Goal: Task Accomplishment & Management: Manage account settings

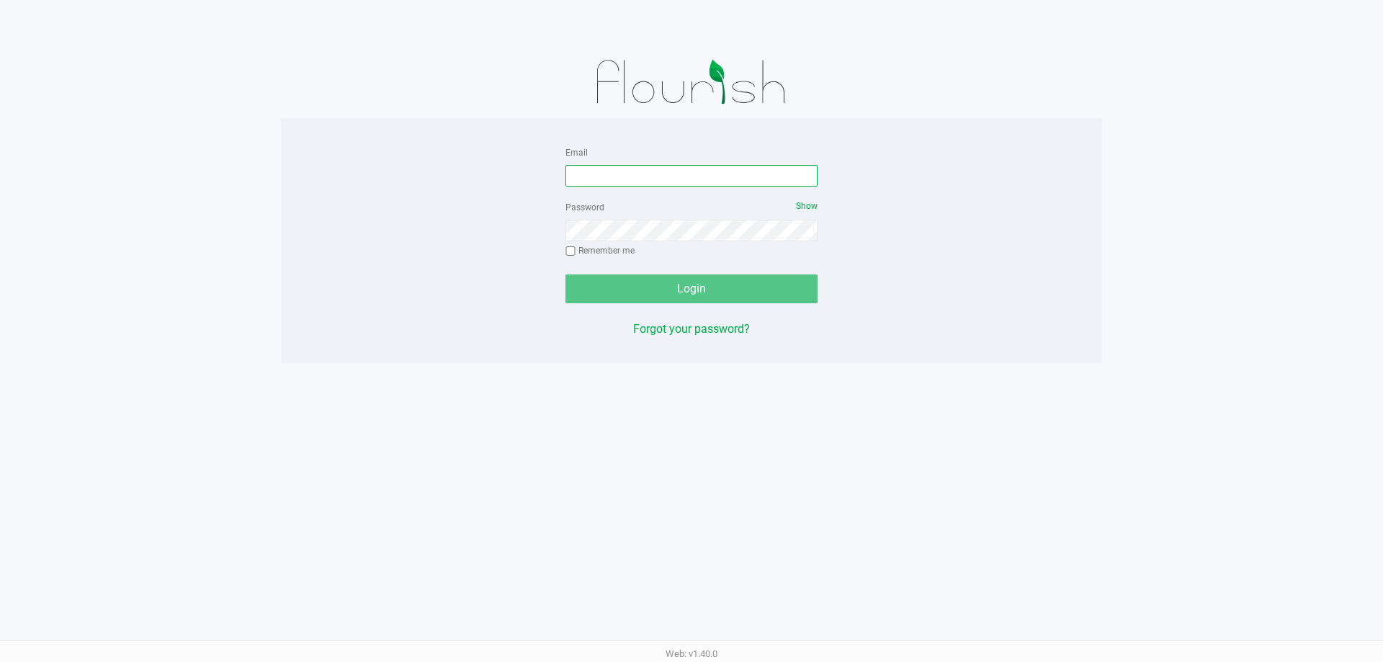
click at [654, 174] on input "Email" at bounding box center [691, 176] width 252 height 22
type input "kvernikos@liveparallel.com"
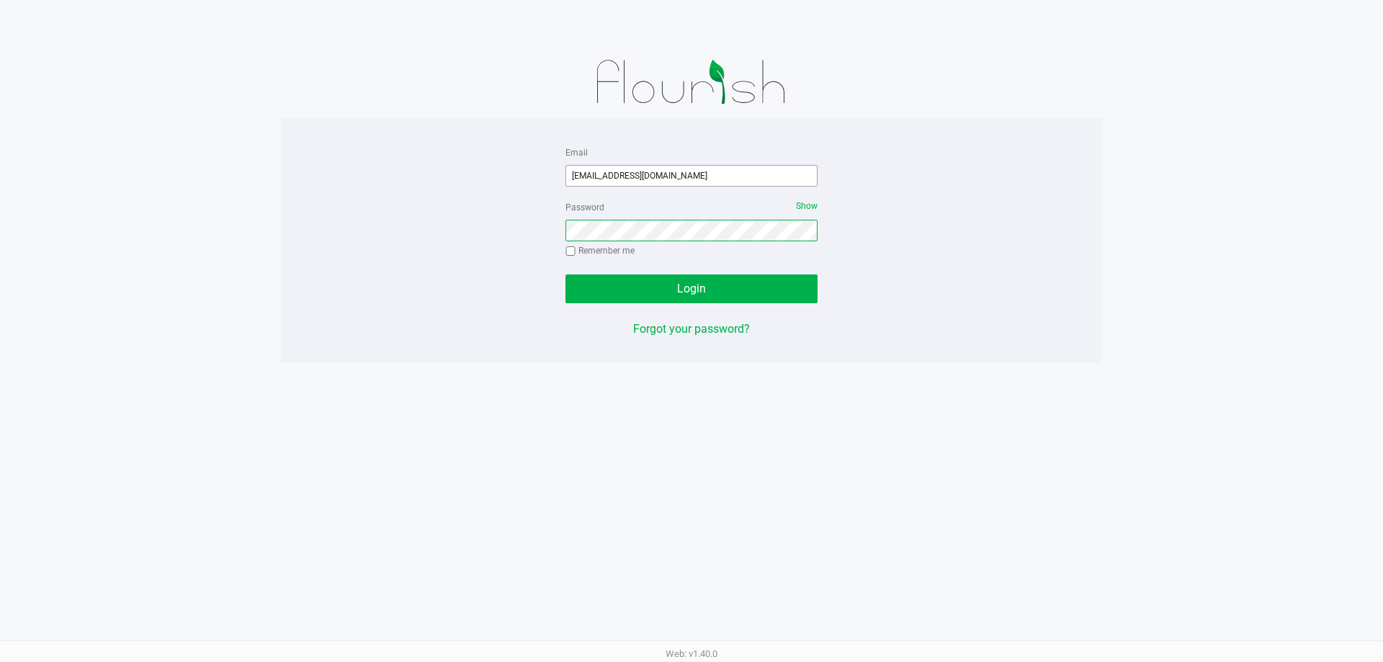
click at [565, 274] on button "Login" at bounding box center [691, 288] width 252 height 29
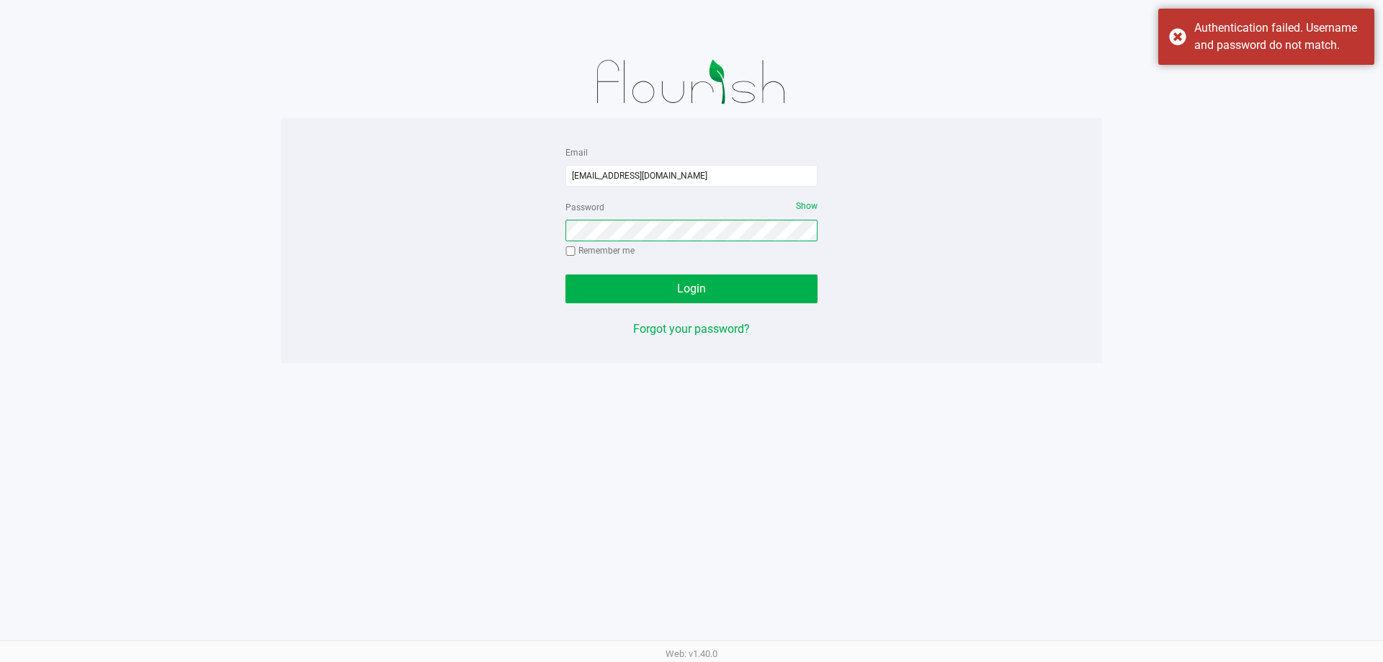
click at [565, 274] on button "Login" at bounding box center [691, 288] width 252 height 29
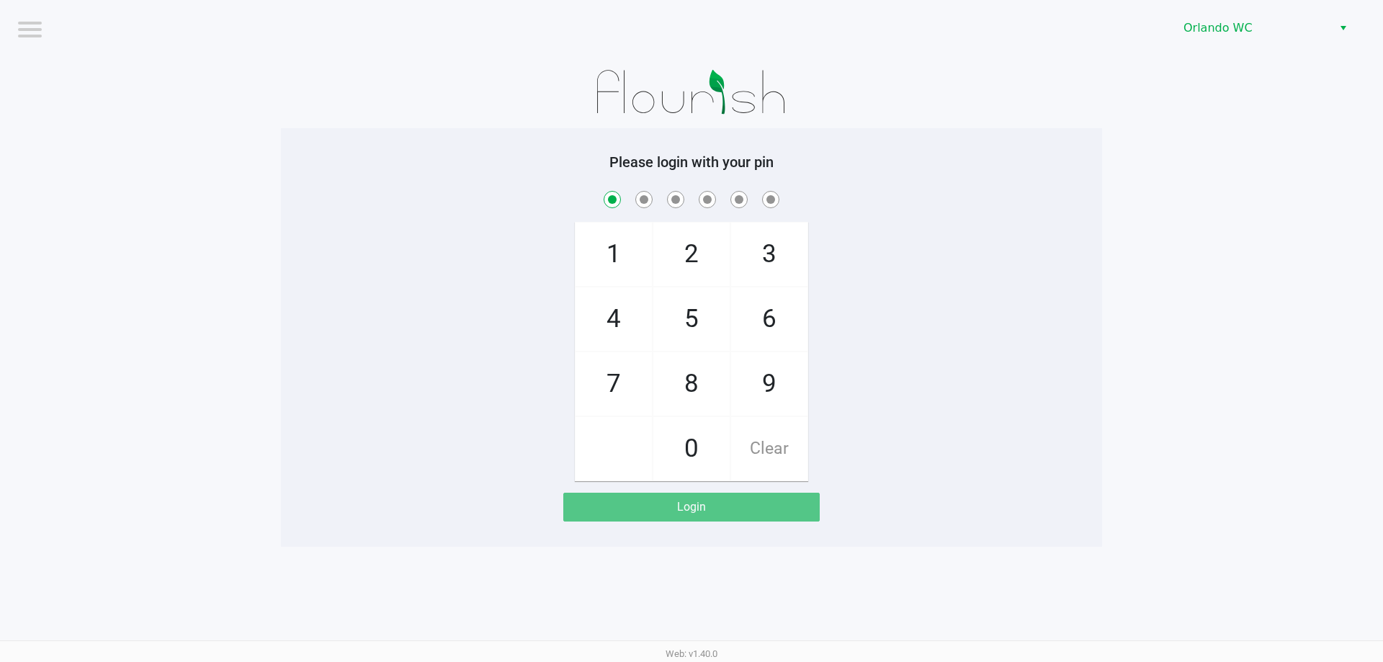
checkbox input "true"
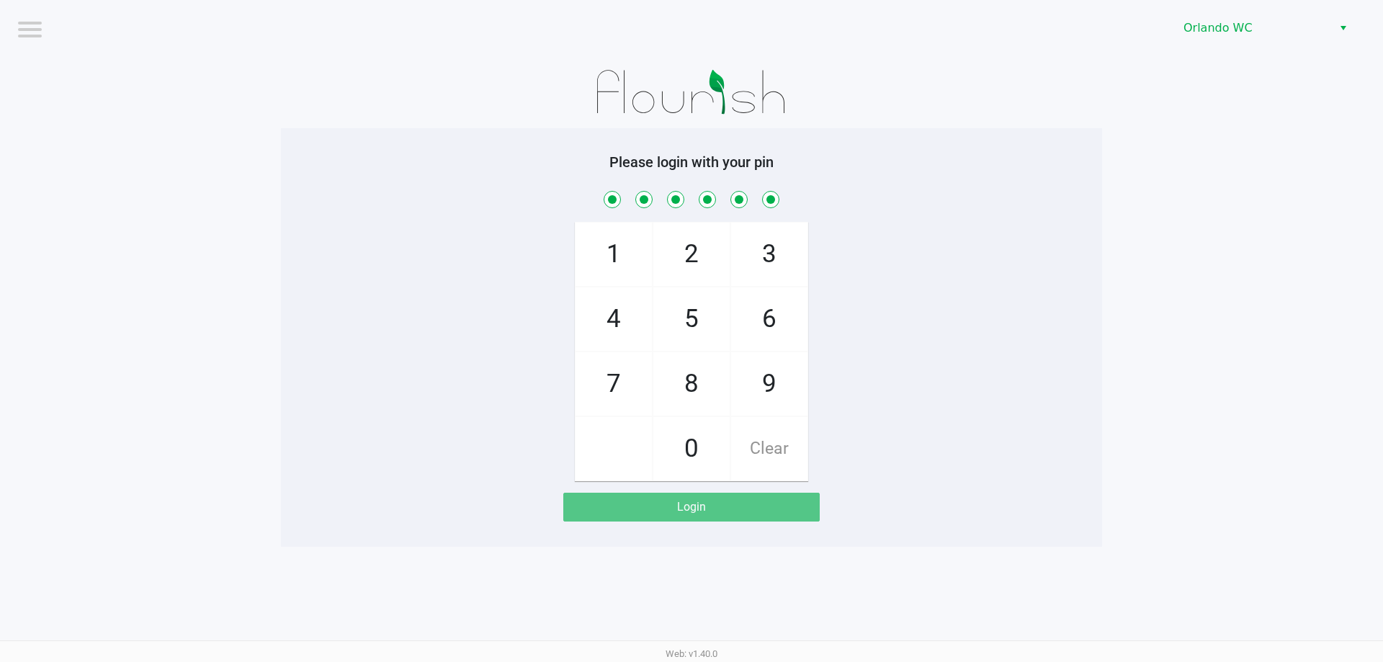
checkbox input "true"
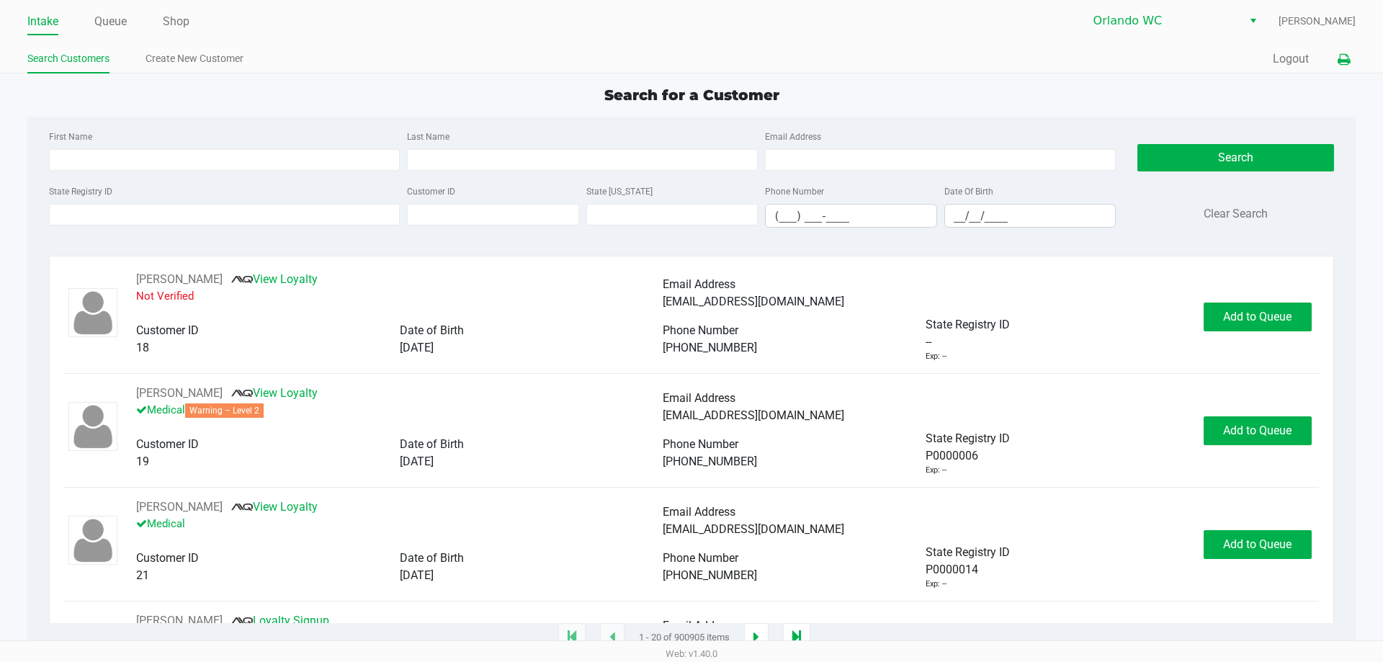
click at [1340, 61] on icon at bounding box center [1343, 60] width 12 height 10
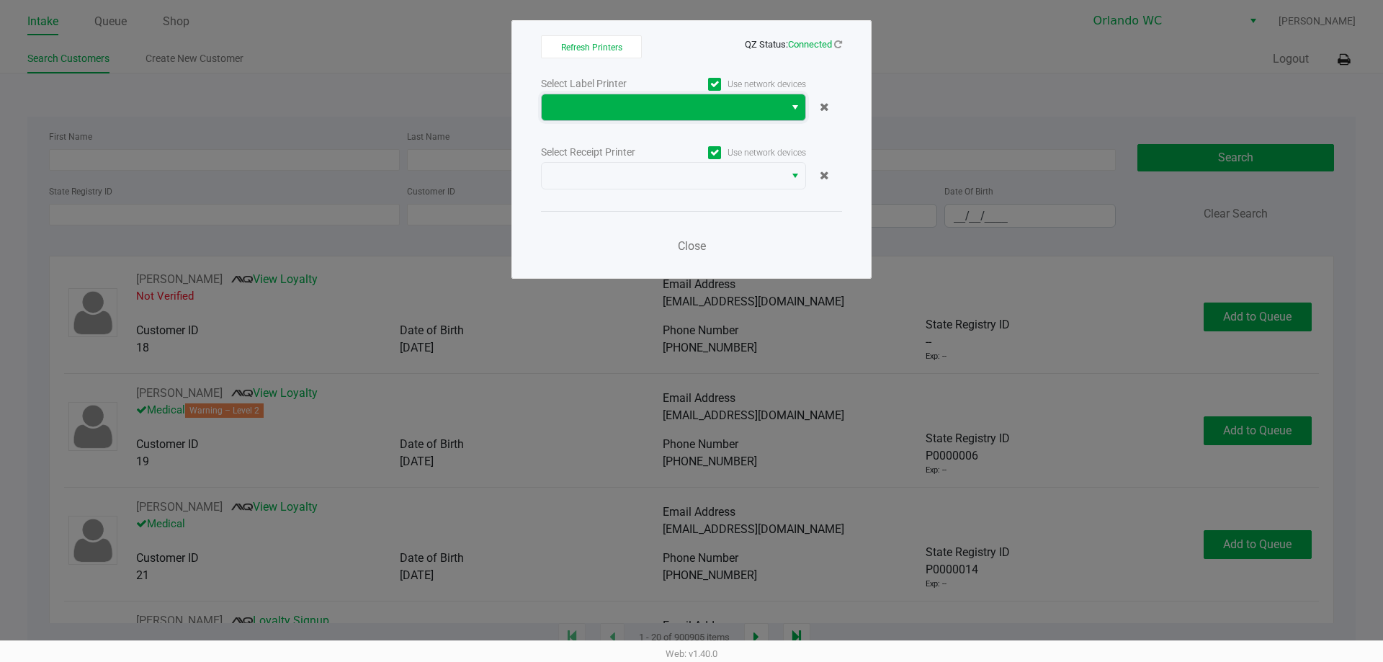
click at [727, 109] on span at bounding box center [662, 107] width 225 height 17
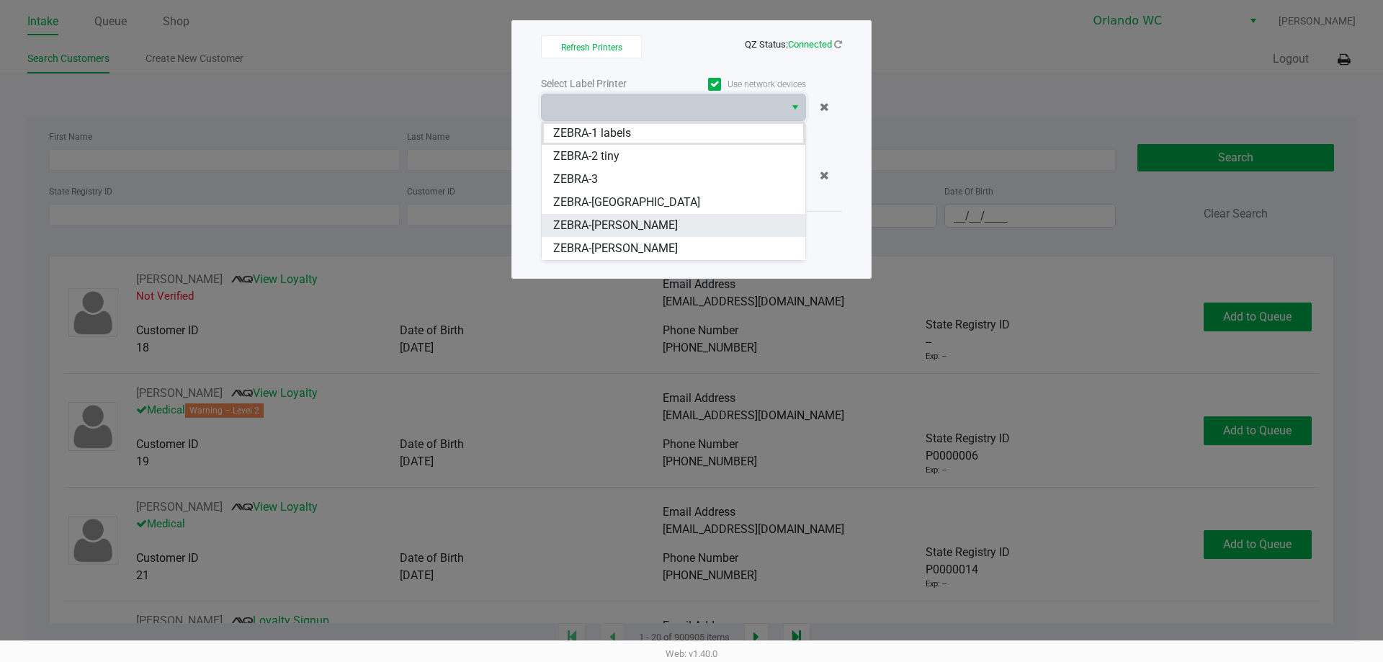
click at [651, 231] on span "ZEBRA-[PERSON_NAME]" at bounding box center [615, 225] width 125 height 17
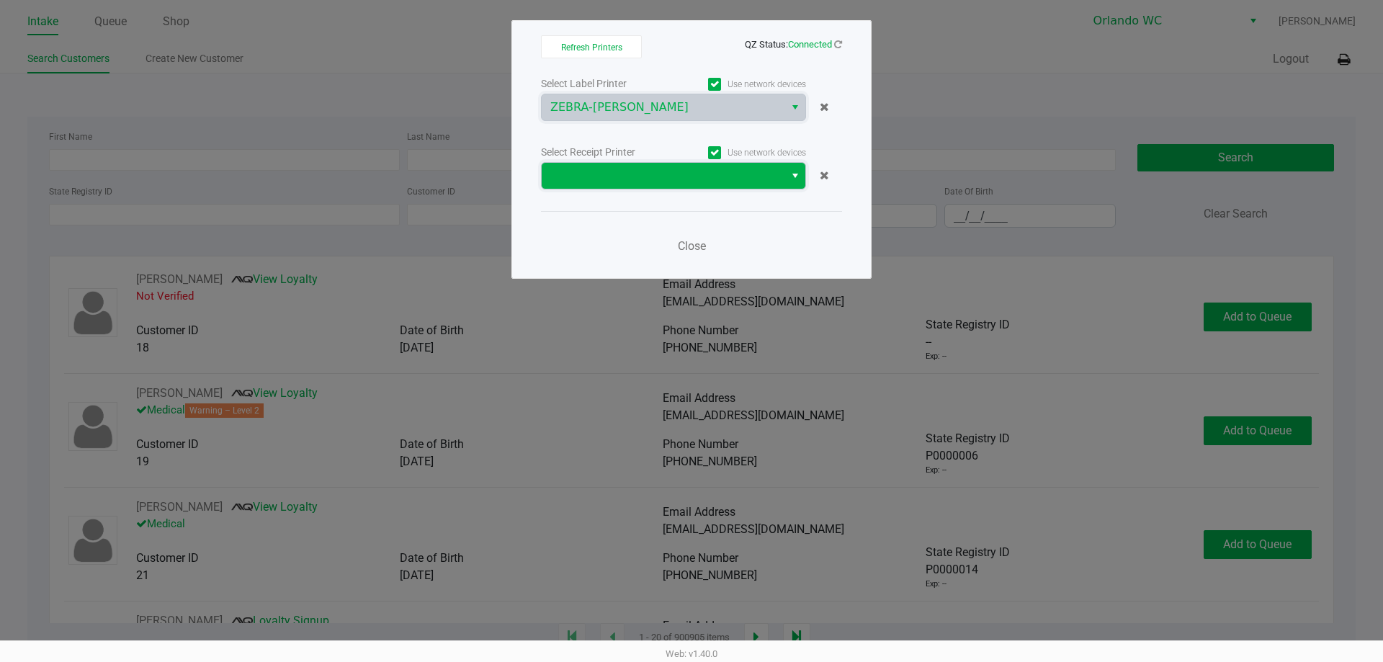
click at [691, 181] on span at bounding box center [662, 175] width 225 height 17
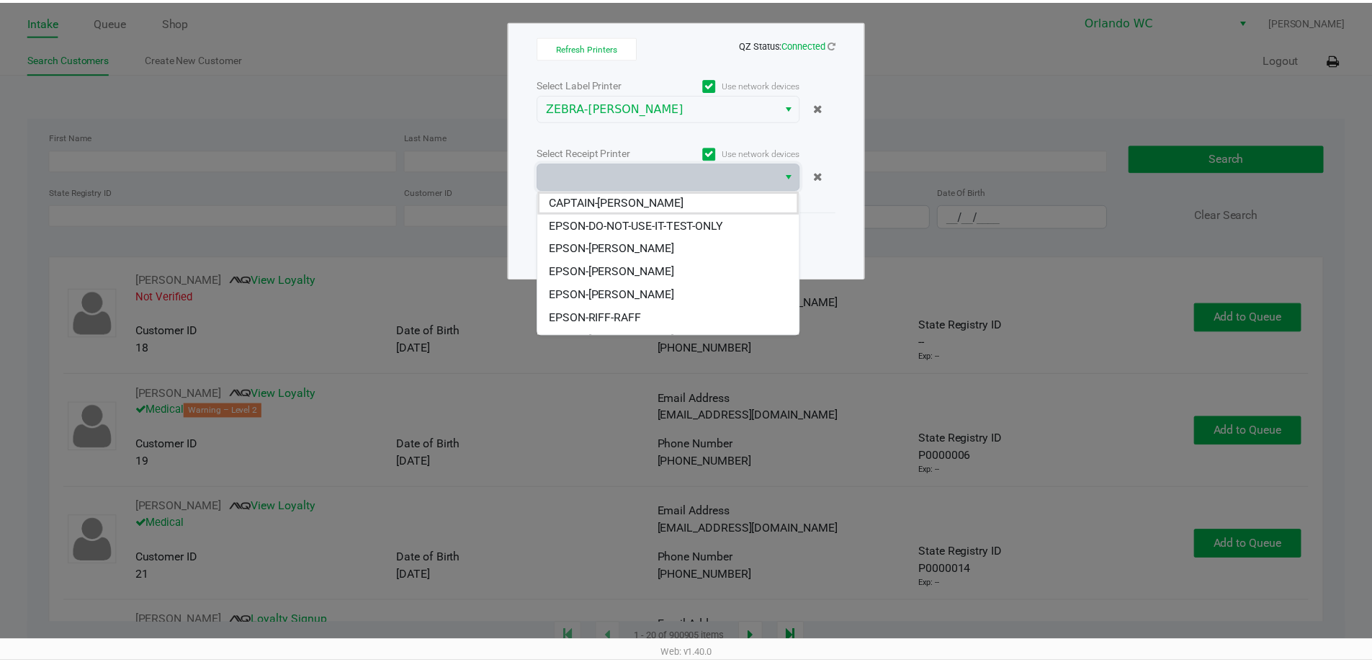
scroll to position [63, 0]
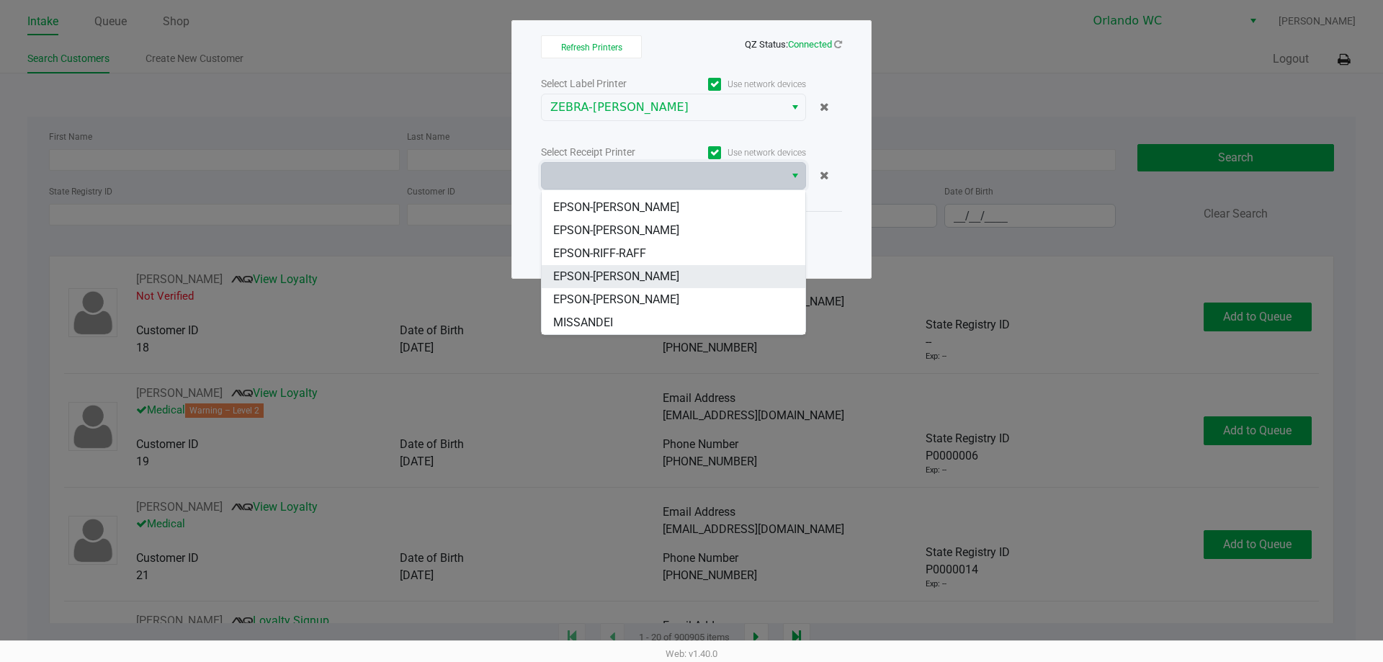
click at [732, 276] on li "EPSON-[PERSON_NAME]" at bounding box center [674, 276] width 264 height 23
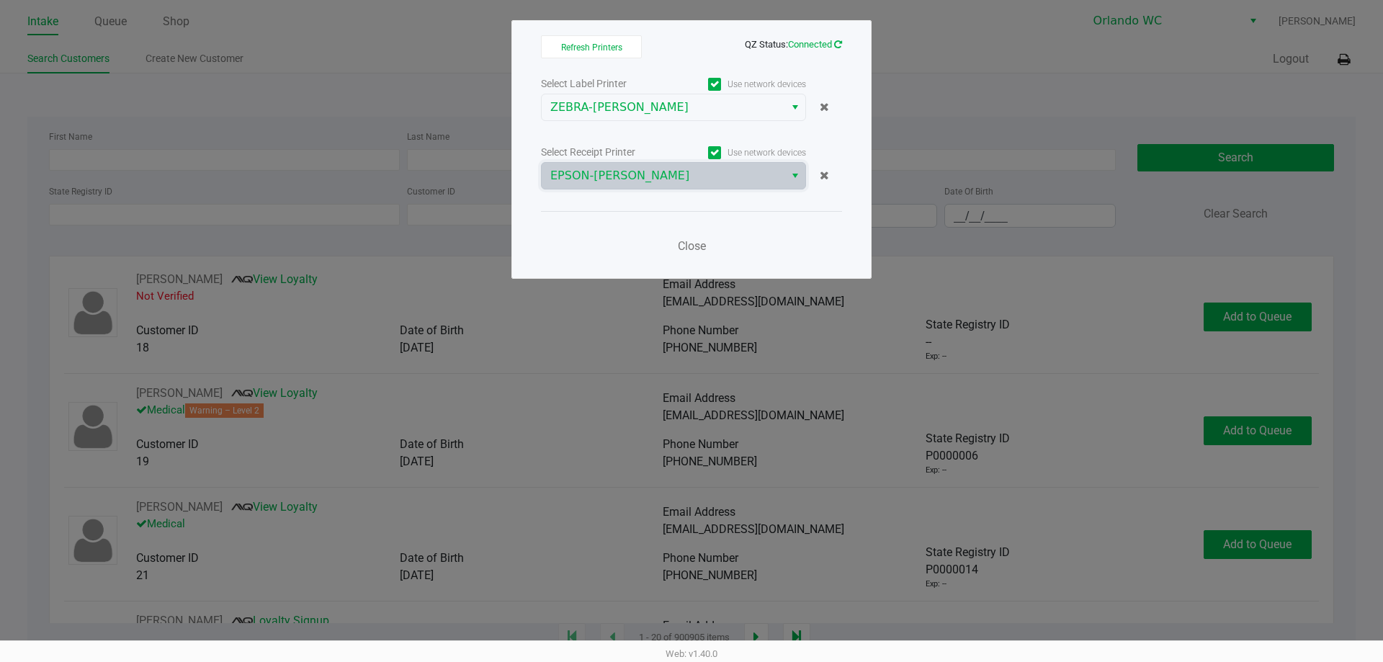
click at [838, 45] on icon at bounding box center [838, 44] width 8 height 9
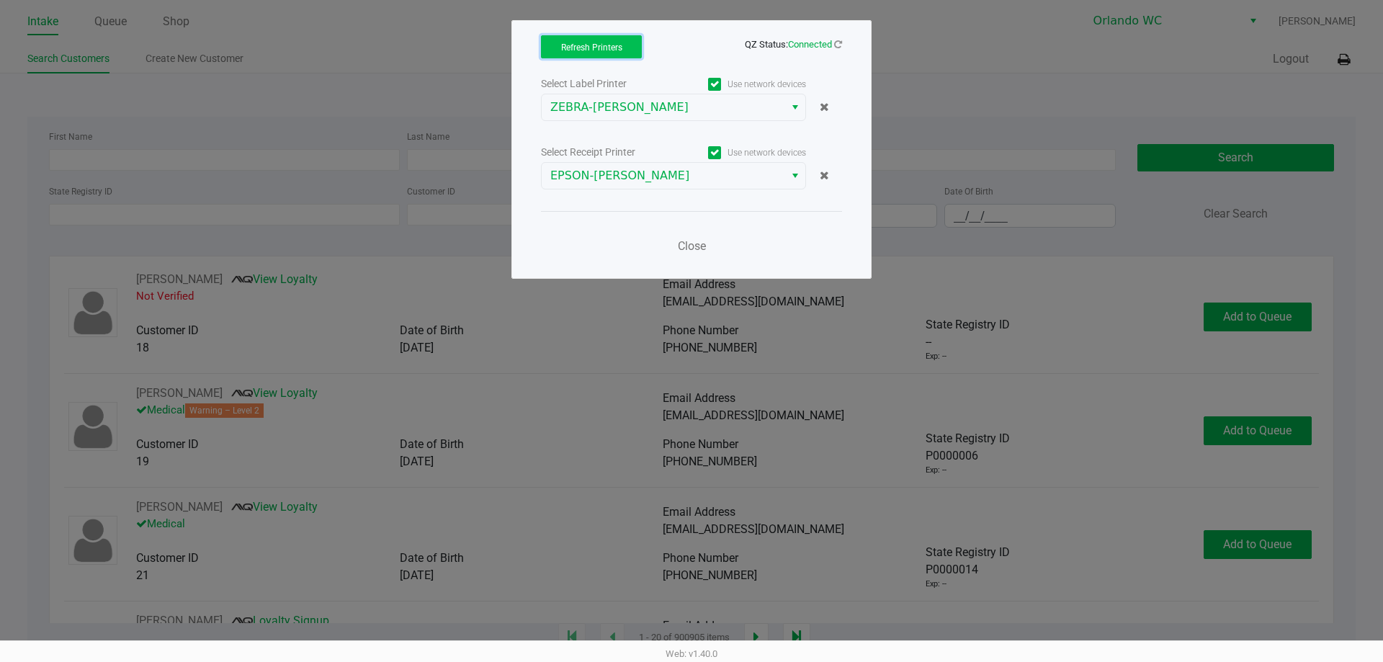
click at [600, 45] on span "Refresh Printers" at bounding box center [591, 47] width 61 height 10
click at [696, 241] on span "Close" at bounding box center [692, 246] width 28 height 14
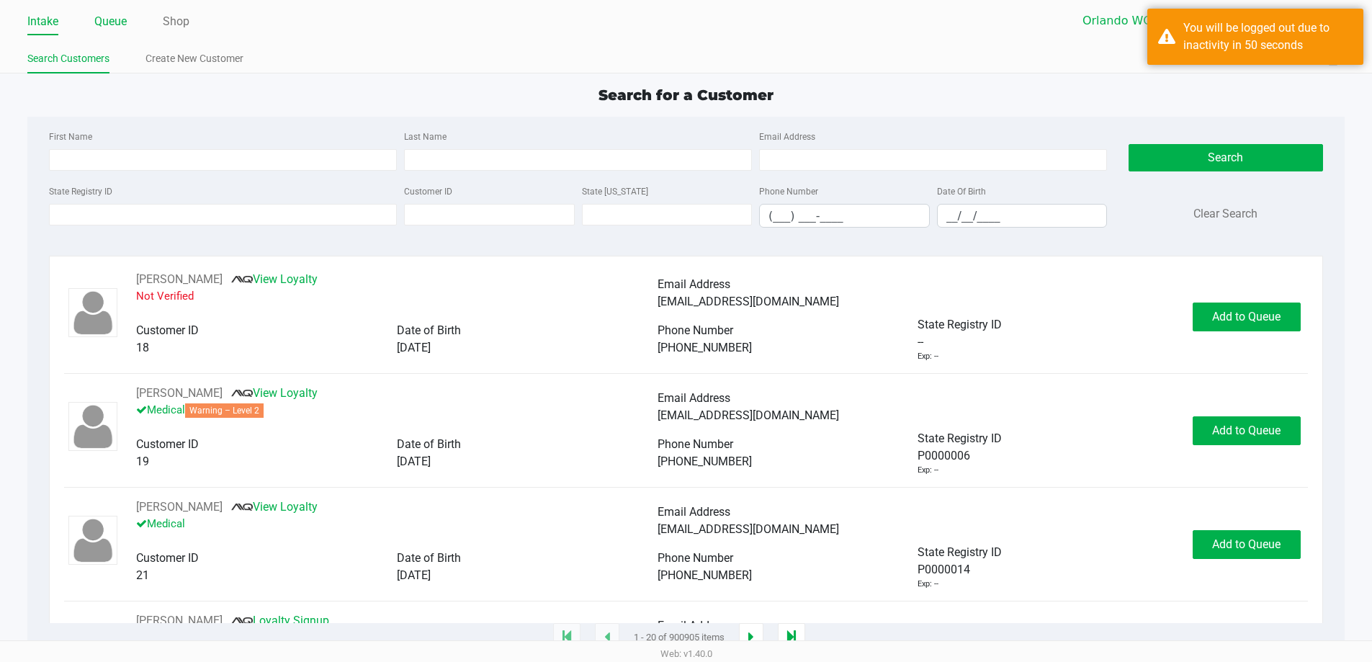
click at [97, 22] on link "Queue" at bounding box center [110, 22] width 32 height 20
click at [107, 22] on link "Queue" at bounding box center [110, 22] width 32 height 20
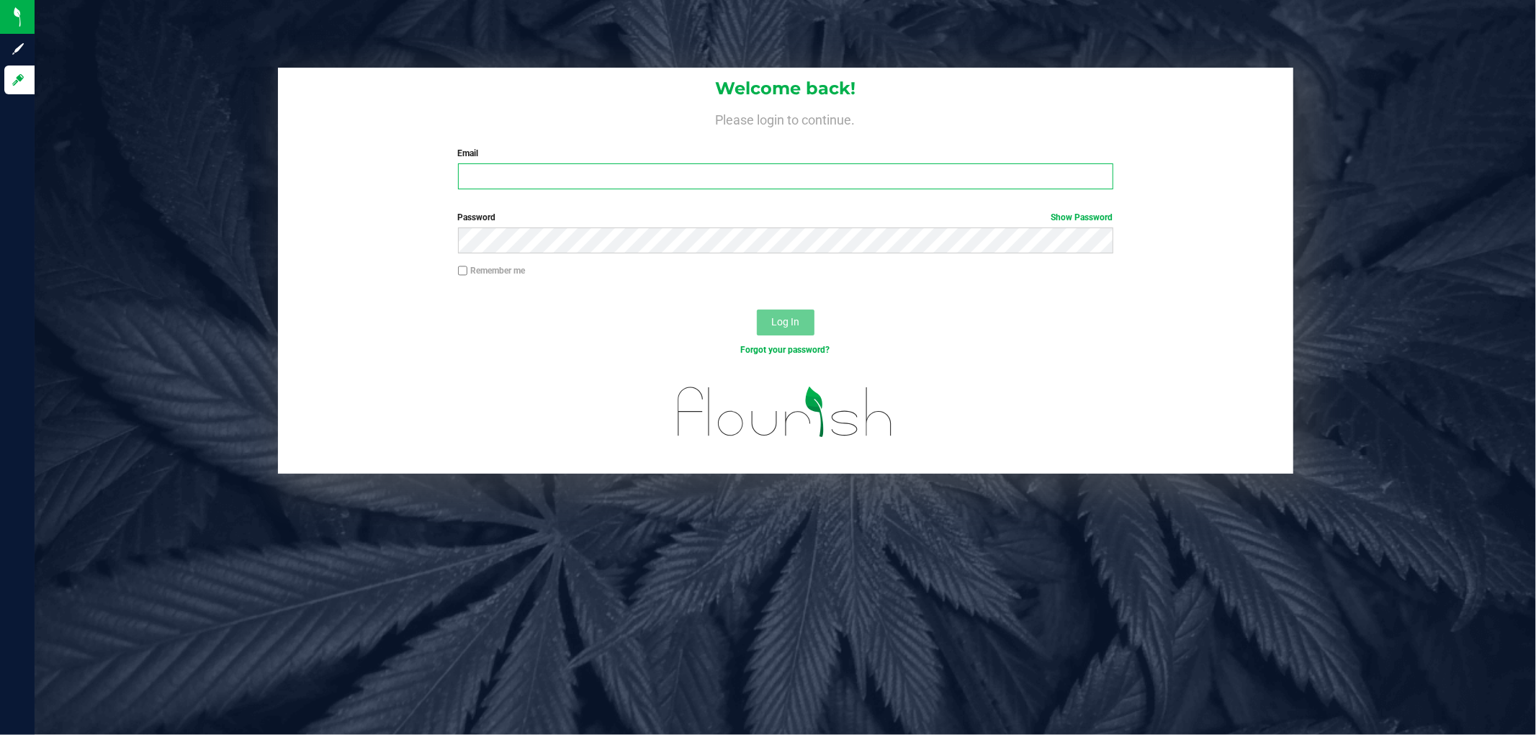
click at [702, 181] on input "Email" at bounding box center [785, 176] width 655 height 26
type input "[EMAIL_ADDRESS][DOMAIN_NAME]"
click at [757, 310] on button "Log In" at bounding box center [786, 323] width 58 height 26
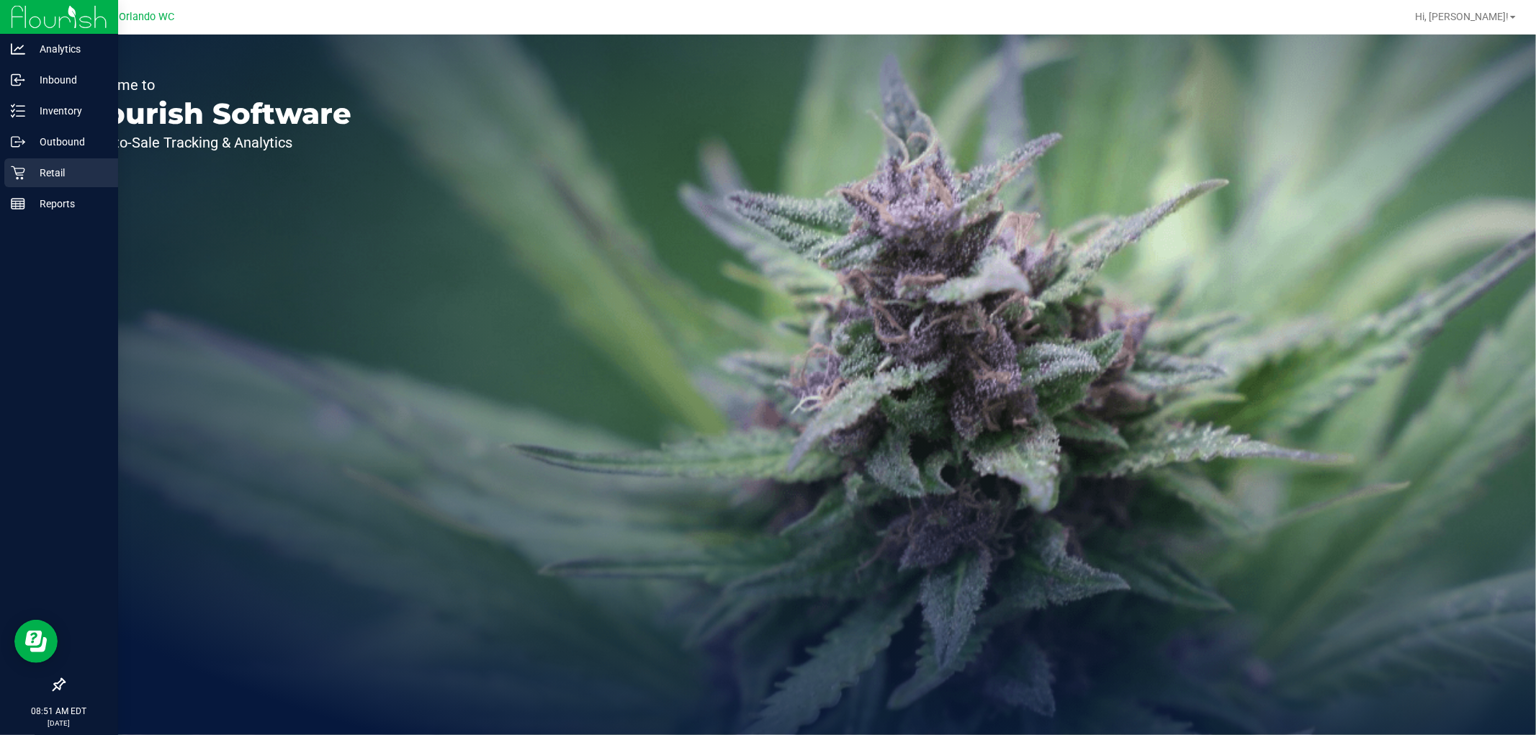
click at [22, 174] on icon at bounding box center [18, 173] width 14 height 14
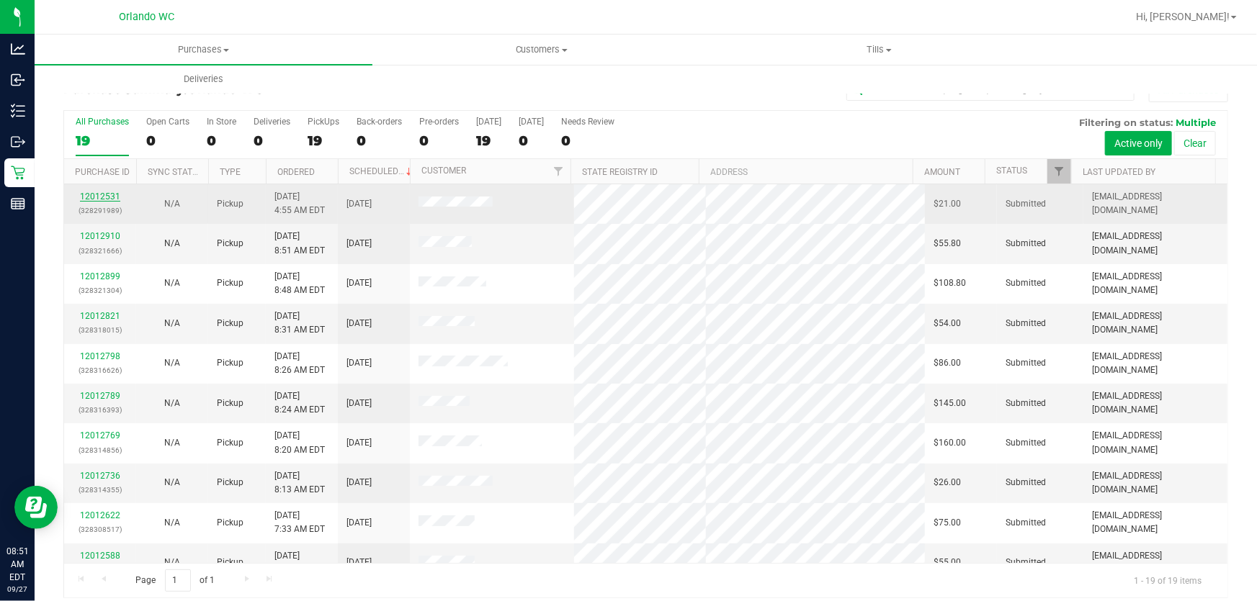
drag, startPoint x: 1515, startPoint y: 1, endPoint x: 115, endPoint y: 195, distance: 1413.4
click at [115, 195] on link "12012531" at bounding box center [100, 197] width 40 height 10
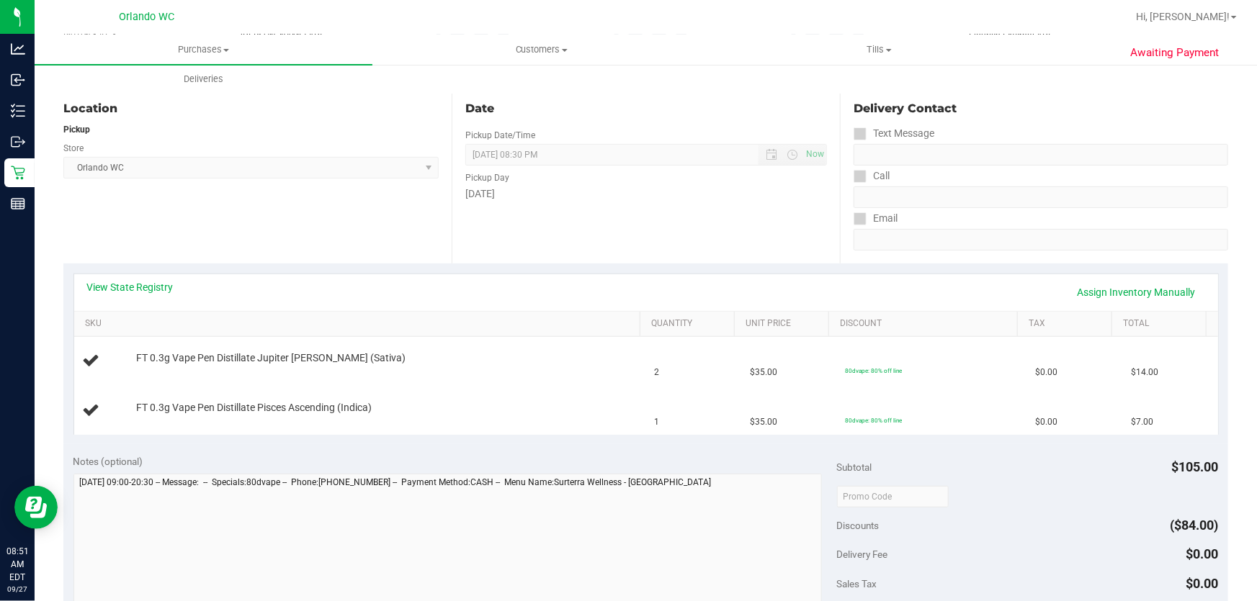
scroll to position [157, 0]
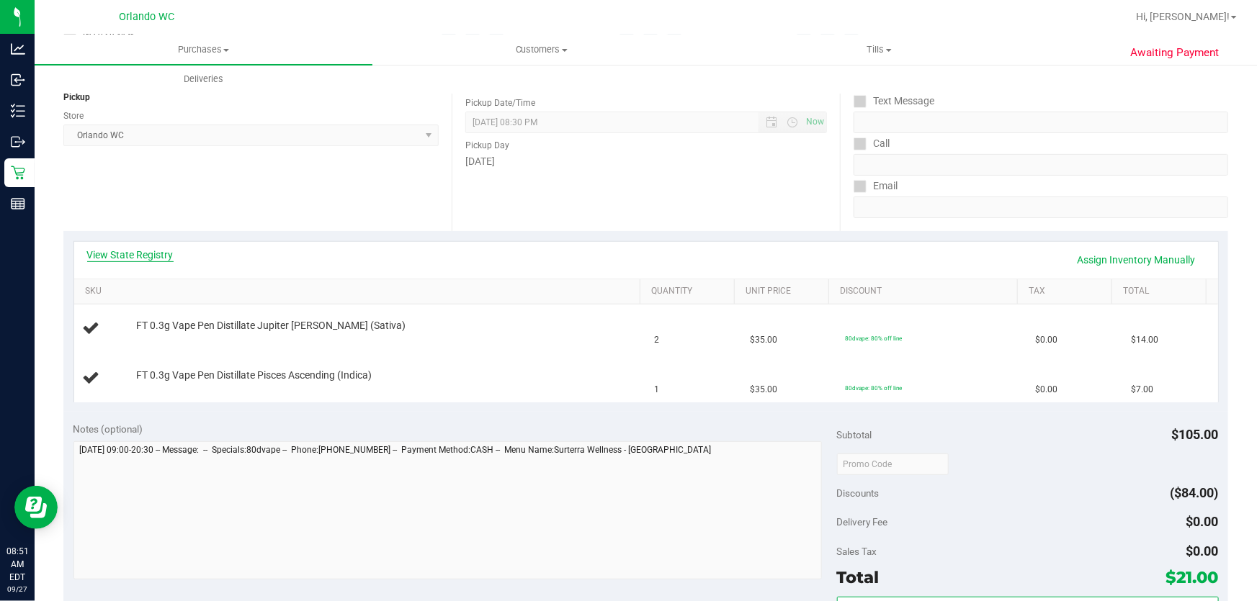
click at [151, 254] on link "View State Registry" at bounding box center [130, 255] width 86 height 14
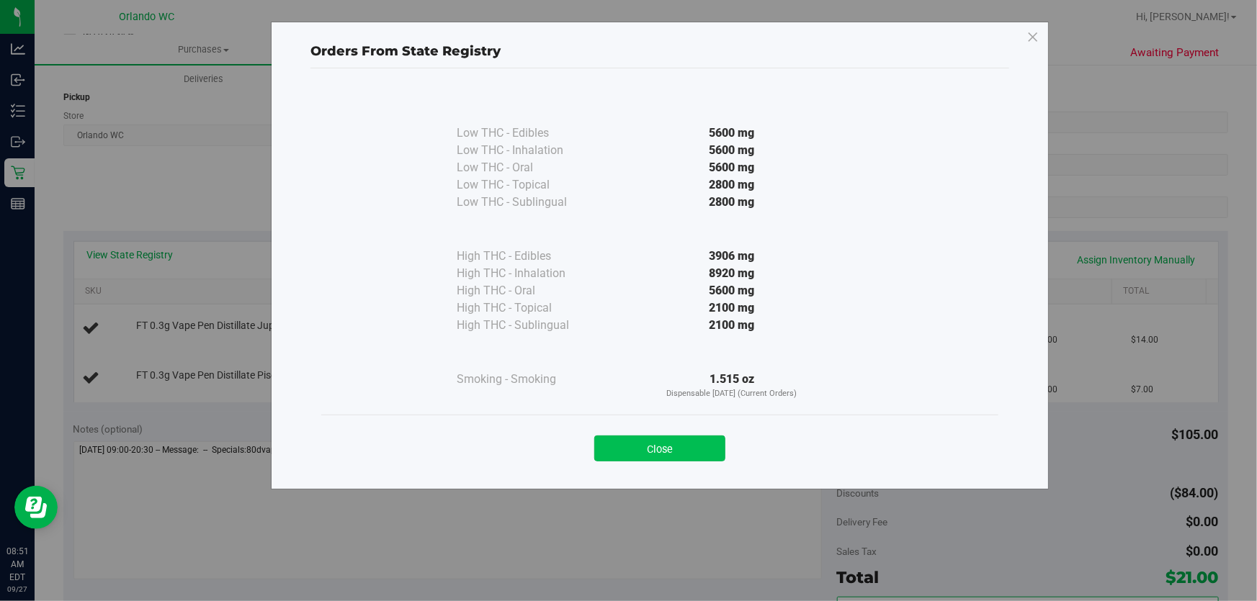
click at [706, 447] on button "Close" at bounding box center [659, 449] width 131 height 26
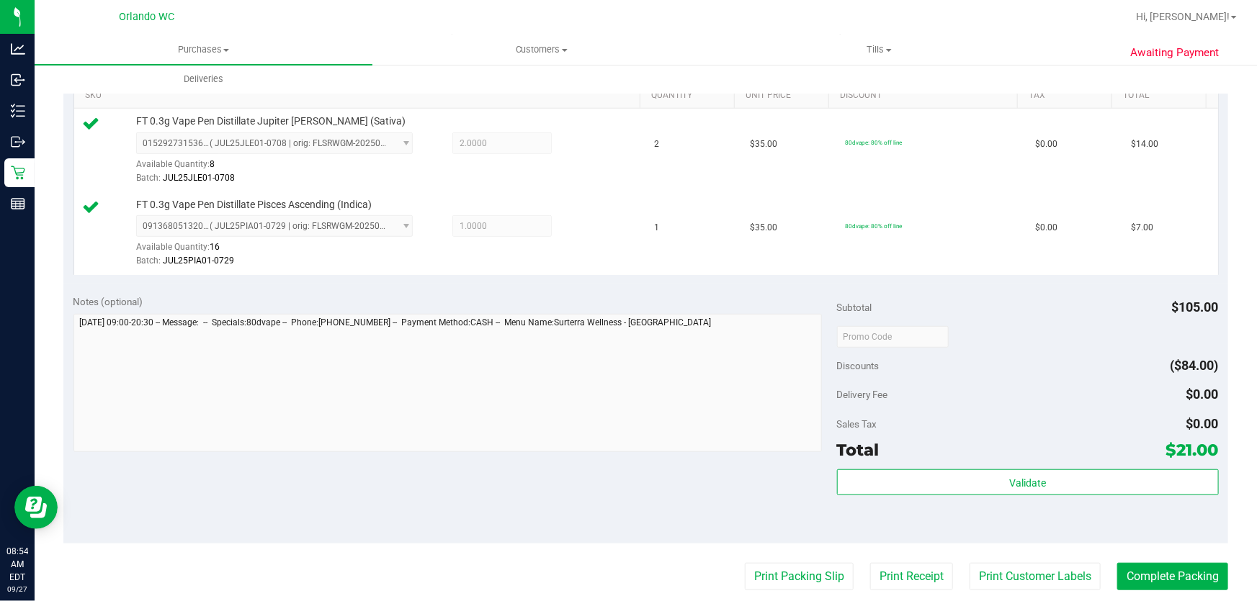
scroll to position [365, 0]
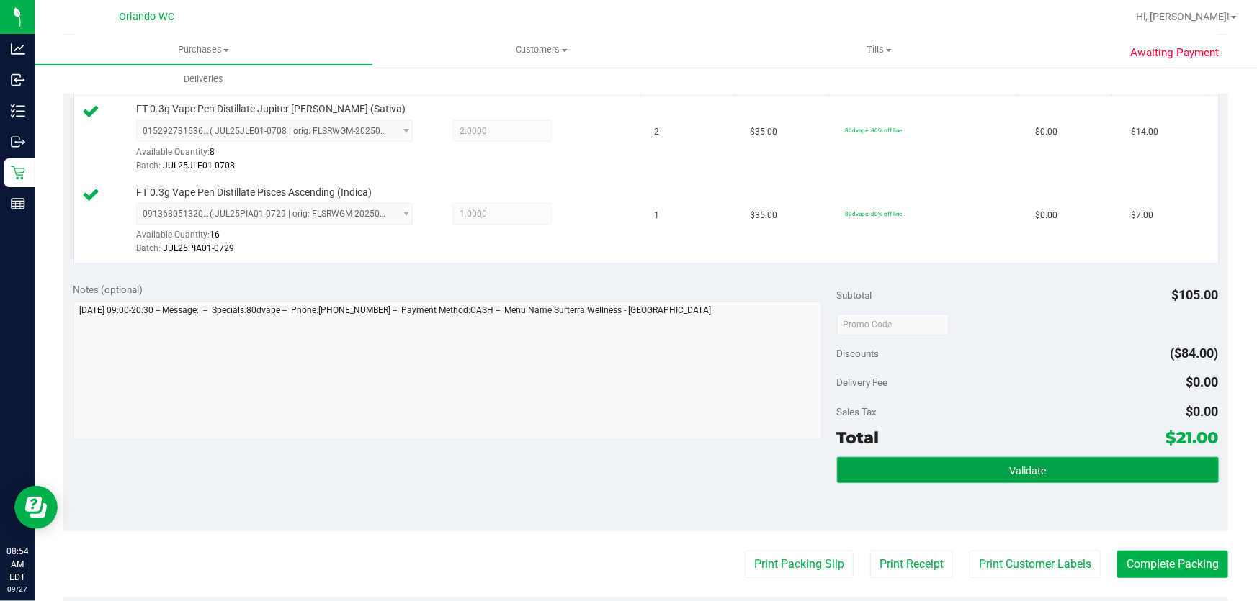
click at [1034, 468] on span "Validate" at bounding box center [1027, 471] width 37 height 12
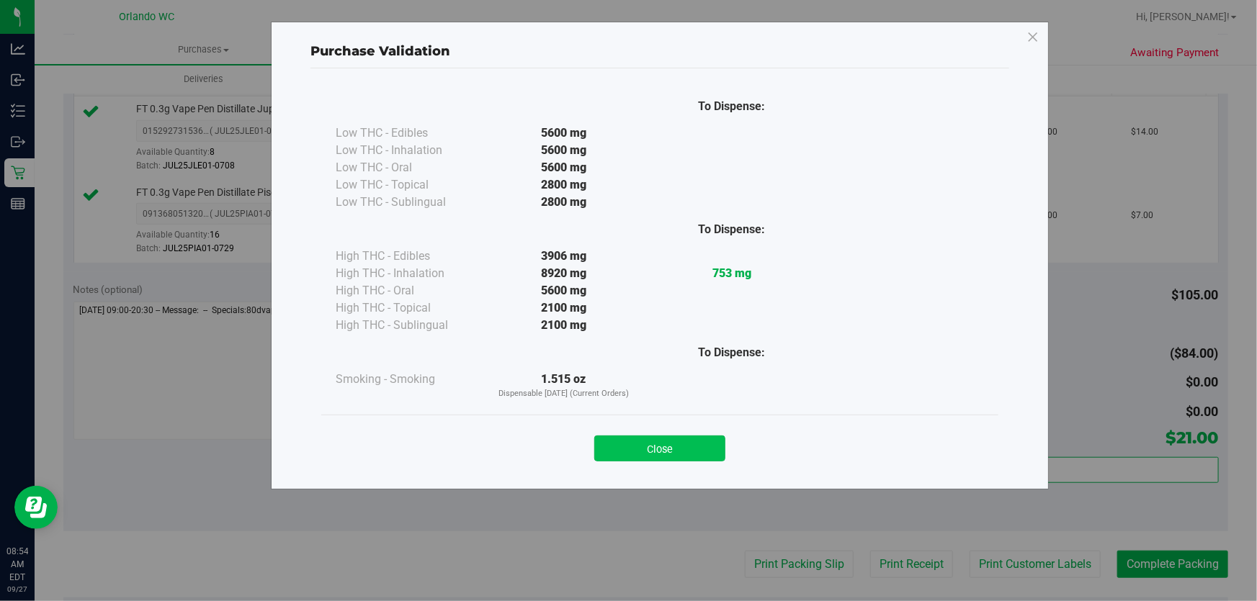
click at [655, 449] on button "Close" at bounding box center [659, 449] width 131 height 26
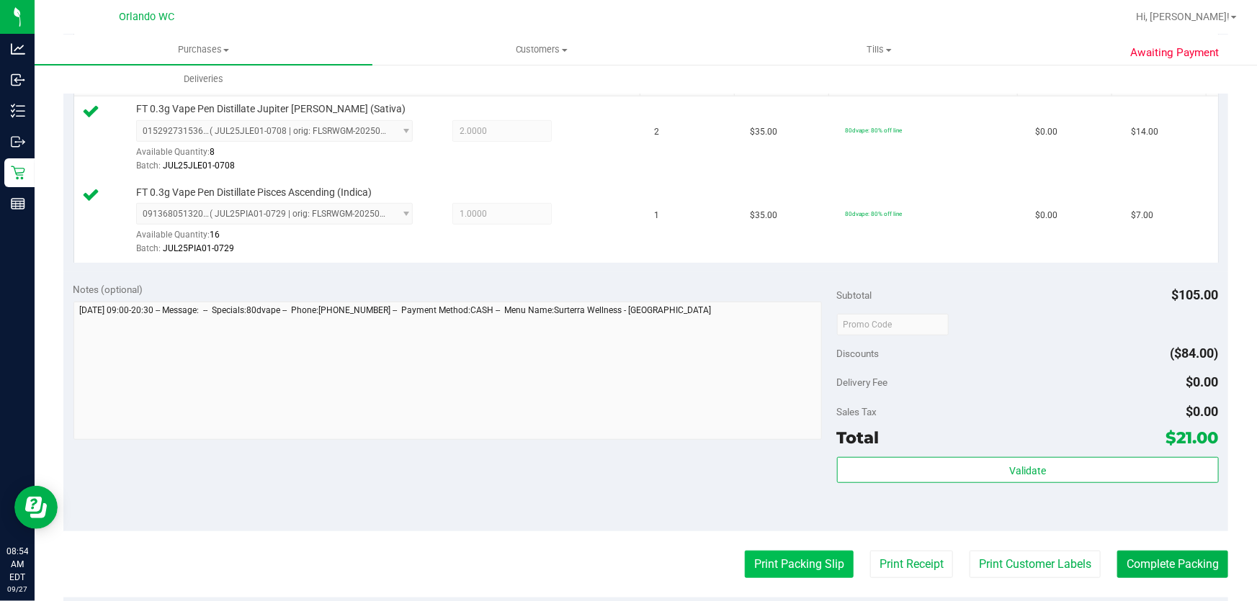
click at [804, 562] on button "Print Packing Slip" at bounding box center [799, 564] width 109 height 27
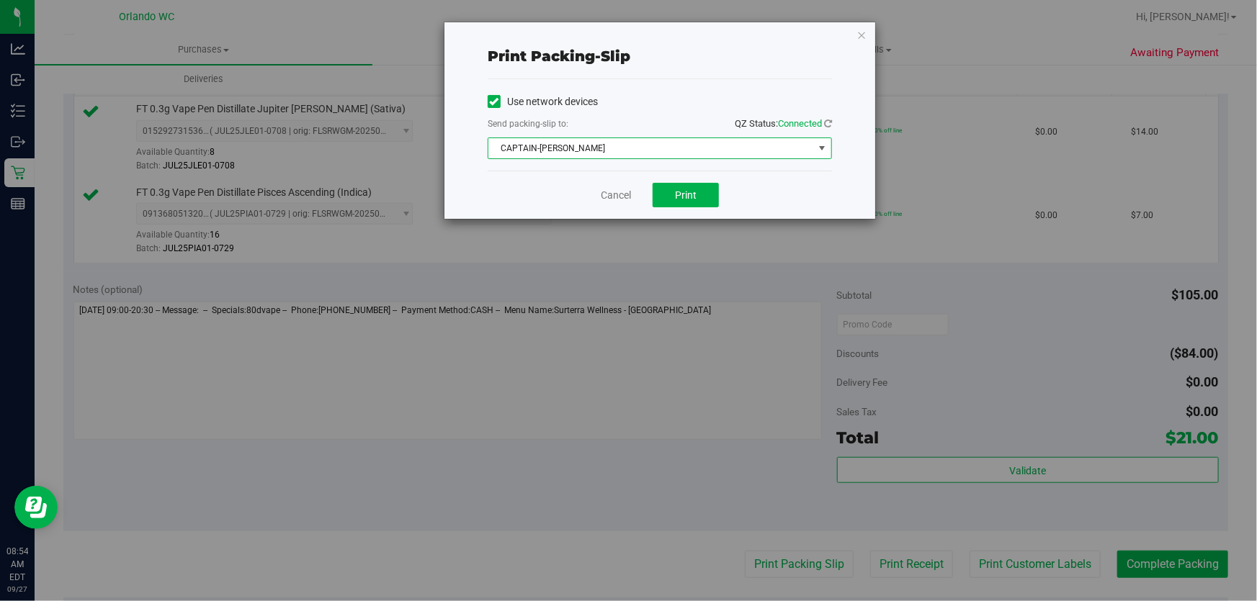
click at [675, 153] on span "CAPTAIN-[PERSON_NAME]" at bounding box center [650, 148] width 325 height 20
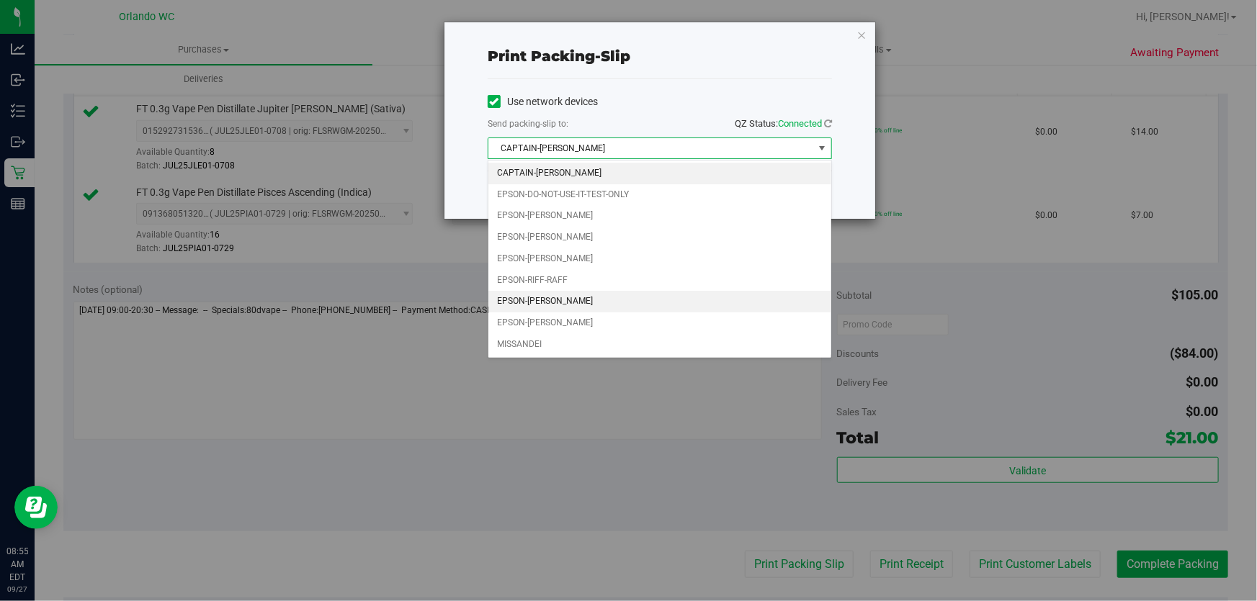
click at [580, 305] on li "EPSON-[PERSON_NAME]" at bounding box center [659, 302] width 343 height 22
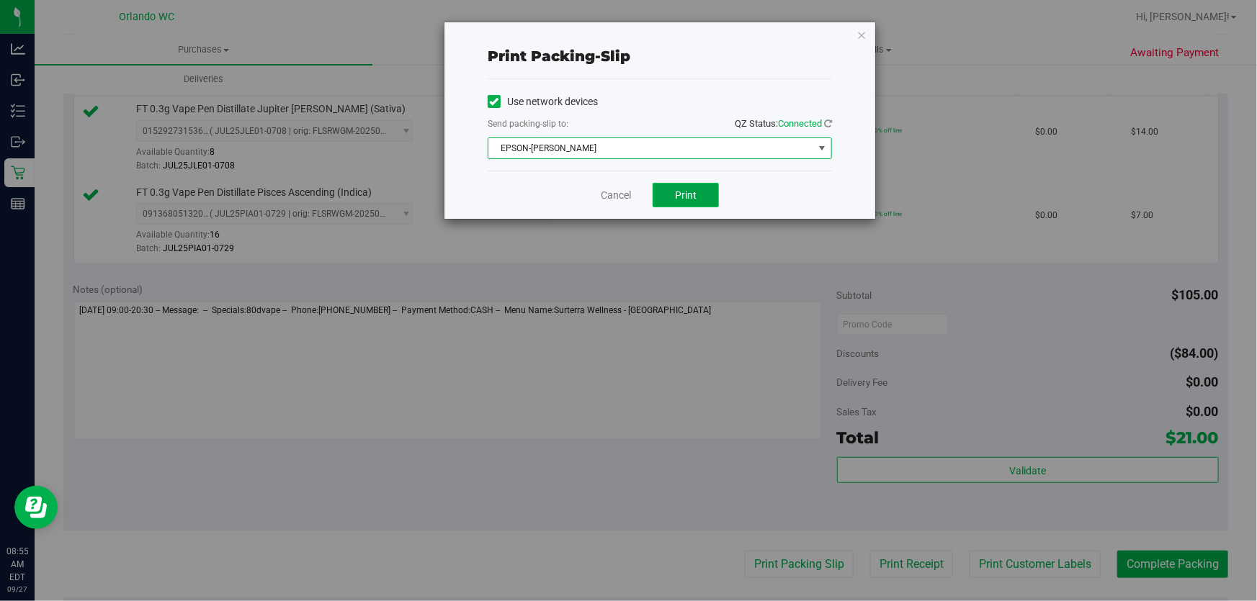
click at [689, 194] on span "Print" at bounding box center [686, 195] width 22 height 12
click at [615, 197] on link "Cancel" at bounding box center [616, 195] width 30 height 15
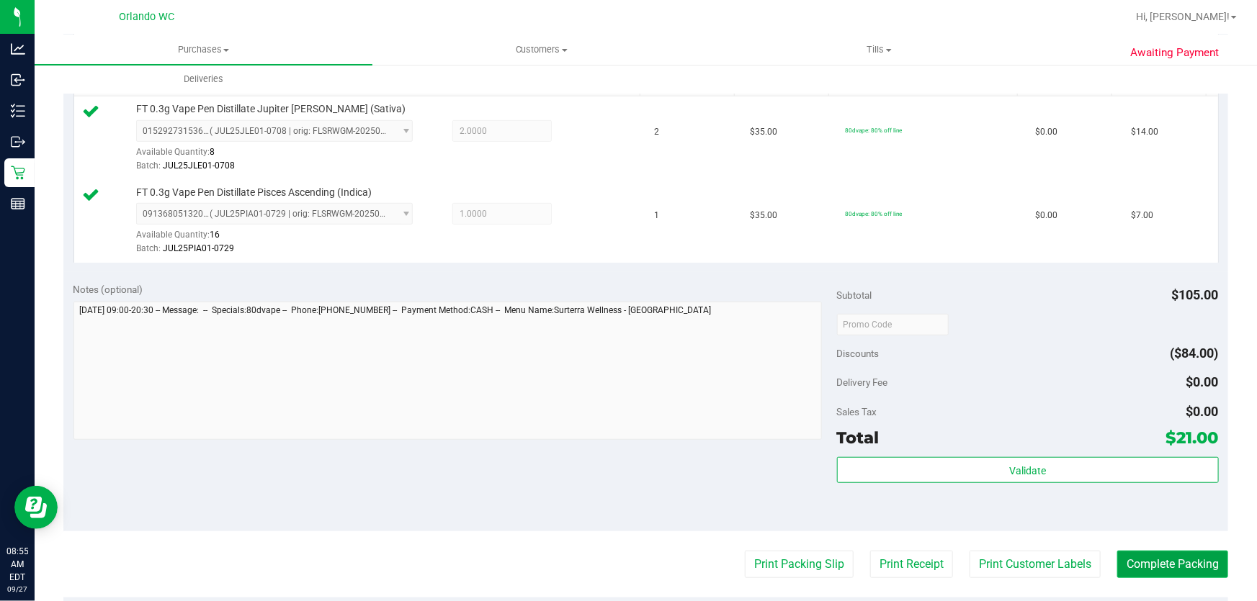
click at [1167, 558] on button "Complete Packing" at bounding box center [1172, 564] width 111 height 27
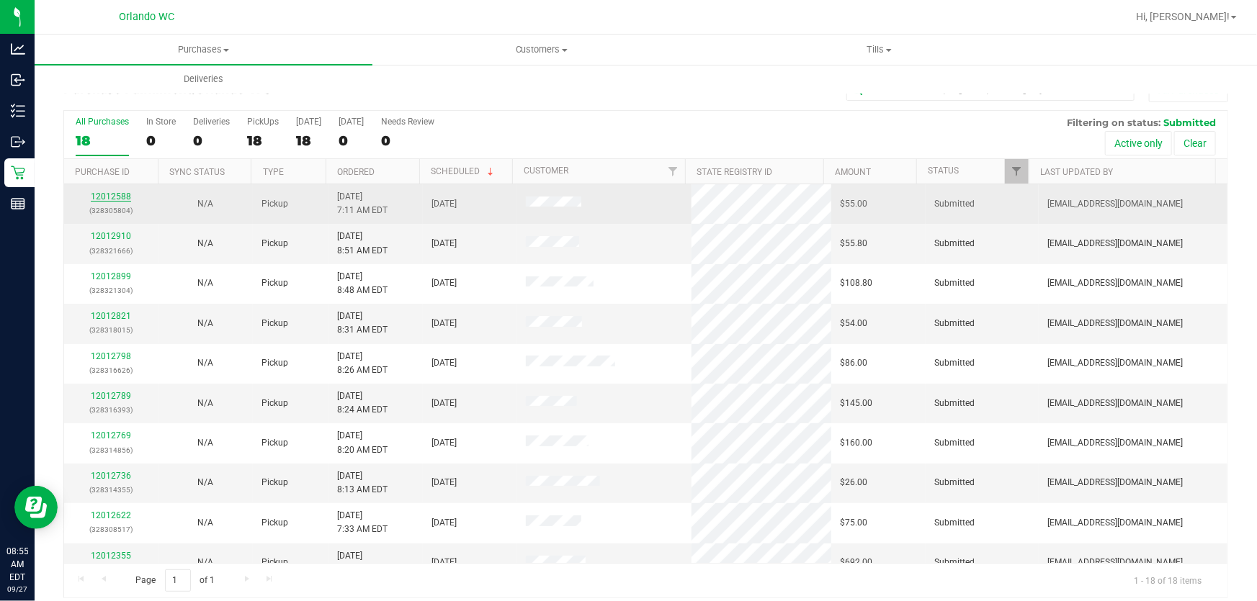
click at [117, 197] on link "12012588" at bounding box center [111, 197] width 40 height 10
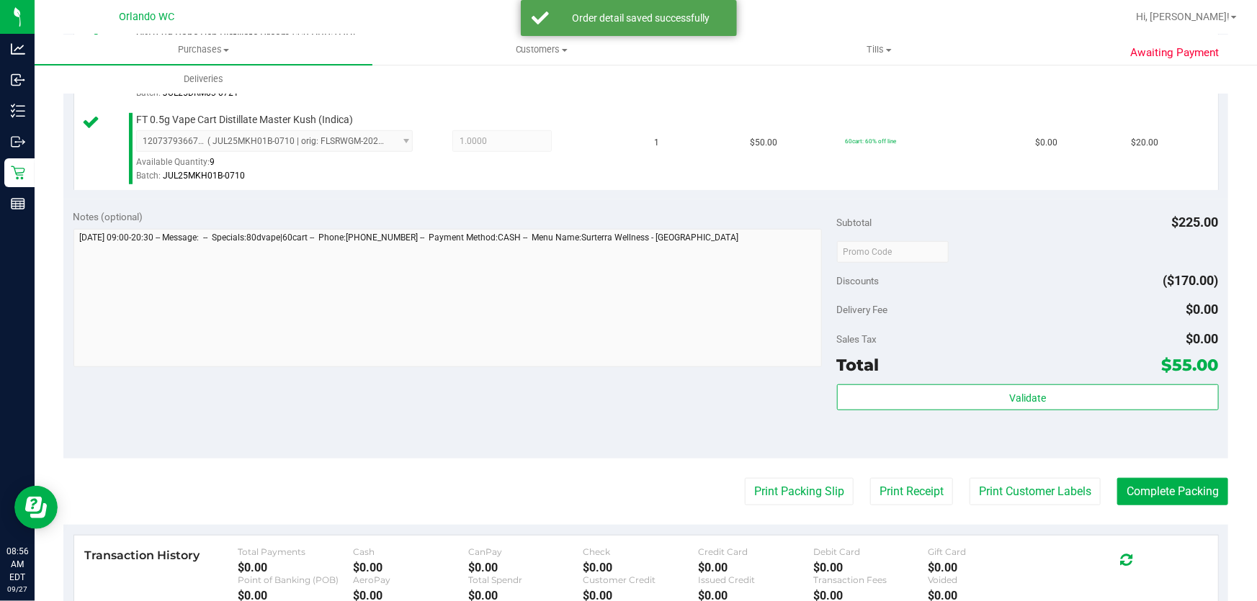
scroll to position [469, 0]
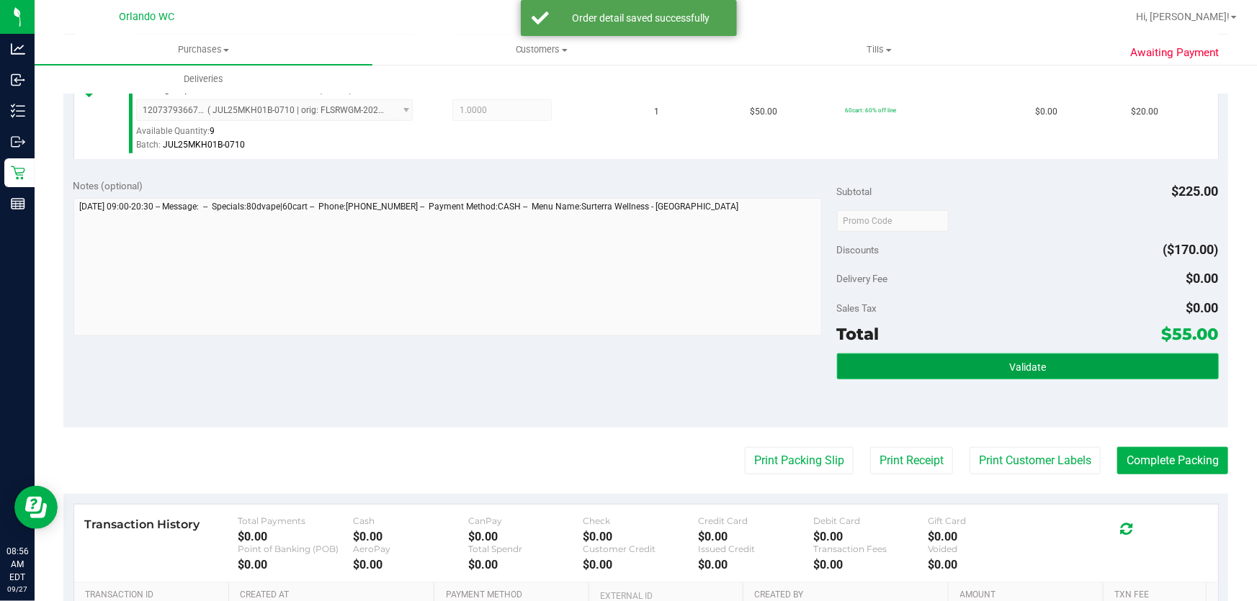
click at [1098, 362] on button "Validate" at bounding box center [1028, 367] width 382 height 26
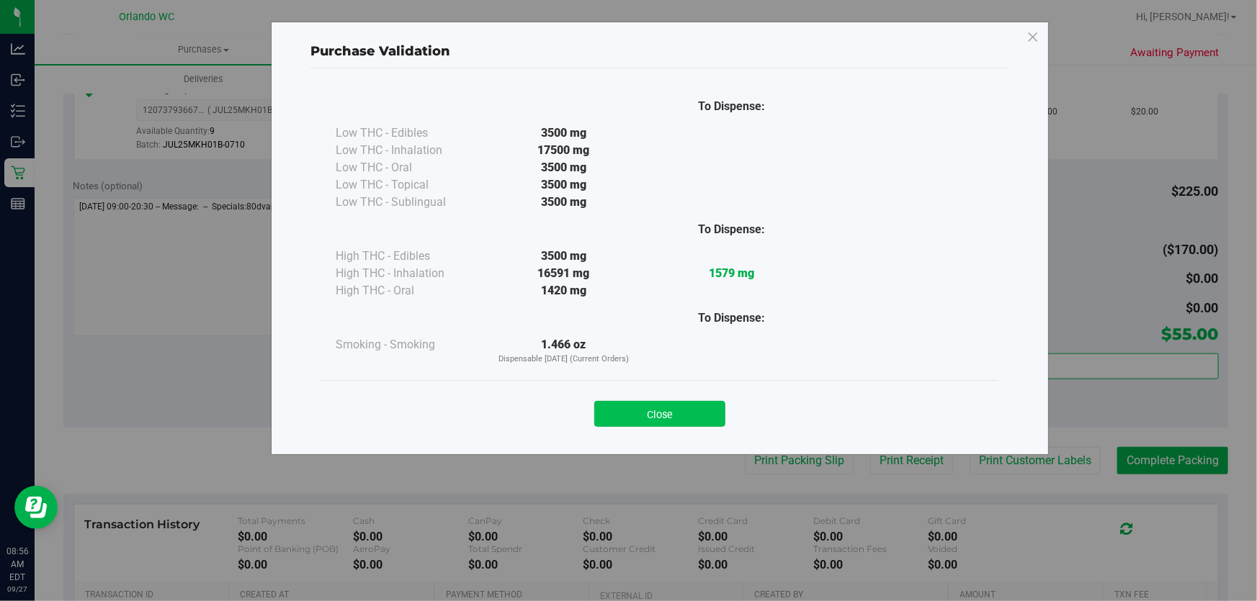
click at [684, 404] on button "Close" at bounding box center [659, 414] width 131 height 26
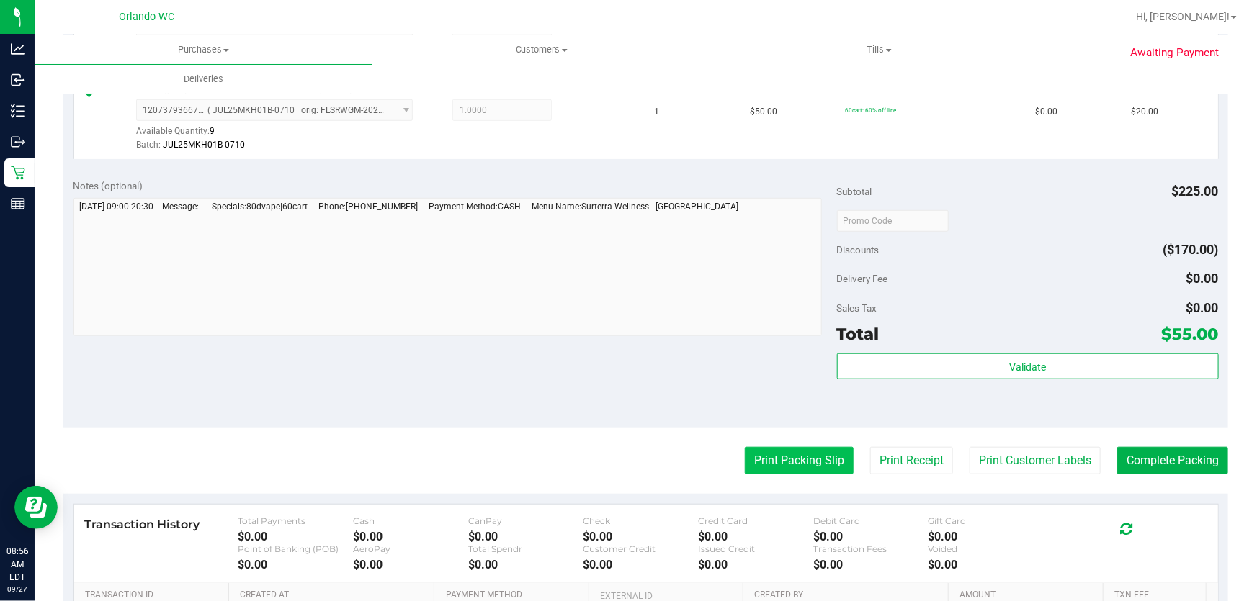
click at [773, 462] on button "Print Packing Slip" at bounding box center [799, 460] width 109 height 27
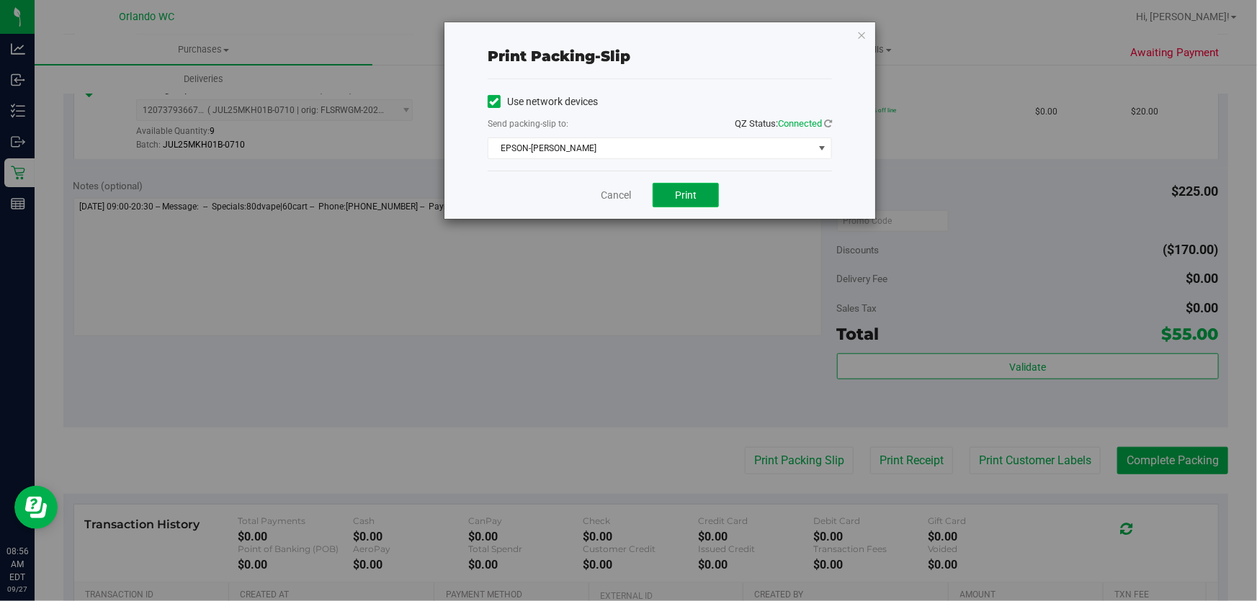
click at [693, 191] on span "Print" at bounding box center [686, 195] width 22 height 12
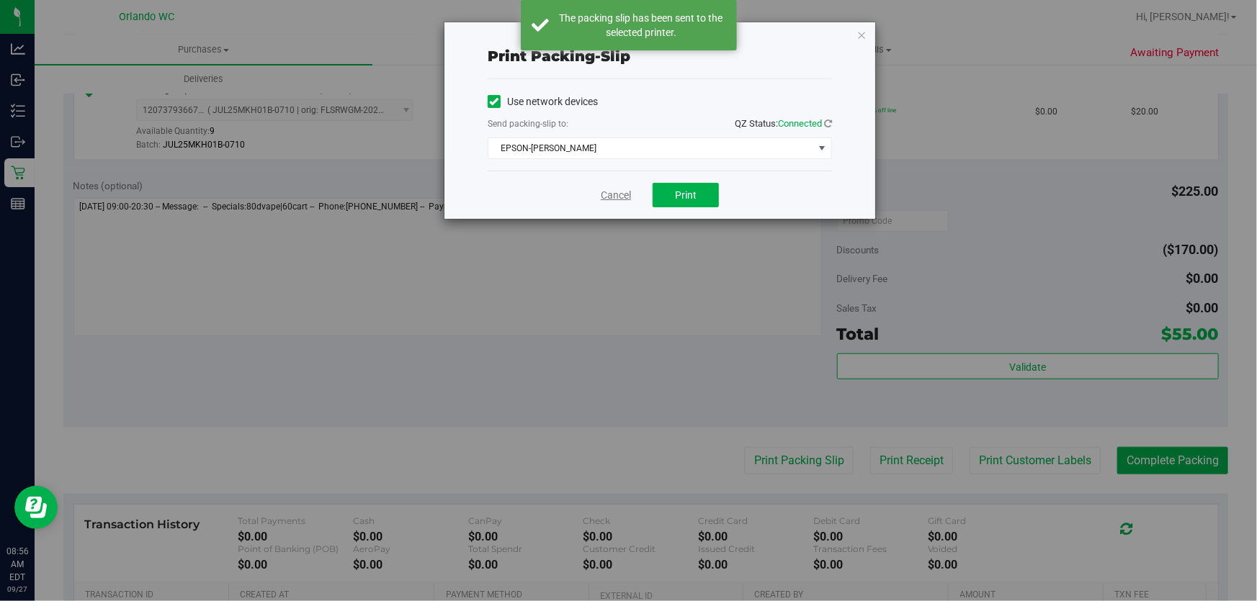
click at [612, 192] on link "Cancel" at bounding box center [616, 195] width 30 height 15
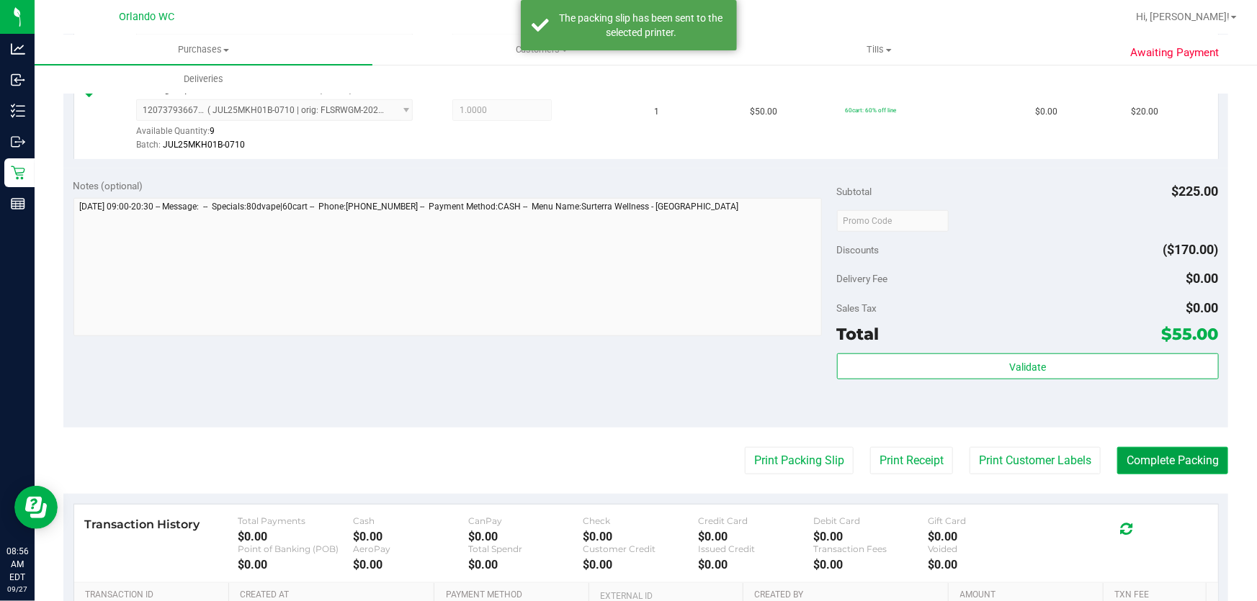
click at [1177, 459] on button "Complete Packing" at bounding box center [1172, 460] width 111 height 27
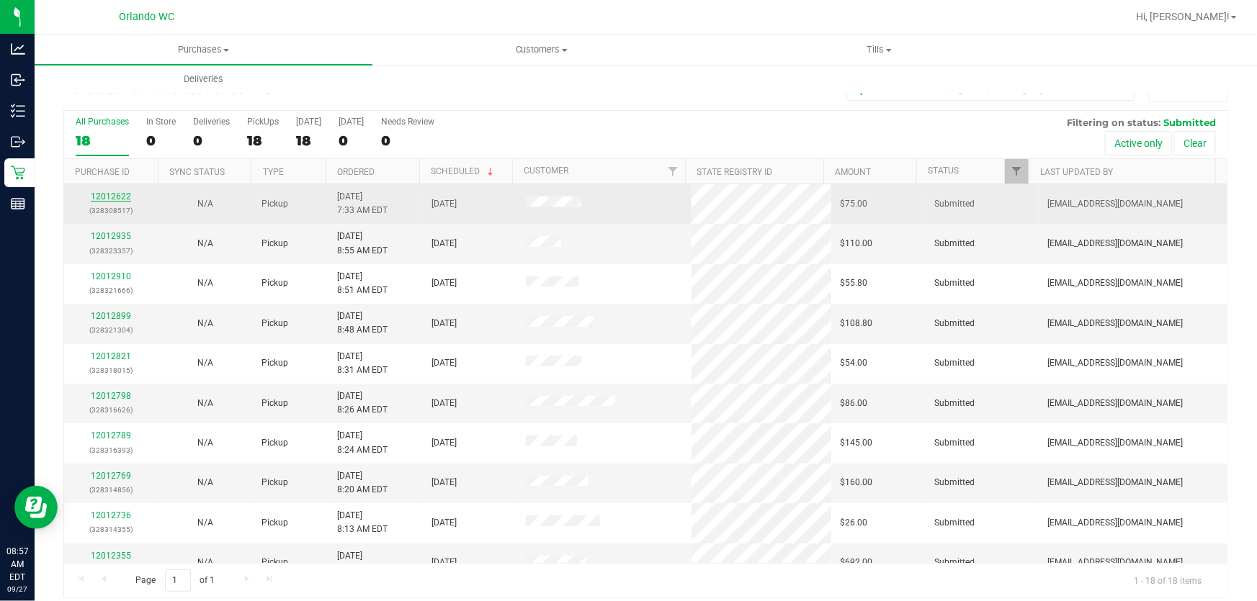
click at [116, 194] on link "12012622" at bounding box center [111, 197] width 40 height 10
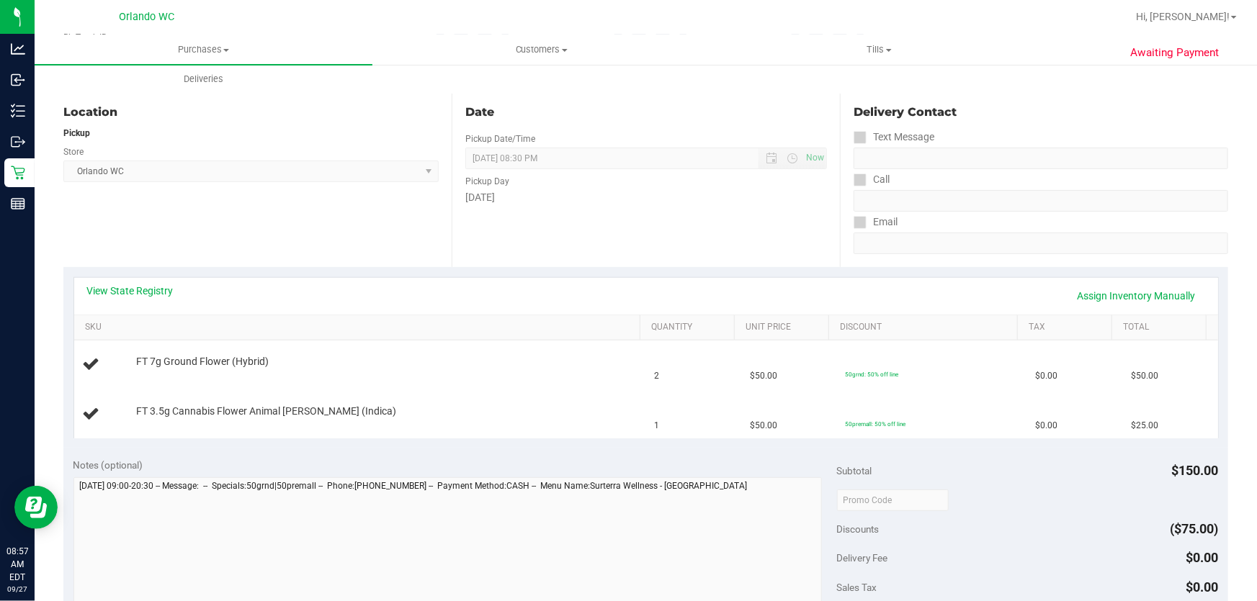
scroll to position [127, 0]
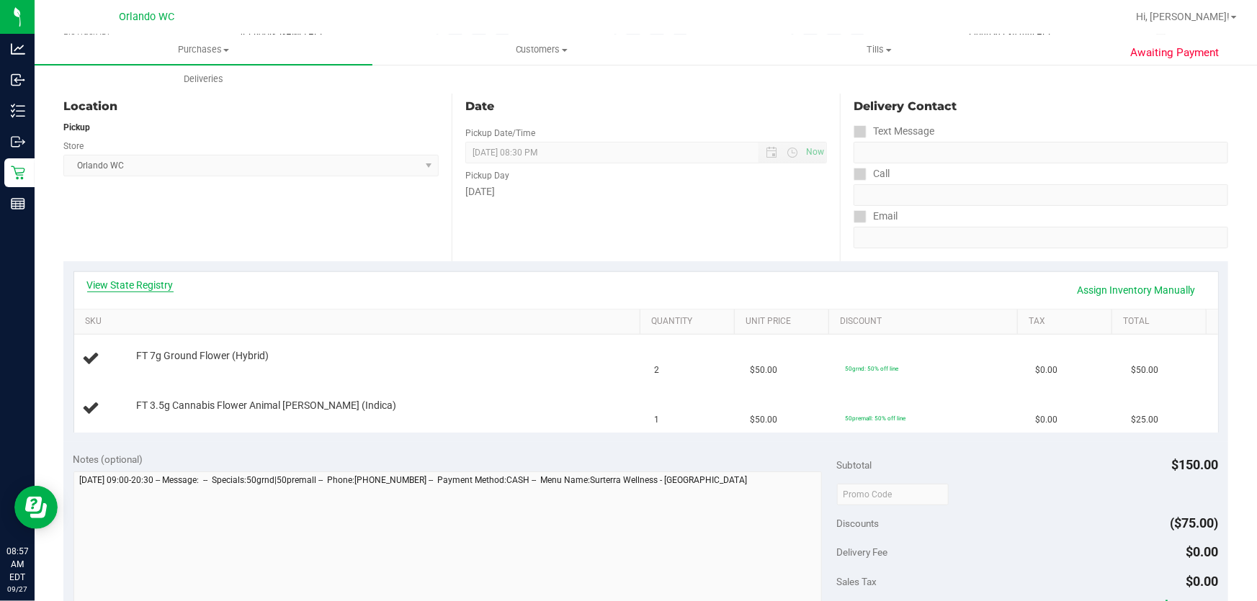
click at [145, 287] on link "View State Registry" at bounding box center [130, 285] width 86 height 14
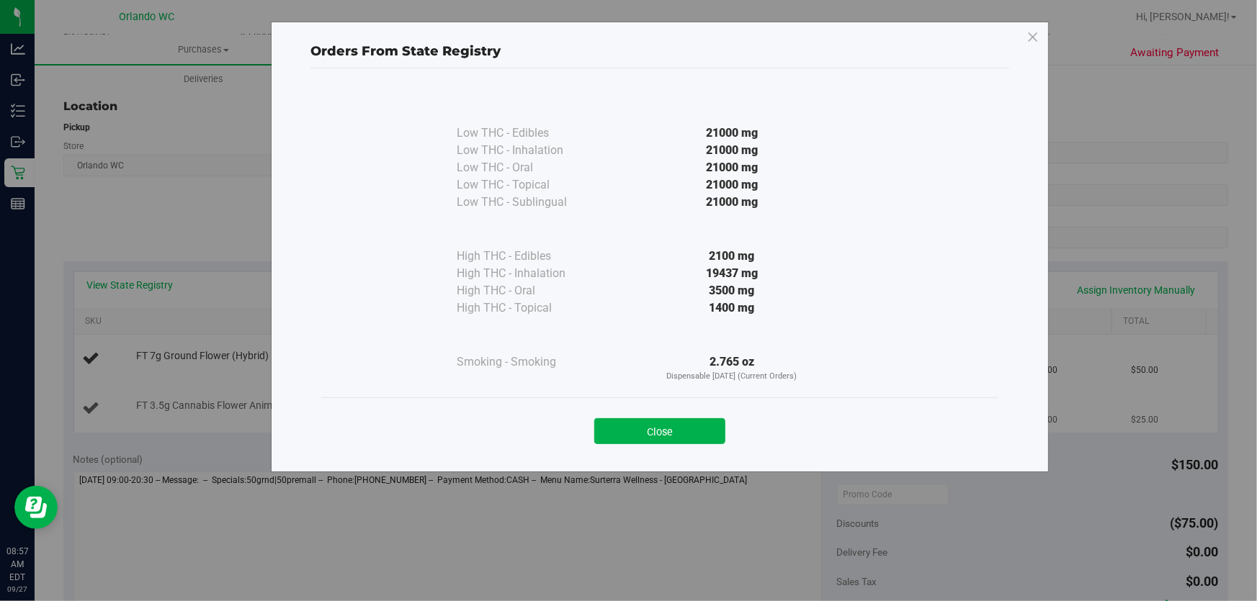
click at [691, 424] on button "Close" at bounding box center [659, 431] width 131 height 26
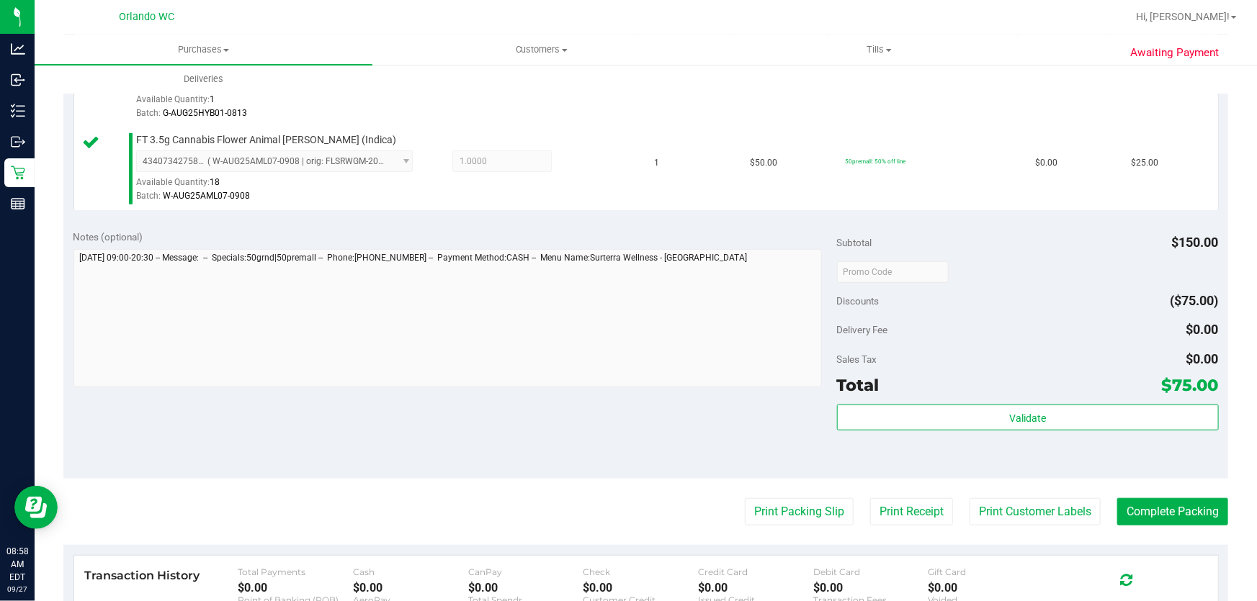
scroll to position [538, 0]
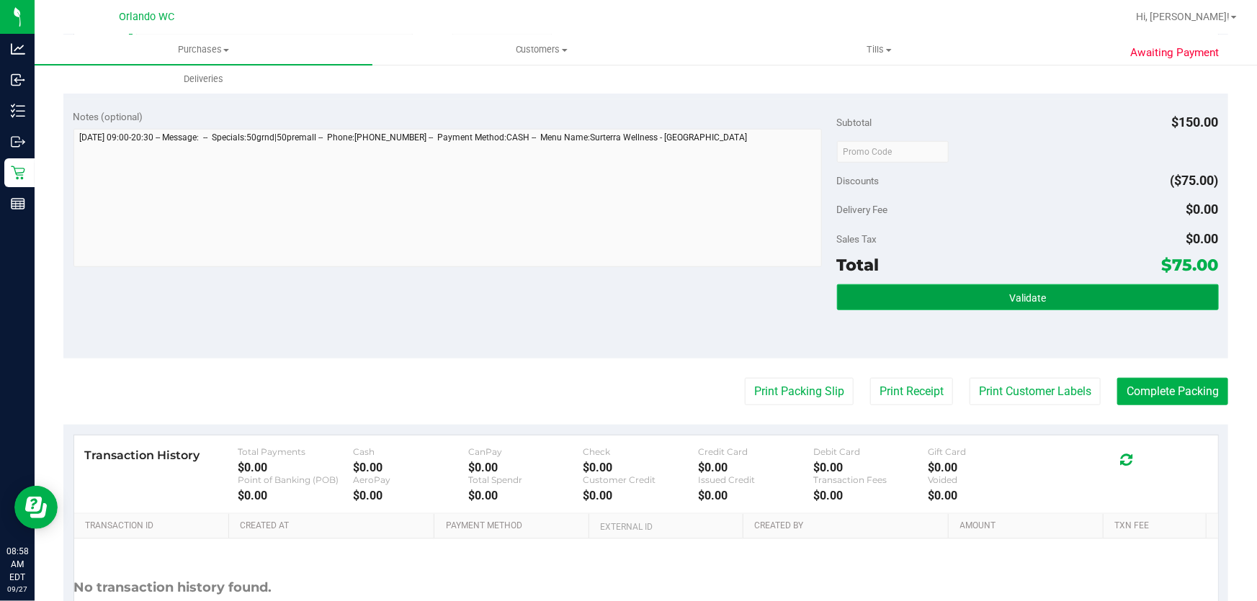
click at [996, 292] on button "Validate" at bounding box center [1028, 297] width 382 height 26
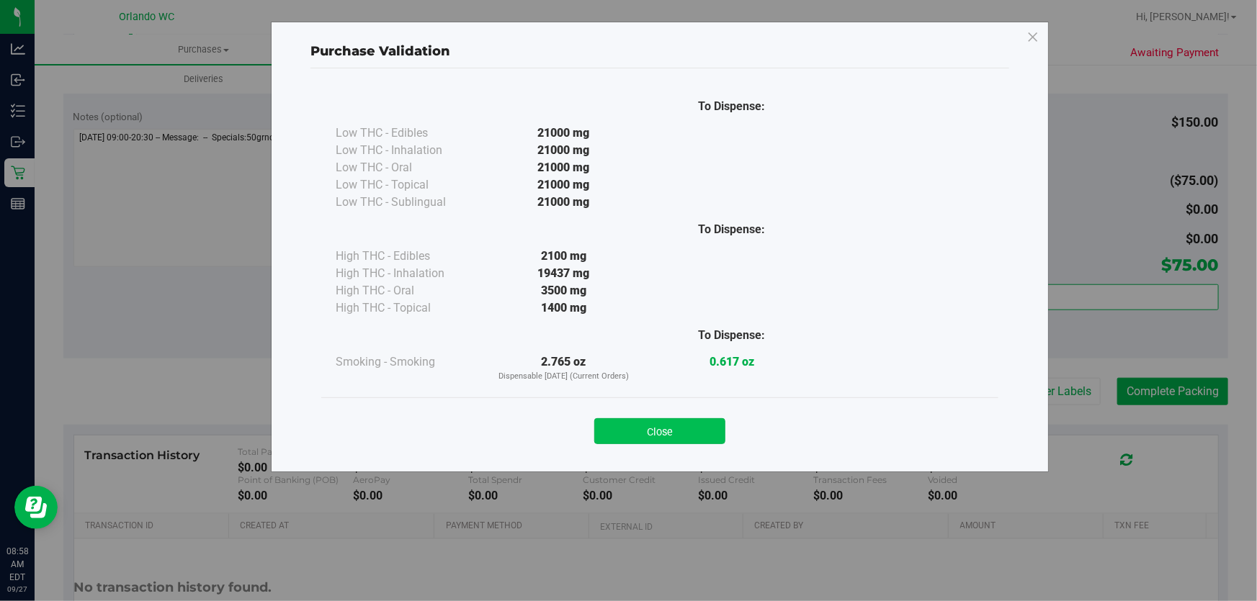
click at [646, 429] on button "Close" at bounding box center [659, 431] width 131 height 26
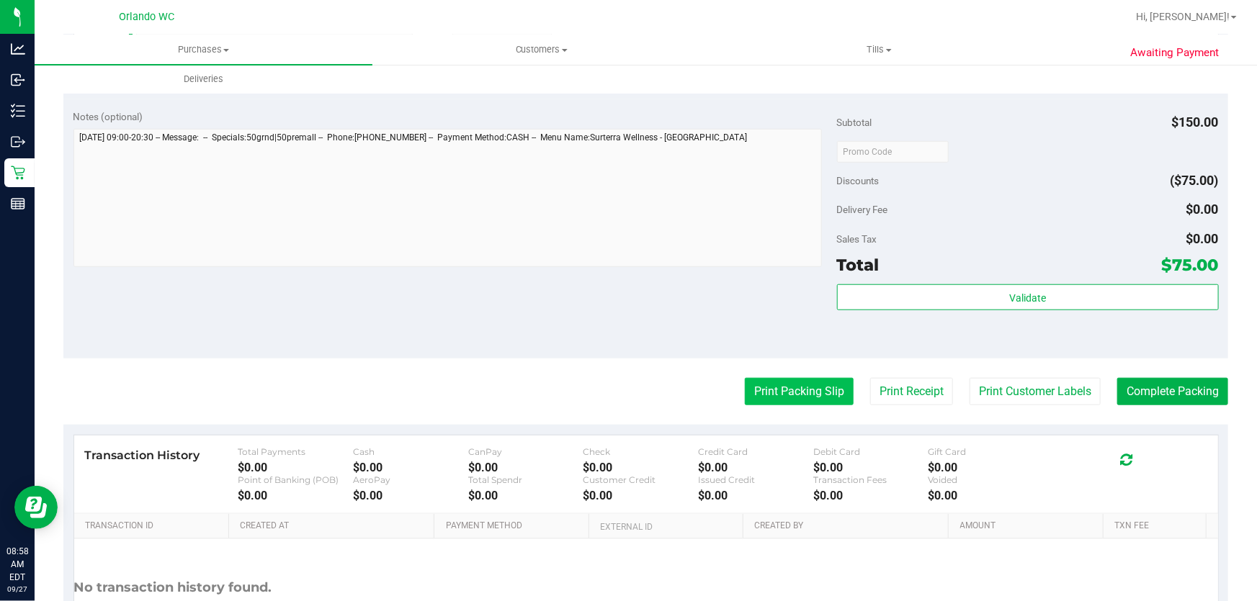
click at [781, 386] on button "Print Packing Slip" at bounding box center [799, 391] width 109 height 27
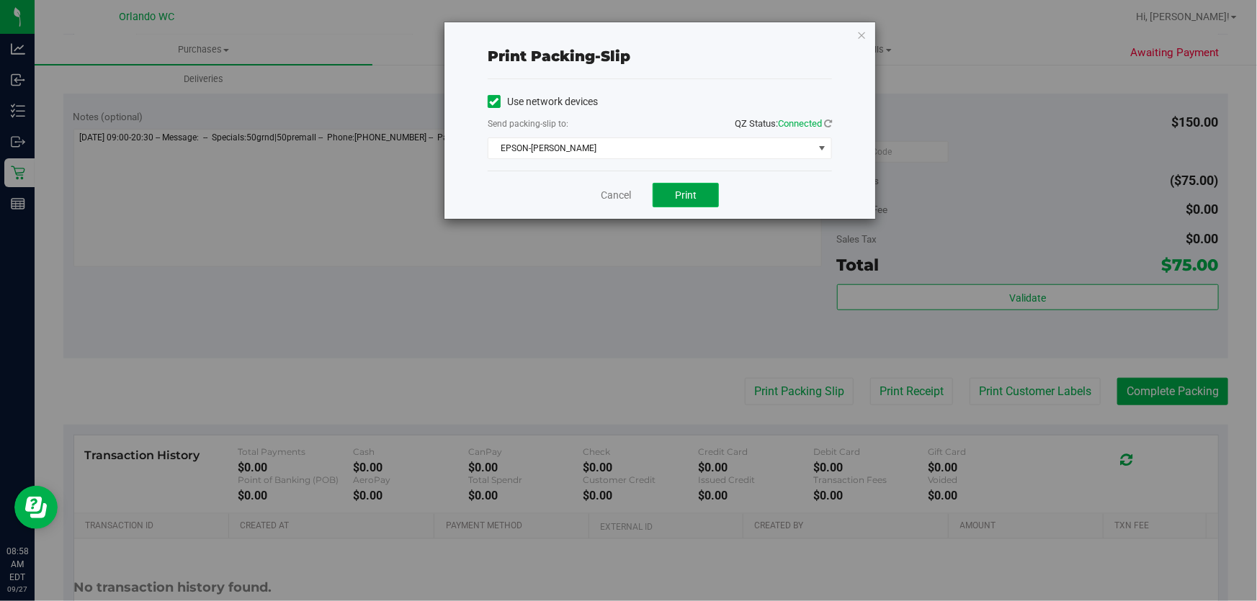
click at [696, 194] on button "Print" at bounding box center [685, 195] width 66 height 24
click at [611, 188] on link "Cancel" at bounding box center [616, 195] width 30 height 15
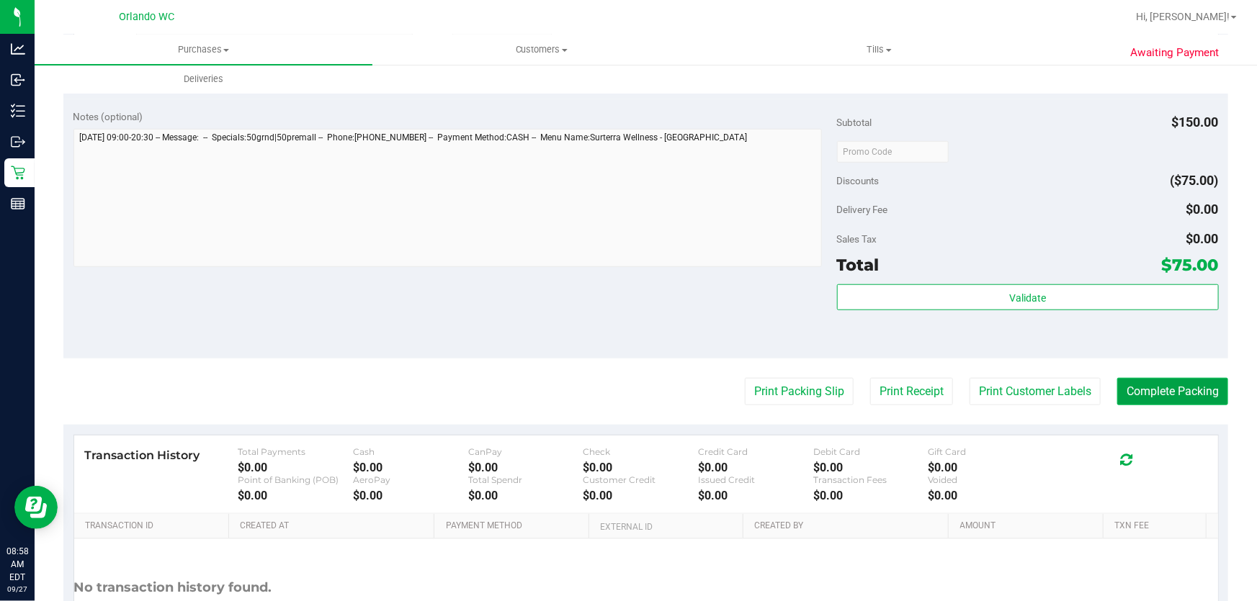
click at [1192, 403] on button "Complete Packing" at bounding box center [1172, 391] width 111 height 27
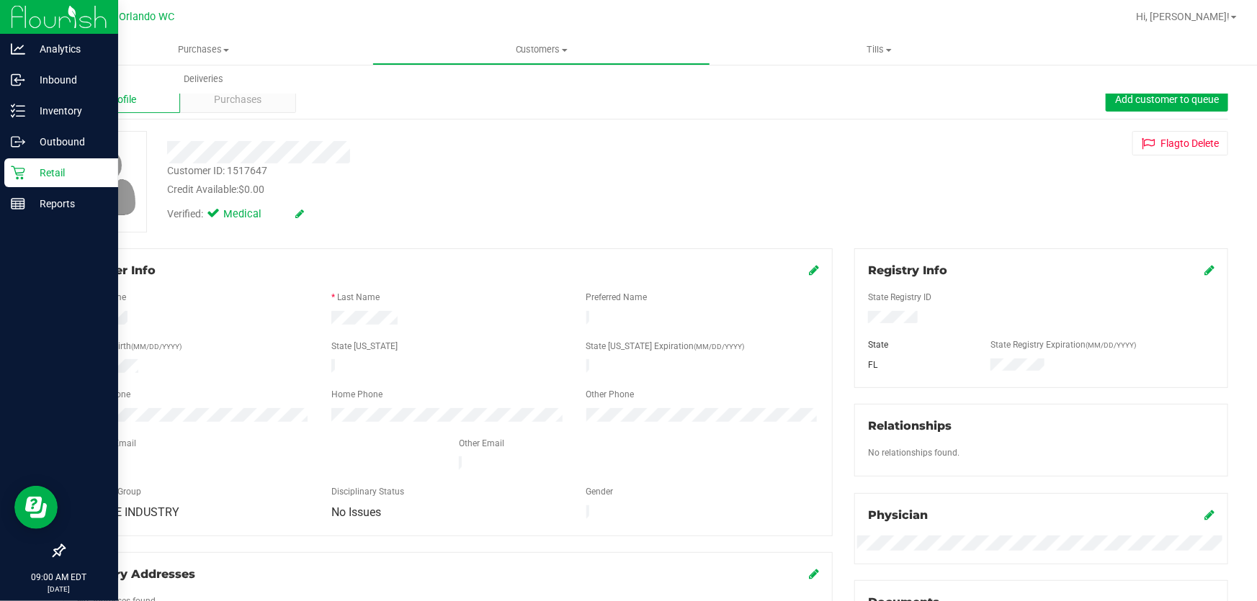
click at [21, 171] on icon at bounding box center [18, 173] width 14 height 14
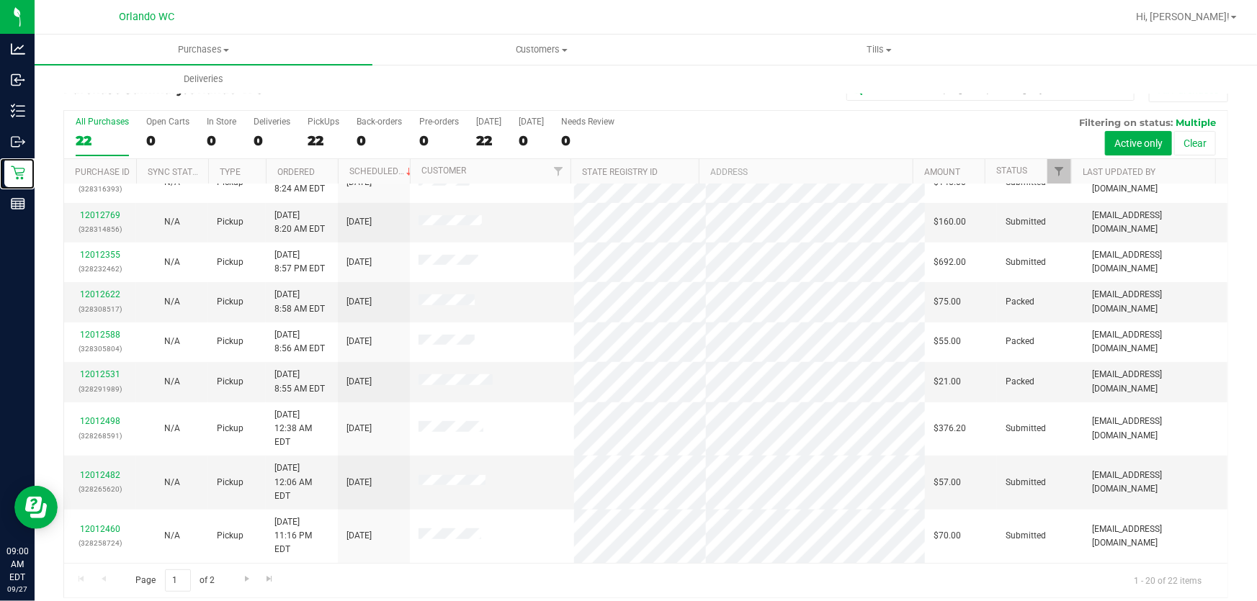
scroll to position [339, 0]
click at [110, 292] on link "12012622" at bounding box center [100, 296] width 40 height 10
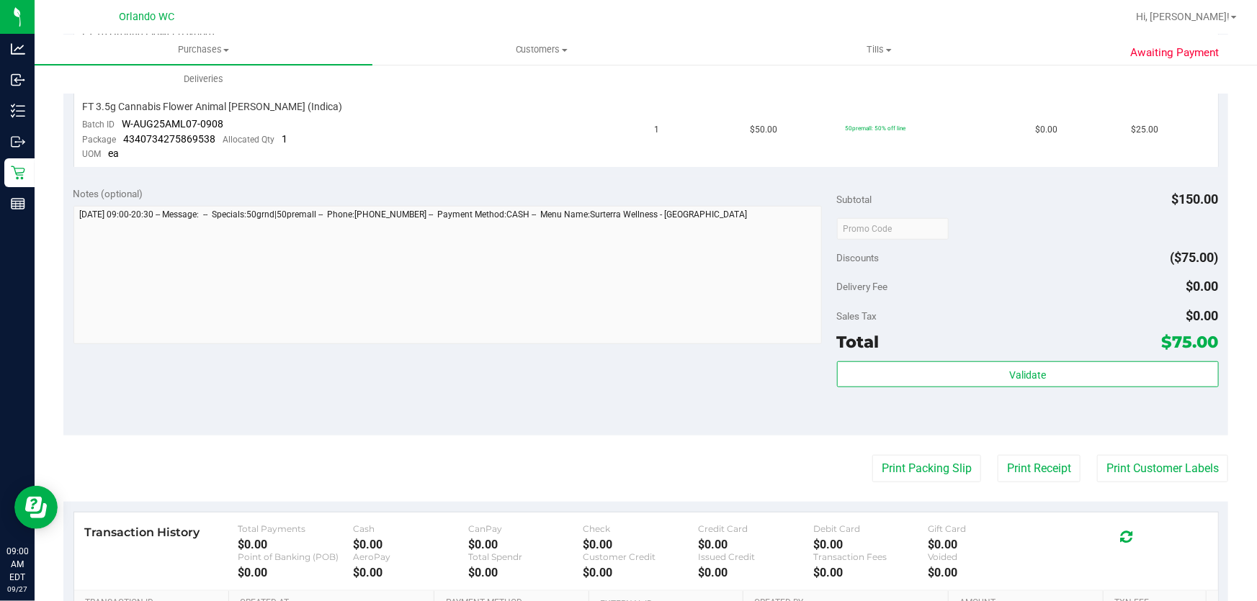
scroll to position [436, 0]
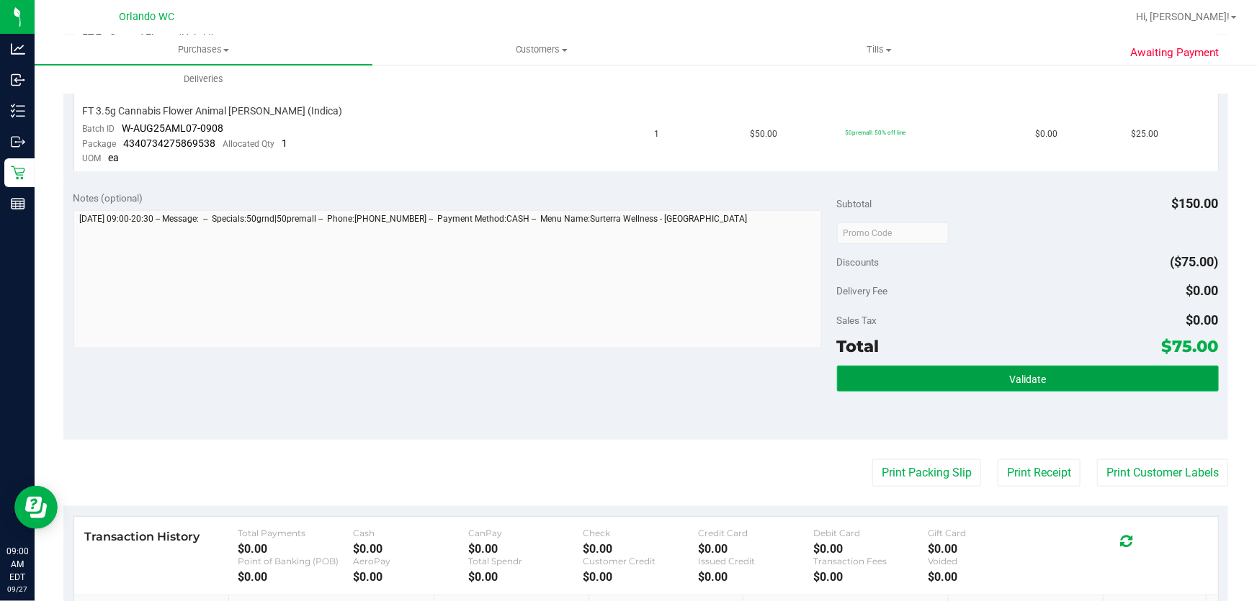
click at [1000, 374] on button "Validate" at bounding box center [1028, 379] width 382 height 26
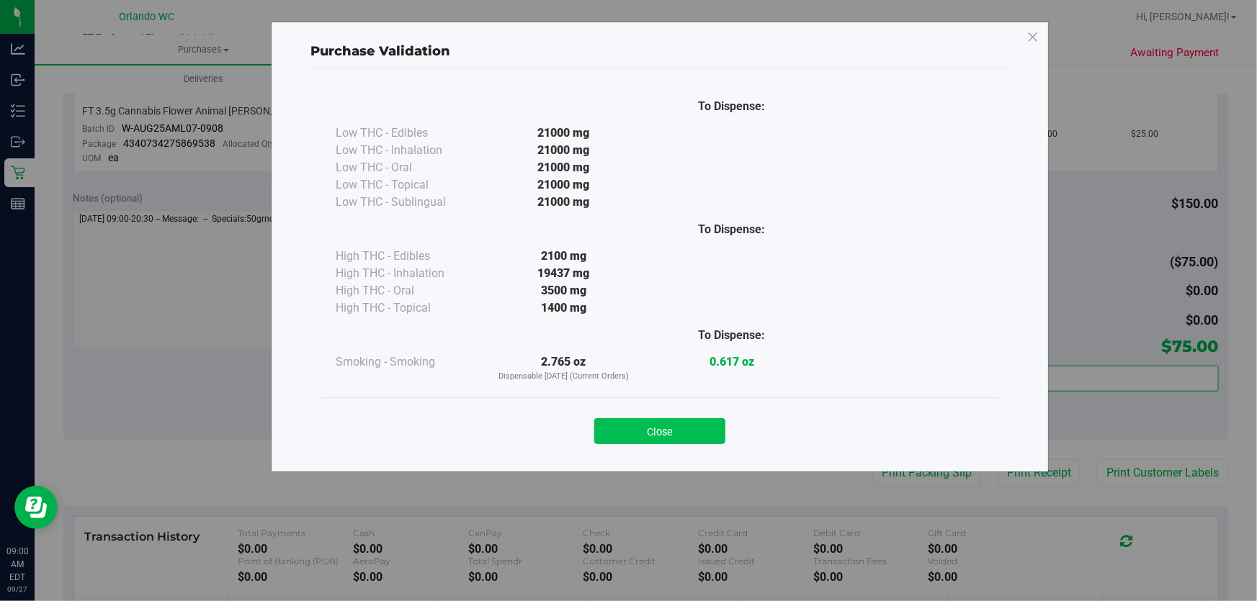
click at [690, 430] on button "Close" at bounding box center [659, 431] width 131 height 26
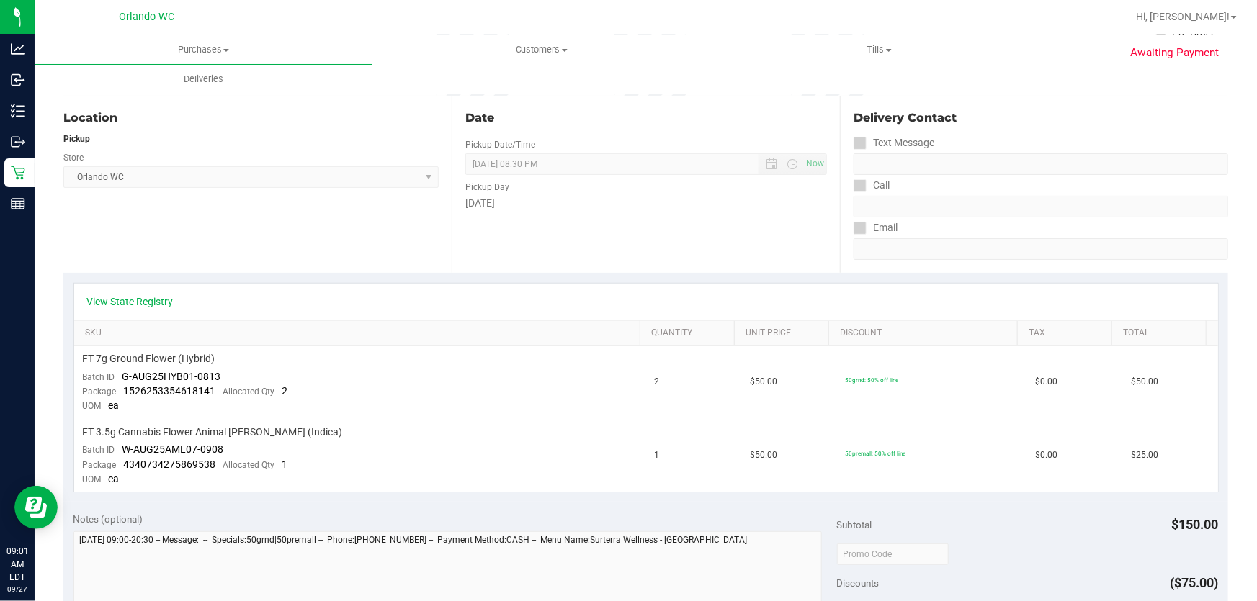
scroll to position [23, 0]
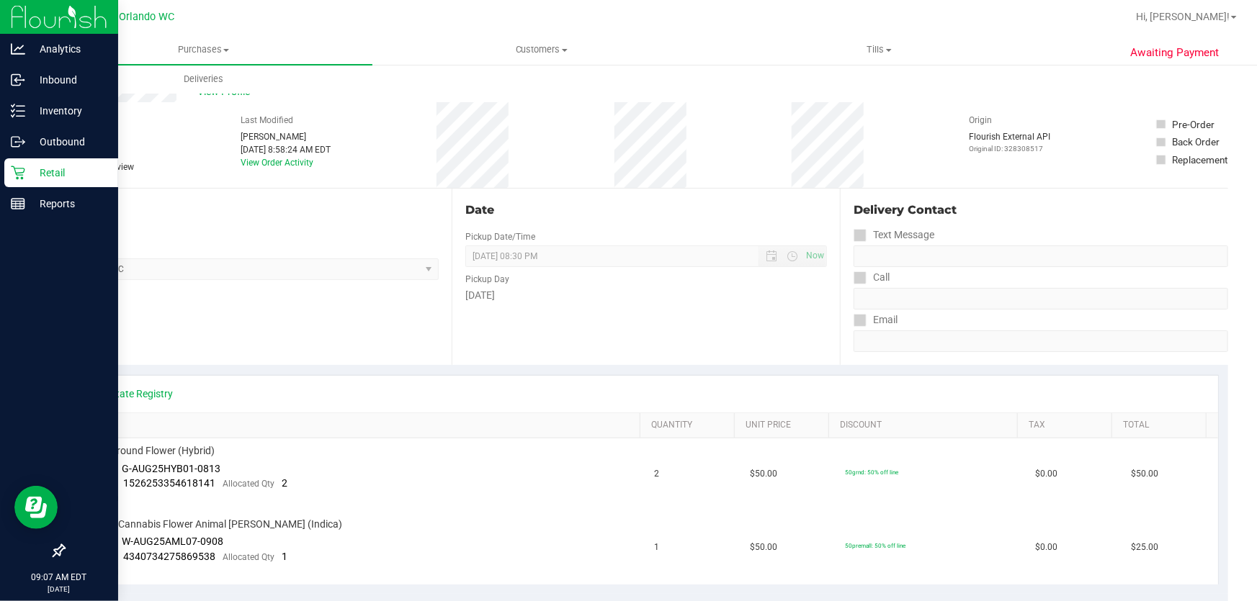
click at [21, 166] on icon at bounding box center [18, 173] width 14 height 14
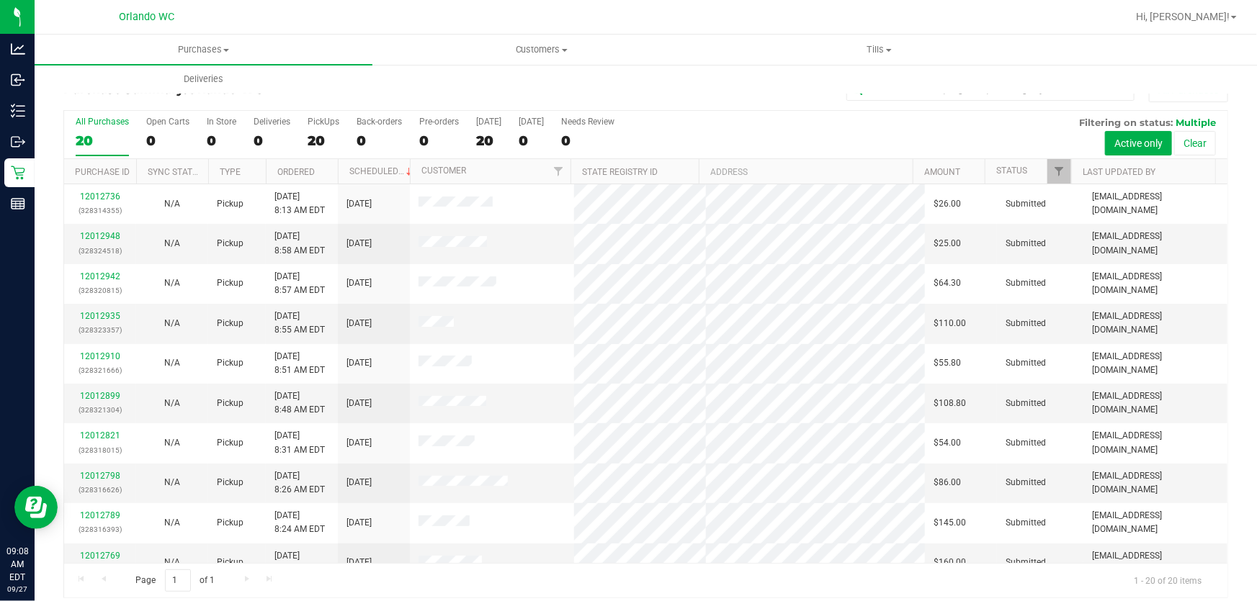
click at [1050, 79] on div "Purchases Summary of purchases Fulfillment All purchases Customers All customer…" at bounding box center [663, 64] width 1257 height 59
click at [1038, 99] on input "text" at bounding box center [990, 90] width 288 height 22
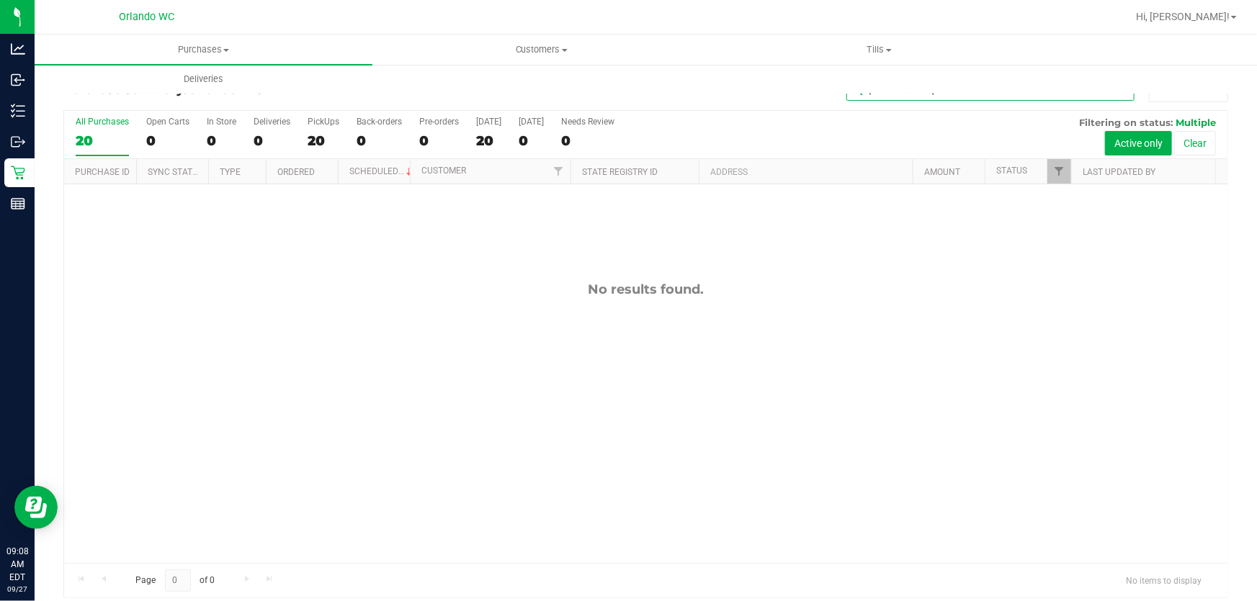
type input "KEVIN"
drag, startPoint x: 905, startPoint y: 91, endPoint x: 797, endPoint y: 80, distance: 109.4
click at [800, 80] on div "Purchases Summary of purchases Fulfillment All purchases Customers All customer…" at bounding box center [663, 64] width 1257 height 59
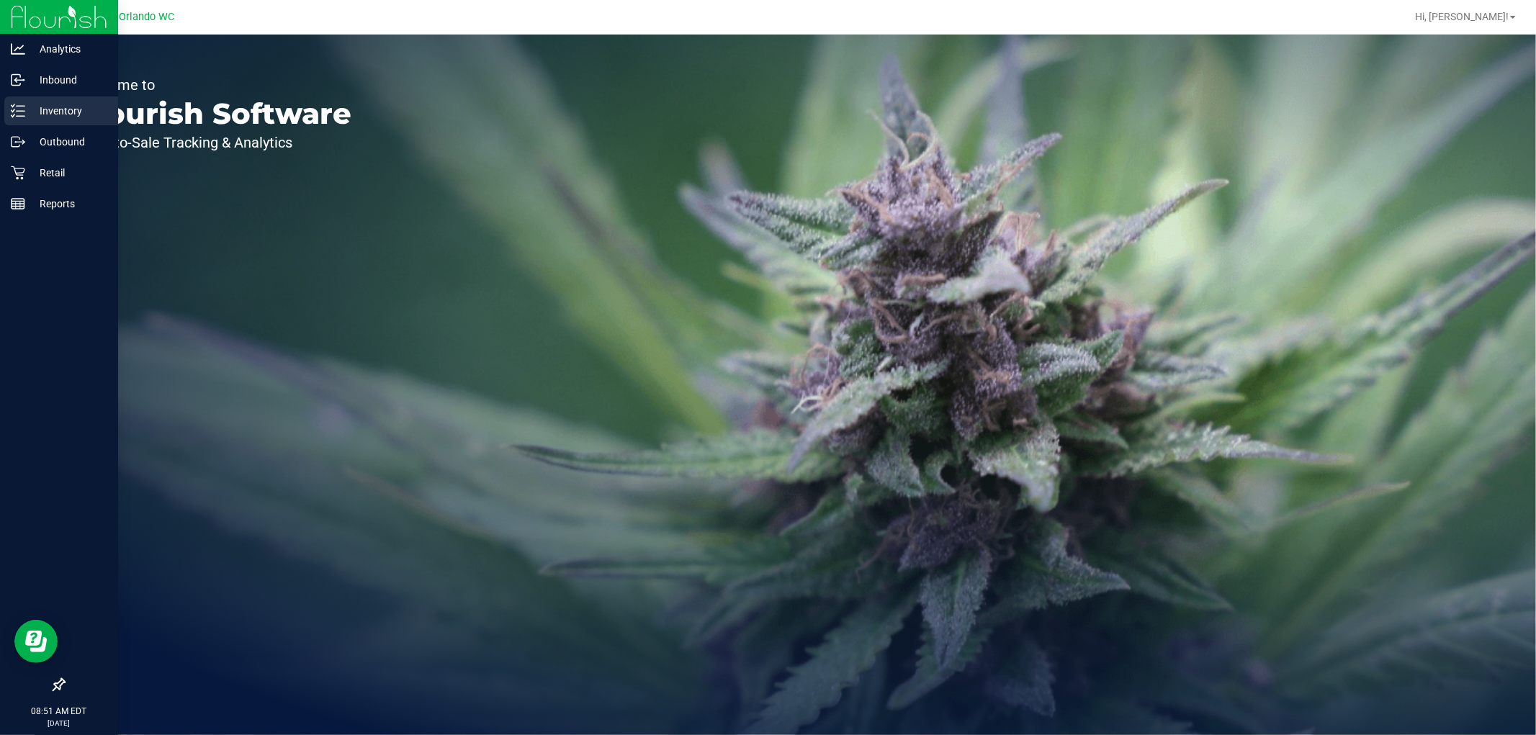
click at [26, 107] on p "Inventory" at bounding box center [68, 110] width 86 height 17
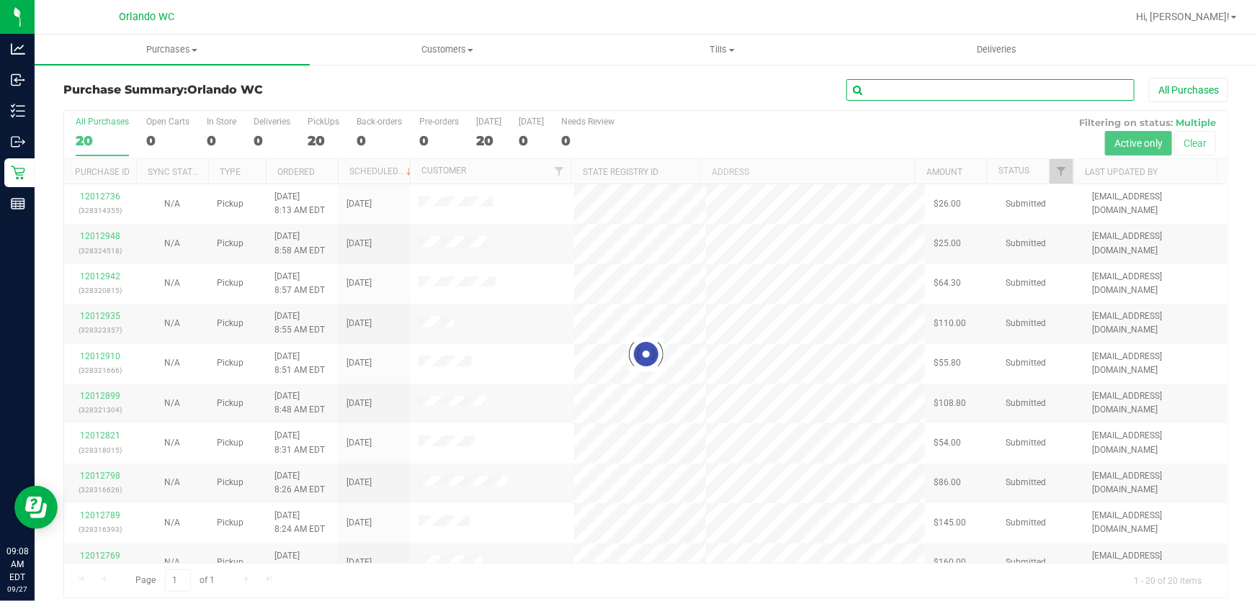
click at [938, 91] on input "text" at bounding box center [990, 90] width 288 height 22
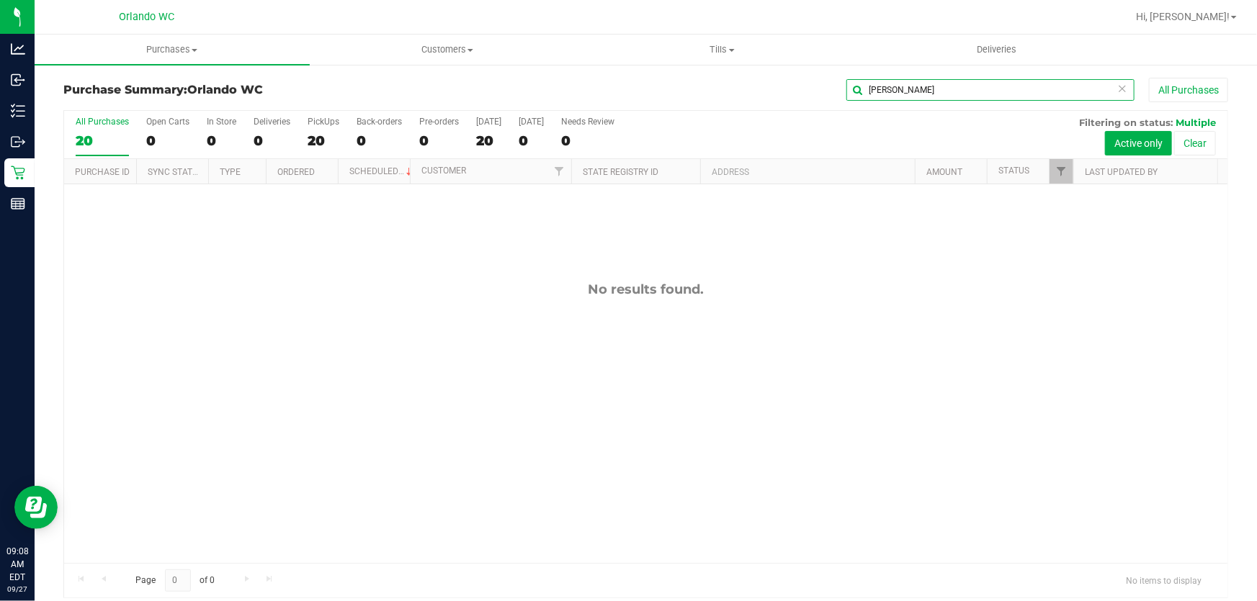
type input "[PERSON_NAME]"
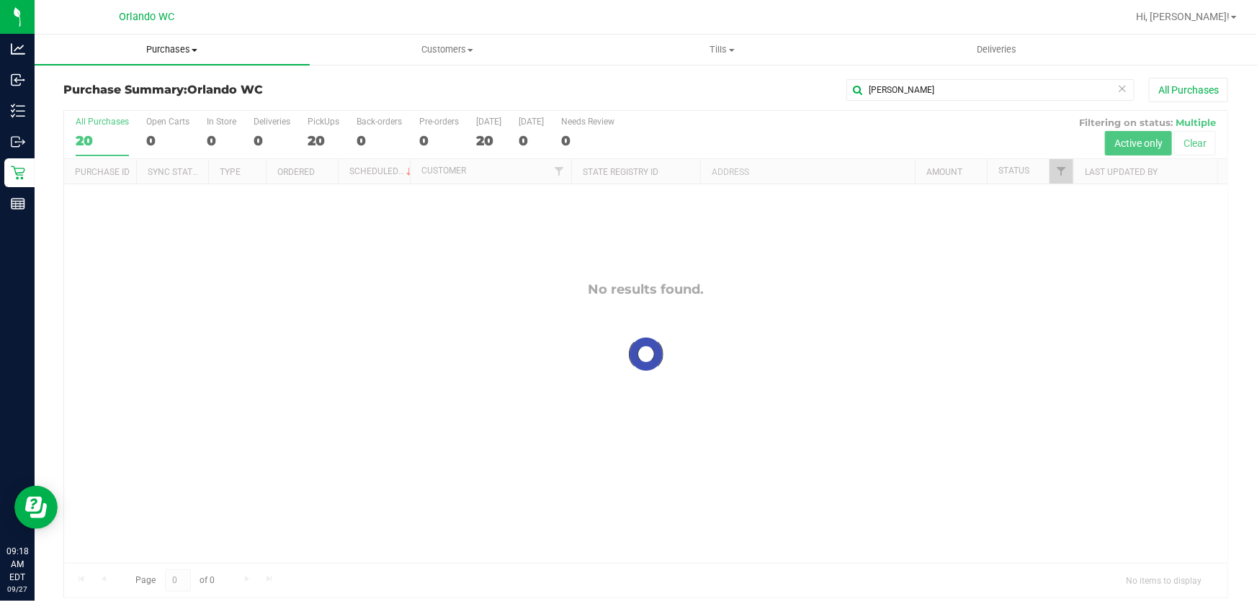
click at [170, 50] on span "Purchases" at bounding box center [172, 49] width 275 height 13
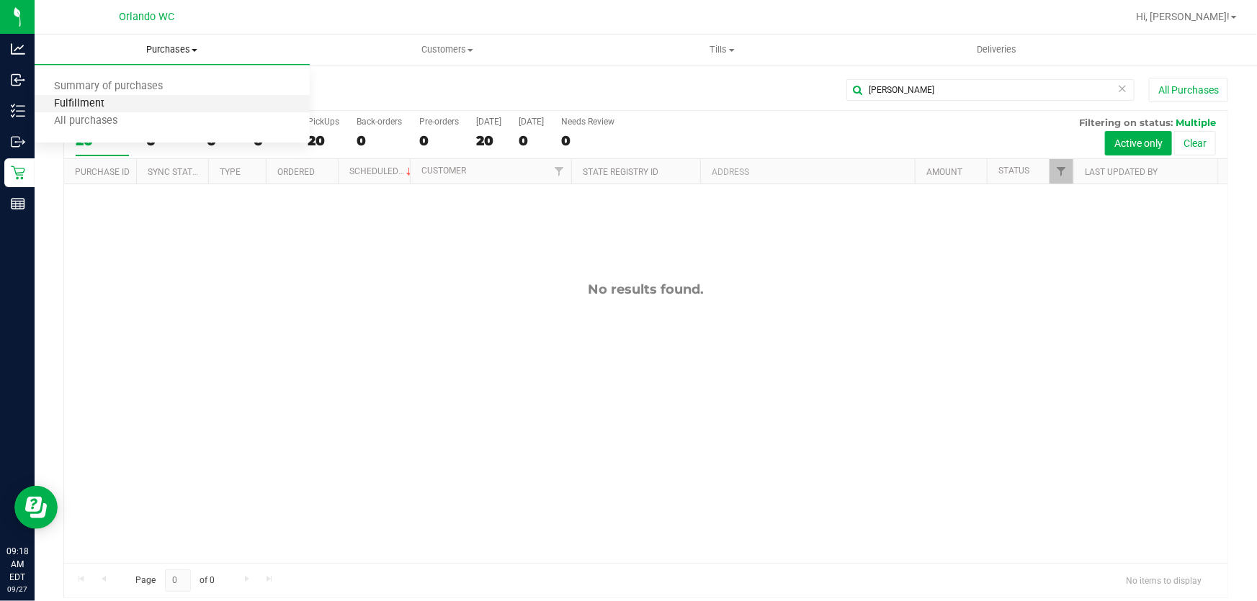
click at [113, 102] on span "Fulfillment" at bounding box center [79, 104] width 89 height 12
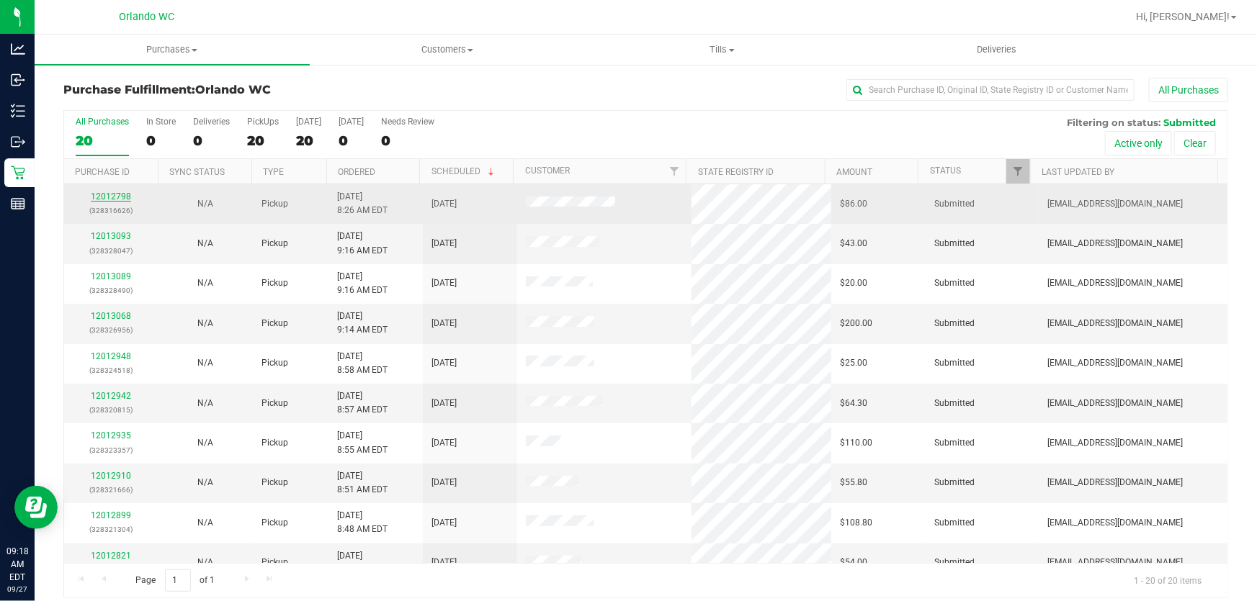
click at [109, 194] on link "12012798" at bounding box center [111, 197] width 40 height 10
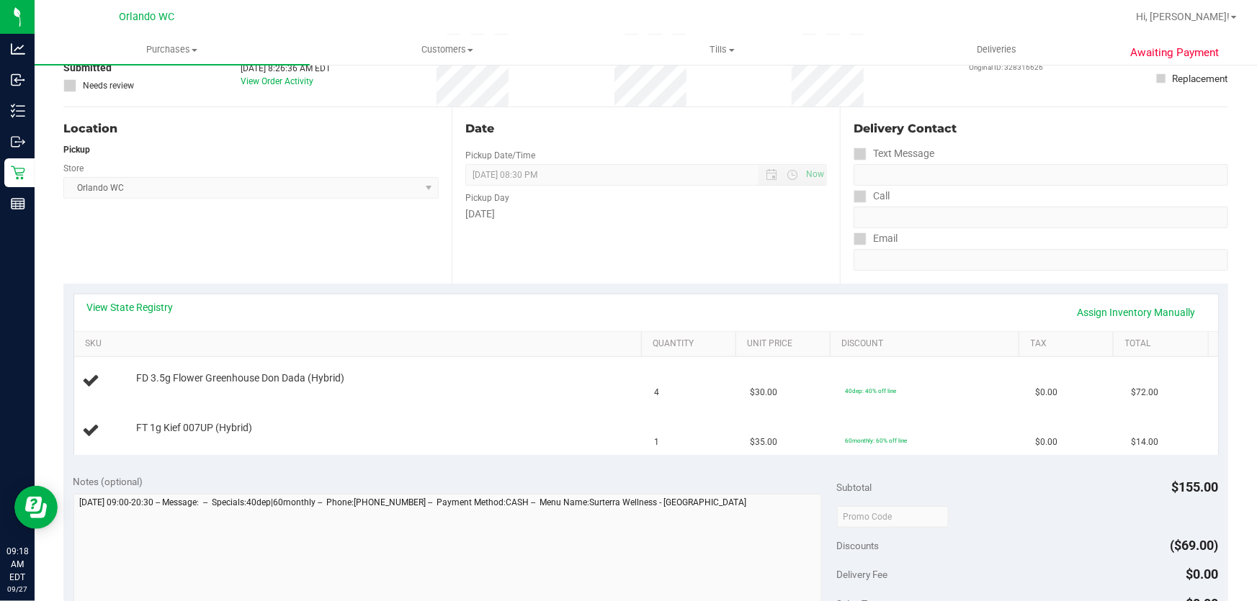
scroll to position [108, 0]
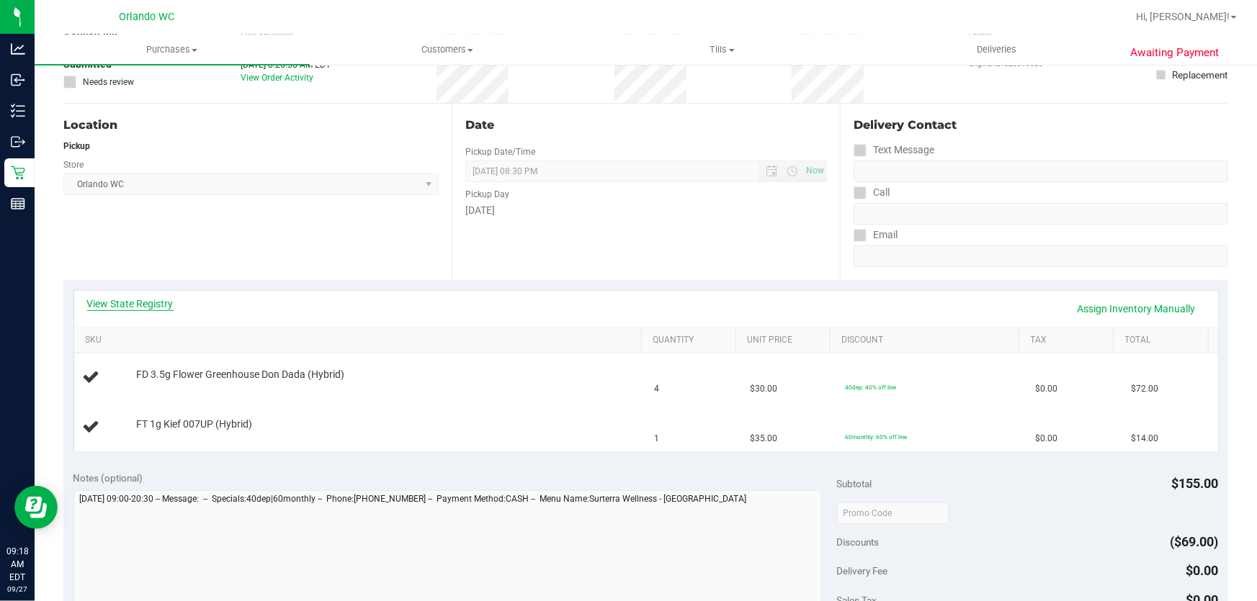
click at [148, 303] on link "View State Registry" at bounding box center [130, 304] width 86 height 14
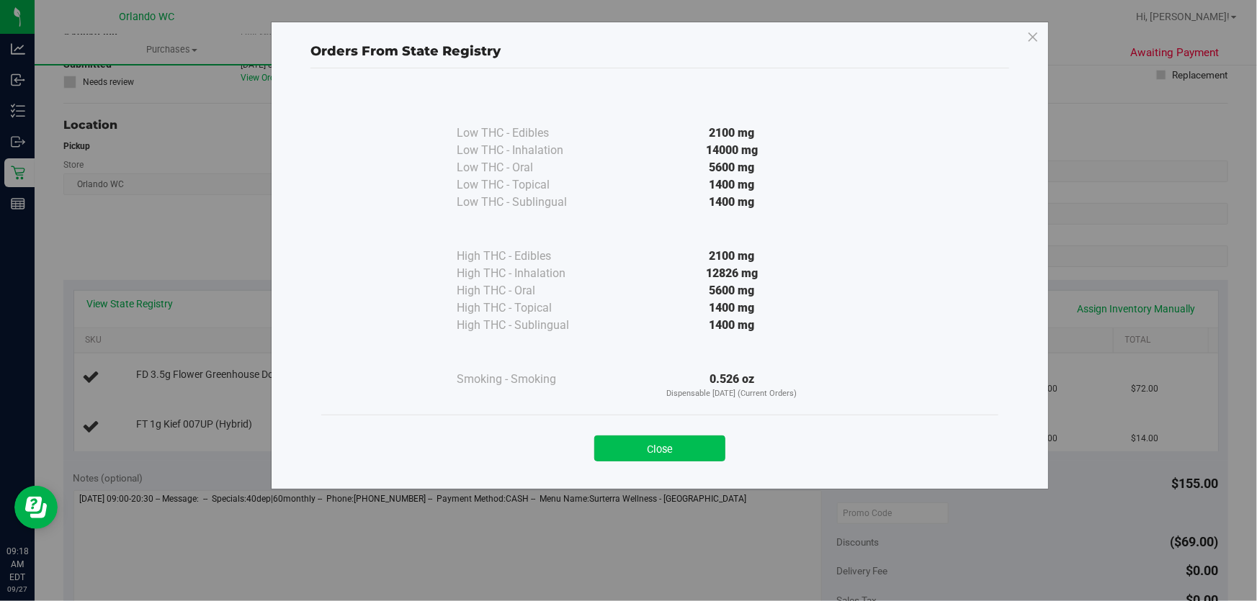
click at [647, 448] on button "Close" at bounding box center [659, 449] width 131 height 26
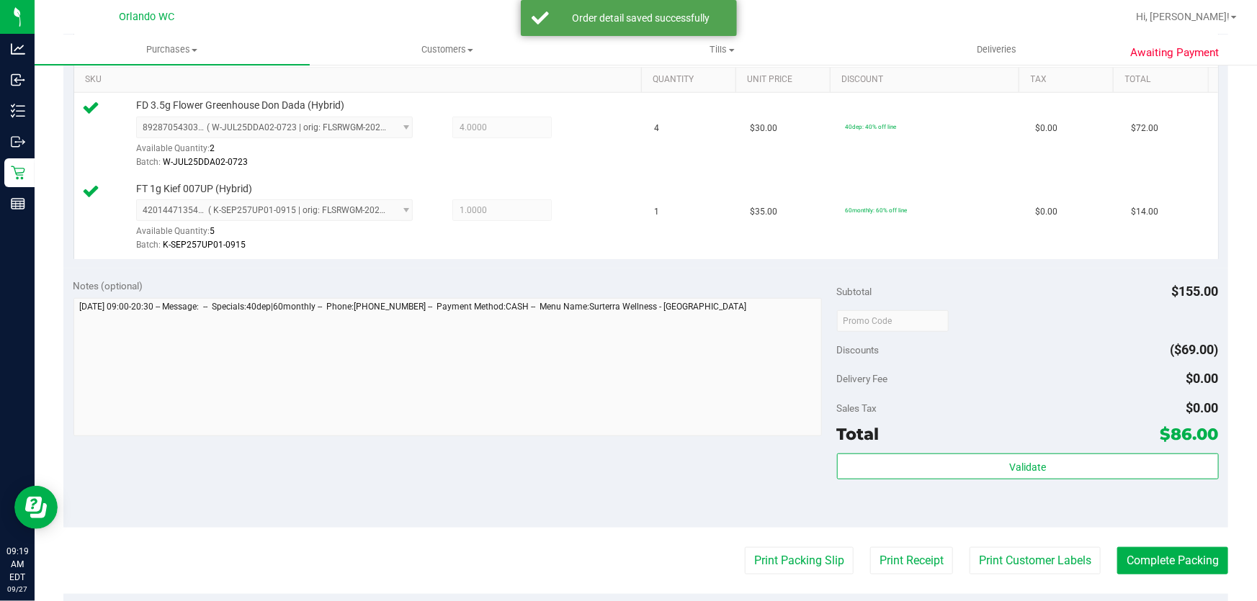
scroll to position [374, 0]
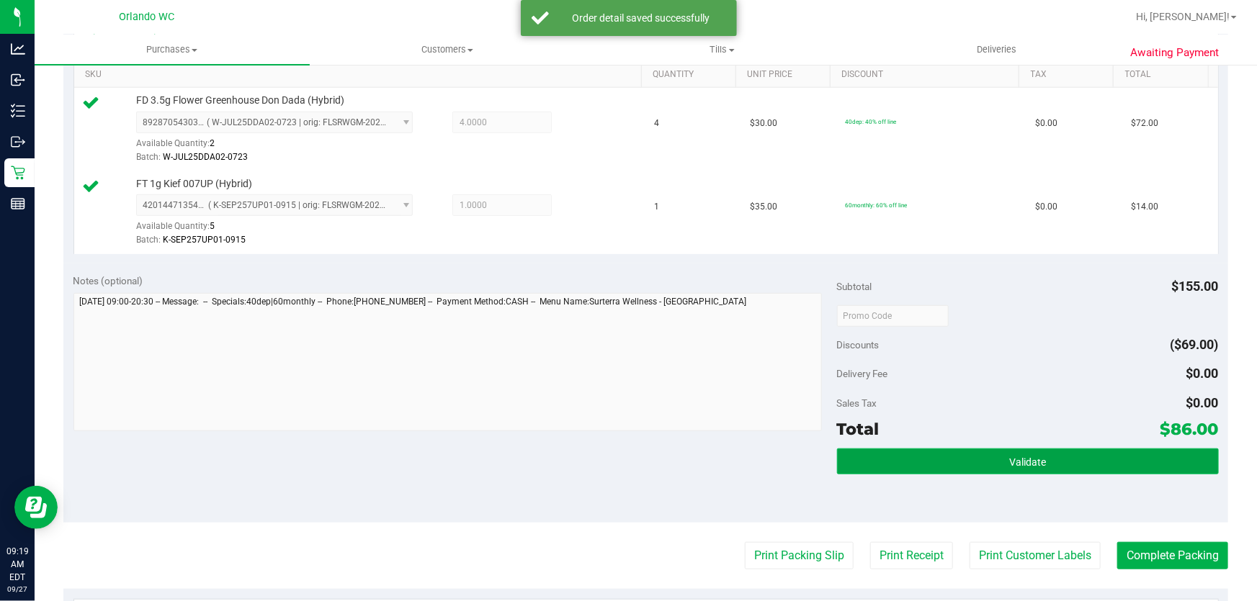
click at [1010, 468] on button "Validate" at bounding box center [1028, 462] width 382 height 26
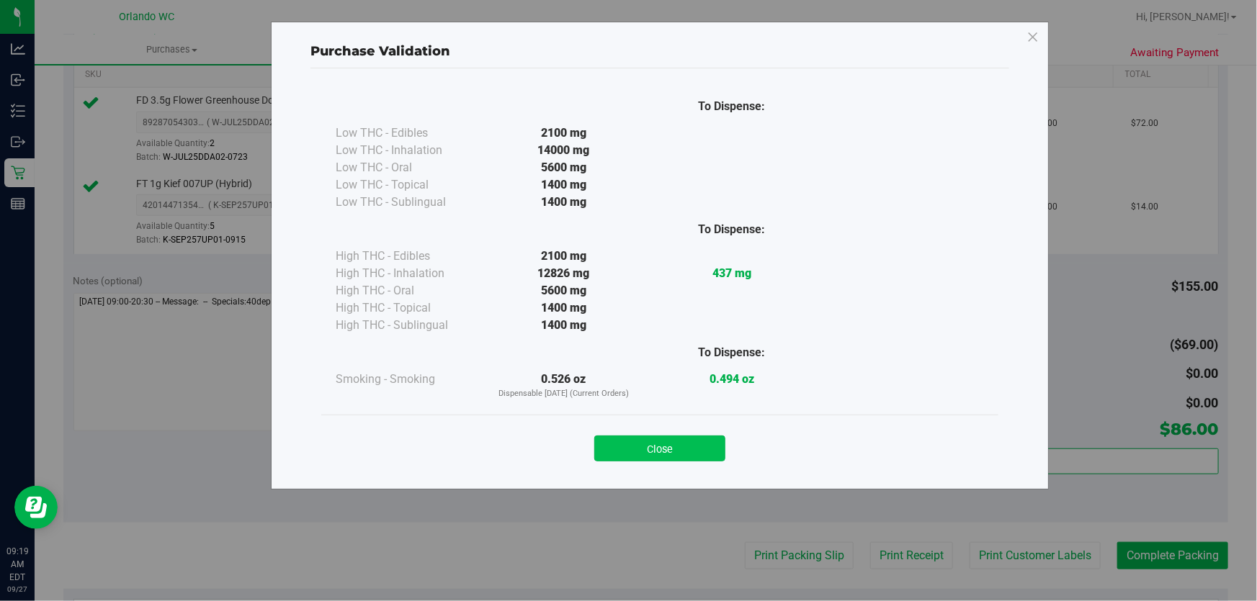
click at [669, 459] on button "Close" at bounding box center [659, 449] width 131 height 26
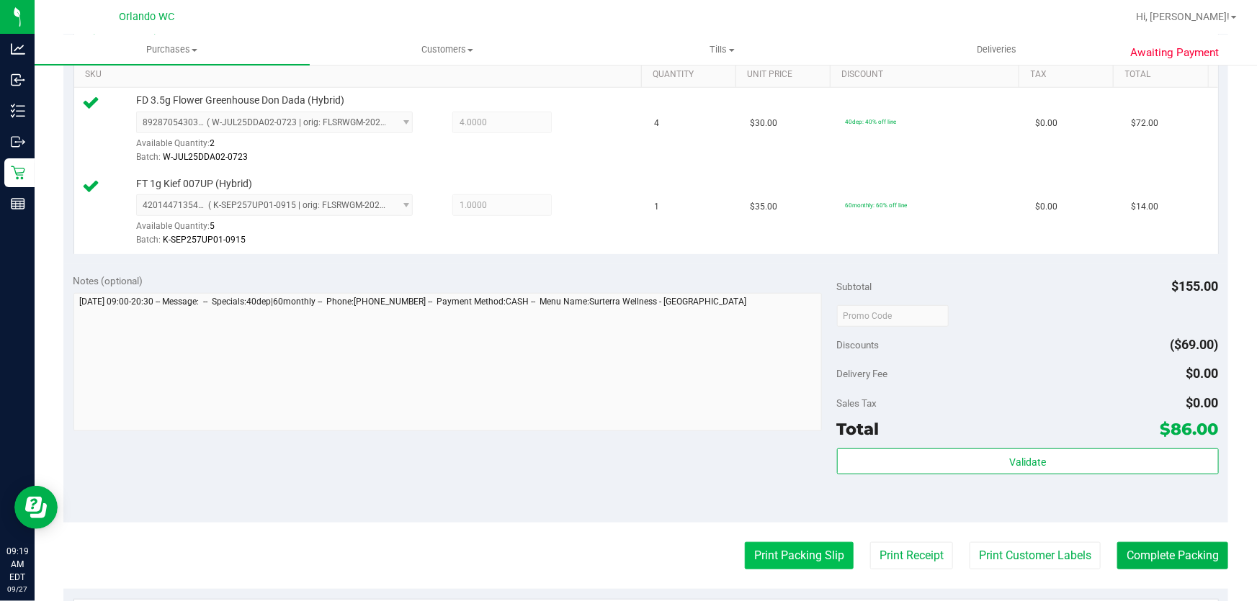
click at [778, 554] on button "Print Packing Slip" at bounding box center [799, 555] width 109 height 27
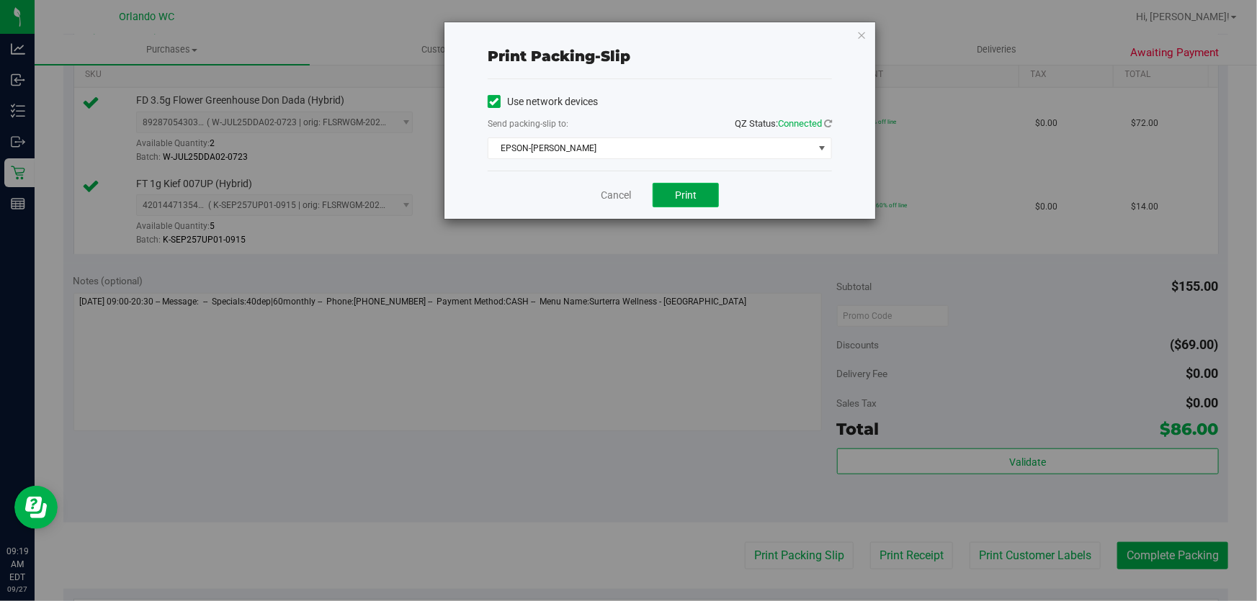
click at [699, 195] on button "Print" at bounding box center [685, 195] width 66 height 24
click at [607, 196] on link "Cancel" at bounding box center [616, 195] width 30 height 15
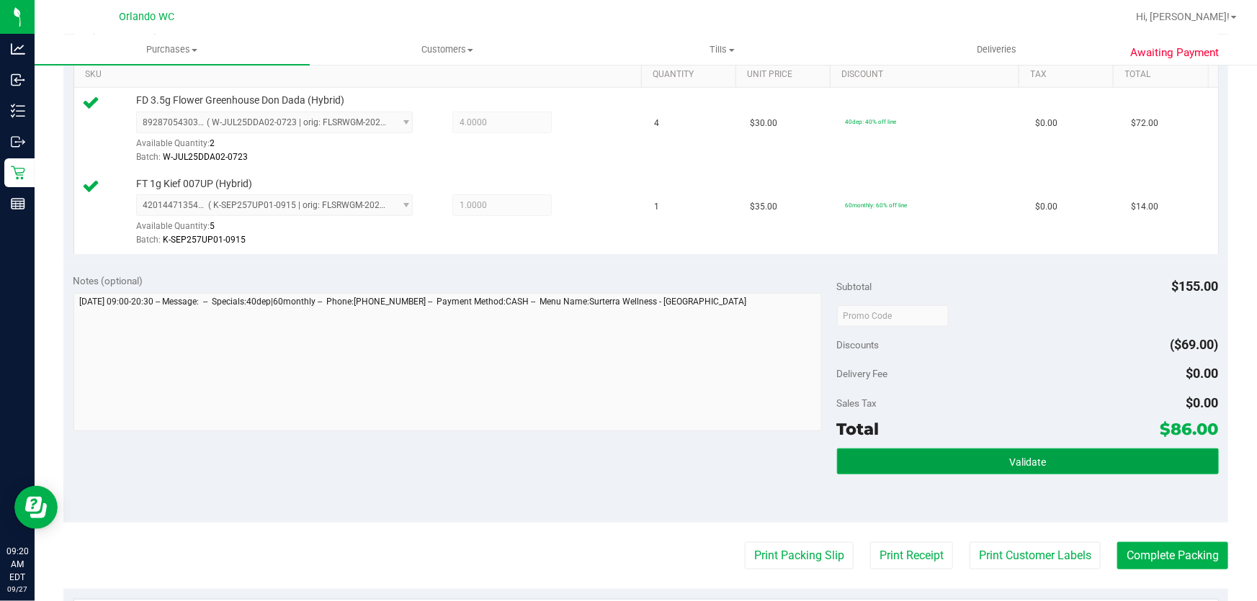
click at [1034, 457] on span "Validate" at bounding box center [1027, 463] width 37 height 12
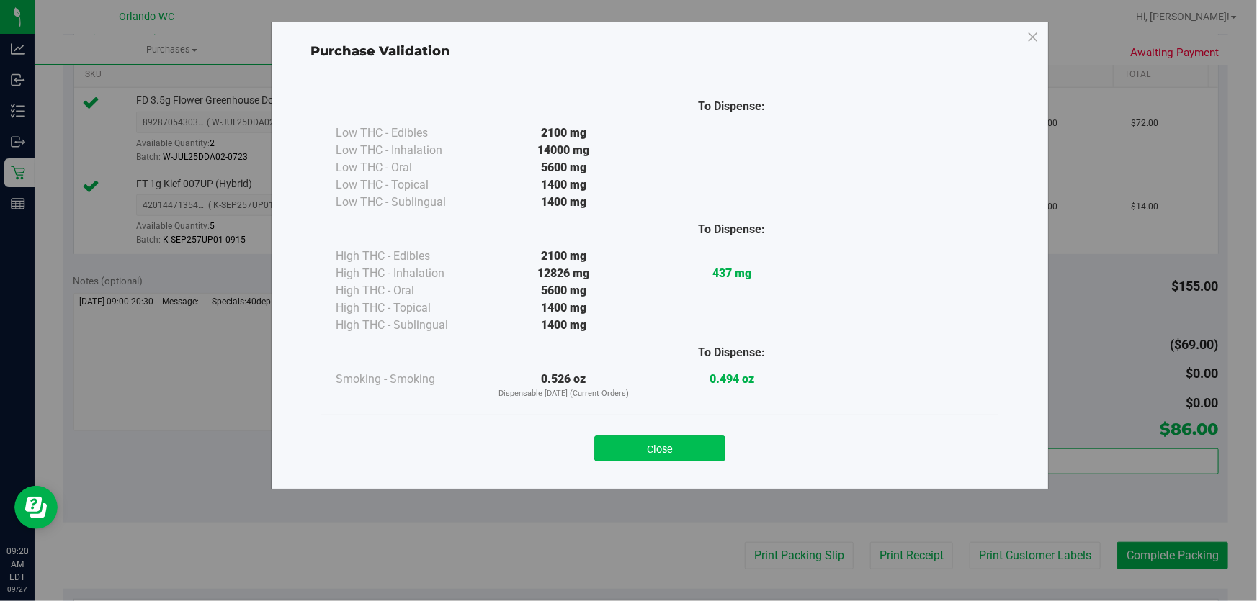
click at [678, 439] on button "Close" at bounding box center [659, 449] width 131 height 26
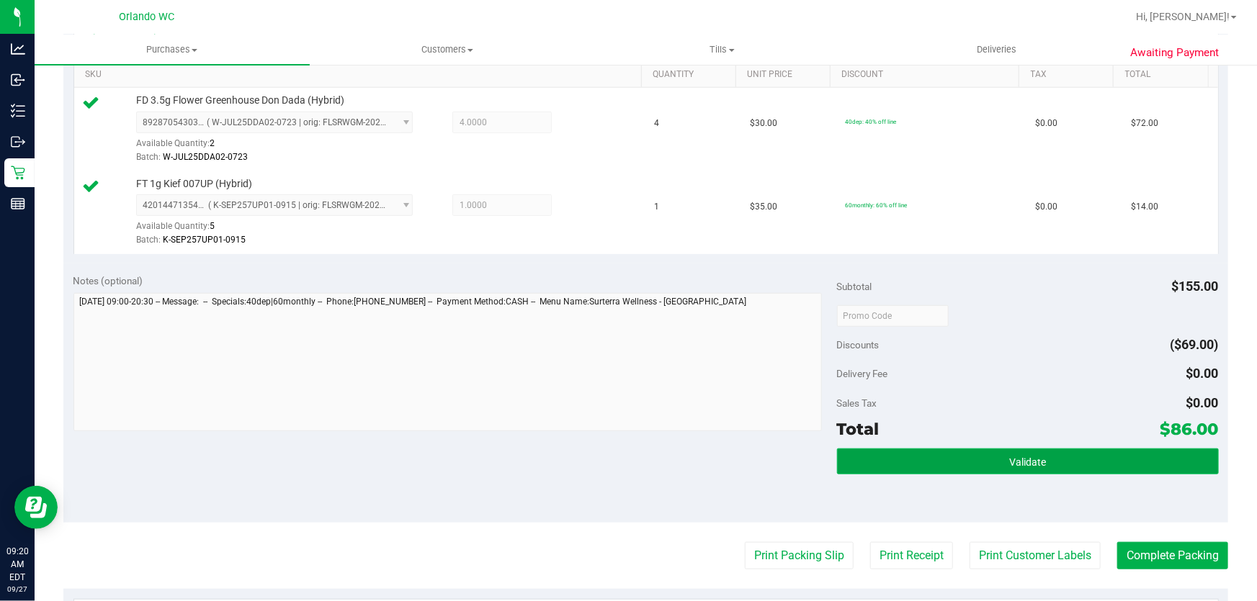
click at [1009, 460] on span "Validate" at bounding box center [1027, 463] width 37 height 12
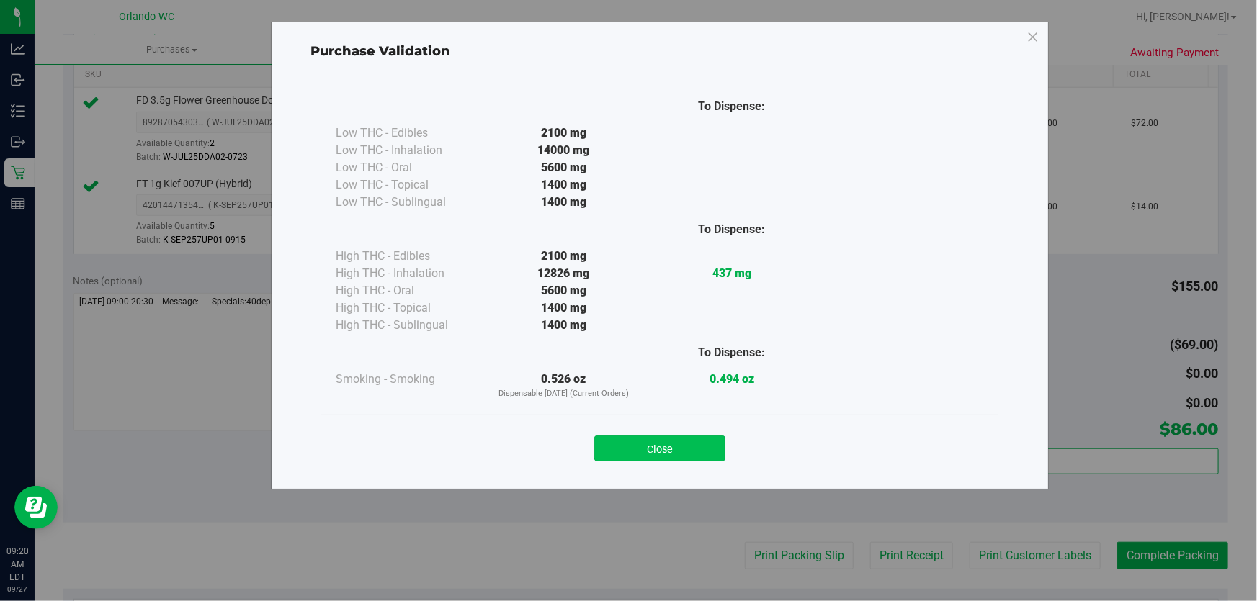
click at [690, 448] on button "Close" at bounding box center [659, 449] width 131 height 26
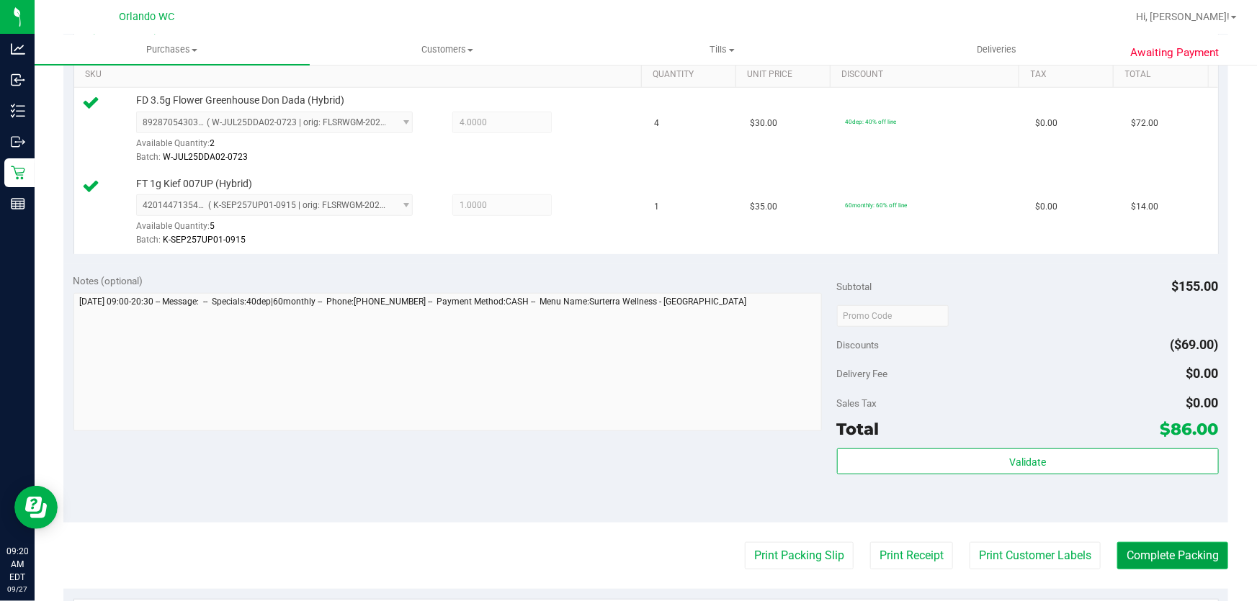
click at [1174, 542] on button "Complete Packing" at bounding box center [1172, 555] width 111 height 27
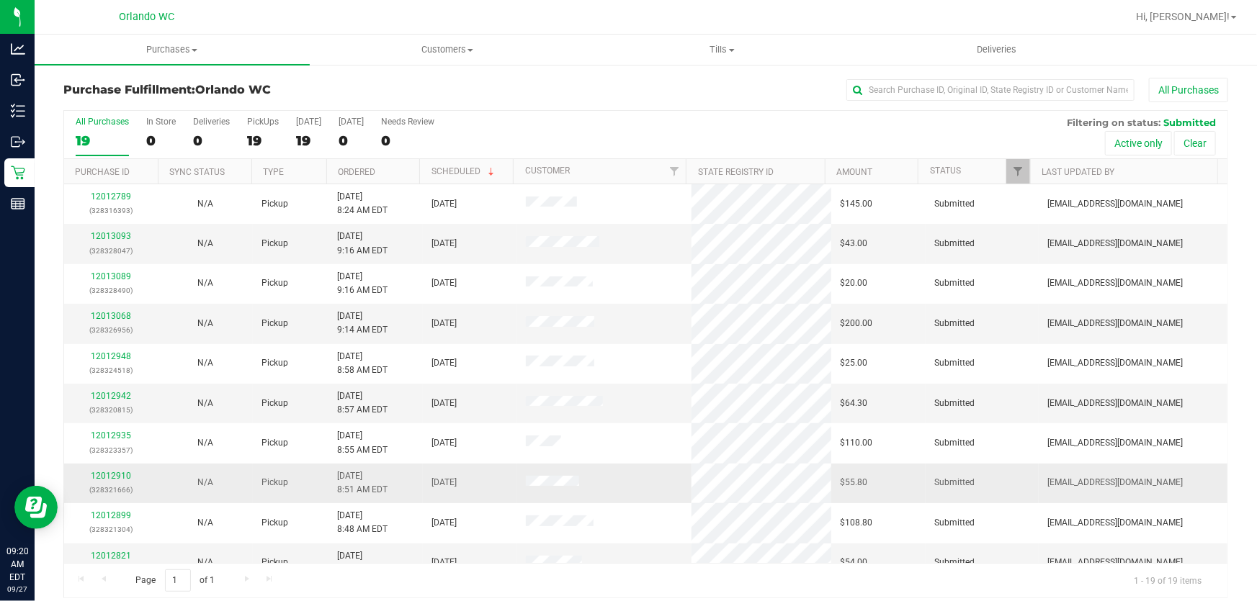
click at [603, 483] on td at bounding box center [604, 484] width 174 height 40
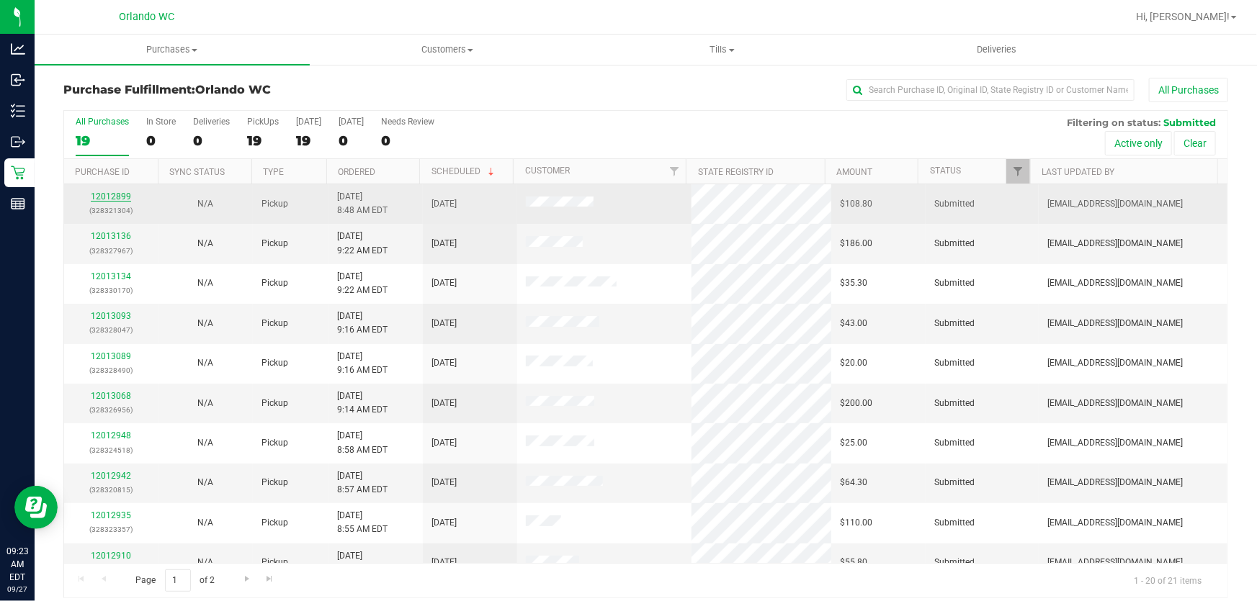
click at [120, 196] on link "12012899" at bounding box center [111, 197] width 40 height 10
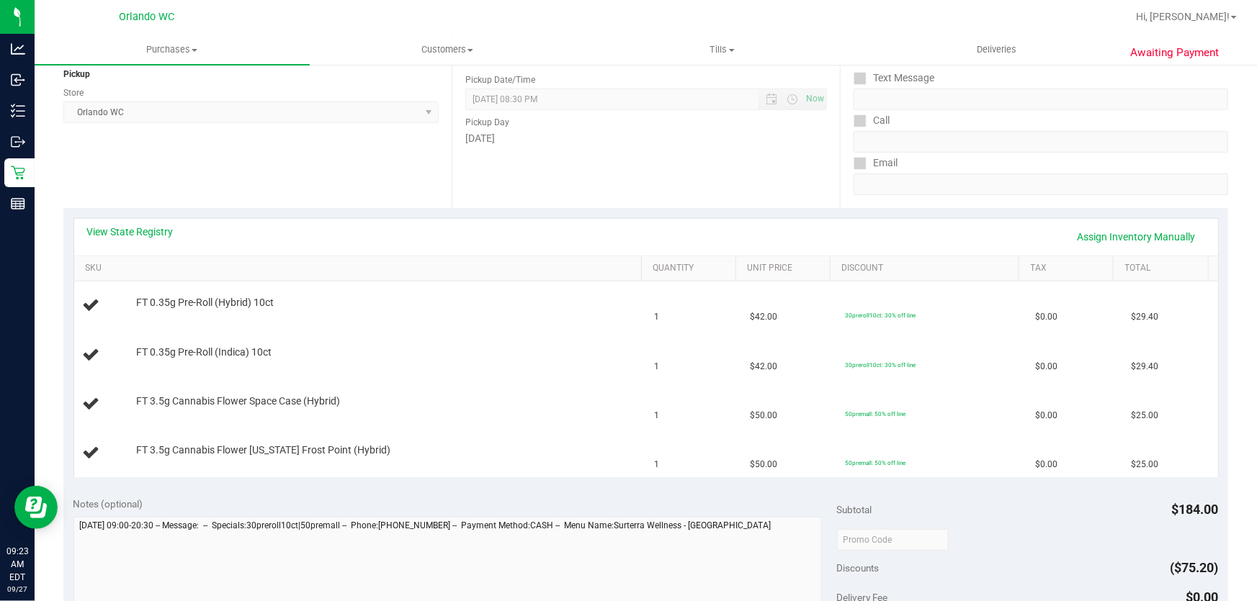
scroll to position [187, 0]
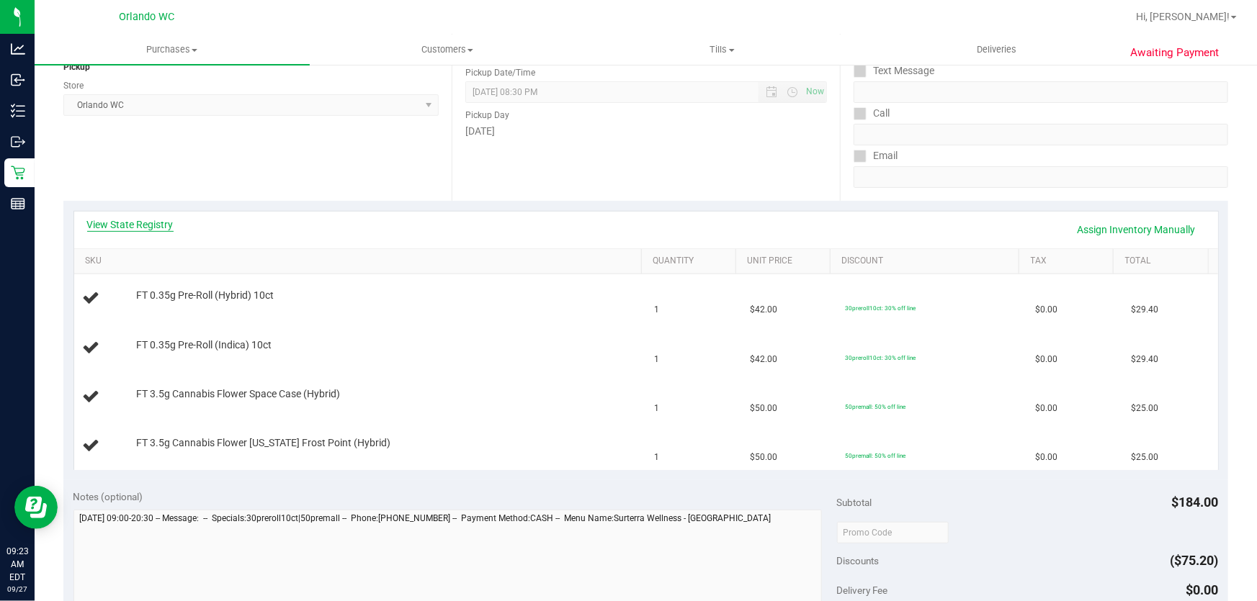
click at [158, 224] on link "View State Registry" at bounding box center [130, 224] width 86 height 14
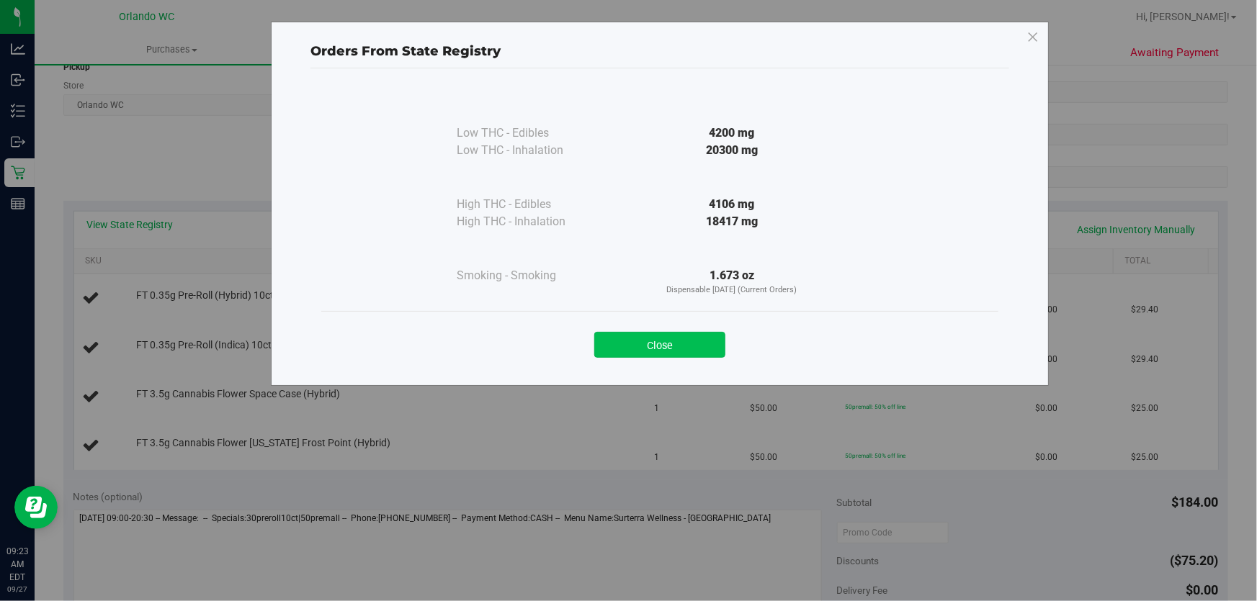
click at [678, 333] on button "Close" at bounding box center [659, 345] width 131 height 26
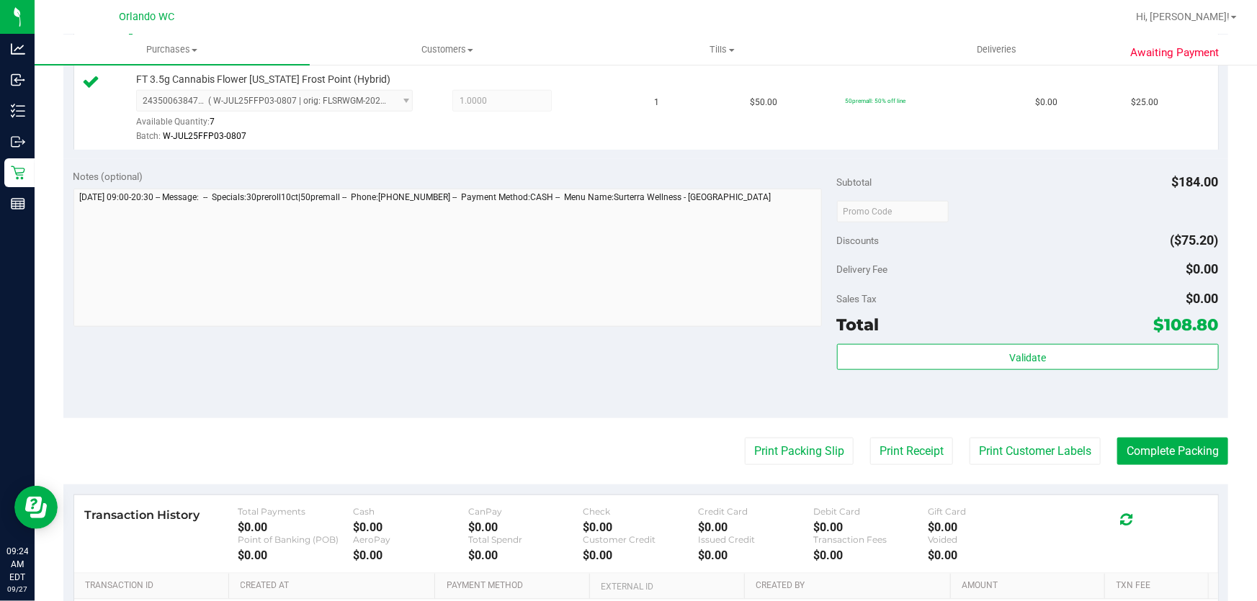
scroll to position [675, 0]
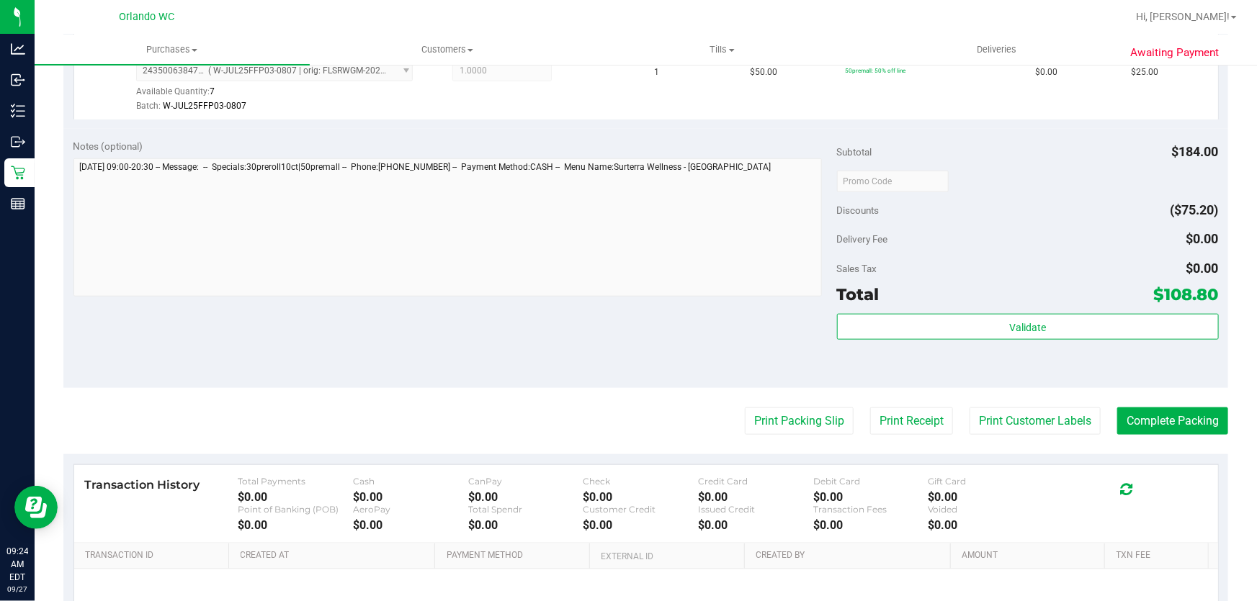
click at [1028, 297] on div "Total $108.80" at bounding box center [1028, 295] width 382 height 26
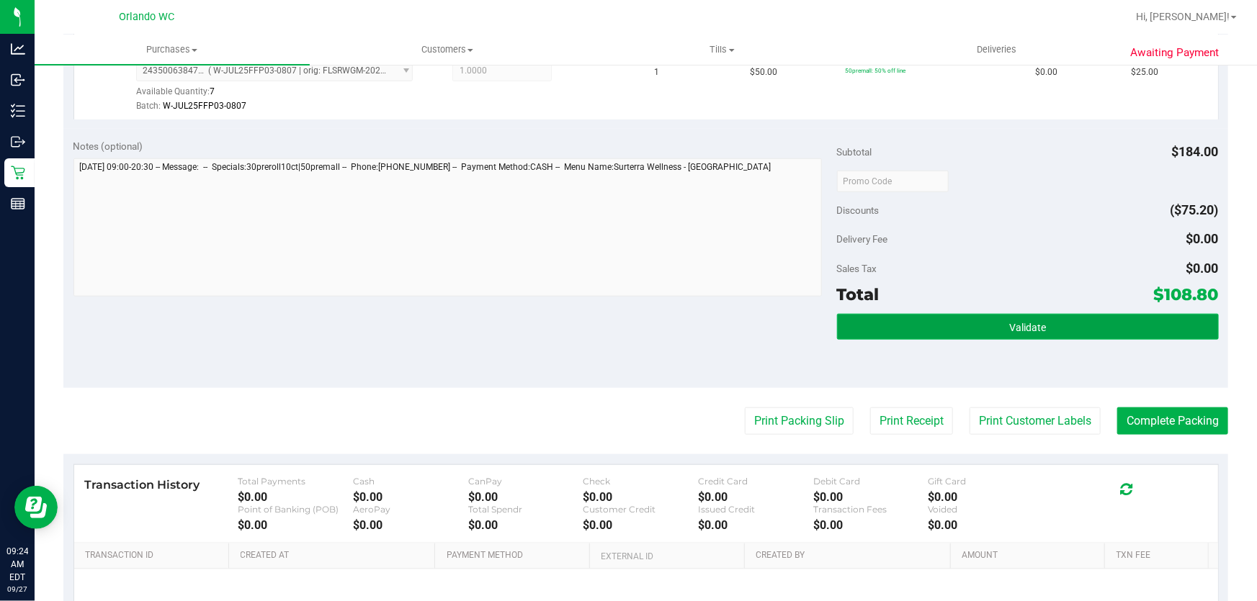
click at [1015, 326] on span "Validate" at bounding box center [1027, 328] width 37 height 12
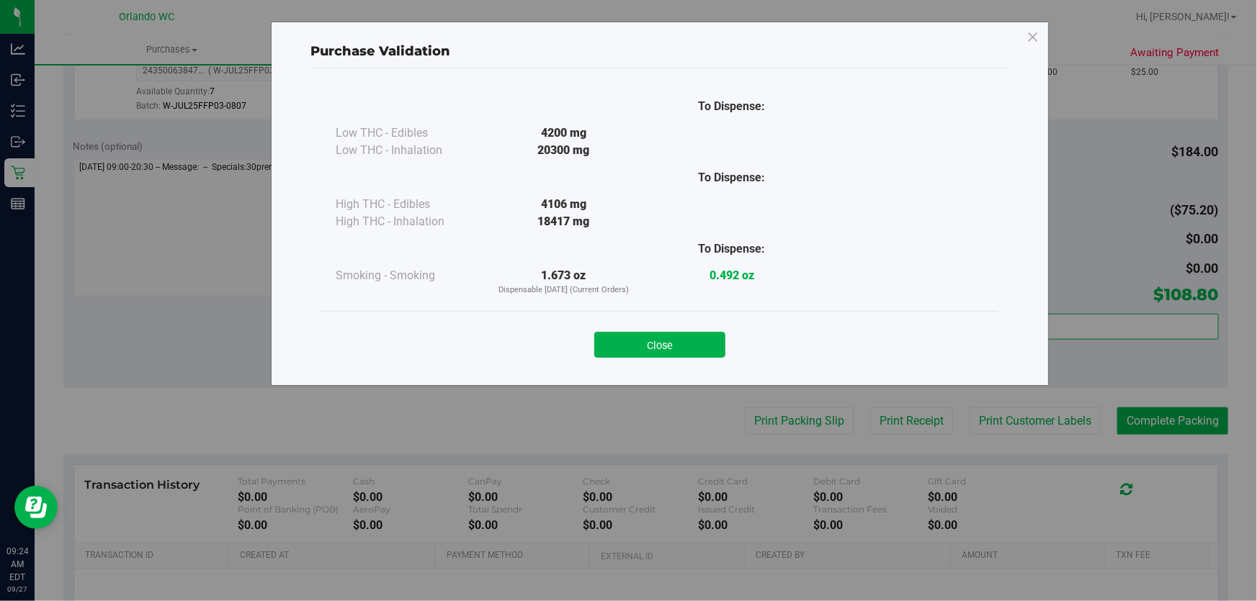
click at [700, 350] on button "Close" at bounding box center [659, 345] width 131 height 26
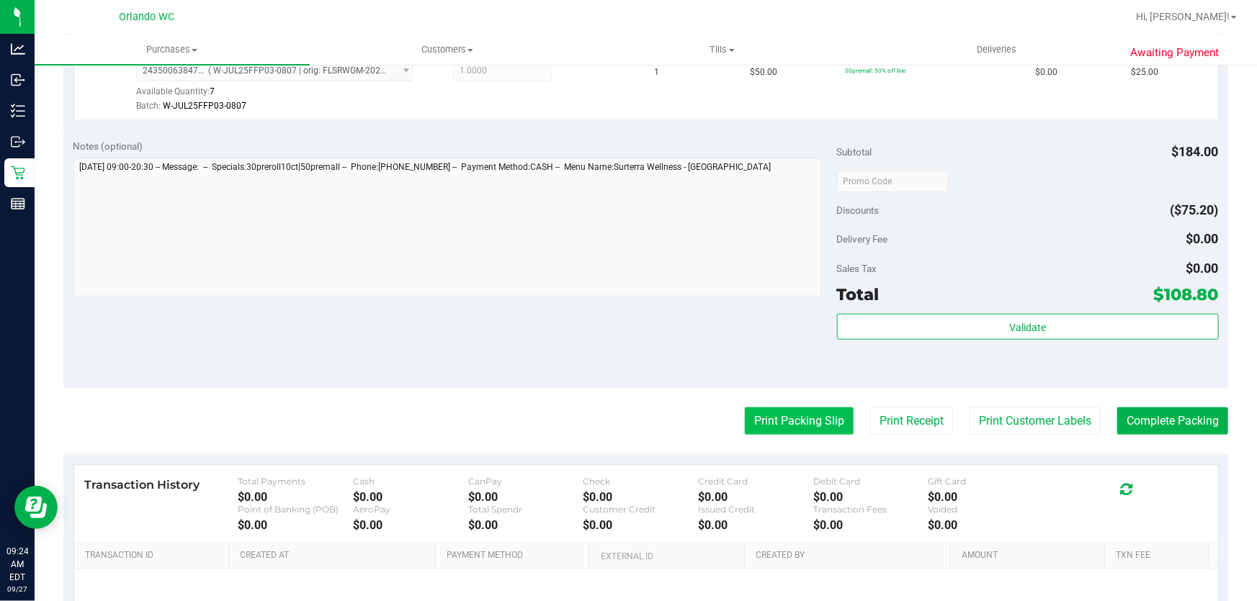
click at [763, 424] on button "Print Packing Slip" at bounding box center [799, 421] width 109 height 27
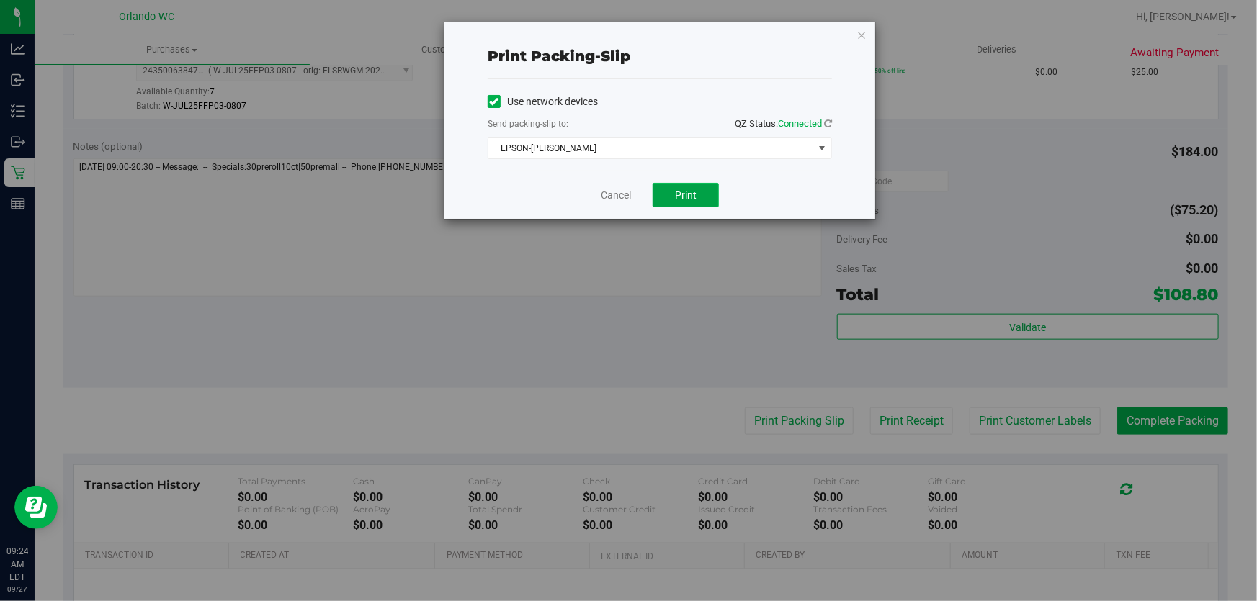
click at [676, 199] on span "Print" at bounding box center [686, 195] width 22 height 12
click at [624, 194] on link "Cancel" at bounding box center [616, 195] width 30 height 15
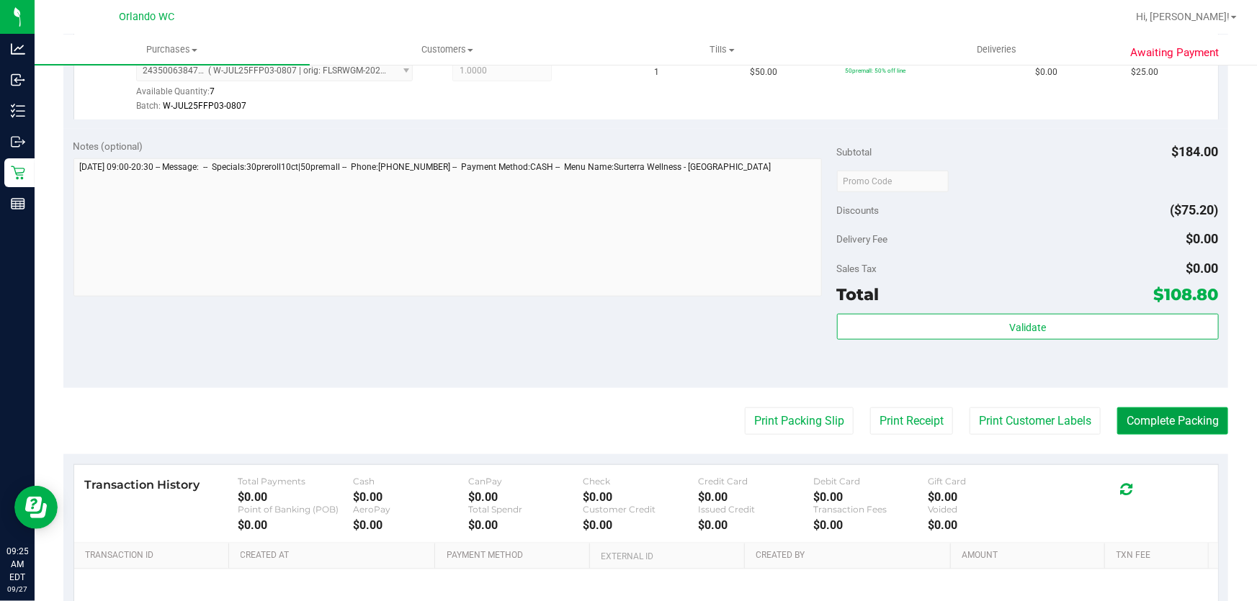
click at [1180, 424] on button "Complete Packing" at bounding box center [1172, 421] width 111 height 27
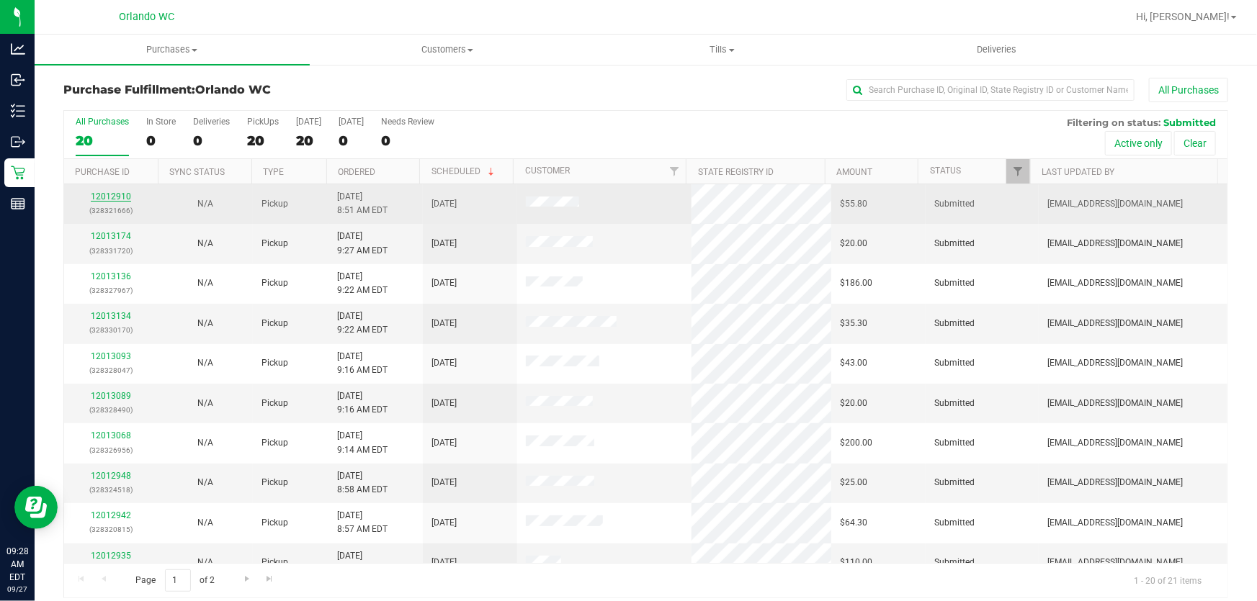
click at [118, 195] on link "12012910" at bounding box center [111, 197] width 40 height 10
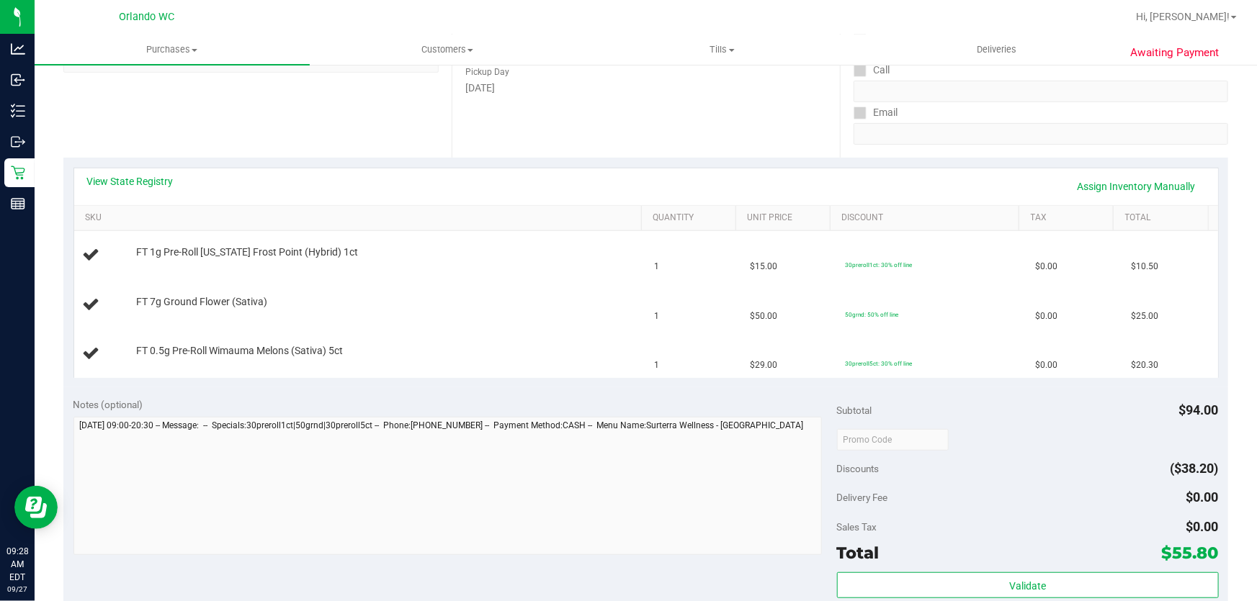
scroll to position [233, 0]
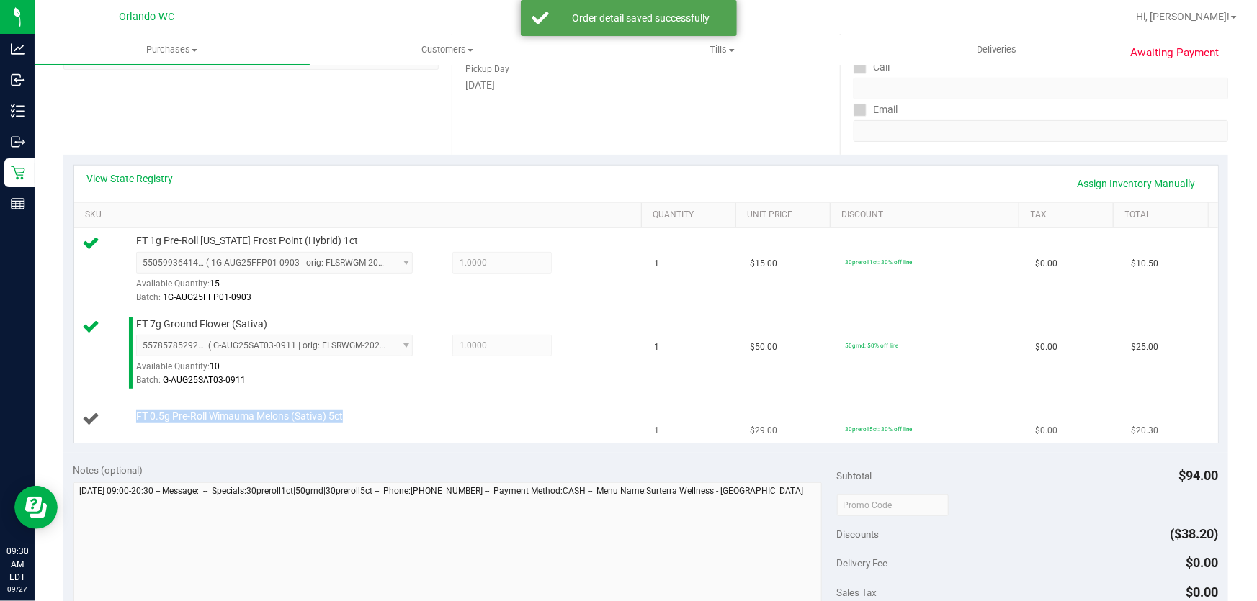
drag, startPoint x: 371, startPoint y: 416, endPoint x: 117, endPoint y: 418, distance: 253.5
click at [117, 418] on div "FT 0.5g Pre-Roll Wimauma Melons (Sativa) 5ct" at bounding box center [360, 419] width 555 height 19
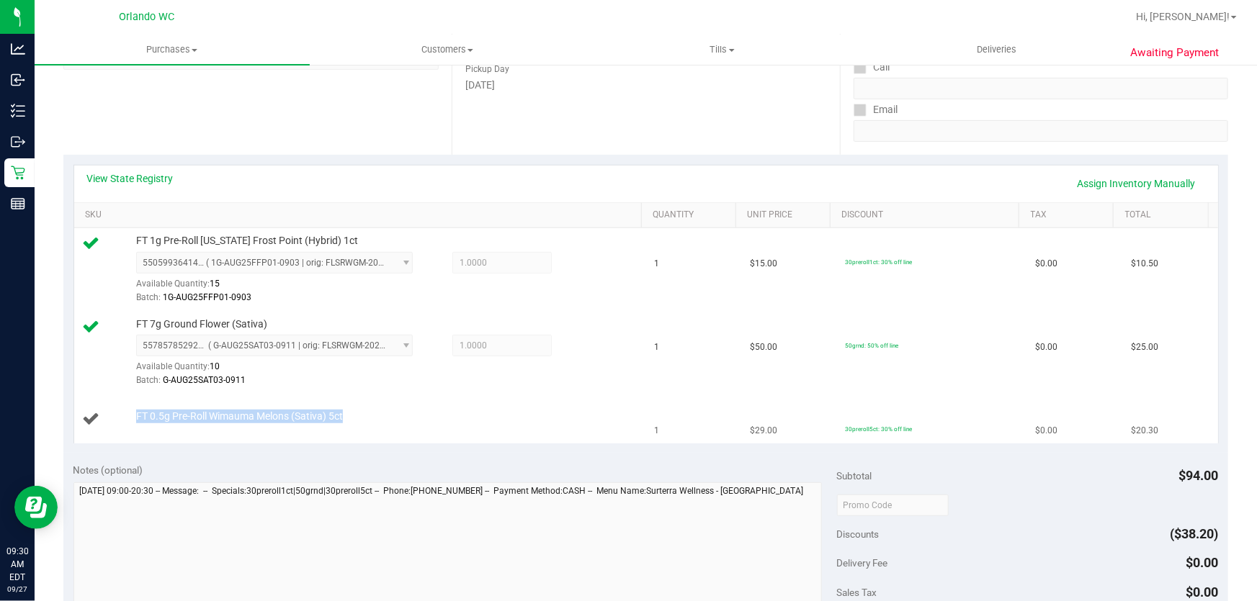
copy div "FT 0.5g Pre-Roll Wimauma Melons (Sativa) 5ct"
click at [507, 392] on td "FT 7g Ground Flower (Sativa) 5578578529242056 ( G-AUG25SAT03-0911 | orig: FLSRW…" at bounding box center [360, 354] width 572 height 84
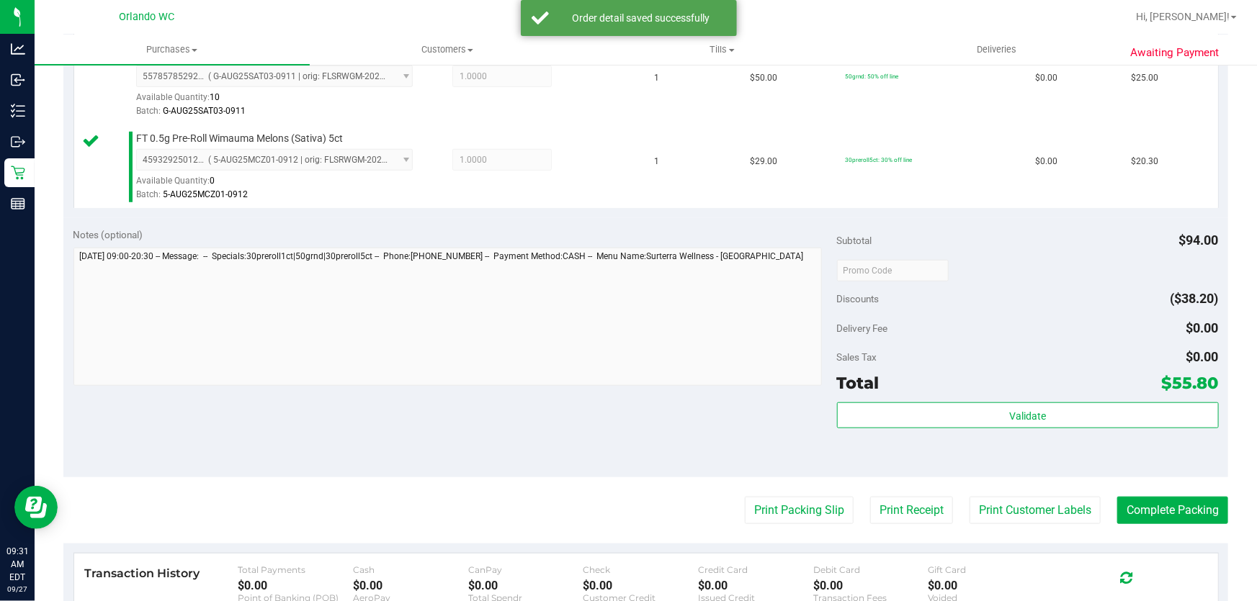
scroll to position [562, 0]
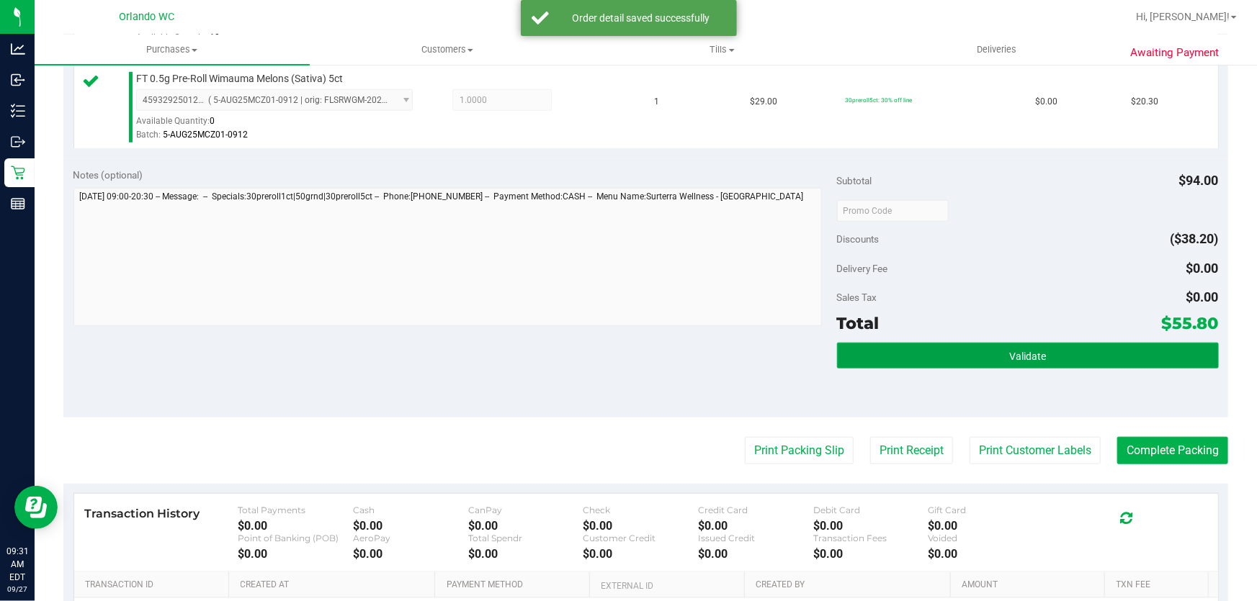
click at [1068, 361] on button "Validate" at bounding box center [1028, 356] width 382 height 26
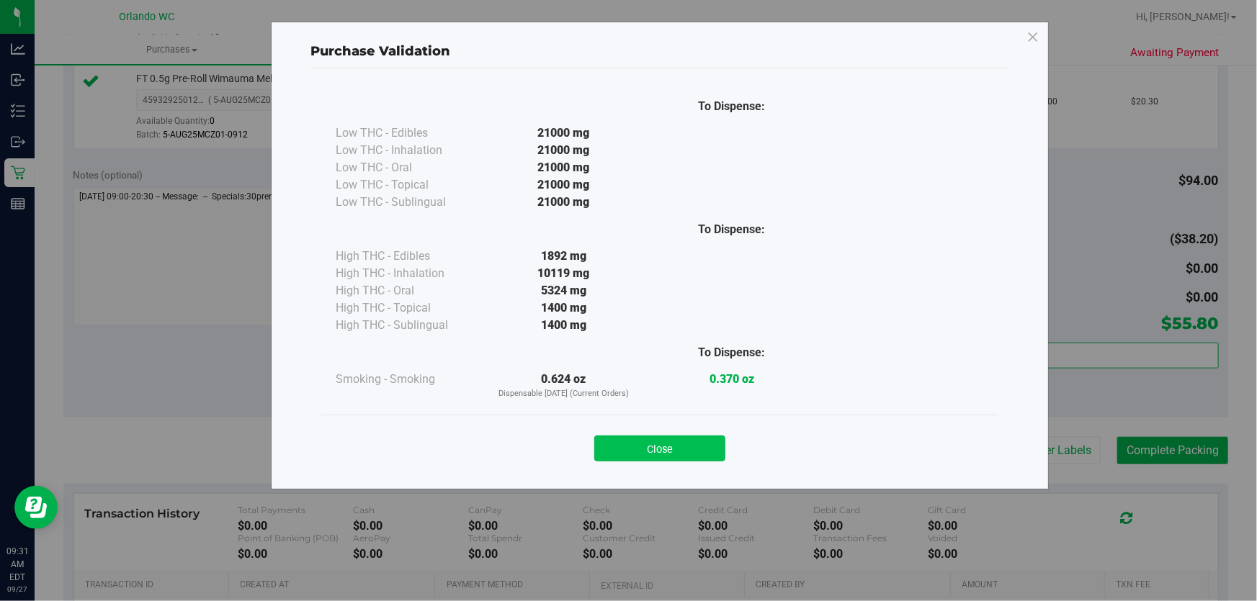
click at [676, 458] on button "Close" at bounding box center [659, 449] width 131 height 26
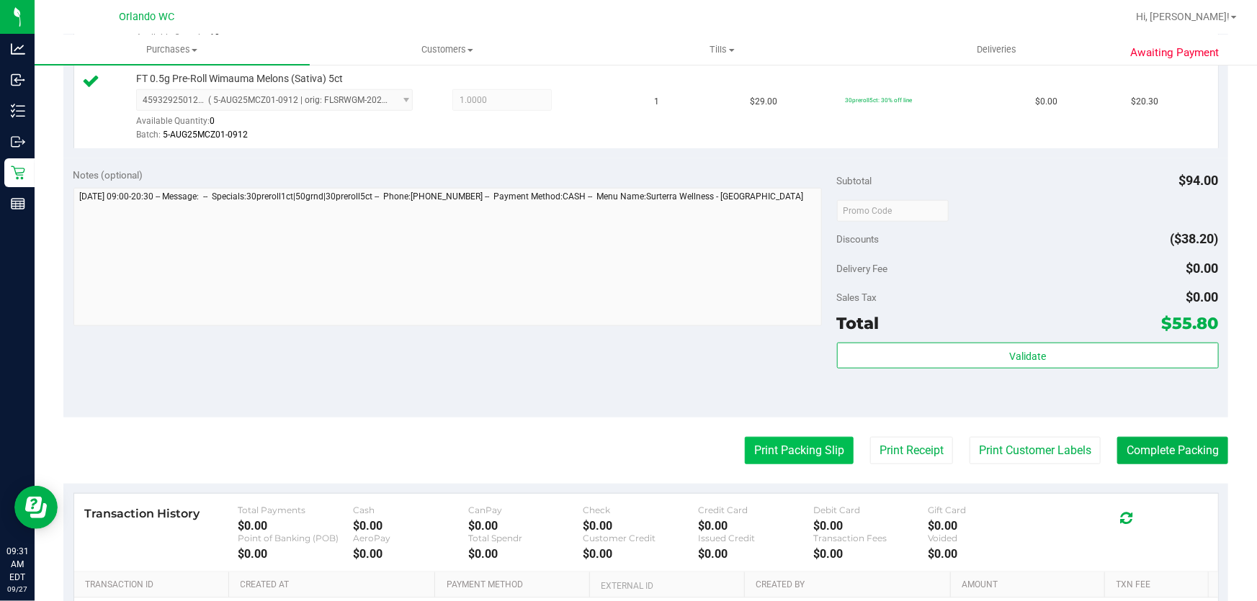
click at [821, 458] on button "Print Packing Slip" at bounding box center [799, 450] width 109 height 27
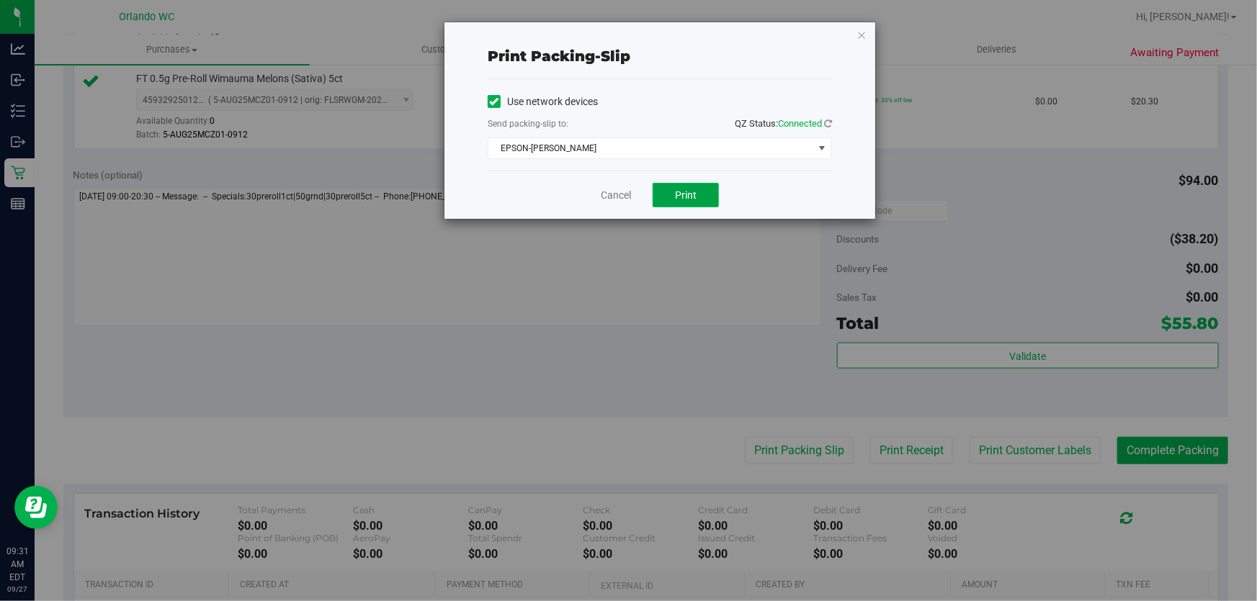
click at [700, 202] on button "Print" at bounding box center [685, 195] width 66 height 24
click at [625, 192] on link "Cancel" at bounding box center [616, 195] width 30 height 15
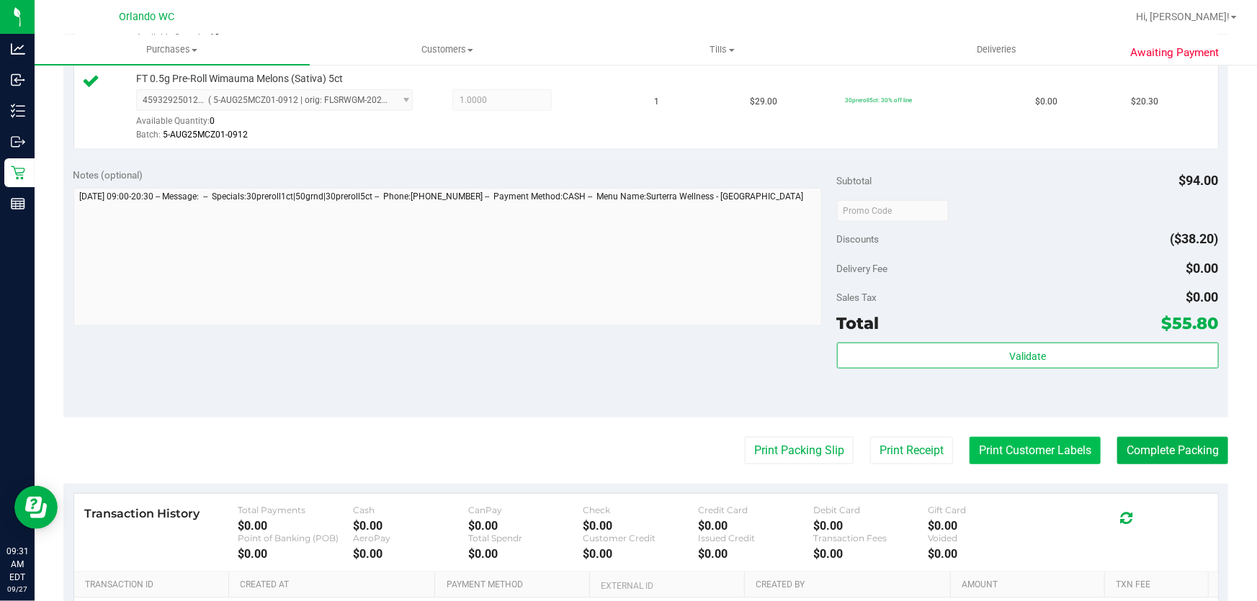
click at [1031, 453] on button "Print Customer Labels" at bounding box center [1034, 450] width 131 height 27
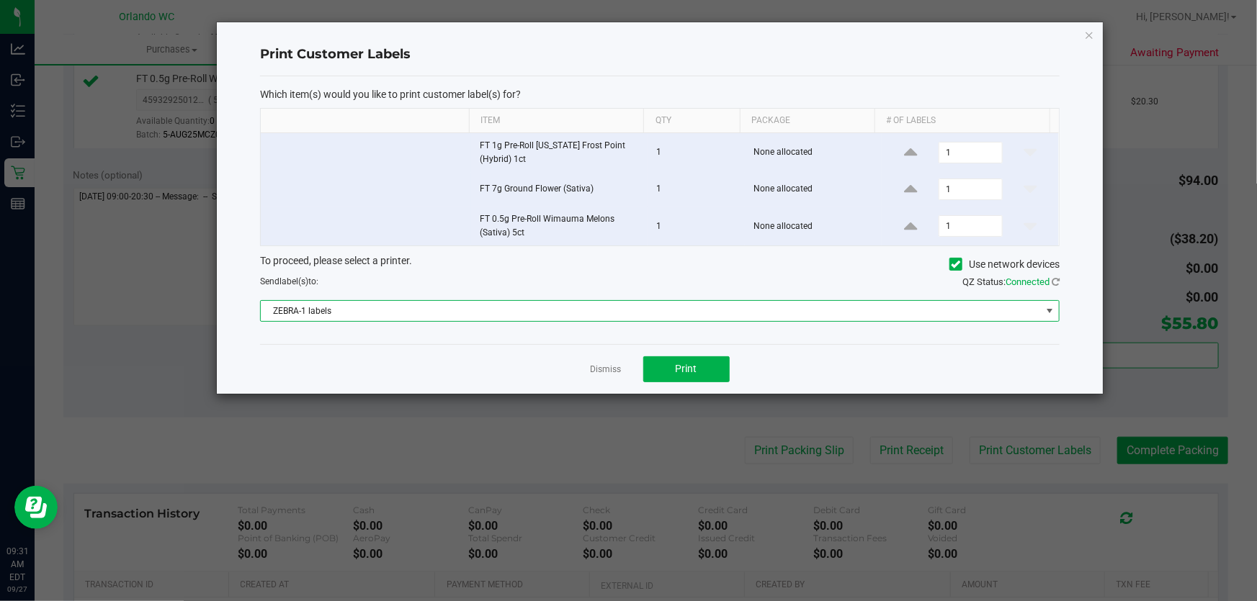
click at [569, 308] on span "ZEBRA-1 labels" at bounding box center [651, 311] width 780 height 20
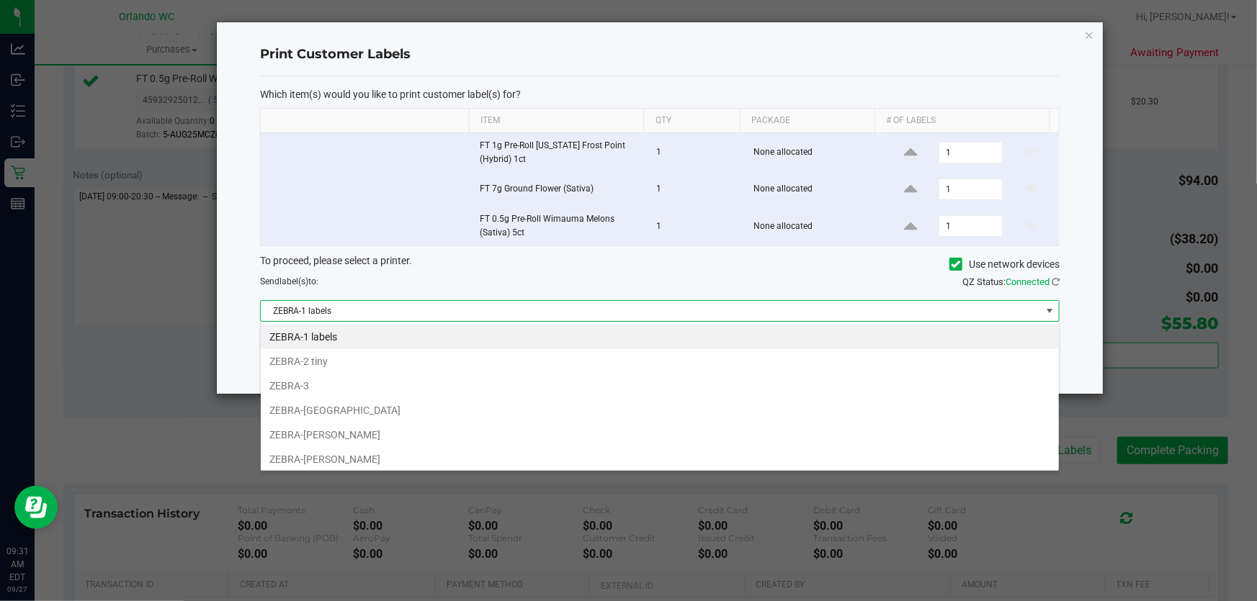
scroll to position [22, 799]
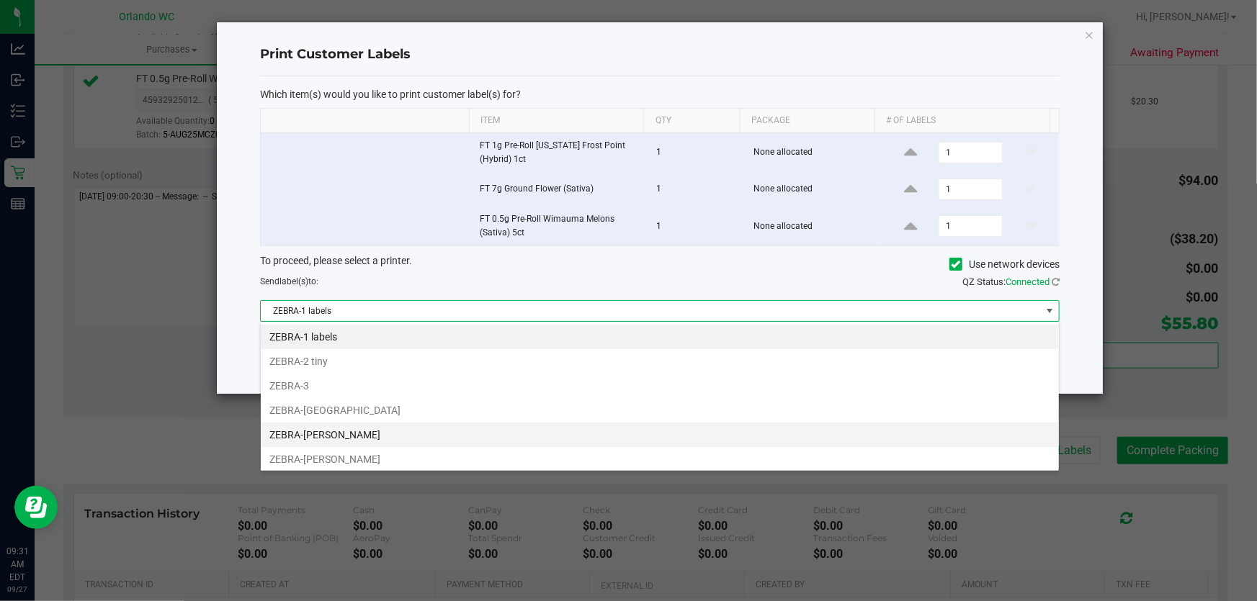
click at [403, 427] on li "ZEBRA-[PERSON_NAME]" at bounding box center [660, 435] width 798 height 24
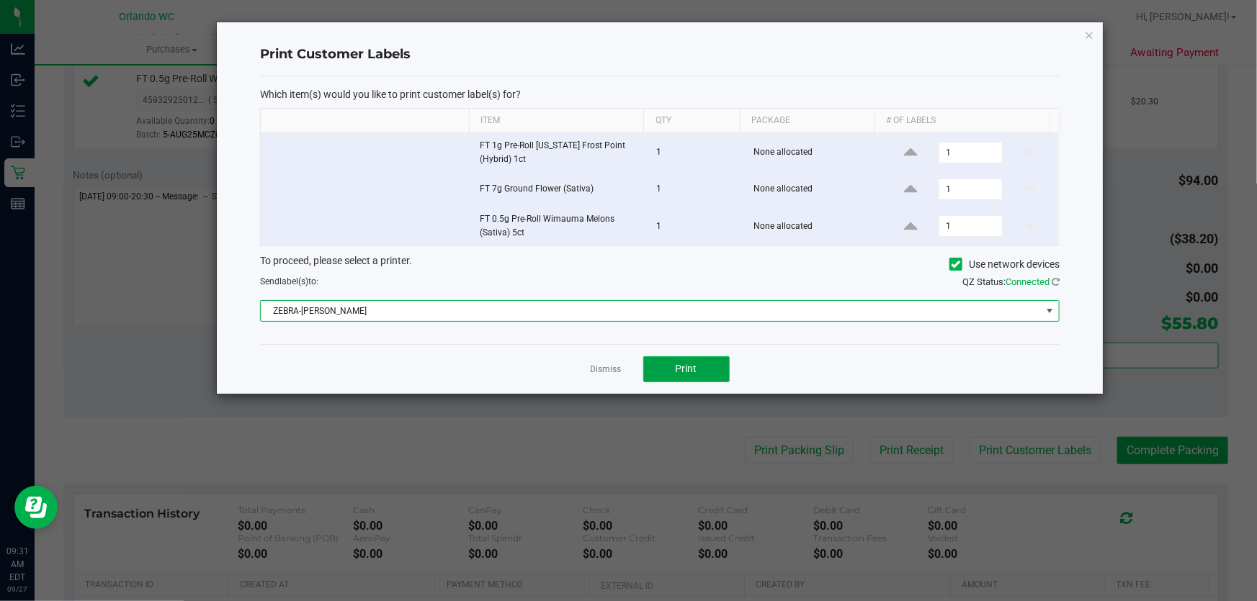
click at [686, 359] on button "Print" at bounding box center [686, 369] width 86 height 26
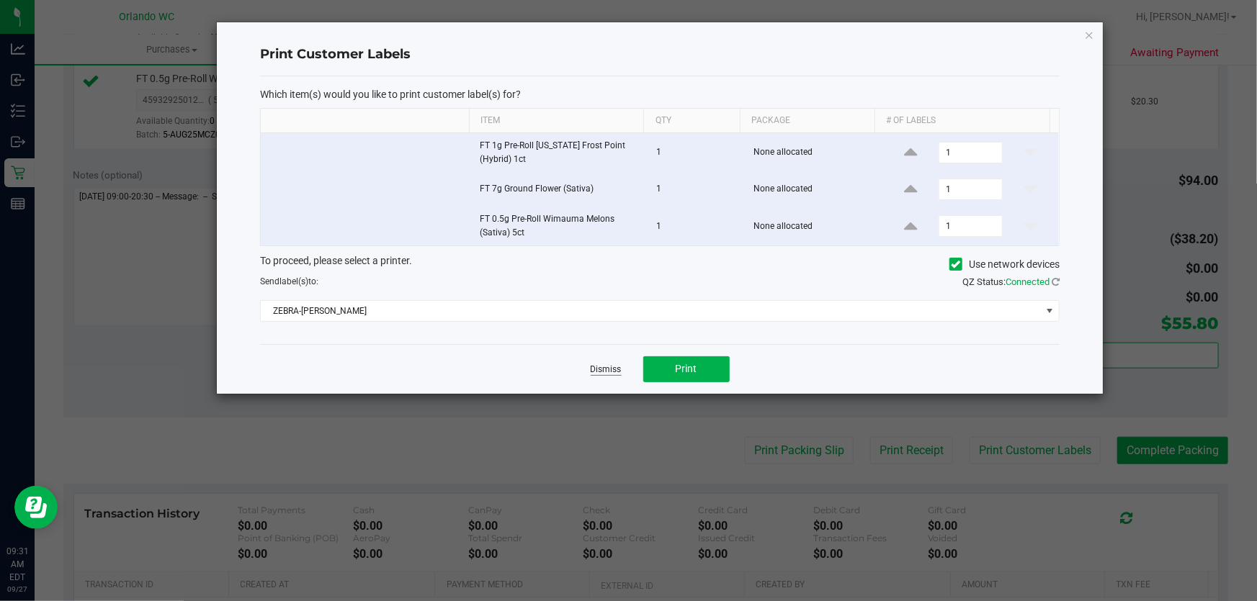
click at [613, 373] on link "Dismiss" at bounding box center [606, 370] width 31 height 12
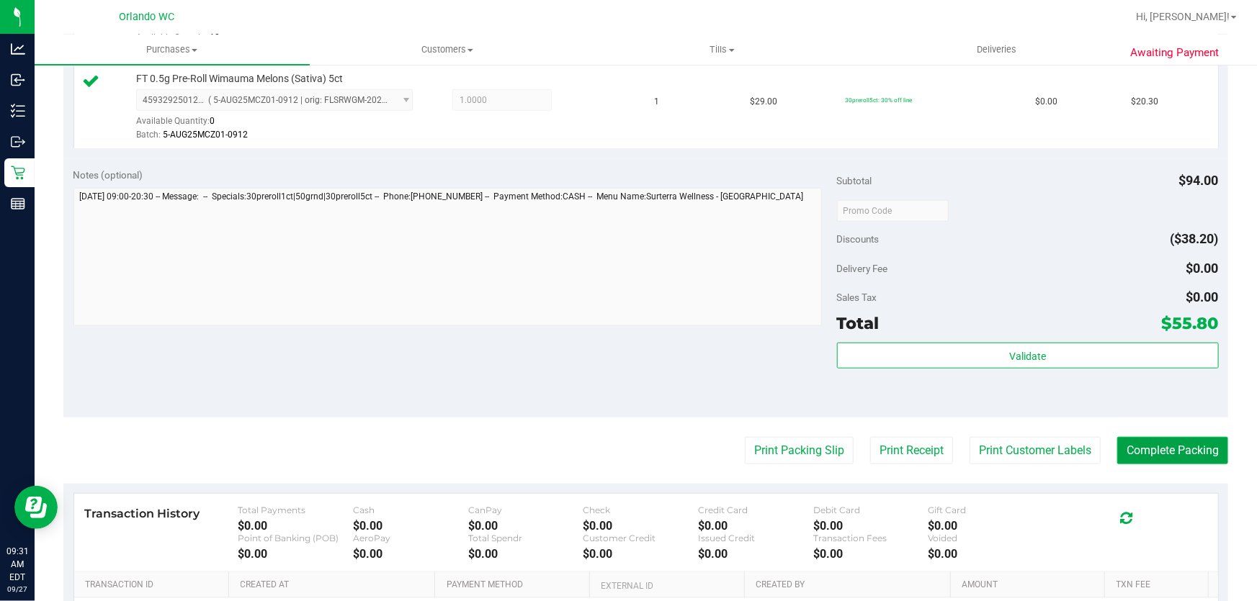
click at [1173, 444] on button "Complete Packing" at bounding box center [1172, 450] width 111 height 27
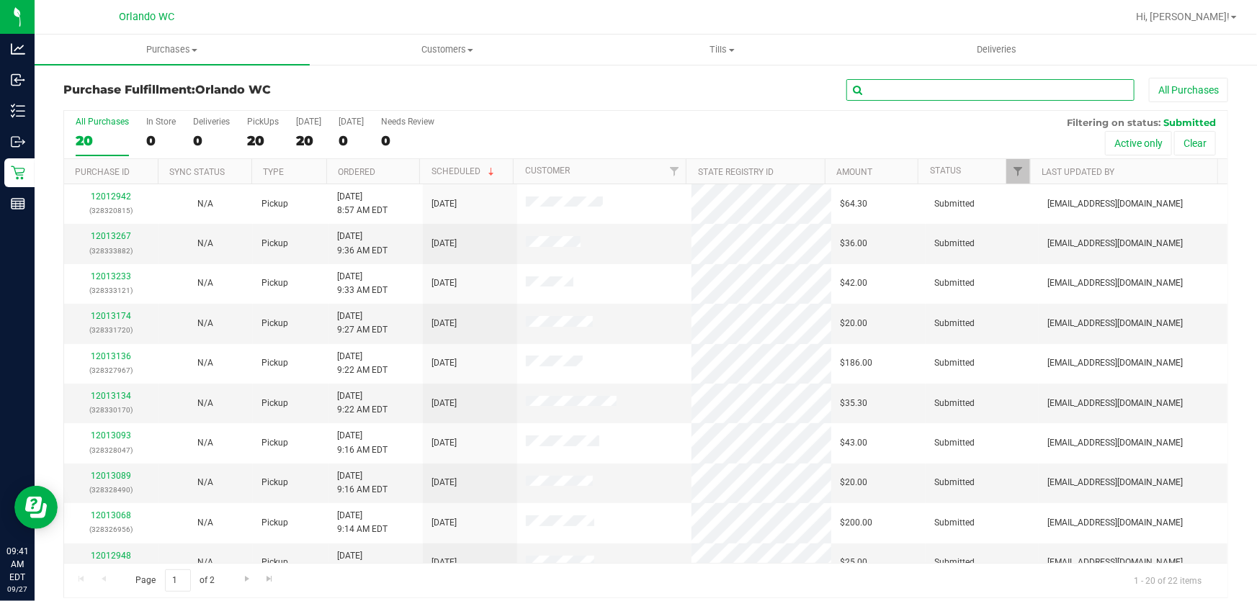
click at [961, 89] on input "text" at bounding box center [990, 90] width 288 height 22
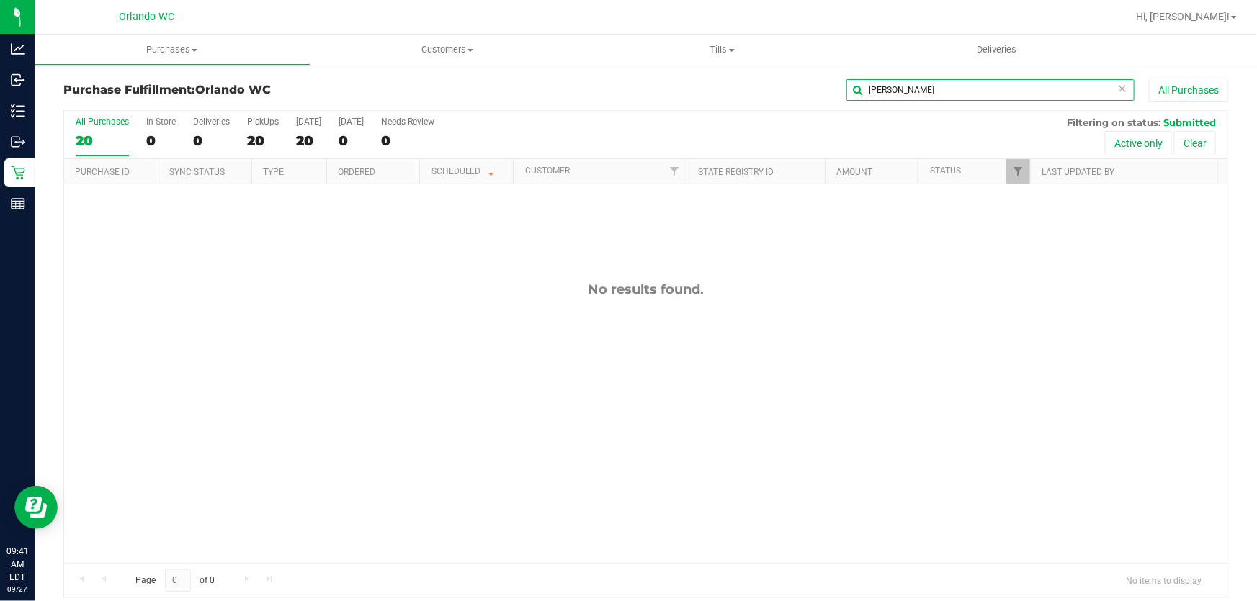
type input "SCOTT"
click at [174, 50] on span "Purchases" at bounding box center [172, 49] width 275 height 13
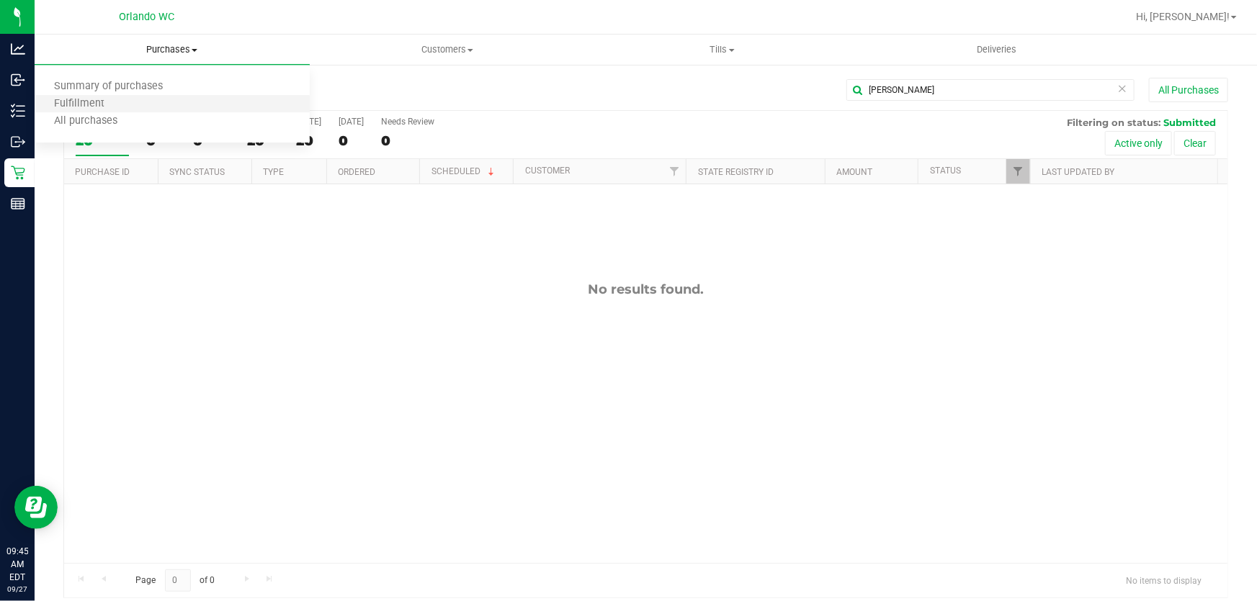
click at [134, 101] on li "Fulfillment" at bounding box center [172, 104] width 275 height 17
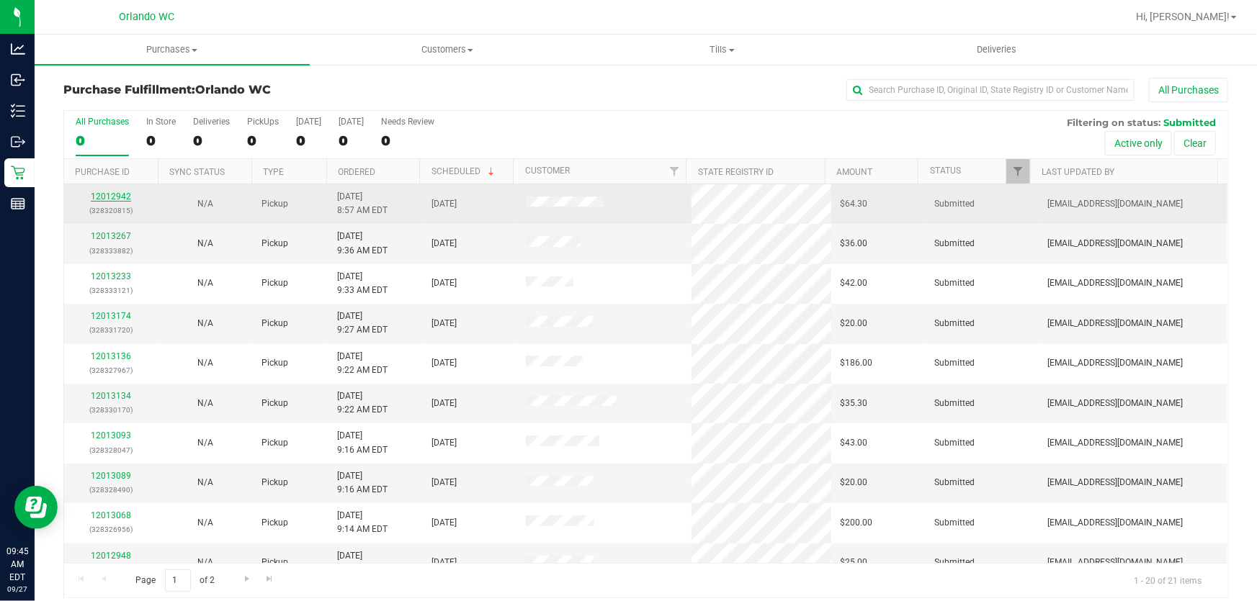
click at [112, 199] on link "12012942" at bounding box center [111, 197] width 40 height 10
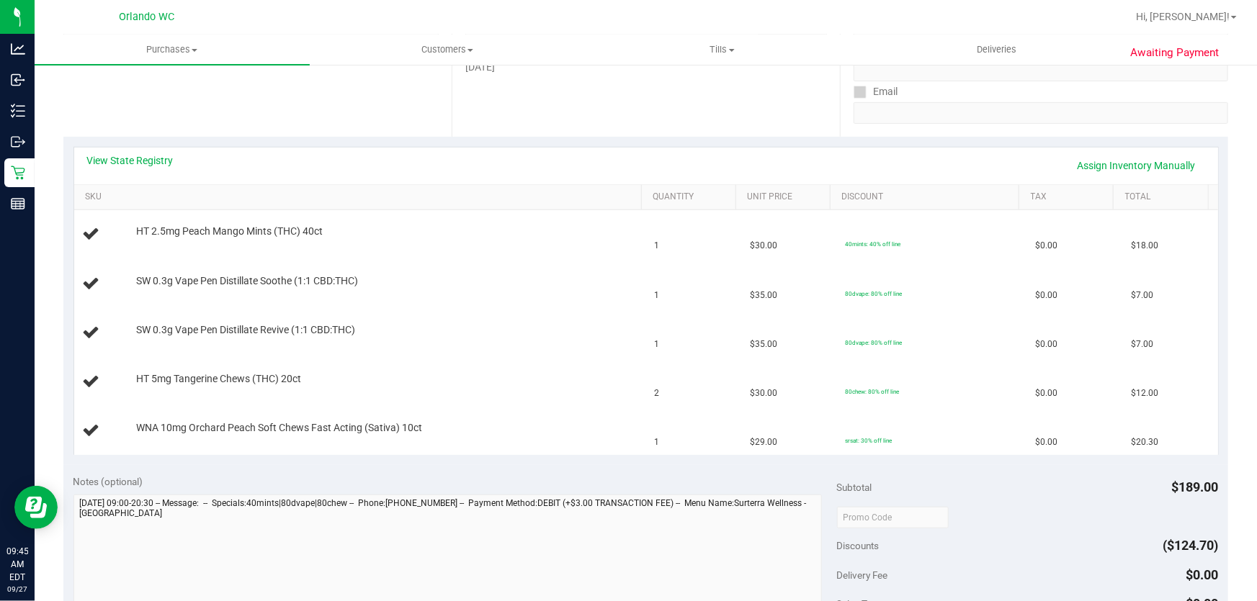
scroll to position [282, 0]
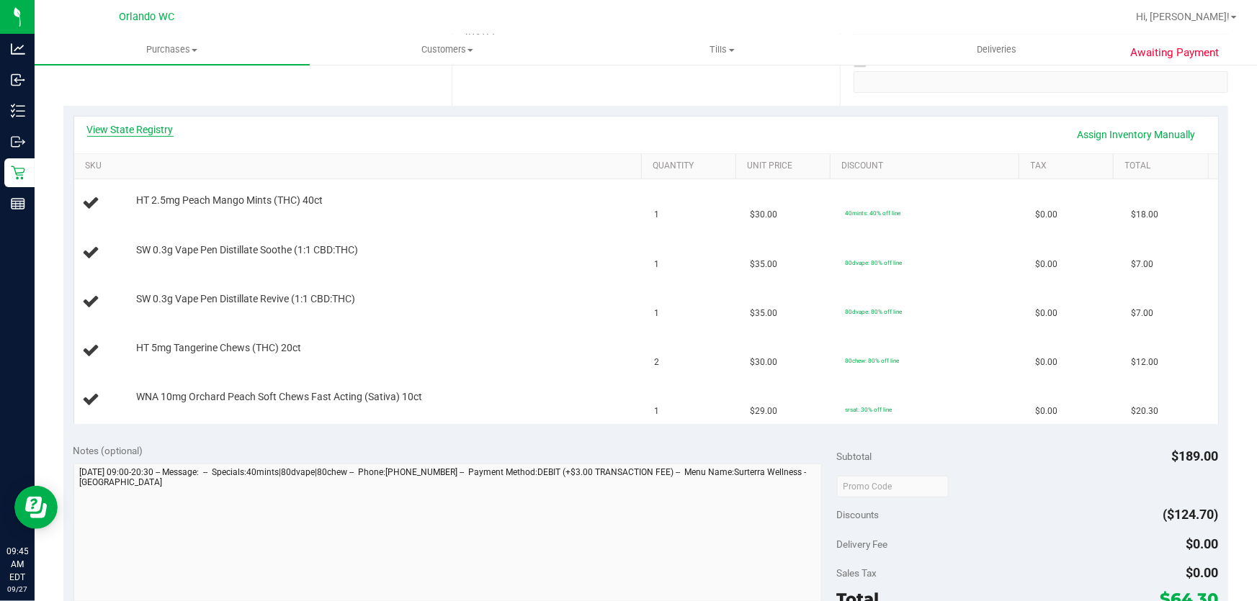
click at [156, 130] on link "View State Registry" at bounding box center [130, 129] width 86 height 14
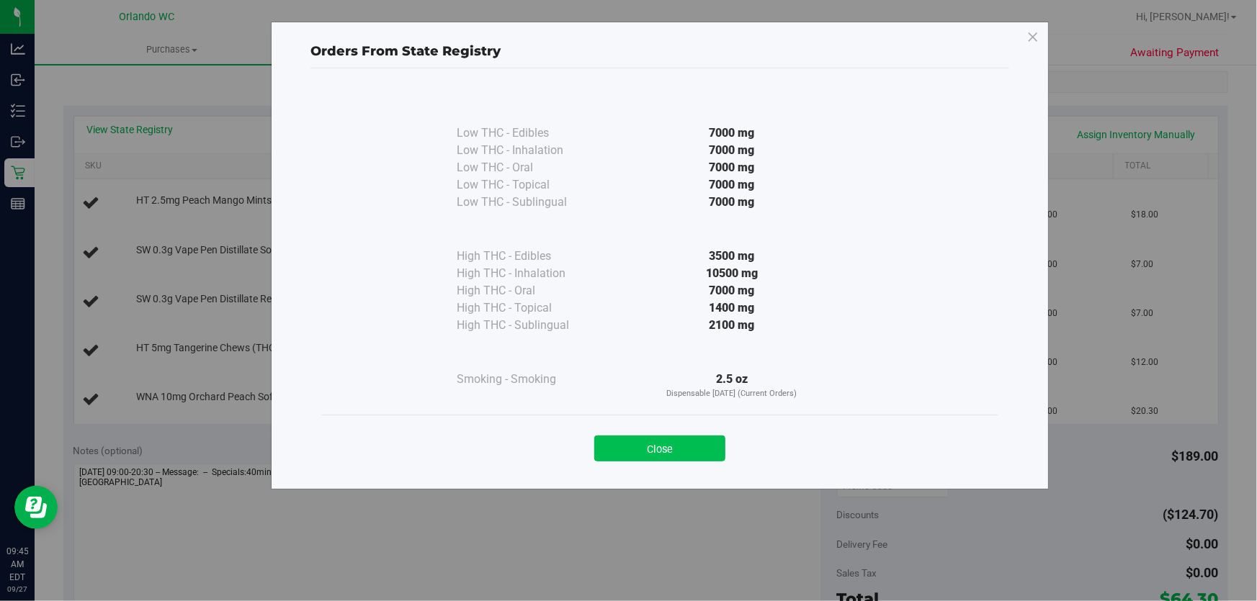
click at [682, 447] on button "Close" at bounding box center [659, 449] width 131 height 26
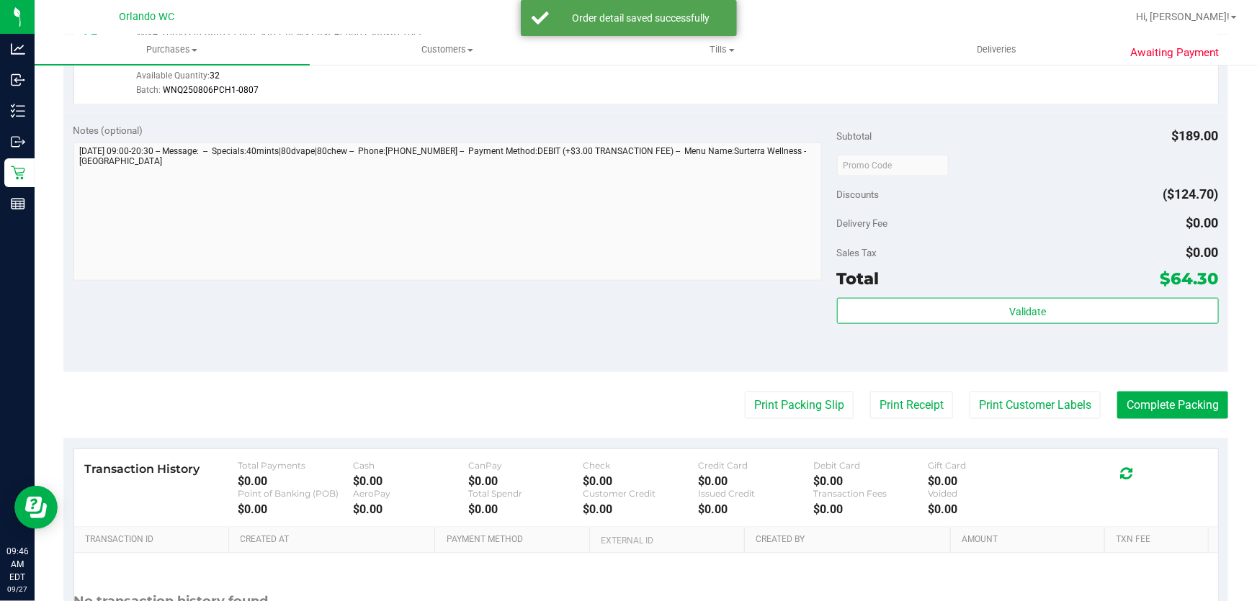
scroll to position [842, 0]
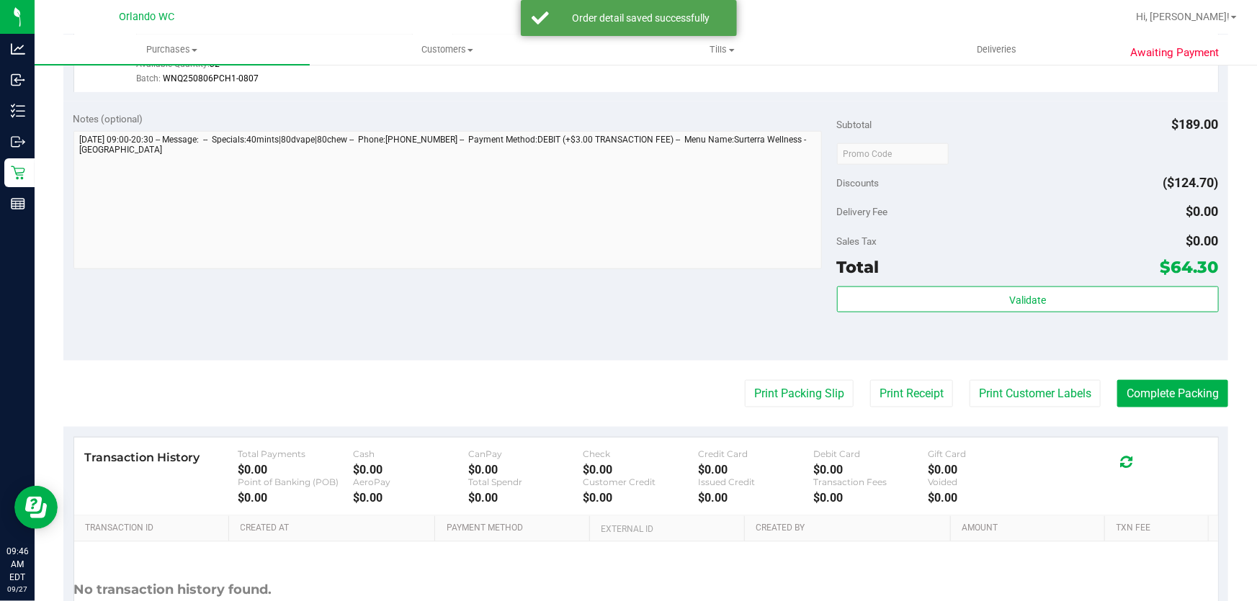
click at [995, 274] on div "Total $64.30" at bounding box center [1028, 267] width 382 height 26
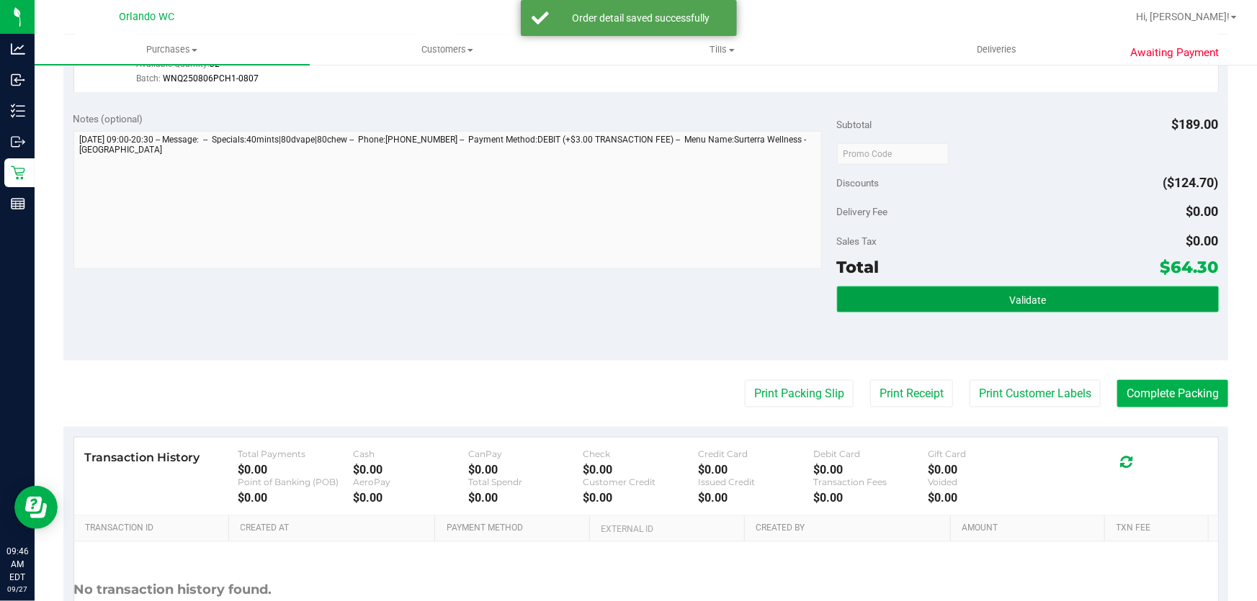
click at [987, 291] on button "Validate" at bounding box center [1028, 300] width 382 height 26
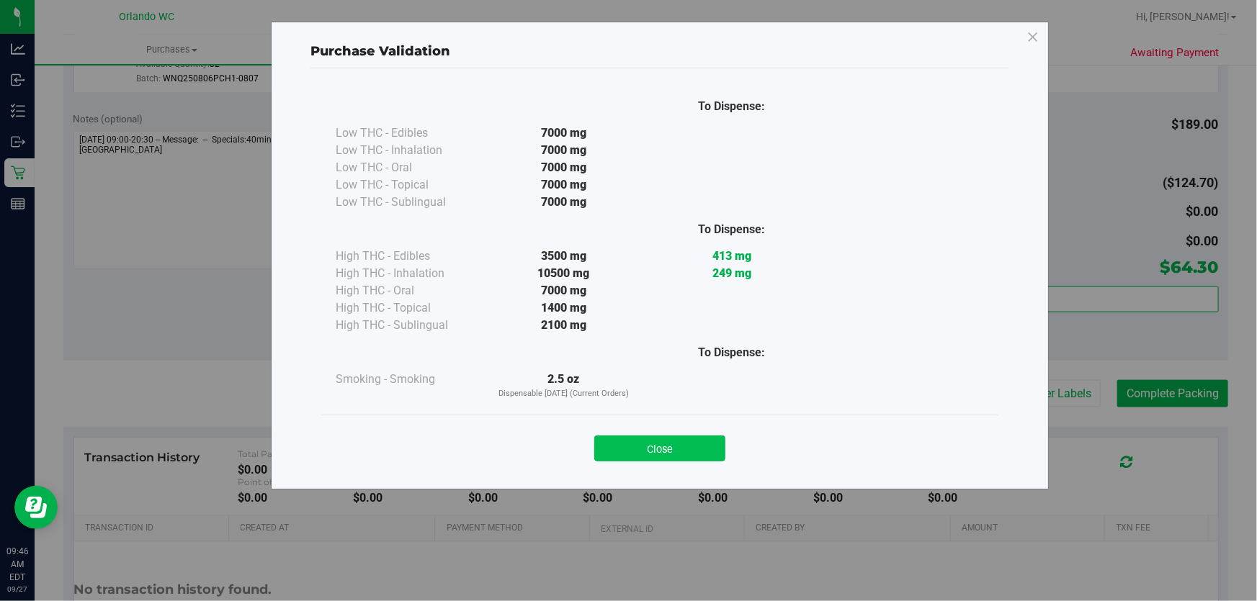
click at [645, 454] on button "Close" at bounding box center [659, 449] width 131 height 26
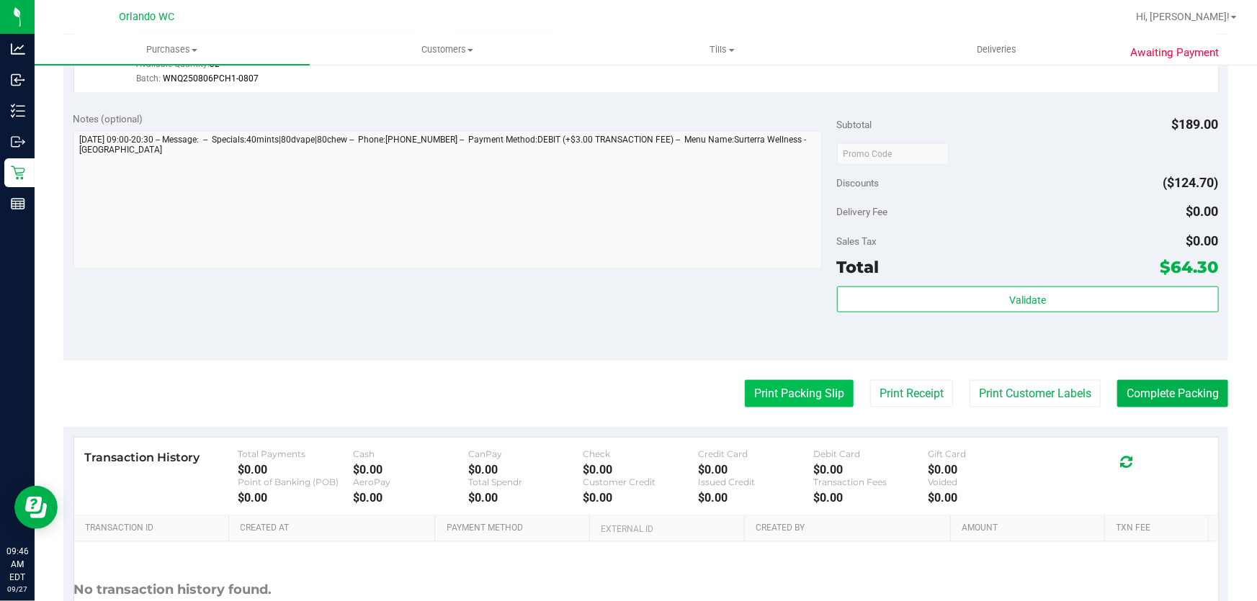
click at [791, 395] on button "Print Packing Slip" at bounding box center [799, 393] width 109 height 27
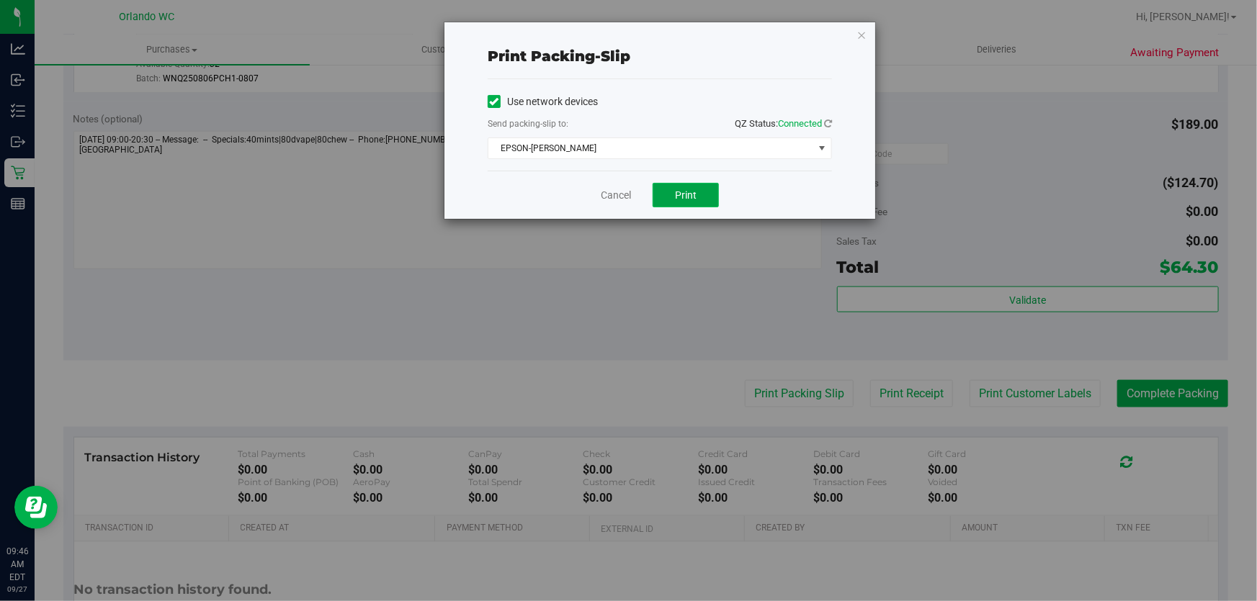
click at [708, 194] on button "Print" at bounding box center [685, 195] width 66 height 24
click at [612, 196] on link "Cancel" at bounding box center [616, 195] width 30 height 15
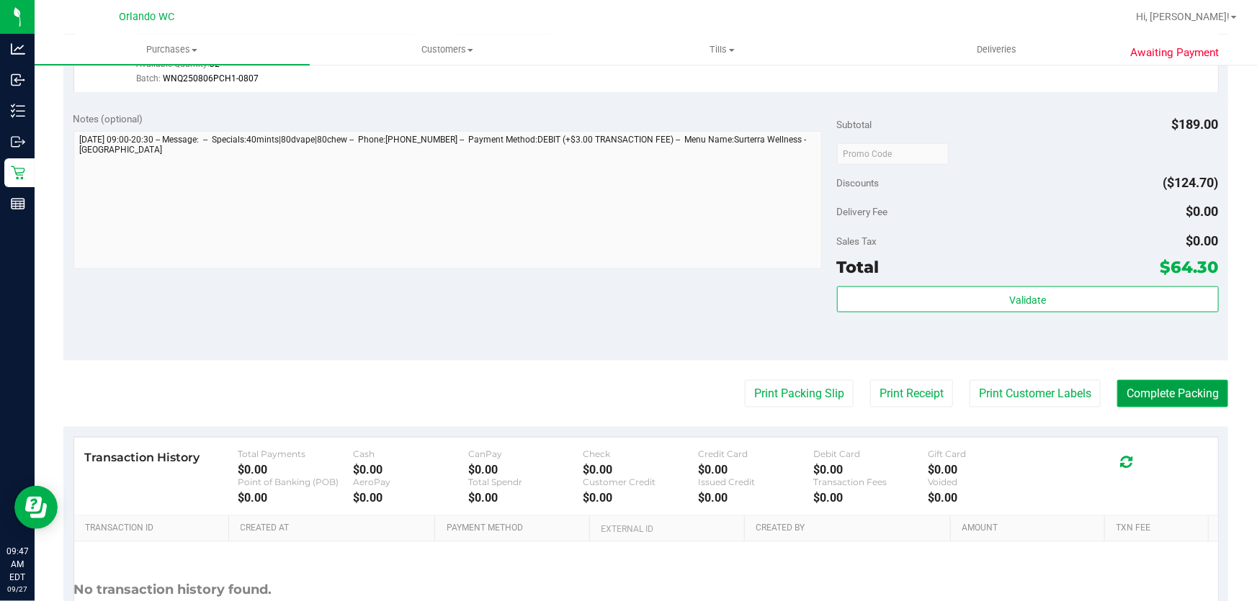
click at [1183, 394] on button "Complete Packing" at bounding box center [1172, 393] width 111 height 27
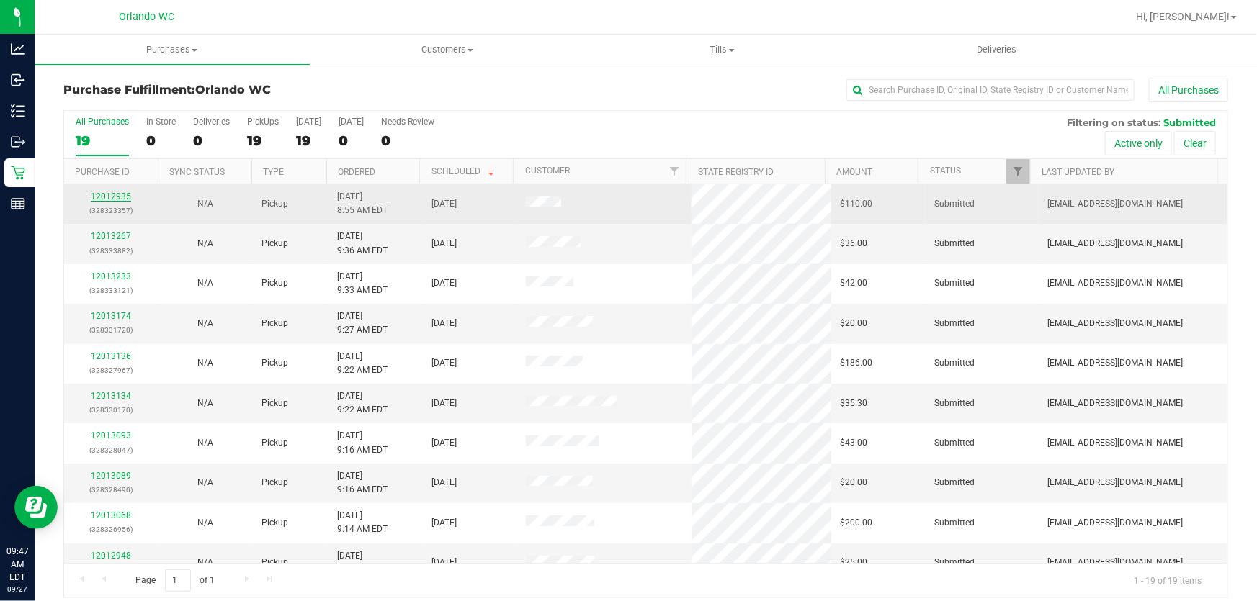
click at [122, 194] on link "12012935" at bounding box center [111, 197] width 40 height 10
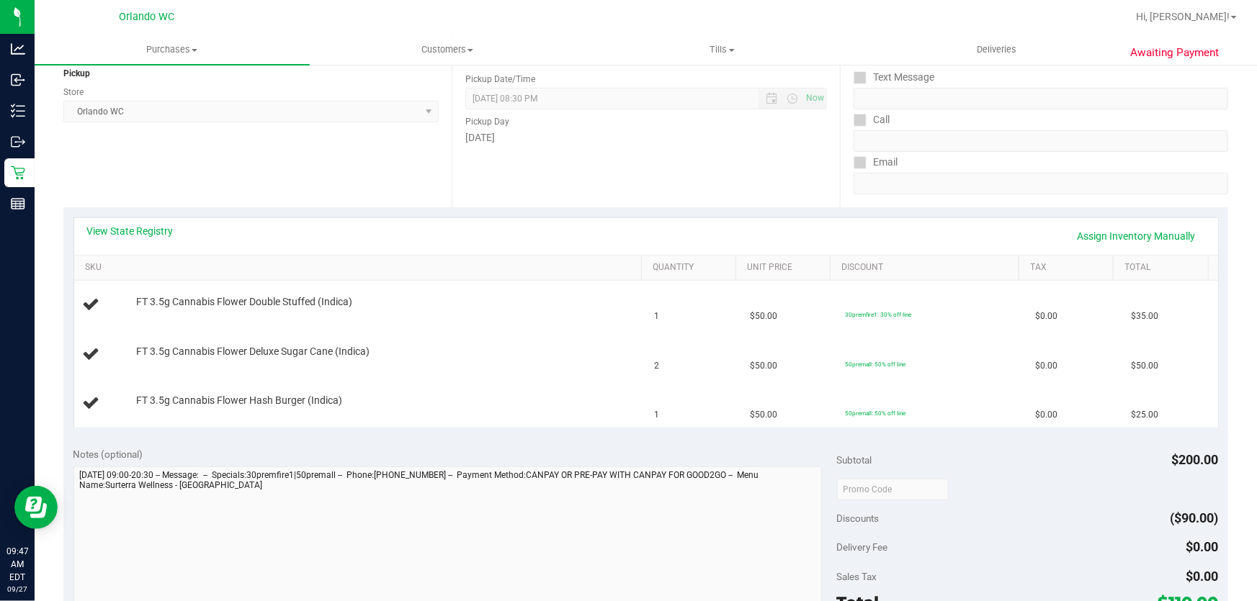
scroll to position [189, 0]
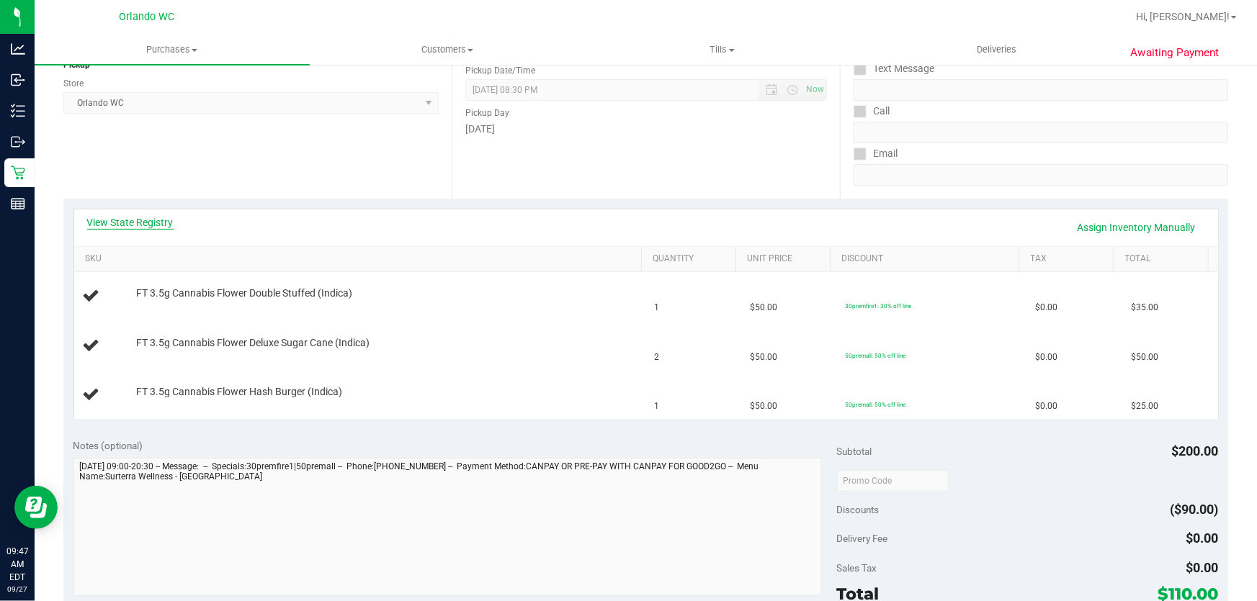
click at [162, 223] on link "View State Registry" at bounding box center [130, 222] width 86 height 14
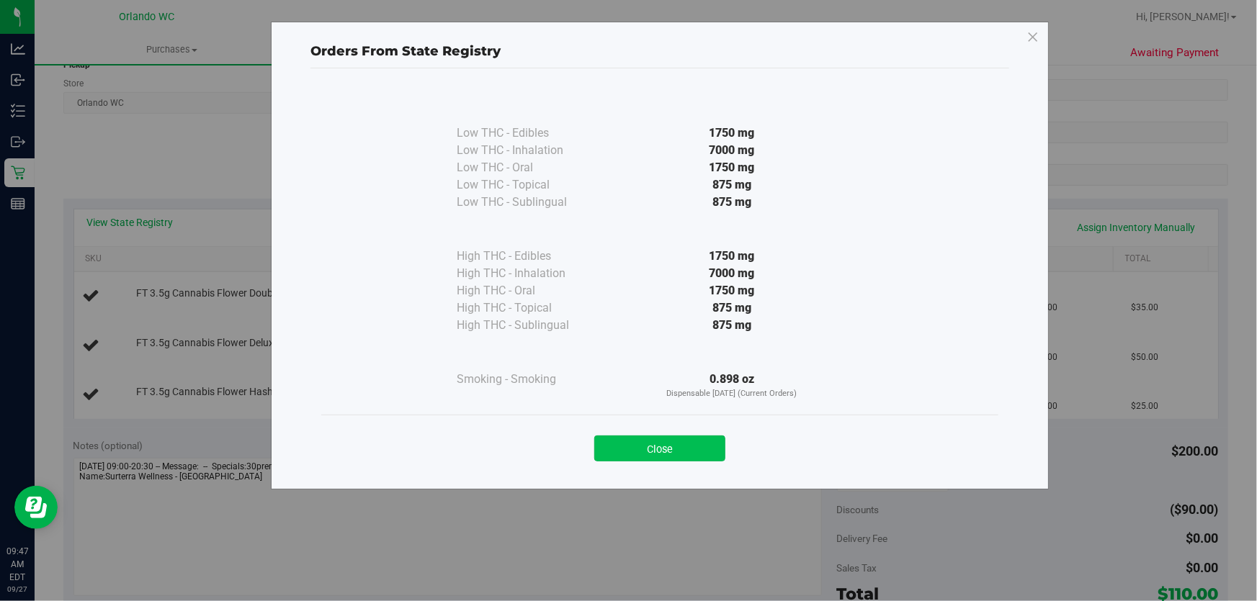
click at [689, 452] on button "Close" at bounding box center [659, 449] width 131 height 26
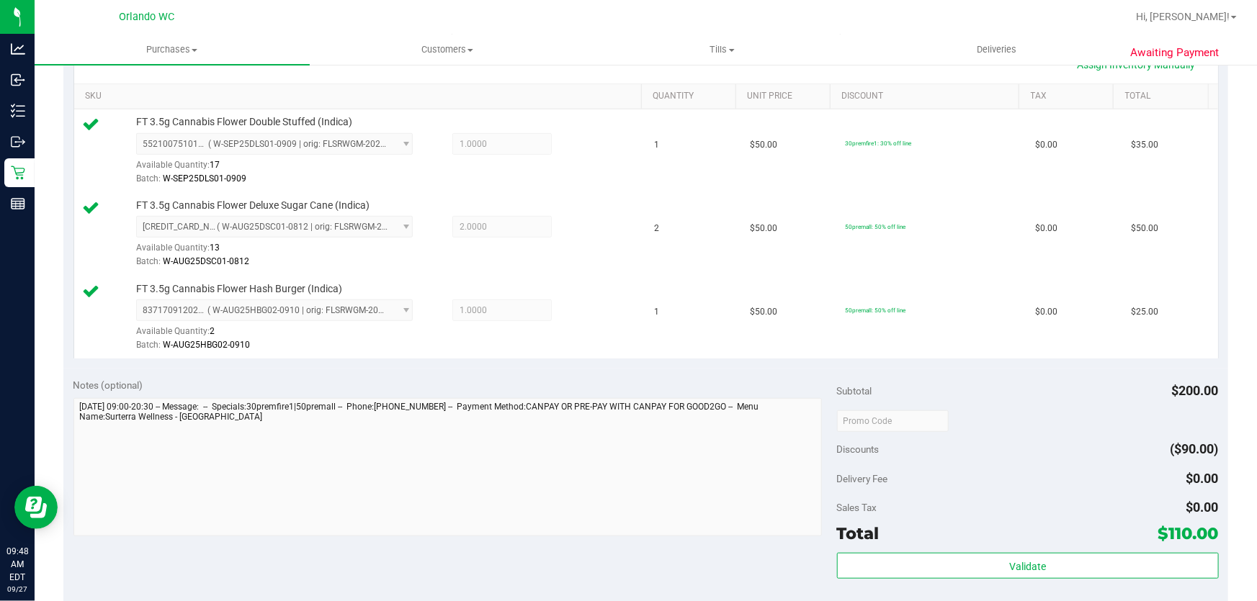
scroll to position [374, 0]
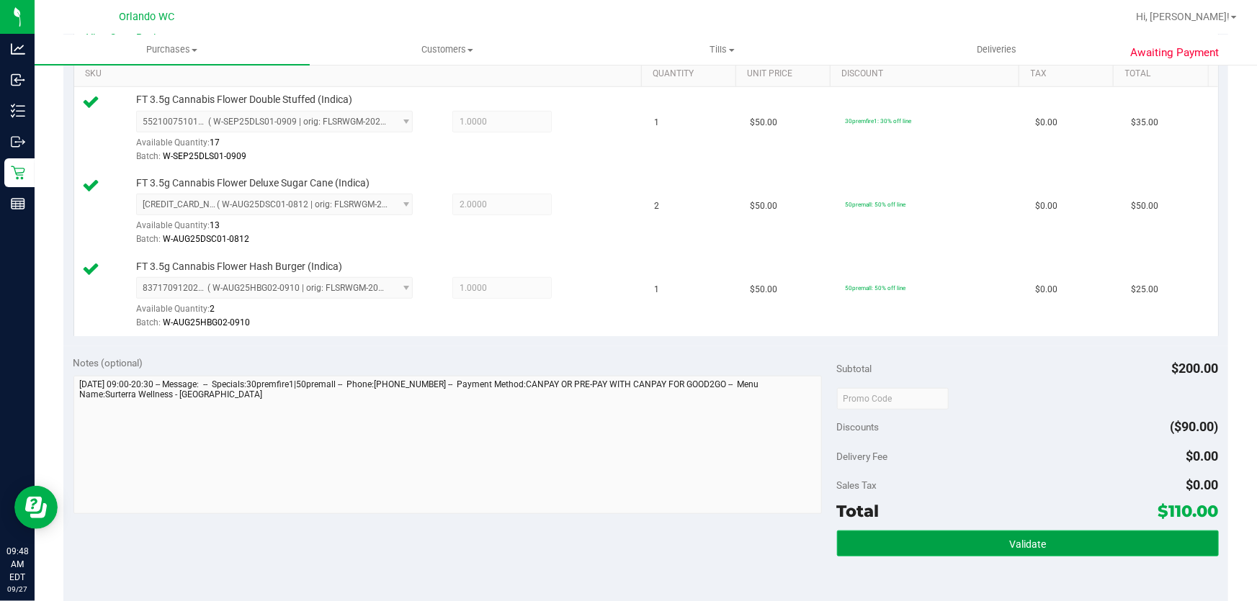
click at [982, 542] on button "Validate" at bounding box center [1028, 544] width 382 height 26
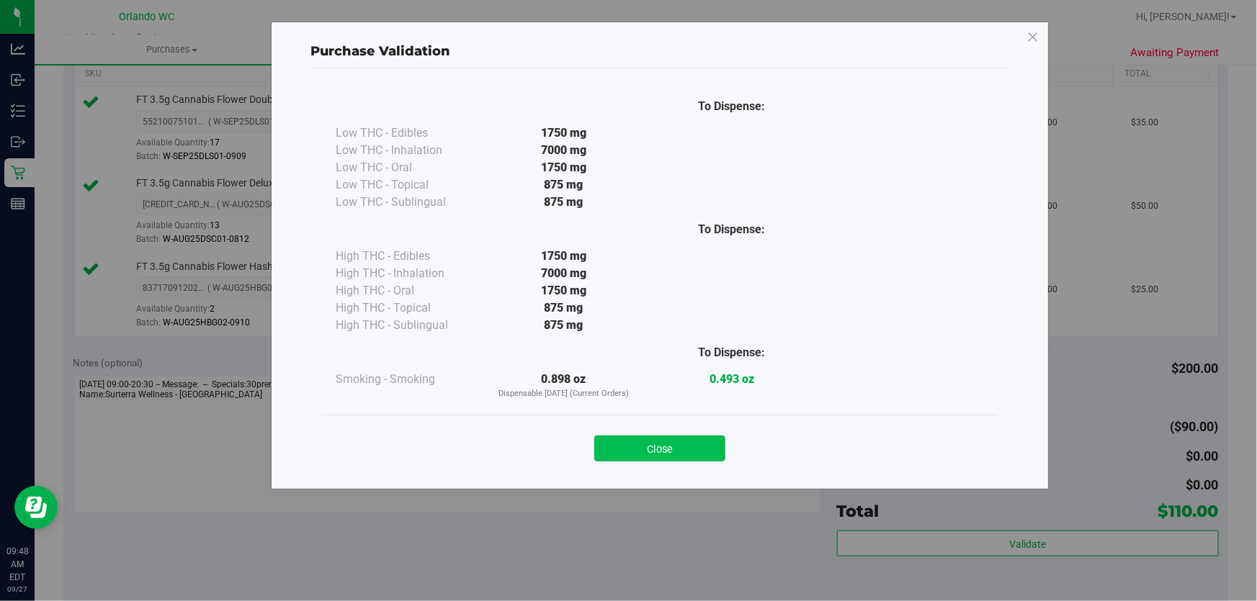
click at [682, 452] on button "Close" at bounding box center [659, 449] width 131 height 26
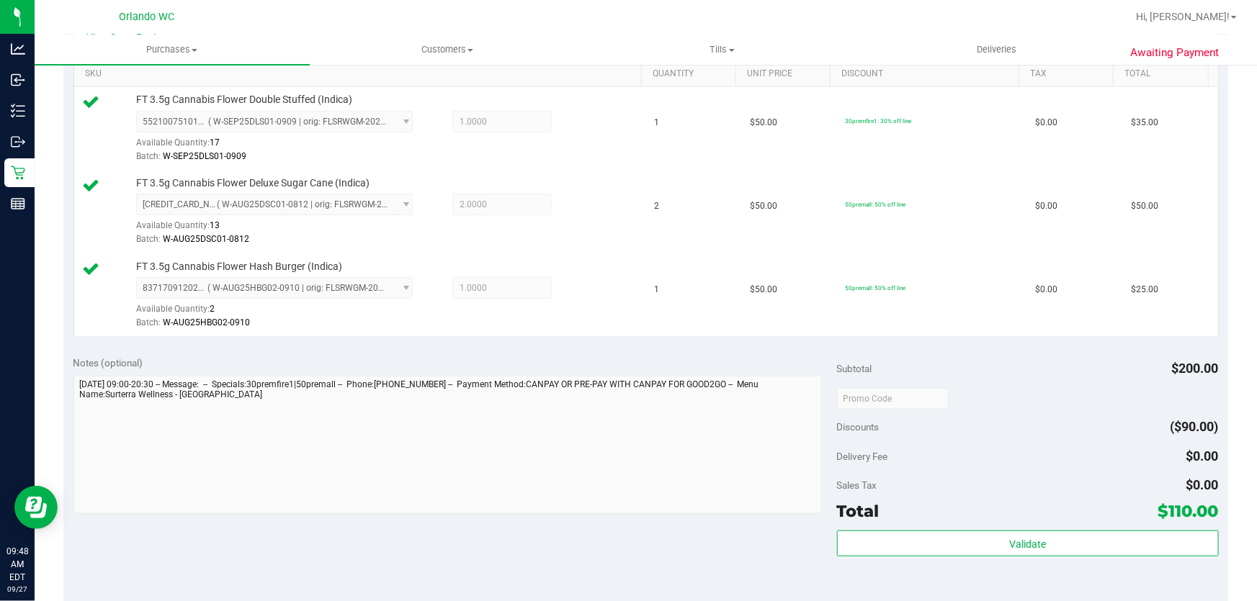
scroll to position [712, 0]
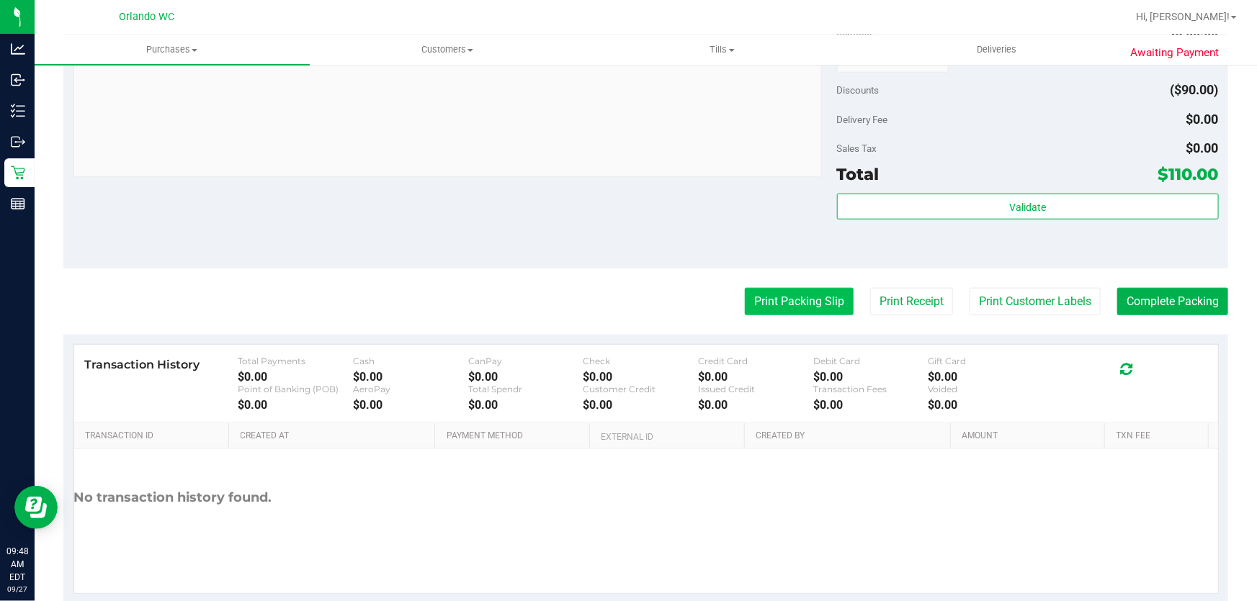
click at [804, 305] on button "Print Packing Slip" at bounding box center [799, 301] width 109 height 27
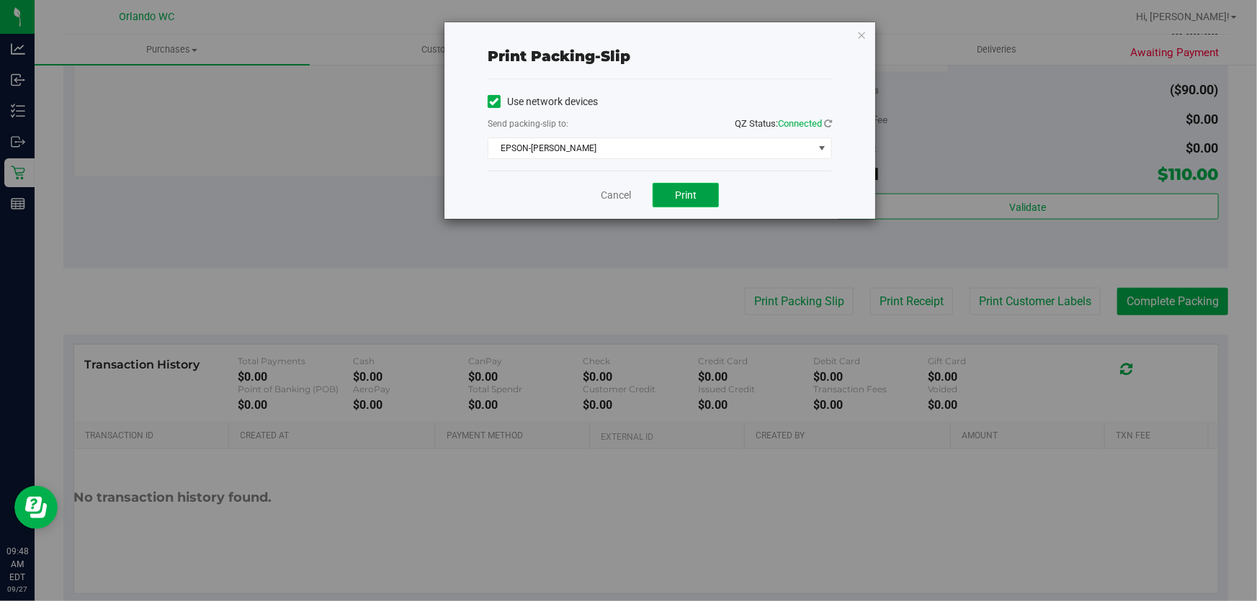
click at [693, 190] on span "Print" at bounding box center [686, 195] width 22 height 12
click at [616, 189] on link "Cancel" at bounding box center [616, 195] width 30 height 15
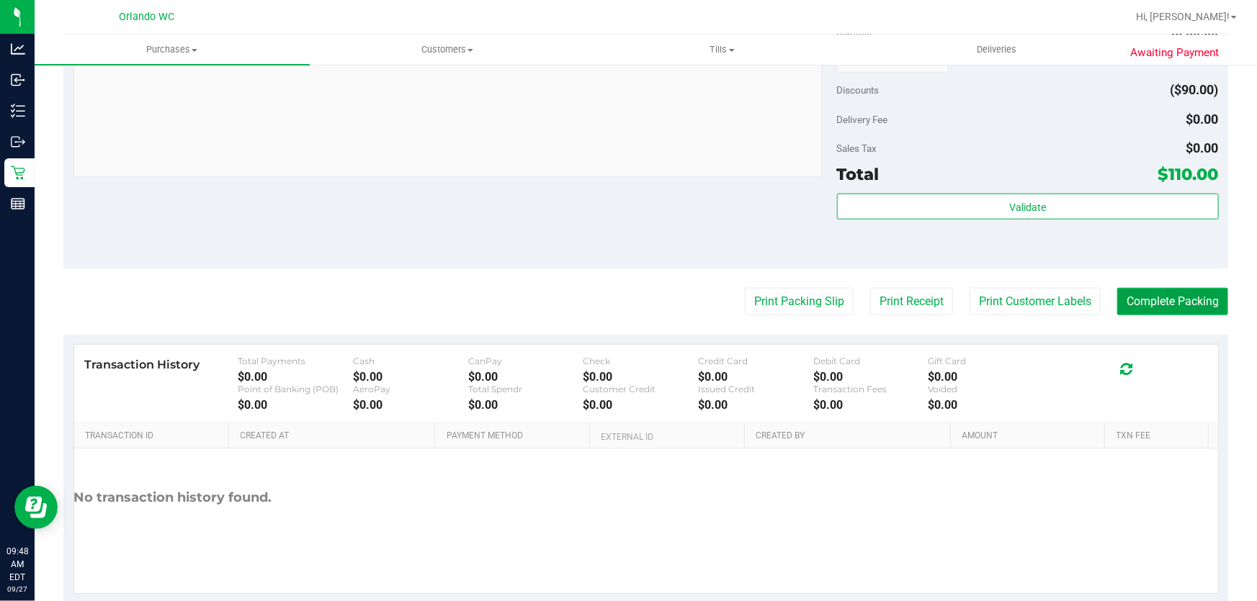
click at [1204, 298] on button "Complete Packing" at bounding box center [1172, 301] width 111 height 27
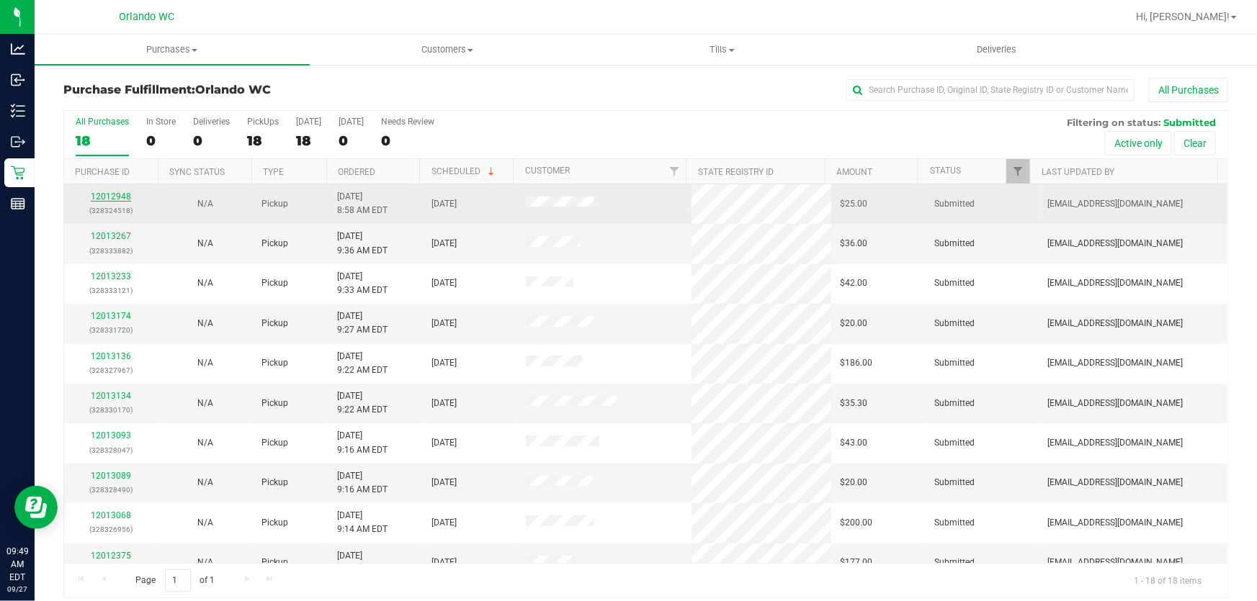
click at [118, 200] on link "12012948" at bounding box center [111, 197] width 40 height 10
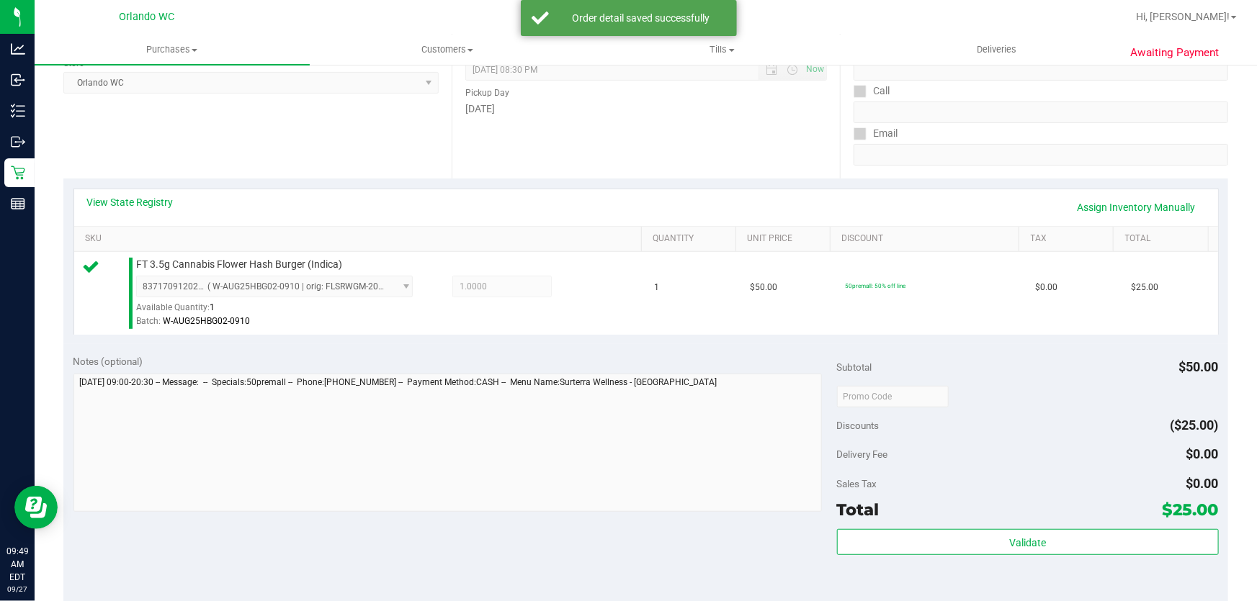
scroll to position [223, 0]
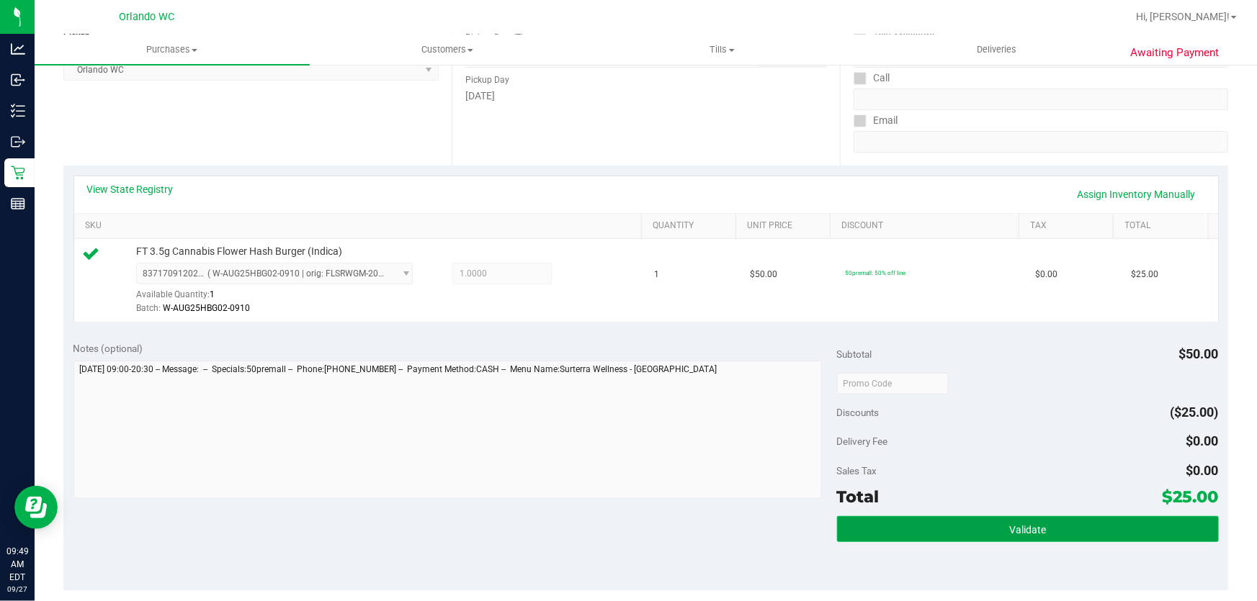
click at [1000, 526] on button "Validate" at bounding box center [1028, 529] width 382 height 26
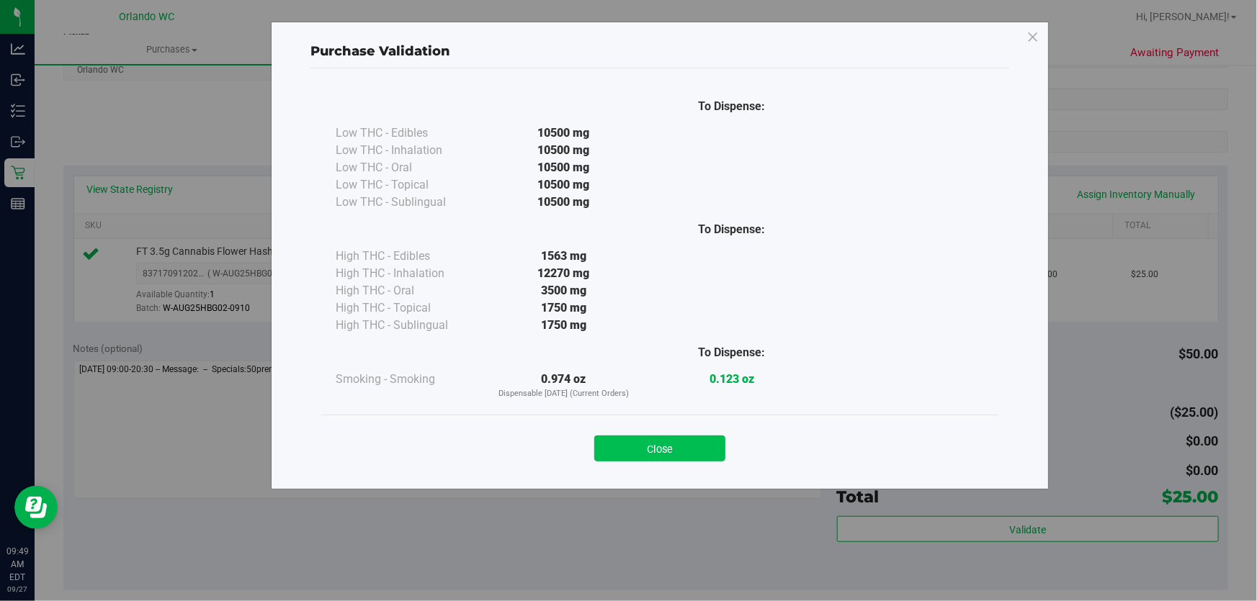
click at [665, 446] on button "Close" at bounding box center [659, 449] width 131 height 26
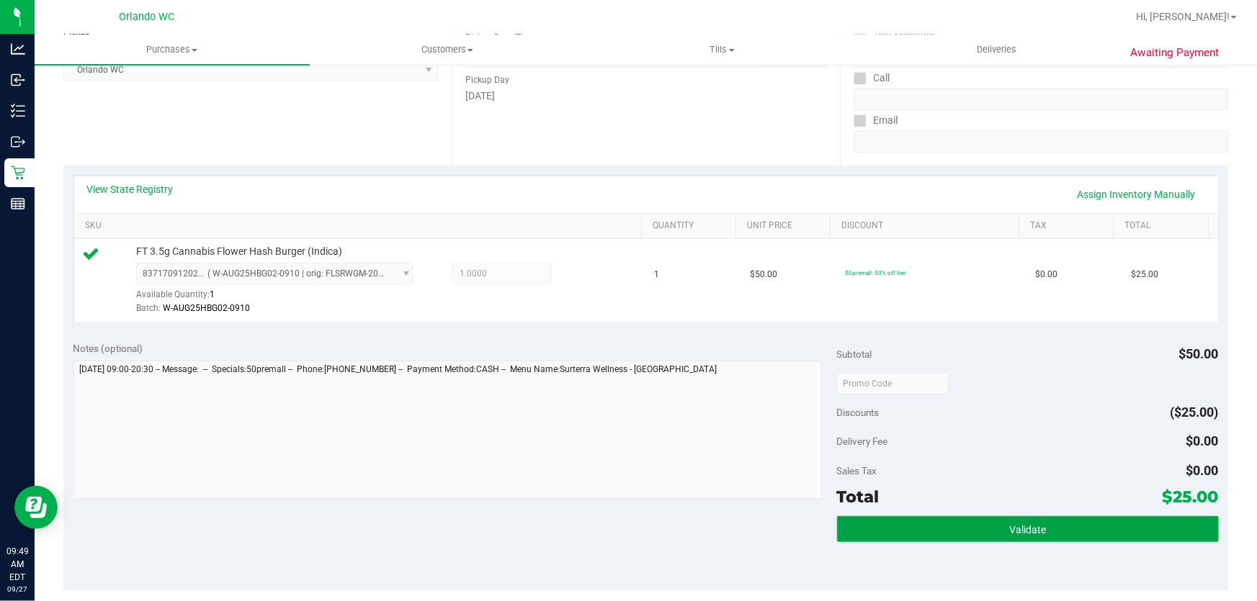
click at [1034, 541] on button "Validate" at bounding box center [1028, 529] width 382 height 26
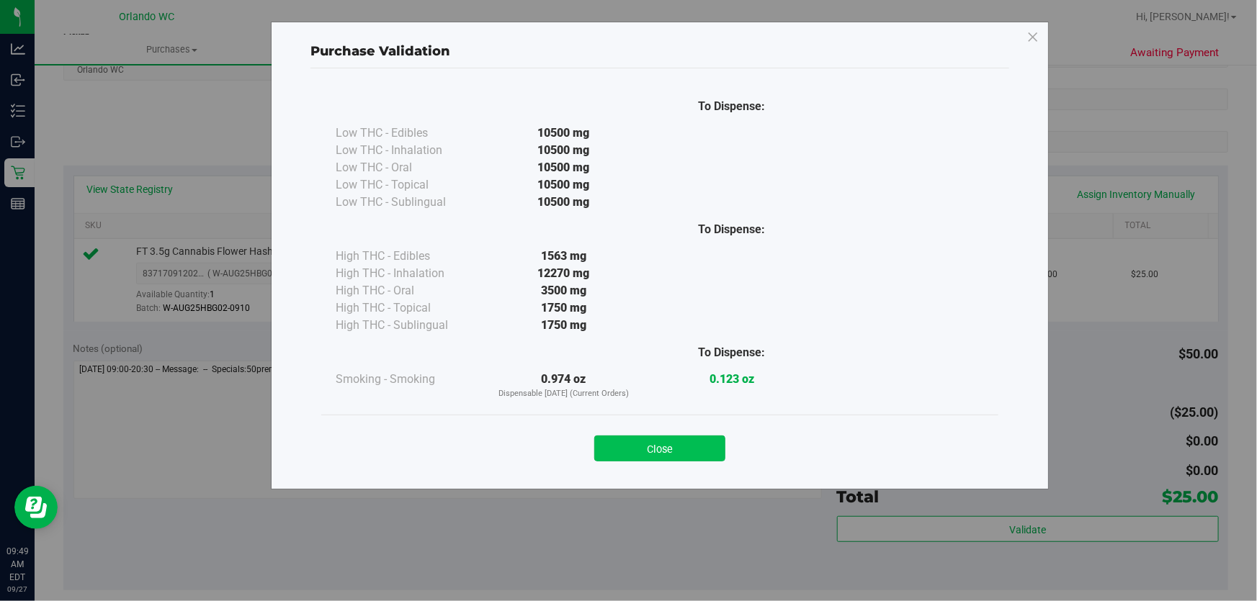
click at [683, 452] on button "Close" at bounding box center [659, 449] width 131 height 26
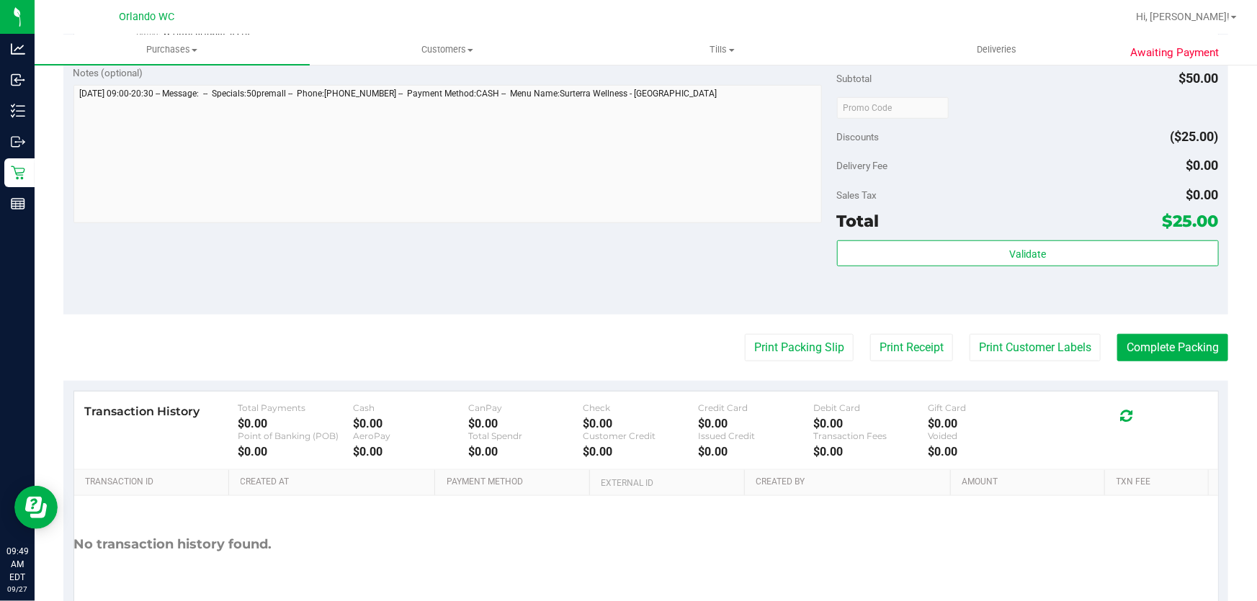
scroll to position [574, 0]
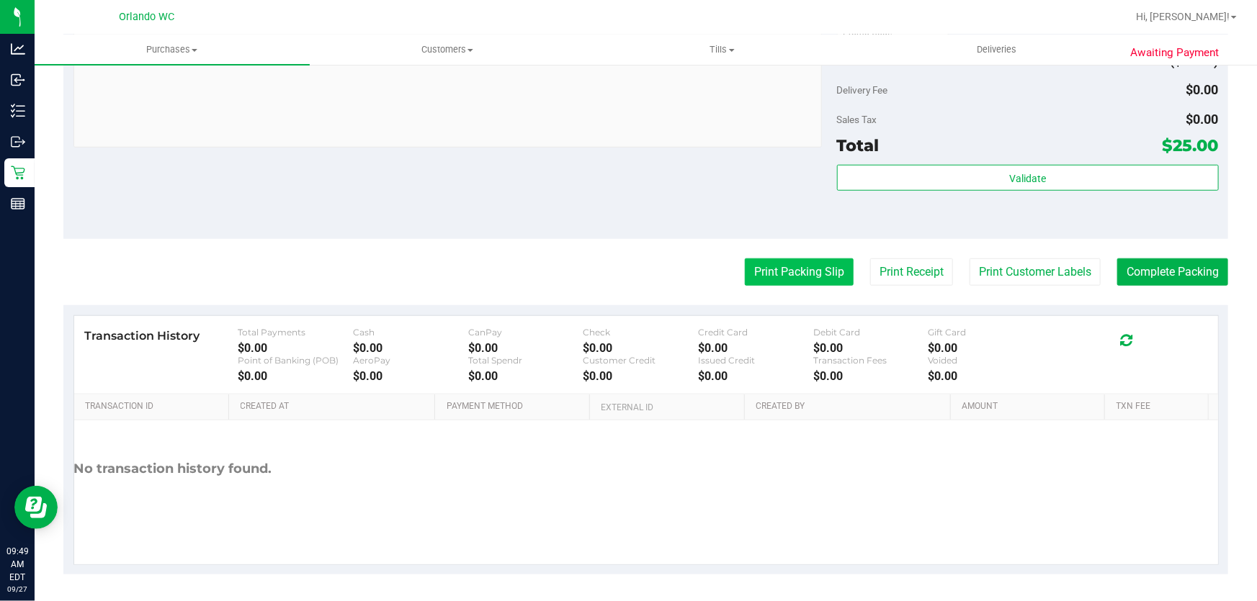
click at [797, 263] on button "Print Packing Slip" at bounding box center [799, 272] width 109 height 27
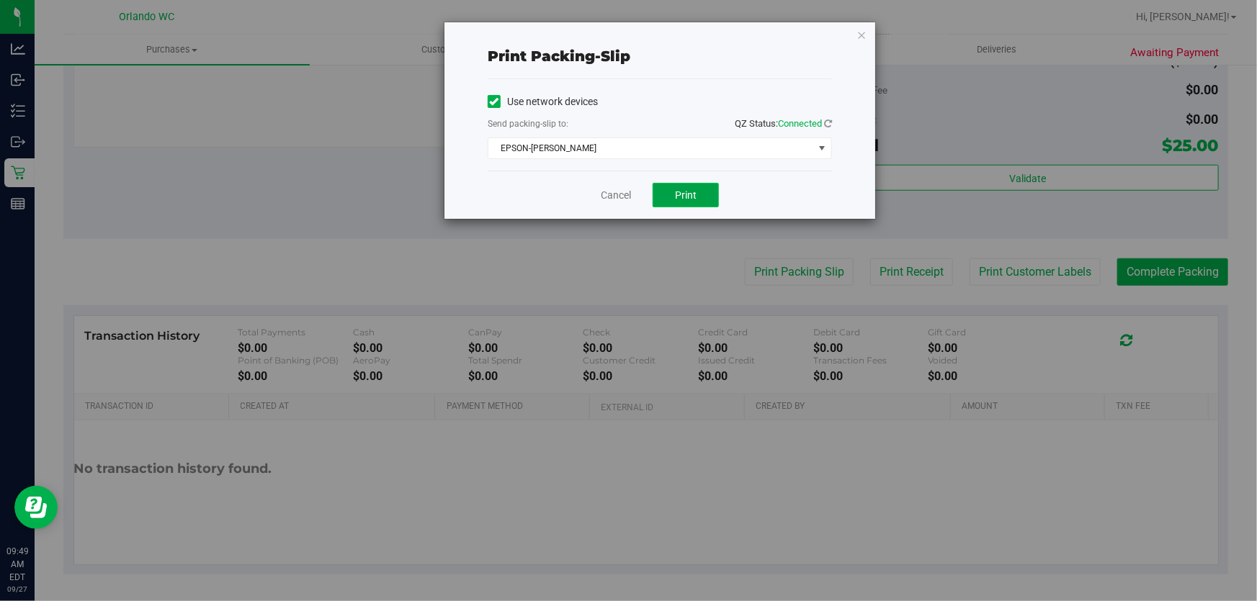
click at [705, 194] on button "Print" at bounding box center [685, 195] width 66 height 24
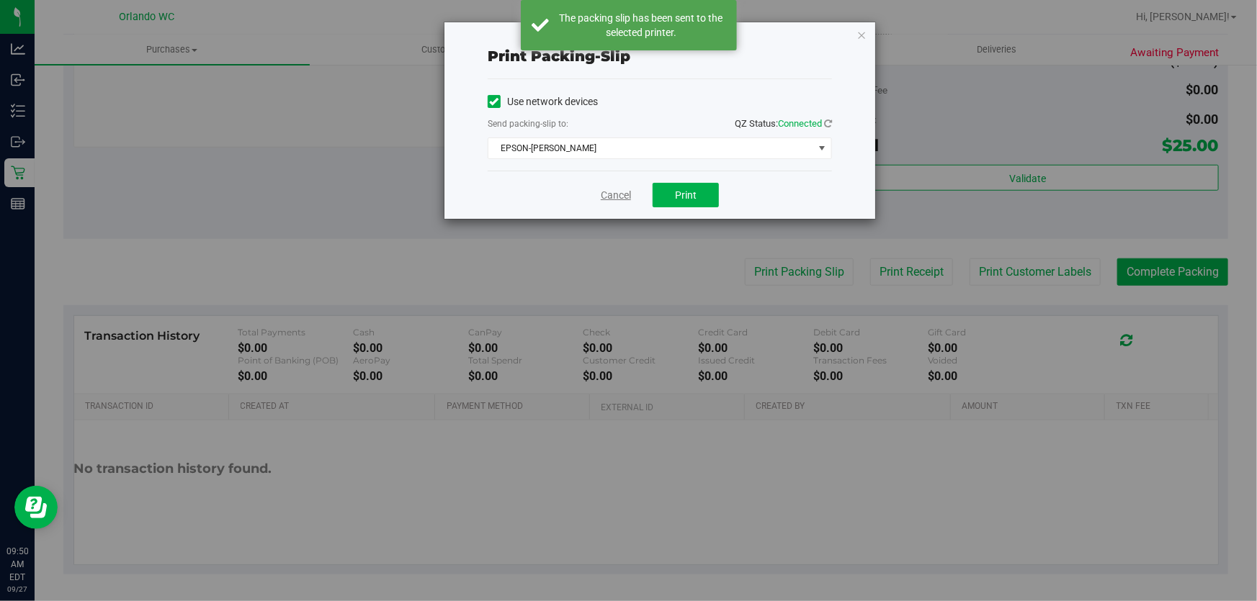
click at [611, 195] on link "Cancel" at bounding box center [616, 195] width 30 height 15
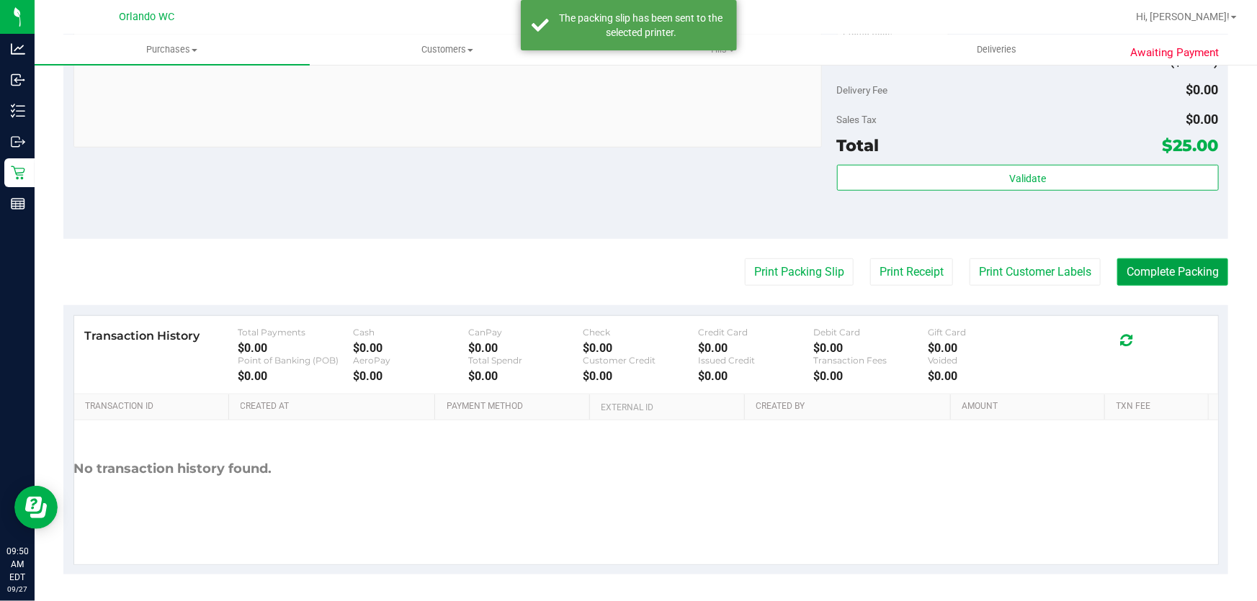
click at [1177, 280] on button "Complete Packing" at bounding box center [1172, 272] width 111 height 27
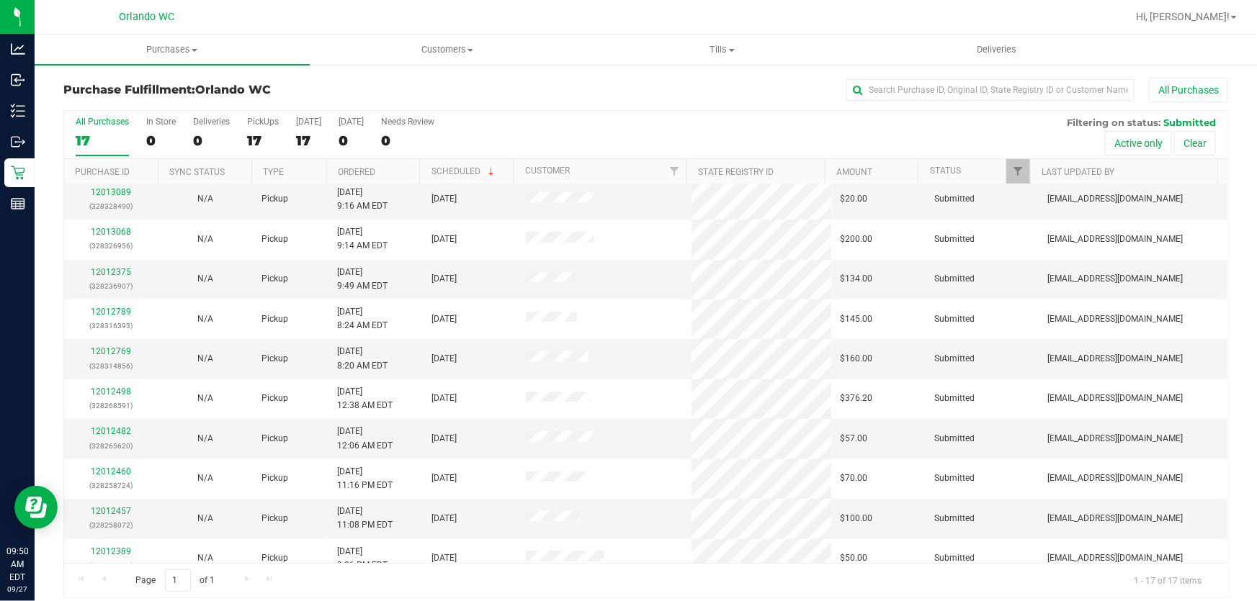
scroll to position [296, 0]
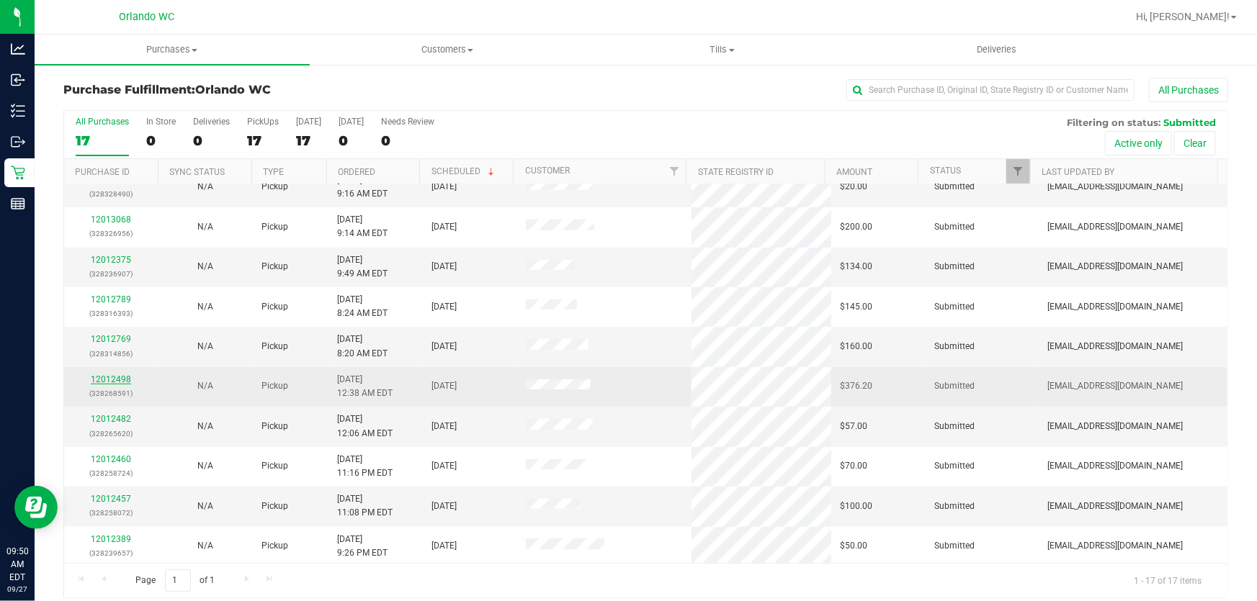
click at [115, 382] on link "12012498" at bounding box center [111, 379] width 40 height 10
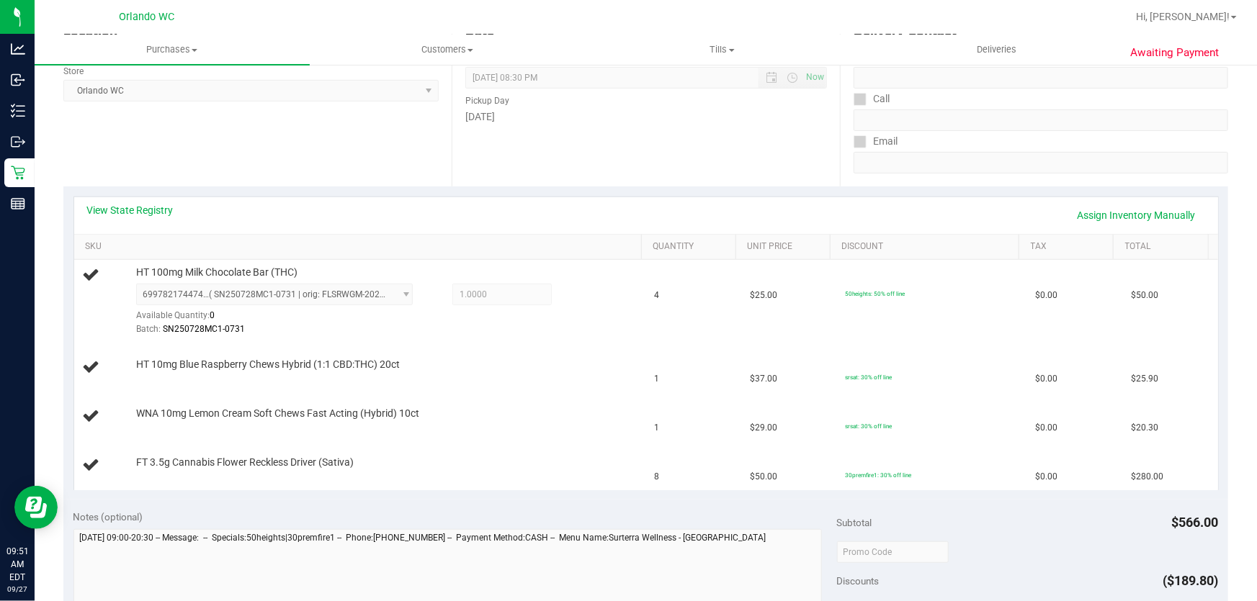
scroll to position [215, 0]
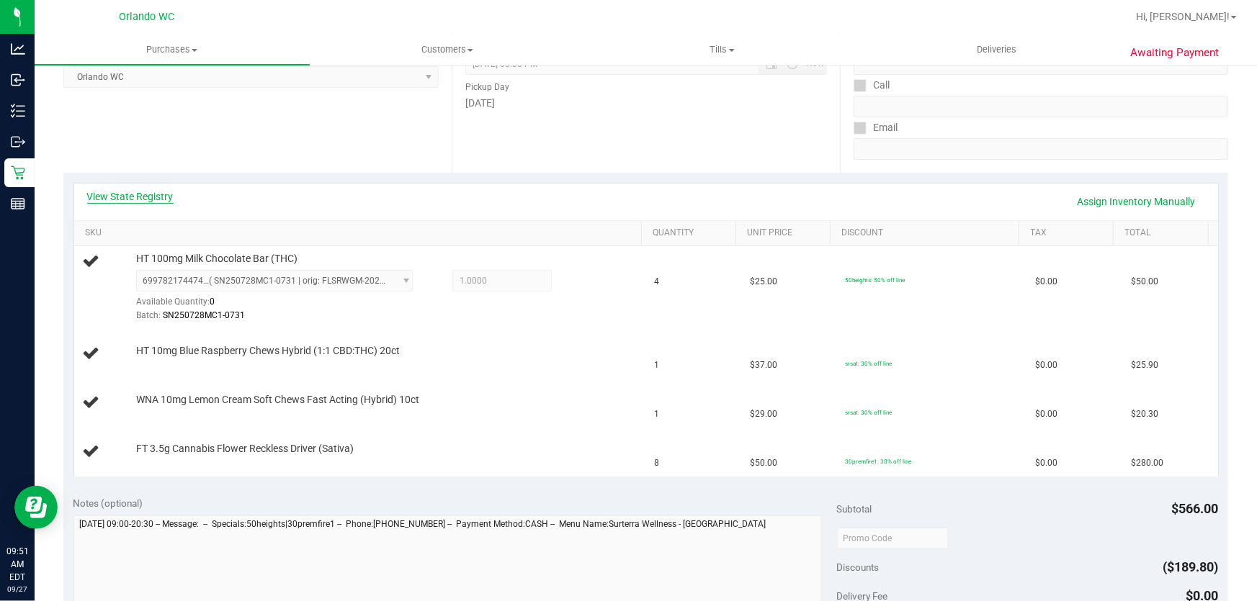
click at [154, 194] on link "View State Registry" at bounding box center [130, 196] width 86 height 14
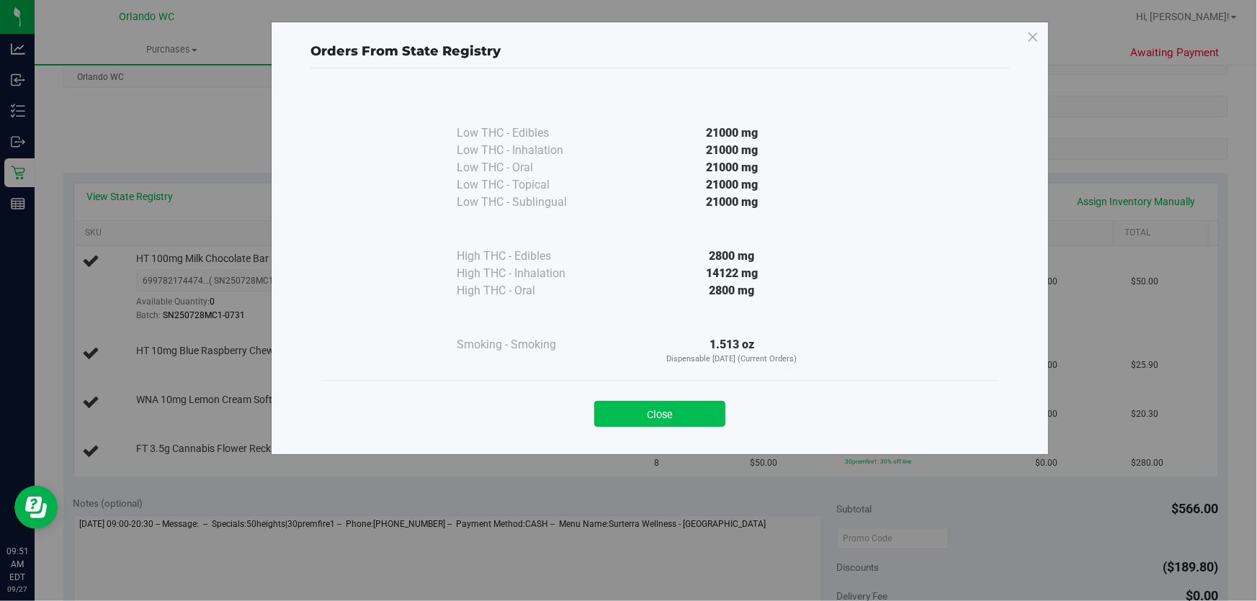
click at [698, 412] on button "Close" at bounding box center [659, 414] width 131 height 26
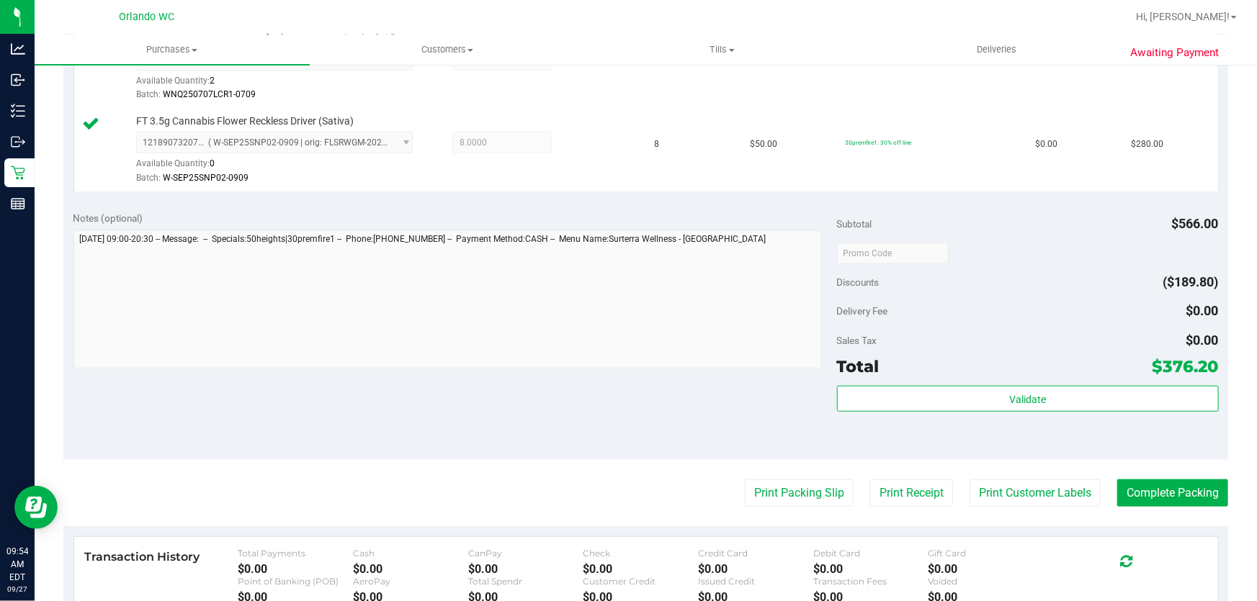
scroll to position [605, 0]
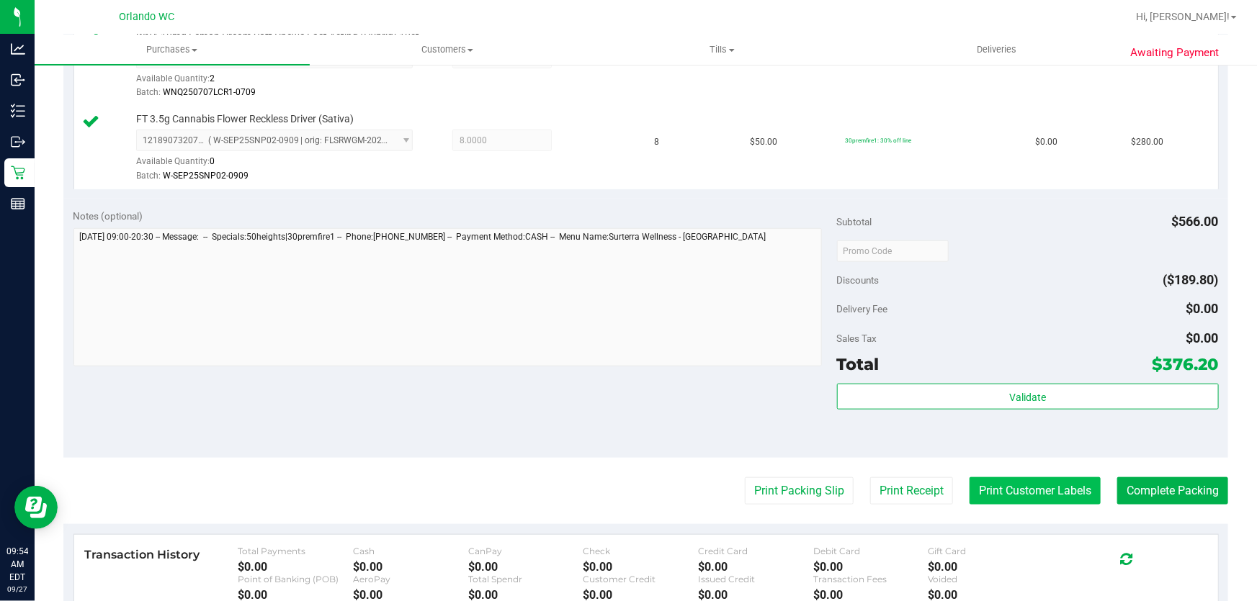
click at [1030, 492] on button "Print Customer Labels" at bounding box center [1034, 490] width 131 height 27
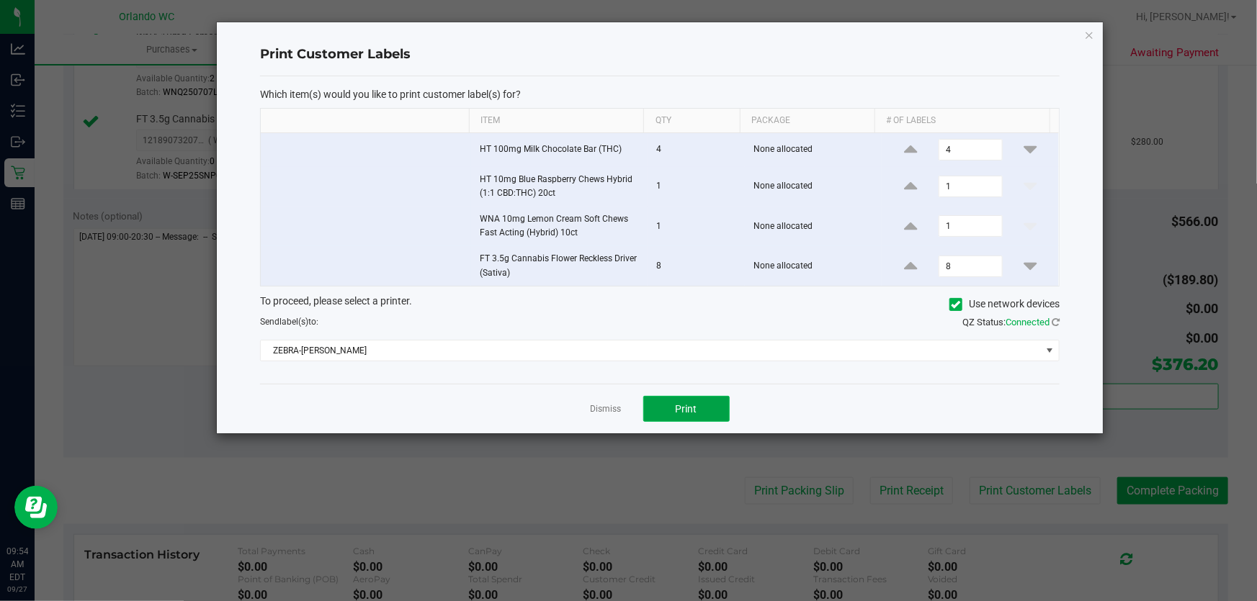
click at [670, 416] on button "Print" at bounding box center [686, 409] width 86 height 26
click at [607, 411] on link "Dismiss" at bounding box center [606, 409] width 31 height 12
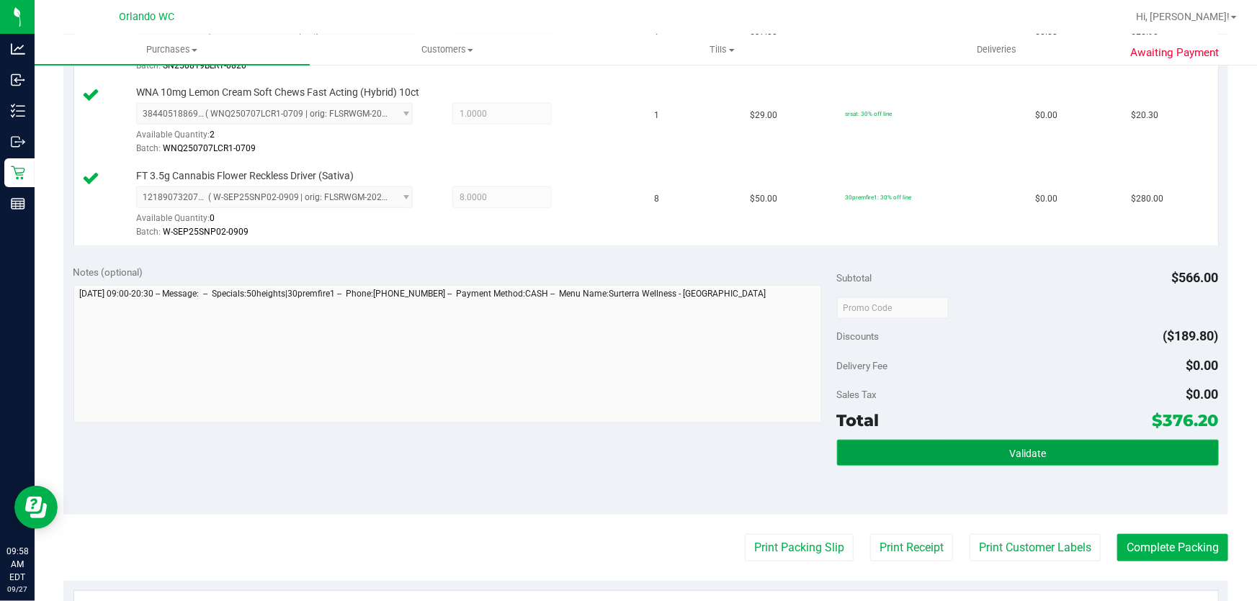
click at [1041, 452] on button "Validate" at bounding box center [1028, 453] width 382 height 26
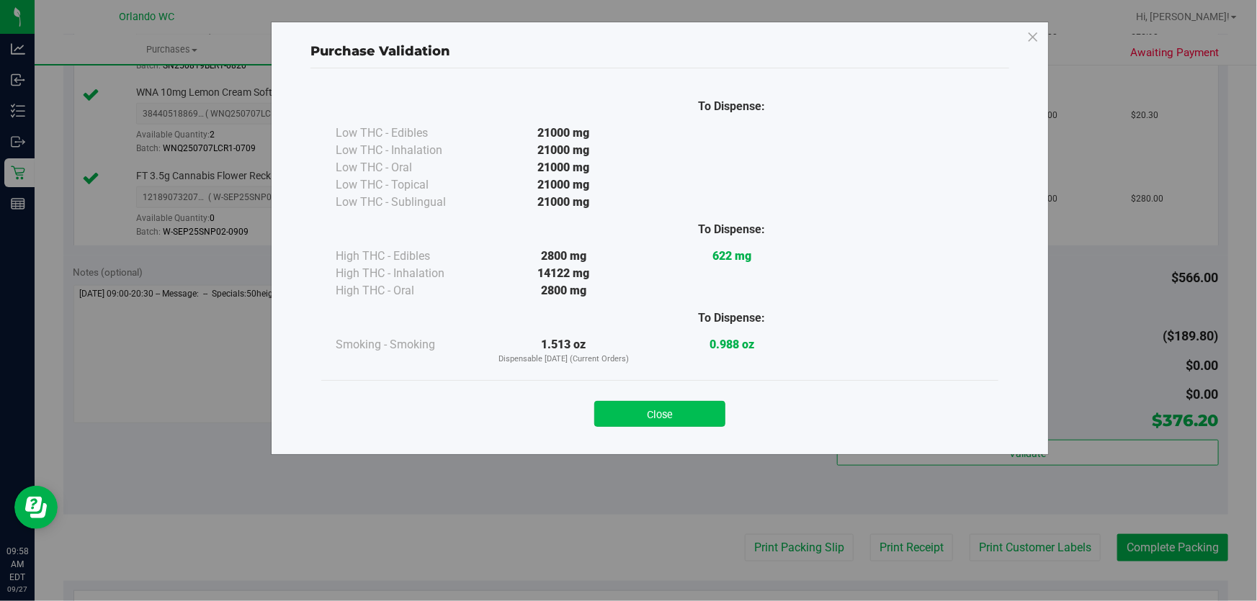
click at [691, 411] on button "Close" at bounding box center [659, 414] width 131 height 26
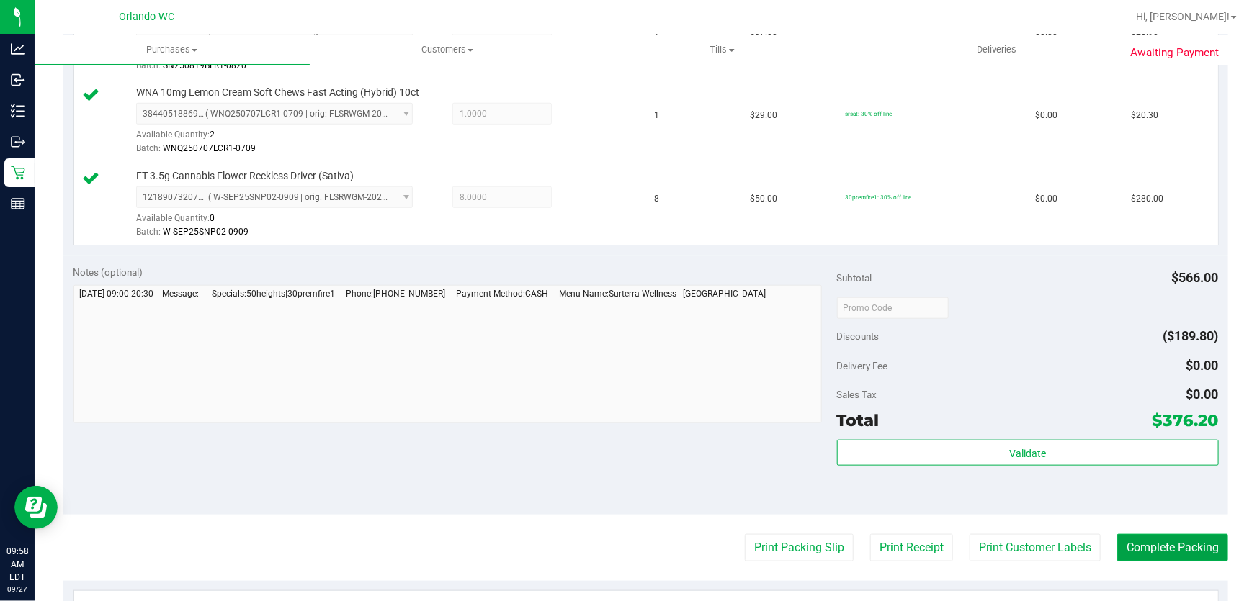
click at [1164, 544] on button "Complete Packing" at bounding box center [1172, 547] width 111 height 27
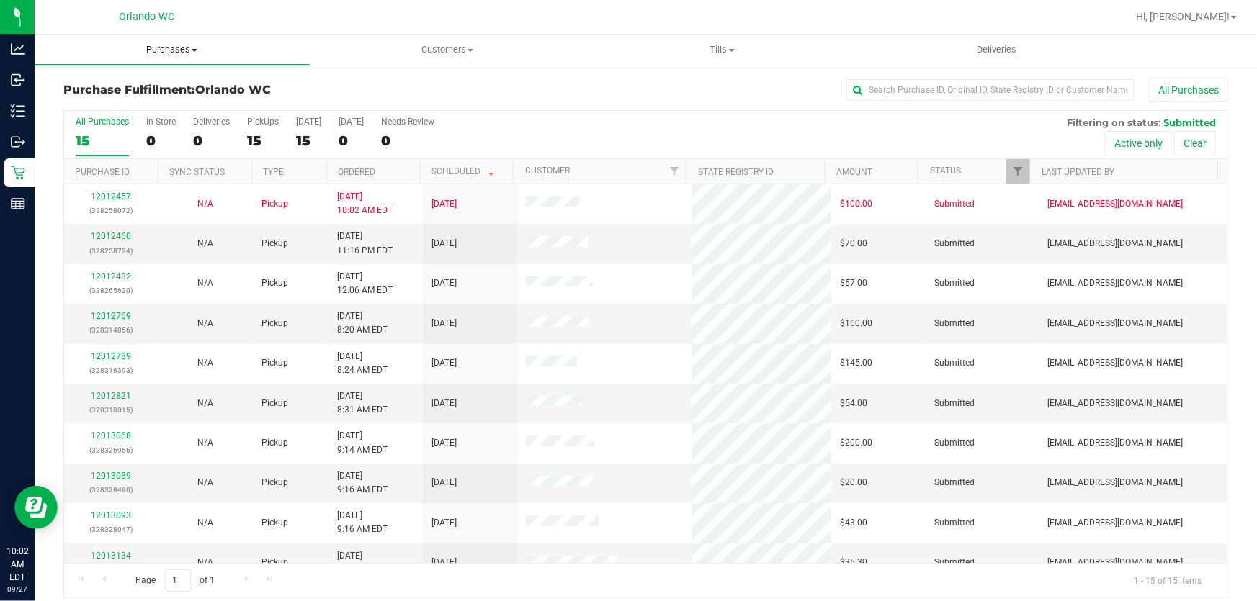
click at [162, 49] on span "Purchases" at bounding box center [172, 49] width 275 height 13
click at [106, 107] on span "Fulfillment" at bounding box center [79, 104] width 89 height 12
click at [117, 234] on link "12012460" at bounding box center [111, 236] width 40 height 10
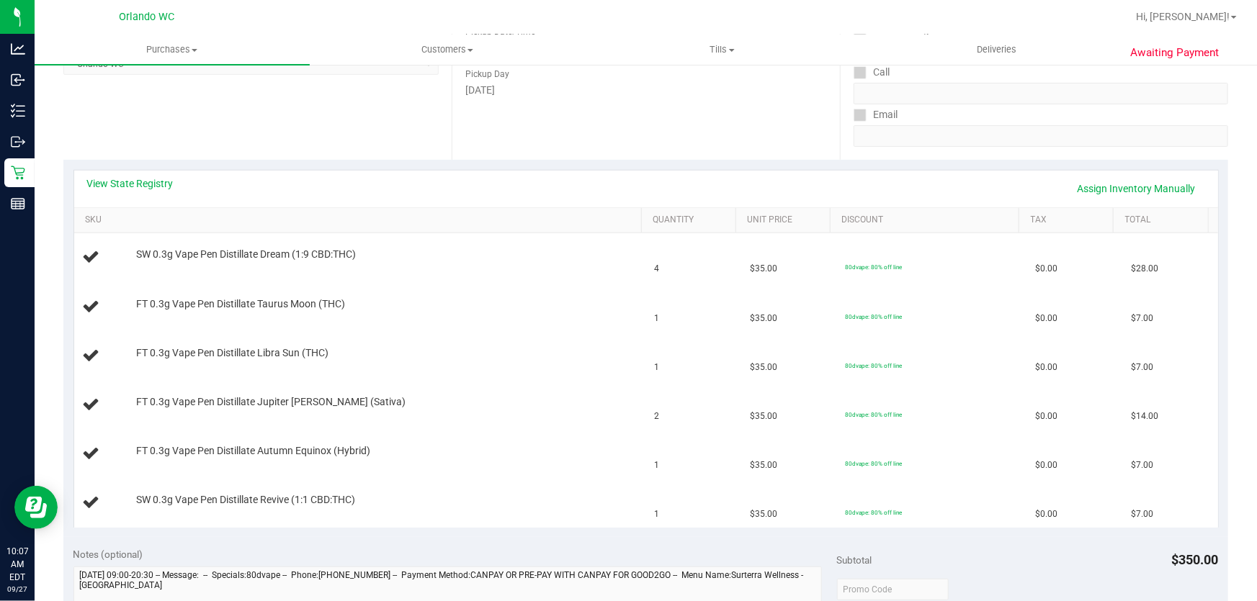
scroll to position [220, 0]
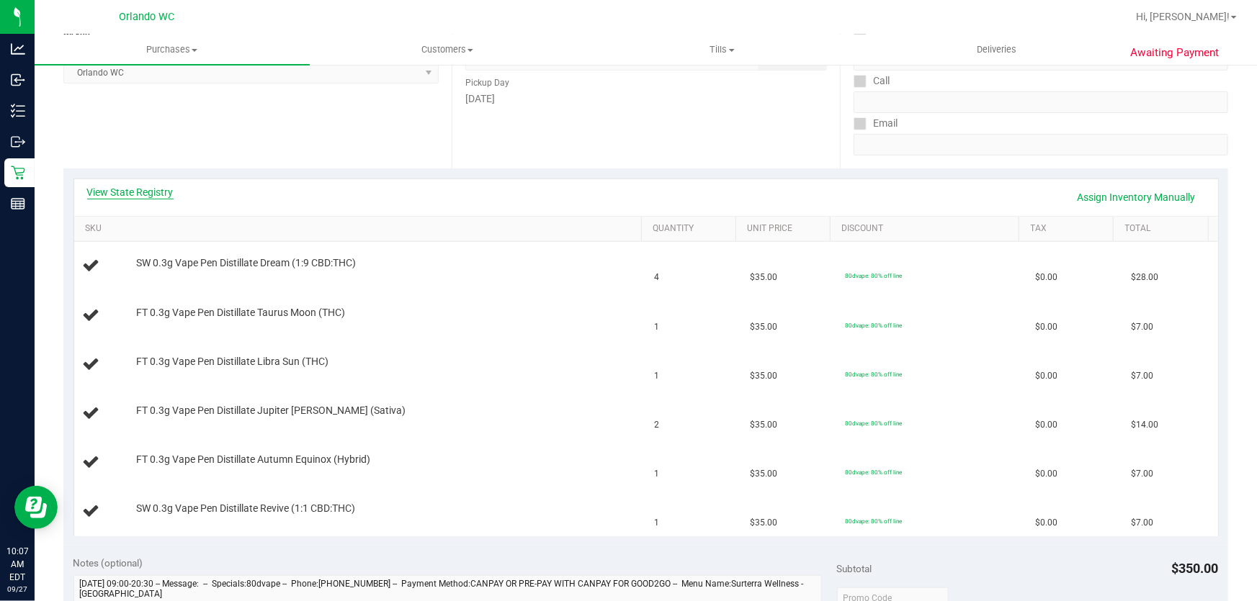
click at [159, 192] on link "View State Registry" at bounding box center [130, 192] width 86 height 14
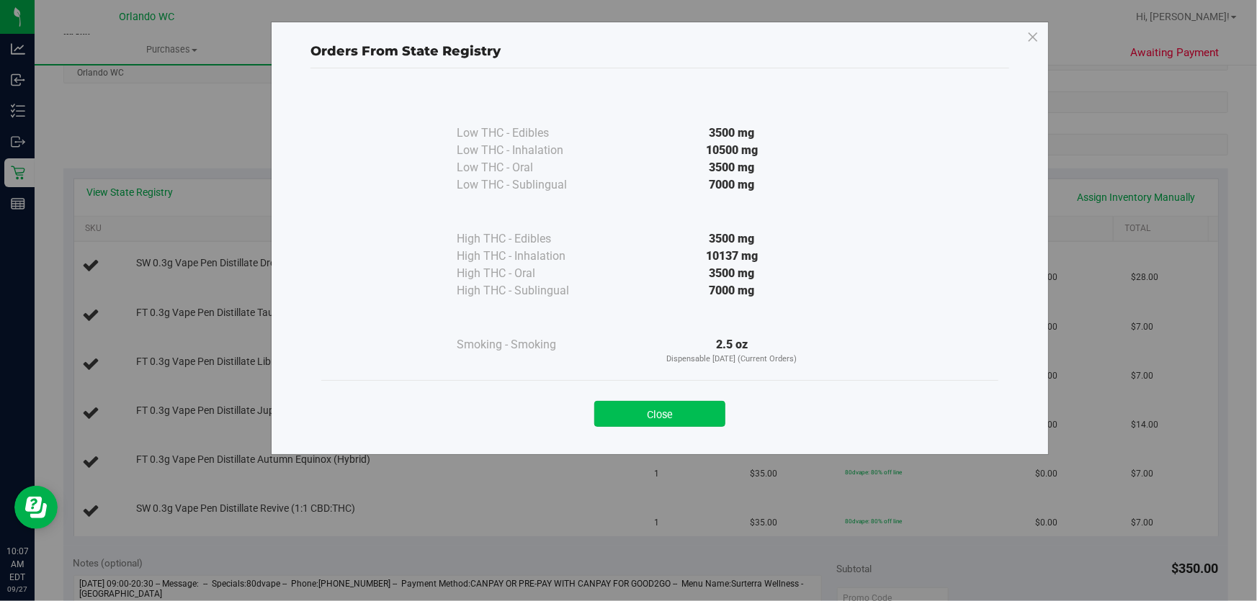
click at [659, 401] on button "Close" at bounding box center [659, 414] width 131 height 26
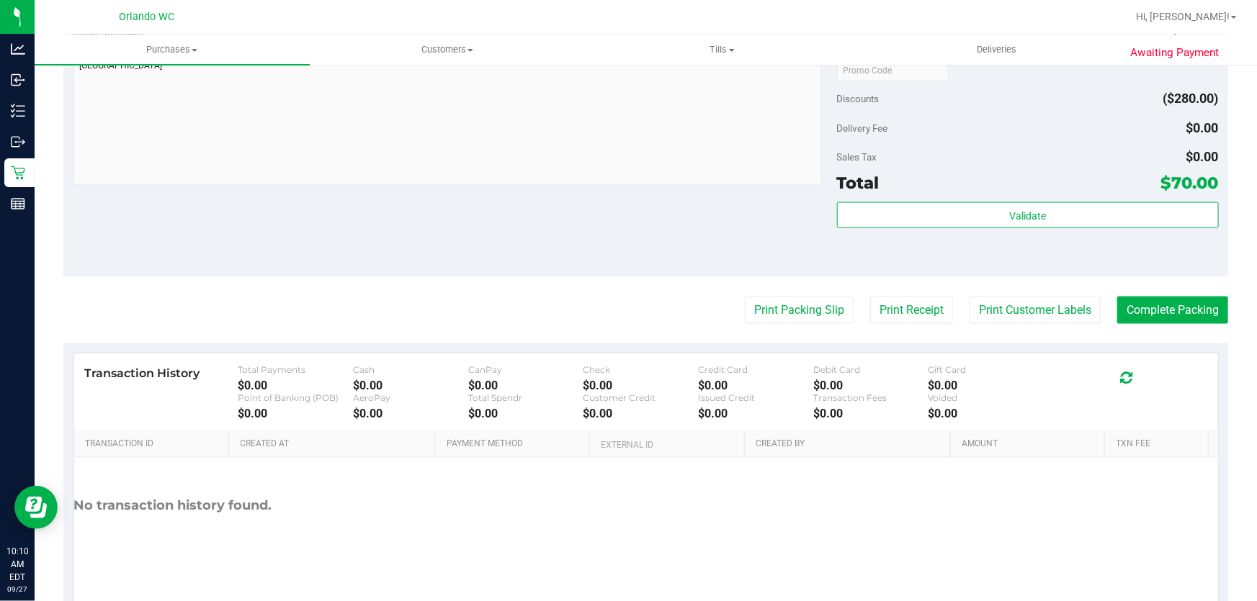
scroll to position [990, 0]
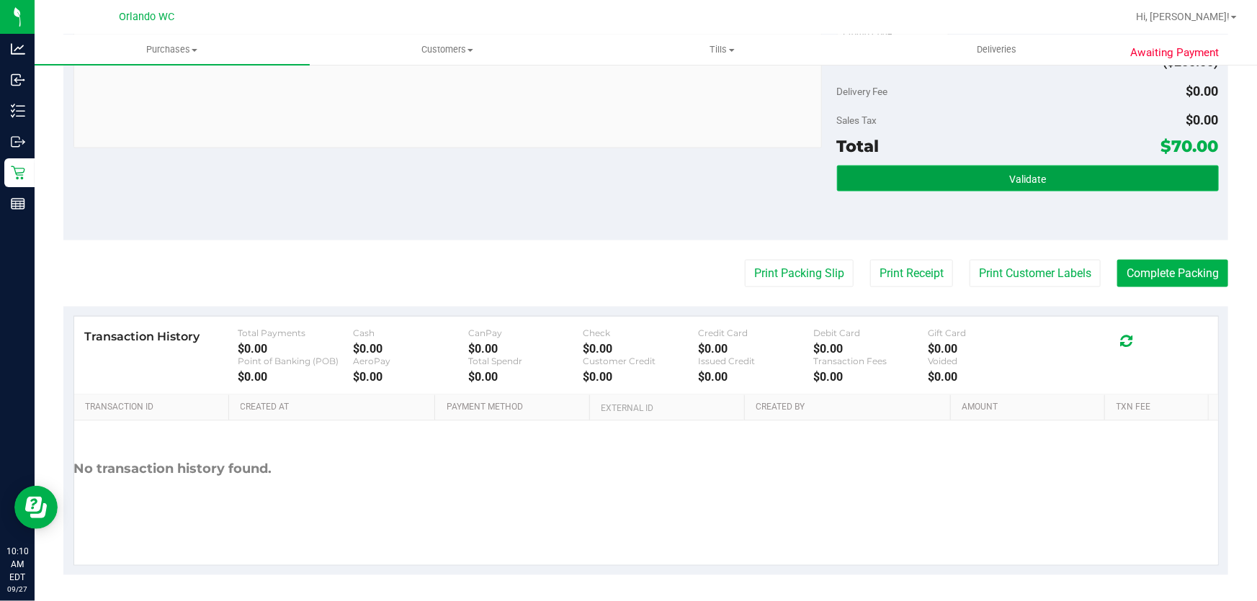
click at [1016, 174] on span "Validate" at bounding box center [1027, 180] width 37 height 12
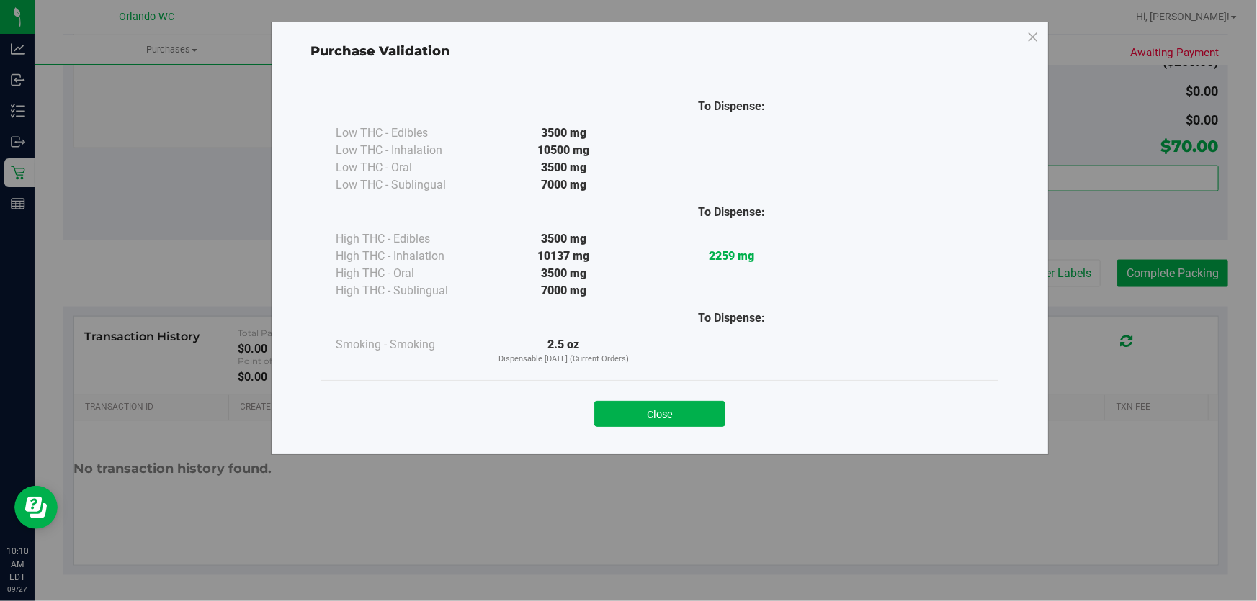
click at [671, 430] on div "Close" at bounding box center [659, 409] width 677 height 58
click at [672, 416] on button "Close" at bounding box center [659, 414] width 131 height 26
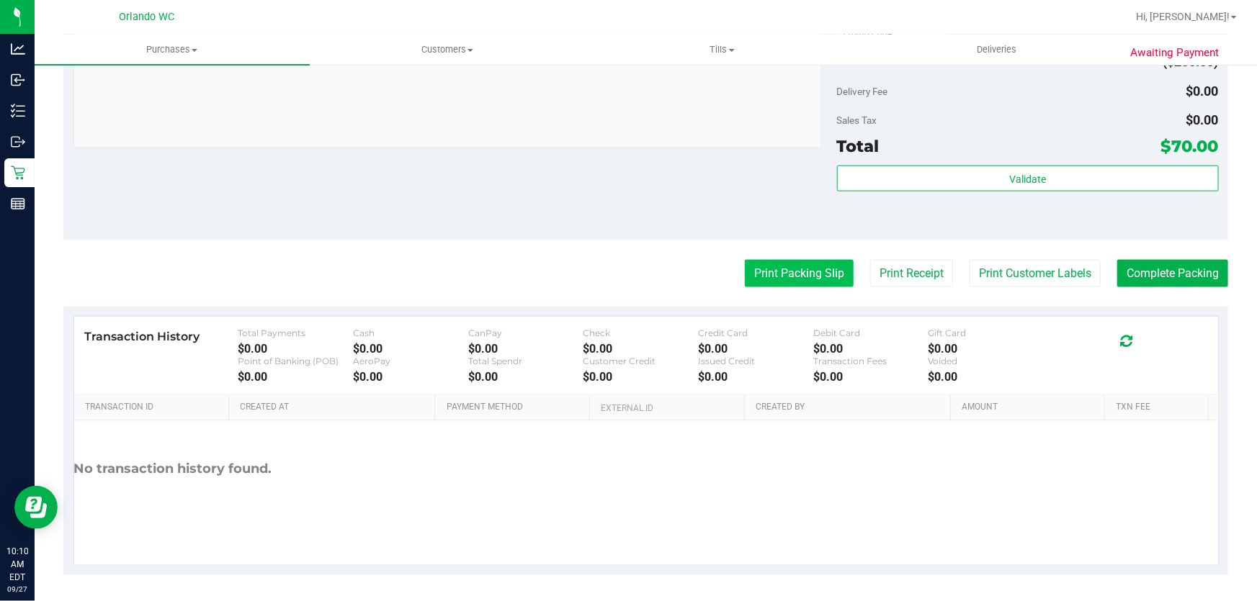
click at [771, 273] on button "Print Packing Slip" at bounding box center [799, 273] width 109 height 27
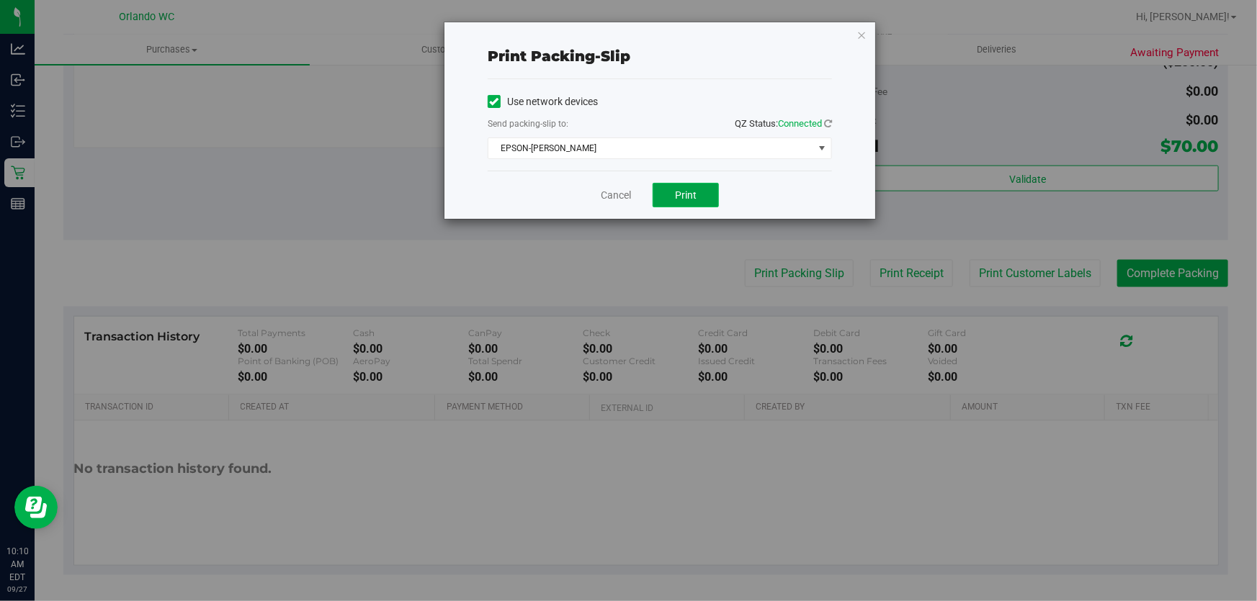
click at [701, 195] on button "Print" at bounding box center [685, 195] width 66 height 24
click at [626, 192] on link "Cancel" at bounding box center [616, 195] width 30 height 15
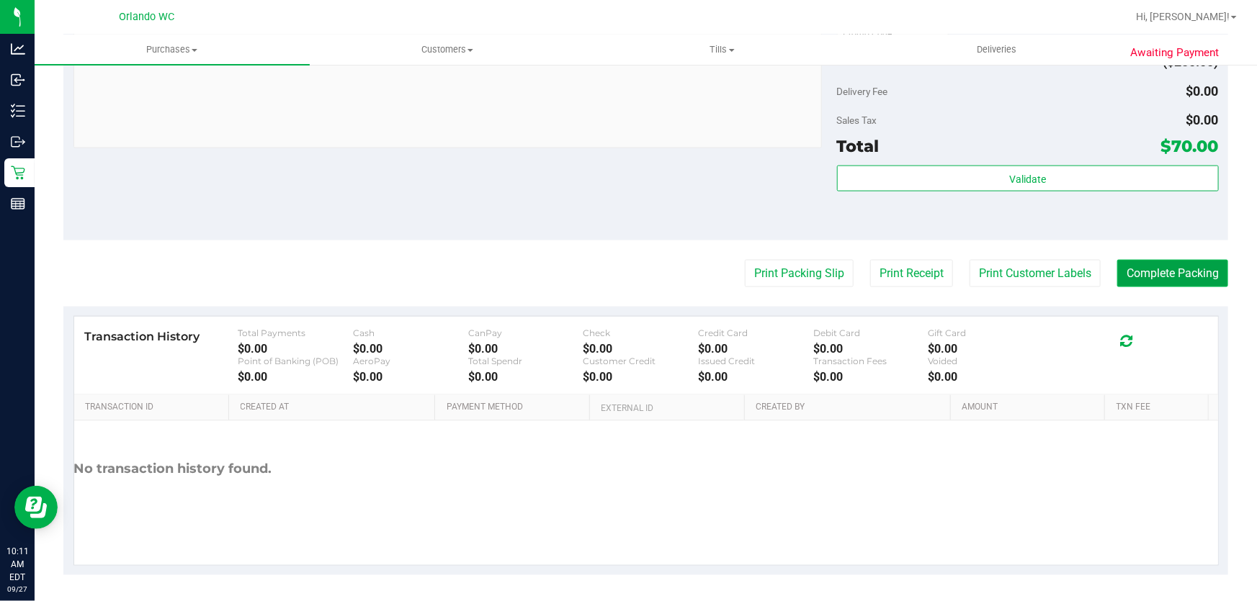
click at [1144, 269] on button "Complete Packing" at bounding box center [1172, 273] width 111 height 27
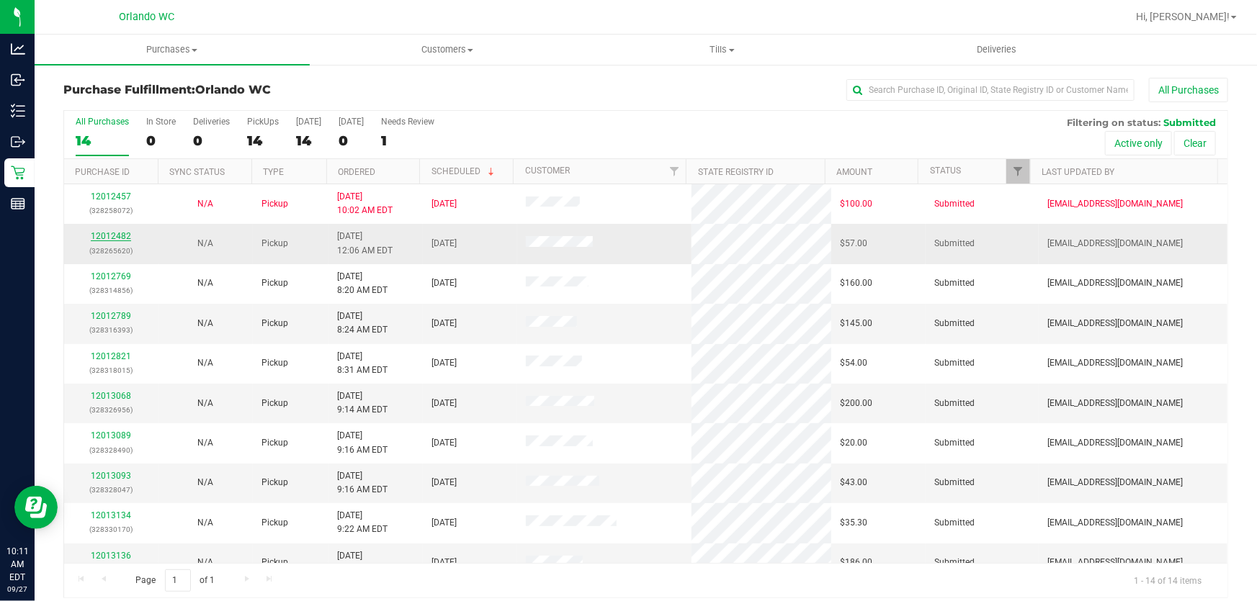
click at [110, 237] on link "12012482" at bounding box center [111, 236] width 40 height 10
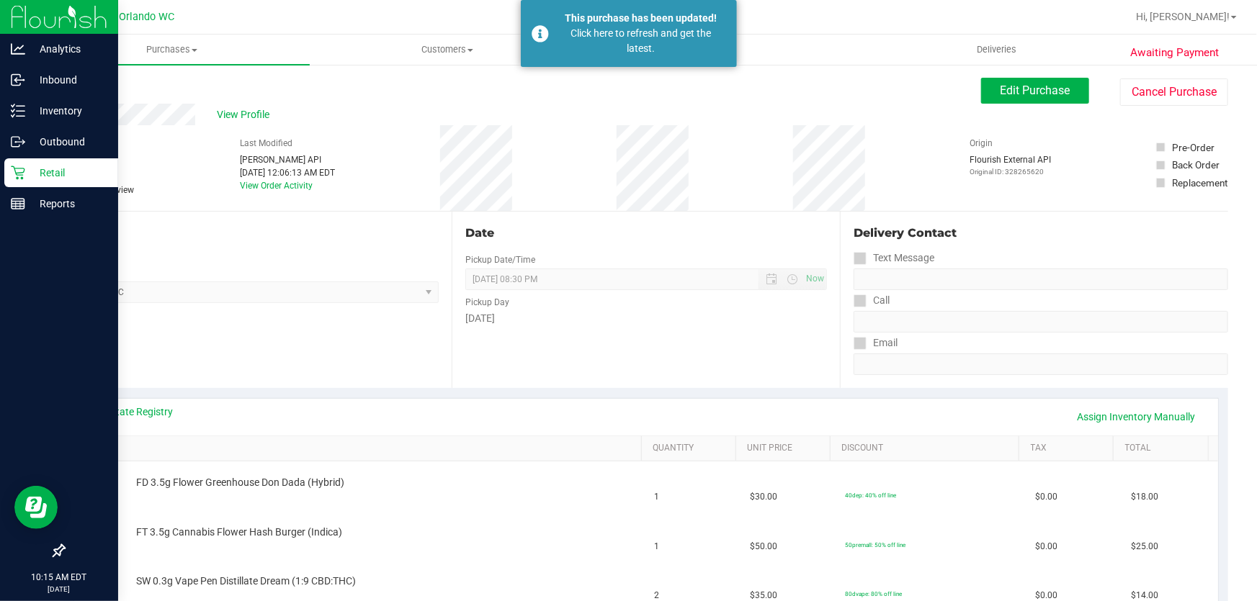
click at [19, 171] on icon at bounding box center [18, 173] width 14 height 14
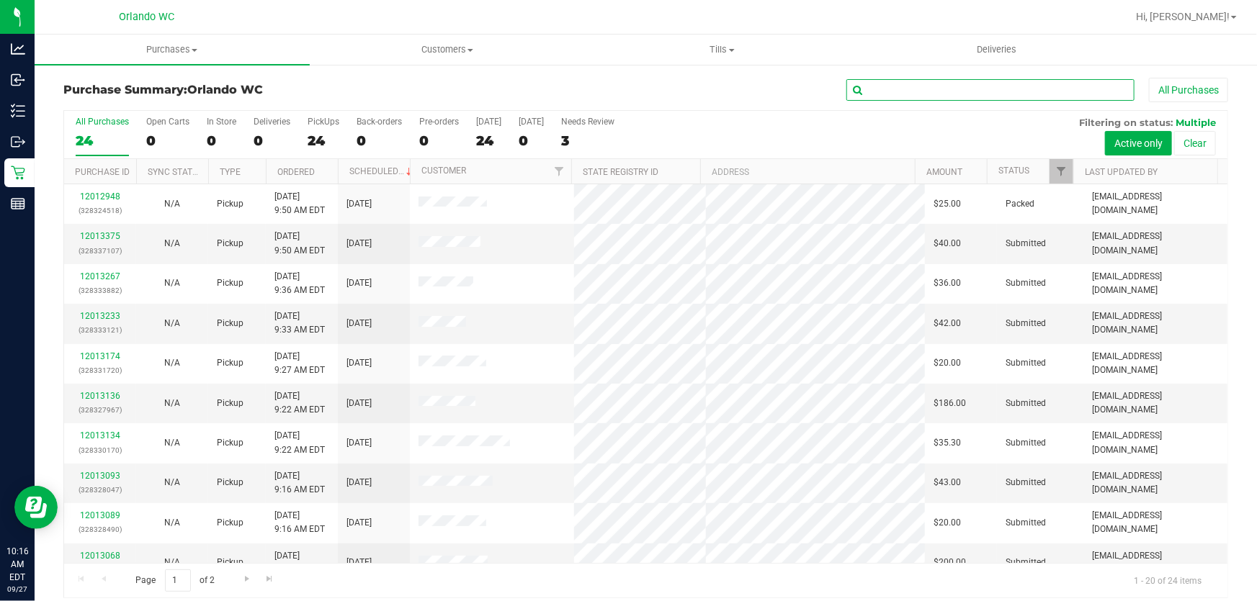
click at [891, 92] on input "text" at bounding box center [990, 90] width 288 height 22
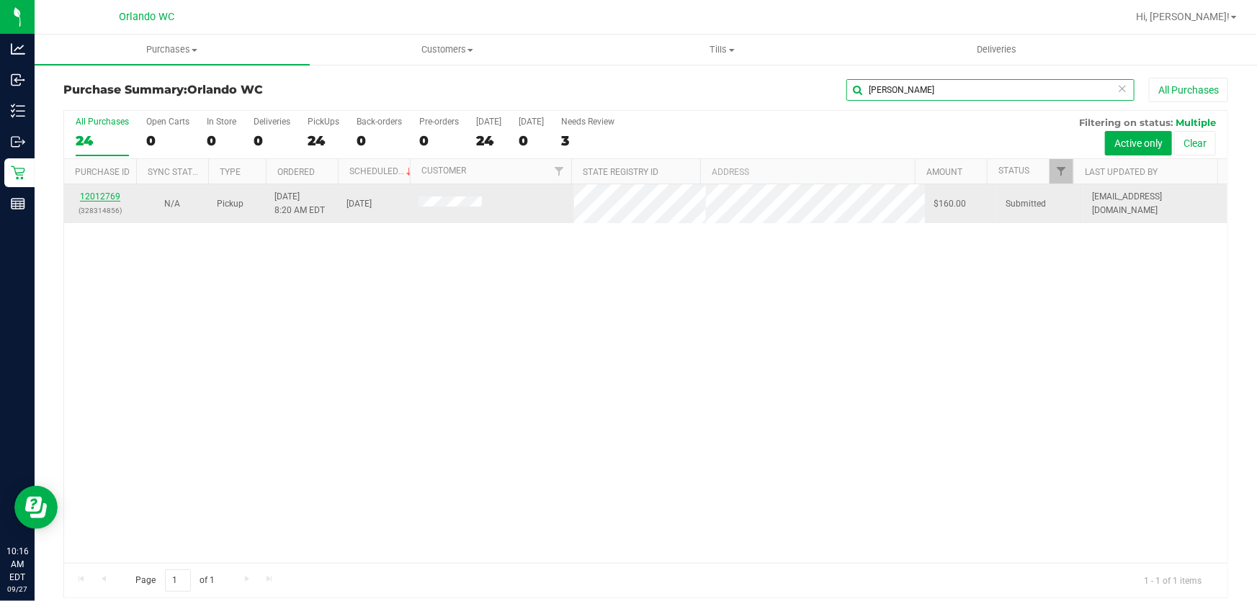
type input "JAMES"
click at [98, 194] on link "12012769" at bounding box center [100, 197] width 40 height 10
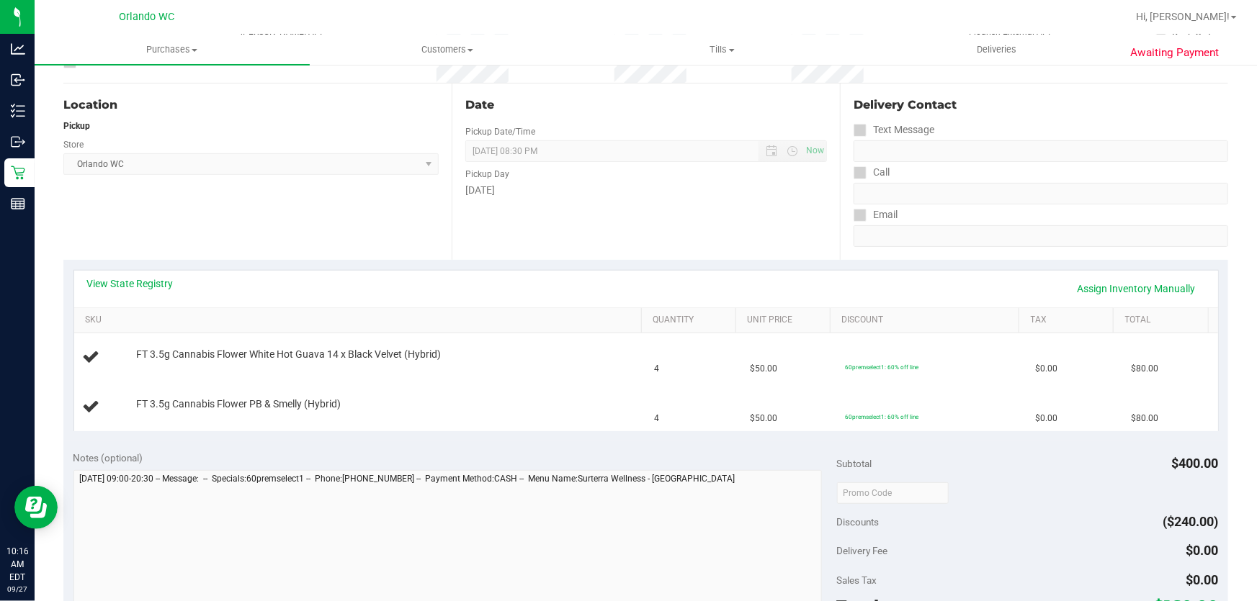
scroll to position [138, 0]
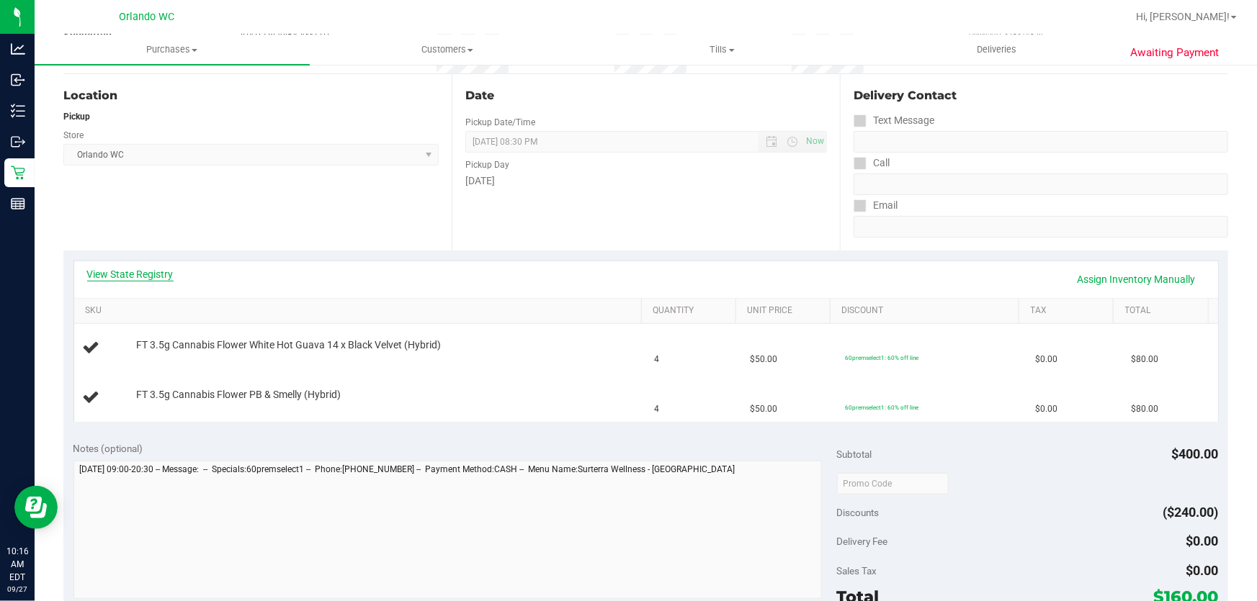
click at [160, 273] on link "View State Registry" at bounding box center [130, 274] width 86 height 14
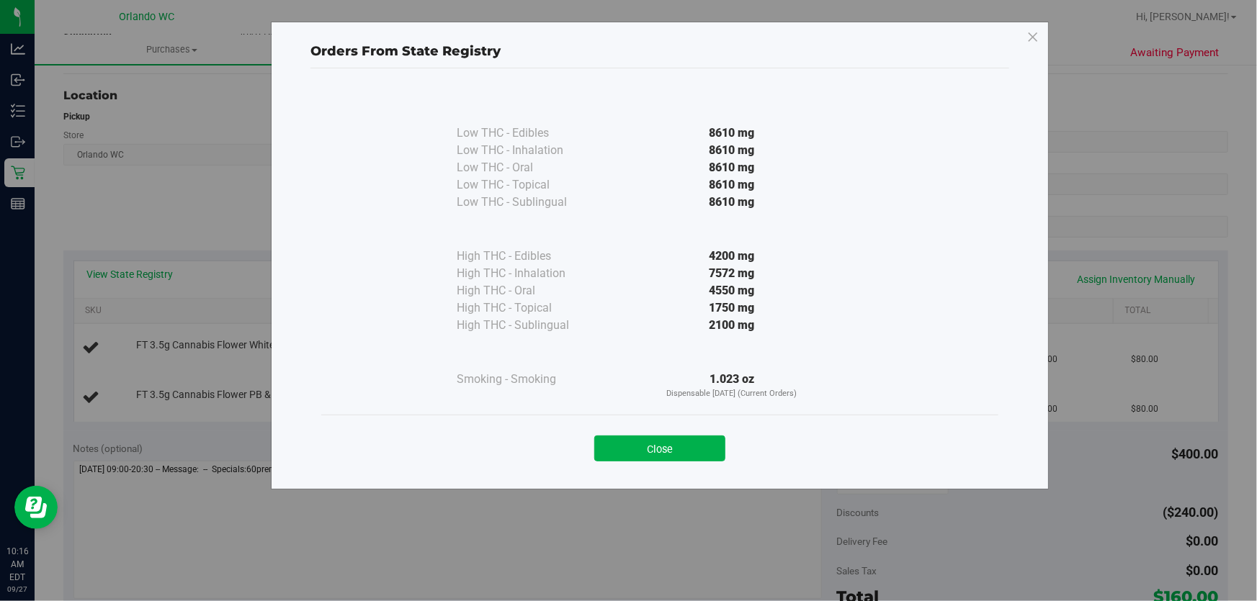
drag, startPoint x: 657, startPoint y: 447, endPoint x: 676, endPoint y: 449, distance: 19.7
click at [658, 447] on button "Close" at bounding box center [659, 449] width 131 height 26
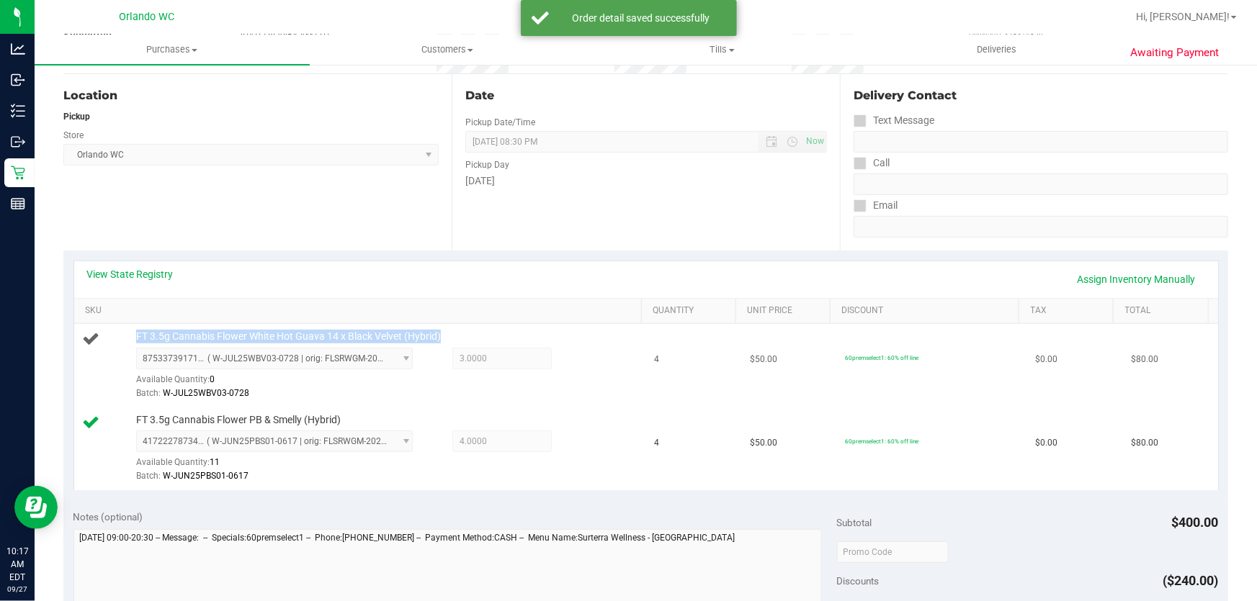
drag, startPoint x: 444, startPoint y: 335, endPoint x: 121, endPoint y: 335, distance: 323.4
click at [121, 335] on div "FT 3.5g Cannabis Flower White Hot Guava 14 x Black Velvet (Hybrid) 875337391719…" at bounding box center [360, 365] width 555 height 71
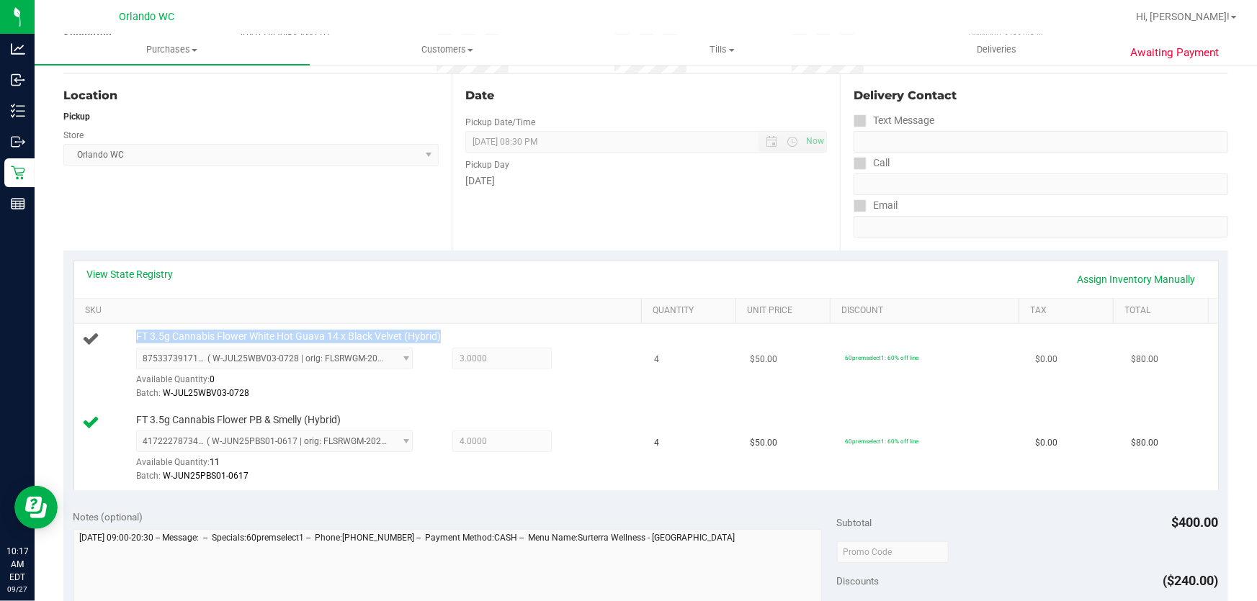
copy div "FT 3.5g Cannabis Flower White Hot Guava 14 x Black Velvet (Hybrid)"
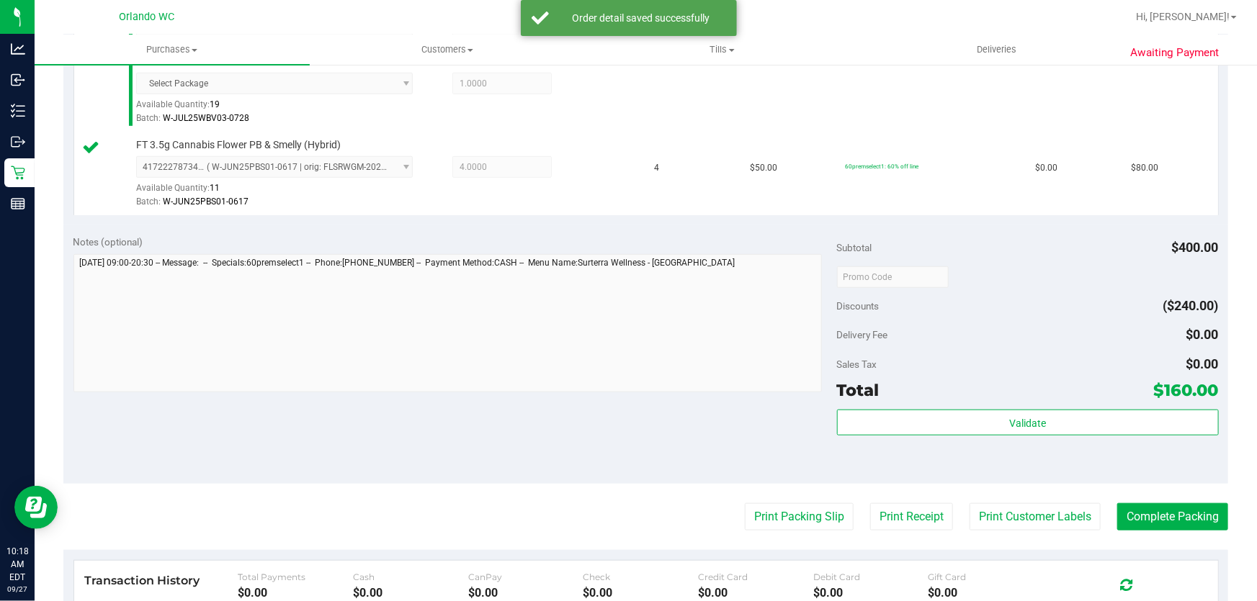
scroll to position [506, 0]
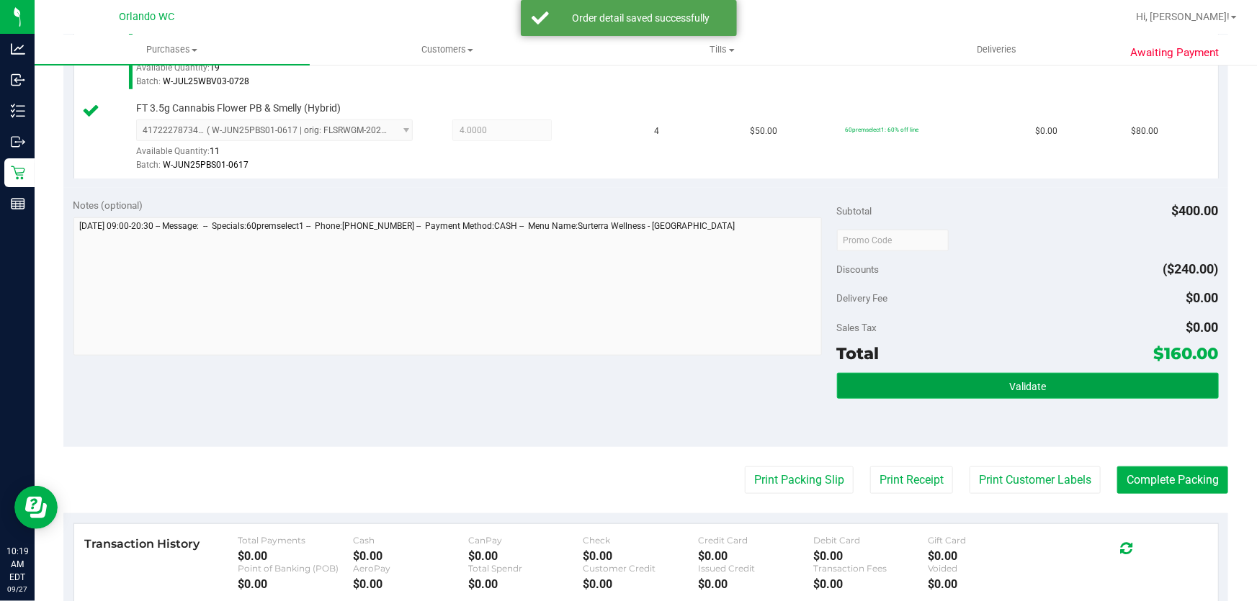
click at [1054, 386] on button "Validate" at bounding box center [1028, 386] width 382 height 26
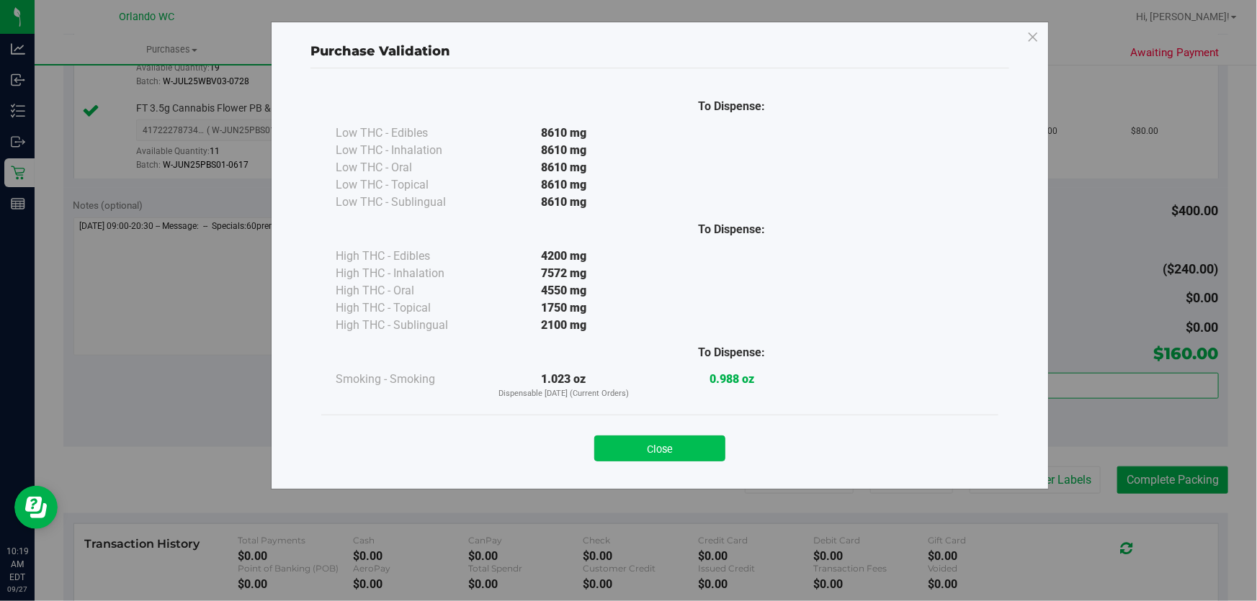
click at [640, 450] on button "Close" at bounding box center [659, 449] width 131 height 26
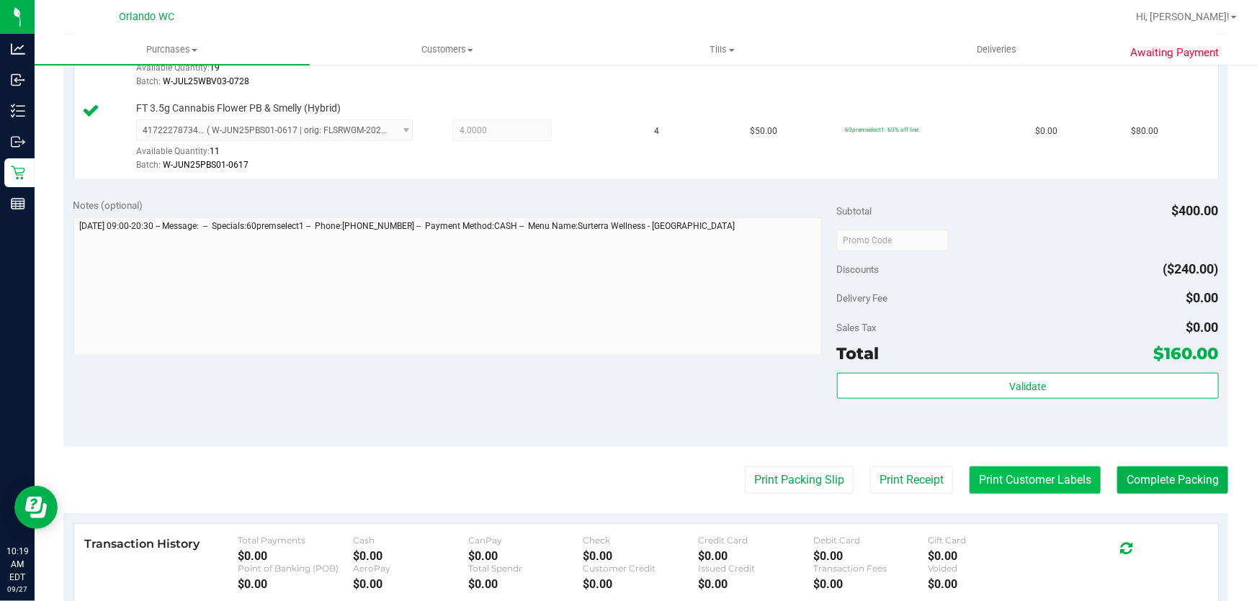
click at [1001, 476] on button "Print Customer Labels" at bounding box center [1034, 480] width 131 height 27
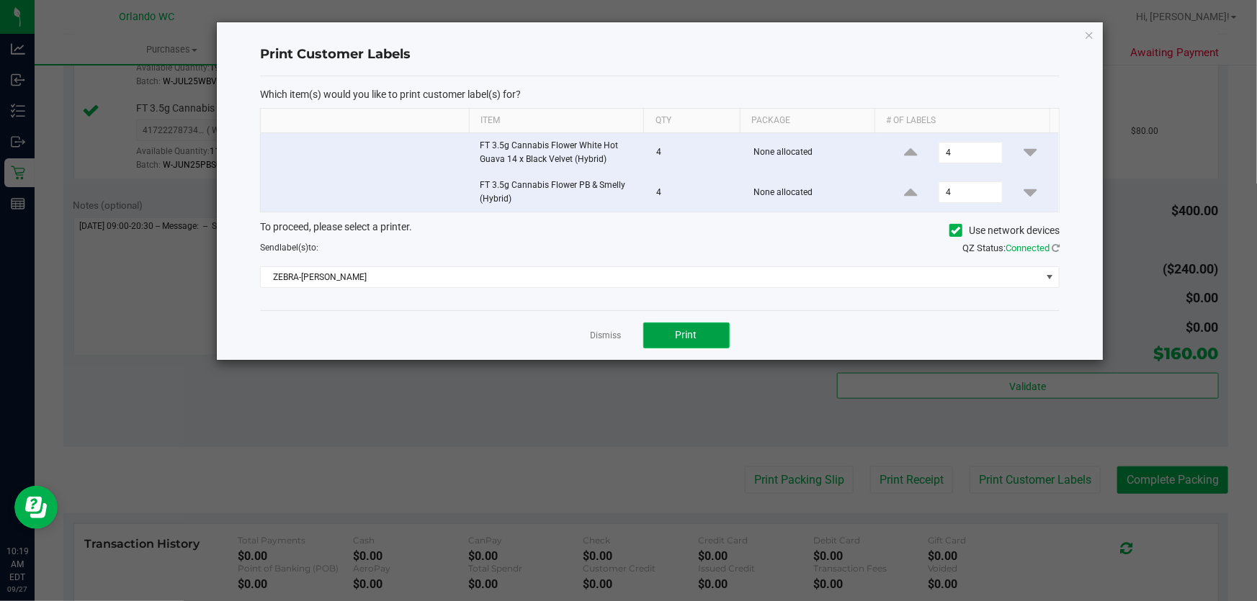
click at [689, 331] on span "Print" at bounding box center [687, 335] width 22 height 12
click at [611, 331] on link "Dismiss" at bounding box center [606, 336] width 31 height 12
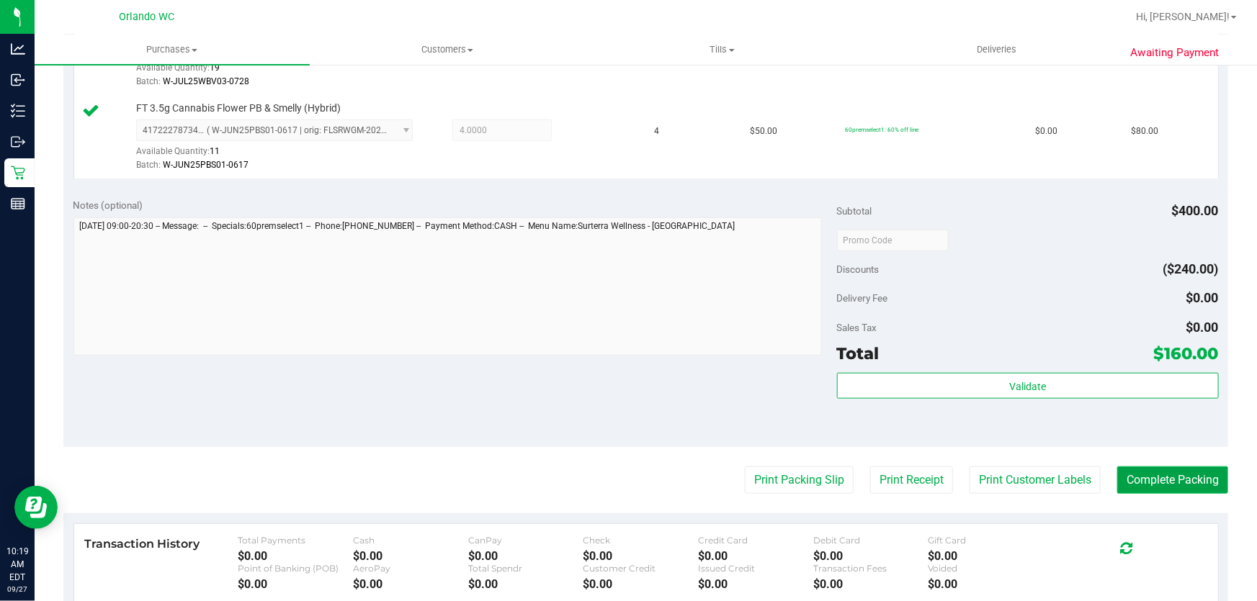
click at [1193, 475] on button "Complete Packing" at bounding box center [1172, 480] width 111 height 27
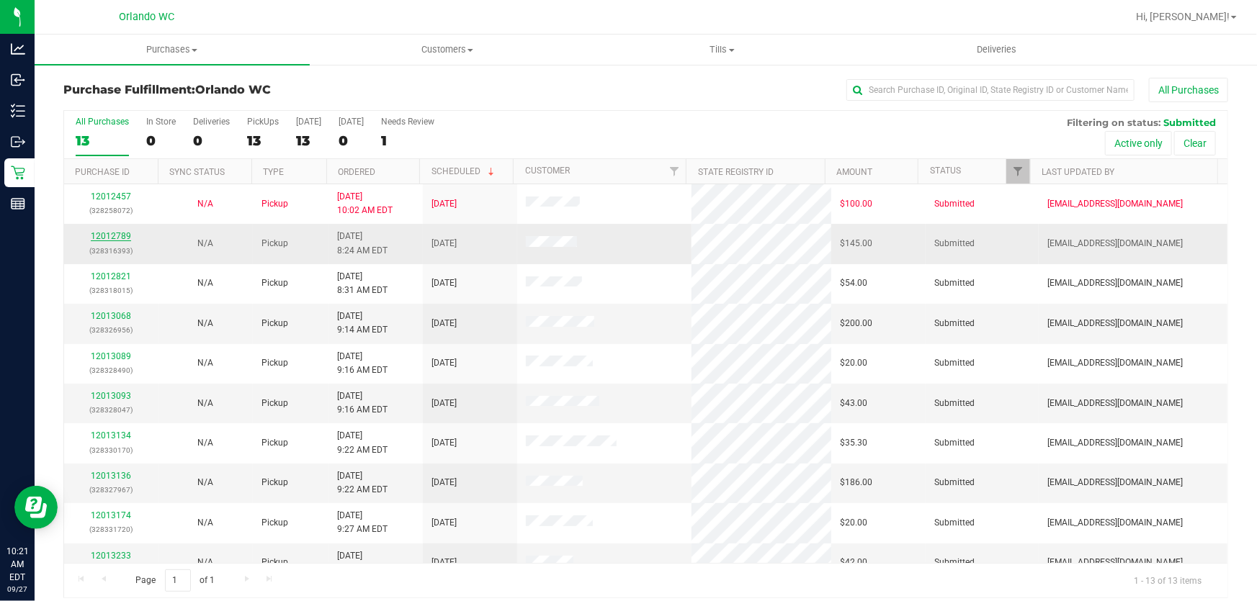
click at [115, 236] on link "12012789" at bounding box center [111, 236] width 40 height 10
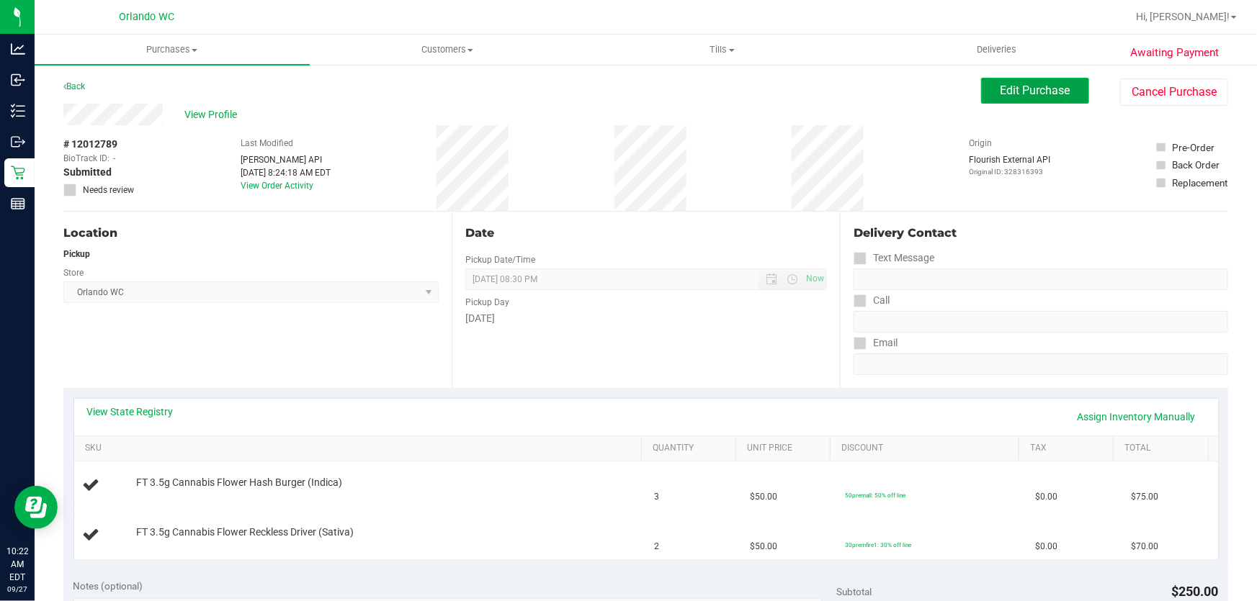
click at [1028, 99] on button "Edit Purchase" at bounding box center [1035, 91] width 108 height 26
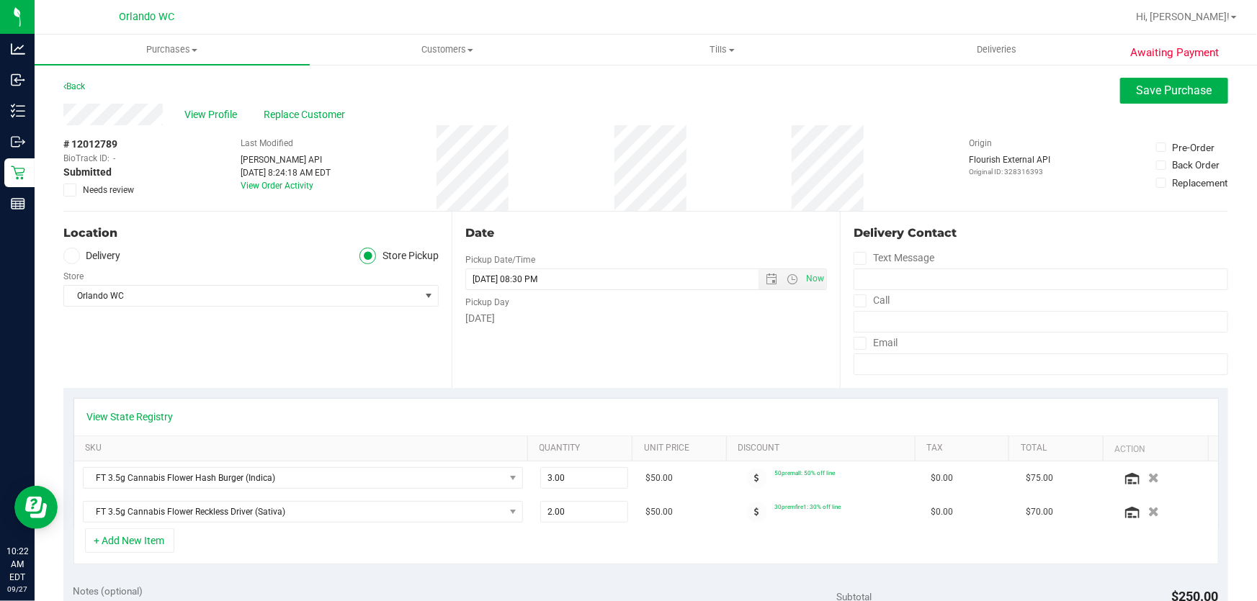
click at [68, 190] on icon at bounding box center [70, 190] width 9 height 0
click at [0, 0] on input "Needs review" at bounding box center [0, 0] width 0 height 0
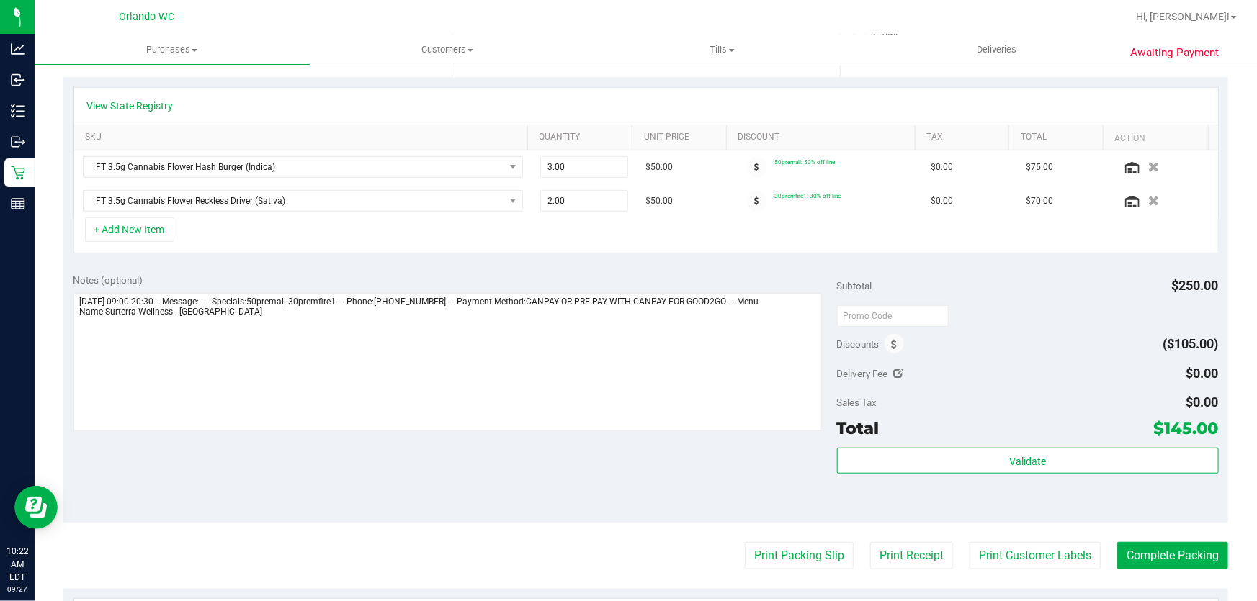
scroll to position [477, 0]
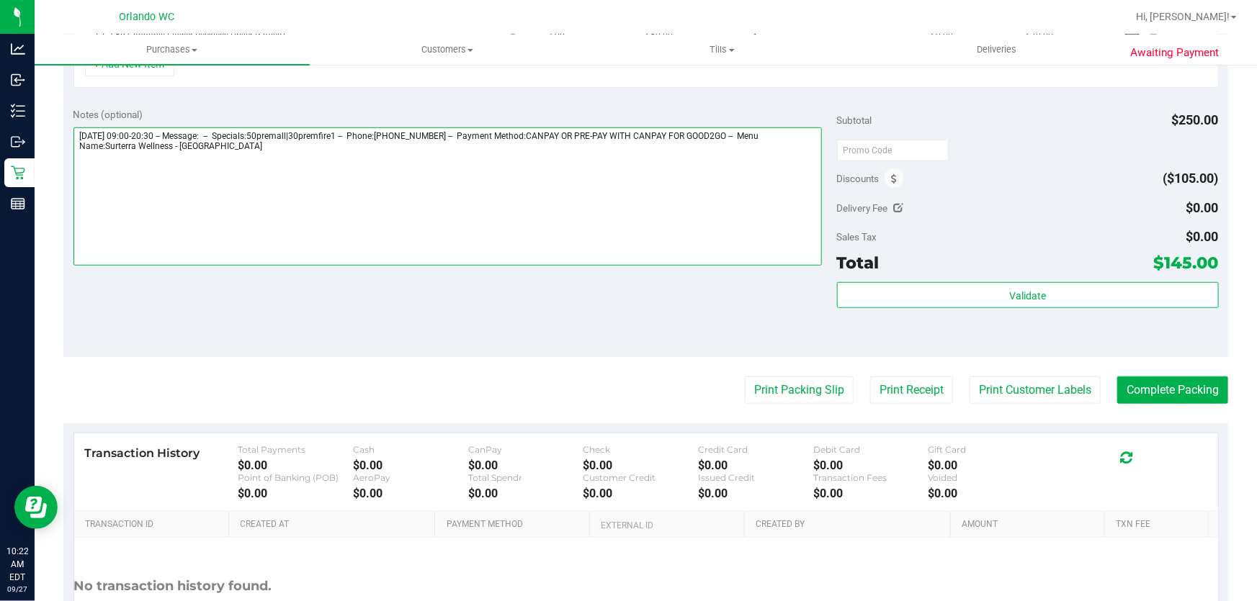
click at [275, 148] on textarea at bounding box center [447, 196] width 749 height 138
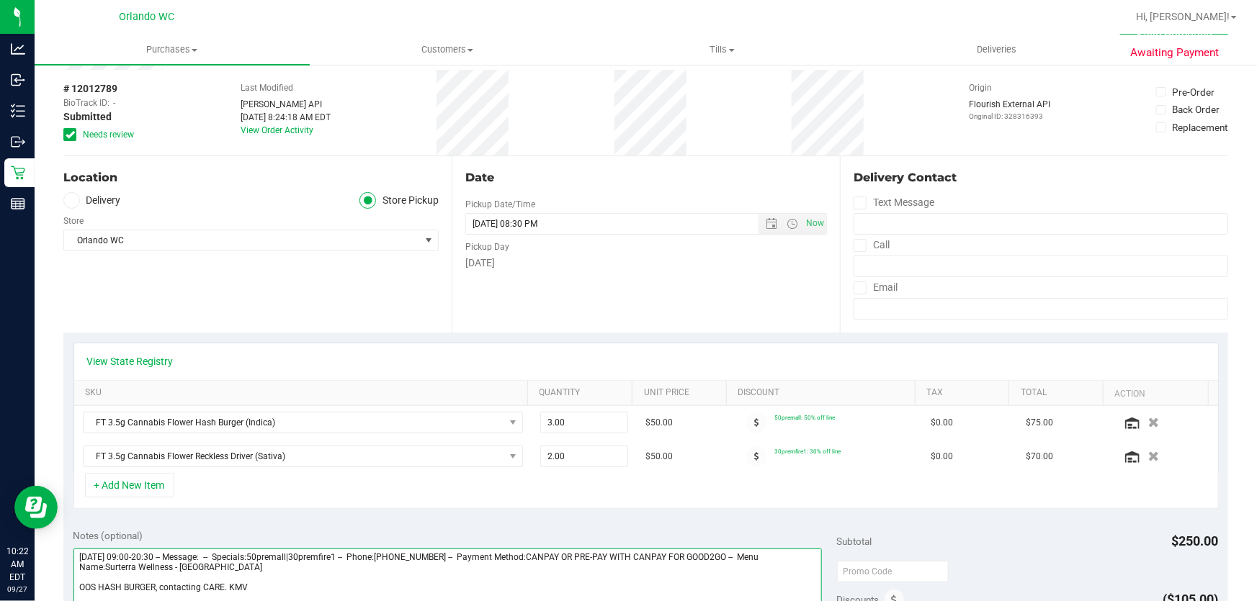
scroll to position [0, 0]
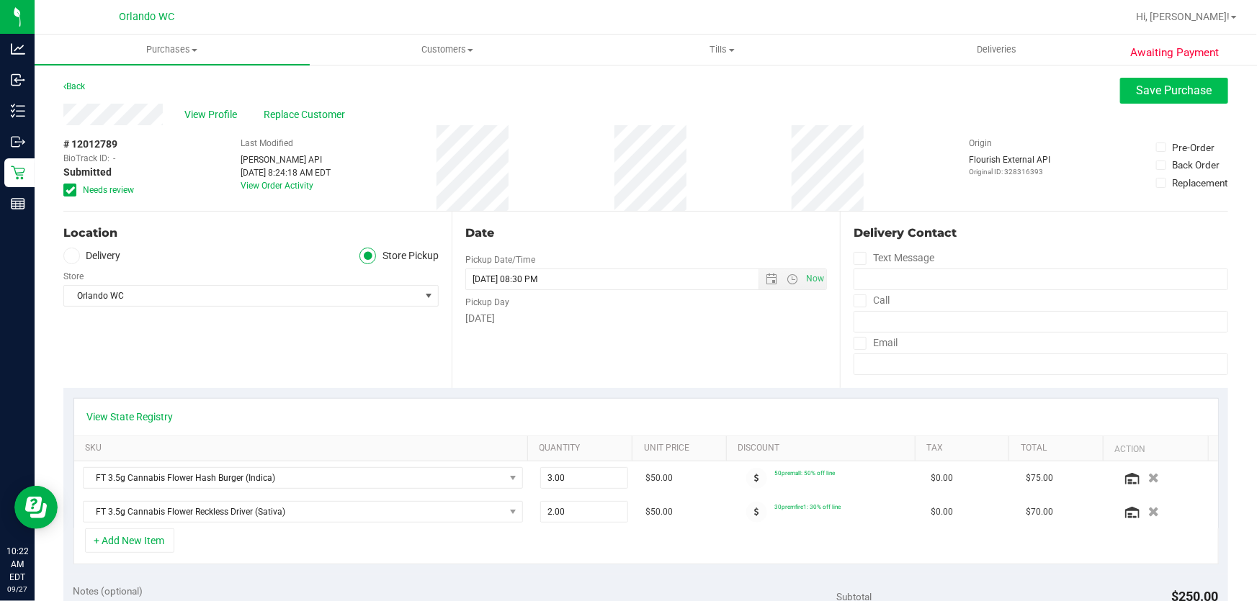
type textarea "Saturday 09/27/2025 09:00-20:30 -- Message: -- Specials:50premall|30premfire1 -…"
click at [1154, 89] on span "Save Purchase" at bounding box center [1174, 91] width 76 height 14
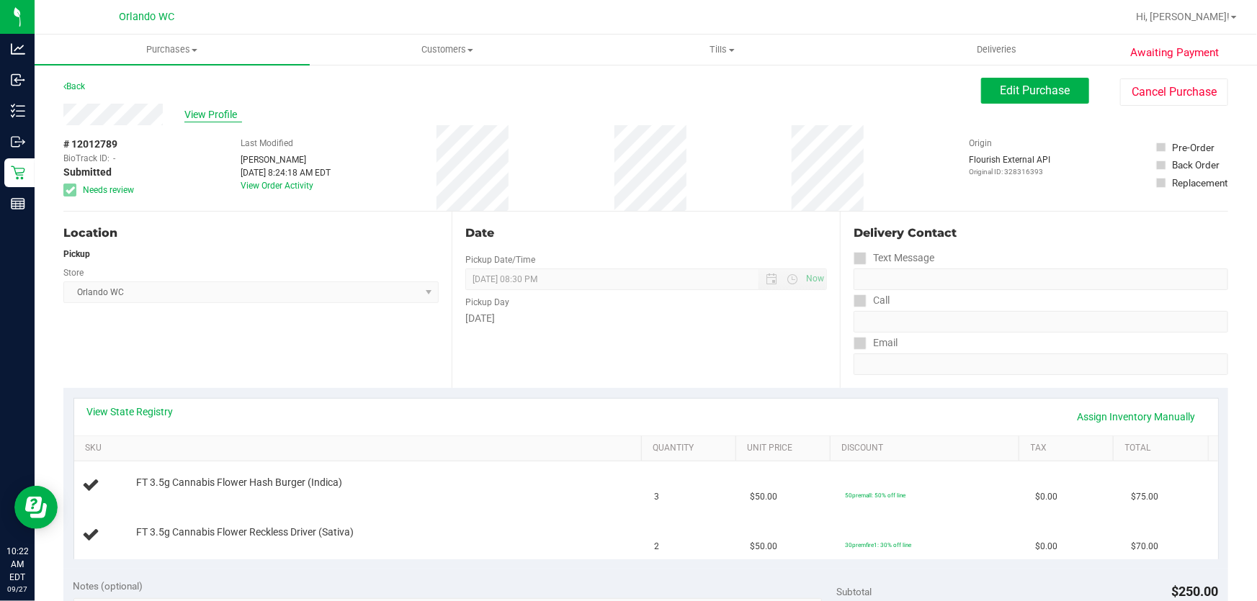
click at [221, 112] on span "View Profile" at bounding box center [213, 114] width 58 height 15
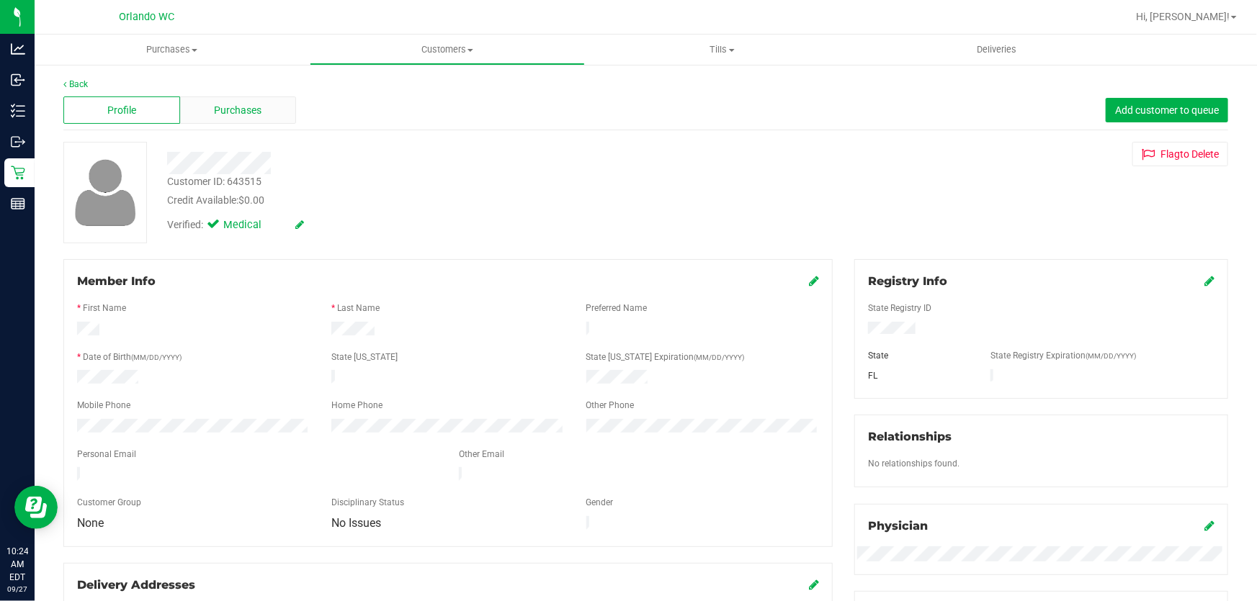
click at [235, 112] on span "Purchases" at bounding box center [239, 110] width 48 height 15
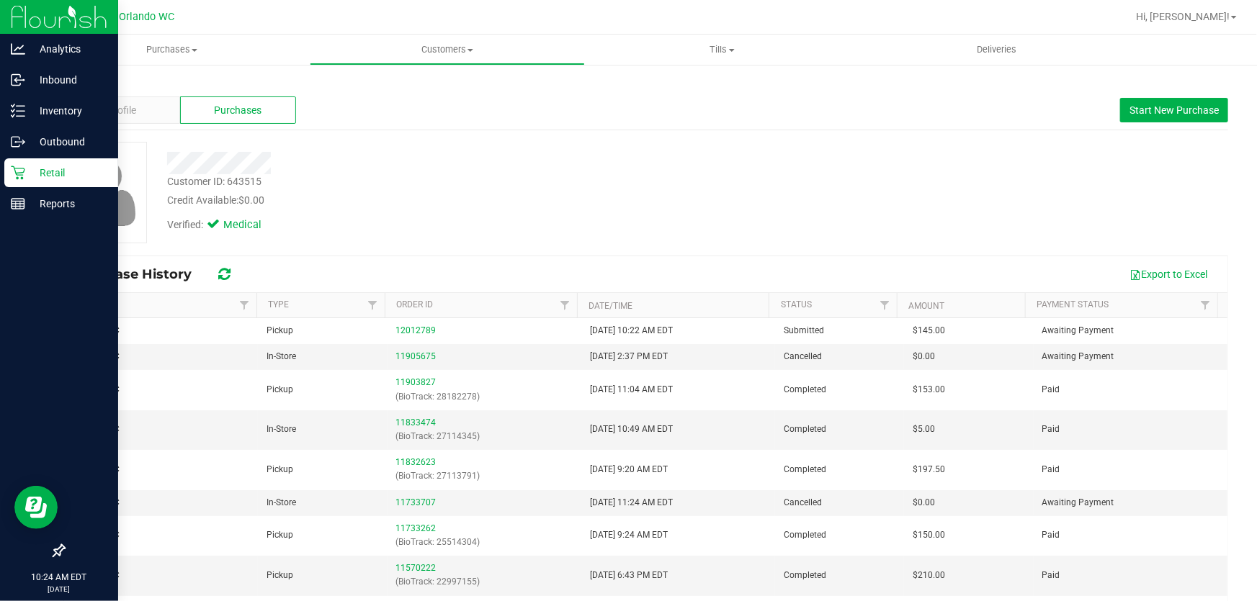
click at [11, 173] on icon at bounding box center [18, 173] width 14 height 14
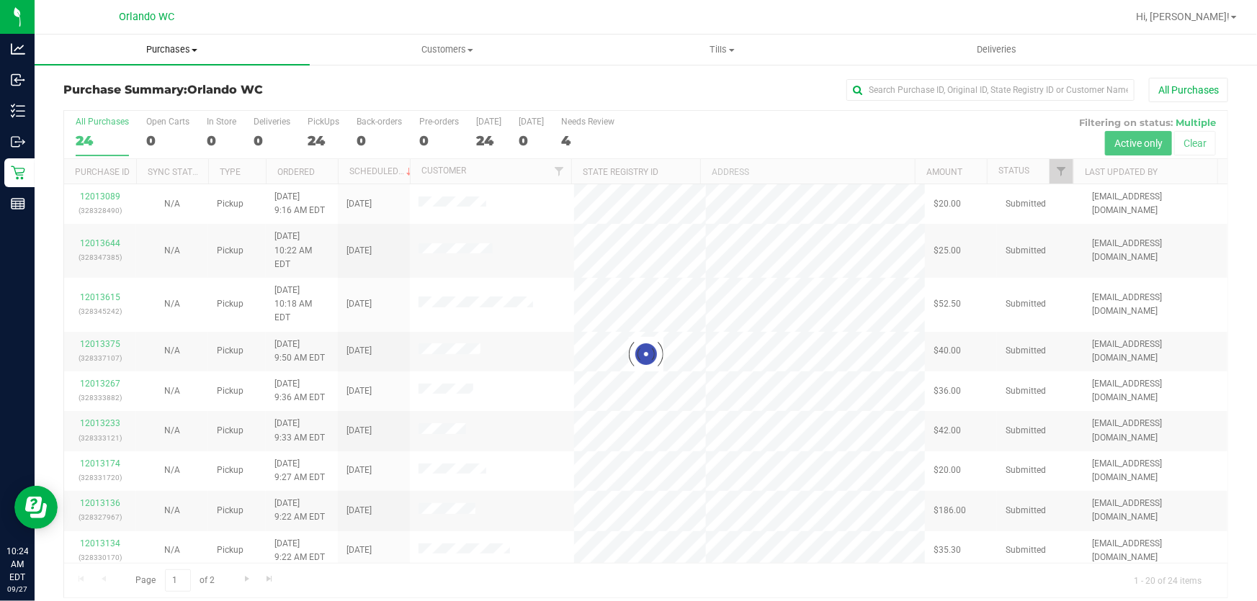
click at [175, 45] on span "Purchases" at bounding box center [172, 49] width 275 height 13
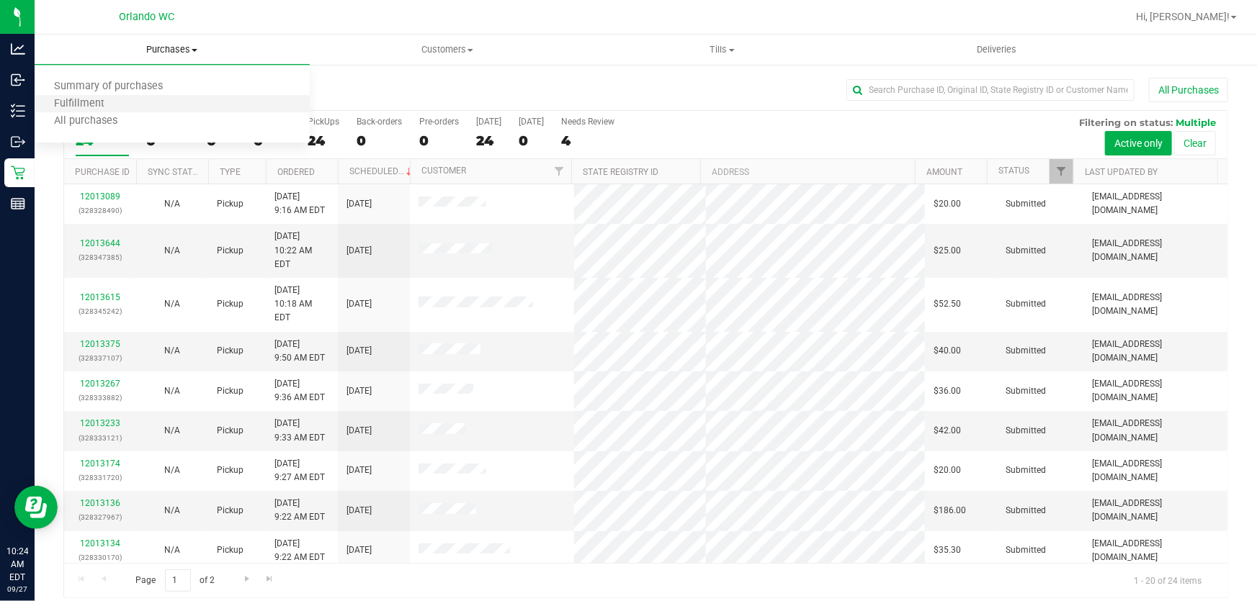
click at [133, 102] on li "Fulfillment" at bounding box center [172, 104] width 275 height 17
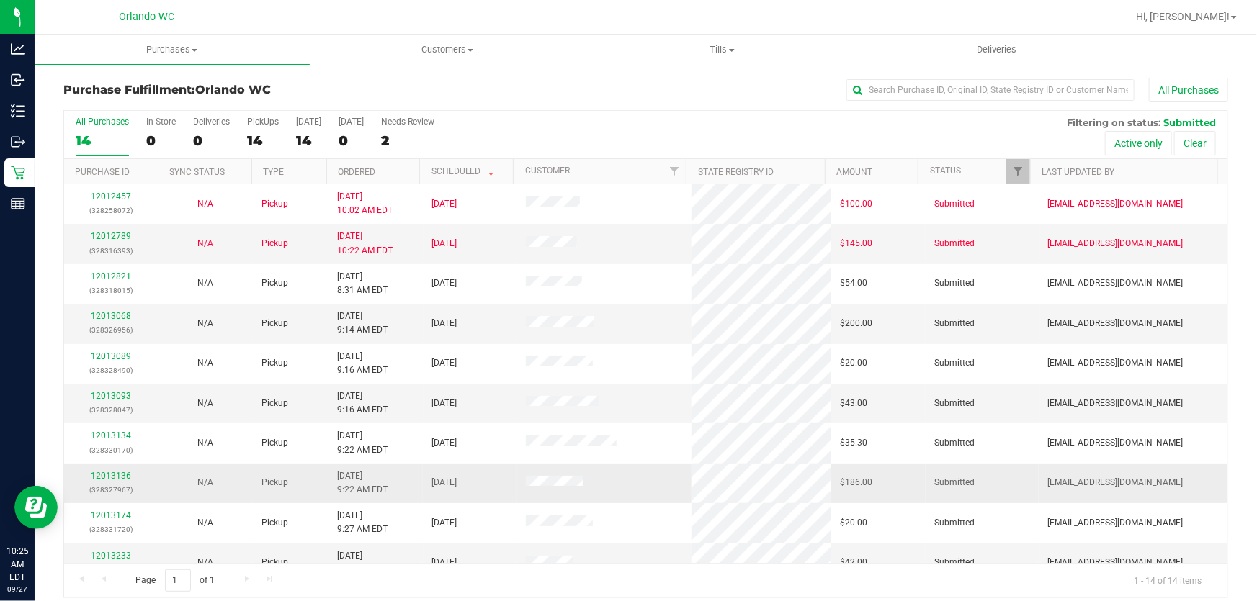
click at [651, 481] on td at bounding box center [604, 484] width 174 height 40
click at [112, 317] on link "12013068" at bounding box center [111, 316] width 40 height 10
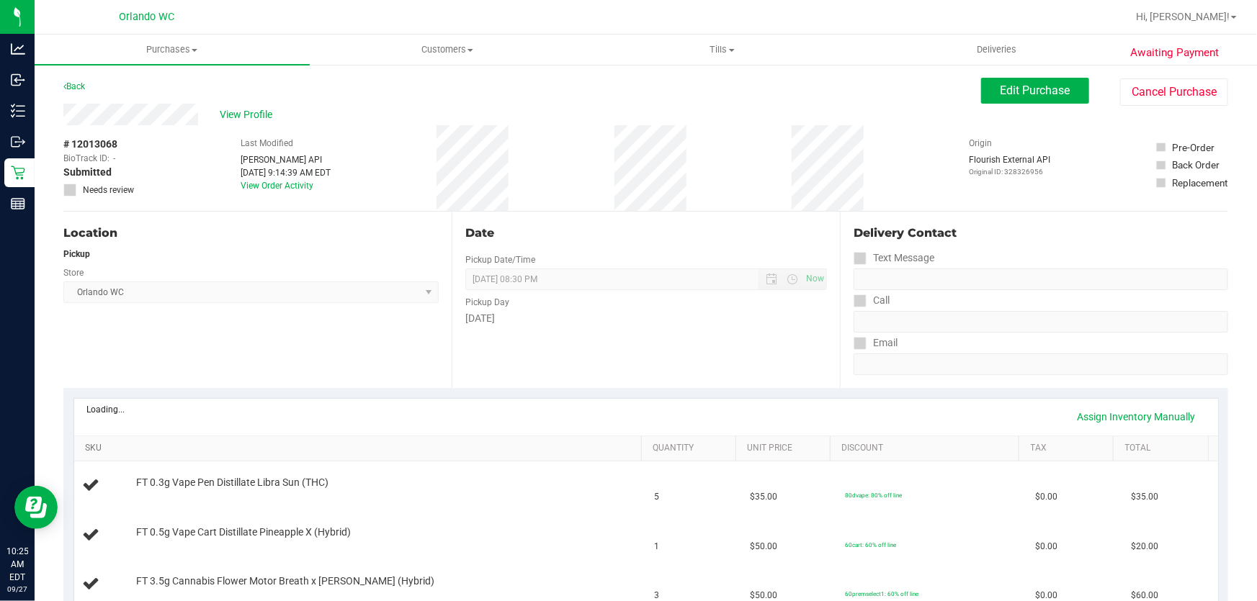
click at [529, 445] on link "SKU" at bounding box center [360, 449] width 550 height 12
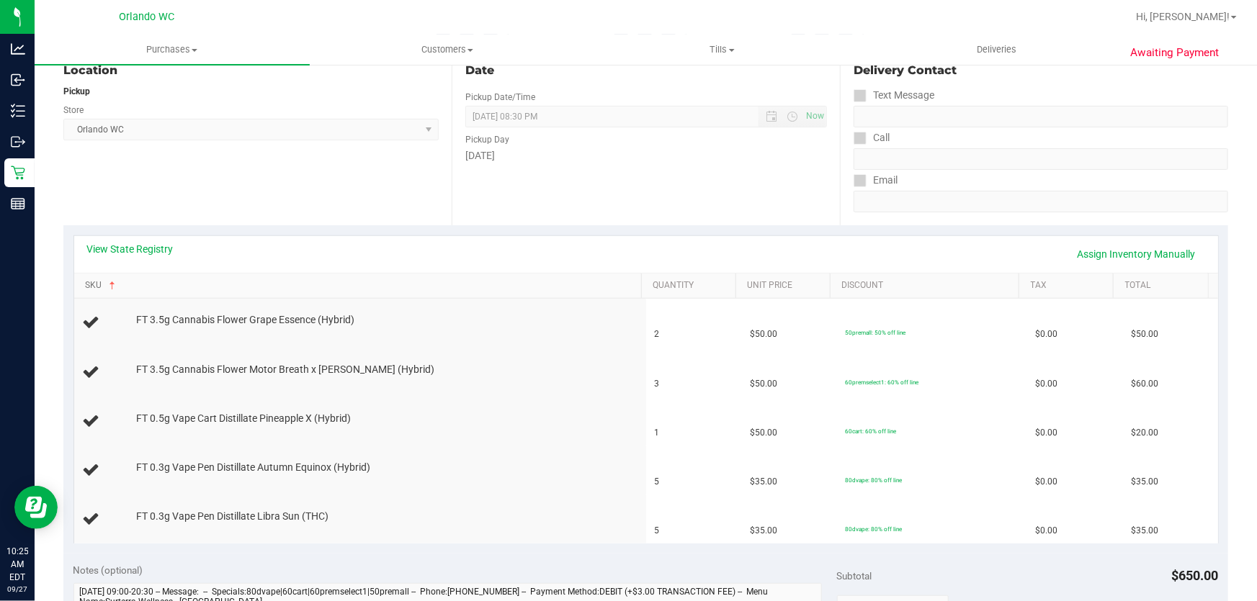
scroll to position [180, 0]
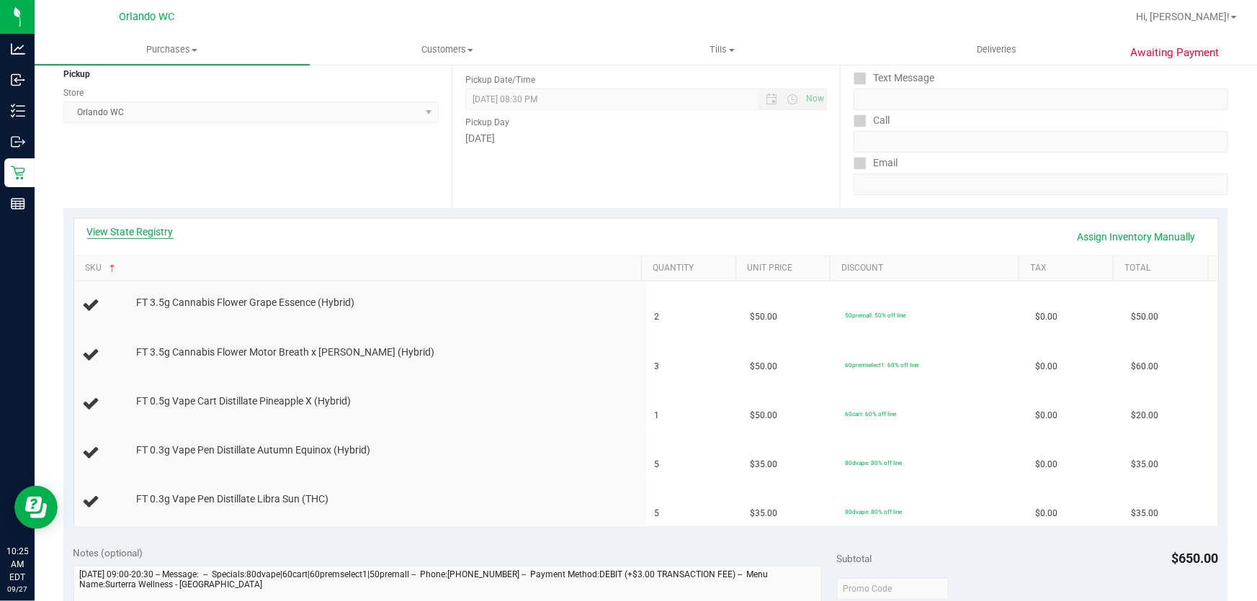
click at [143, 230] on link "View State Registry" at bounding box center [130, 232] width 86 height 14
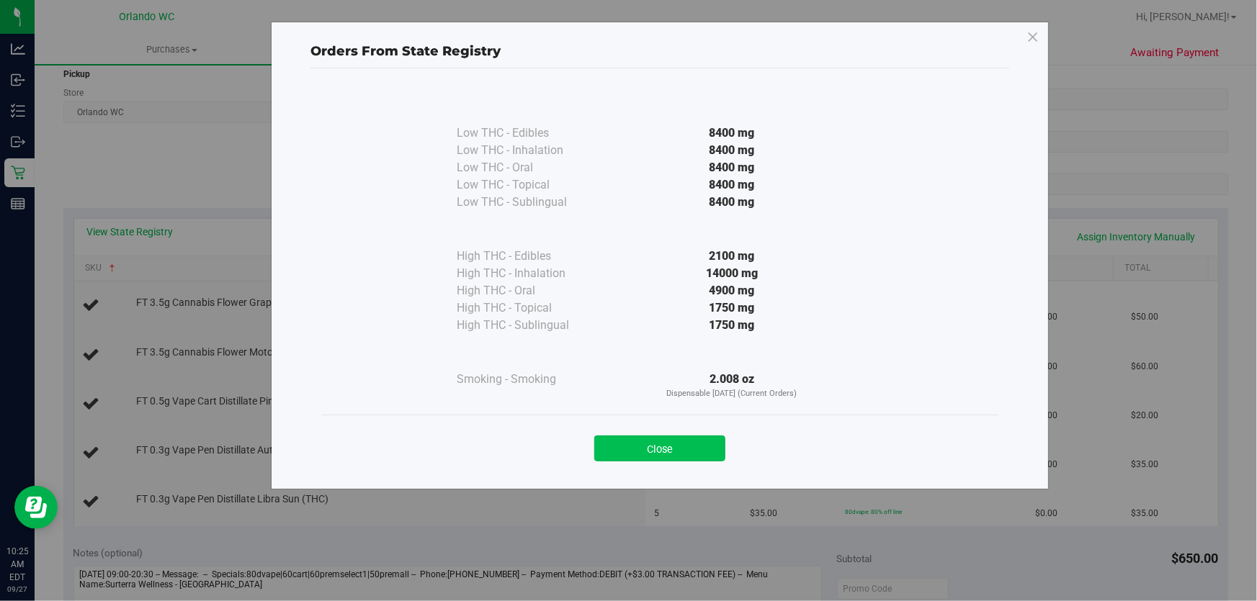
click at [668, 448] on button "Close" at bounding box center [659, 449] width 131 height 26
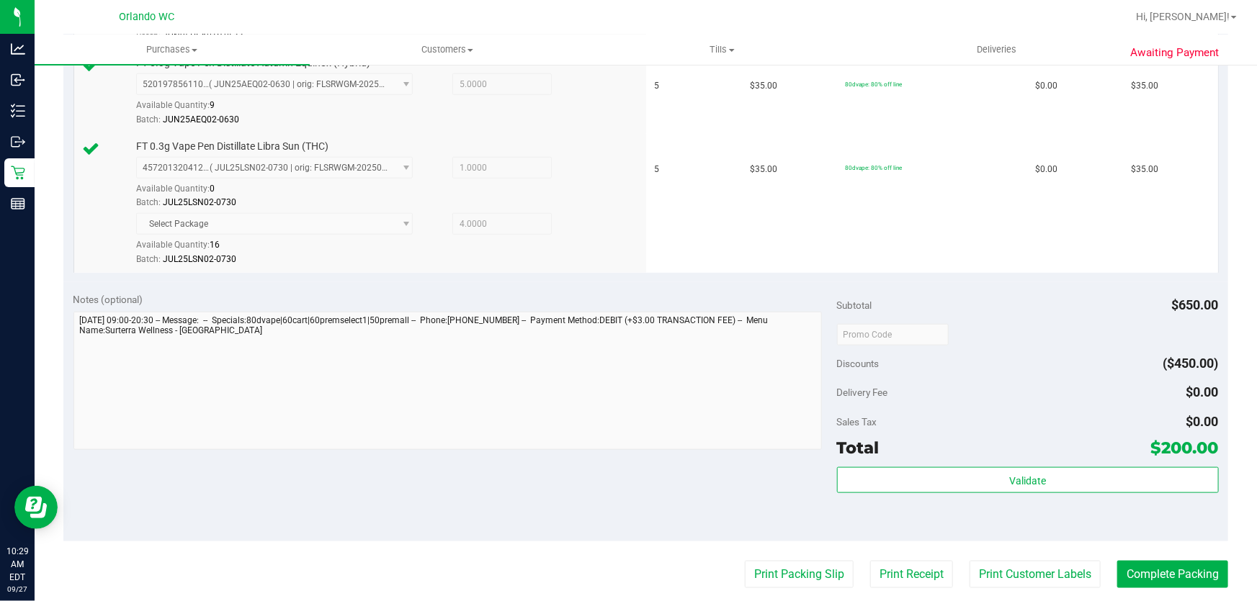
scroll to position [709, 0]
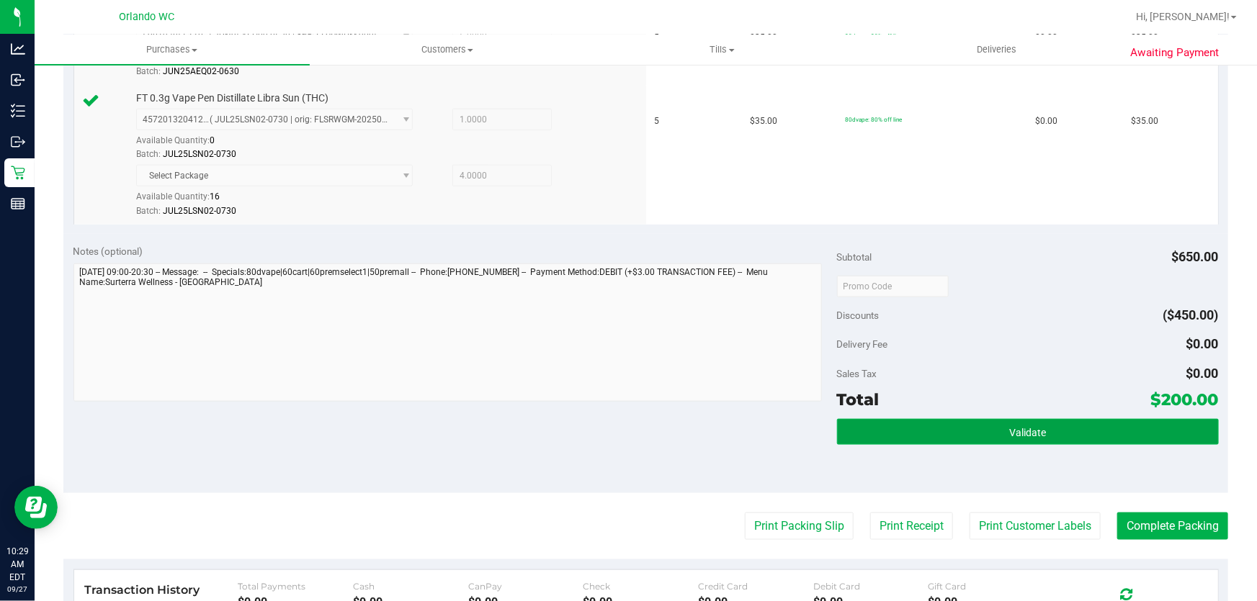
click at [1059, 423] on button "Validate" at bounding box center [1028, 432] width 382 height 26
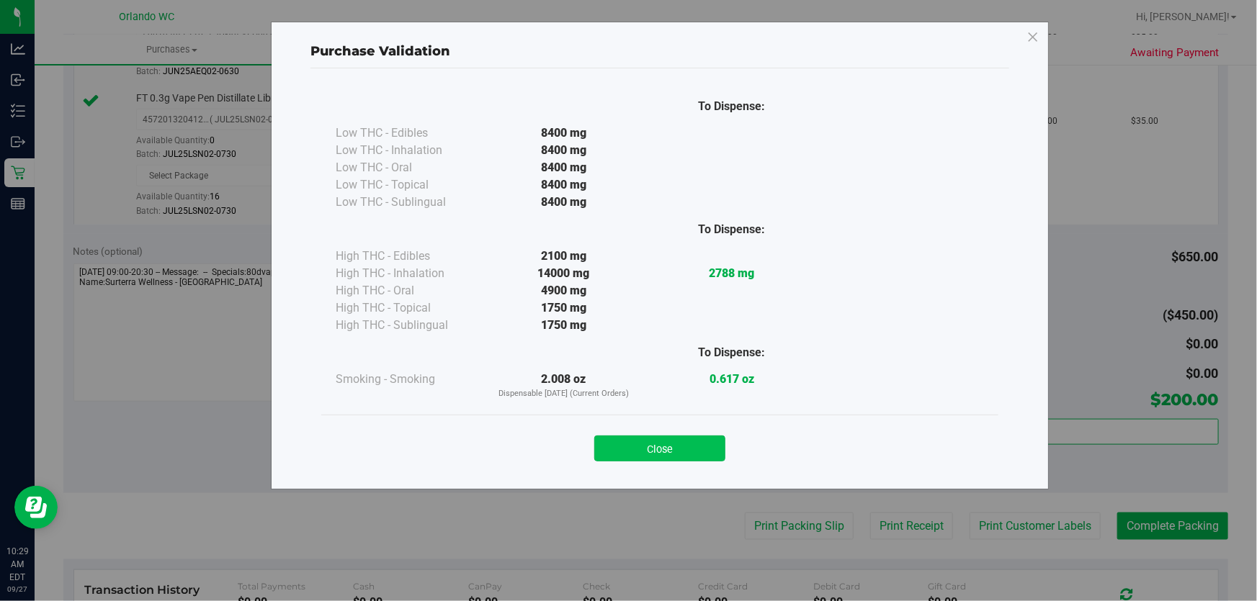
click at [683, 445] on button "Close" at bounding box center [659, 449] width 131 height 26
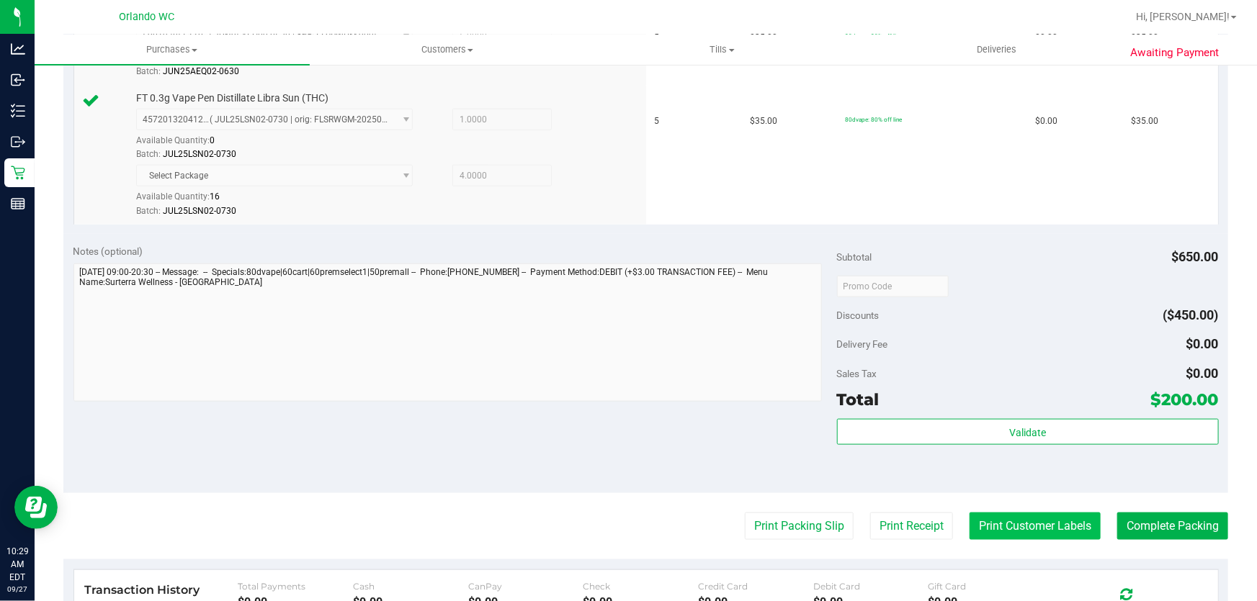
click at [1024, 524] on button "Print Customer Labels" at bounding box center [1034, 526] width 131 height 27
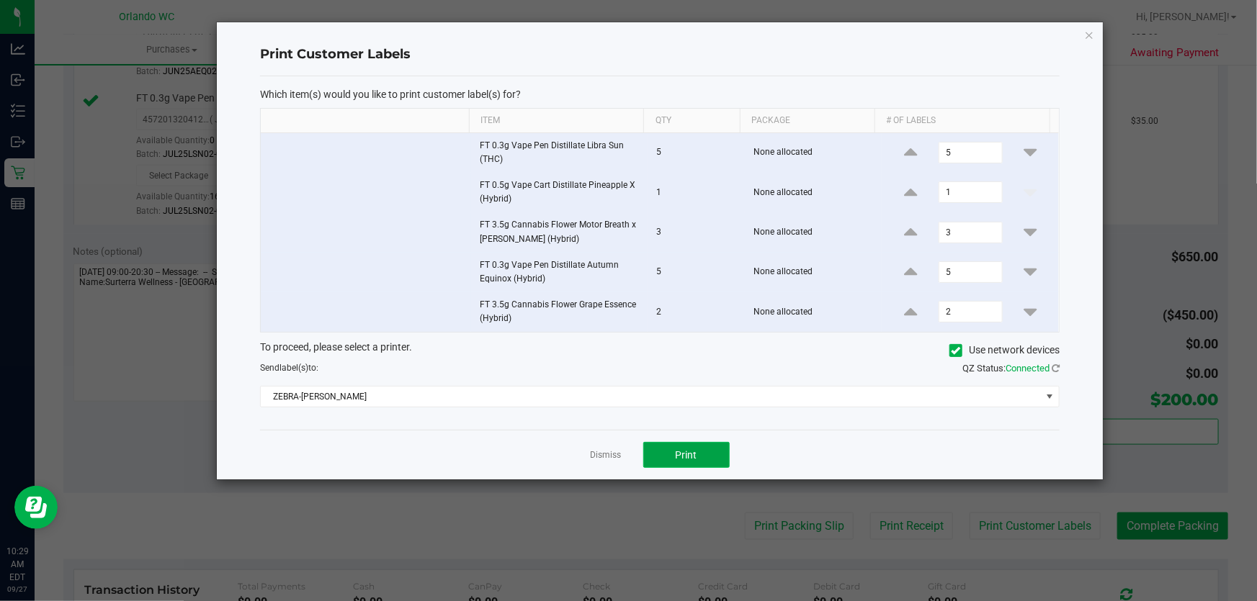
click at [683, 458] on span "Print" at bounding box center [687, 455] width 22 height 12
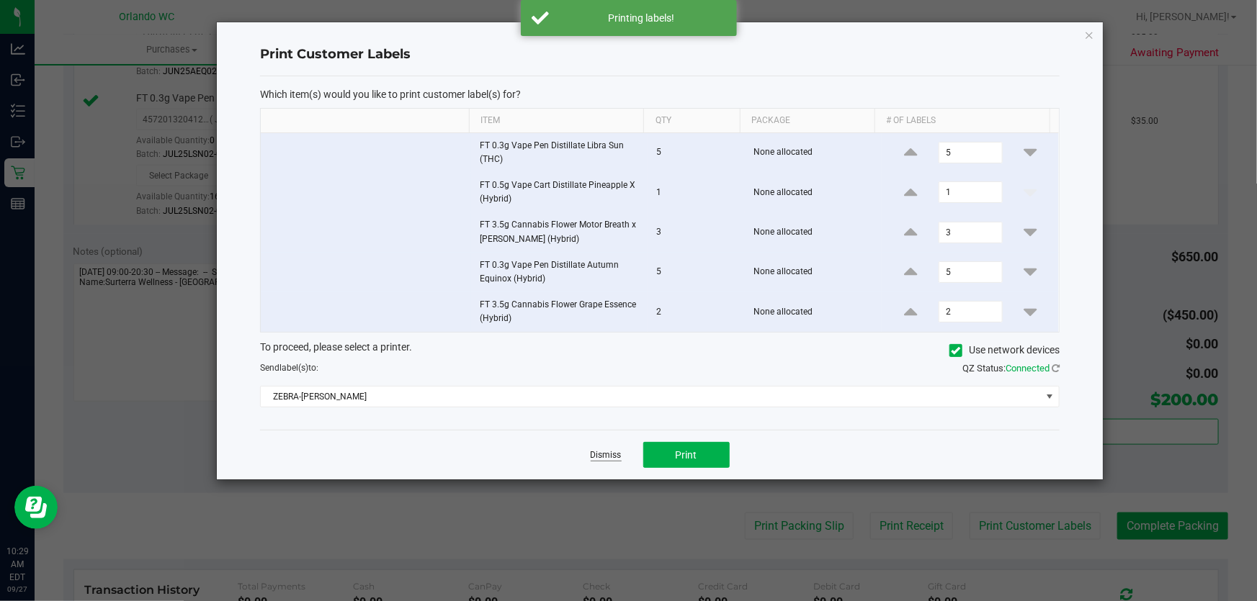
click at [610, 456] on link "Dismiss" at bounding box center [606, 455] width 31 height 12
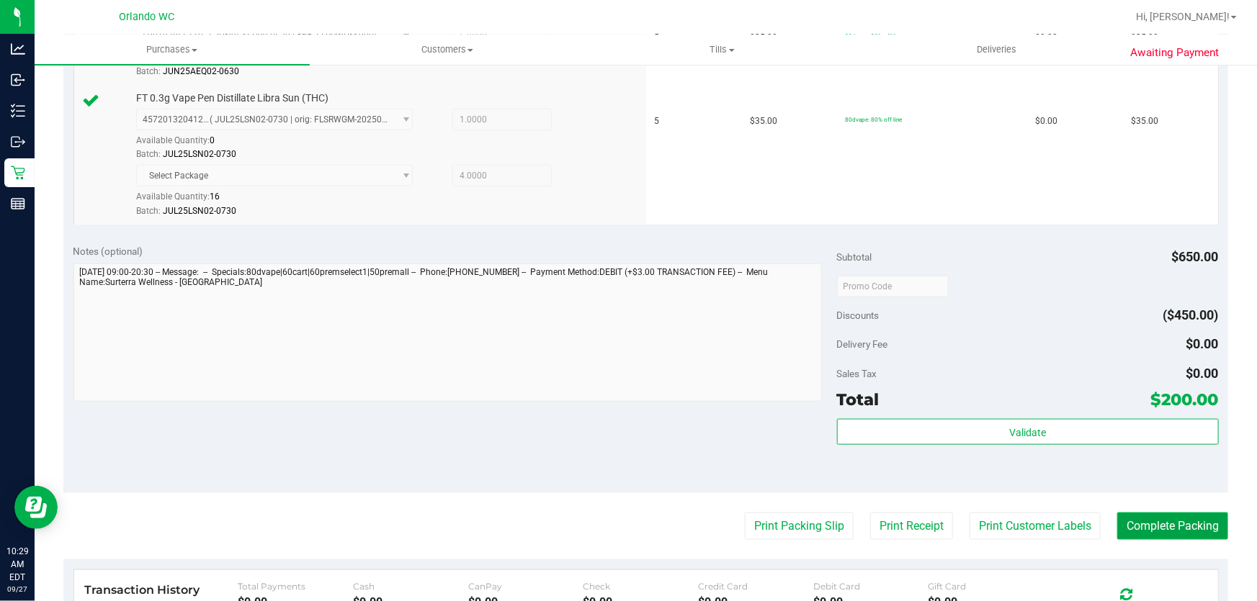
click at [1184, 524] on button "Complete Packing" at bounding box center [1172, 526] width 111 height 27
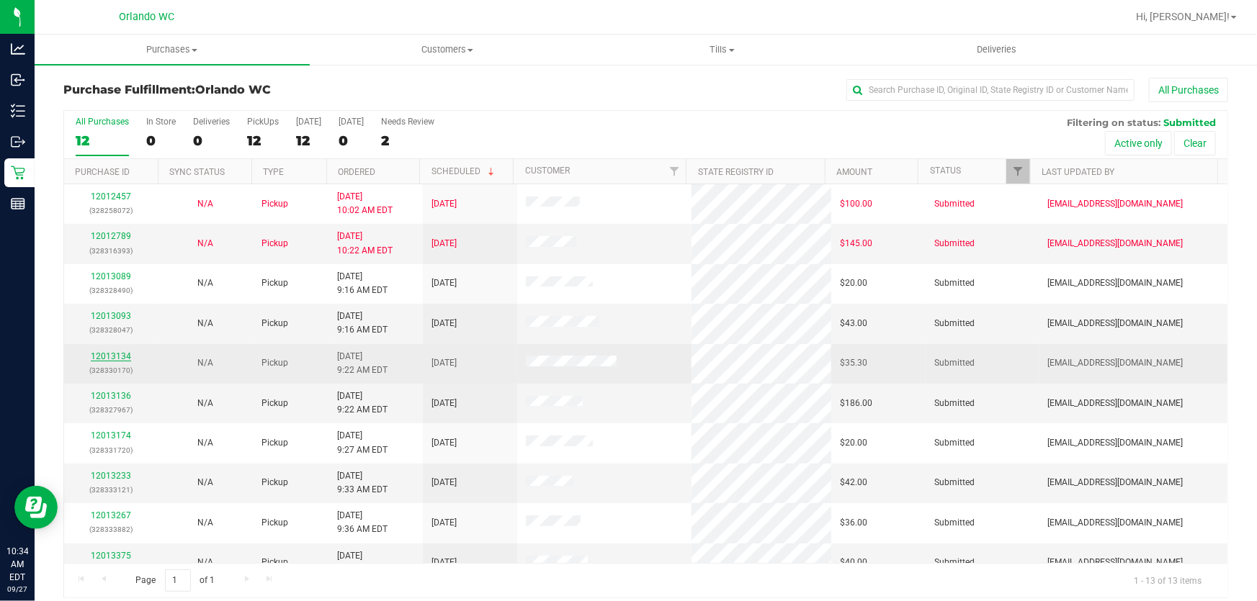
click at [121, 354] on link "12013134" at bounding box center [111, 356] width 40 height 10
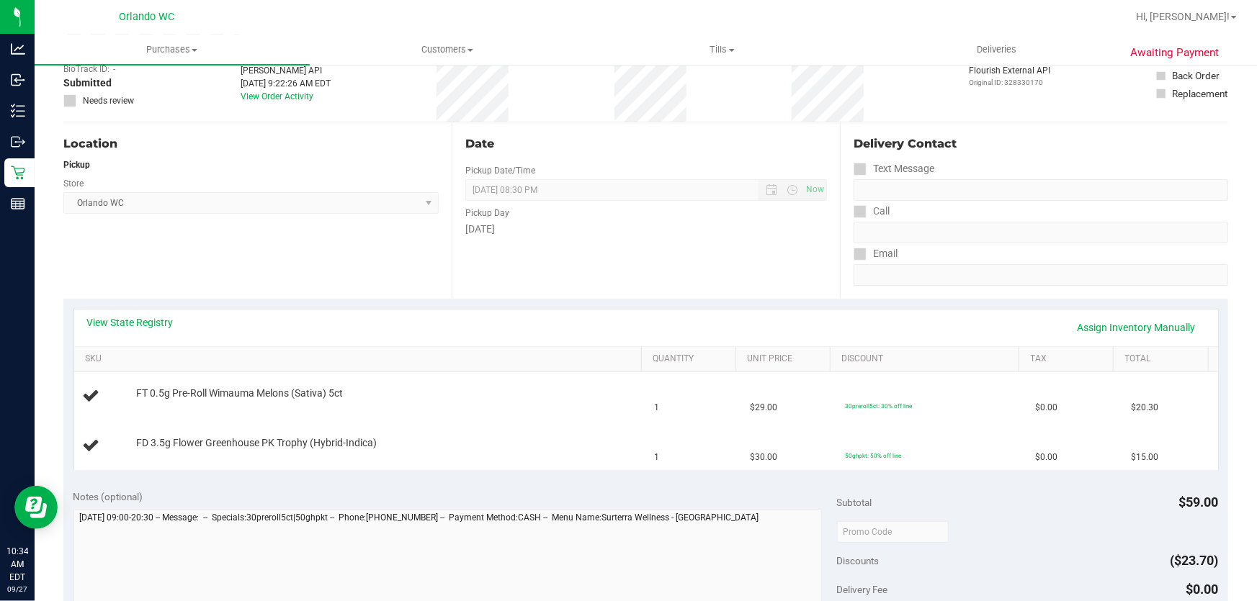
scroll to position [89, 0]
drag, startPoint x: 390, startPoint y: 390, endPoint x: 133, endPoint y: 390, distance: 257.8
click at [133, 389] on div "FT 0.5g Pre-Roll Wimauma Melons (Sativa) 5ct" at bounding box center [382, 394] width 506 height 14
copy span "FT 0.5g Pre-Roll Wimauma Melons (Sativa) 5ct"
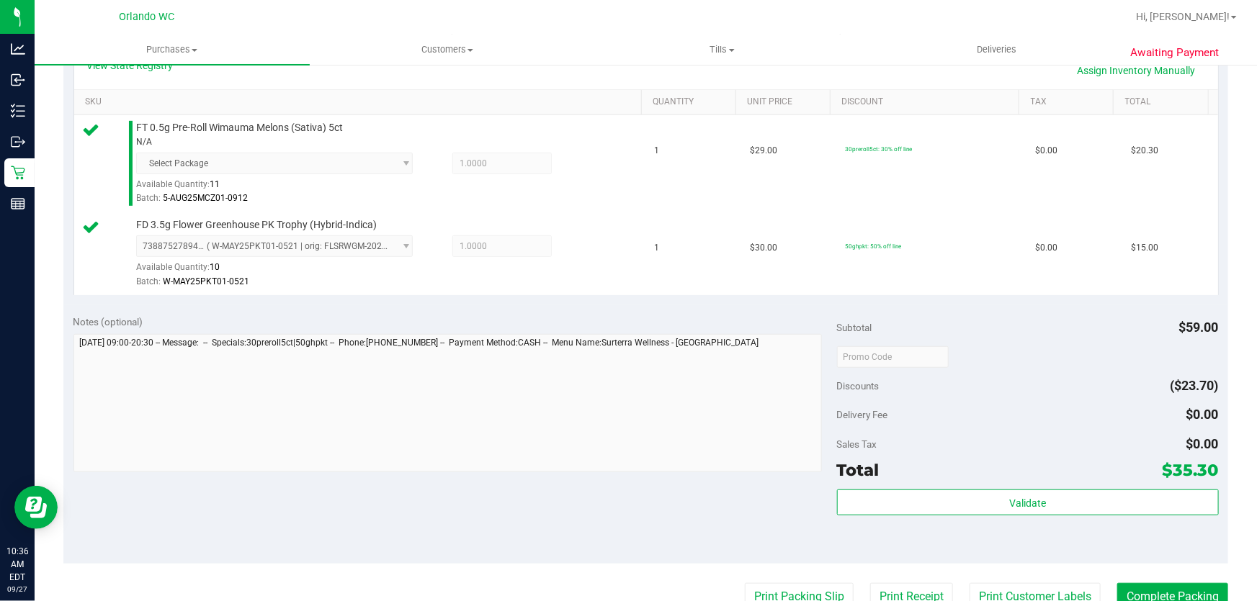
scroll to position [526, 0]
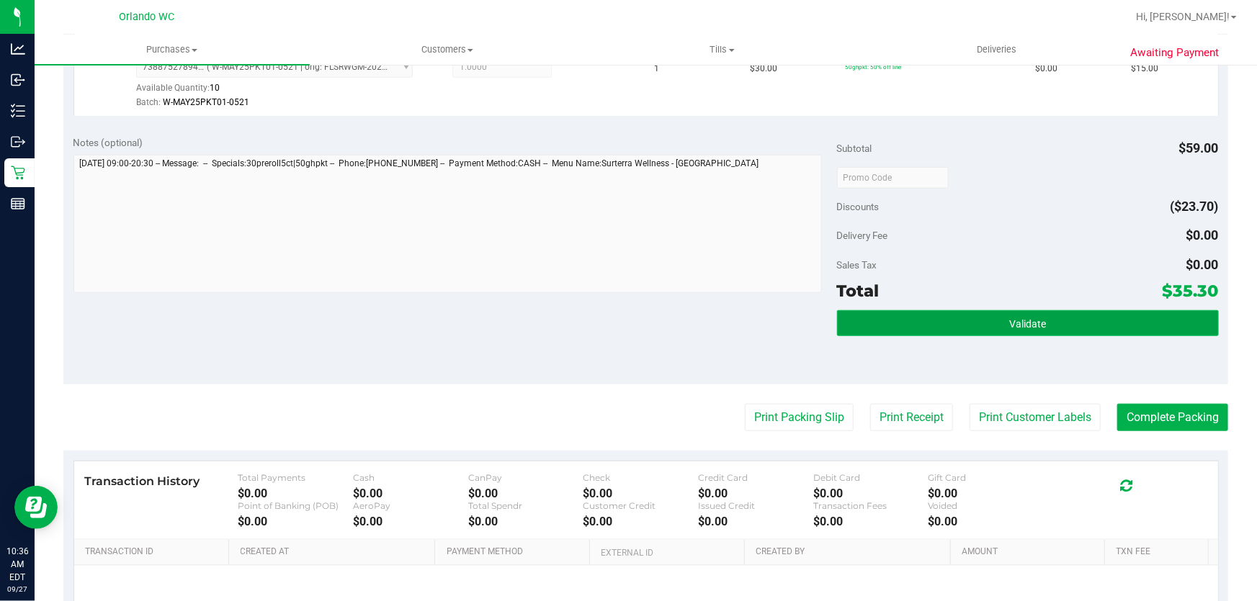
click at [1092, 328] on button "Validate" at bounding box center [1028, 323] width 382 height 26
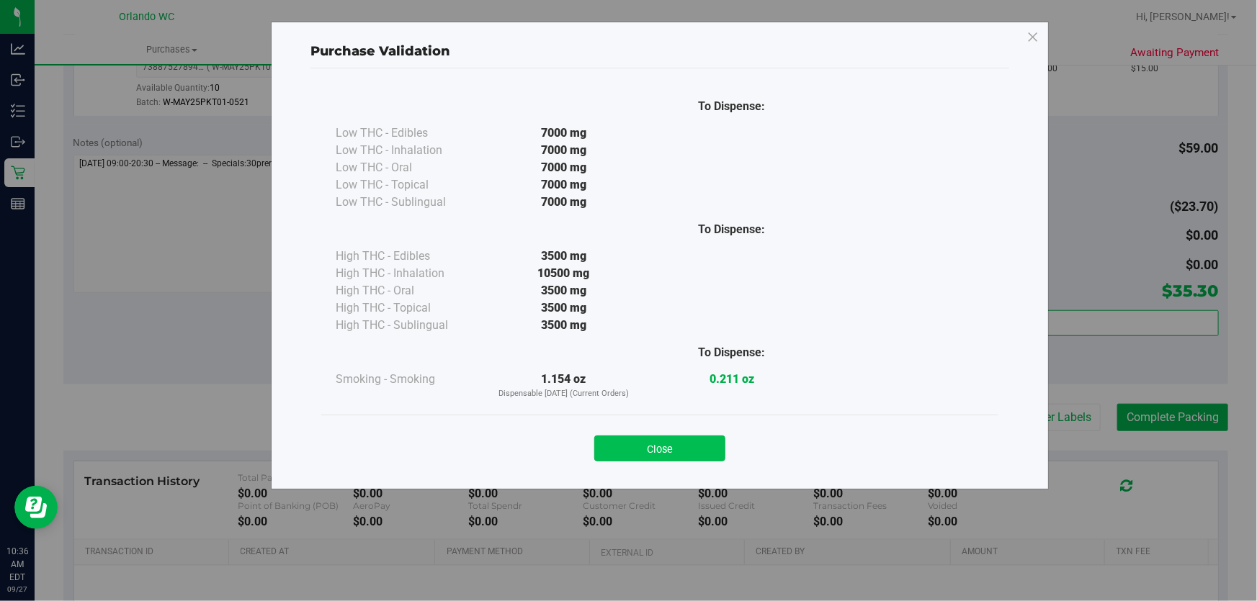
click at [656, 457] on button "Close" at bounding box center [659, 449] width 131 height 26
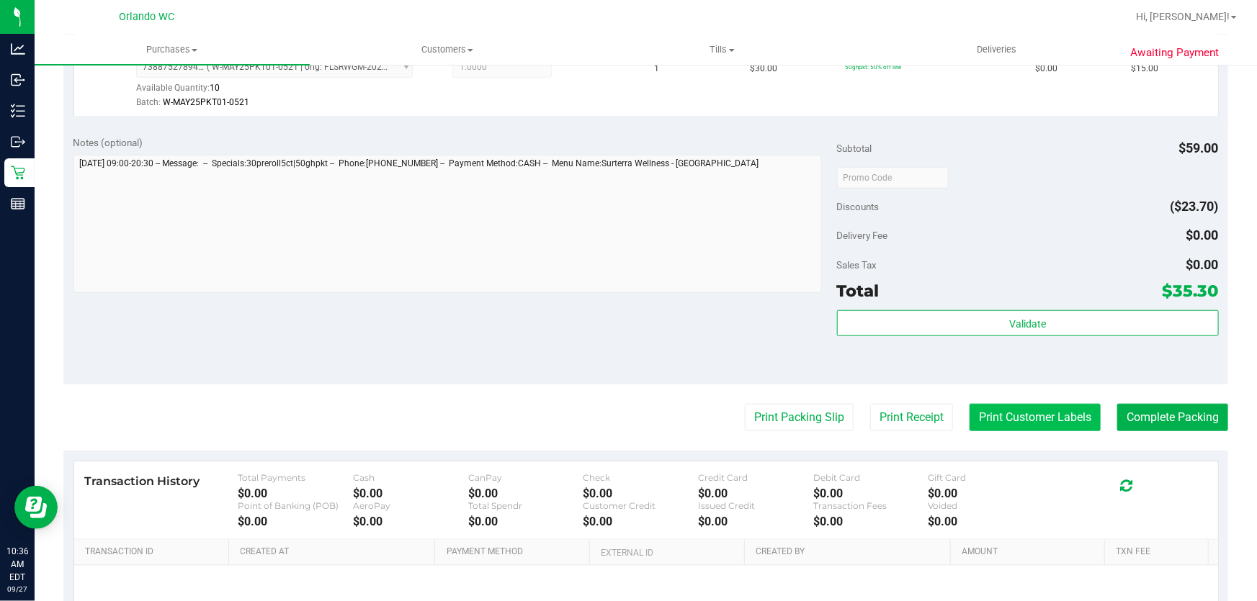
click at [1059, 423] on button "Print Customer Labels" at bounding box center [1034, 417] width 131 height 27
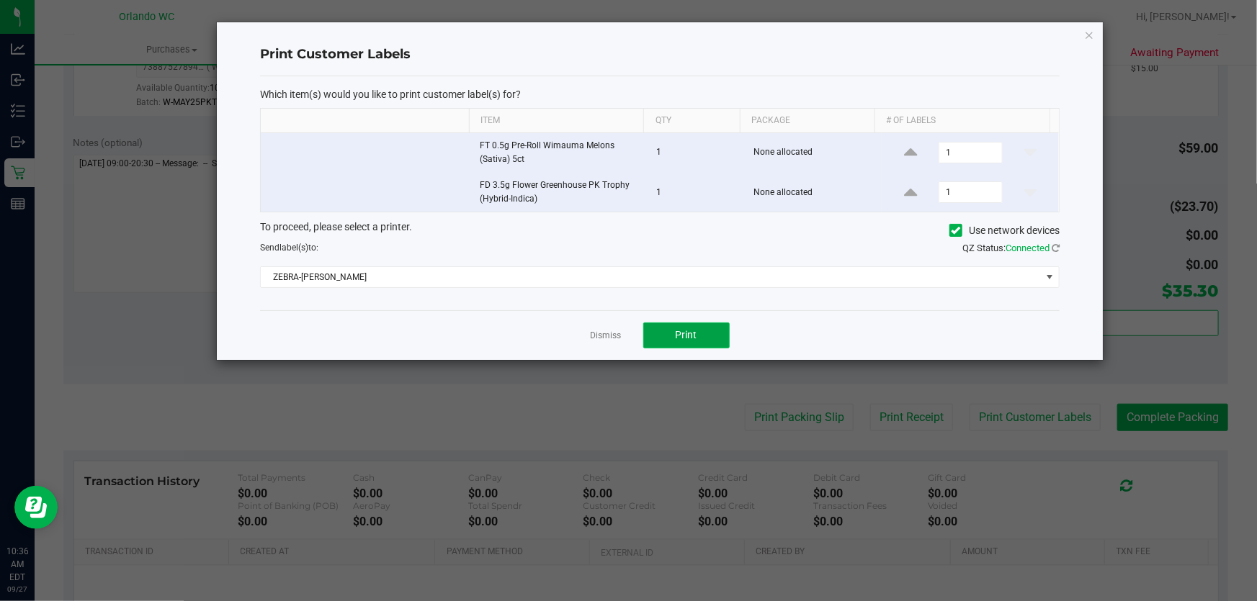
click at [683, 326] on button "Print" at bounding box center [686, 336] width 86 height 26
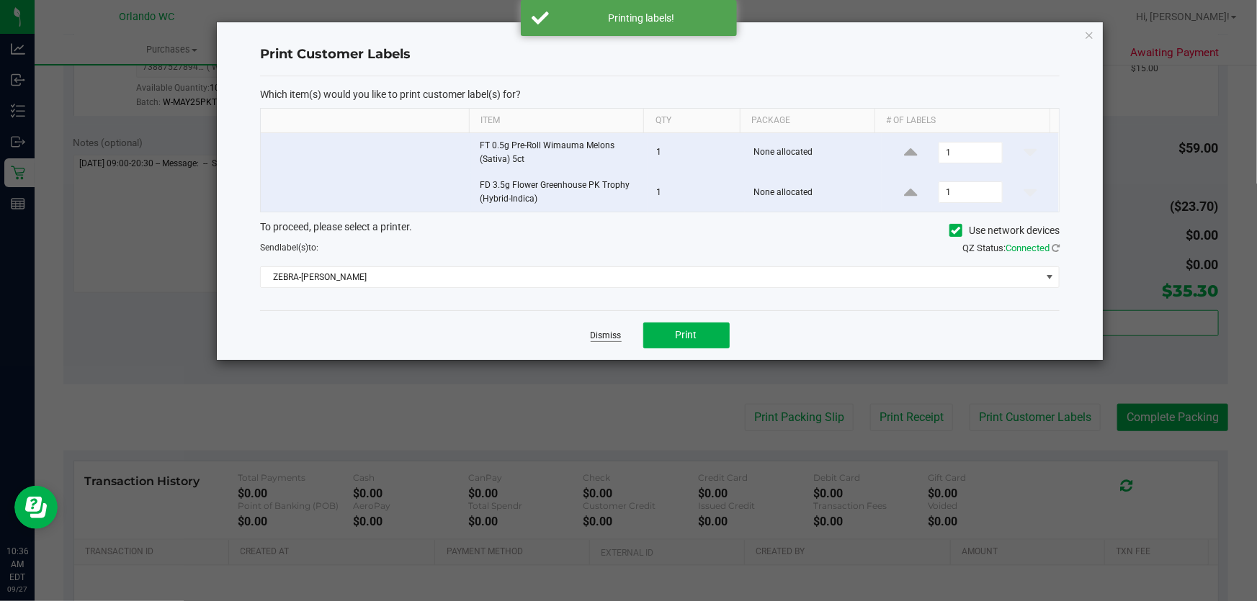
click at [598, 333] on link "Dismiss" at bounding box center [606, 336] width 31 height 12
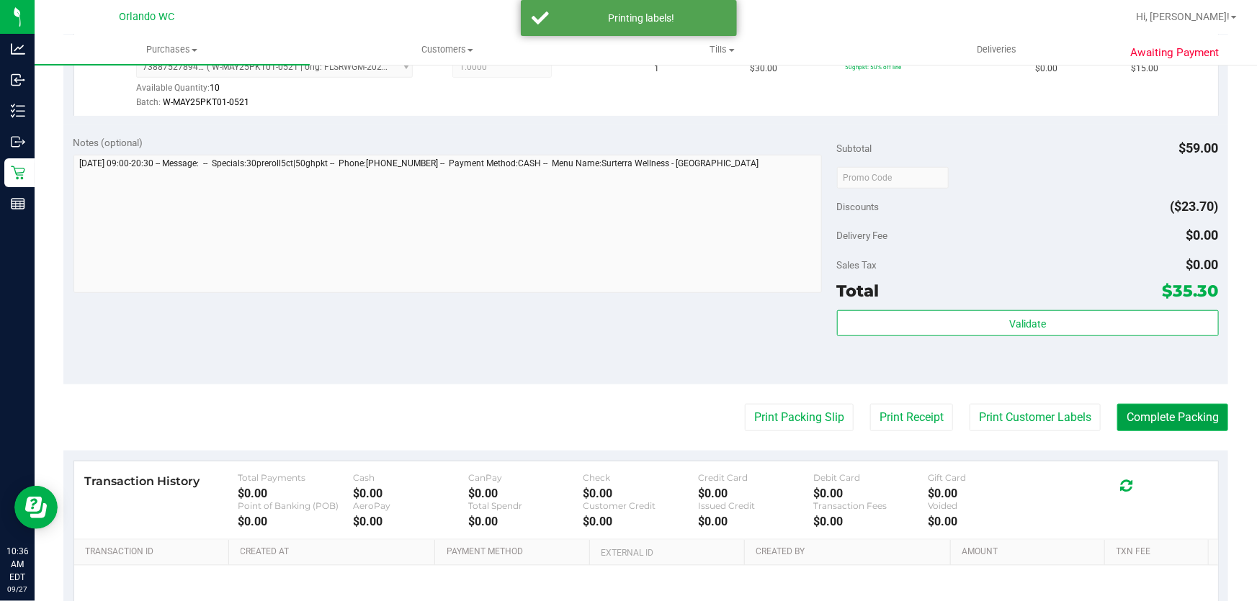
click at [1165, 419] on button "Complete Packing" at bounding box center [1172, 417] width 111 height 27
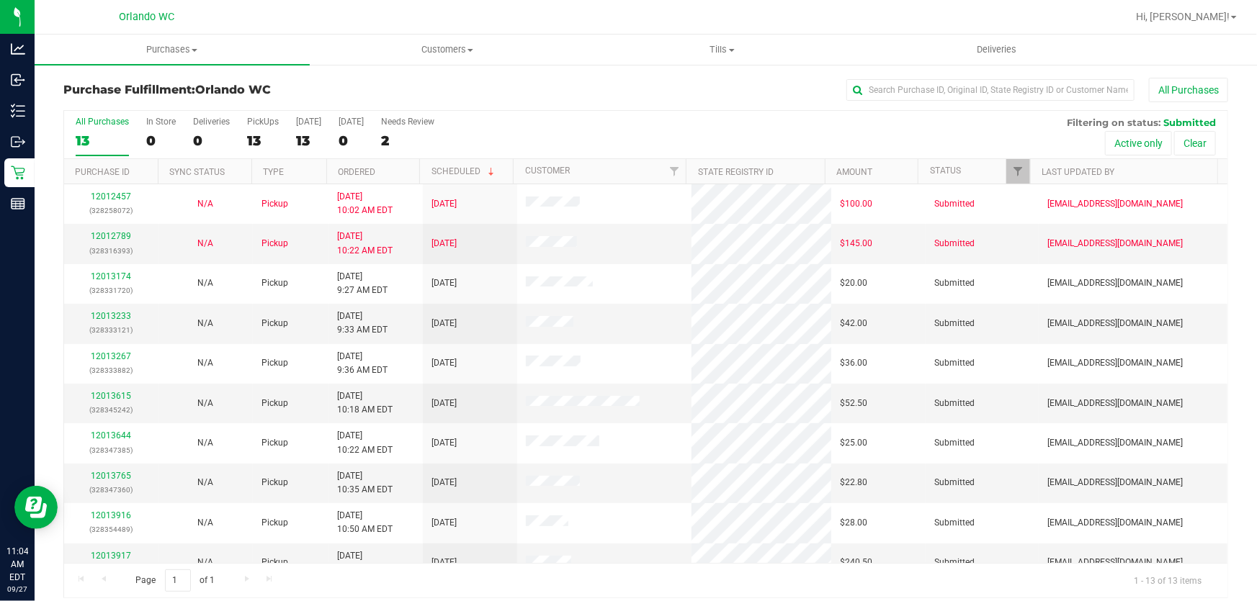
drag, startPoint x: 174, startPoint y: 49, endPoint x: 120, endPoint y: 64, distance: 56.8
click at [174, 49] on span "Purchases" at bounding box center [172, 49] width 275 height 13
click at [104, 107] on span "Fulfillment" at bounding box center [79, 104] width 89 height 12
click at [379, 86] on h3 "Purchase Fulfillment: Orlando WC" at bounding box center [257, 90] width 388 height 13
click at [160, 50] on span "Purchases" at bounding box center [172, 49] width 275 height 13
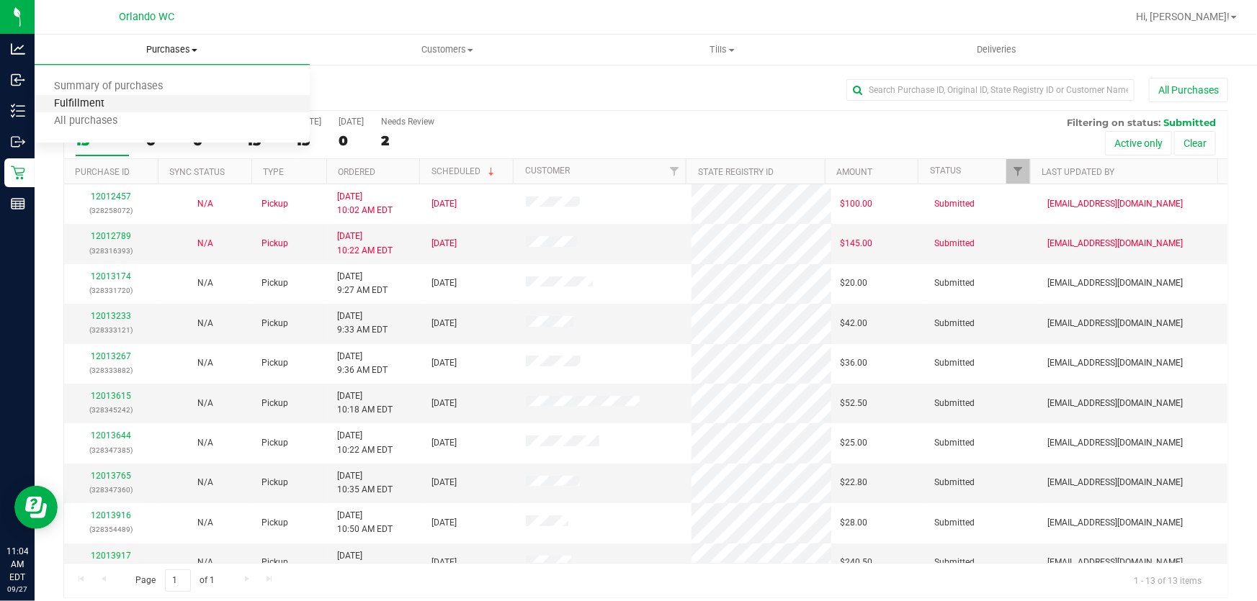
click at [105, 101] on span "Fulfillment" at bounding box center [79, 104] width 89 height 12
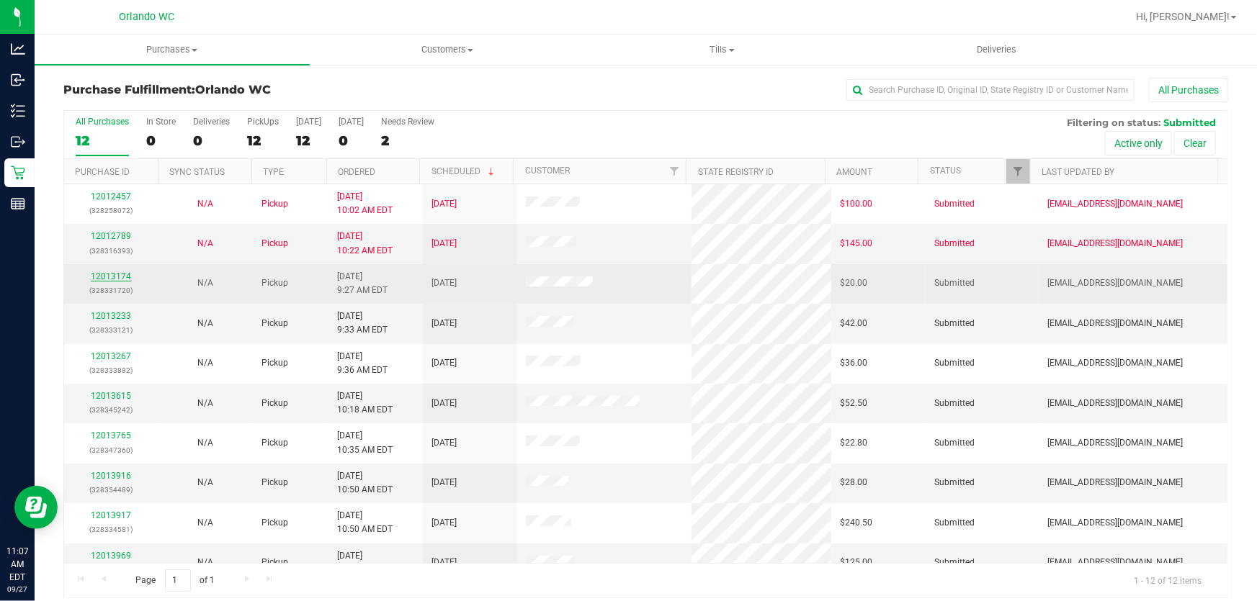
click at [114, 275] on link "12013174" at bounding box center [111, 277] width 40 height 10
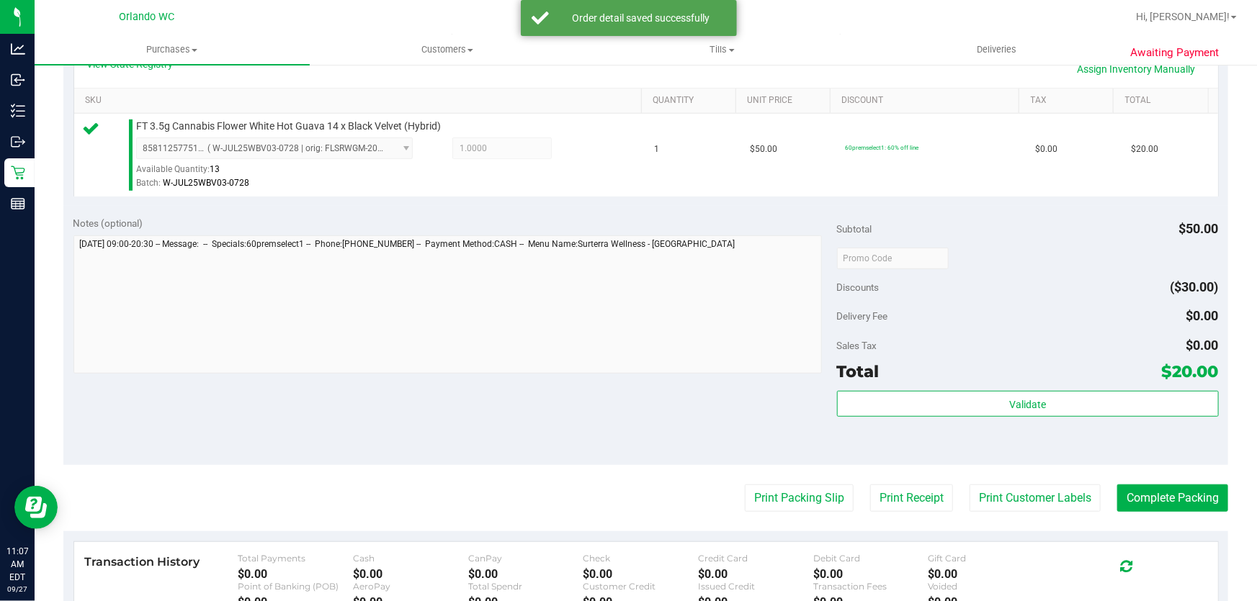
scroll to position [353, 0]
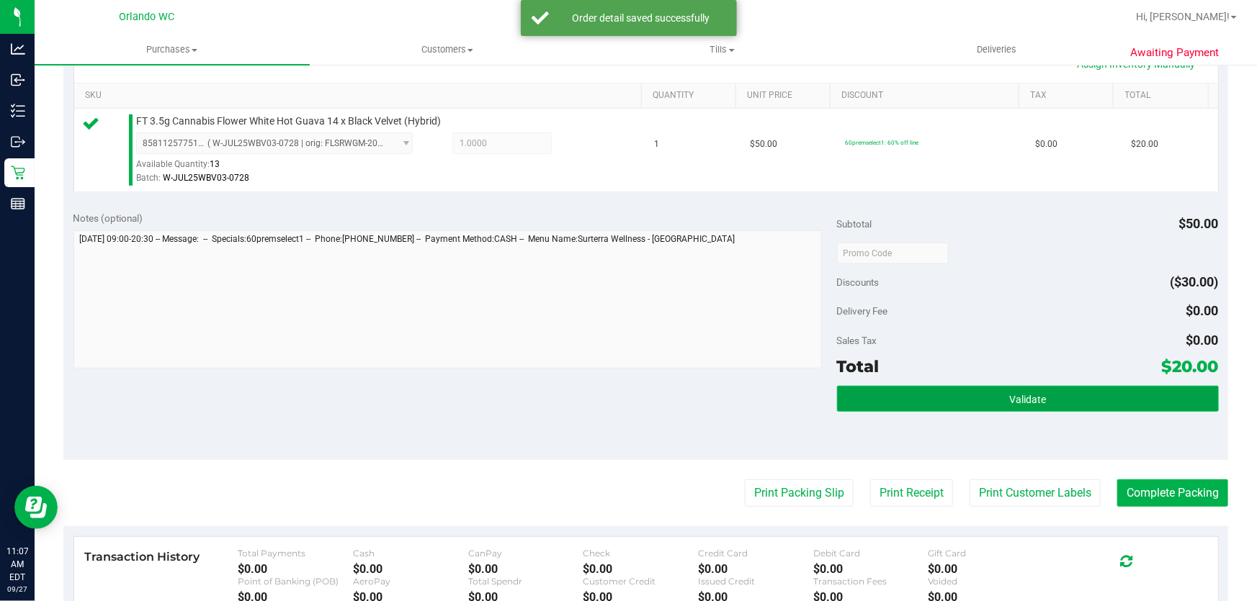
click at [994, 393] on button "Validate" at bounding box center [1028, 399] width 382 height 26
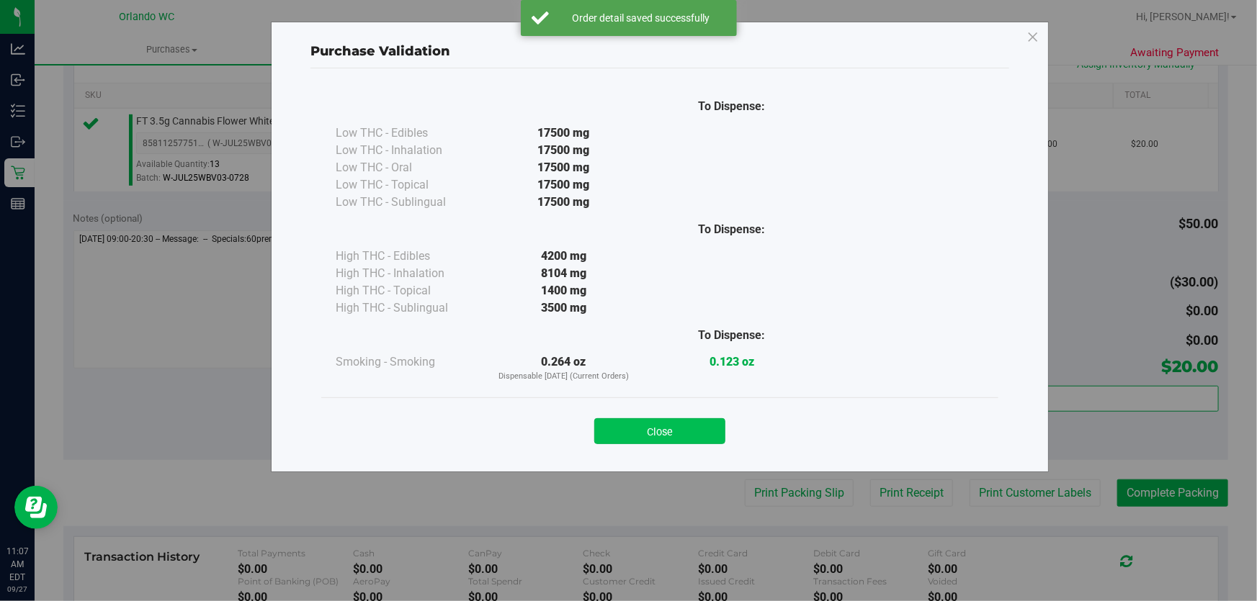
click at [670, 432] on button "Close" at bounding box center [659, 431] width 131 height 26
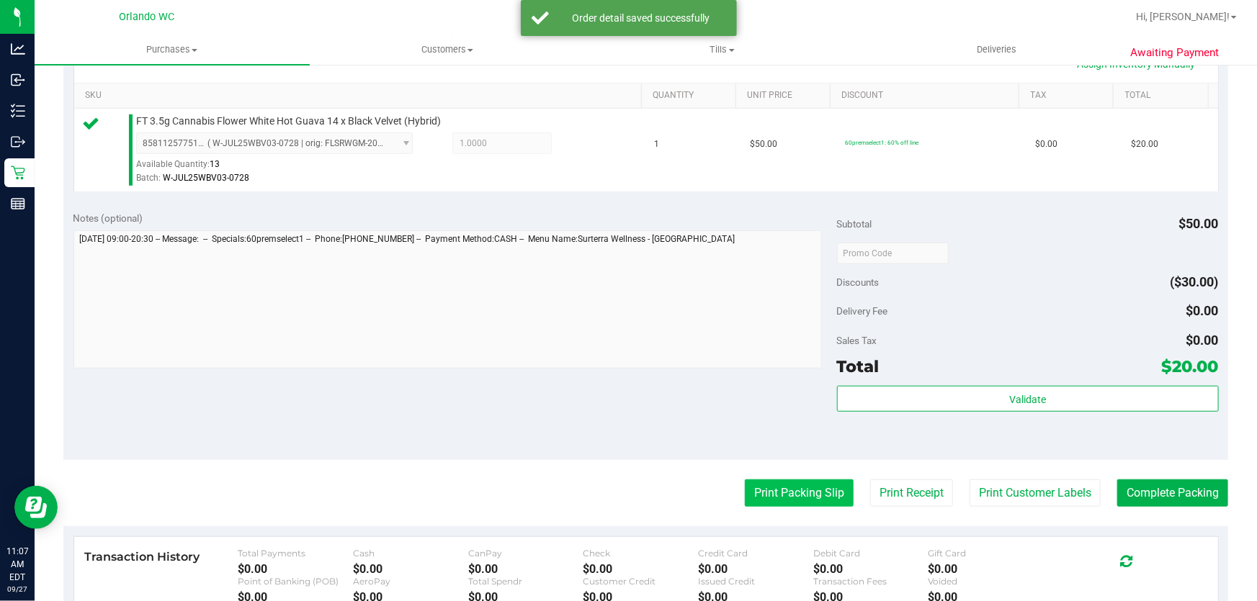
click at [778, 494] on button "Print Packing Slip" at bounding box center [799, 493] width 109 height 27
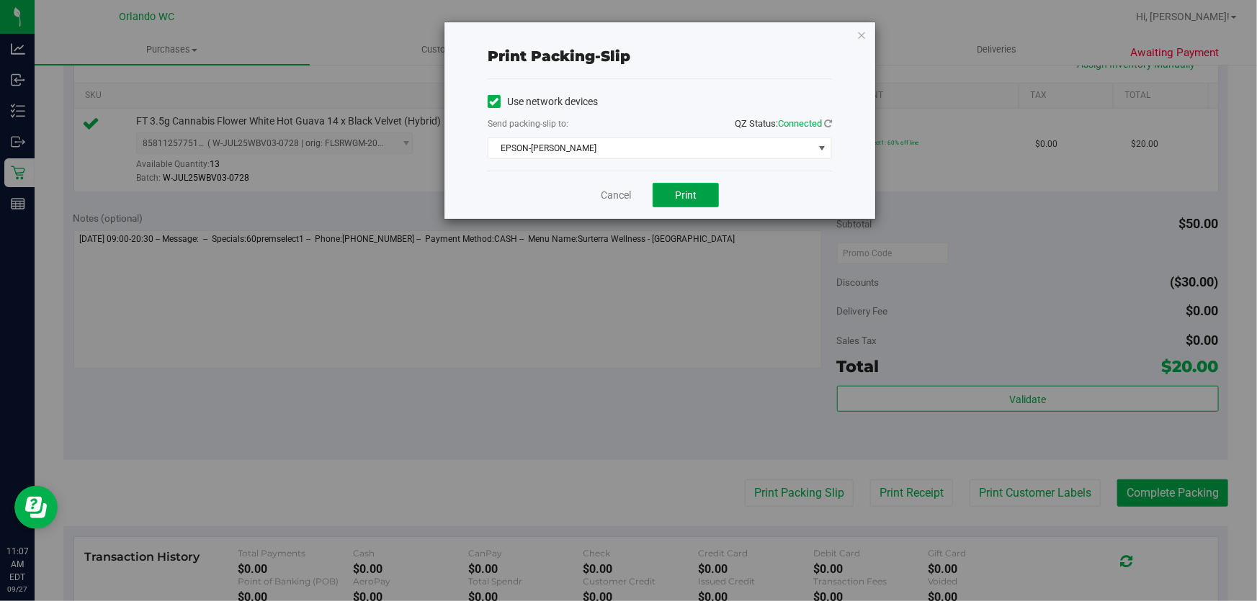
click at [673, 206] on button "Print" at bounding box center [685, 195] width 66 height 24
click at [617, 192] on link "Cancel" at bounding box center [616, 195] width 30 height 15
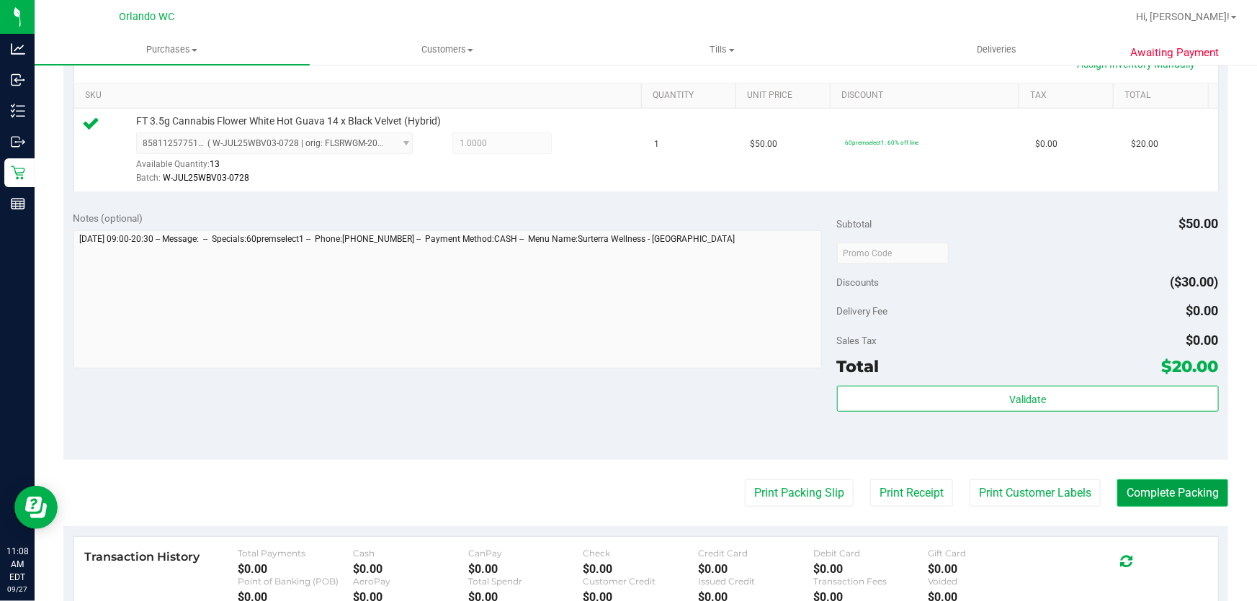
click at [1172, 501] on button "Complete Packing" at bounding box center [1172, 493] width 111 height 27
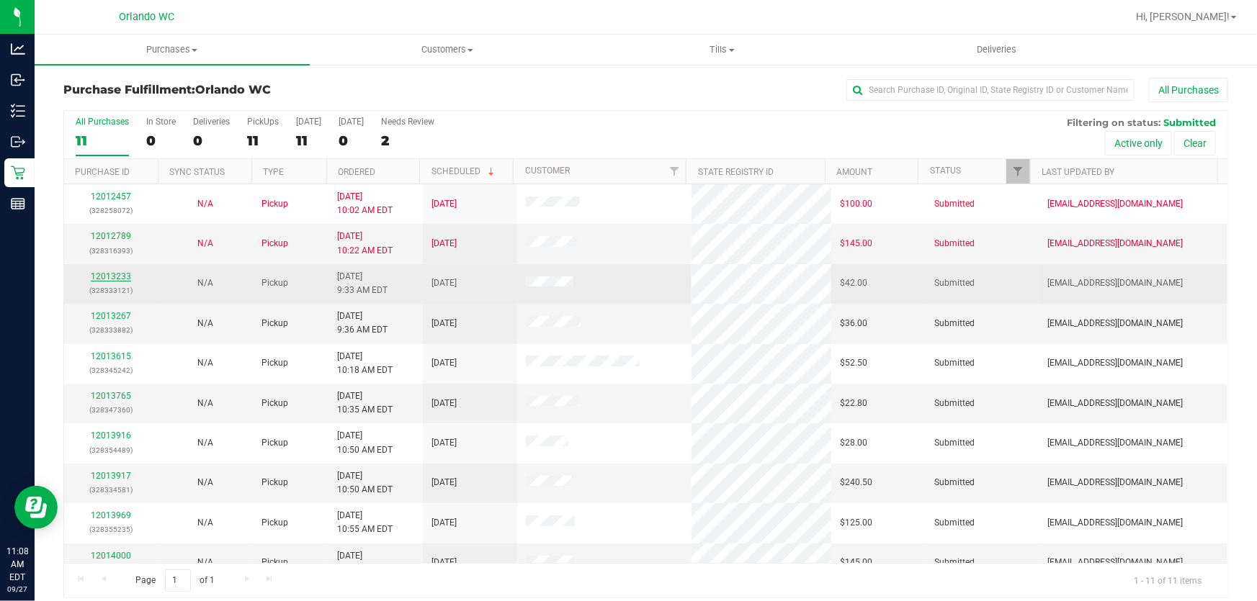
click at [115, 272] on link "12013233" at bounding box center [111, 277] width 40 height 10
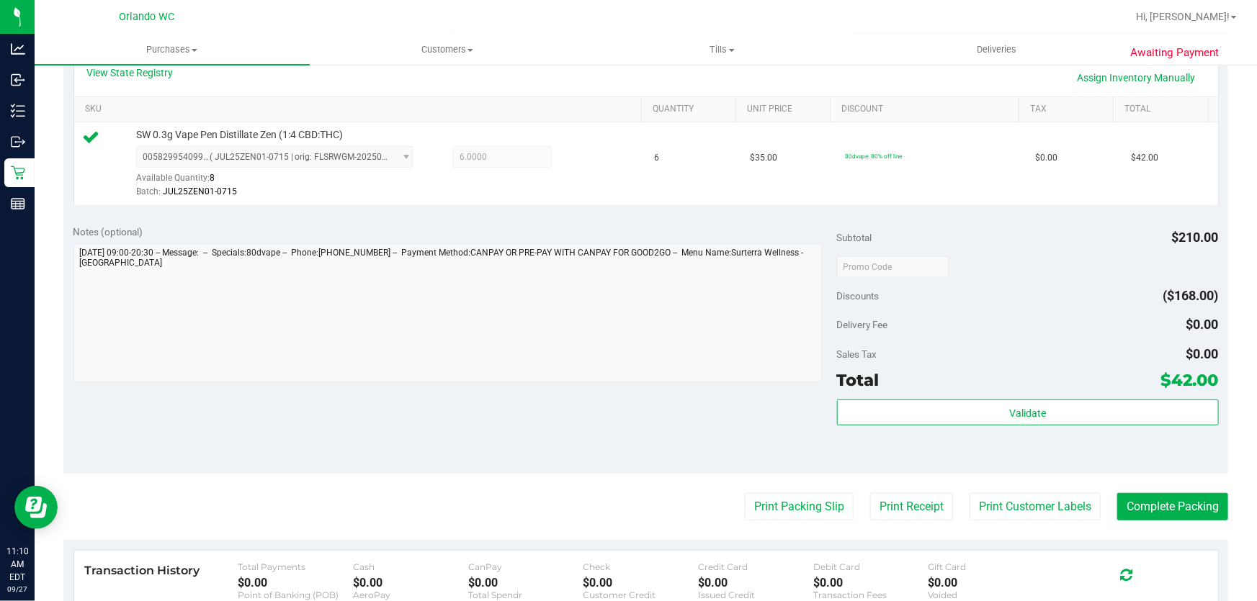
scroll to position [442, 0]
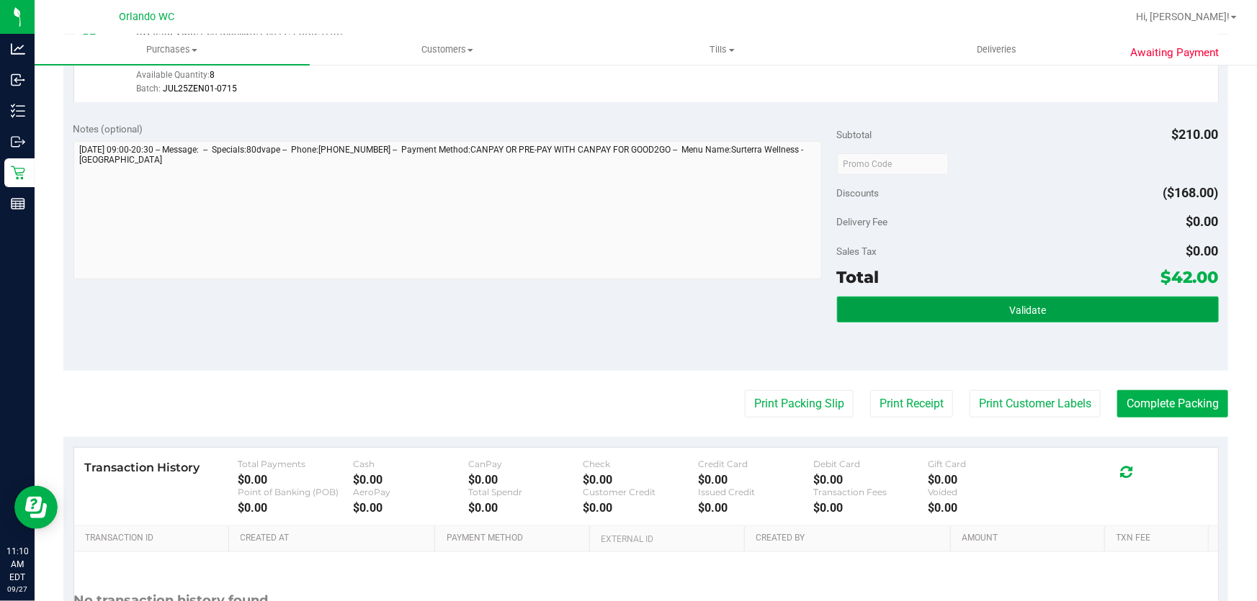
click at [1030, 308] on span "Validate" at bounding box center [1027, 311] width 37 height 12
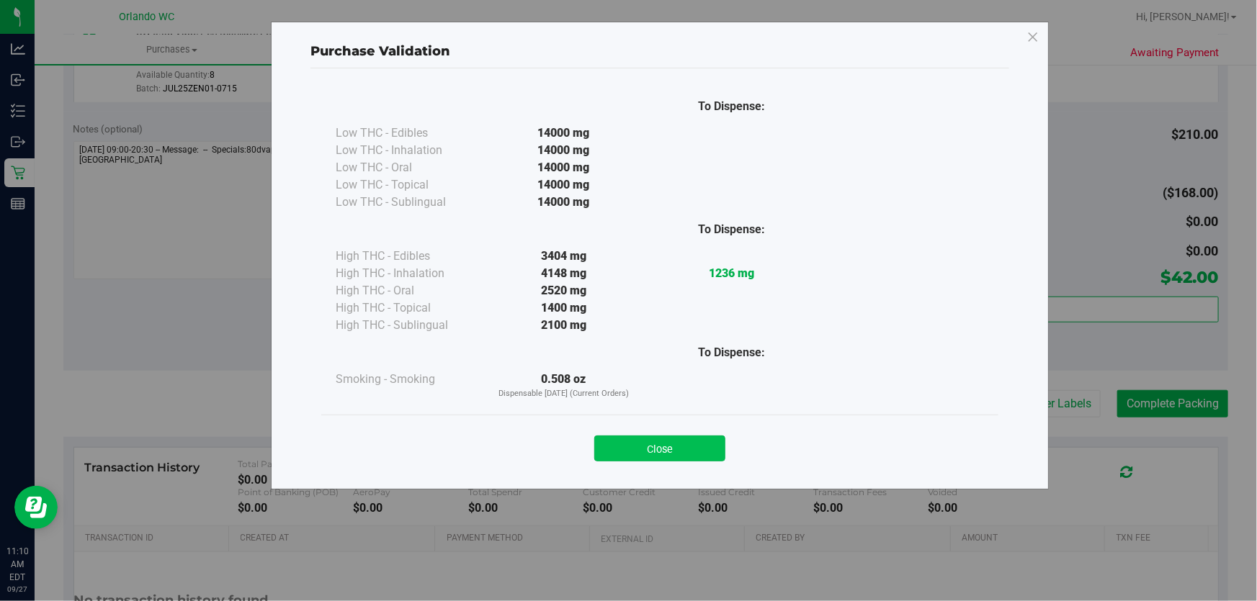
click at [674, 455] on button "Close" at bounding box center [659, 449] width 131 height 26
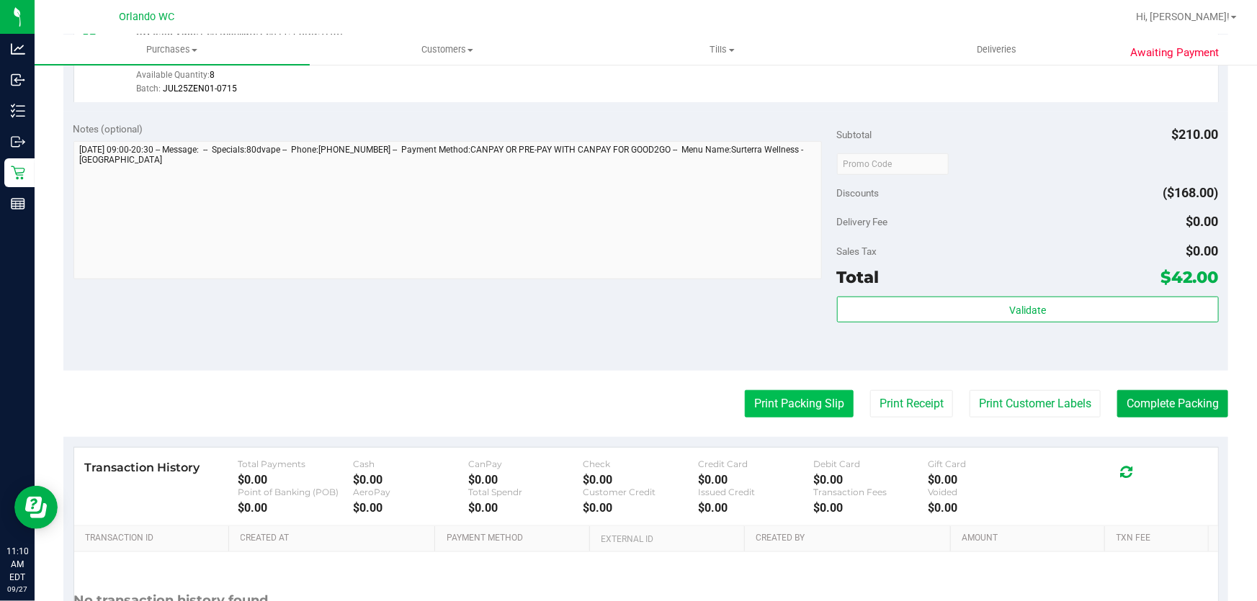
click at [777, 401] on button "Print Packing Slip" at bounding box center [799, 403] width 109 height 27
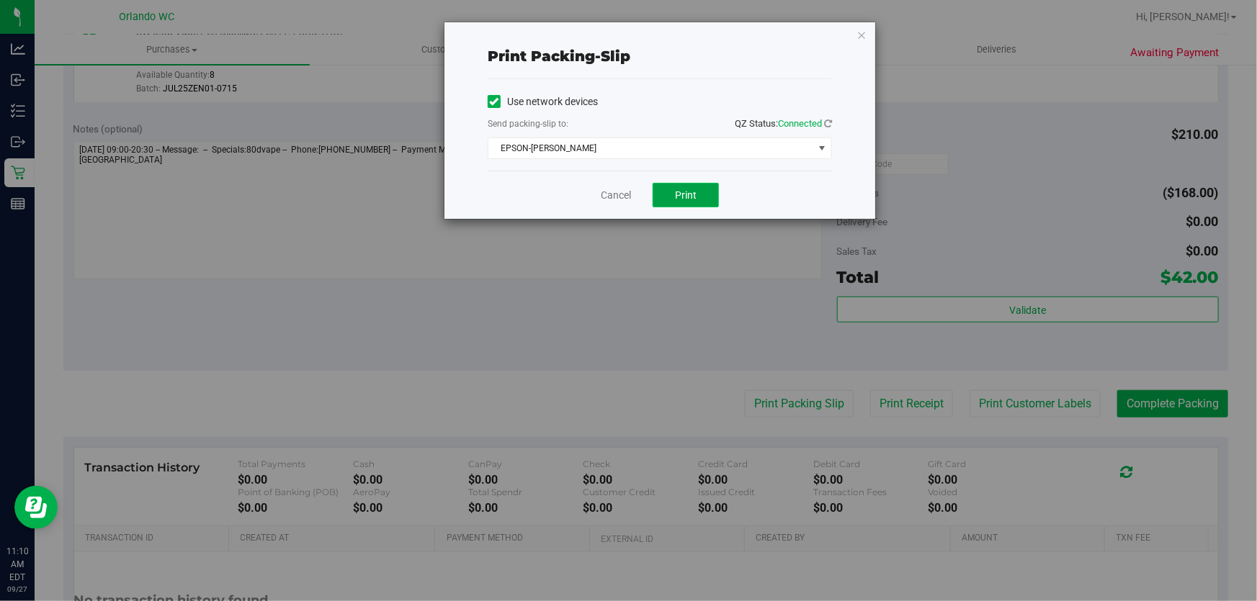
click at [694, 199] on span "Print" at bounding box center [686, 195] width 22 height 12
click at [606, 192] on link "Cancel" at bounding box center [616, 195] width 30 height 15
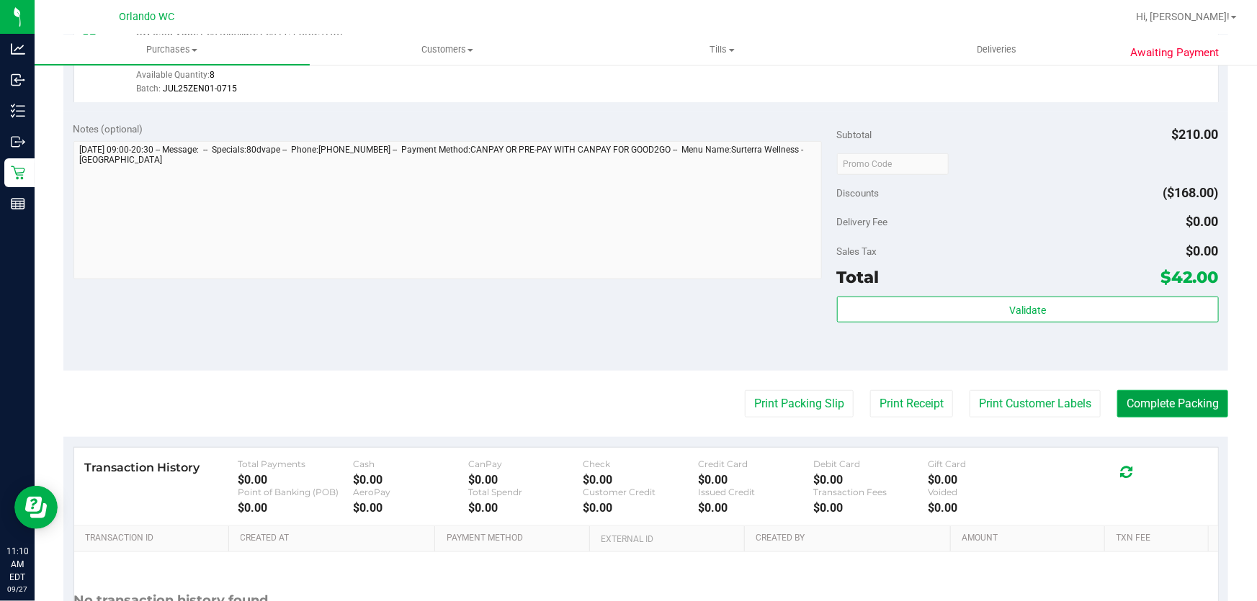
click at [1195, 403] on button "Complete Packing" at bounding box center [1172, 403] width 111 height 27
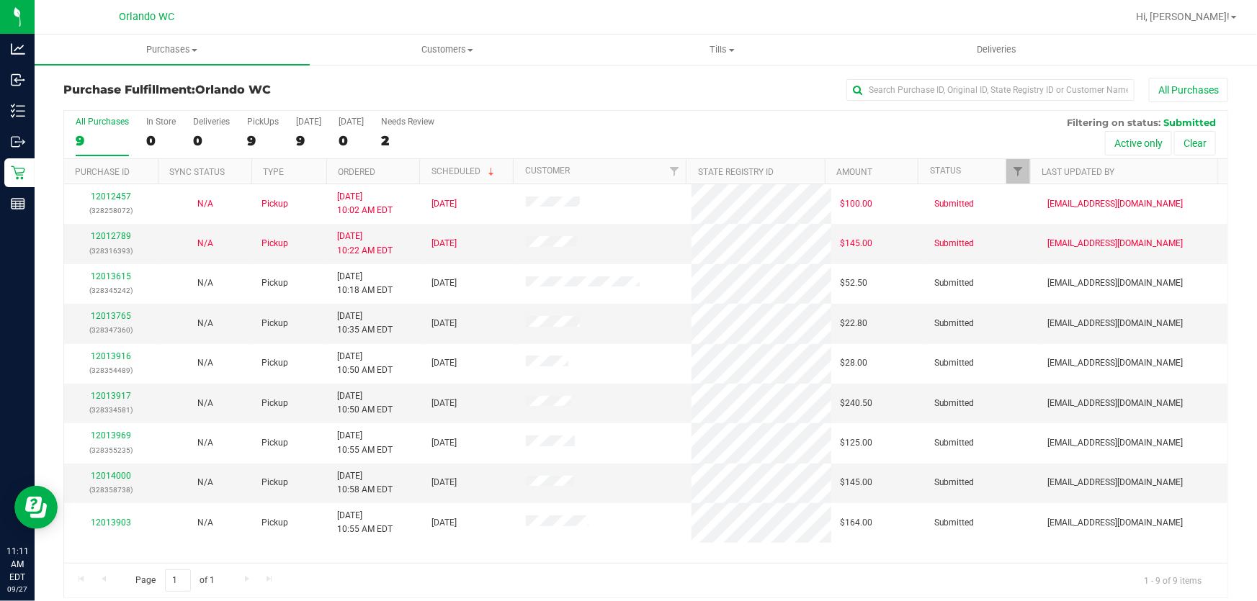
click at [663, 121] on div "All Purchases 9 In Store 0 Deliveries 0 PickUps 9 Today 9 Tomorrow 0 Needs Revi…" at bounding box center [645, 117] width 1163 height 12
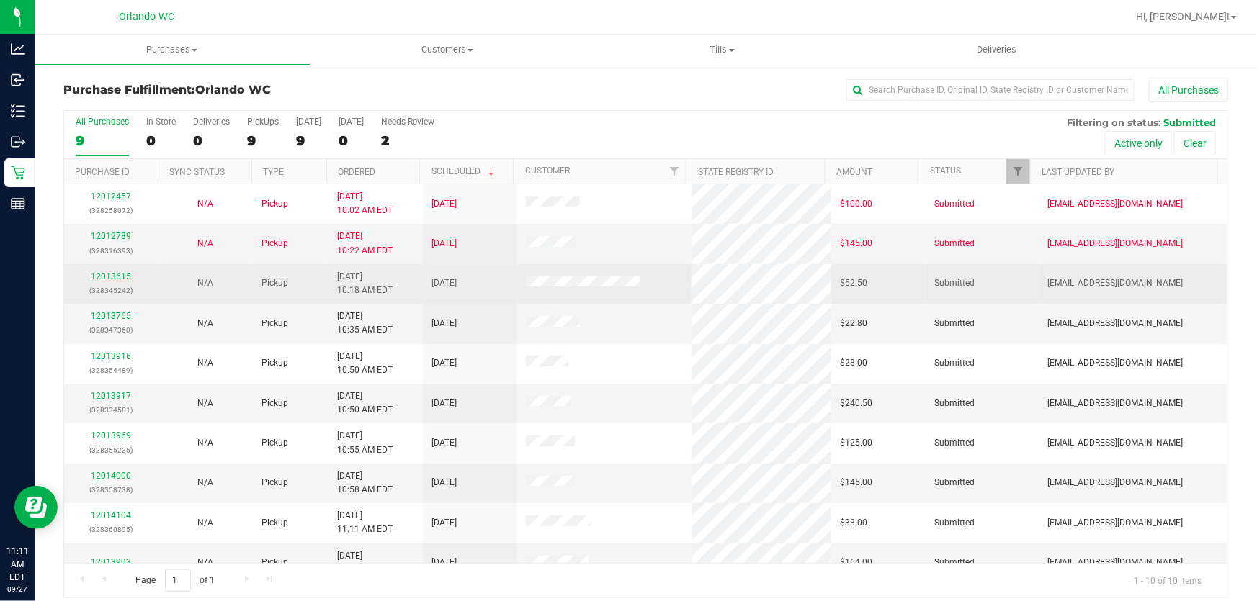
click at [111, 273] on link "12013615" at bounding box center [111, 277] width 40 height 10
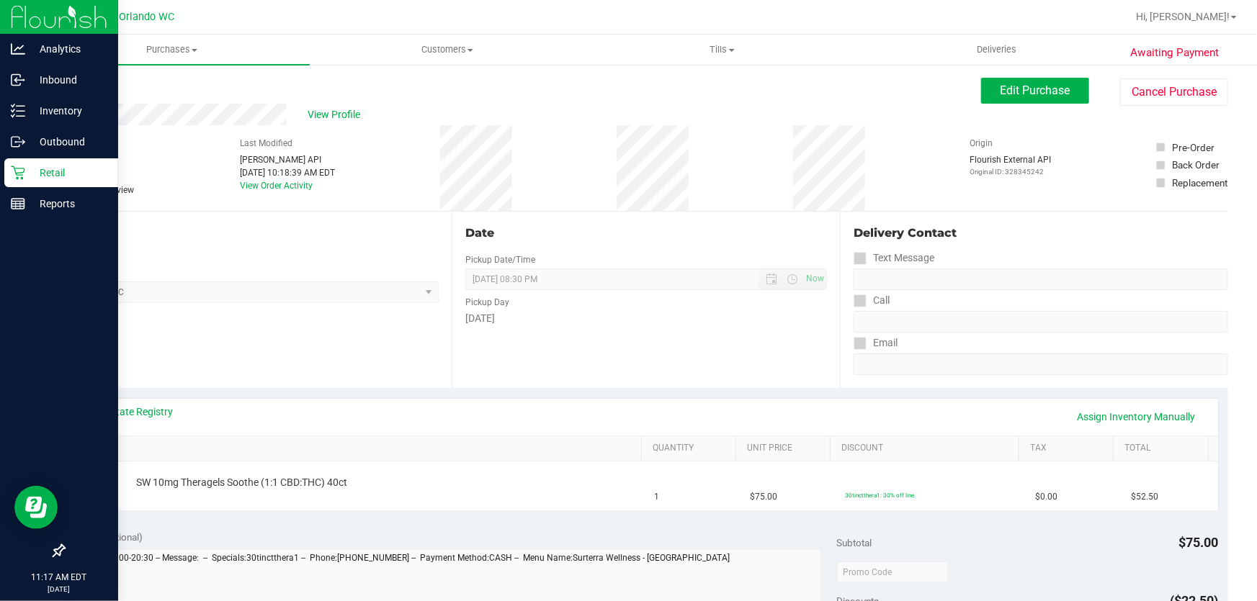
click at [22, 166] on icon at bounding box center [18, 173] width 14 height 14
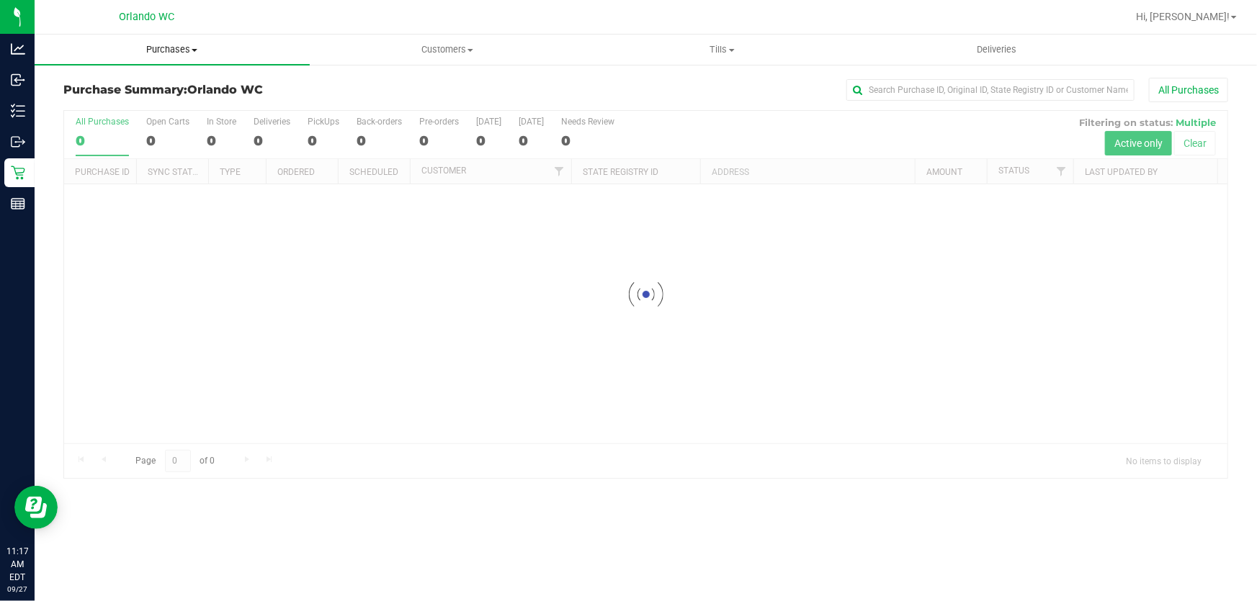
click at [174, 48] on span "Purchases" at bounding box center [172, 49] width 275 height 13
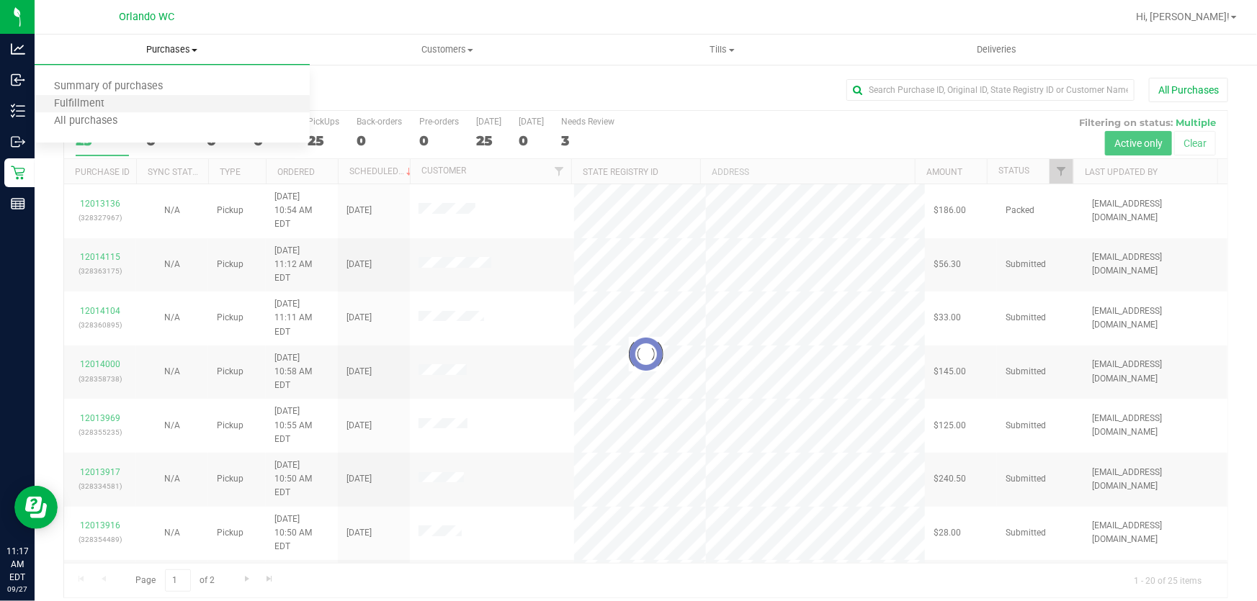
click at [135, 98] on li "Fulfillment" at bounding box center [172, 104] width 275 height 17
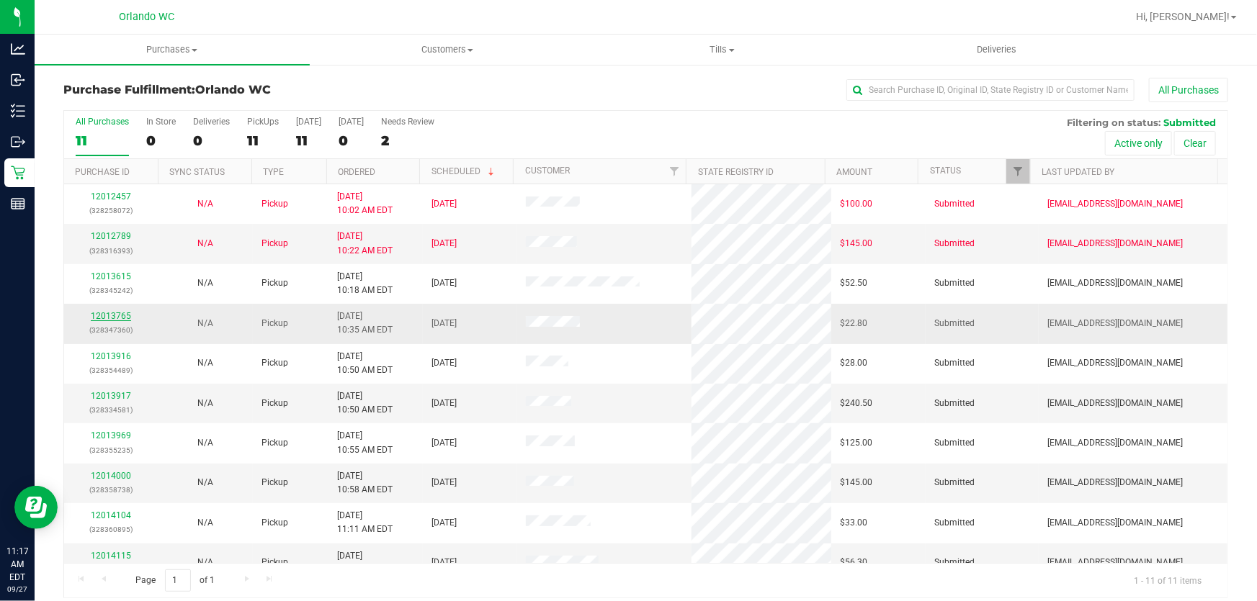
click at [122, 320] on link "12013765" at bounding box center [111, 316] width 40 height 10
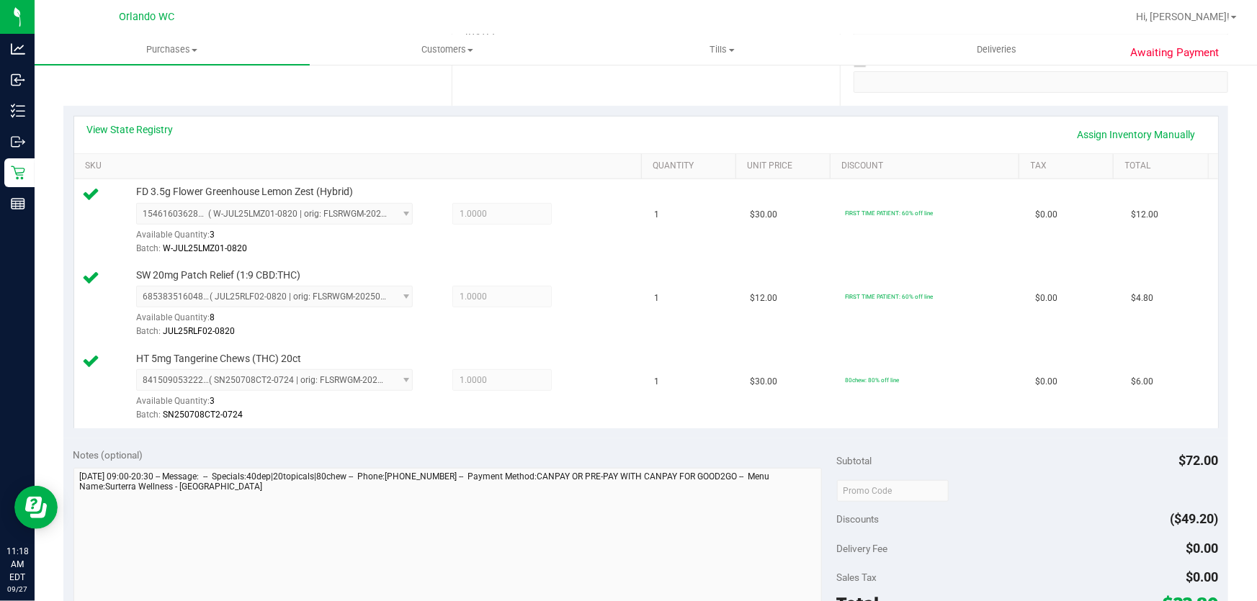
scroll to position [361, 0]
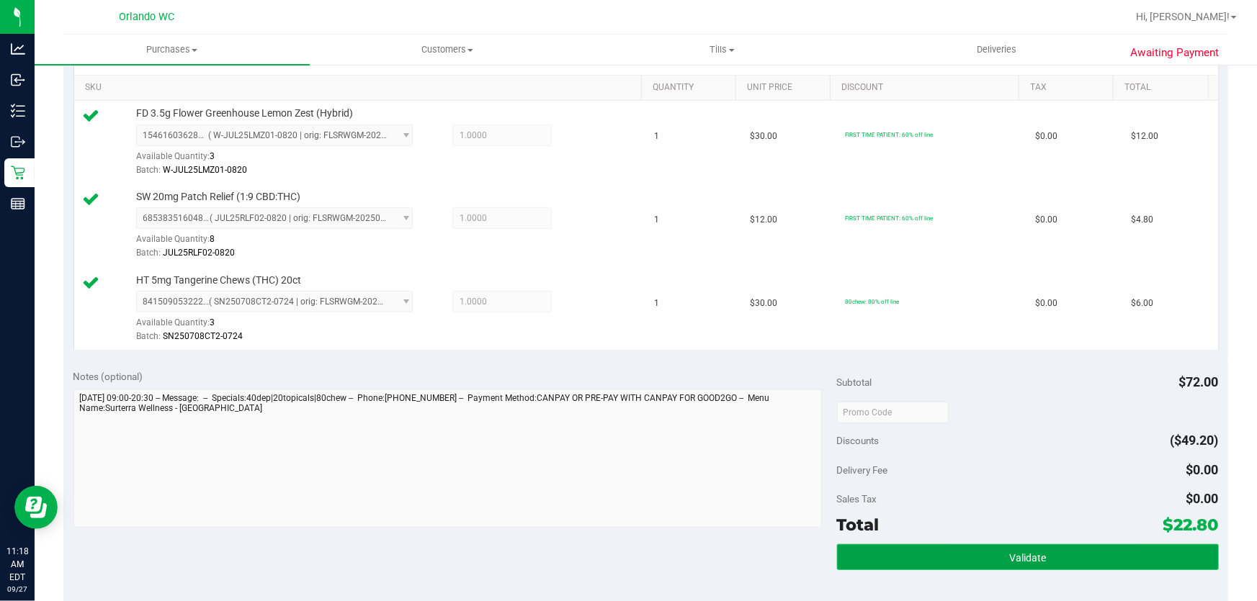
click at [1020, 546] on button "Validate" at bounding box center [1028, 557] width 382 height 26
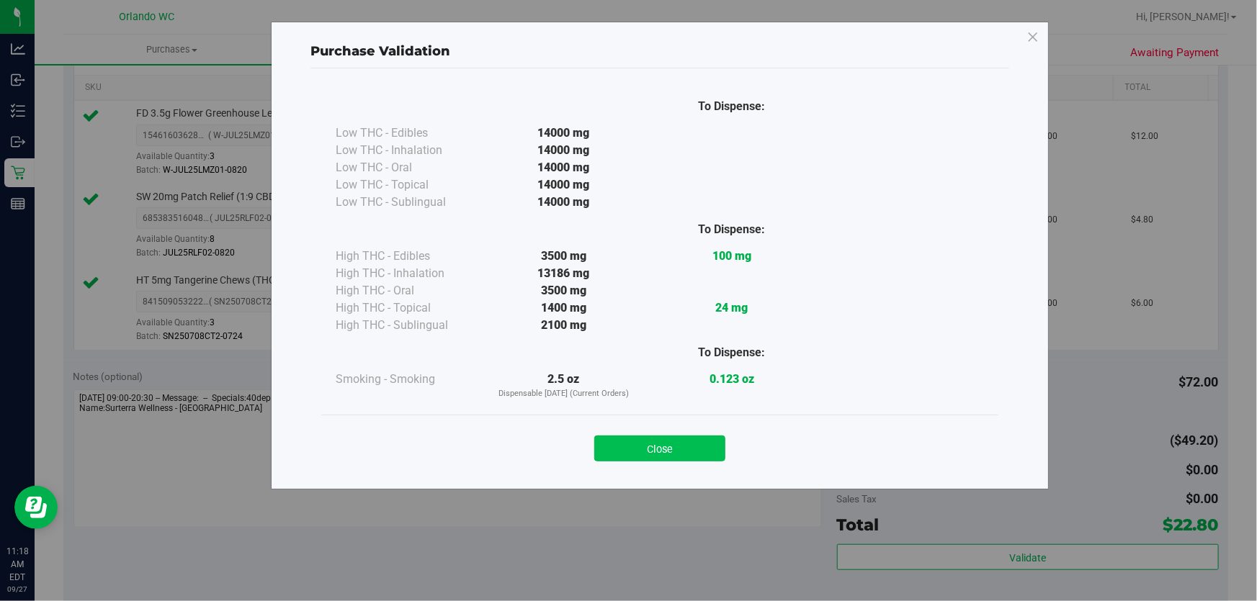
click at [640, 448] on button "Close" at bounding box center [659, 449] width 131 height 26
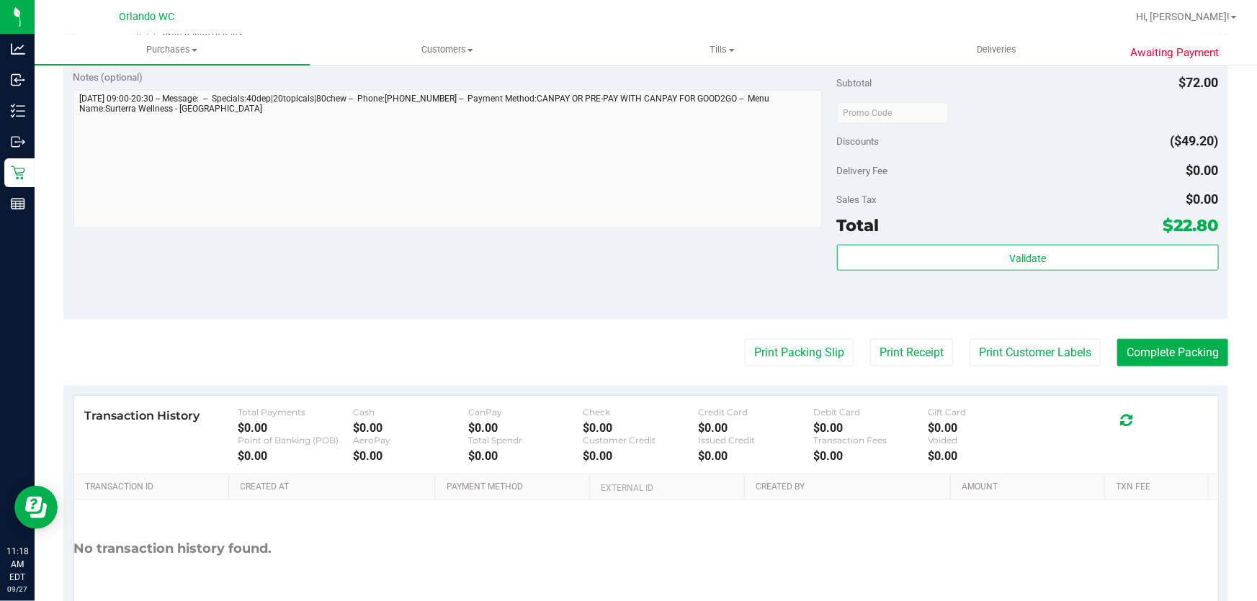
scroll to position [670, 0]
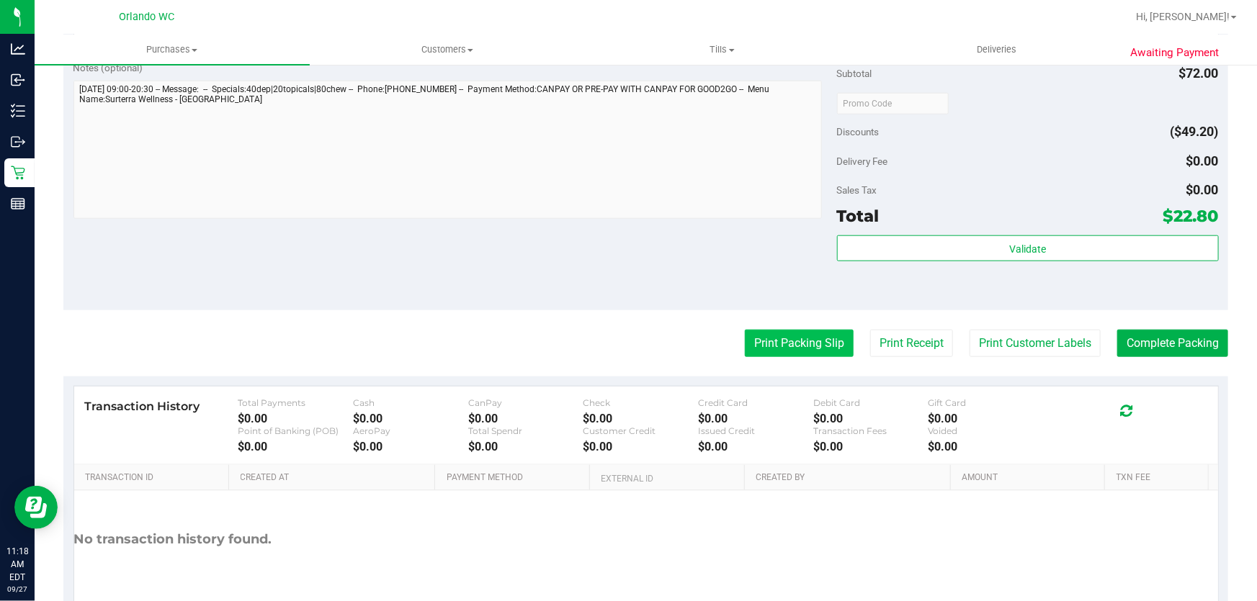
click at [774, 338] on button "Print Packing Slip" at bounding box center [799, 343] width 109 height 27
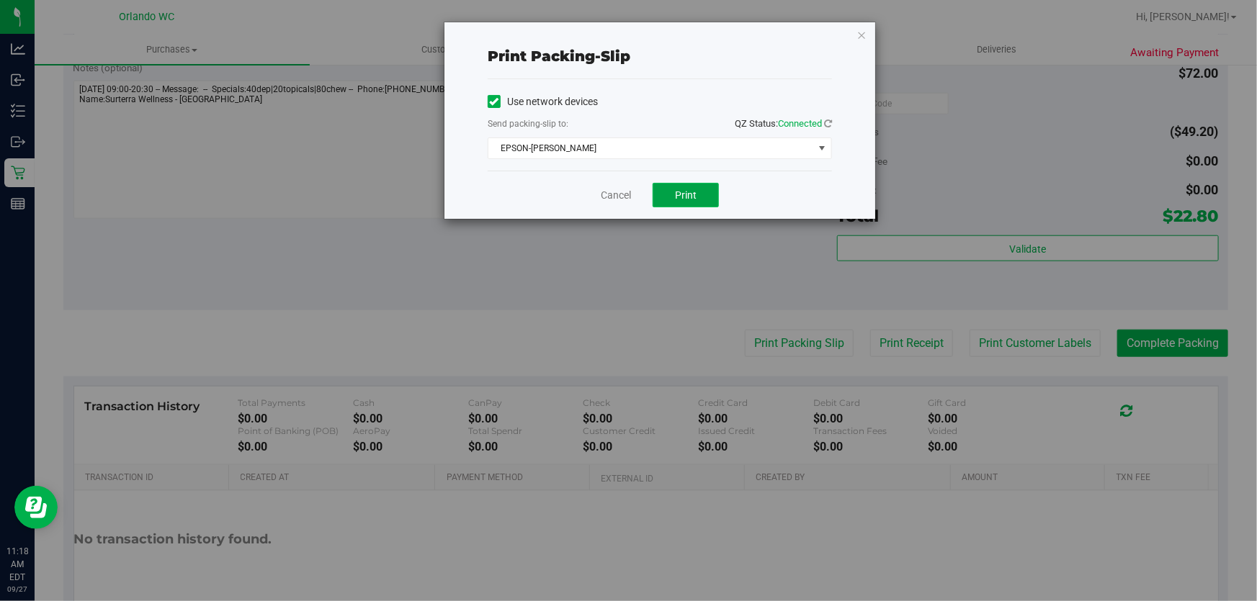
click at [702, 194] on button "Print" at bounding box center [685, 195] width 66 height 24
click at [614, 193] on link "Cancel" at bounding box center [616, 195] width 30 height 15
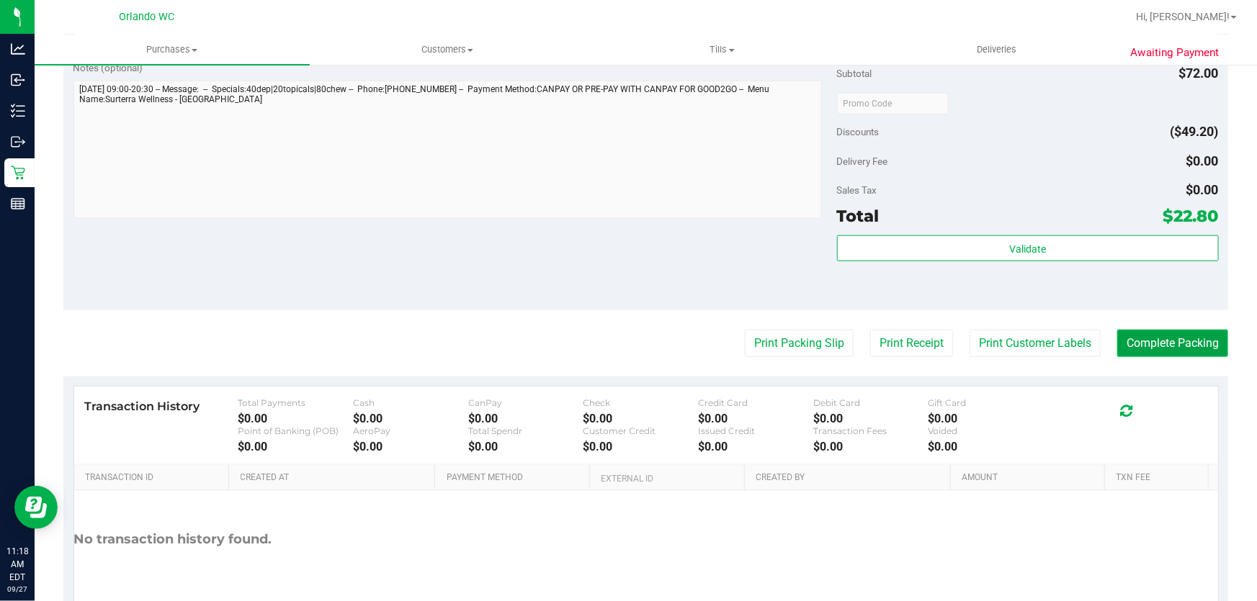
click at [1167, 341] on button "Complete Packing" at bounding box center [1172, 343] width 111 height 27
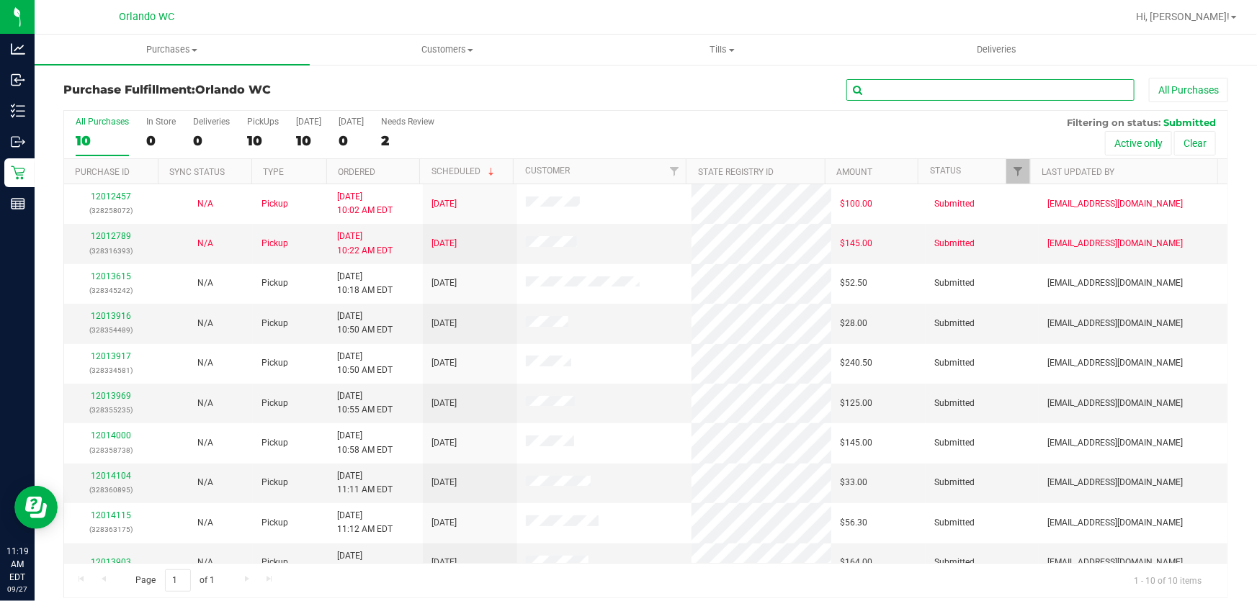
click at [884, 87] on input "text" at bounding box center [990, 90] width 288 height 22
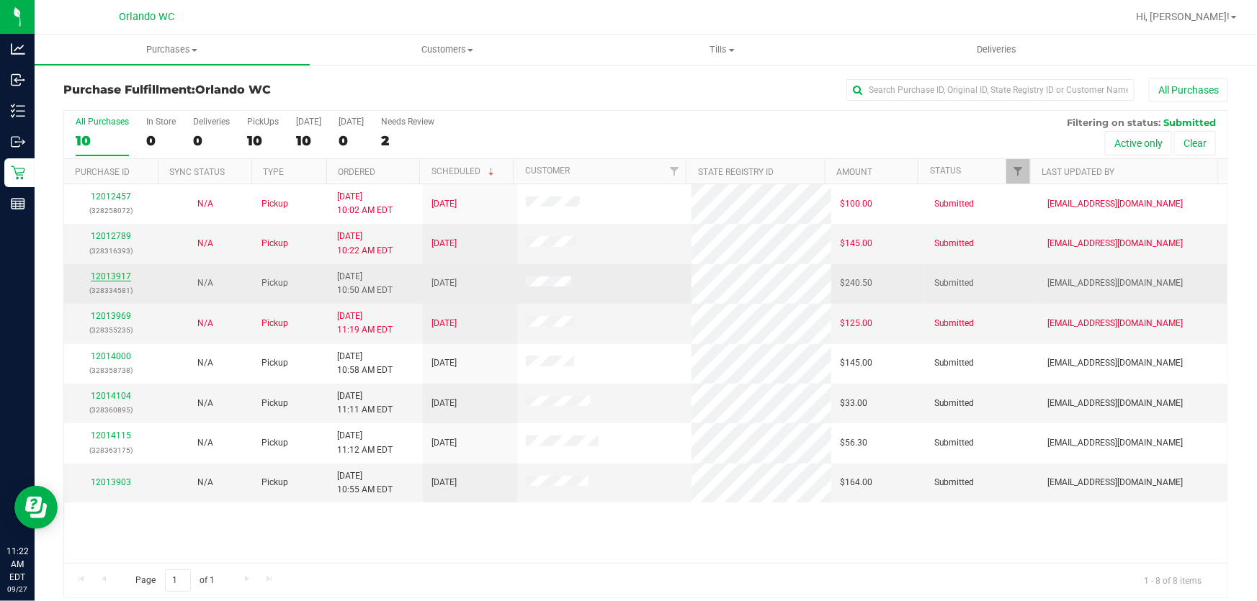
click at [112, 275] on link "12013917" at bounding box center [111, 277] width 40 height 10
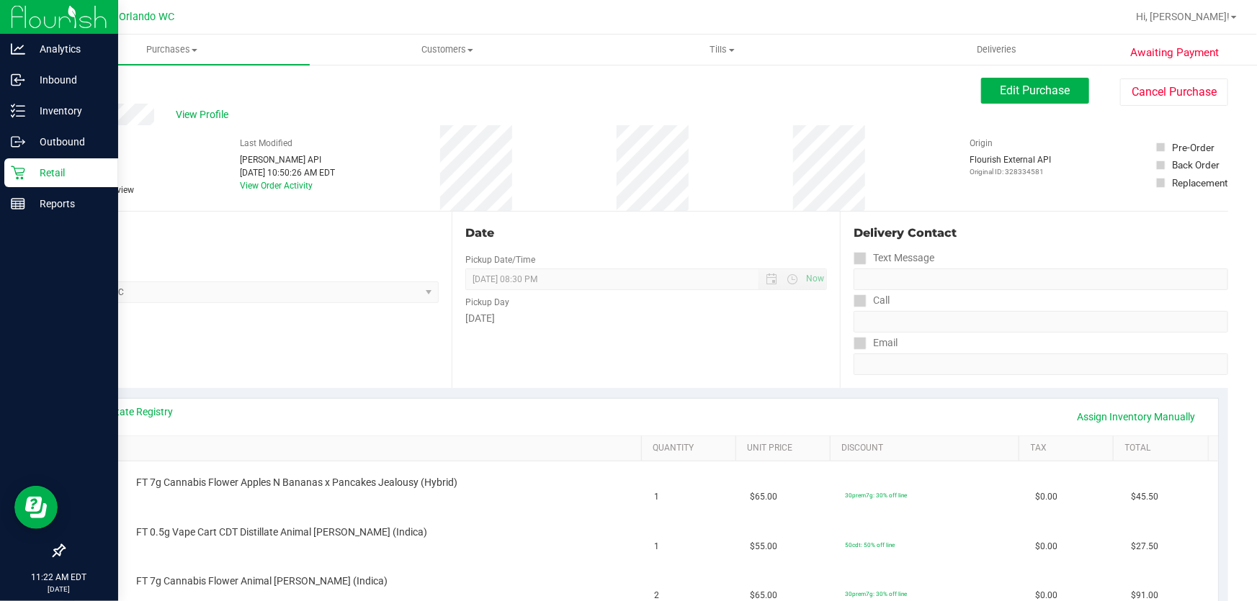
click at [18, 166] on icon at bounding box center [18, 173] width 14 height 14
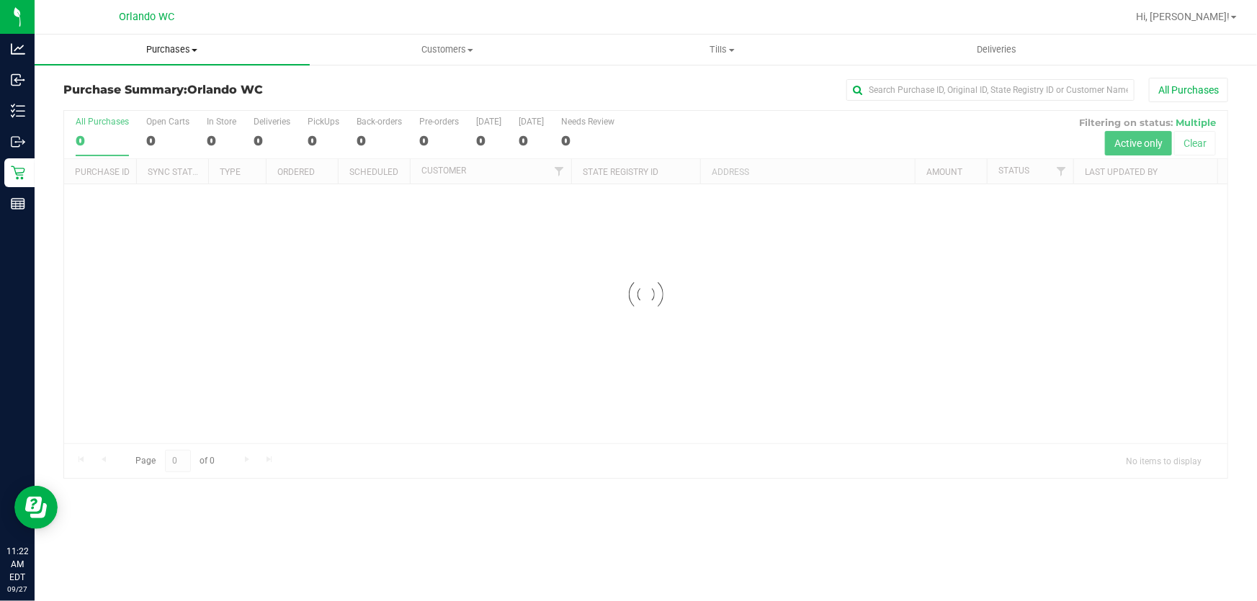
click at [179, 48] on span "Purchases" at bounding box center [172, 49] width 275 height 13
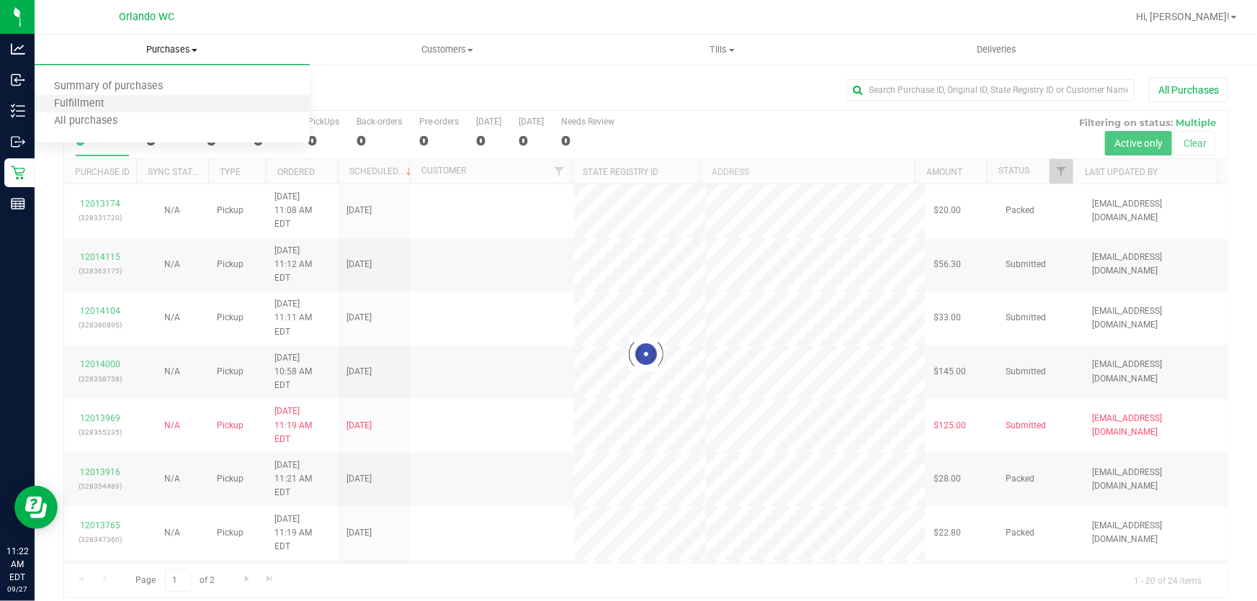
click at [133, 99] on li "Fulfillment" at bounding box center [172, 104] width 275 height 17
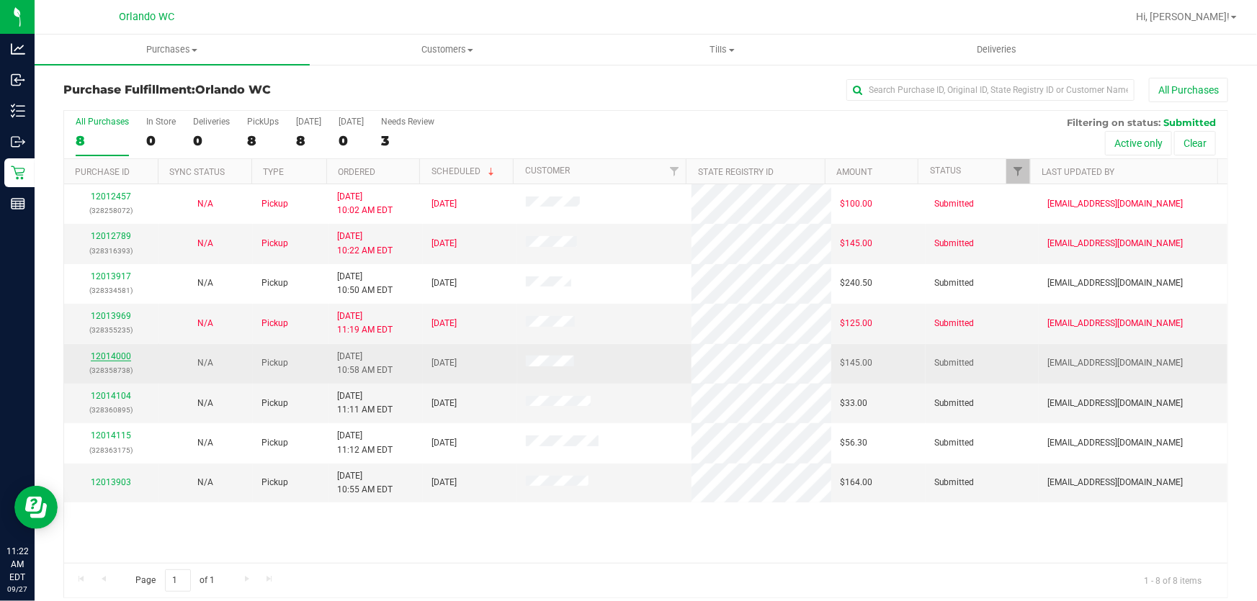
click at [102, 356] on link "12014000" at bounding box center [111, 356] width 40 height 10
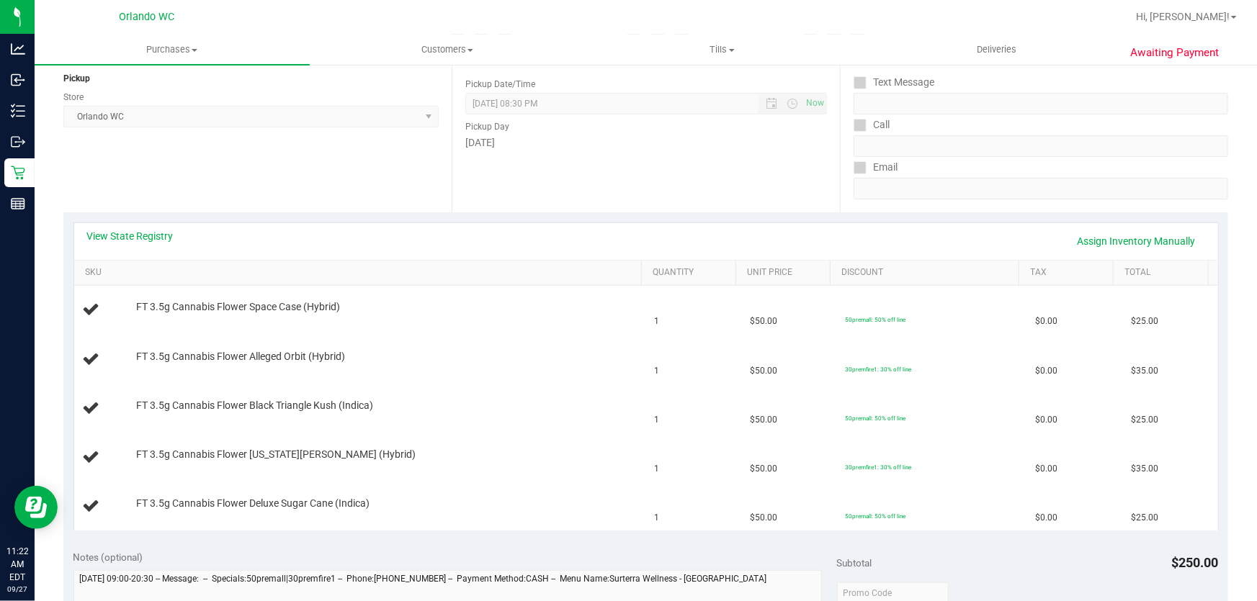
scroll to position [163, 0]
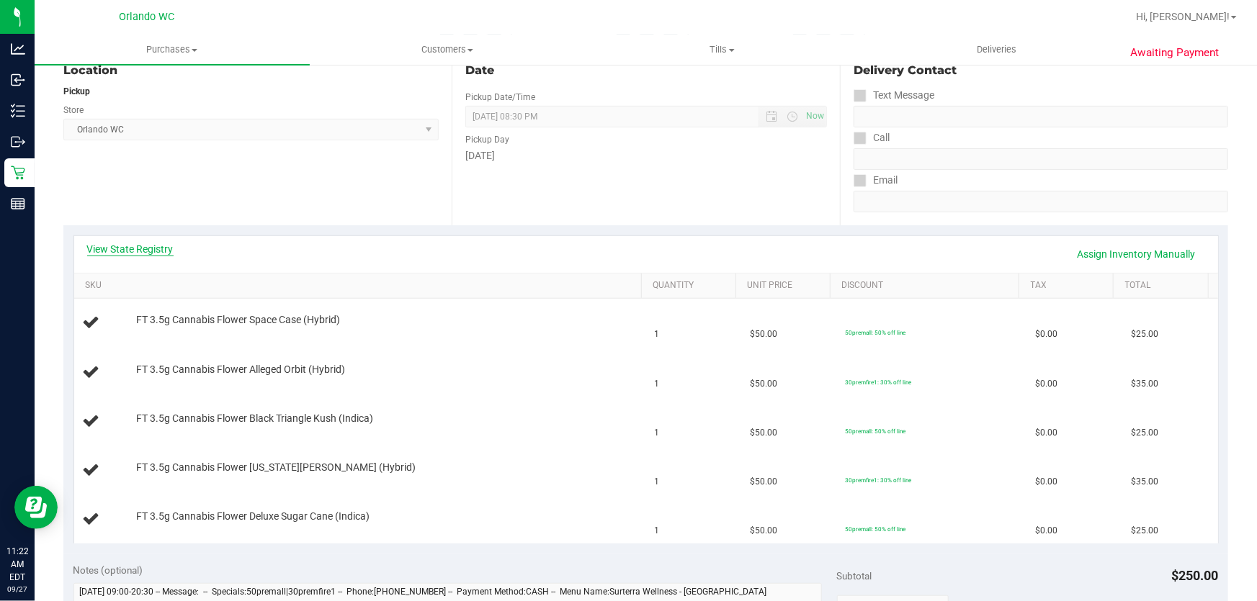
click at [143, 251] on link "View State Registry" at bounding box center [130, 249] width 86 height 14
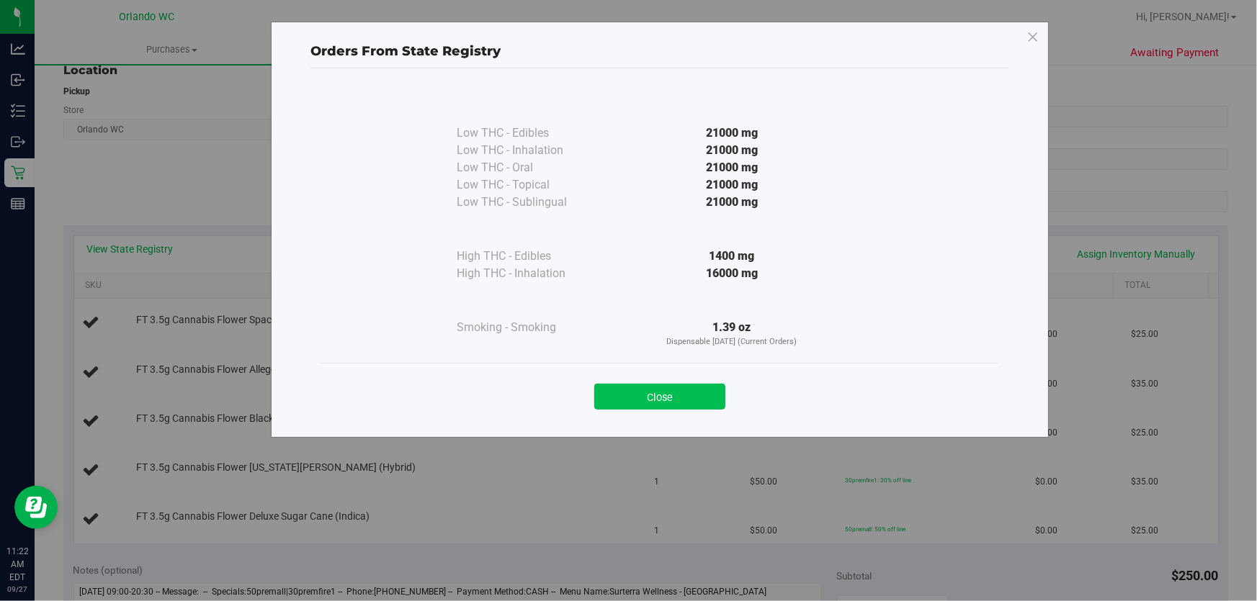
click at [669, 398] on button "Close" at bounding box center [659, 397] width 131 height 26
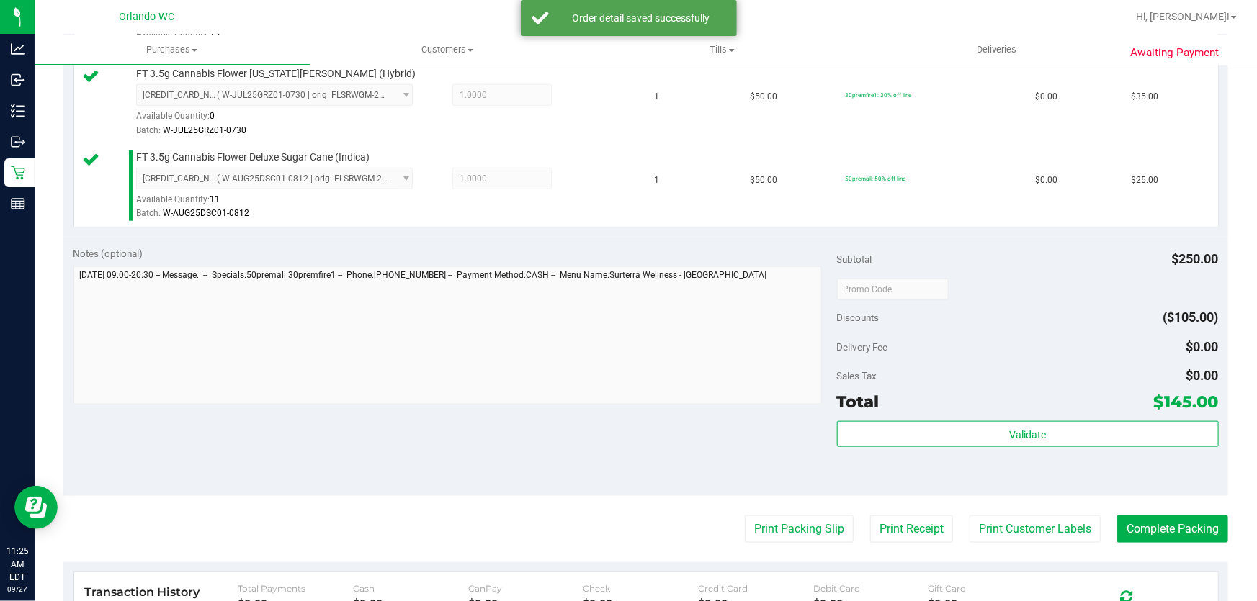
scroll to position [665, 0]
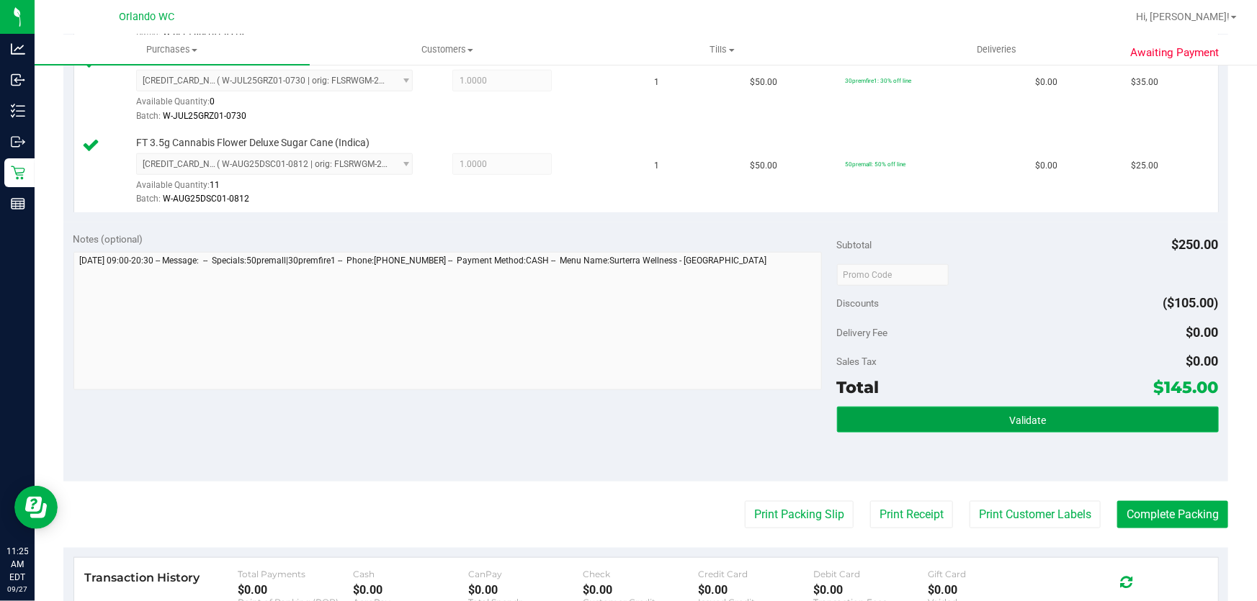
click at [1036, 418] on span "Validate" at bounding box center [1027, 421] width 37 height 12
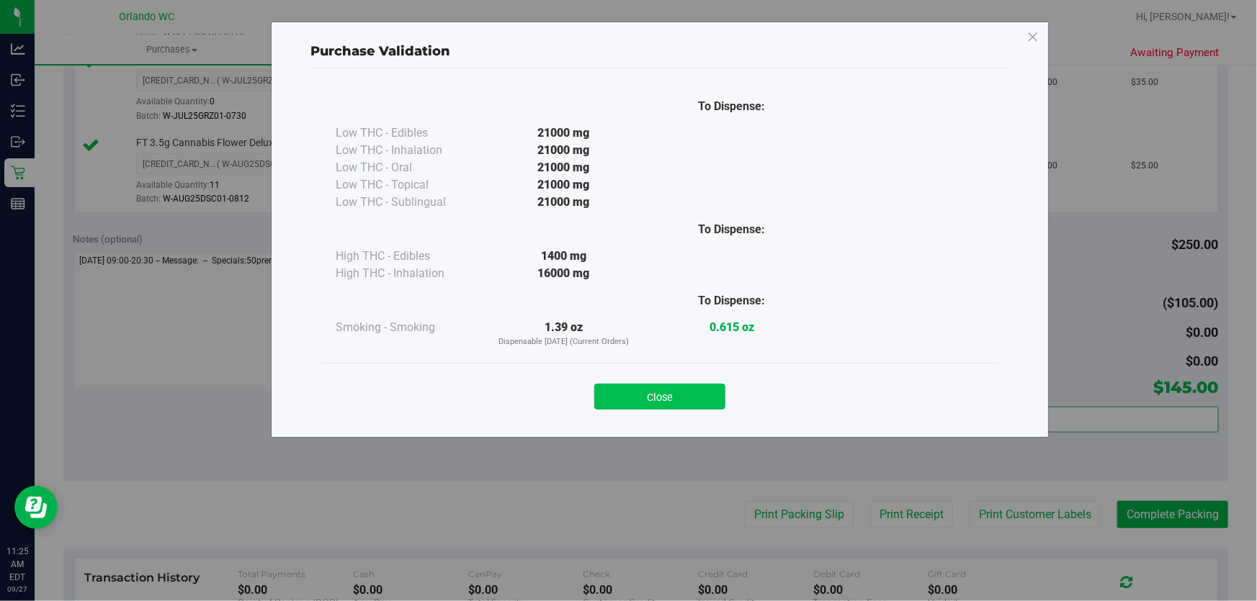
click at [666, 395] on button "Close" at bounding box center [659, 397] width 131 height 26
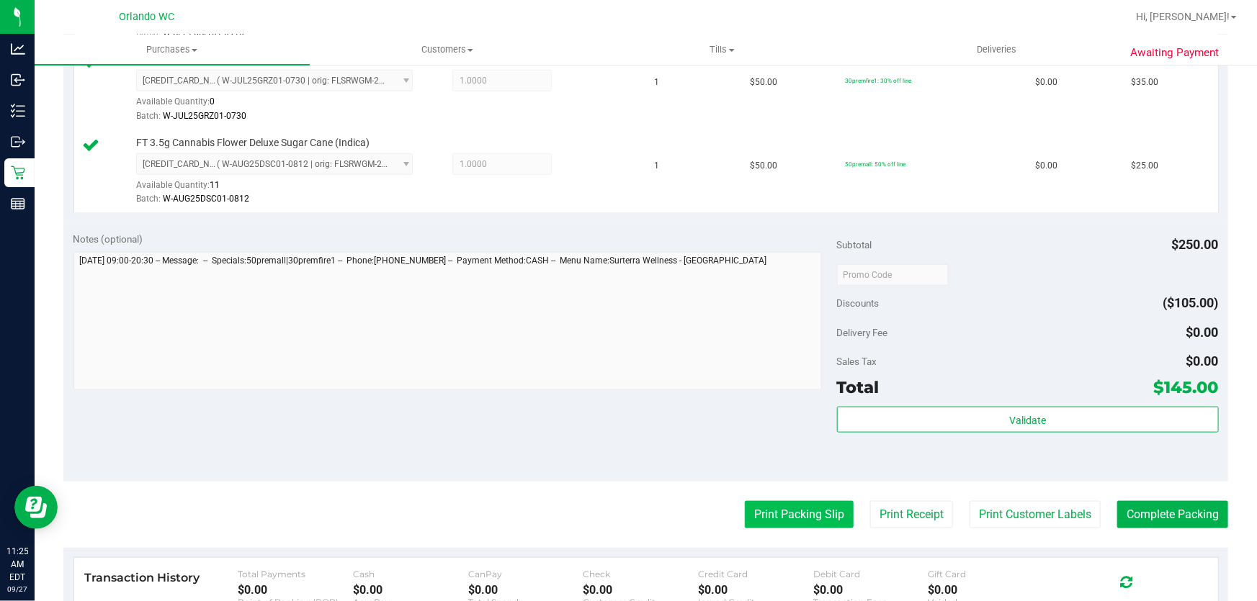
click at [791, 511] on button "Print Packing Slip" at bounding box center [799, 514] width 109 height 27
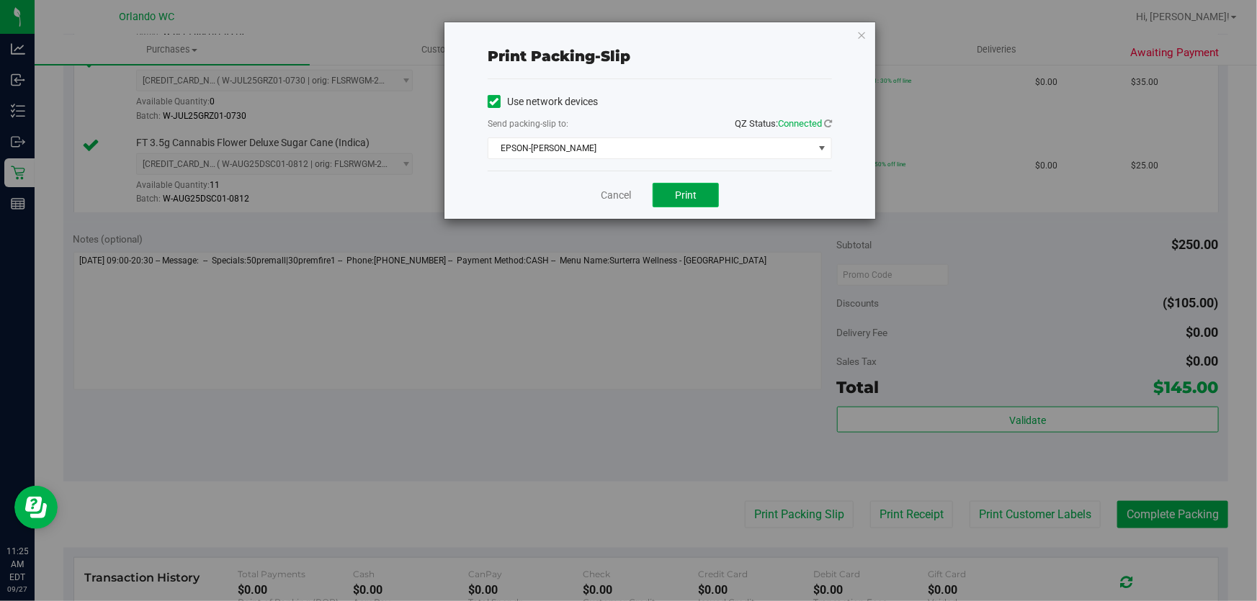
click at [690, 191] on span "Print" at bounding box center [686, 195] width 22 height 12
click at [619, 194] on link "Cancel" at bounding box center [616, 195] width 30 height 15
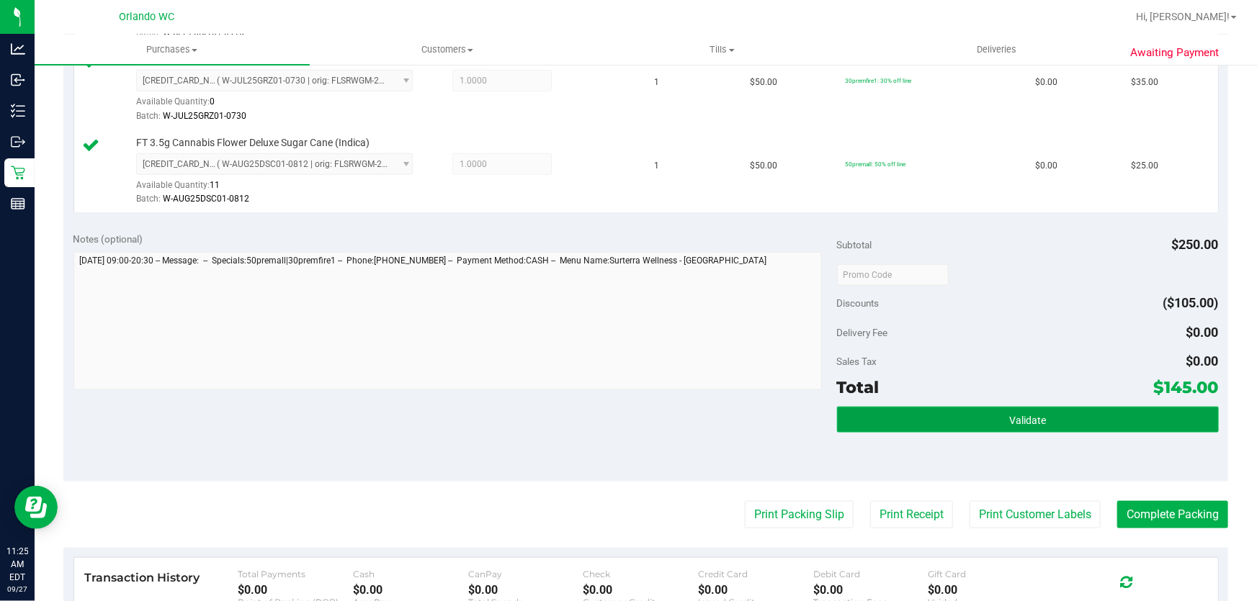
click at [1057, 411] on button "Validate" at bounding box center [1028, 420] width 382 height 26
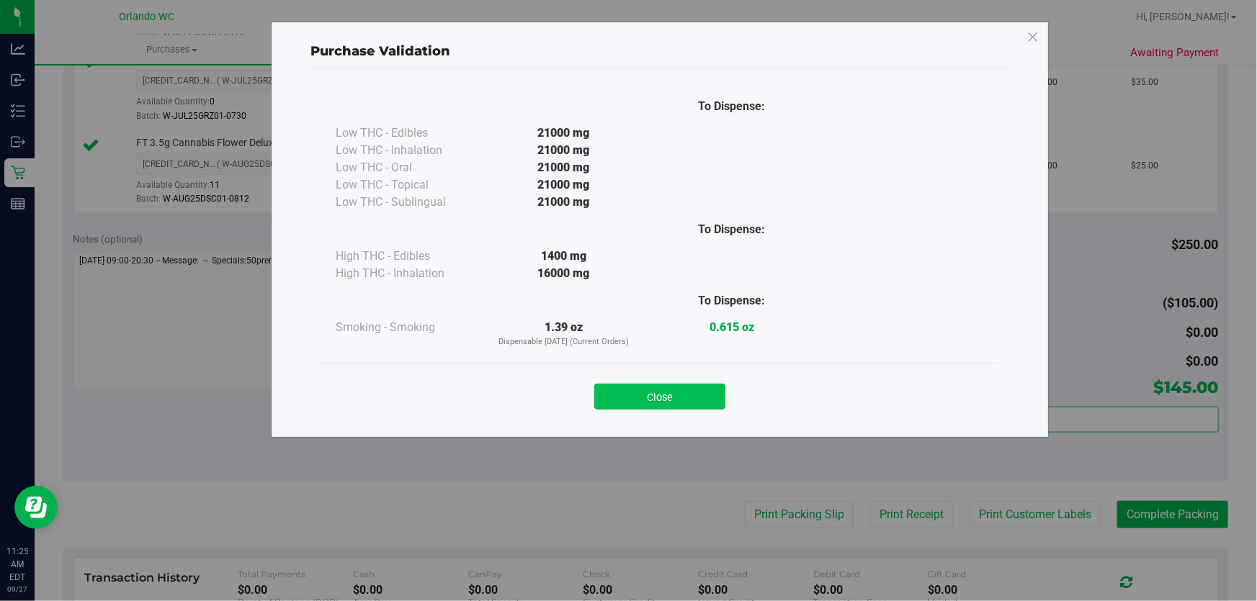
click at [682, 392] on button "Close" at bounding box center [659, 397] width 131 height 26
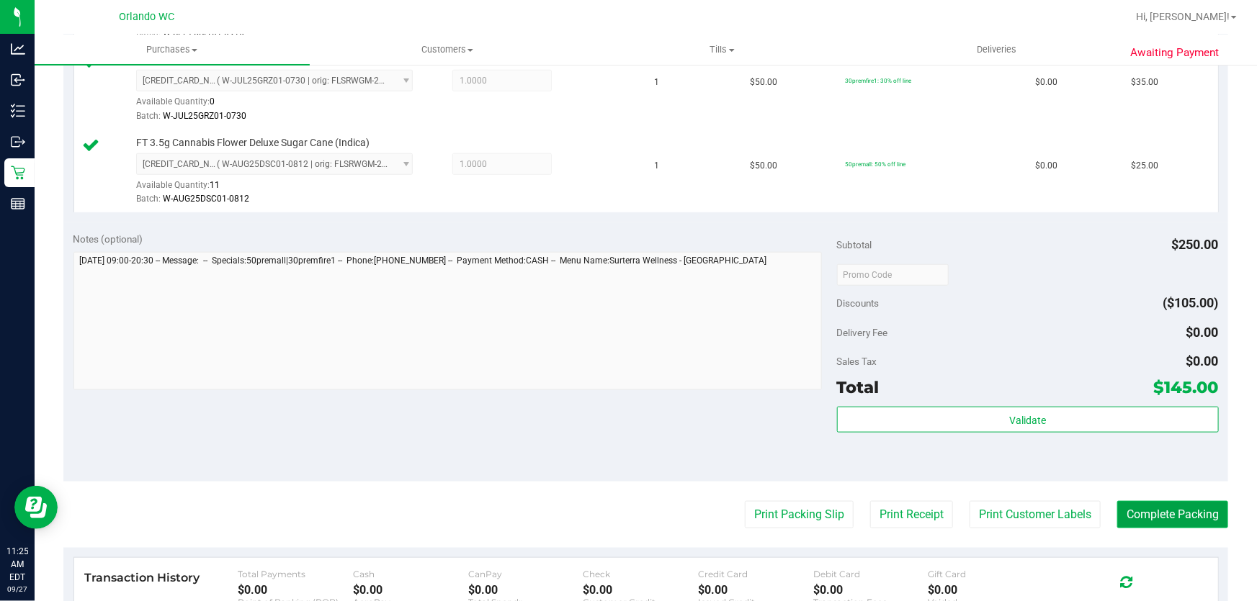
click at [1167, 517] on button "Complete Packing" at bounding box center [1172, 514] width 111 height 27
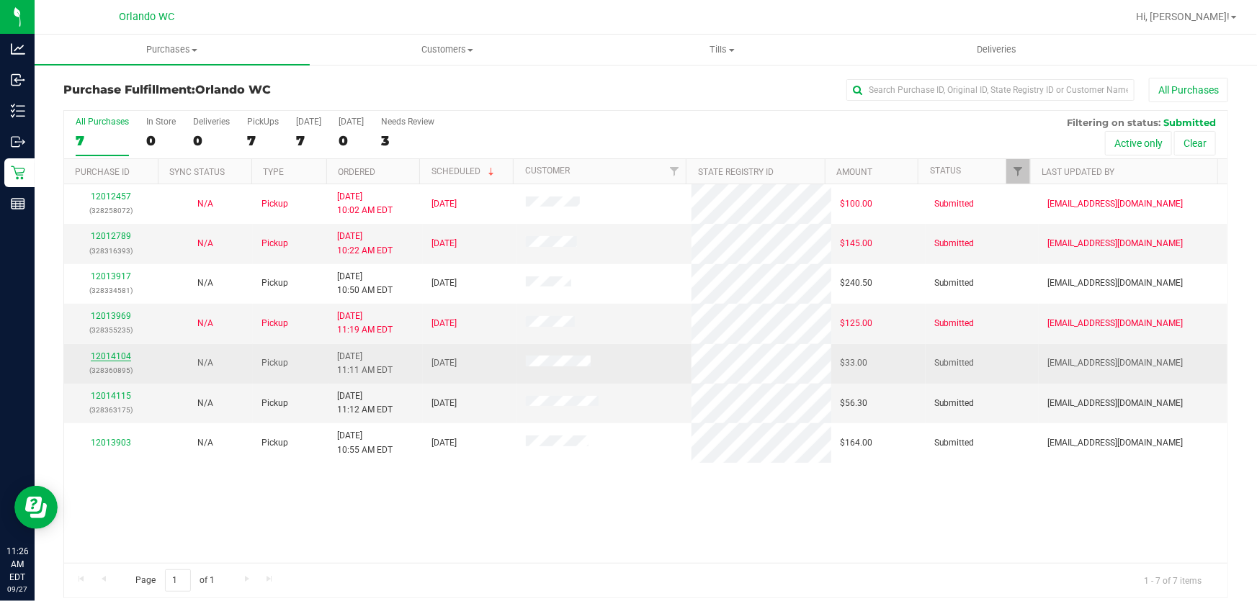
click at [119, 352] on link "12014104" at bounding box center [111, 356] width 40 height 10
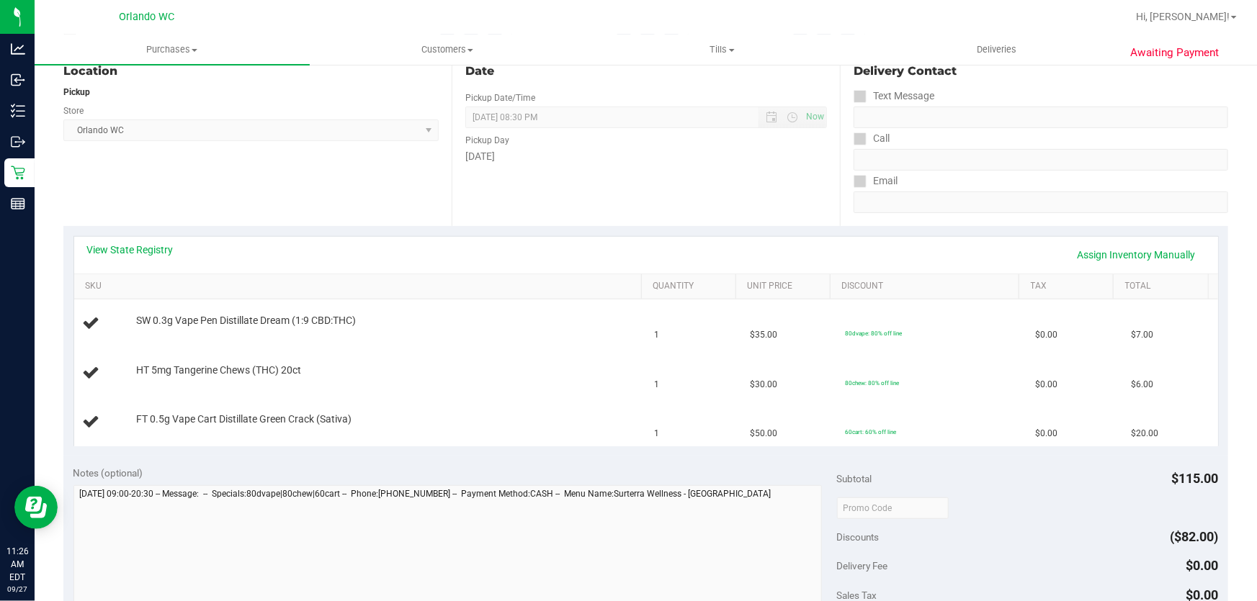
scroll to position [200, 0]
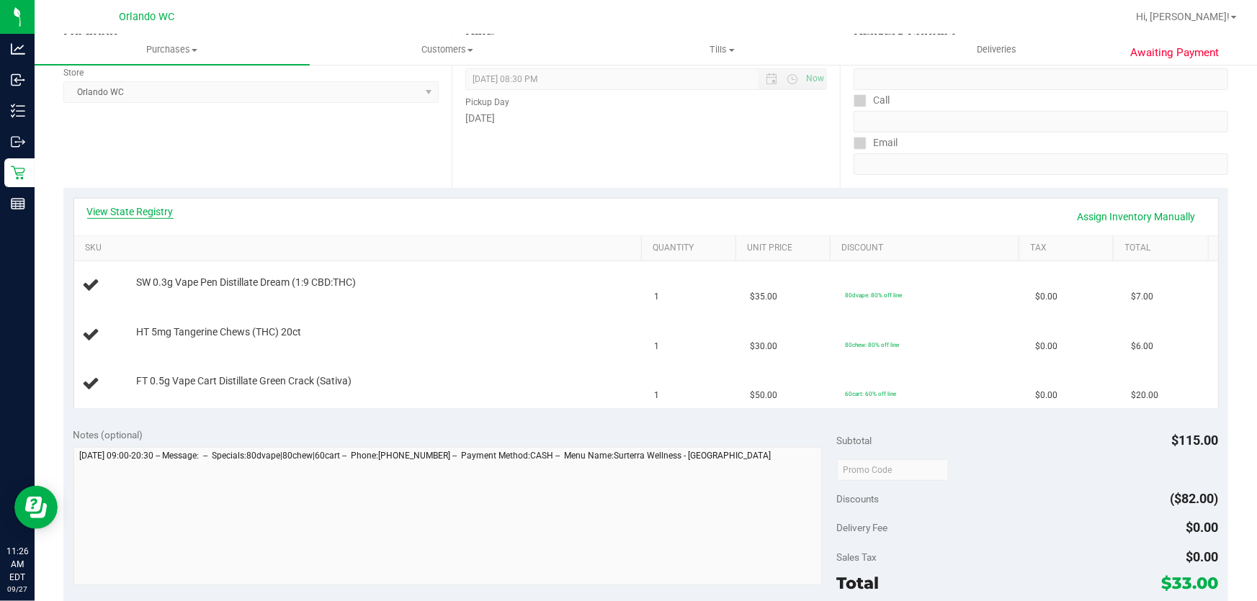
click at [155, 208] on link "View State Registry" at bounding box center [130, 212] width 86 height 14
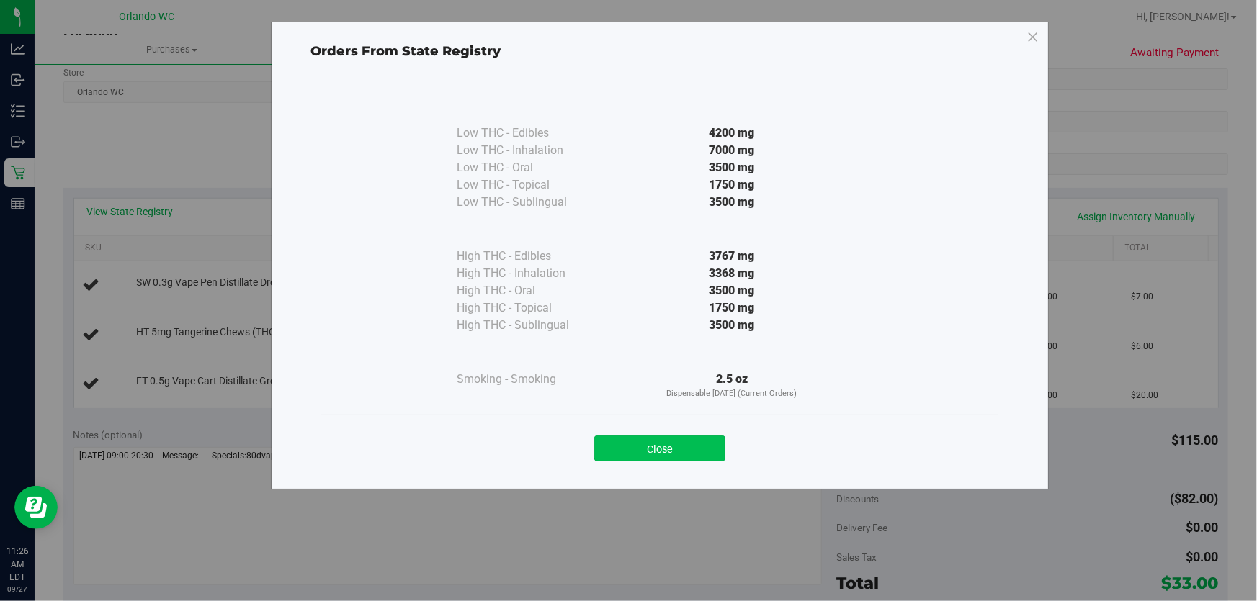
click at [655, 447] on button "Close" at bounding box center [659, 449] width 131 height 26
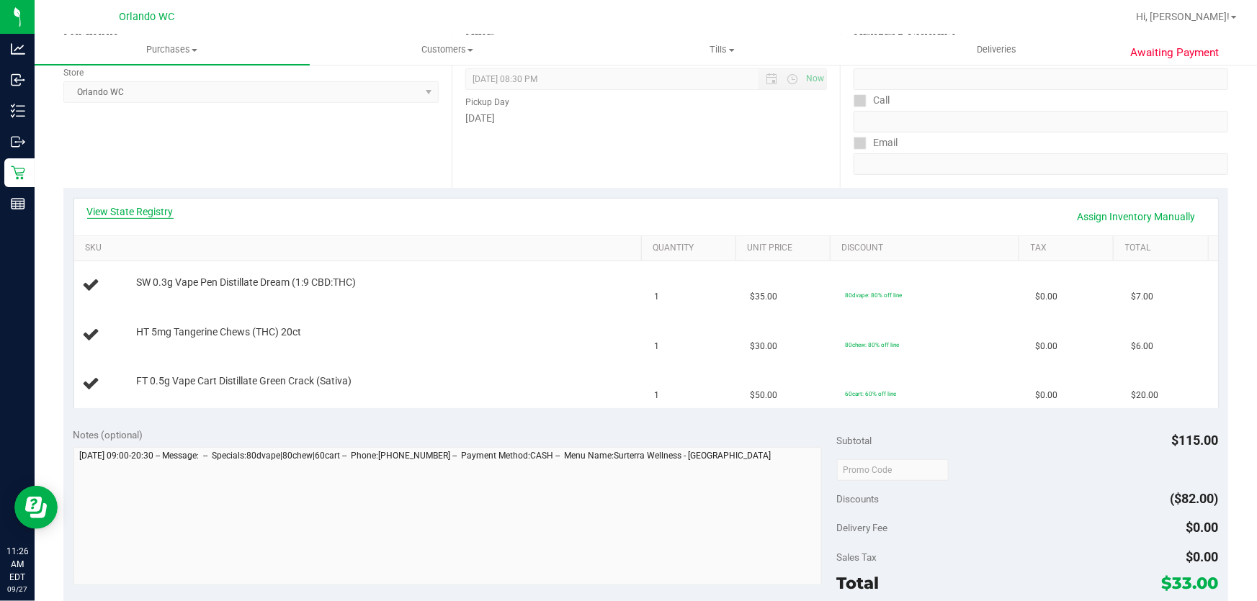
click at [151, 207] on link "View State Registry" at bounding box center [130, 212] width 86 height 14
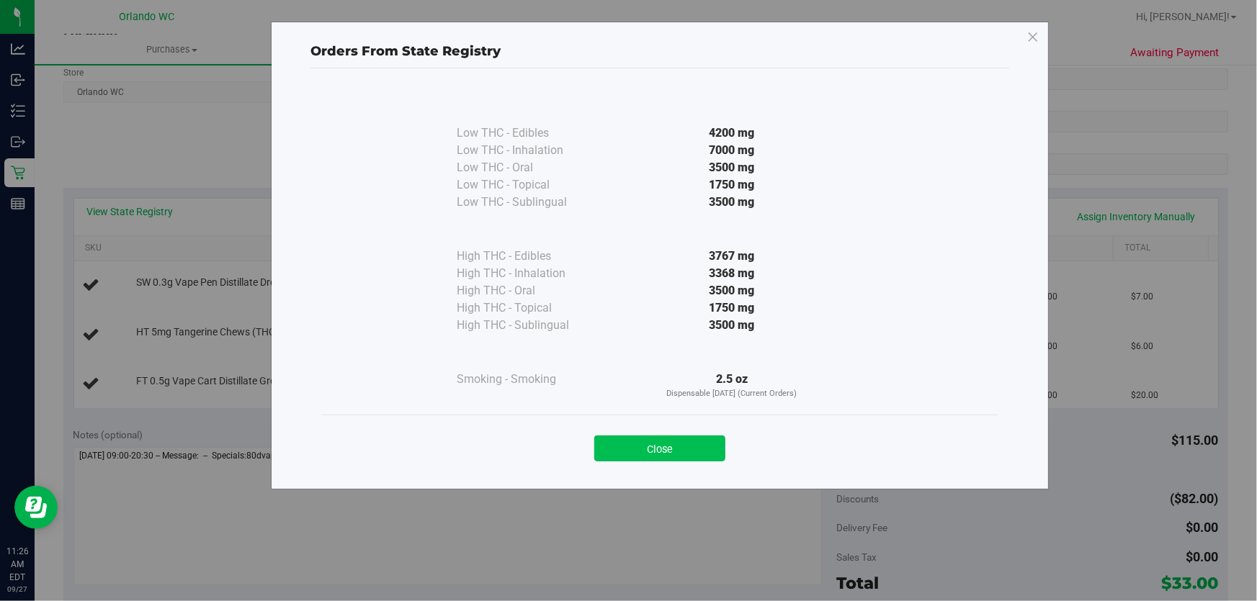
click at [685, 449] on button "Close" at bounding box center [659, 449] width 131 height 26
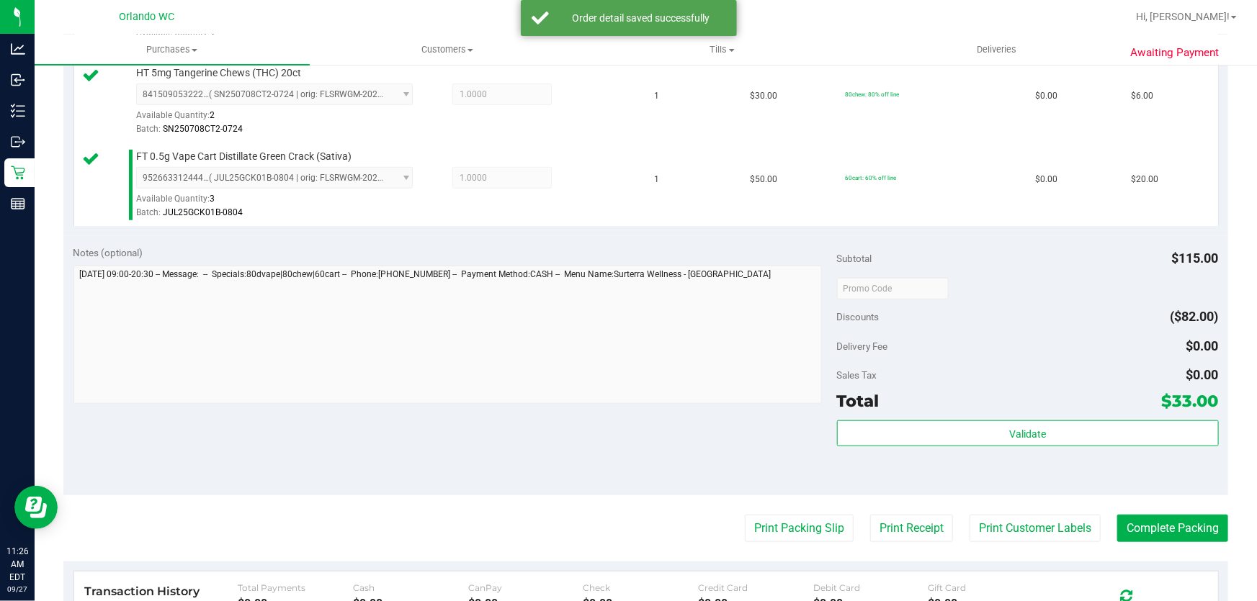
scroll to position [493, 0]
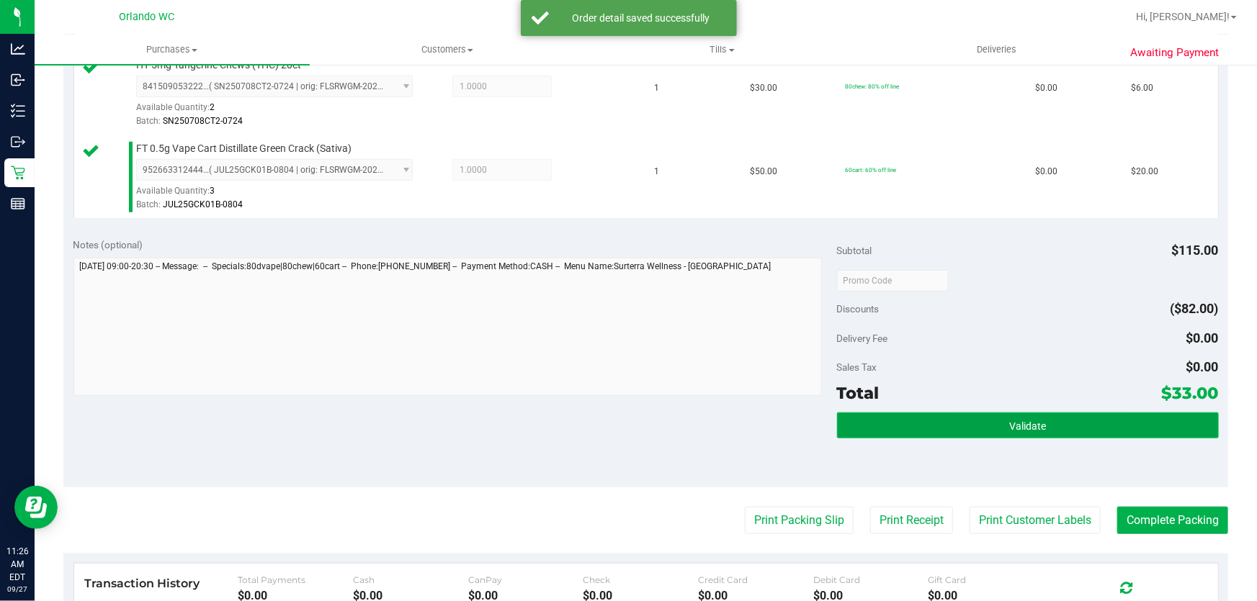
click at [1058, 429] on button "Validate" at bounding box center [1028, 426] width 382 height 26
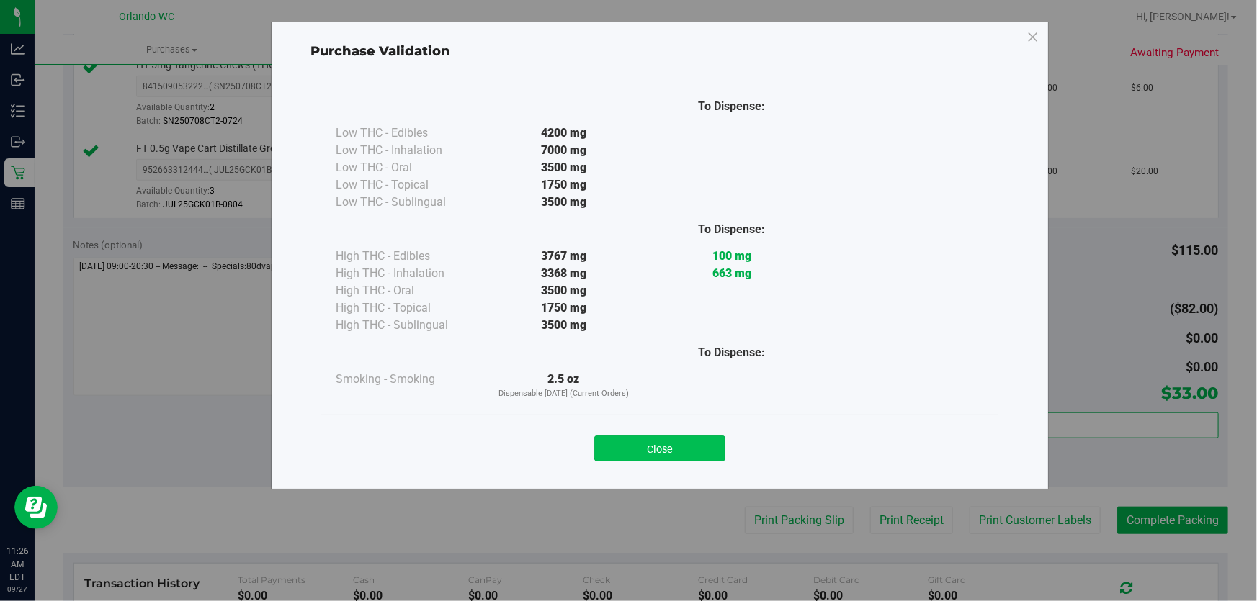
click at [699, 451] on button "Close" at bounding box center [659, 449] width 131 height 26
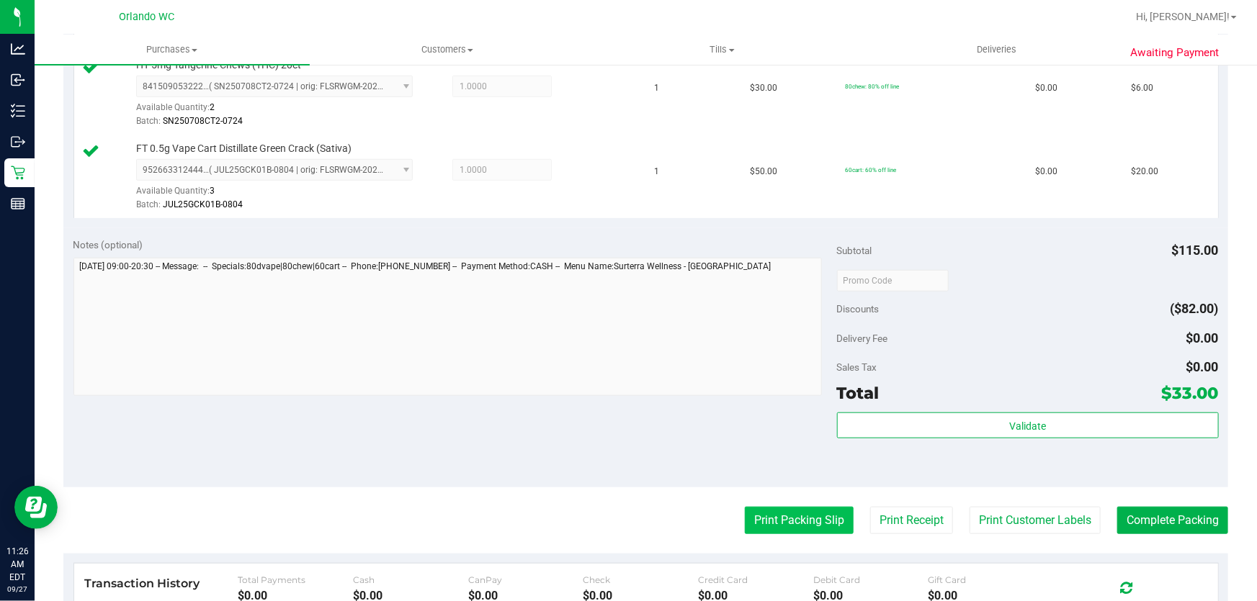
click at [796, 521] on button "Print Packing Slip" at bounding box center [799, 520] width 109 height 27
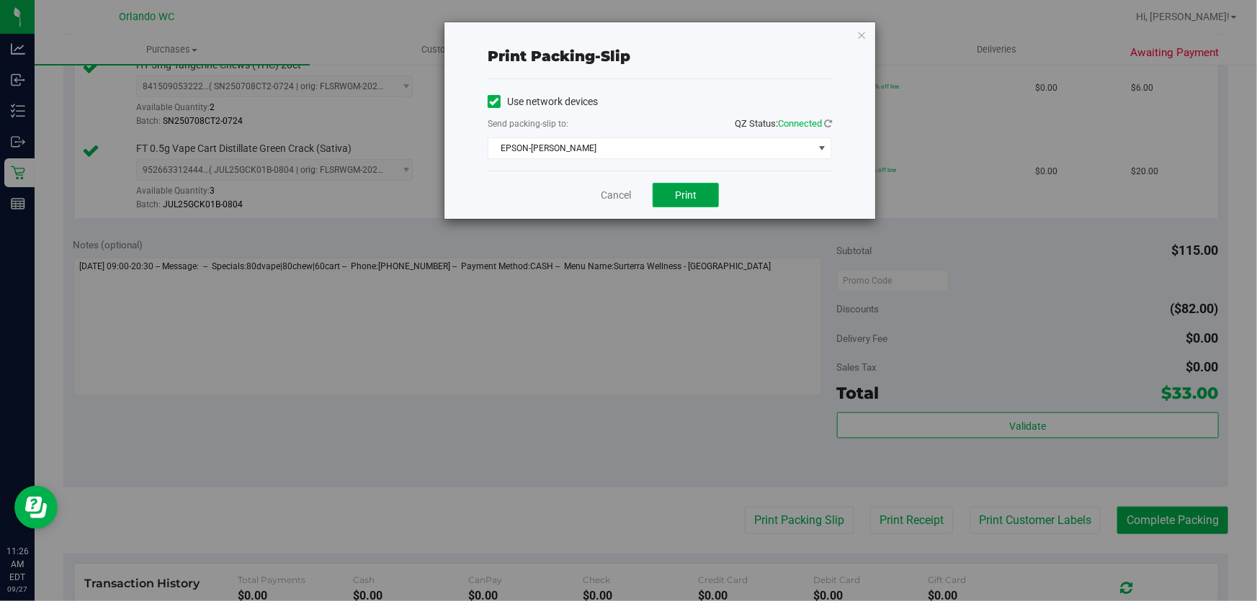
click at [692, 194] on span "Print" at bounding box center [686, 195] width 22 height 12
click at [614, 193] on link "Cancel" at bounding box center [616, 195] width 30 height 15
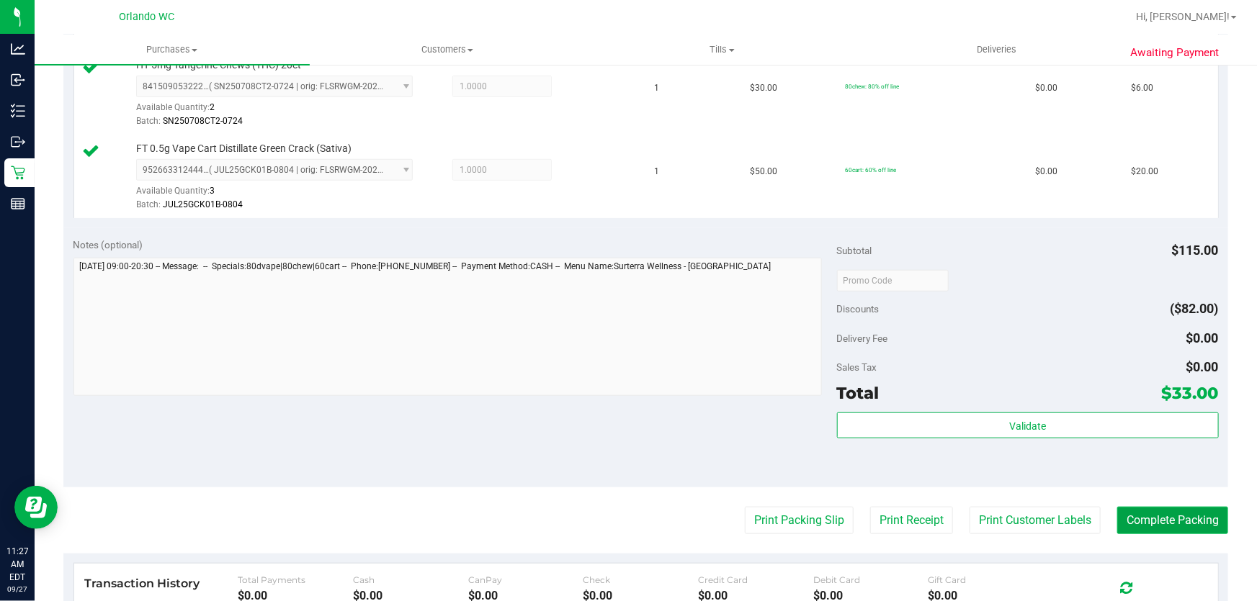
click at [1203, 529] on button "Complete Packing" at bounding box center [1172, 520] width 111 height 27
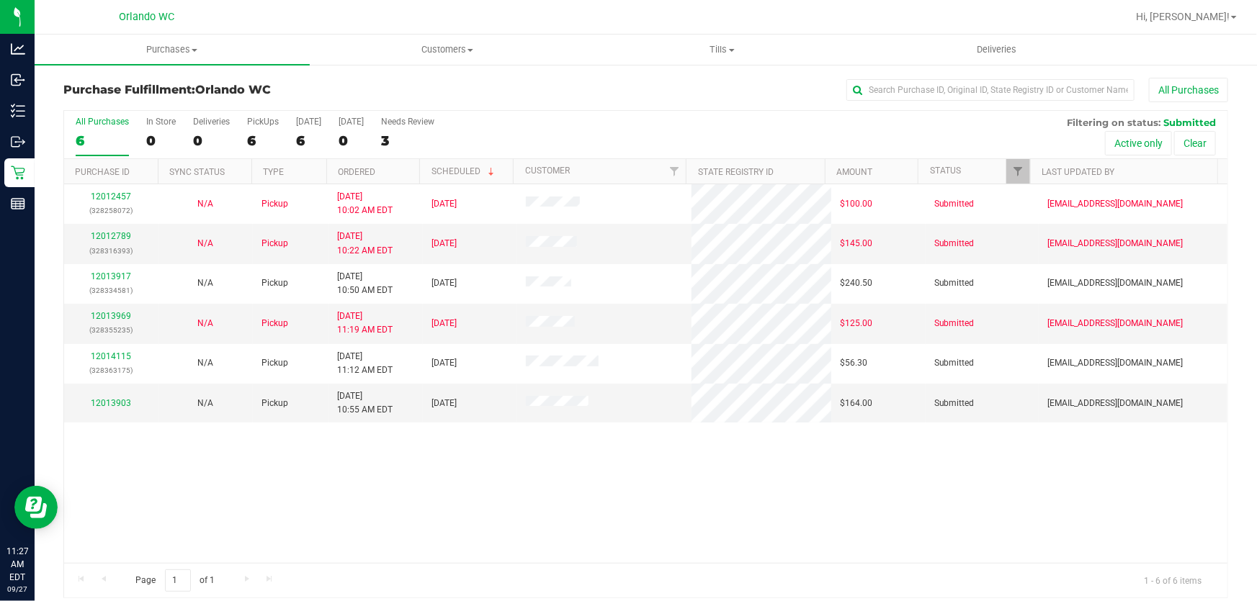
click at [610, 573] on div "Page 1 of 1 1 - 6 of 6 items" at bounding box center [645, 580] width 1163 height 35
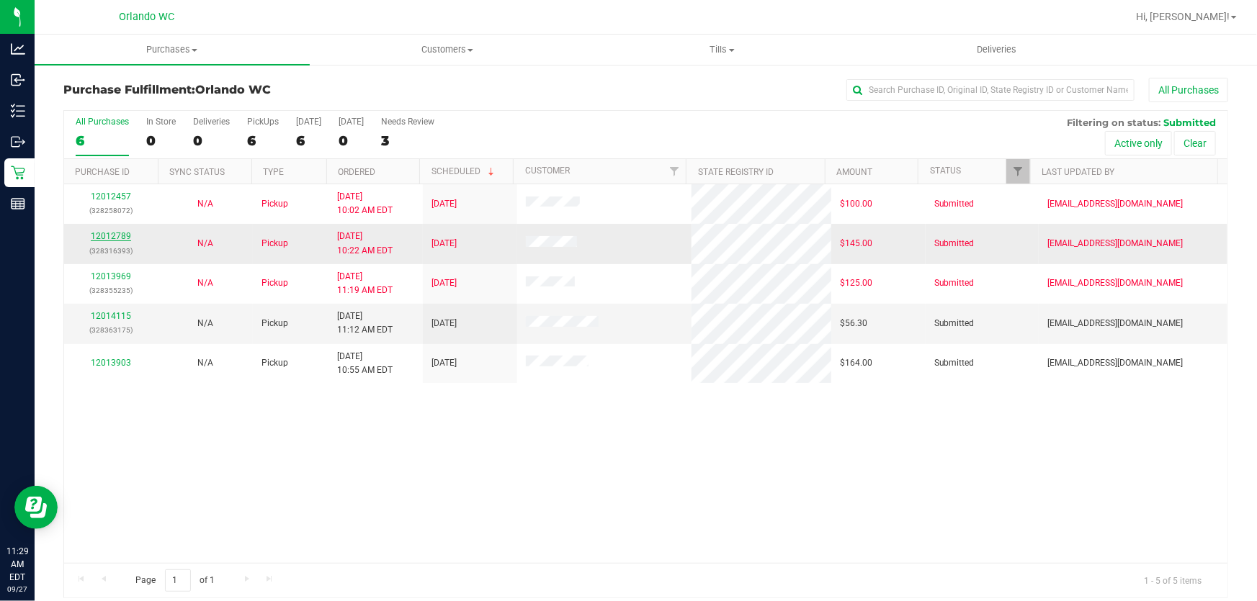
click at [113, 235] on link "12012789" at bounding box center [111, 236] width 40 height 10
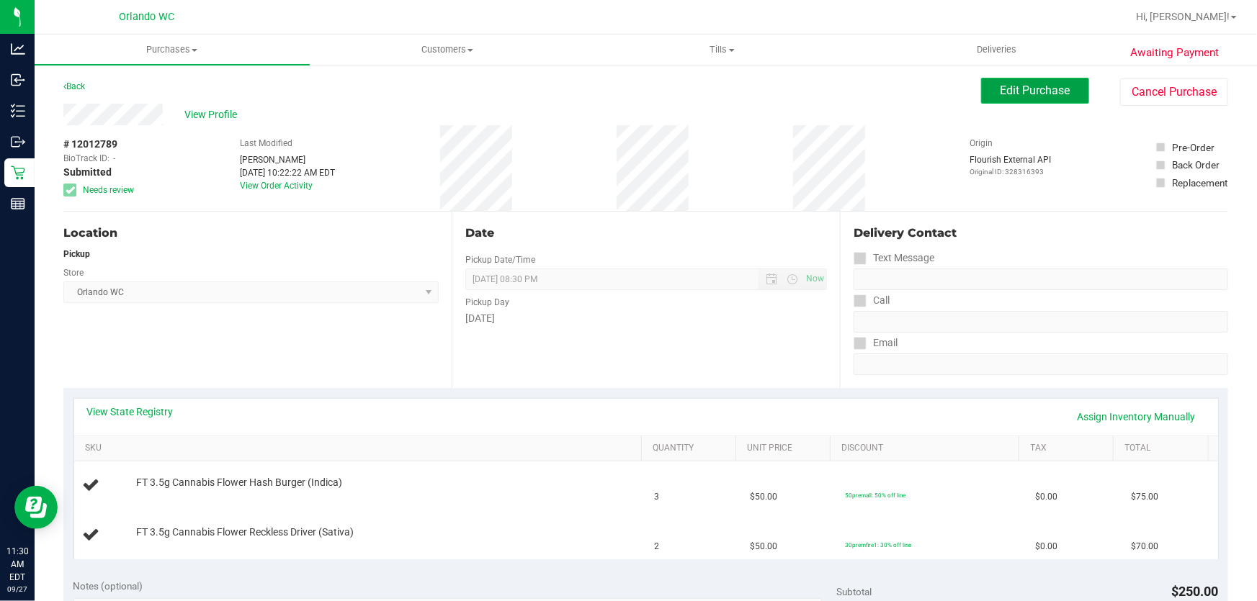
click at [1041, 86] on span "Edit Purchase" at bounding box center [1035, 91] width 70 height 14
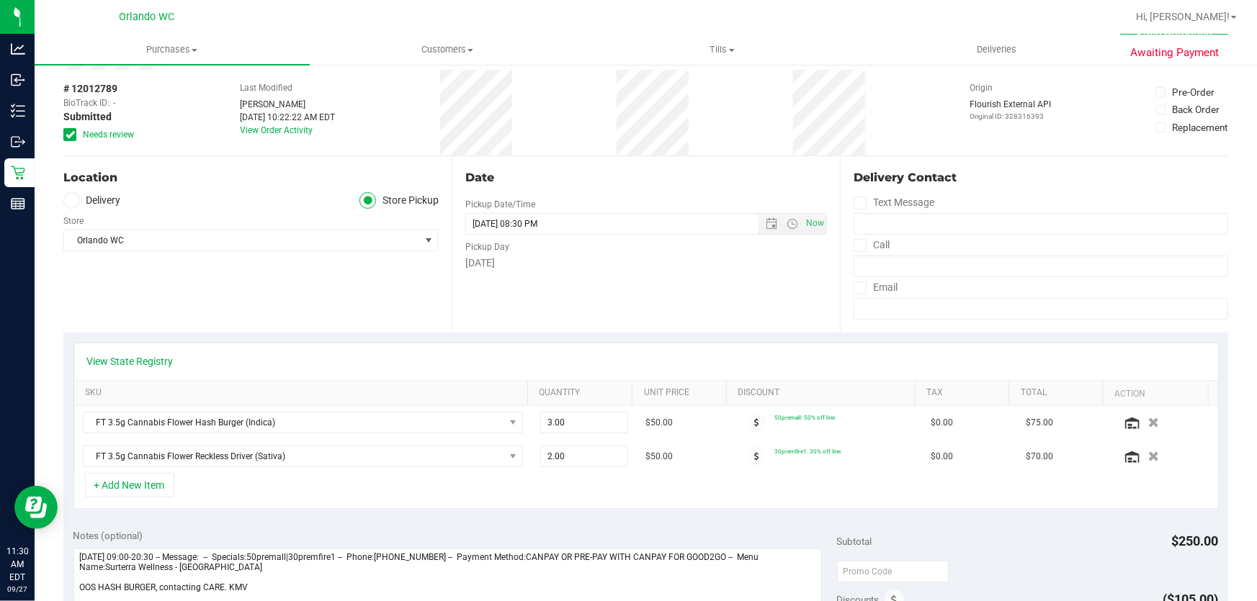
scroll to position [85, 0]
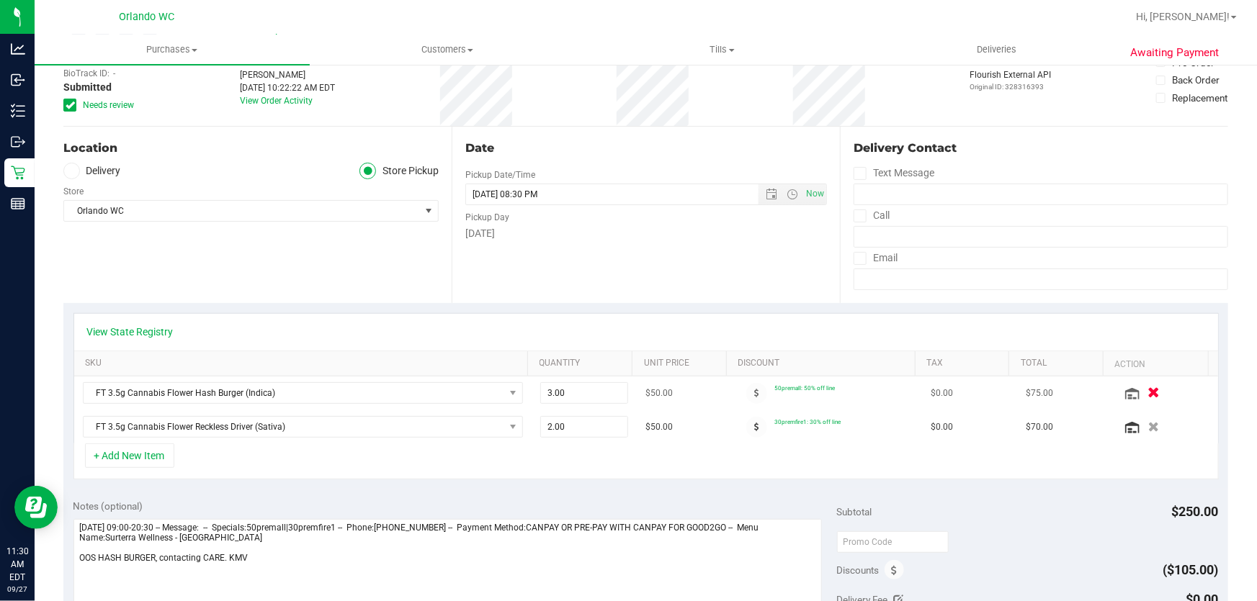
click at [1147, 390] on icon "button" at bounding box center [1153, 393] width 12 height 11
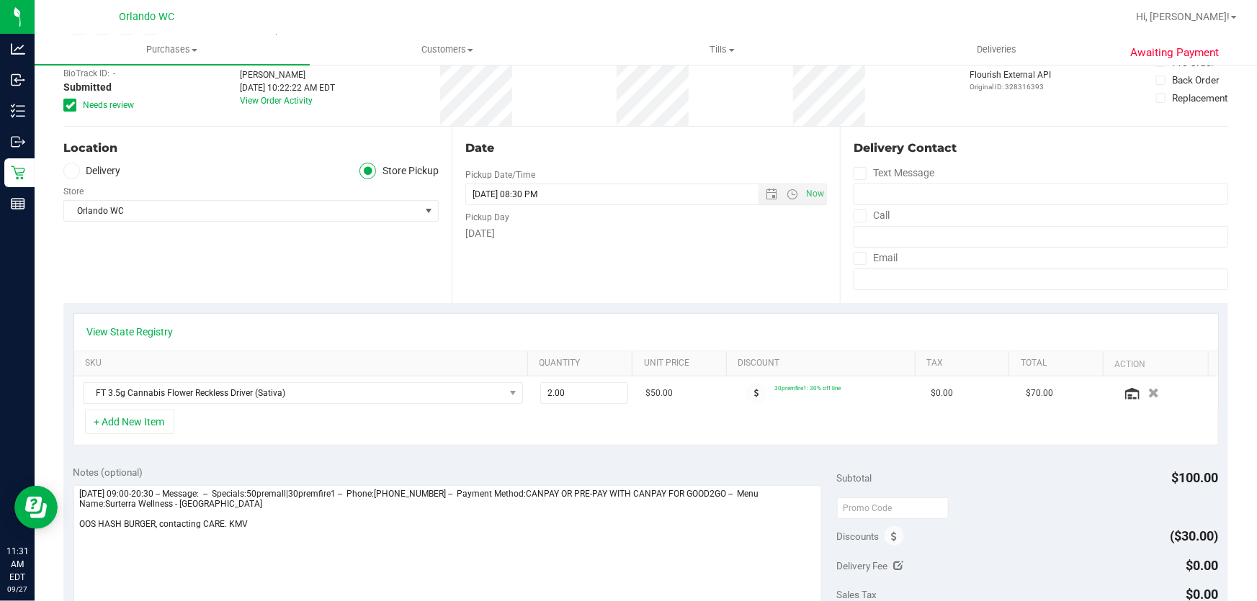
scroll to position [0, 0]
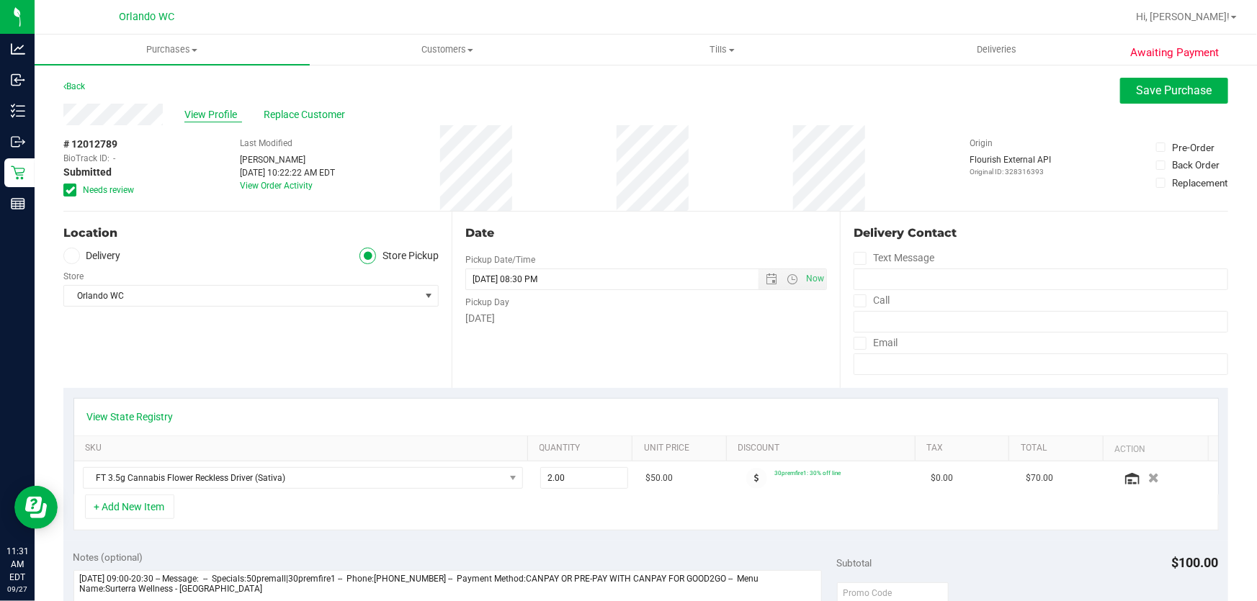
click at [206, 111] on span "View Profile" at bounding box center [213, 114] width 58 height 15
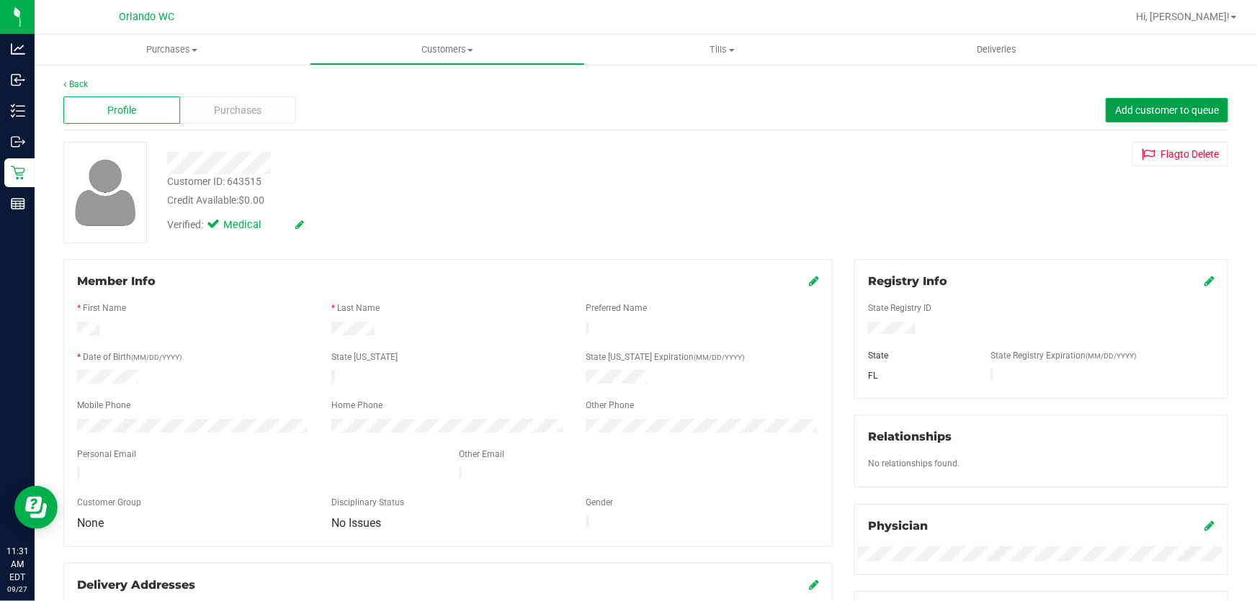
click at [1152, 112] on span "Add customer to queue" at bounding box center [1167, 110] width 104 height 12
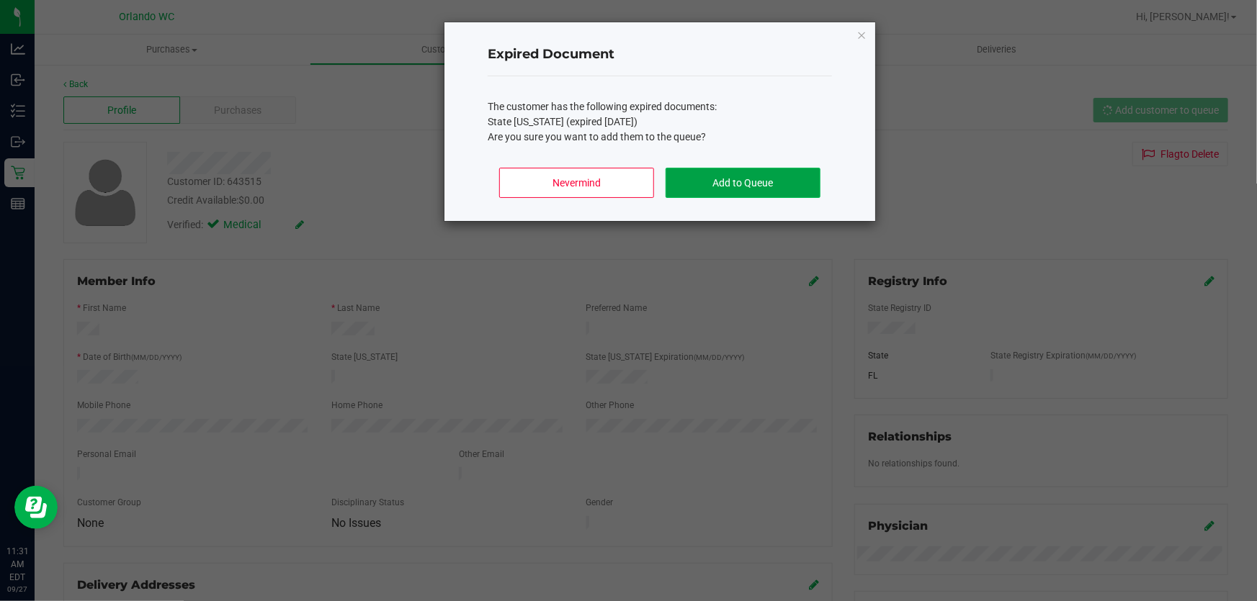
click at [770, 179] on button "Add to Queue" at bounding box center [742, 183] width 155 height 30
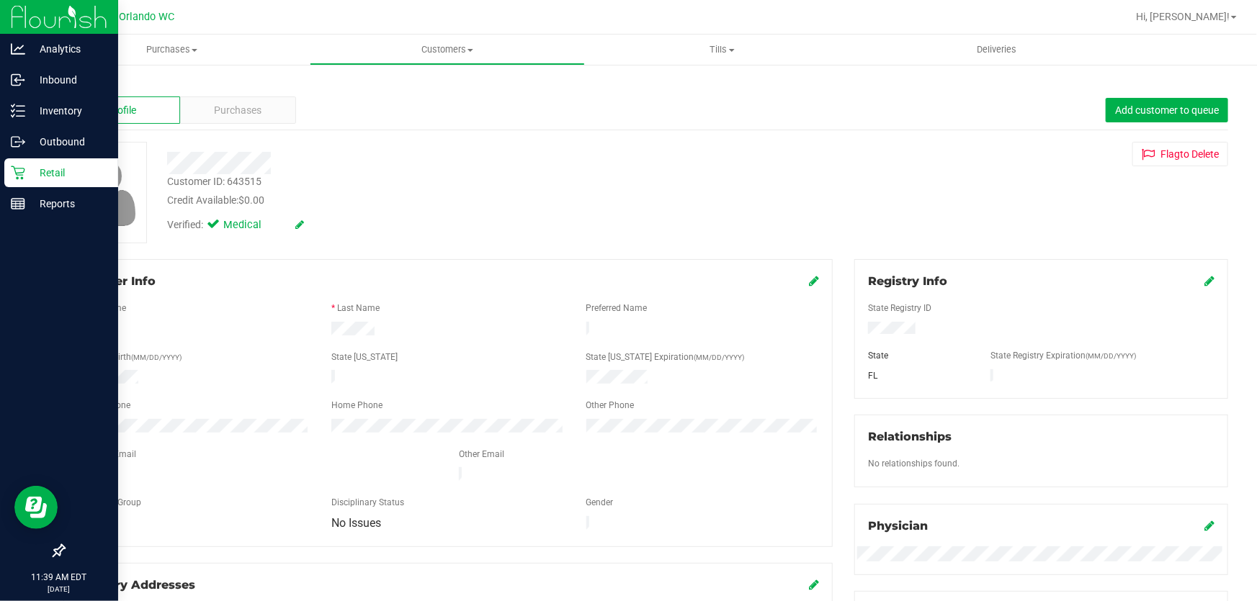
click at [24, 174] on icon at bounding box center [18, 173] width 14 height 14
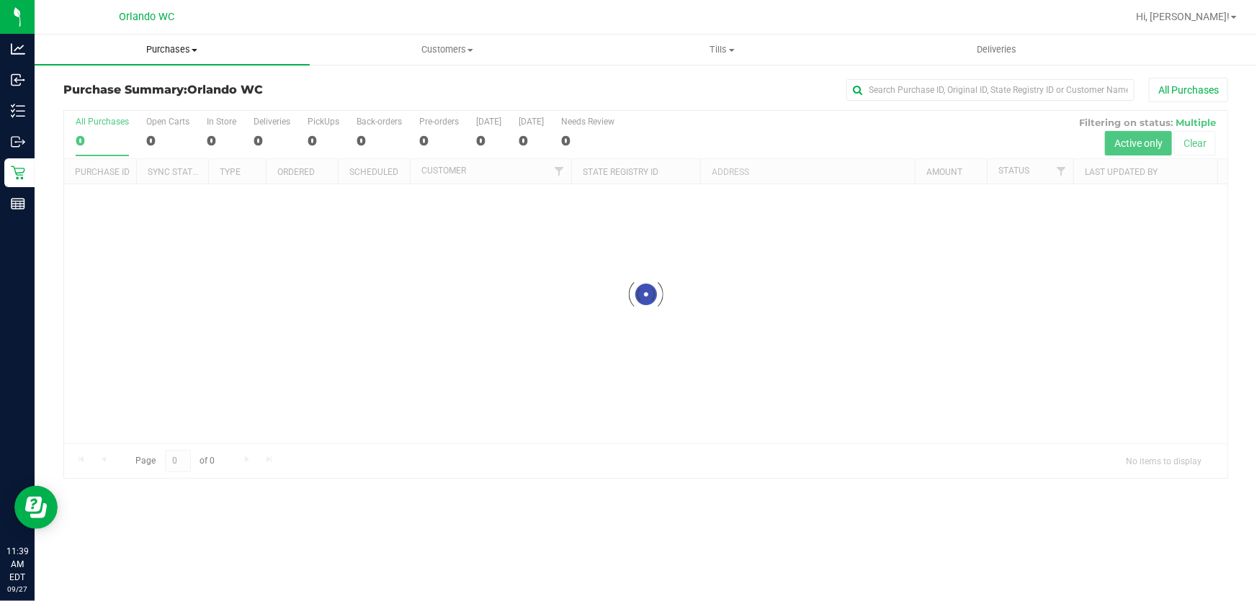
click at [185, 48] on span "Purchases" at bounding box center [172, 49] width 275 height 13
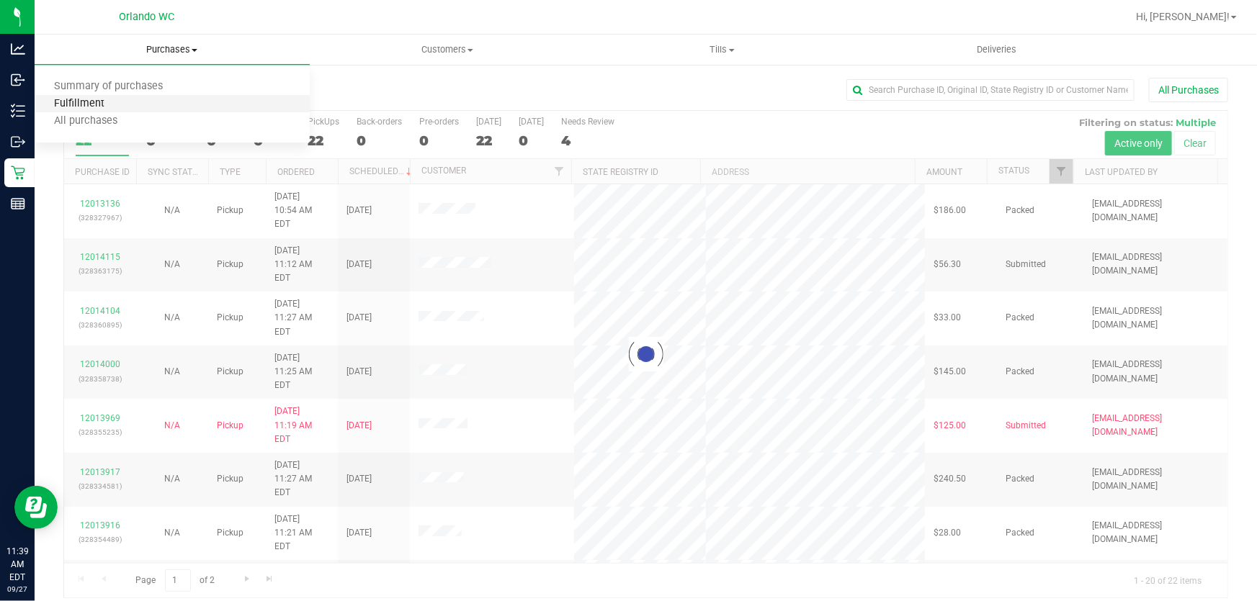
click at [119, 104] on span "Fulfillment" at bounding box center [79, 104] width 89 height 12
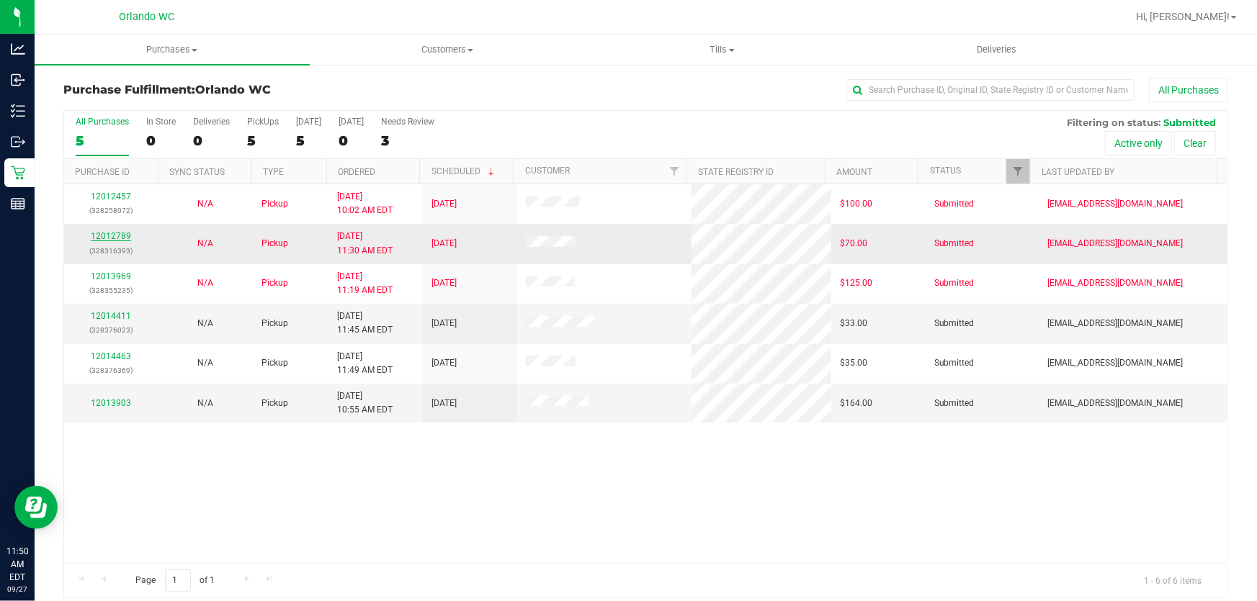
click at [114, 236] on link "12012789" at bounding box center [111, 236] width 40 height 10
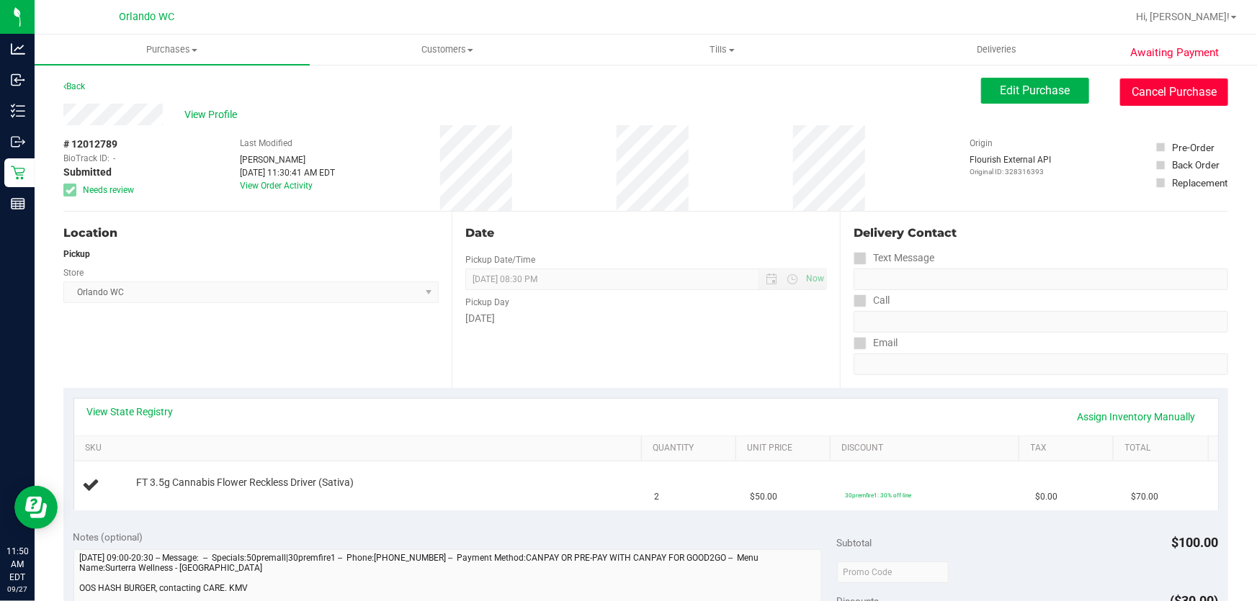
click at [1154, 86] on button "Cancel Purchase" at bounding box center [1174, 91] width 108 height 27
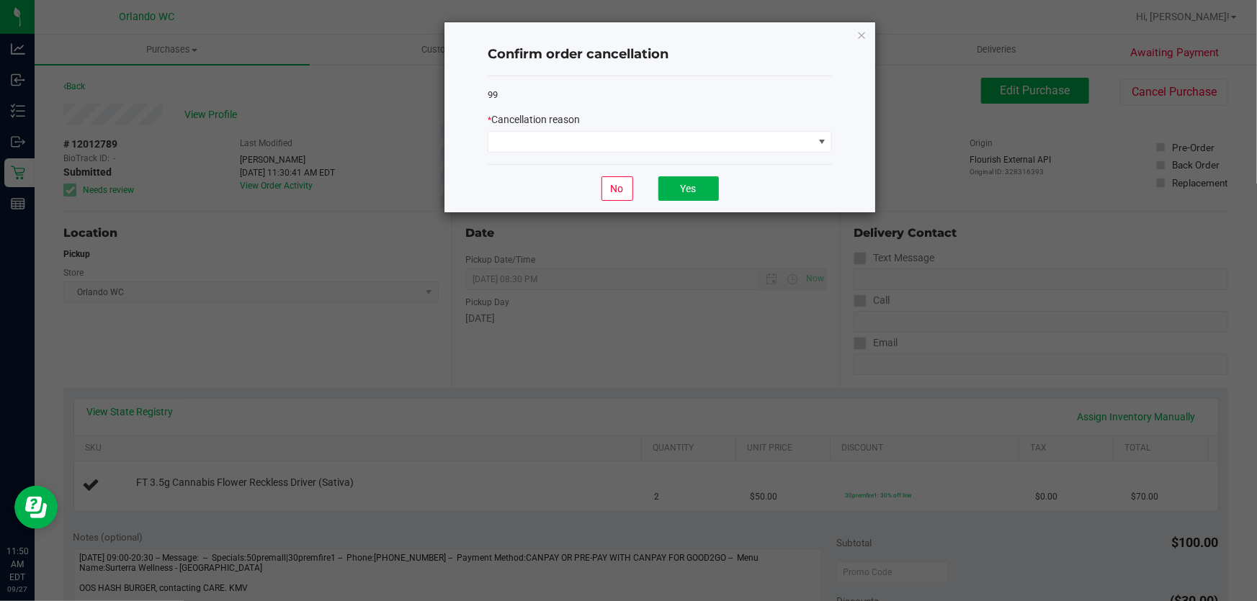
click at [753, 130] on div "* Cancellation reason" at bounding box center [660, 132] width 344 height 40
click at [664, 143] on span at bounding box center [650, 142] width 325 height 20
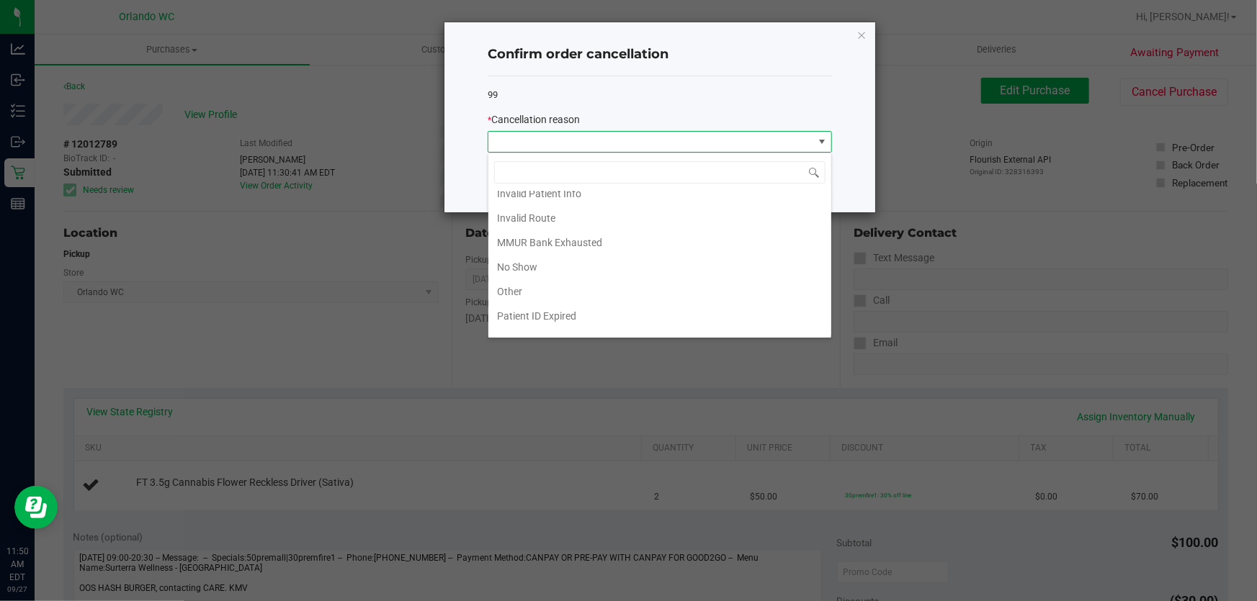
scroll to position [74, 0]
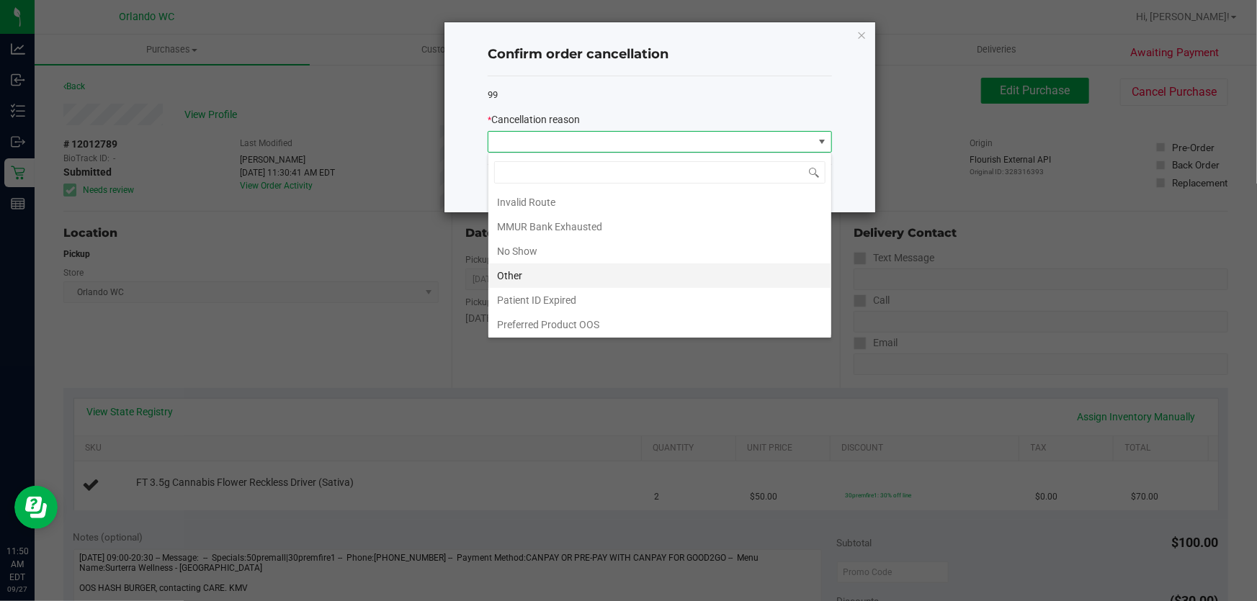
click at [564, 274] on li "Other" at bounding box center [659, 276] width 343 height 24
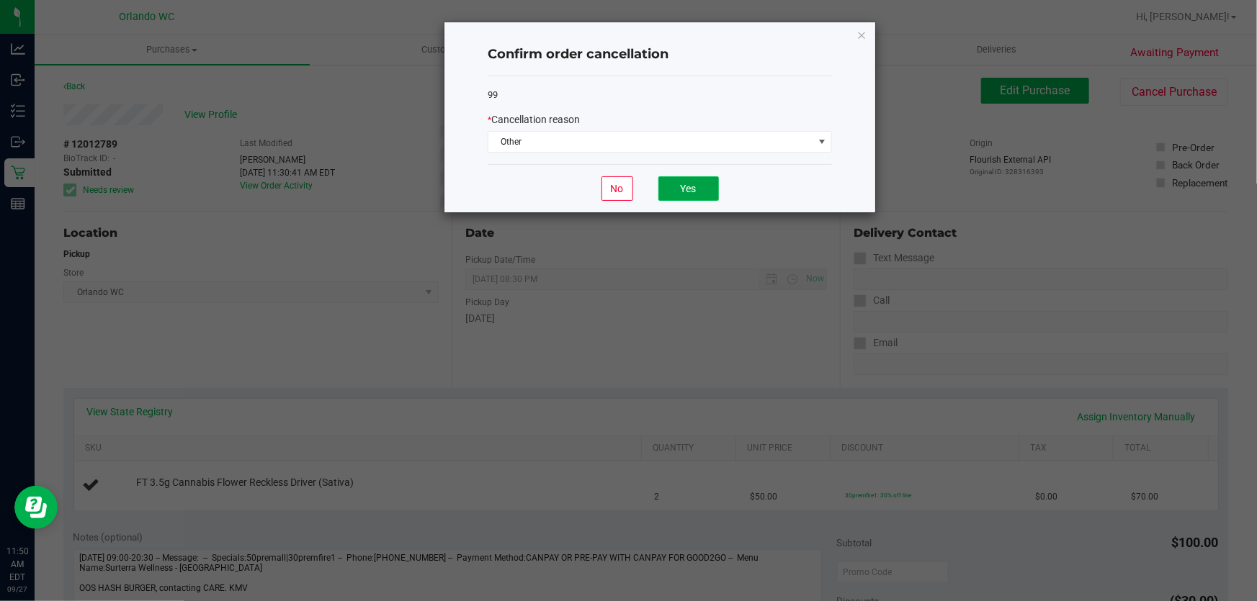
click at [699, 189] on button "Yes" at bounding box center [688, 188] width 60 height 24
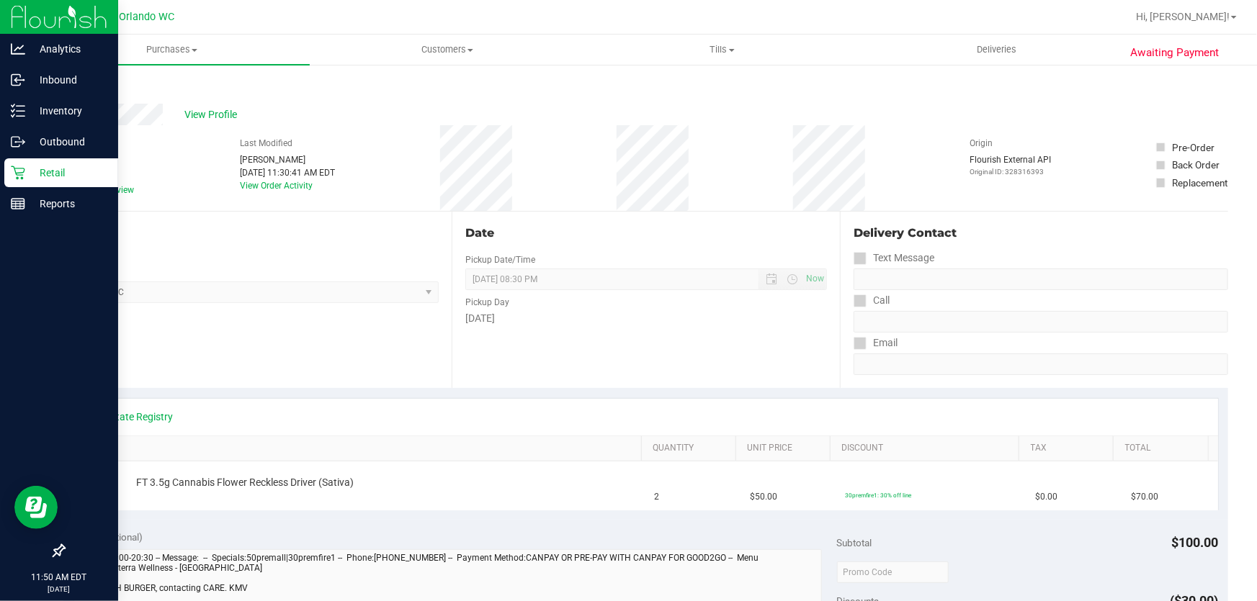
click at [25, 172] on p "Retail" at bounding box center [68, 172] width 86 height 17
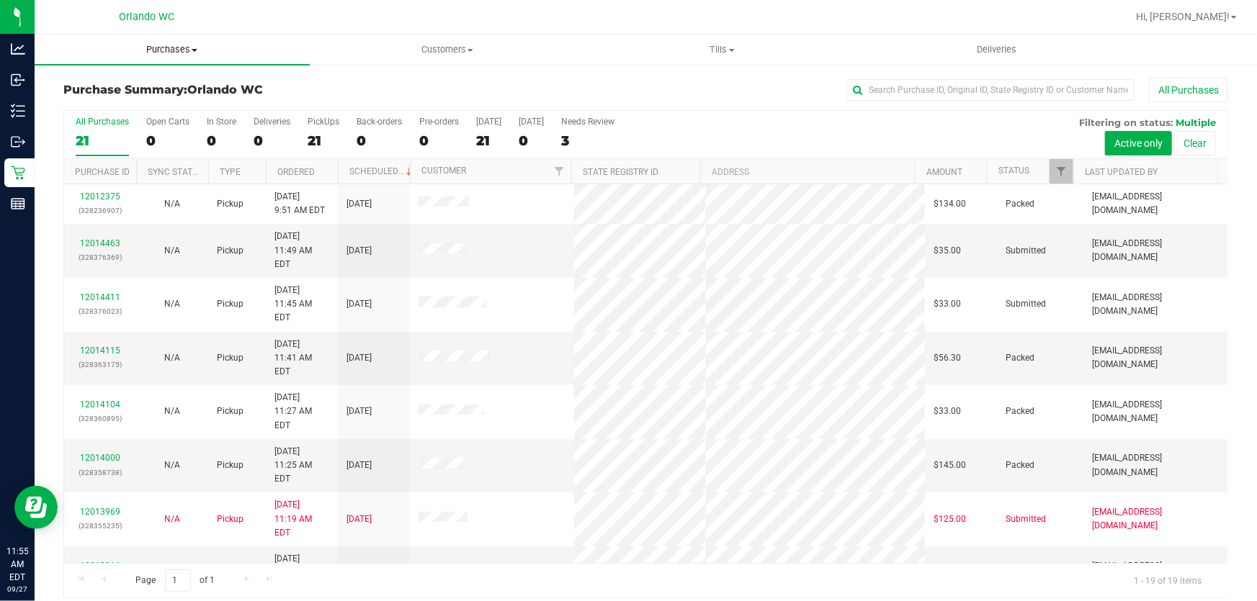
click at [164, 50] on span "Purchases" at bounding box center [172, 49] width 275 height 13
click at [107, 103] on span "Fulfillment" at bounding box center [79, 104] width 89 height 12
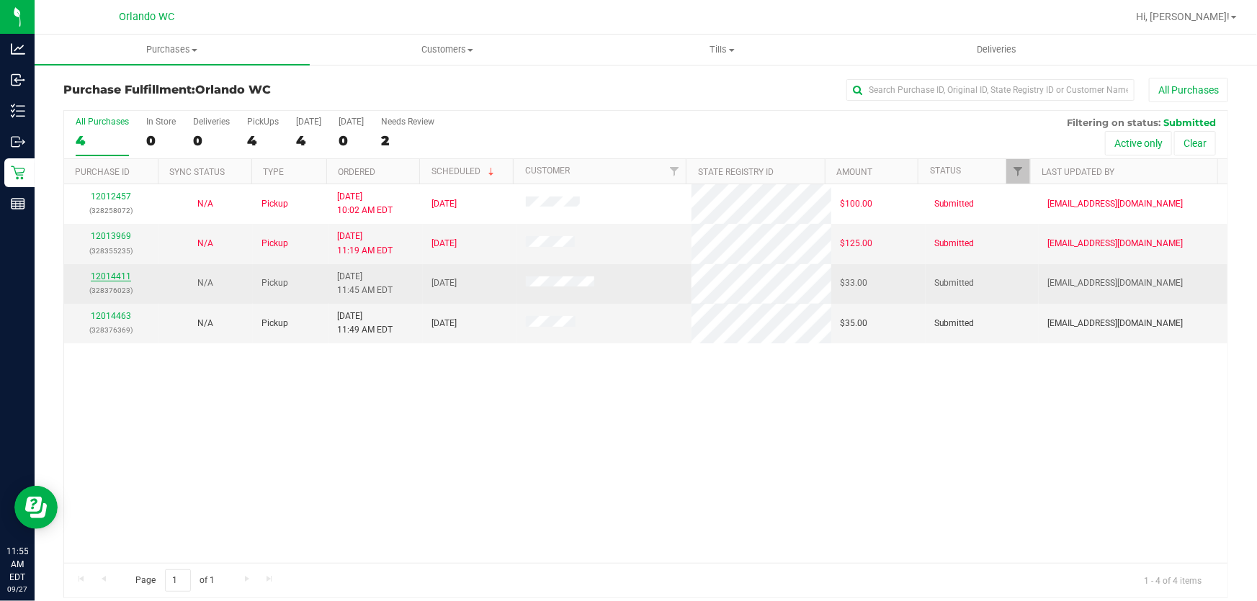
click at [119, 277] on link "12014411" at bounding box center [111, 277] width 40 height 10
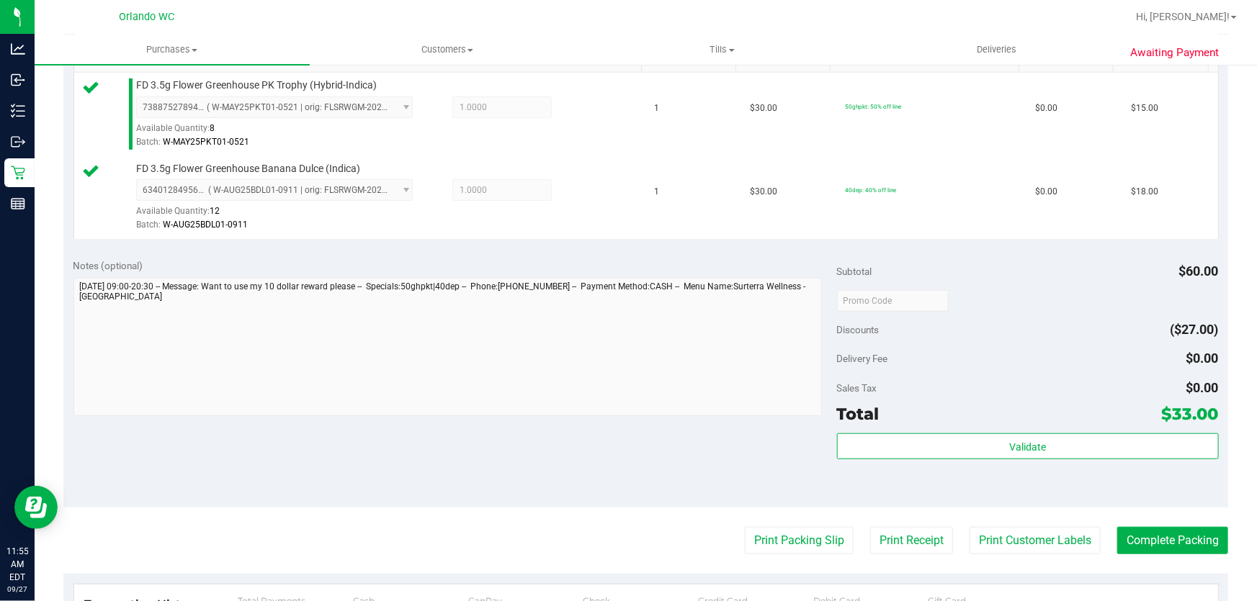
scroll to position [430, 0]
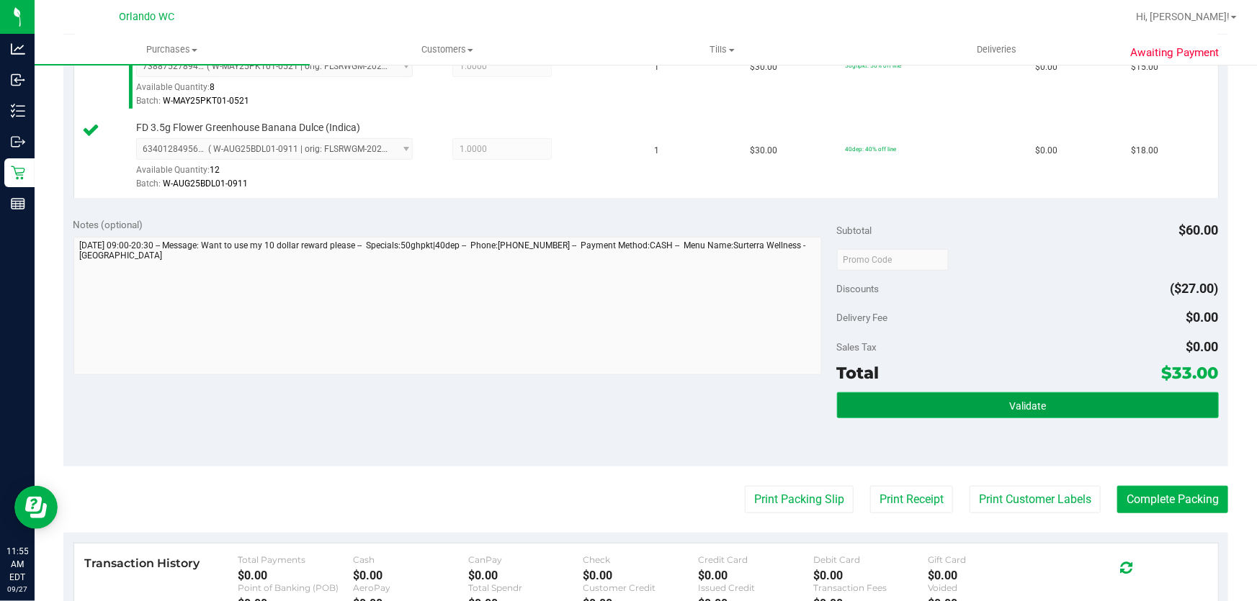
click at [982, 396] on button "Validate" at bounding box center [1028, 405] width 382 height 26
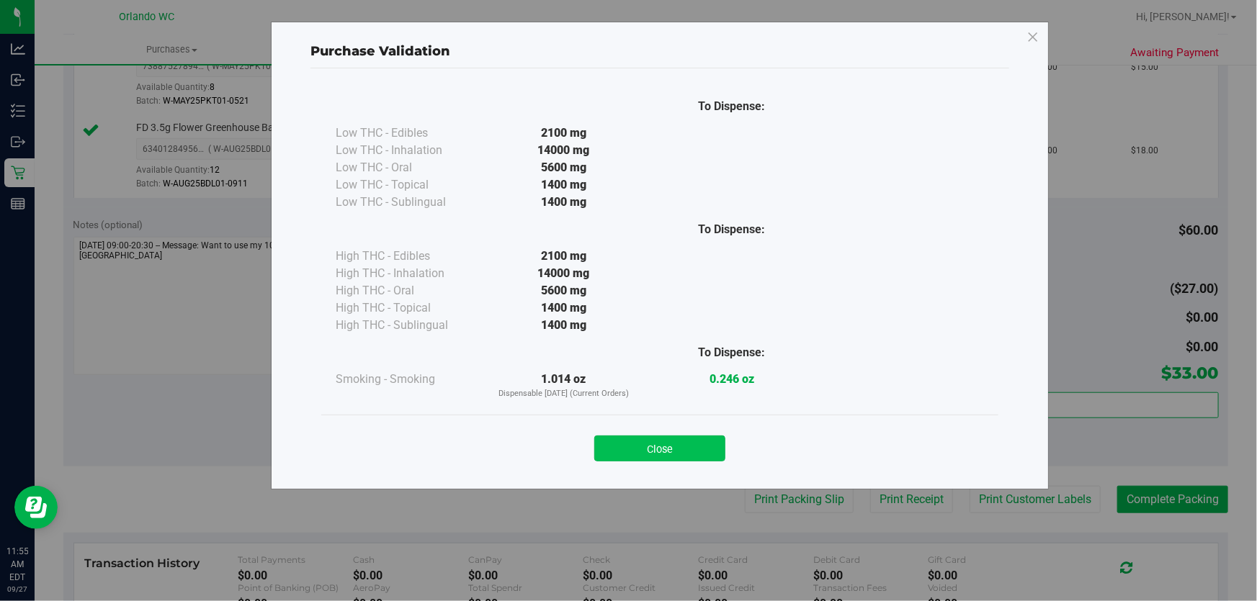
click at [693, 454] on button "Close" at bounding box center [659, 449] width 131 height 26
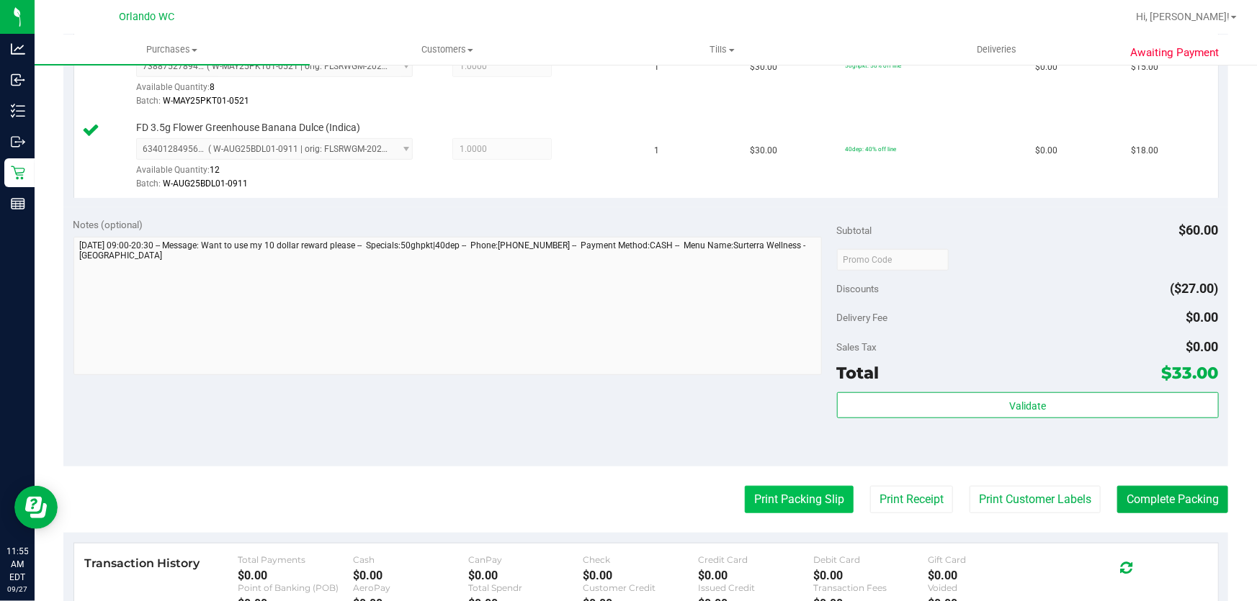
click at [787, 495] on button "Print Packing Slip" at bounding box center [799, 499] width 109 height 27
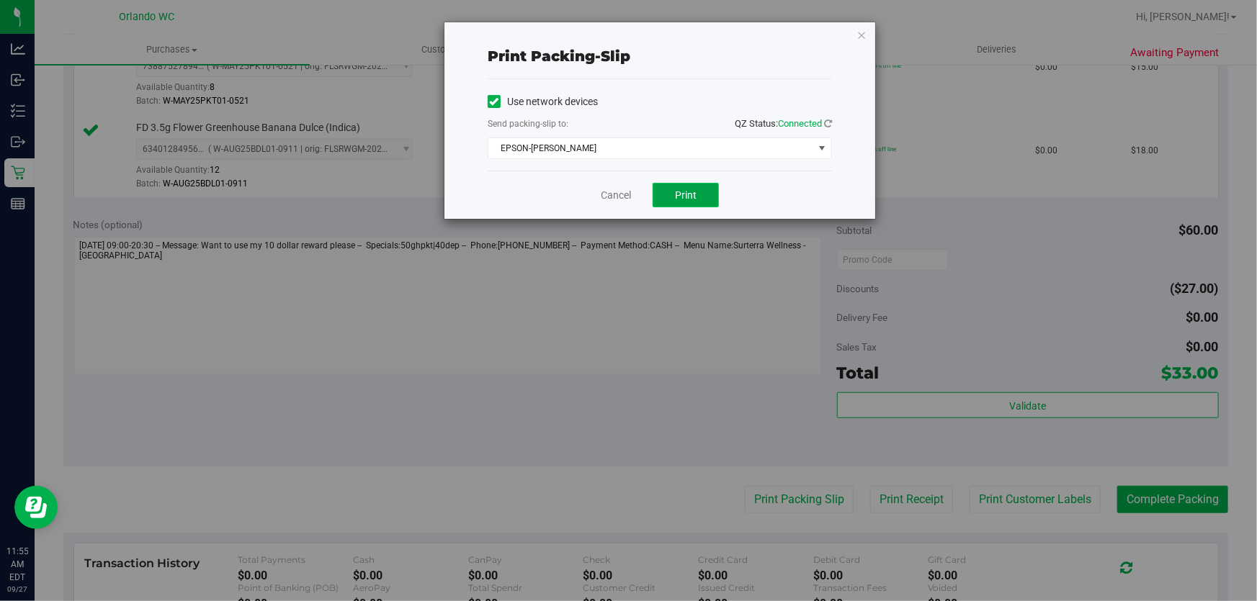
click at [698, 198] on button "Print" at bounding box center [685, 195] width 66 height 24
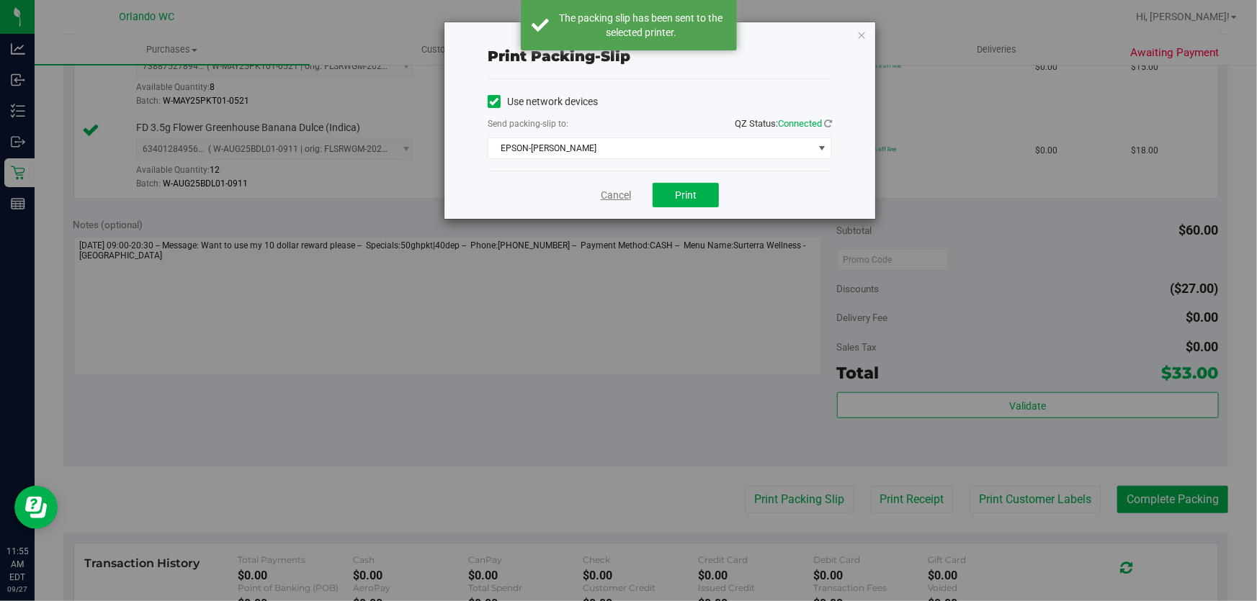
click at [617, 194] on link "Cancel" at bounding box center [616, 195] width 30 height 15
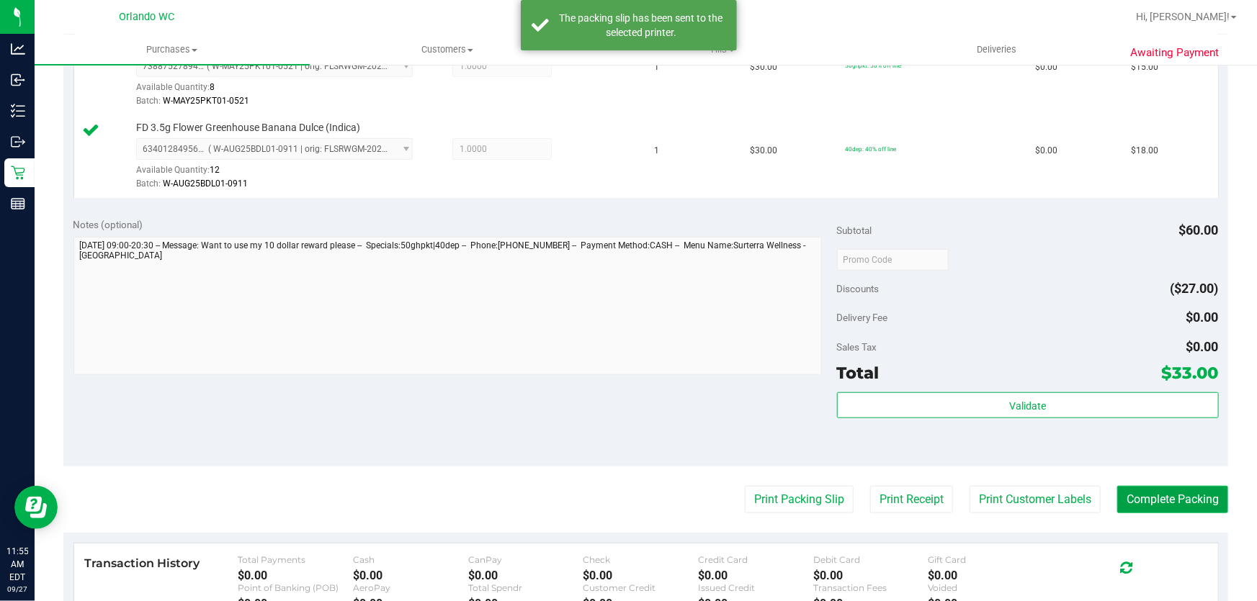
click at [1170, 497] on button "Complete Packing" at bounding box center [1172, 499] width 111 height 27
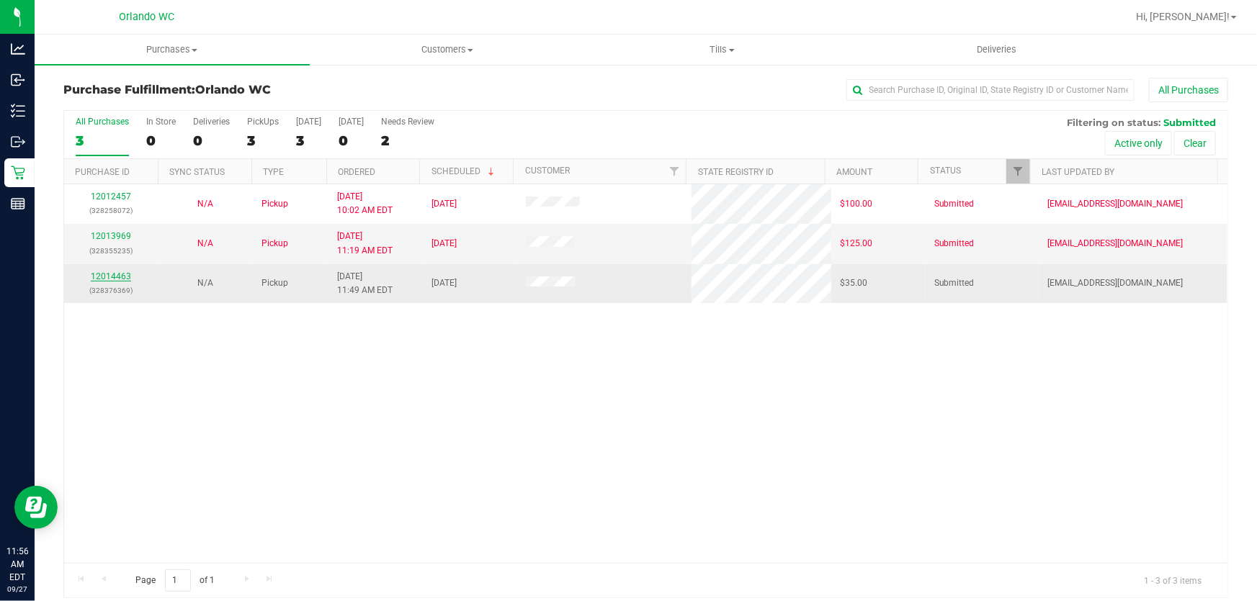
click at [97, 277] on link "12014463" at bounding box center [111, 277] width 40 height 10
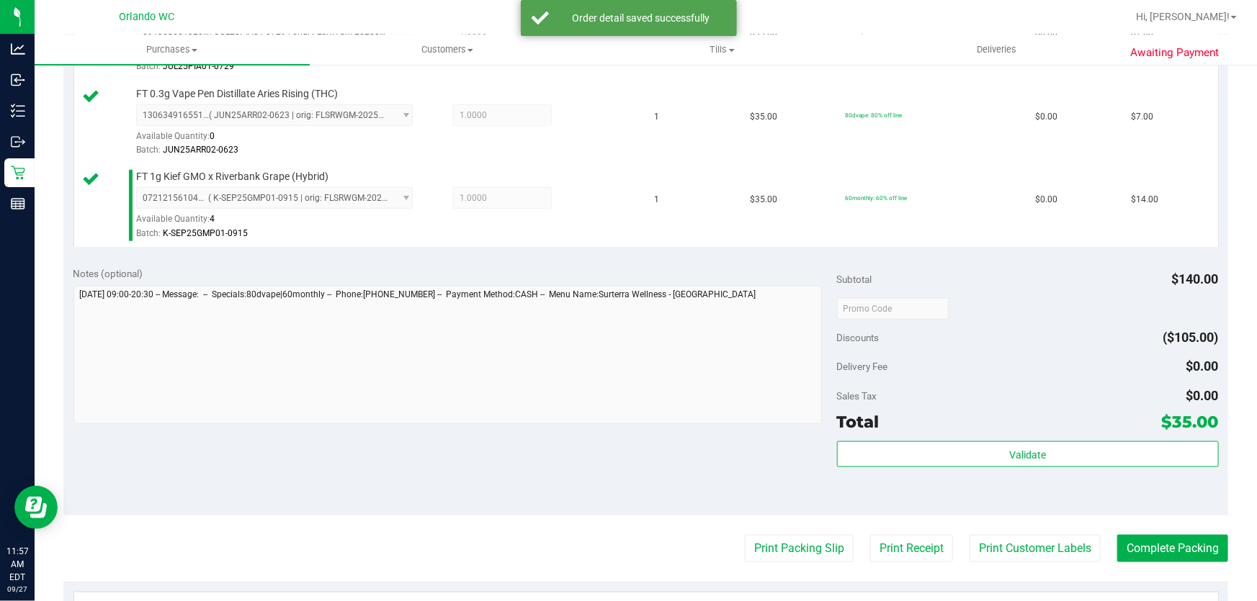
scroll to position [555, 0]
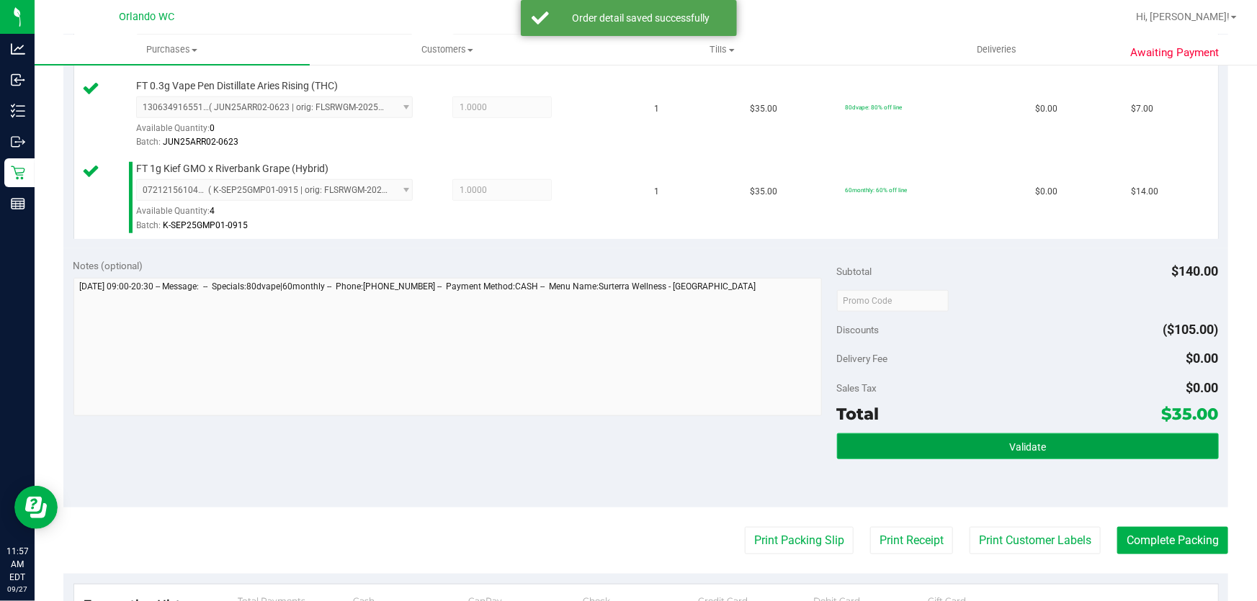
click at [933, 447] on button "Validate" at bounding box center [1028, 447] width 382 height 26
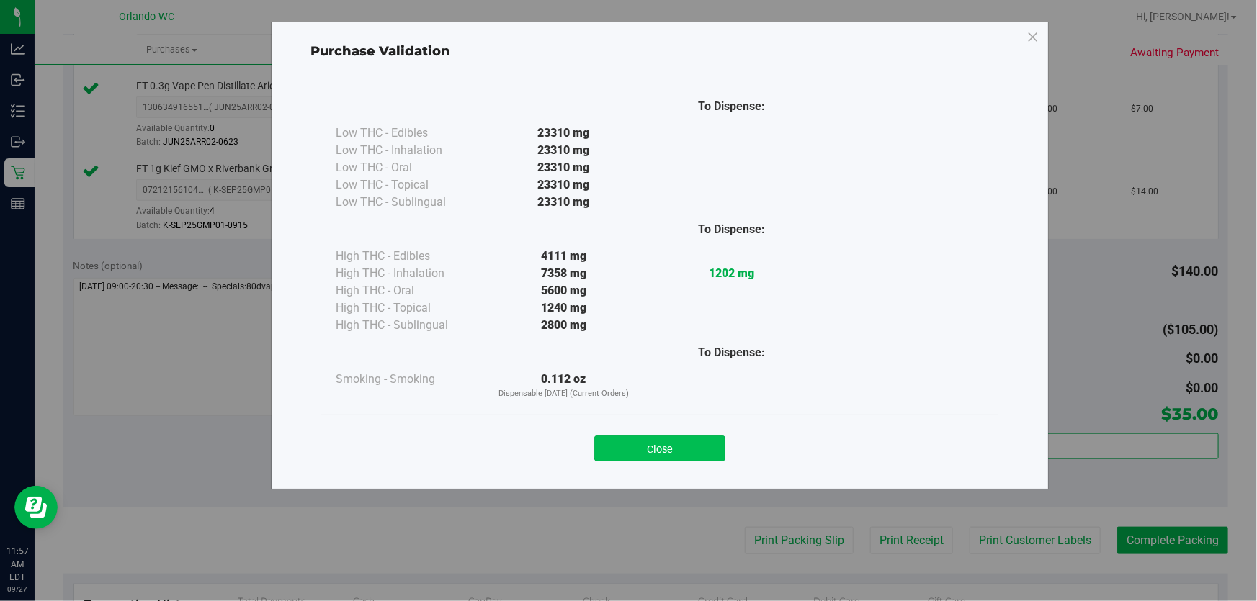
click at [662, 446] on button "Close" at bounding box center [659, 449] width 131 height 26
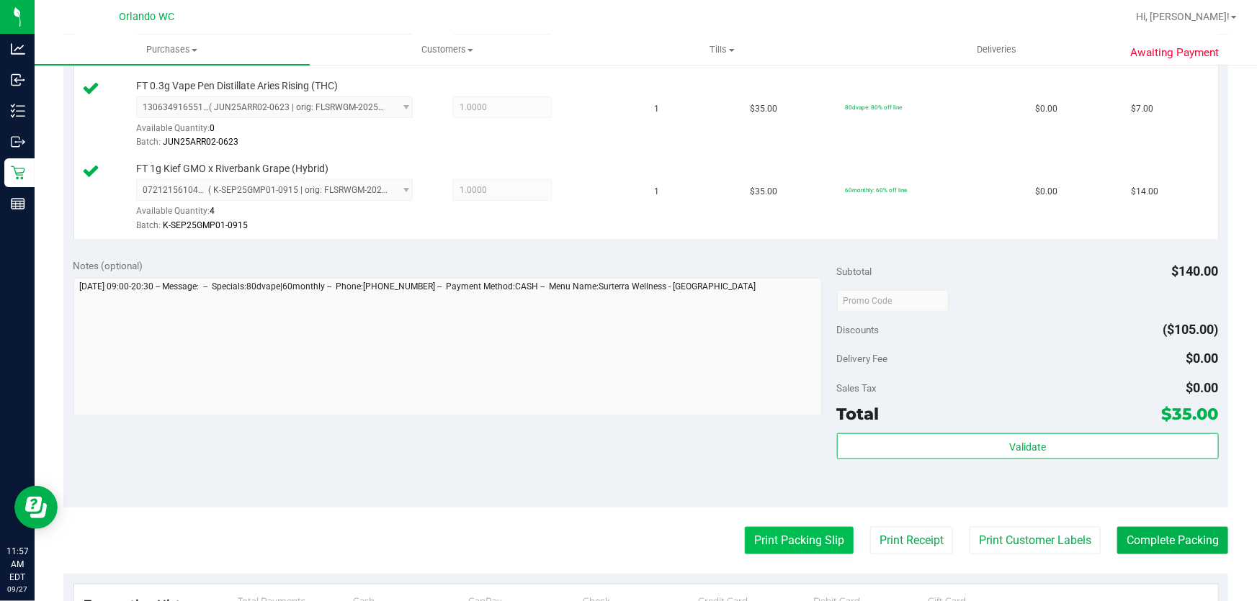
click at [828, 545] on button "Print Packing Slip" at bounding box center [799, 540] width 109 height 27
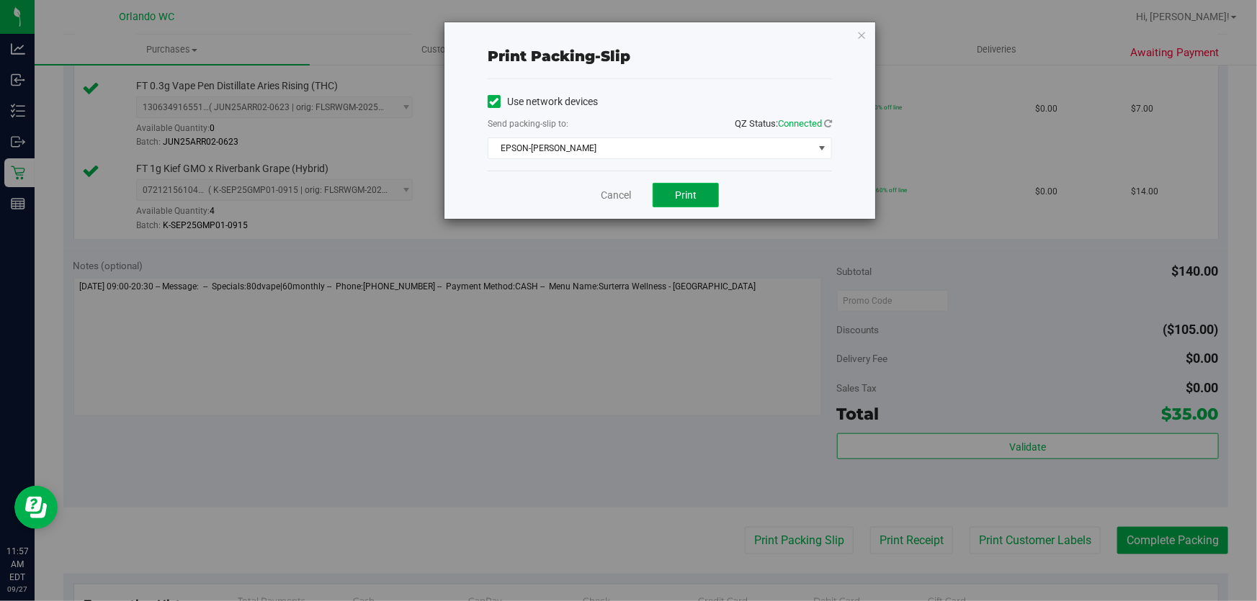
click at [711, 194] on button "Print" at bounding box center [685, 195] width 66 height 24
click at [700, 194] on button "Print" at bounding box center [685, 195] width 66 height 24
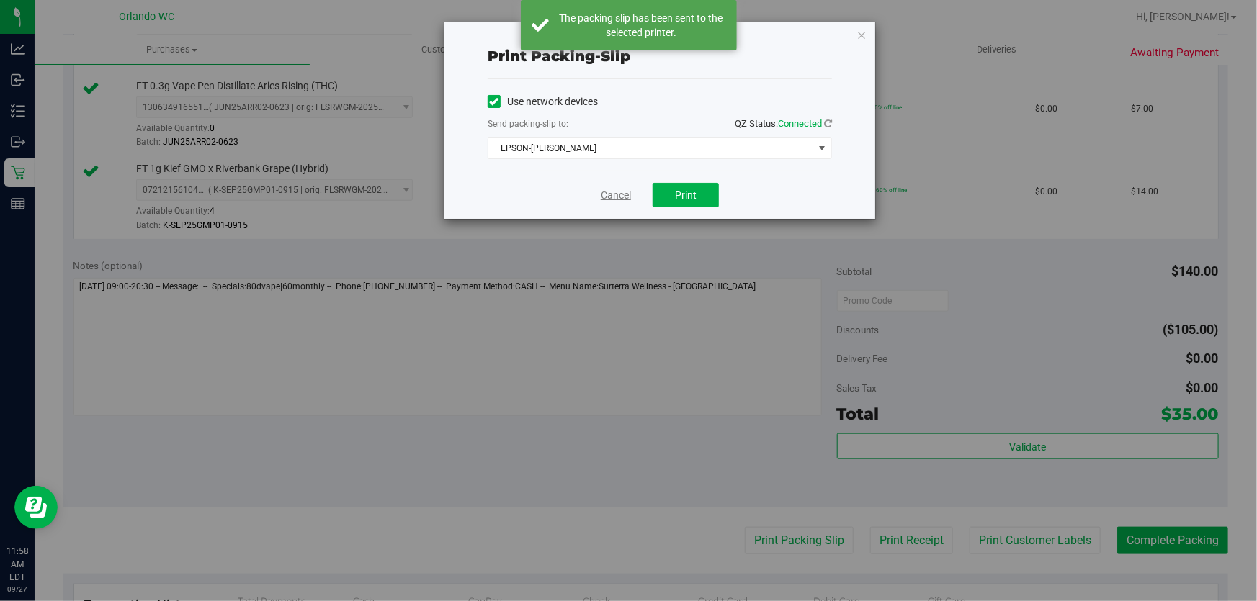
click at [606, 193] on link "Cancel" at bounding box center [616, 195] width 30 height 15
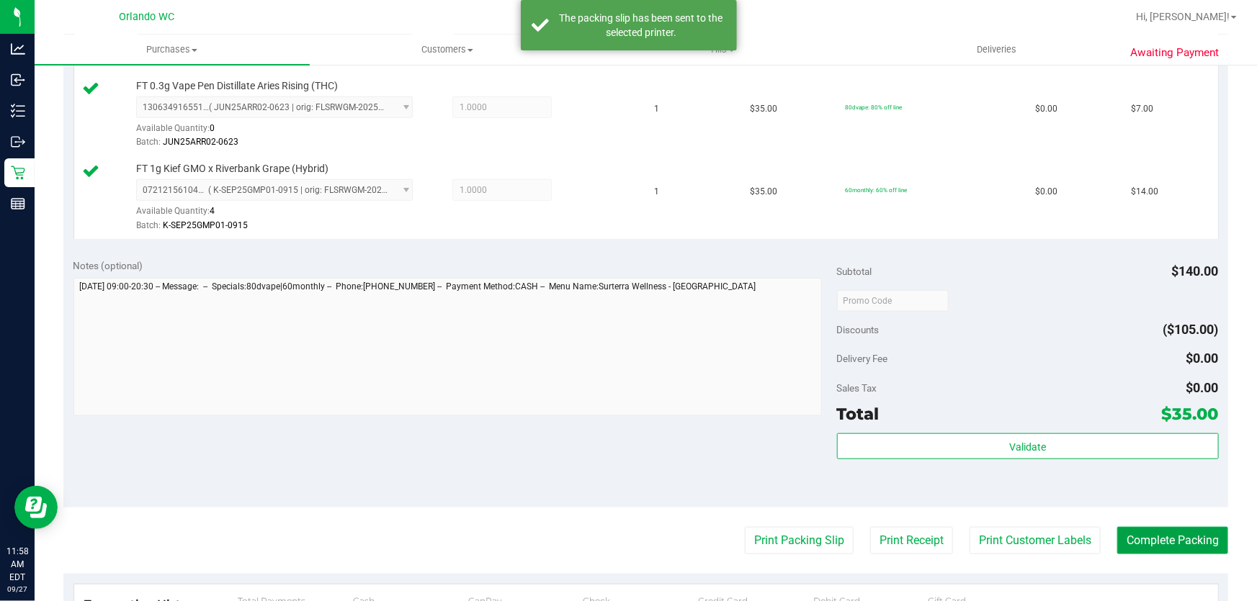
click at [1158, 537] on button "Complete Packing" at bounding box center [1172, 540] width 111 height 27
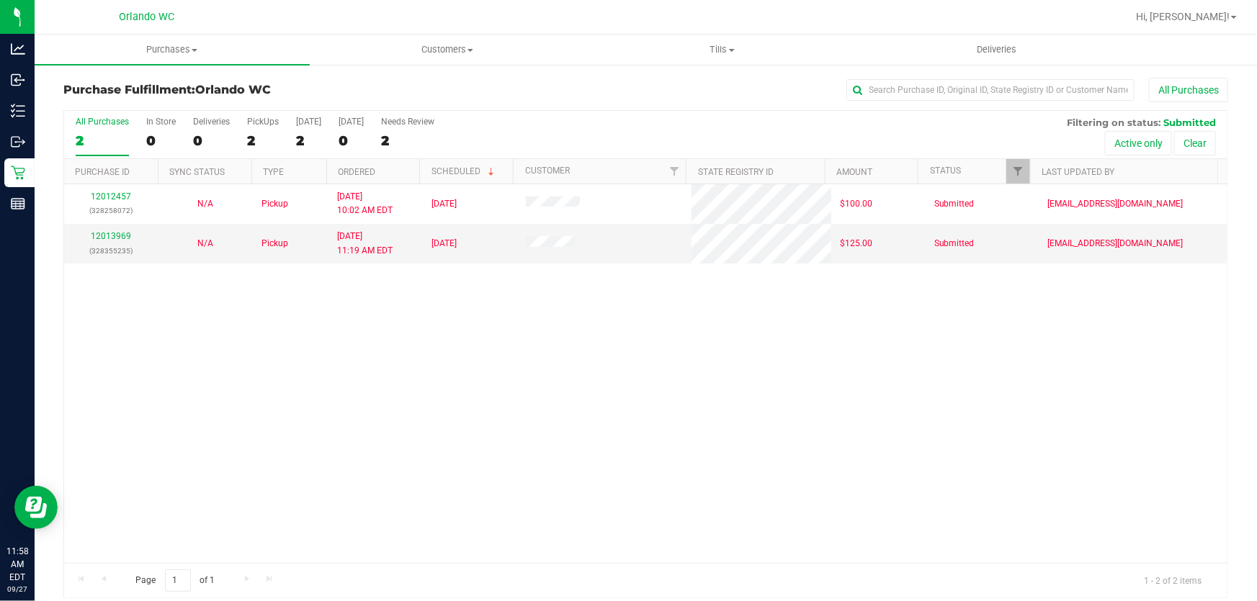
drag, startPoint x: 931, startPoint y: 519, endPoint x: 951, endPoint y: 513, distance: 20.3
click at [951, 517] on div "12012457 (328258072) N/A Pickup 9/27/2025 10:02 AM EDT 9/27/2025 $100.00 Submit…" at bounding box center [645, 373] width 1163 height 379
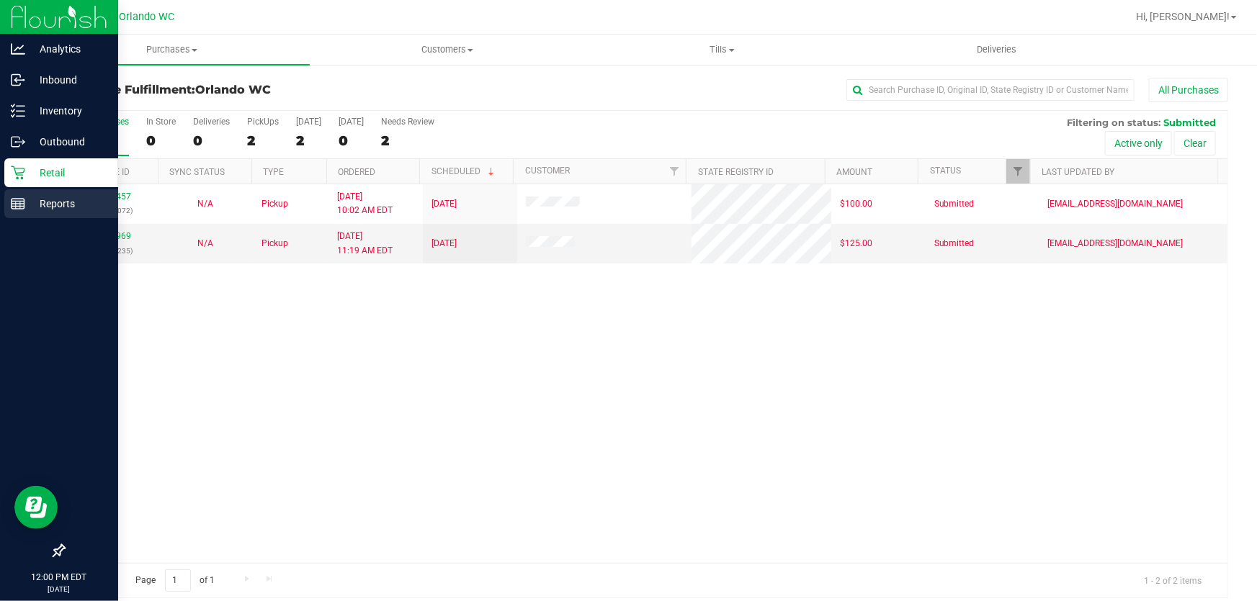
click at [17, 202] on icon at bounding box center [18, 204] width 14 height 14
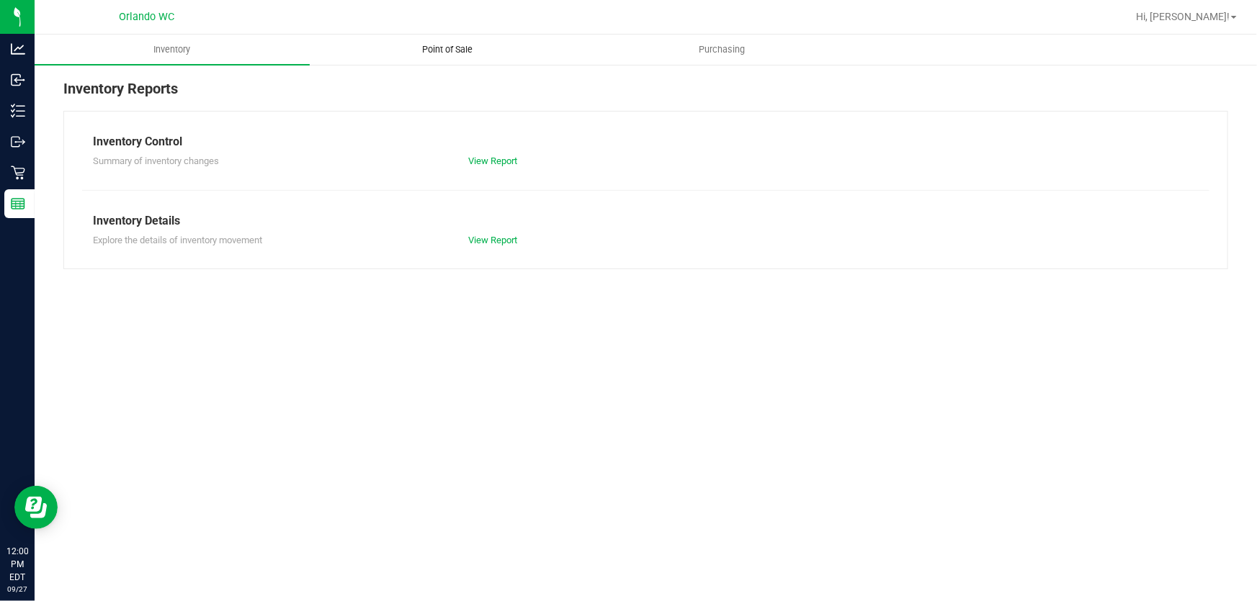
click at [438, 49] on span "Point of Sale" at bounding box center [447, 49] width 89 height 13
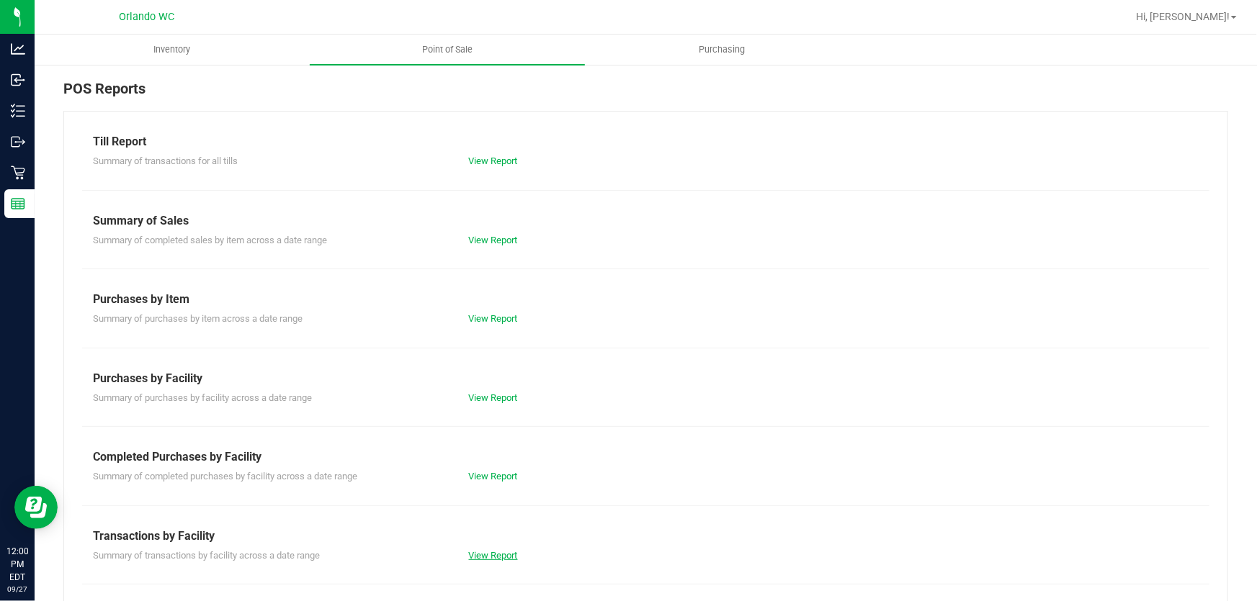
click at [494, 550] on link "View Report" at bounding box center [493, 555] width 49 height 11
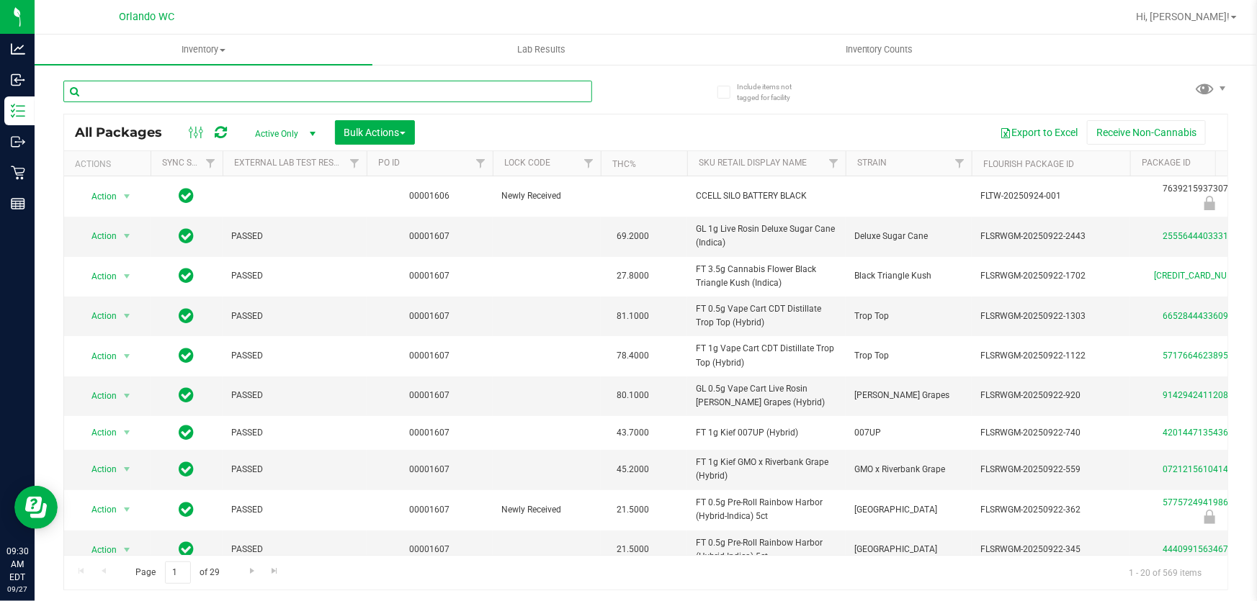
click at [258, 82] on input "text" at bounding box center [327, 92] width 529 height 22
paste input "FT 0.5g Pre-Roll Wimauma Melons (Sativa) 5ct"
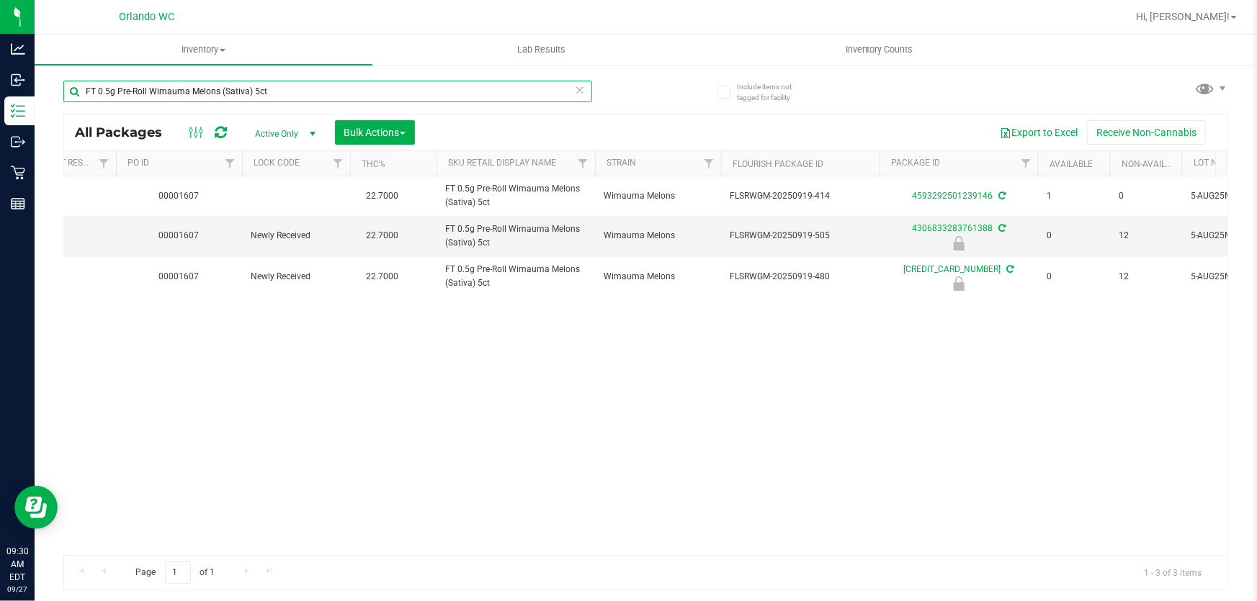
scroll to position [0, 246]
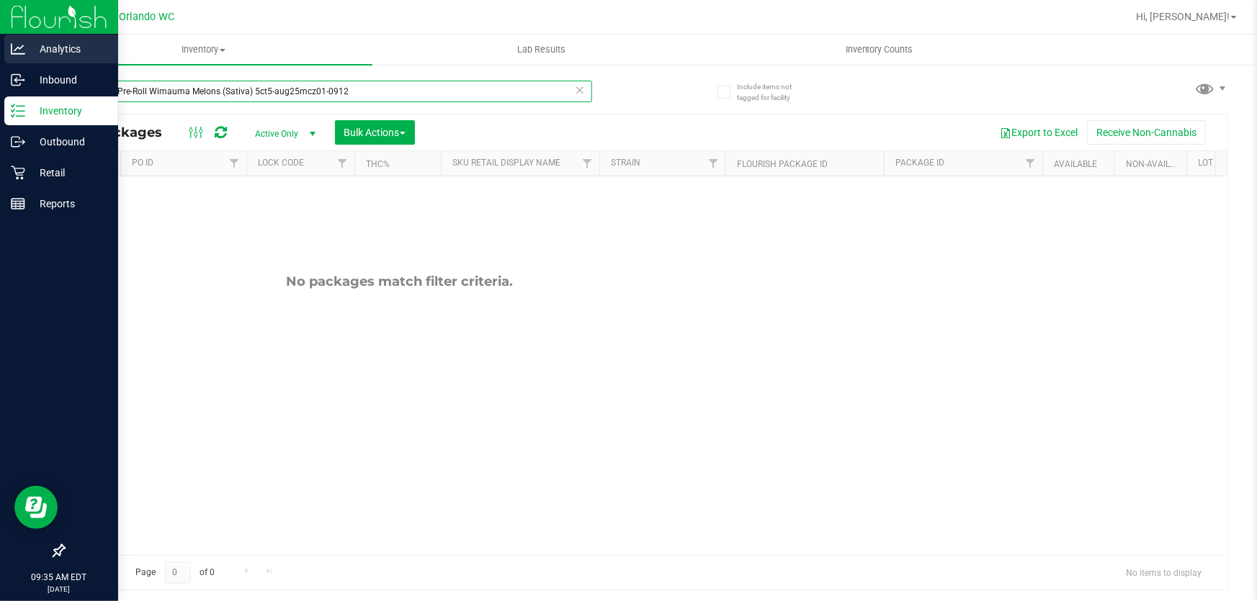
drag, startPoint x: 357, startPoint y: 95, endPoint x: 0, endPoint y: 62, distance: 358.7
click at [0, 62] on div "Analytics Inbound Inventory Outbound Retail Reports 09:35 AM EDT 09/27/2025 09/…" at bounding box center [628, 300] width 1257 height 601
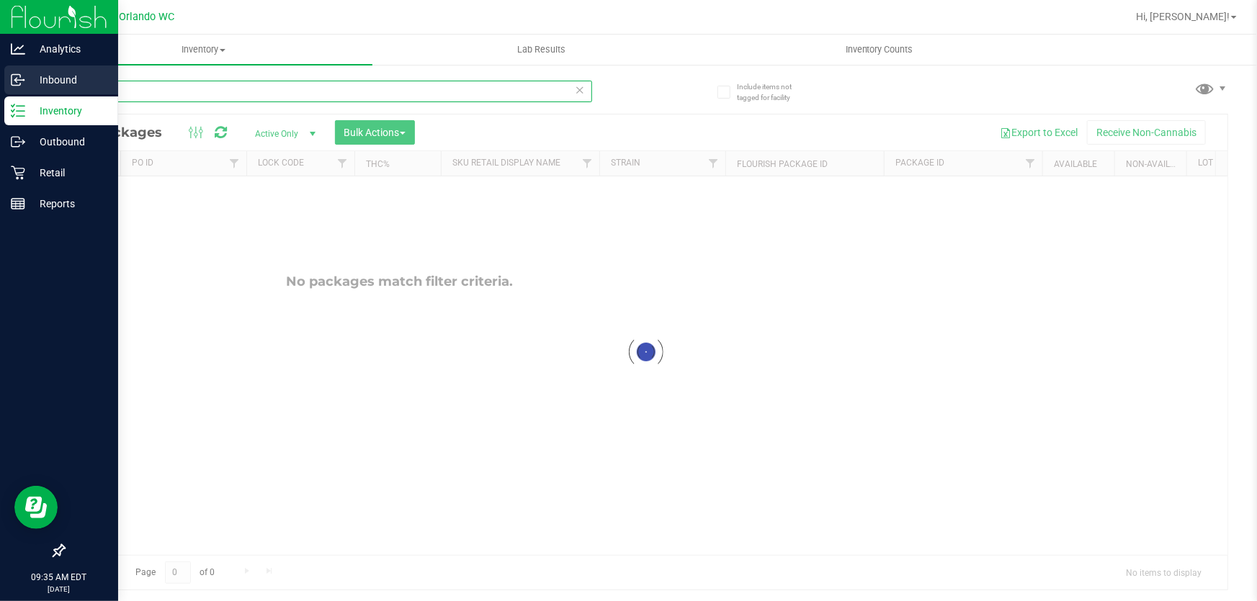
drag, startPoint x: 140, startPoint y: 94, endPoint x: 0, endPoint y: 81, distance: 141.1
click at [0, 81] on div "Analytics Inbound Inventory Outbound Retail Reports 09:35 AM EDT 09/27/2025 09/…" at bounding box center [628, 300] width 1257 height 601
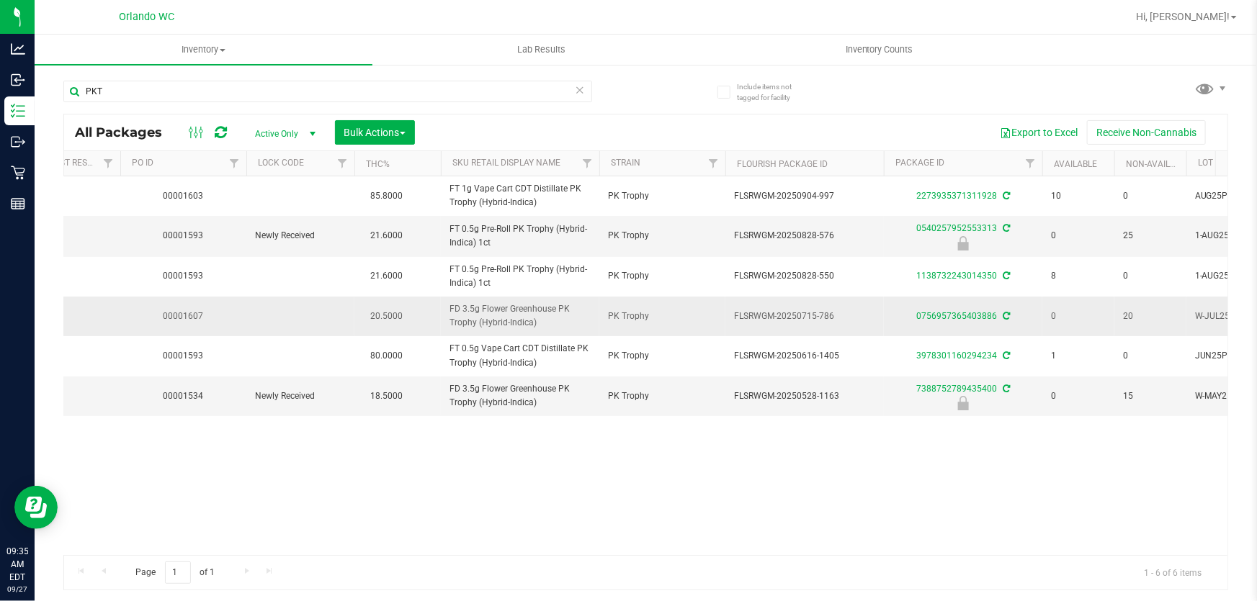
drag, startPoint x: 440, startPoint y: 305, endPoint x: 591, endPoint y: 328, distance: 152.4
click at [591, 328] on td "FD 3.5g Flower Greenhouse PK Trophy (Hybrid-Indica)" at bounding box center [520, 317] width 158 height 40
copy span "FD 3.5g Flower Greenhouse PK Trophy (Hybrid-Indica)"
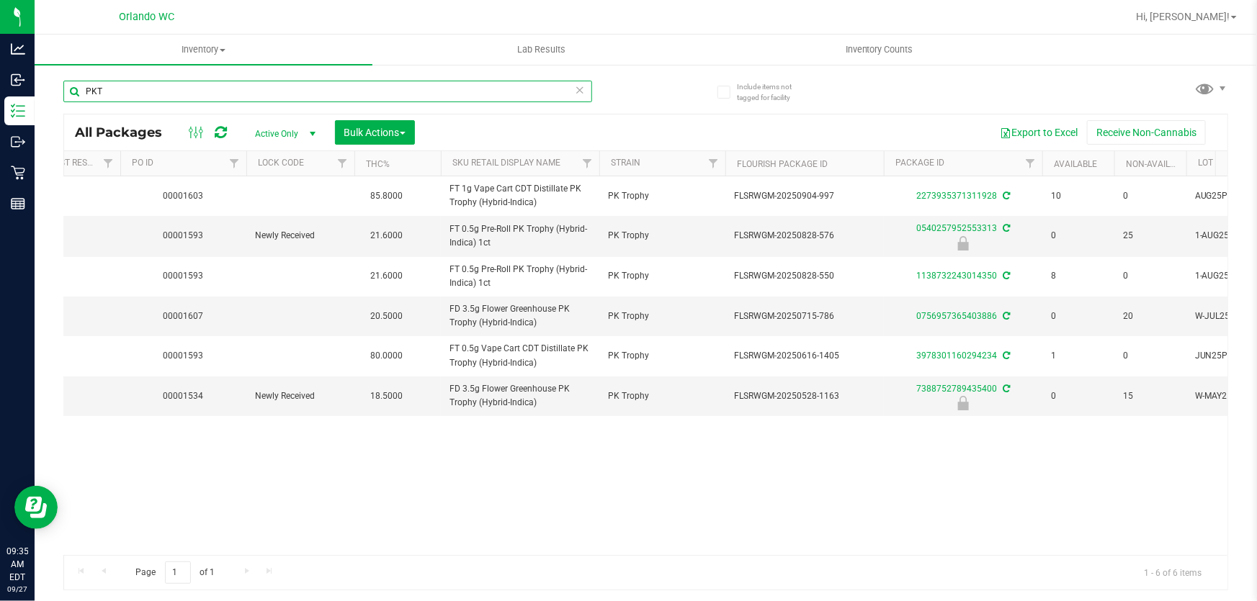
click at [63, 89] on input "PKT" at bounding box center [327, 92] width 529 height 22
paste input "FD 3.5g Flower Greenhouse PK Trophy (Hybrid-Indica)"
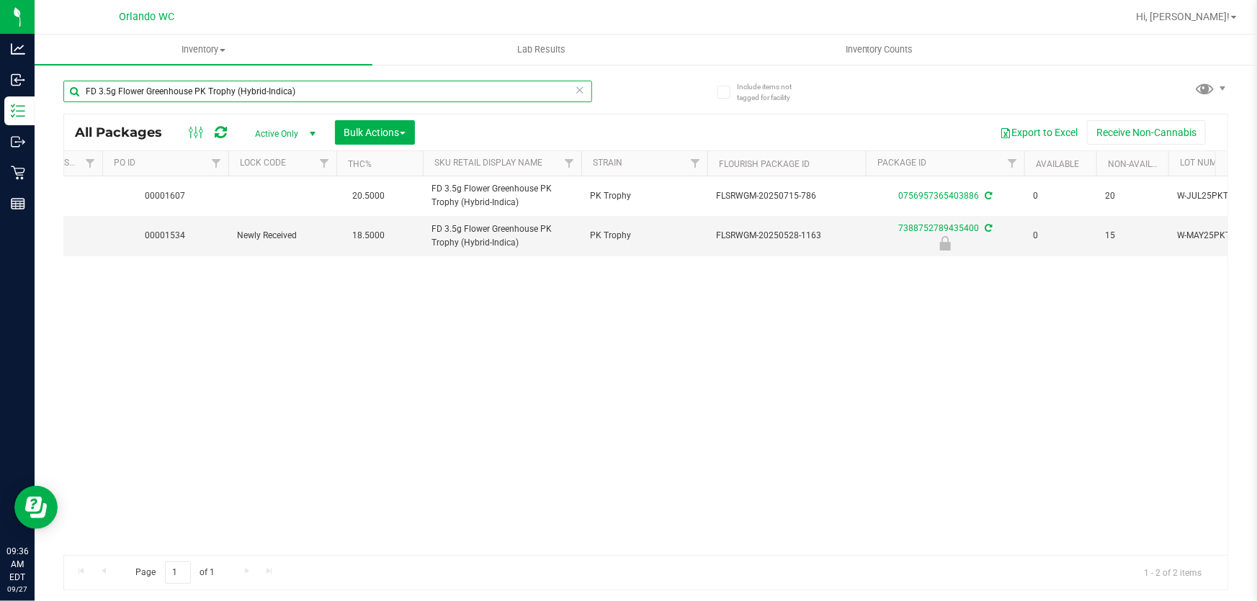
scroll to position [0, 176]
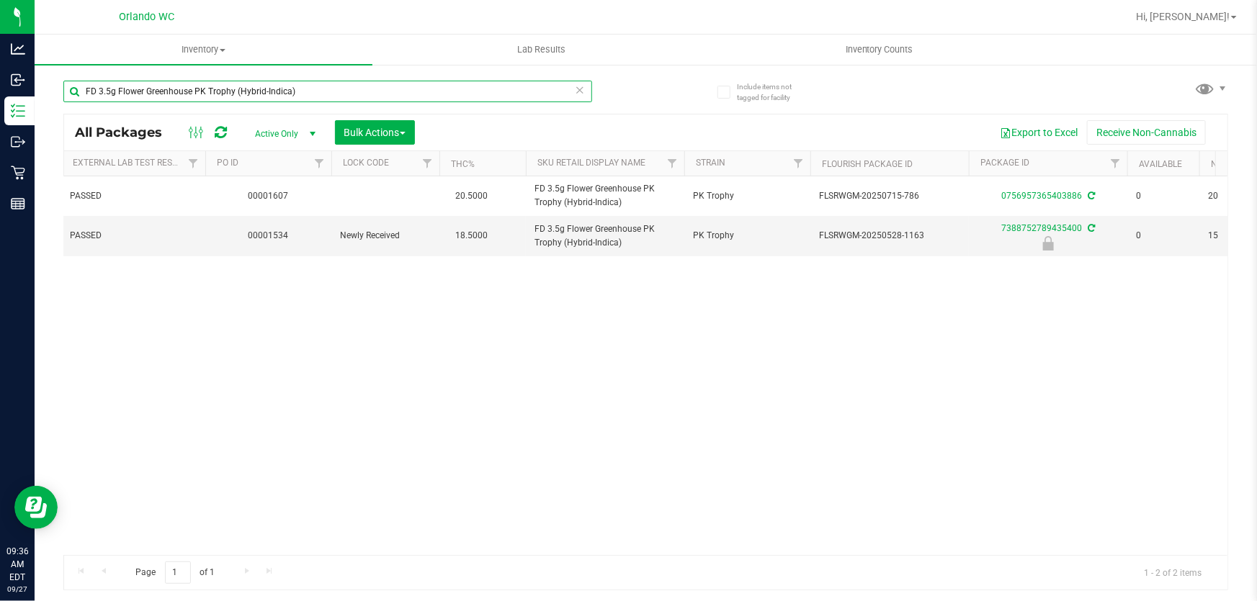
type input "FD 3.5g Flower Greenhouse PK Trophy (Hybrid-Indica)"
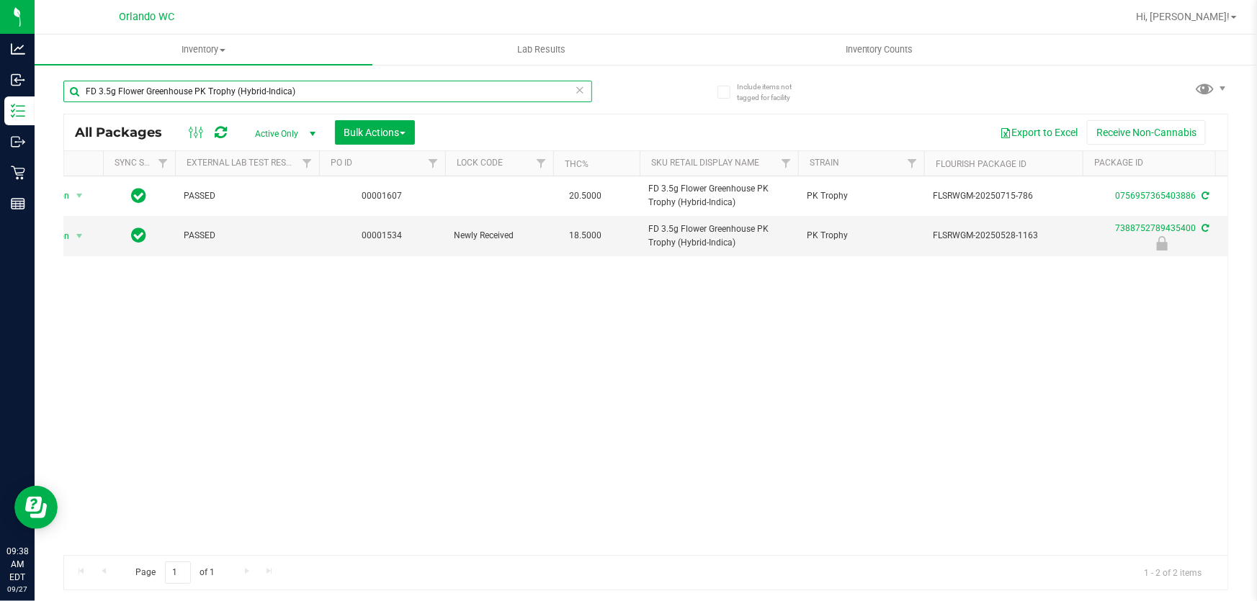
scroll to position [0, 0]
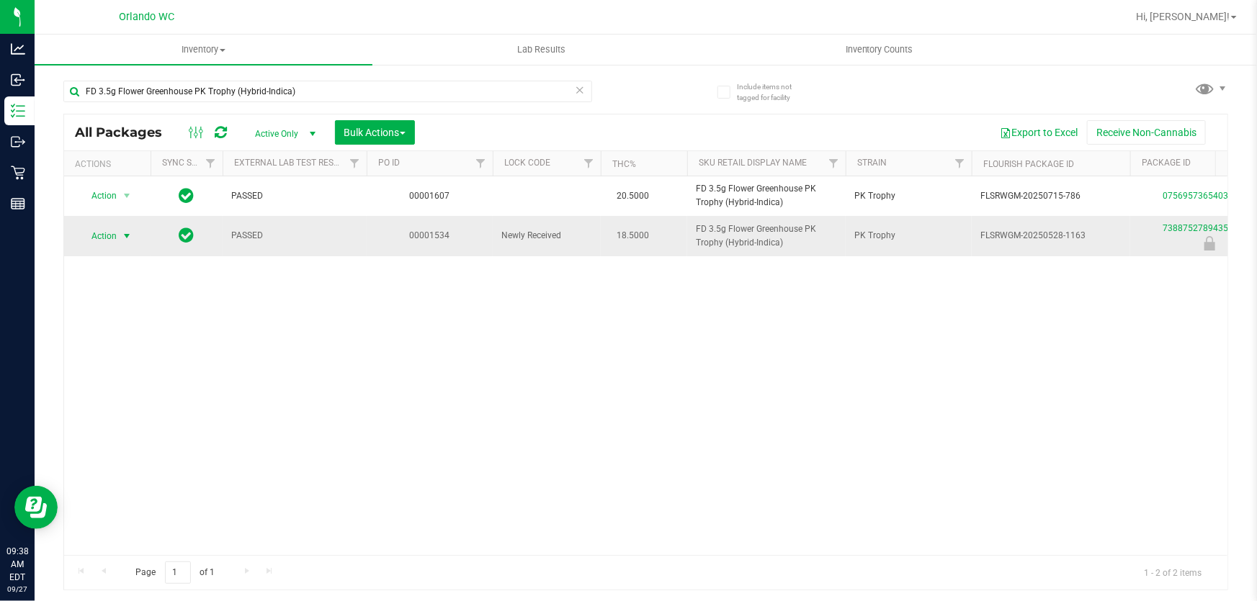
click at [117, 230] on span "Action" at bounding box center [97, 236] width 39 height 20
click at [126, 415] on li "Unlock package" at bounding box center [124, 426] width 91 height 22
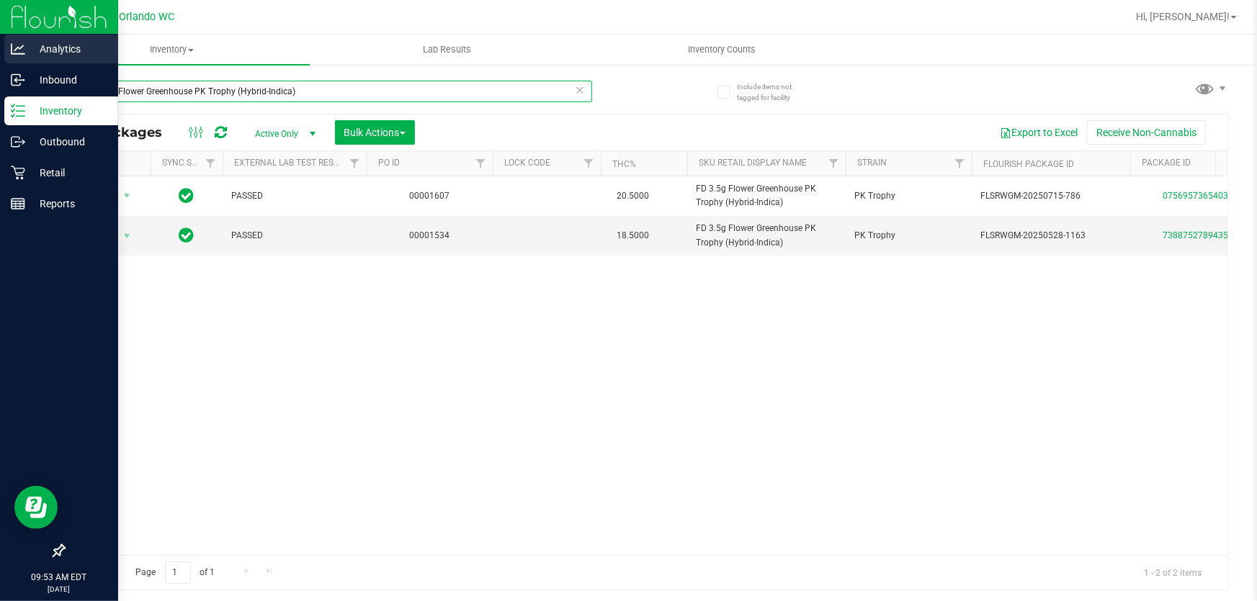
drag, startPoint x: 318, startPoint y: 94, endPoint x: 0, endPoint y: 65, distance: 319.0
click at [0, 65] on div "Analytics Inbound Inventory Outbound Retail Reports 09:53 AM EDT 09/27/2025 09/…" at bounding box center [628, 300] width 1257 height 601
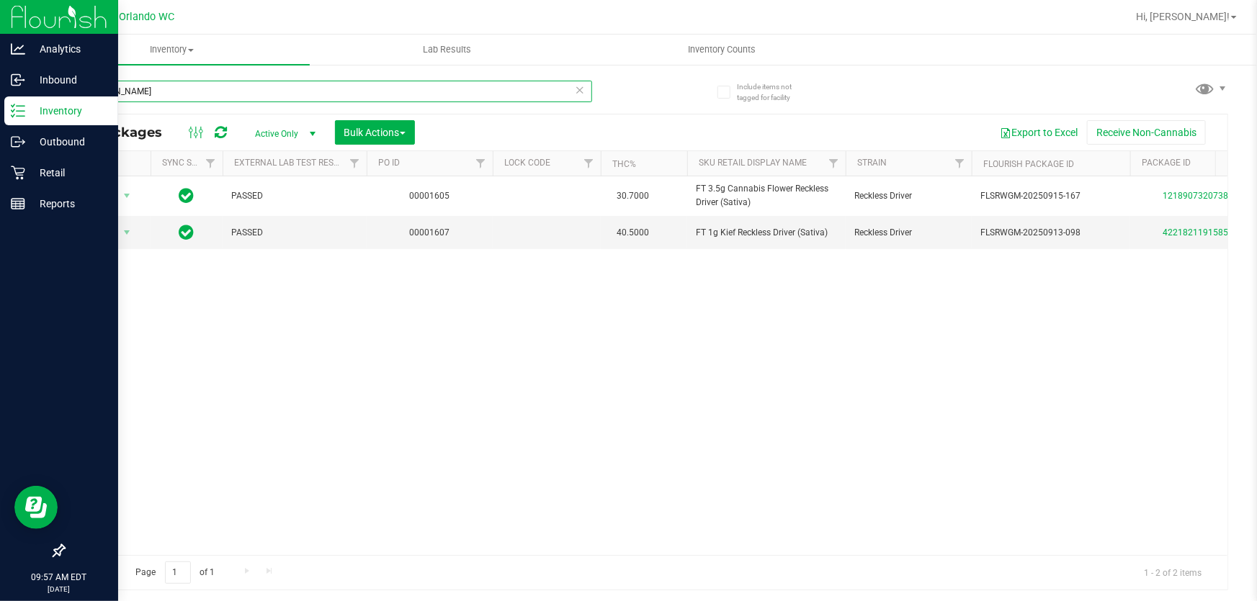
click at [0, 97] on div "Analytics Inbound Inventory Outbound Retail Reports 09:57 AM EDT 09/27/2025 09/…" at bounding box center [628, 300] width 1257 height 601
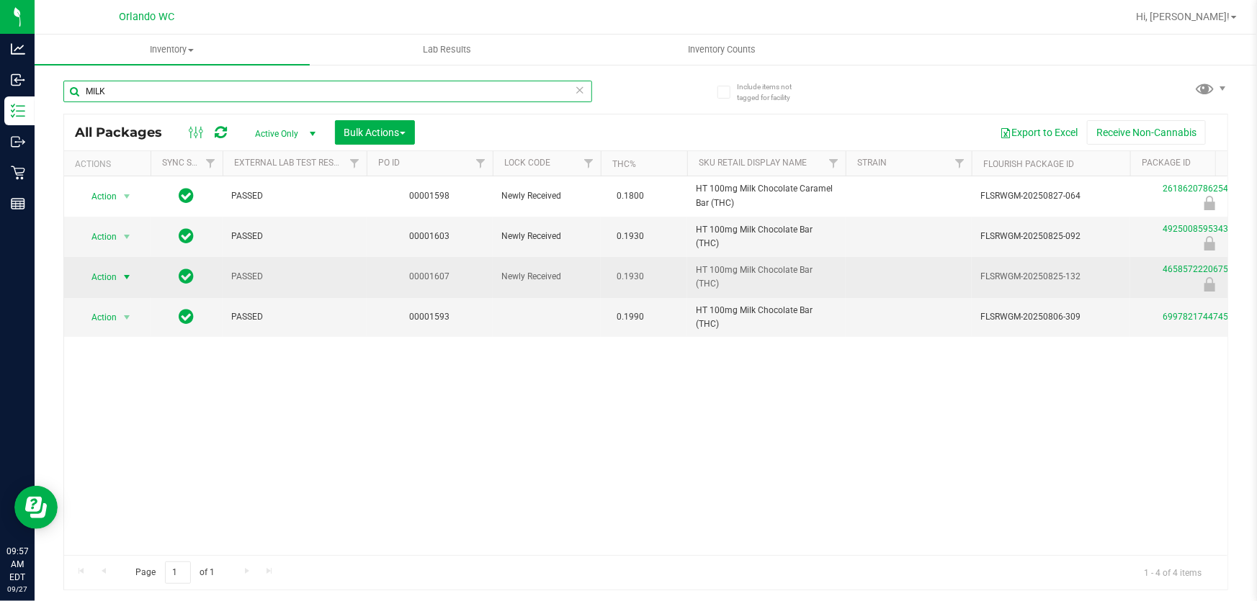
type input "MILK"
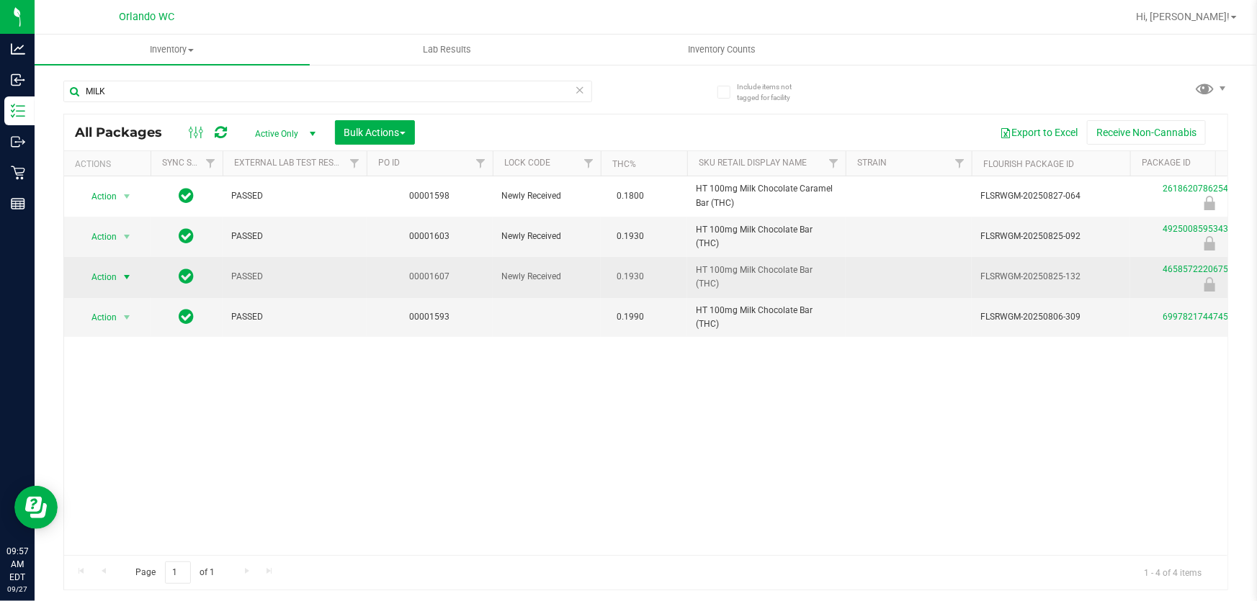
click at [128, 279] on span "select" at bounding box center [127, 278] width 12 height 12
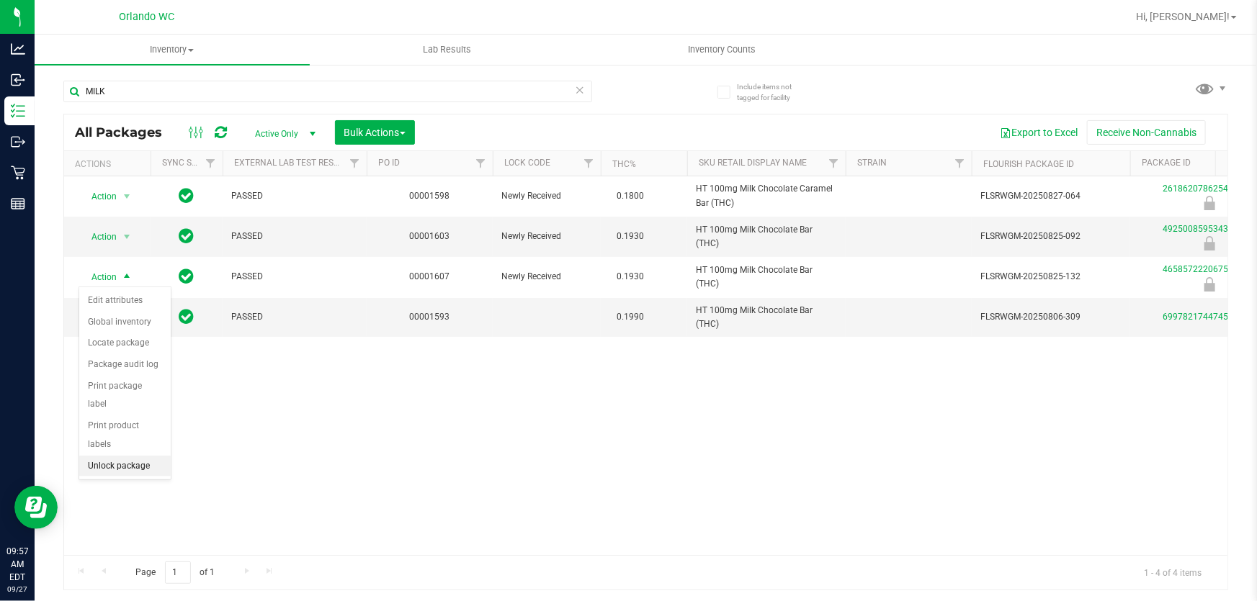
click at [129, 456] on li "Unlock package" at bounding box center [124, 467] width 91 height 22
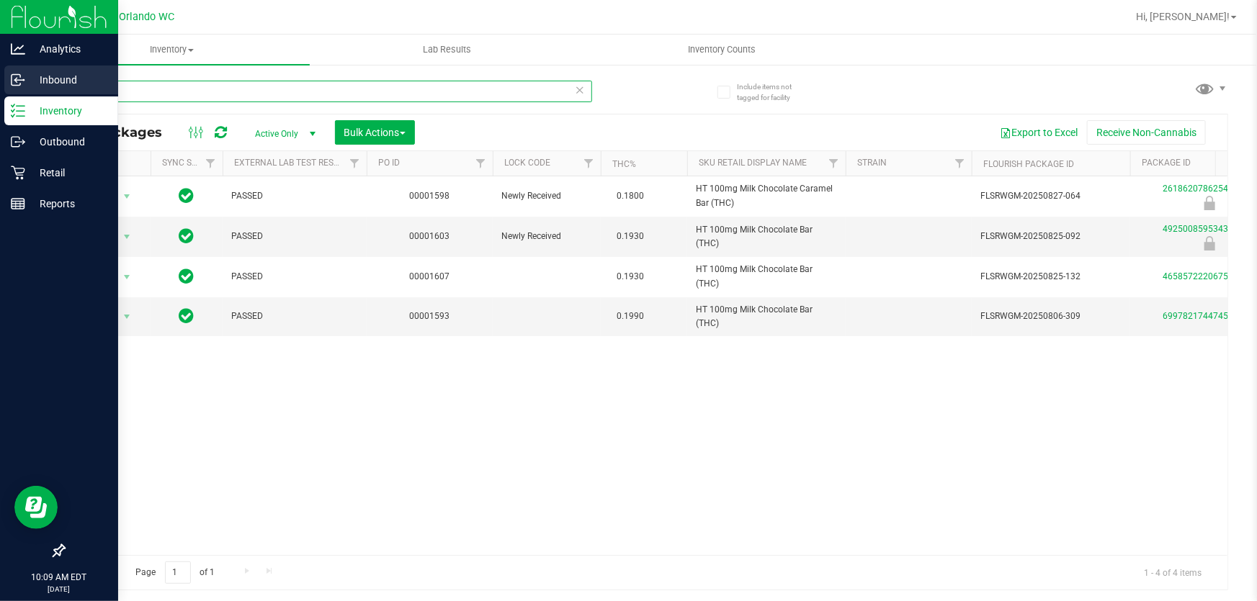
drag, startPoint x: 143, startPoint y: 93, endPoint x: 0, endPoint y: 94, distance: 143.3
click at [0, 94] on div "Analytics Inbound Inventory Outbound Retail Reports 10:09 AM EDT 09/27/2025 09/…" at bounding box center [628, 300] width 1257 height 601
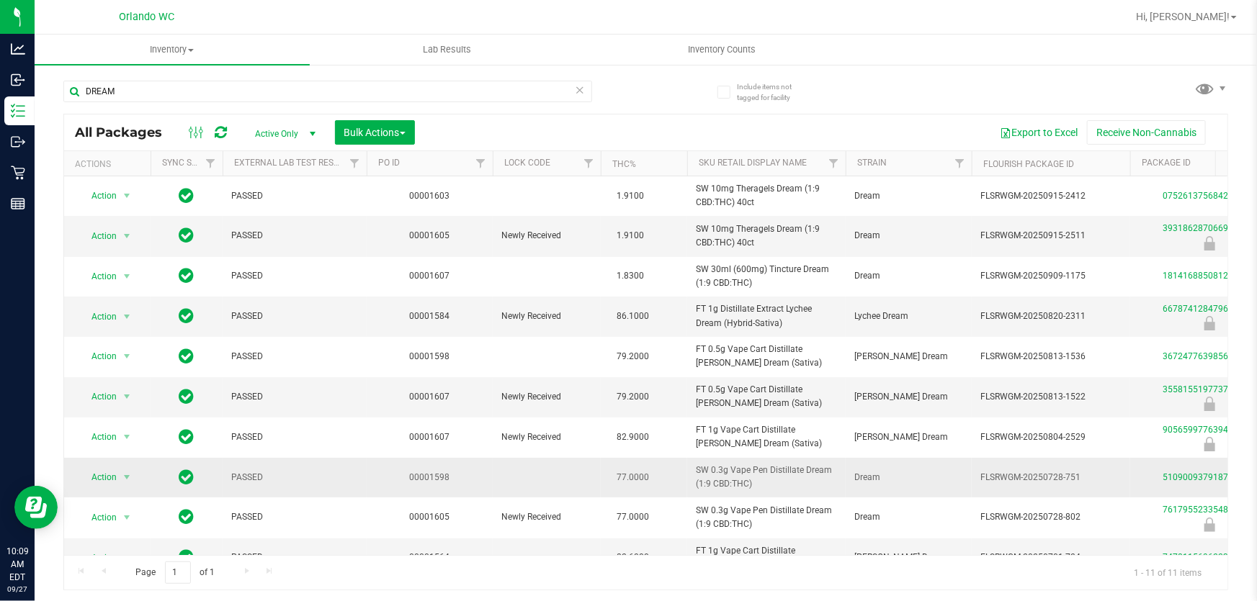
drag, startPoint x: 691, startPoint y: 467, endPoint x: 773, endPoint y: 490, distance: 86.0
click at [773, 490] on td "SW 0.3g Vape Pen Distillate Dream (1:9 CBD:THC)" at bounding box center [766, 478] width 158 height 40
copy span "SW 0.3g Vape Pen Distillate Dream (1:9 CBD:THC)"
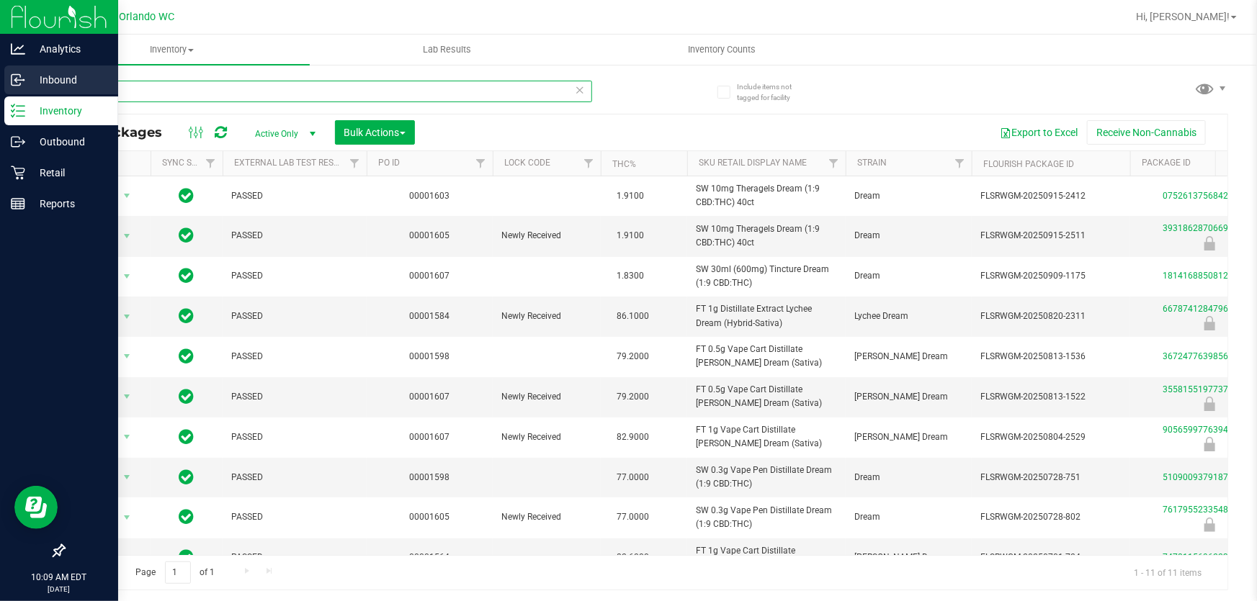
drag, startPoint x: 41, startPoint y: 77, endPoint x: 27, endPoint y: 74, distance: 14.7
click at [27, 74] on div "Analytics Inbound Inventory Outbound Retail Reports 10:09 AM EDT 09/27/2025 09/…" at bounding box center [628, 300] width 1257 height 601
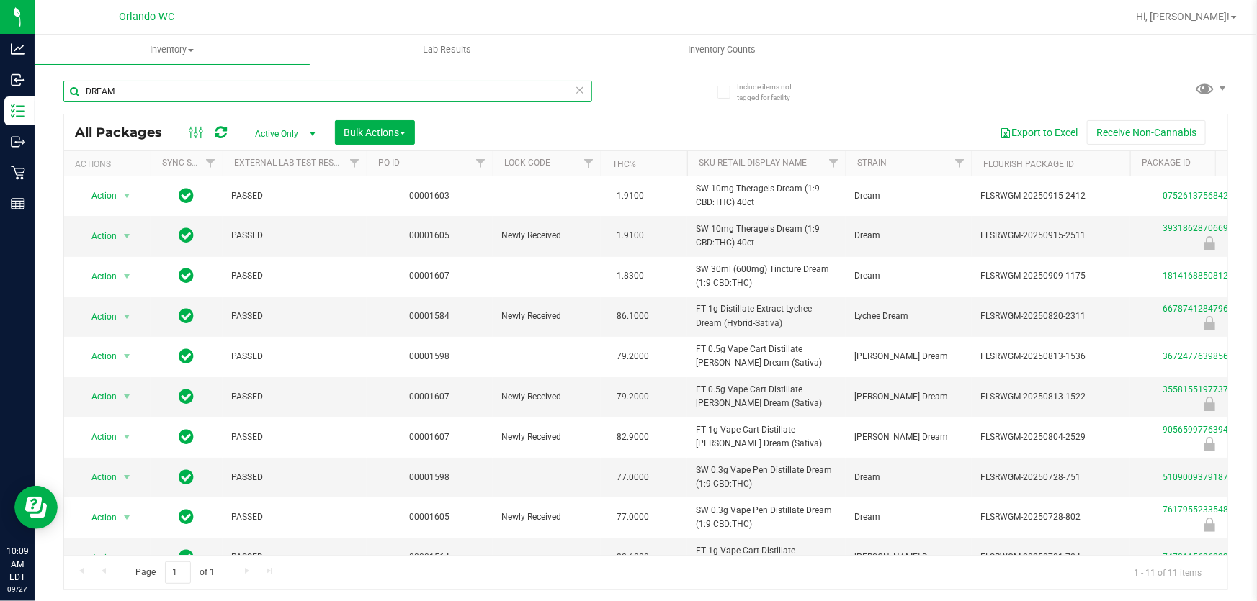
paste input "SW 0.3g Vape Pen Distillate Dream (1:9 CBD:THC)"
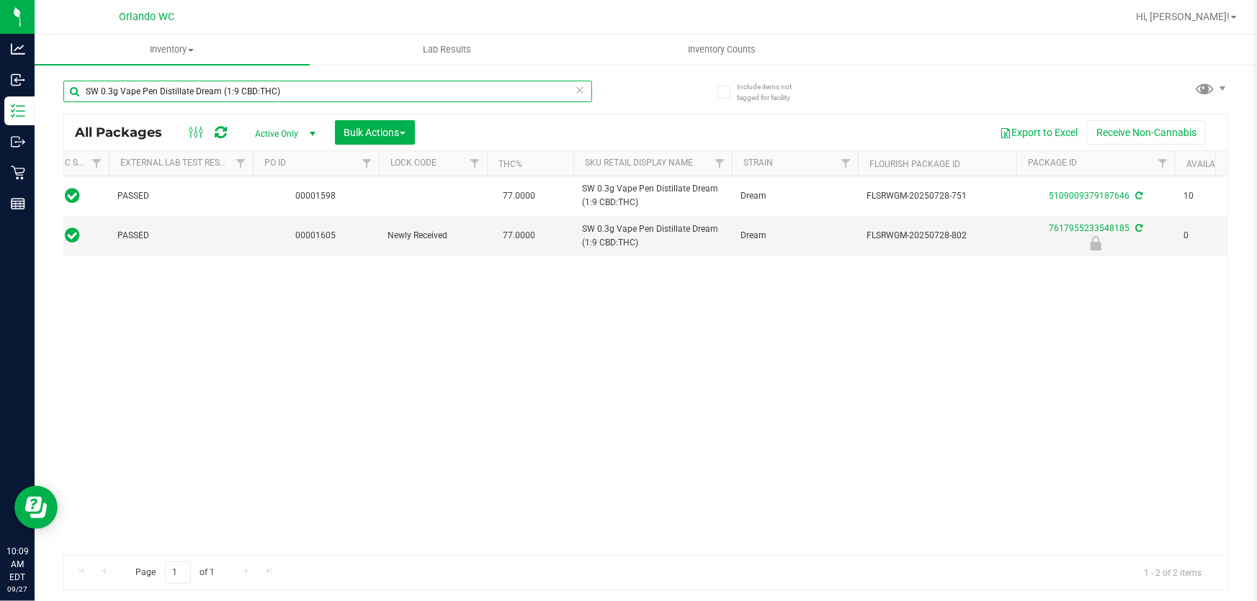
scroll to position [0, 69]
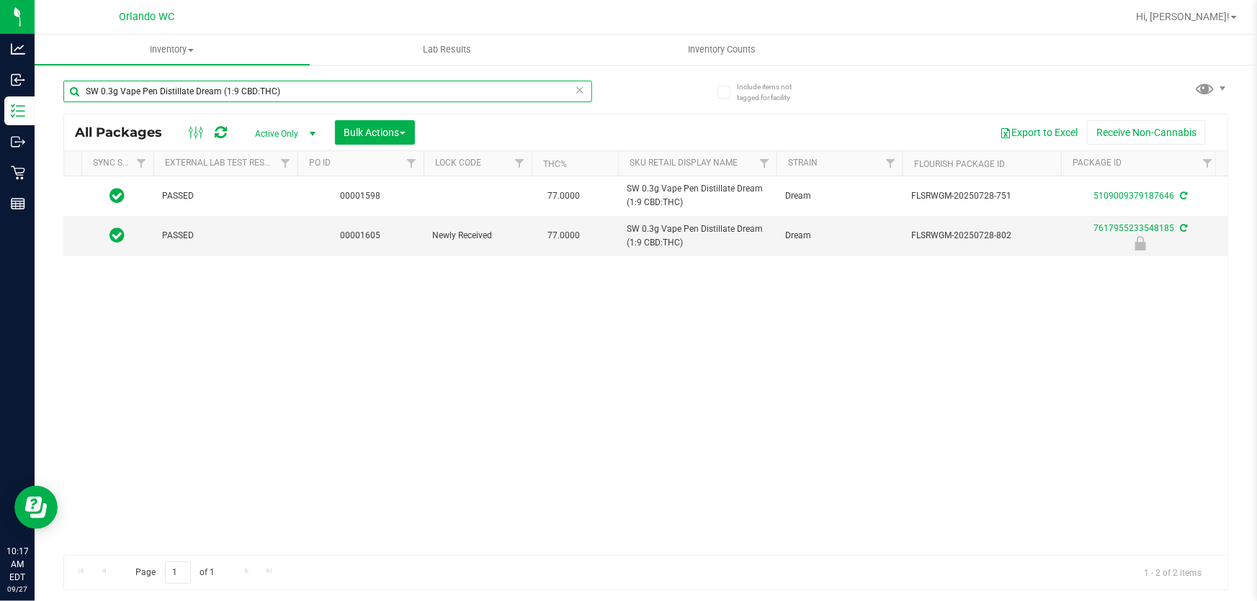
drag, startPoint x: 294, startPoint y: 89, endPoint x: 75, endPoint y: 78, distance: 219.2
click at [75, 78] on div "SW 0.3g Vape Pen Distillate Dream (1:9 CBD:THC)" at bounding box center [354, 91] width 583 height 46
paste input "FT 3.5g Cannabis Flower White Hot Guava 14 x Black Velvet (Hybrid"
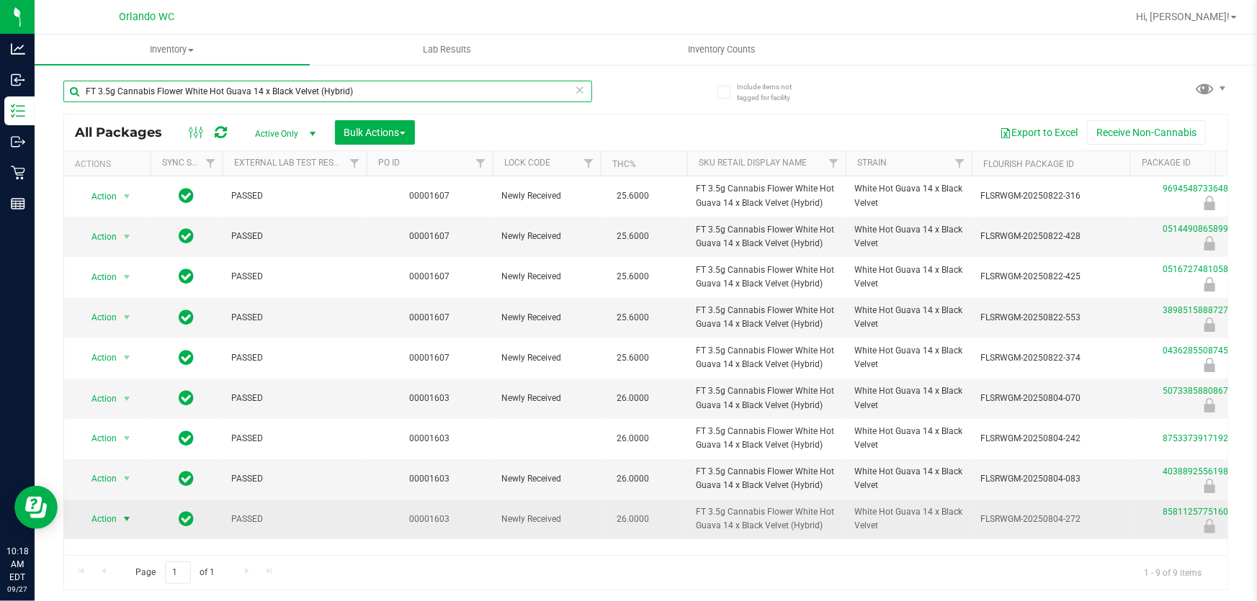
type input "FT 3.5g Cannabis Flower White Hot Guava 14 x Black Velvet (Hybrid)"
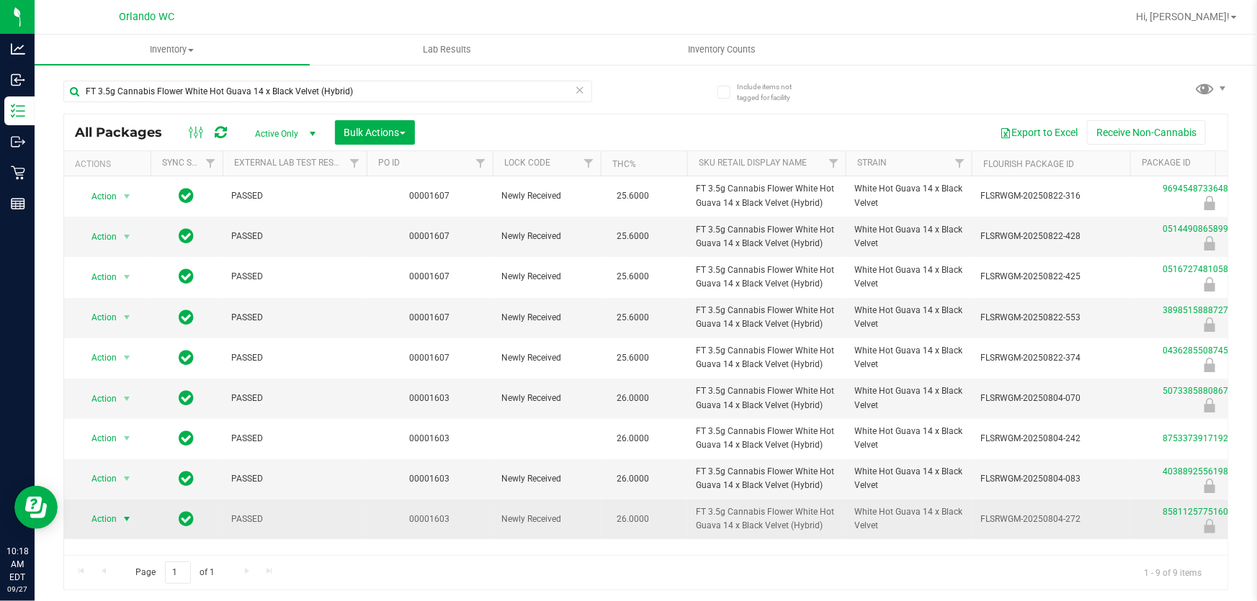
click at [115, 521] on span "Action" at bounding box center [97, 519] width 39 height 20
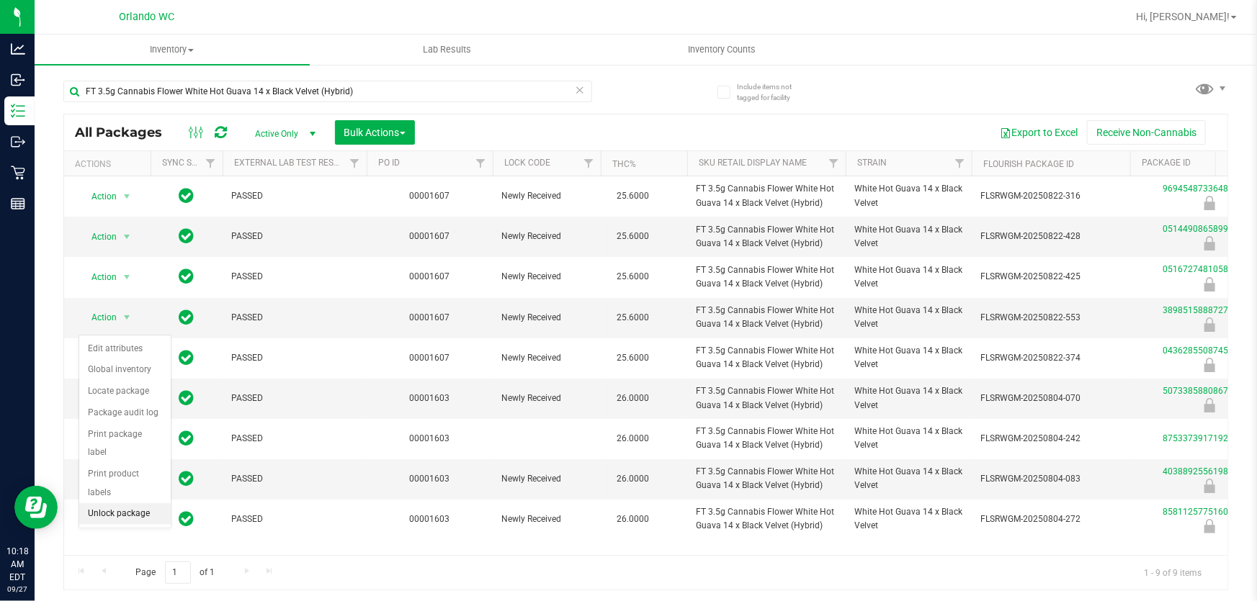
click at [113, 503] on li "Unlock package" at bounding box center [124, 514] width 91 height 22
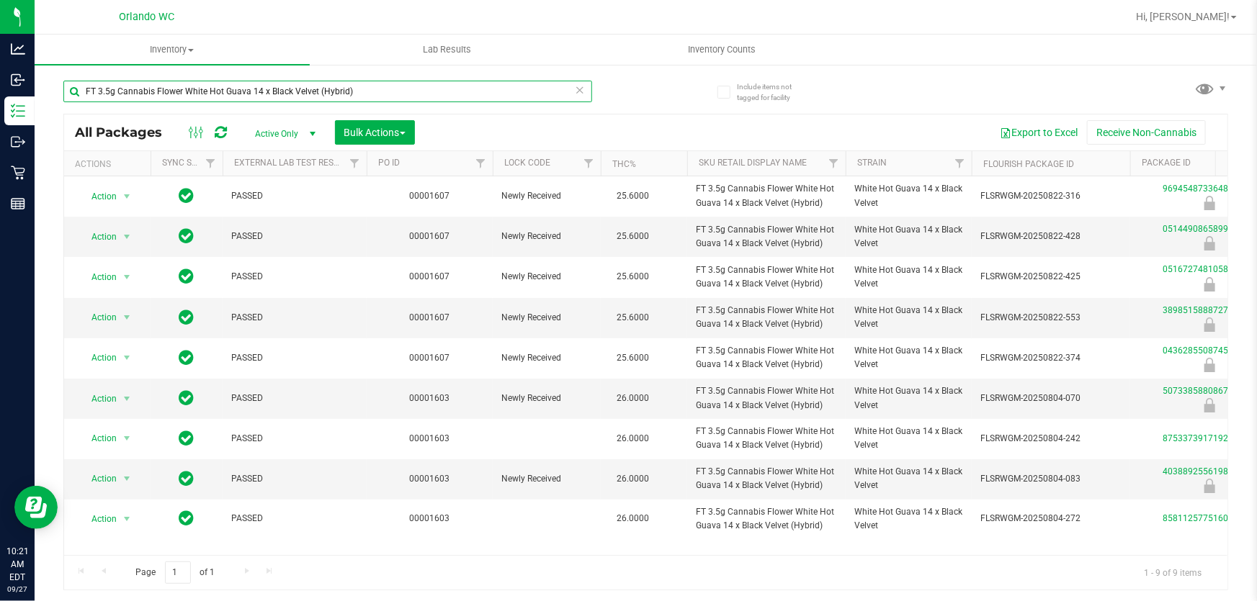
drag, startPoint x: 390, startPoint y: 91, endPoint x: 45, endPoint y: 94, distance: 345.0
click at [45, 94] on div "Include items not tagged for facility FT 3.5g Cannabis Flower White Hot Guava 1…" at bounding box center [646, 282] width 1222 height 439
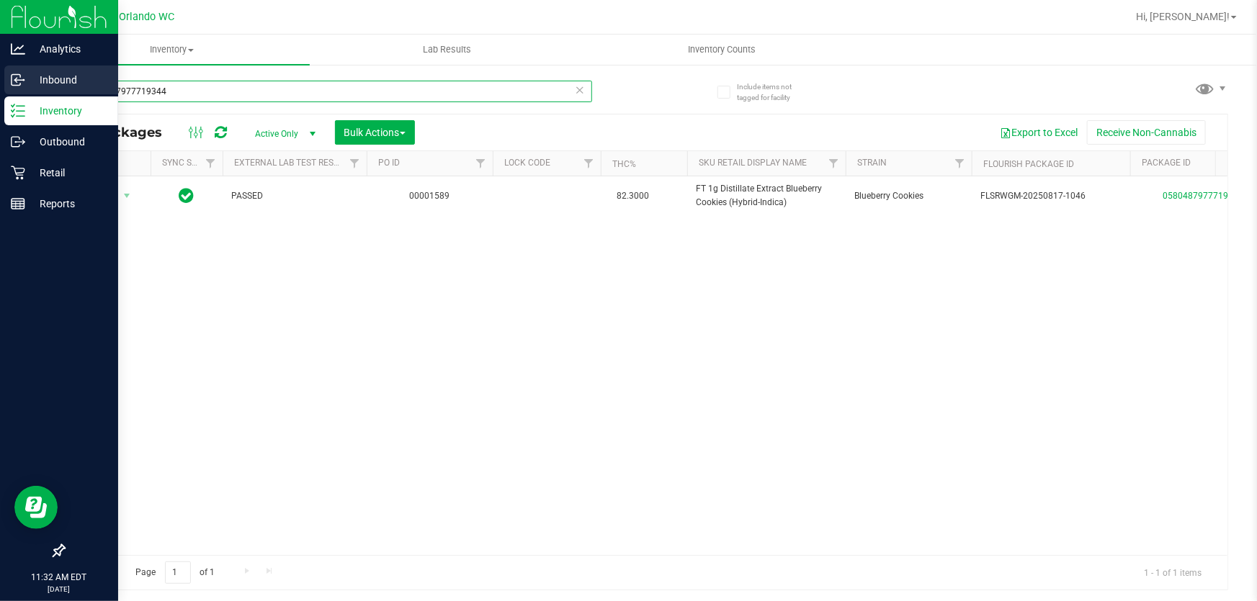
drag, startPoint x: 202, startPoint y: 89, endPoint x: 26, endPoint y: 91, distance: 175.7
click at [29, 91] on div "Analytics Inbound Inventory Outbound Retail Reports 11:32 AM EDT [DATE] 09/27 O…" at bounding box center [628, 300] width 1257 height 601
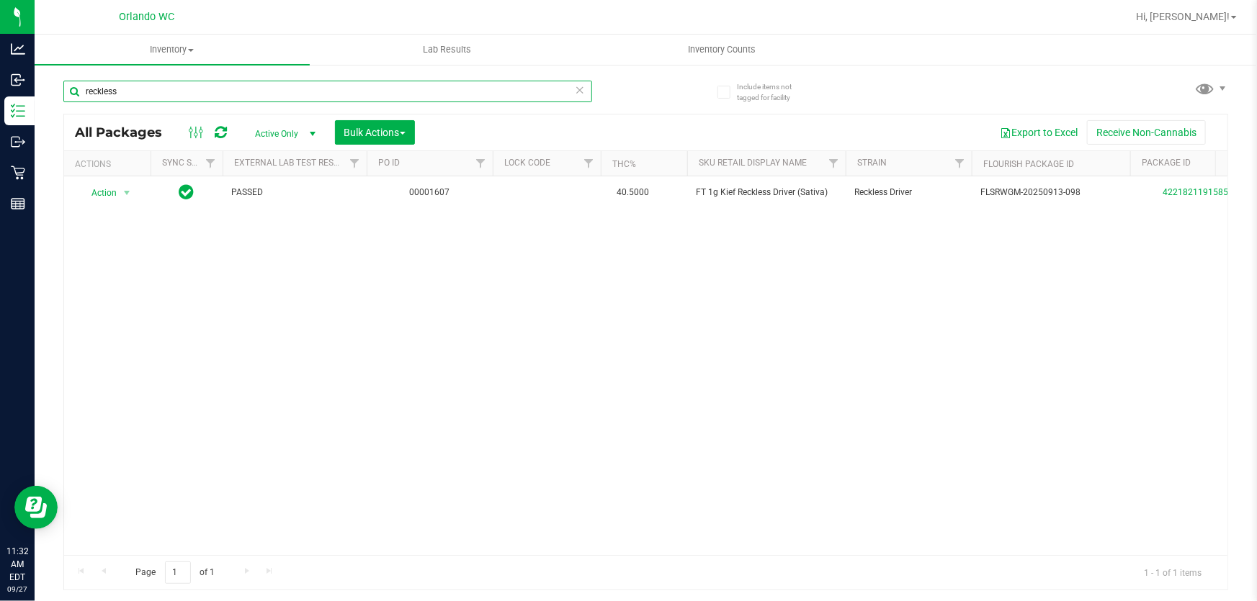
type input "reckless"
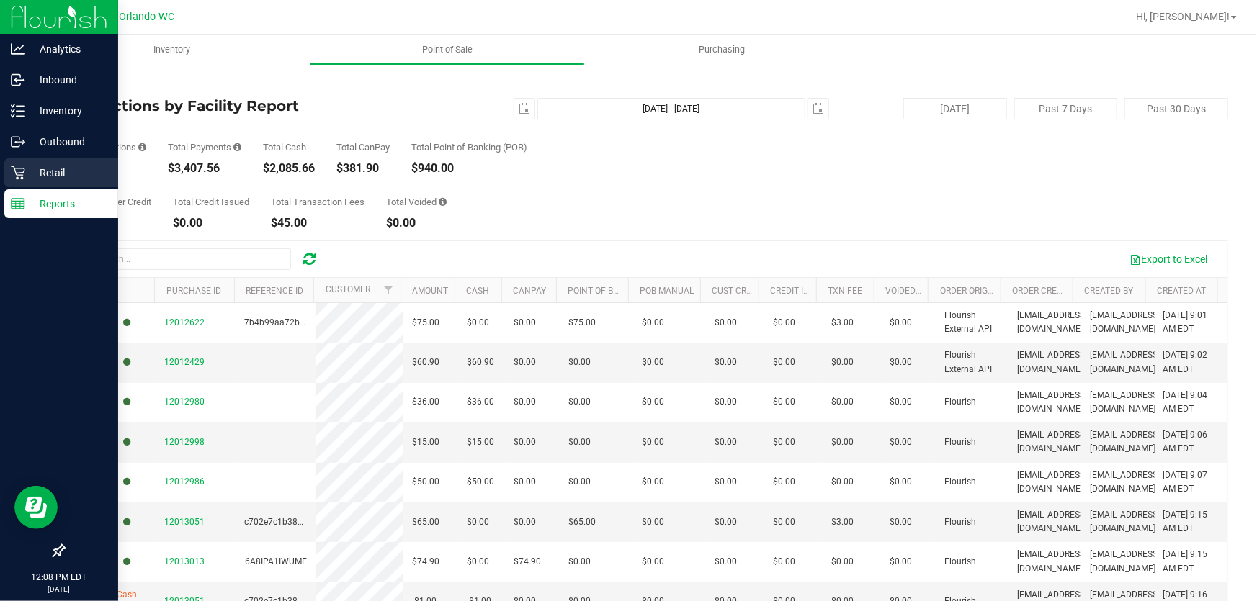
click at [17, 169] on icon at bounding box center [18, 173] width 14 height 14
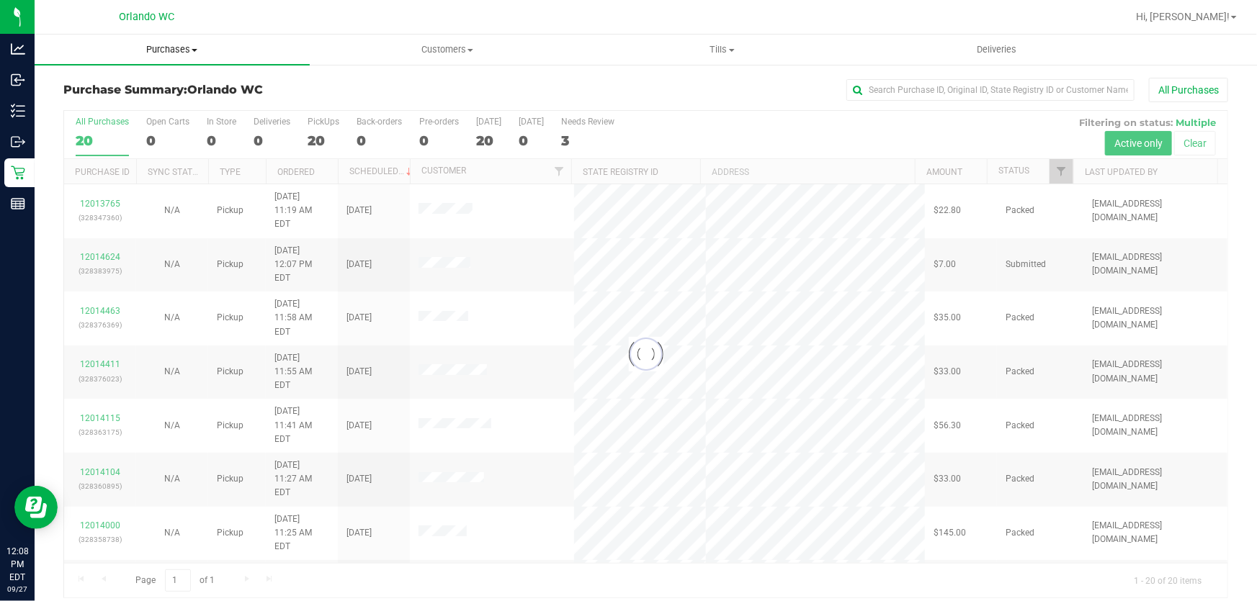
drag, startPoint x: 176, startPoint y: 48, endPoint x: 142, endPoint y: 63, distance: 37.1
click at [176, 48] on span "Purchases" at bounding box center [172, 49] width 275 height 13
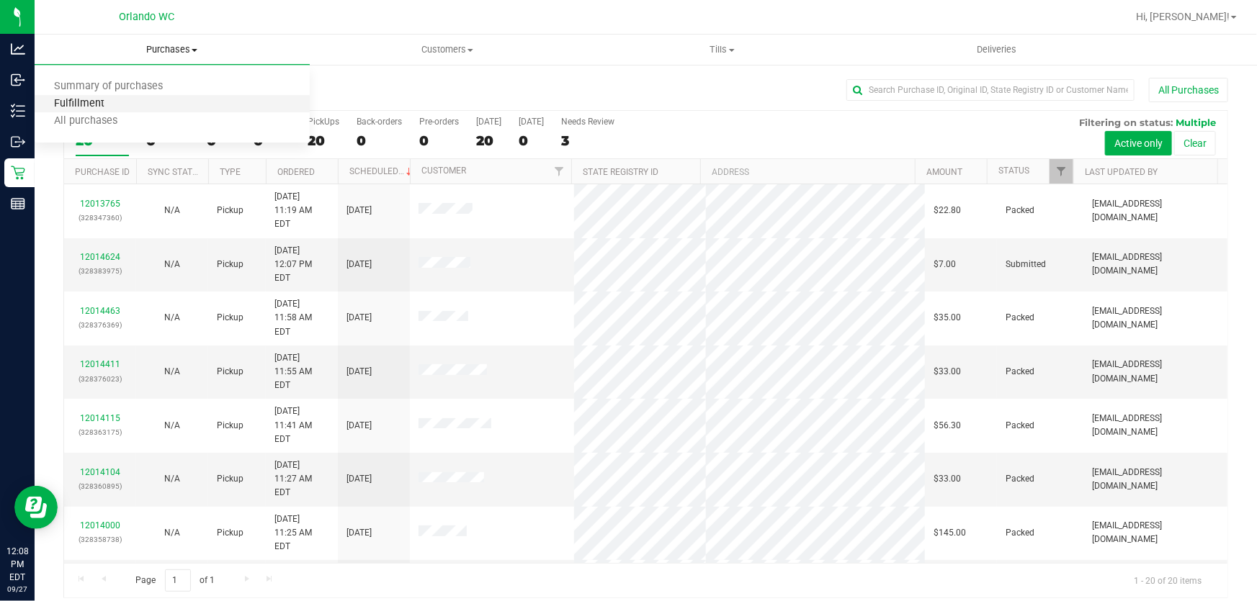
click at [120, 106] on span "Fulfillment" at bounding box center [79, 104] width 89 height 12
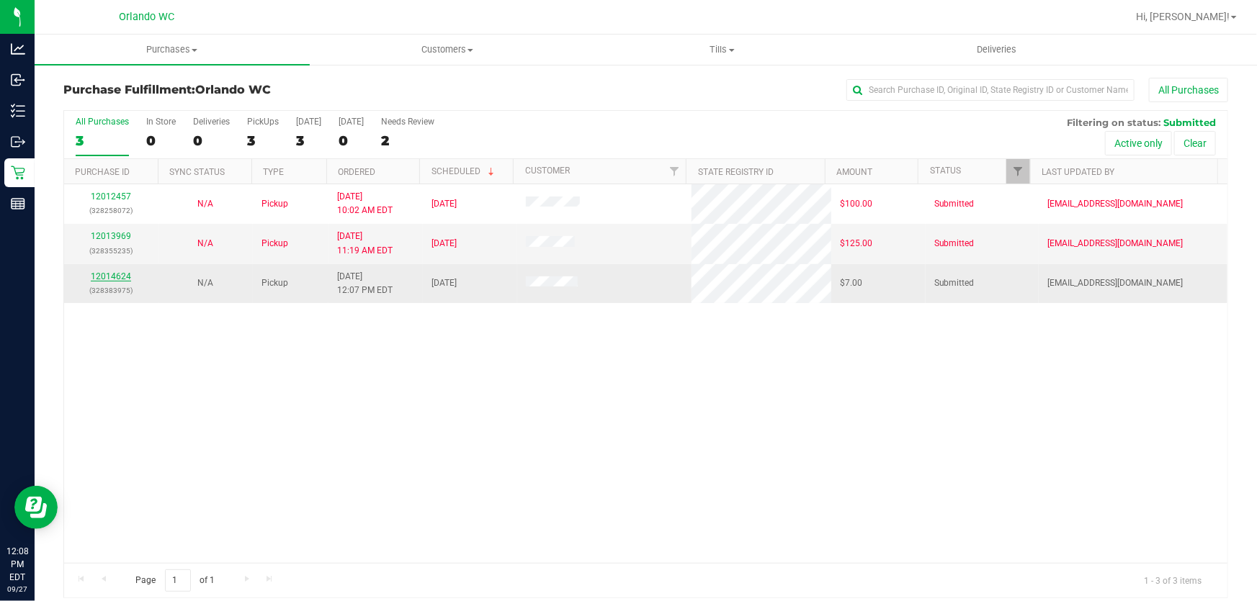
click at [103, 274] on link "12014624" at bounding box center [111, 277] width 40 height 10
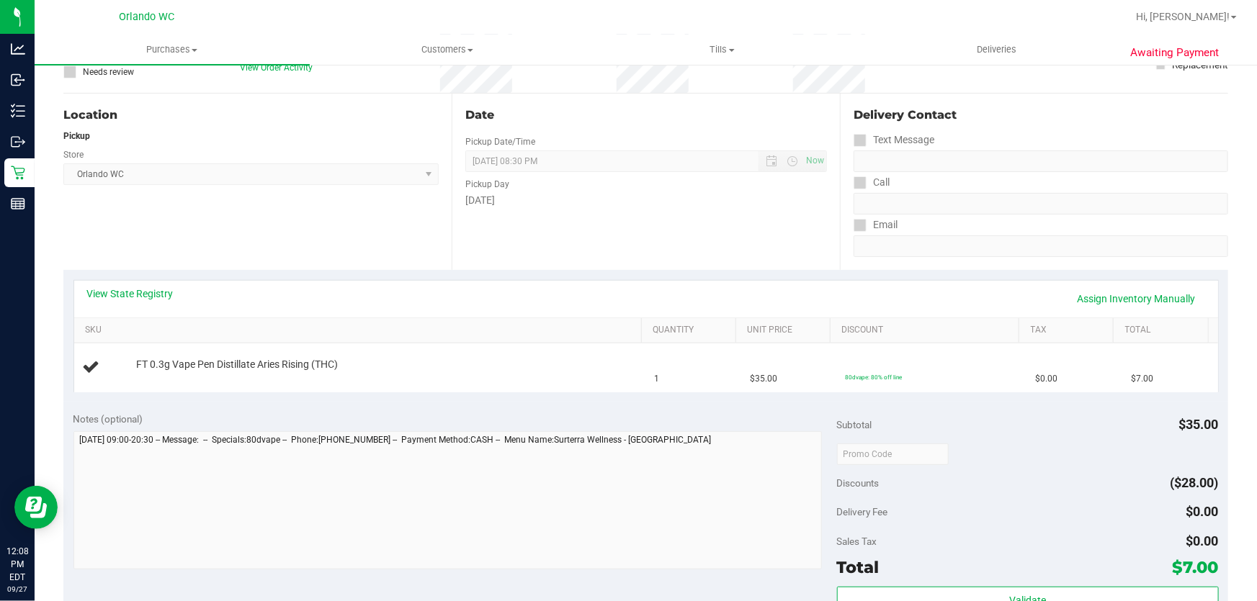
scroll to position [125, 0]
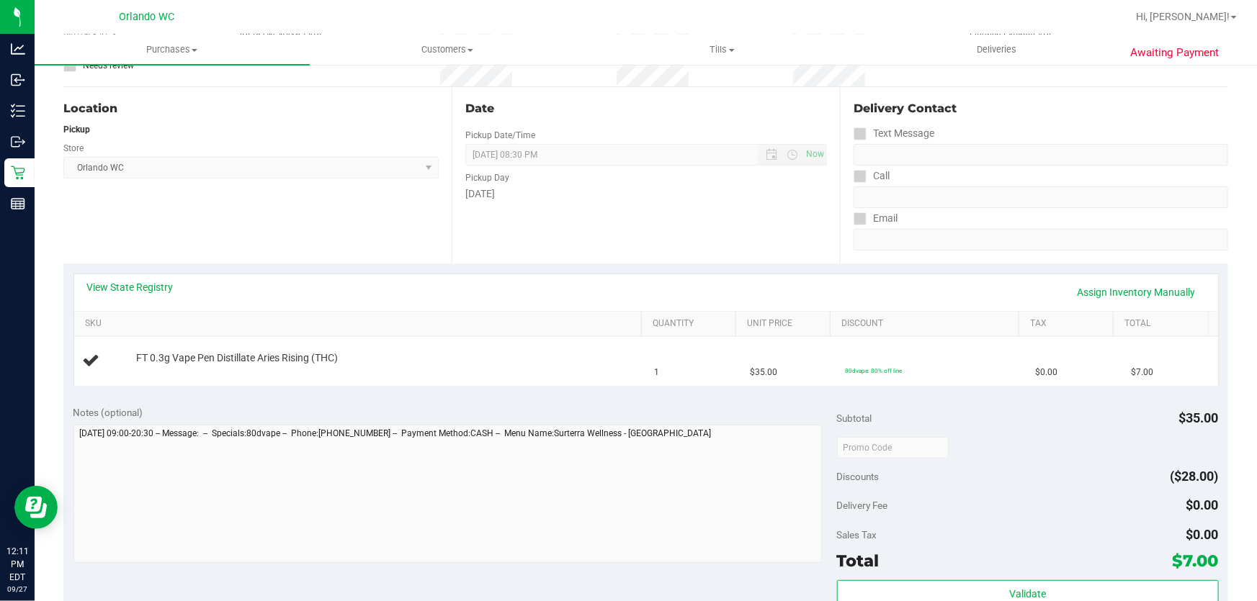
click at [367, 312] on th "SKU" at bounding box center [357, 325] width 567 height 26
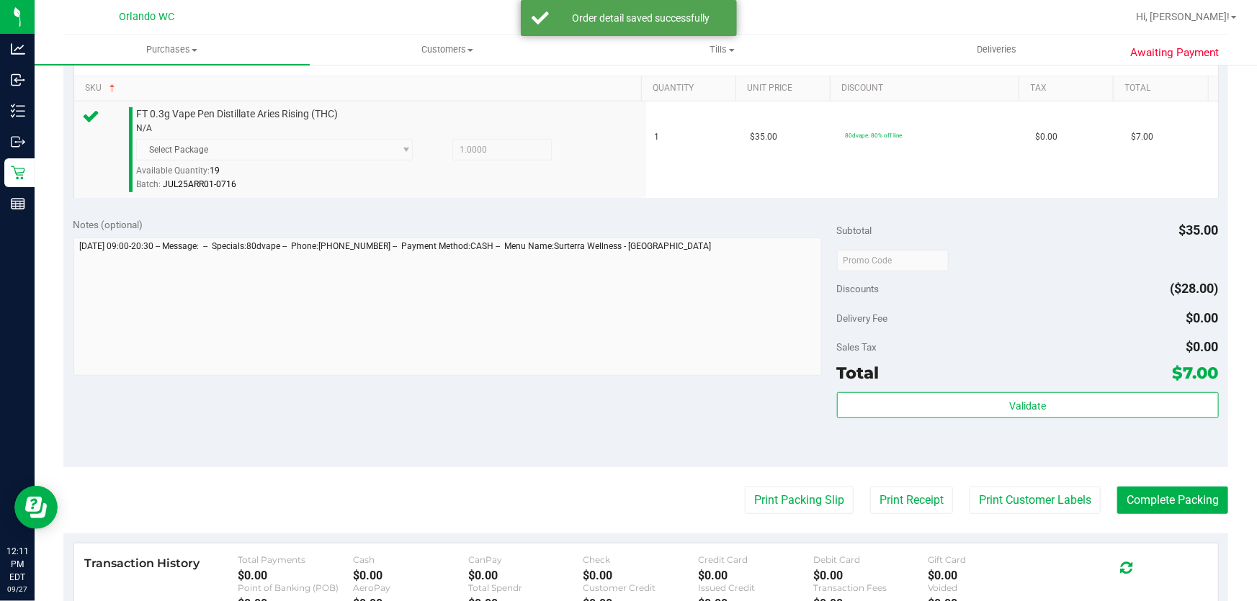
scroll to position [382, 0]
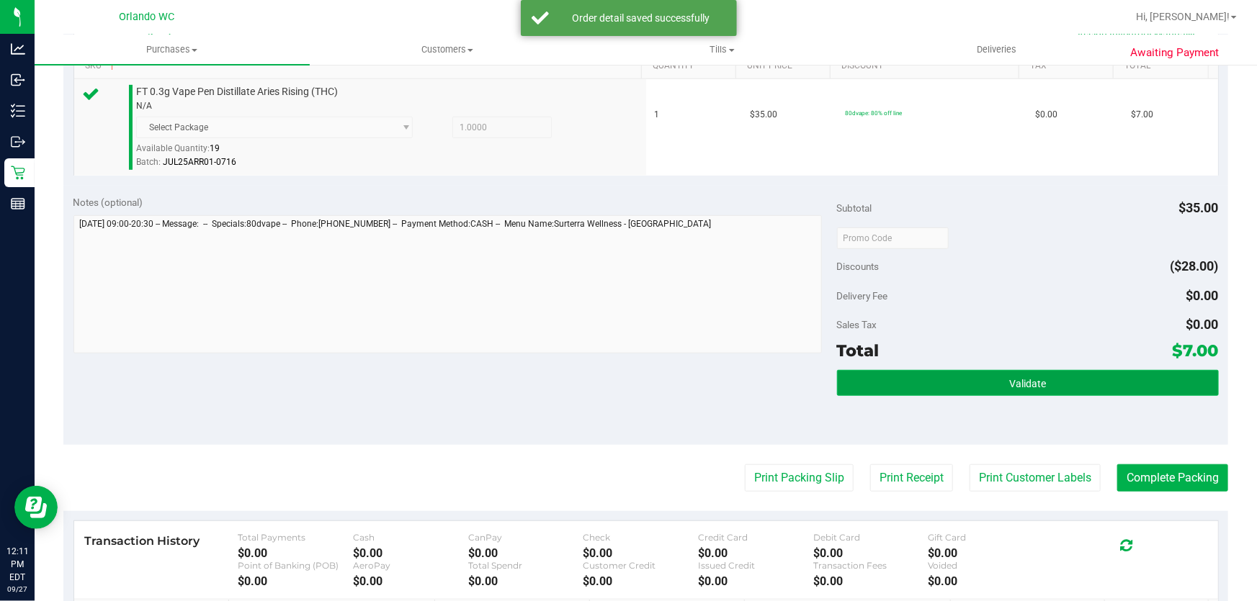
click at [1038, 374] on button "Validate" at bounding box center [1028, 383] width 382 height 26
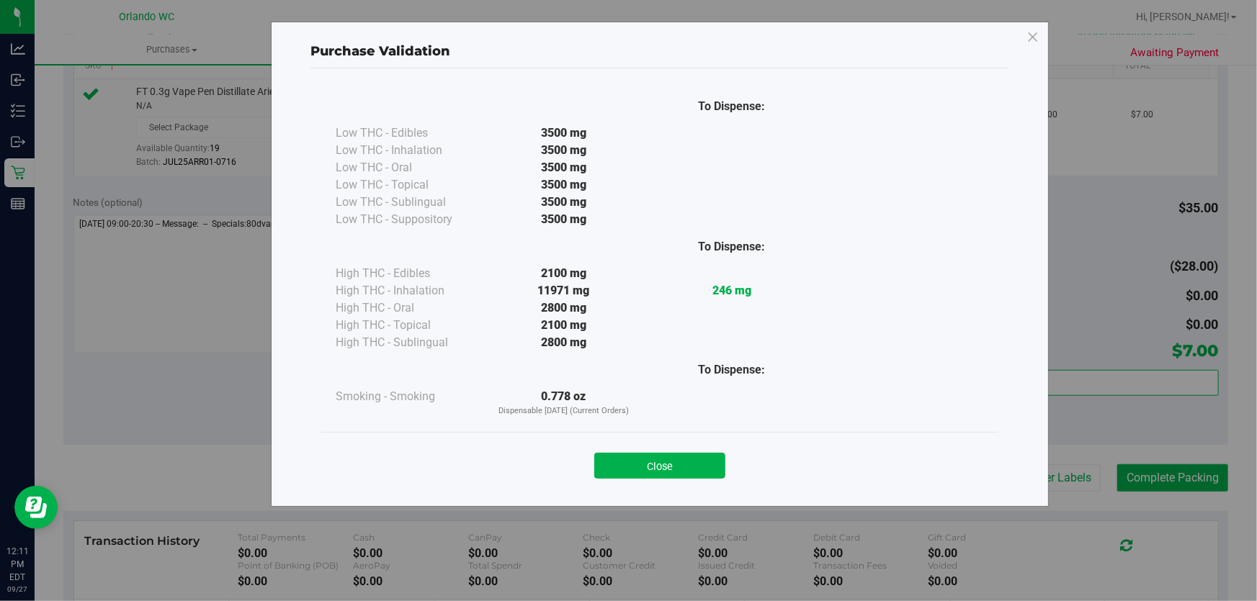
drag, startPoint x: 650, startPoint y: 467, endPoint x: 673, endPoint y: 470, distance: 23.3
click at [652, 468] on button "Close" at bounding box center [659, 466] width 131 height 26
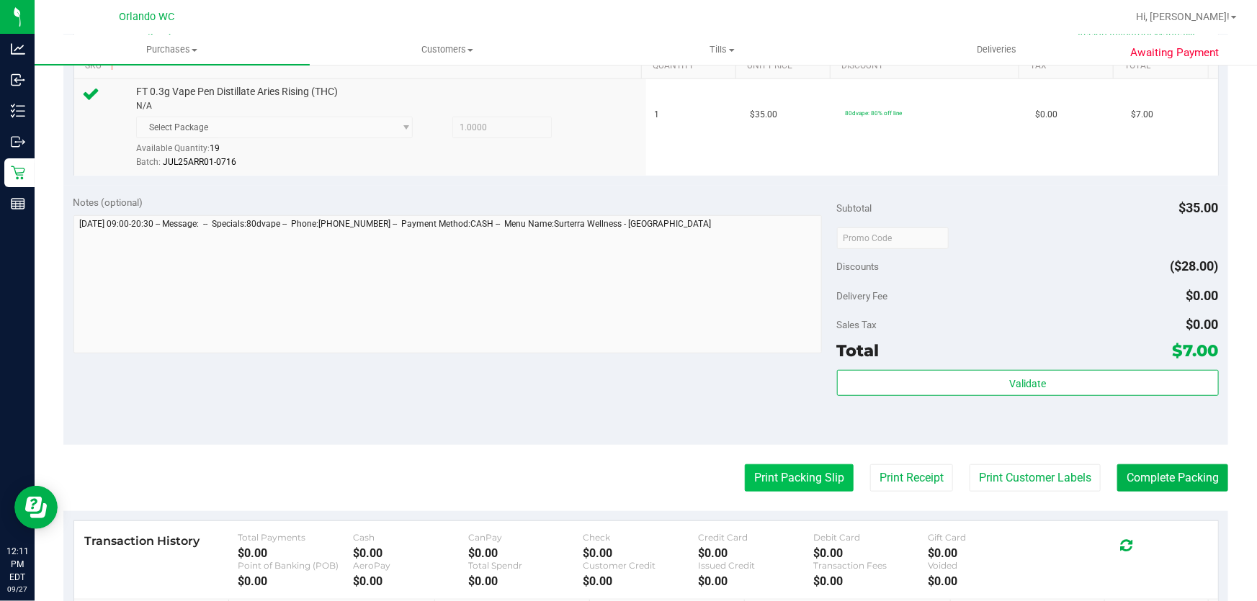
click at [776, 475] on button "Print Packing Slip" at bounding box center [799, 478] width 109 height 27
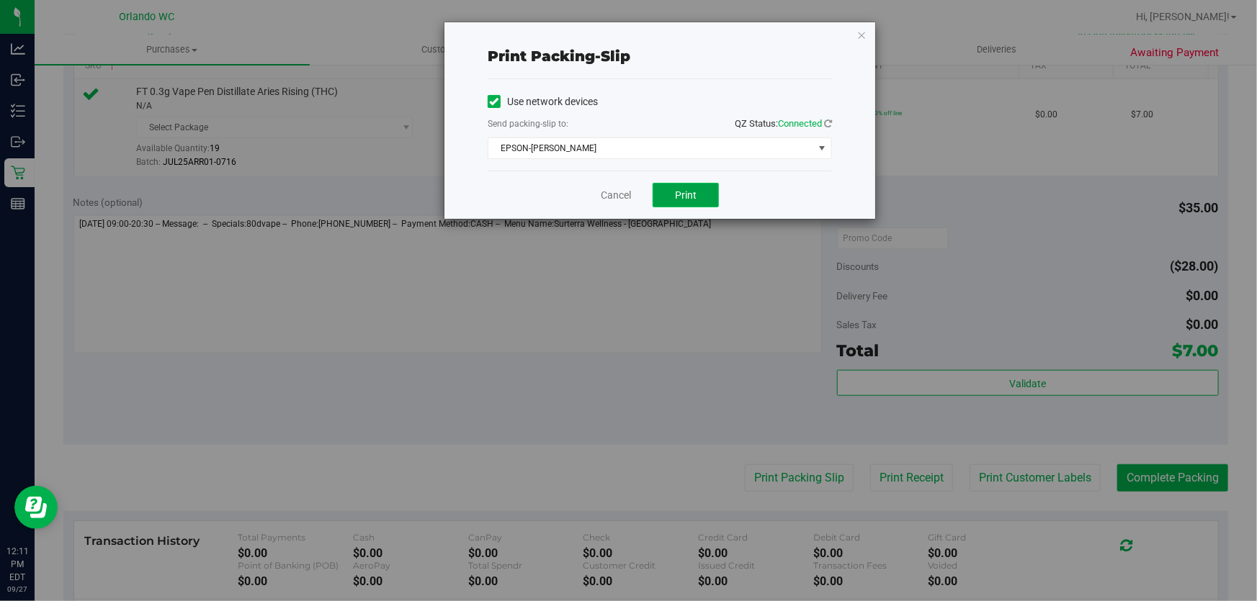
click at [695, 195] on span "Print" at bounding box center [686, 195] width 22 height 12
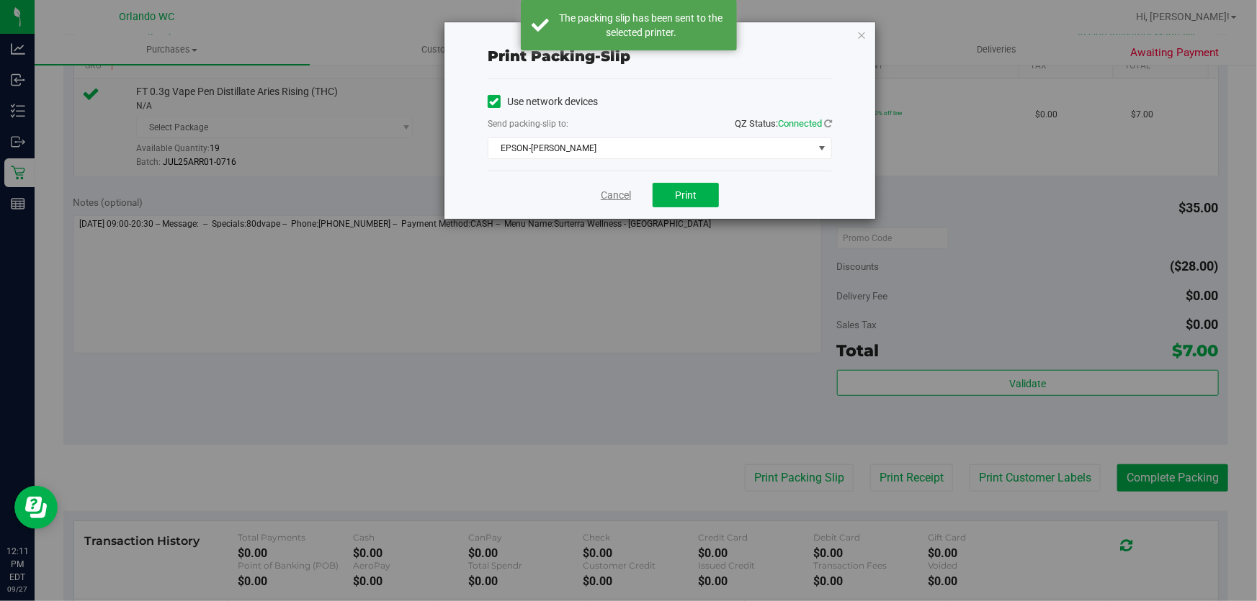
click at [619, 197] on link "Cancel" at bounding box center [616, 195] width 30 height 15
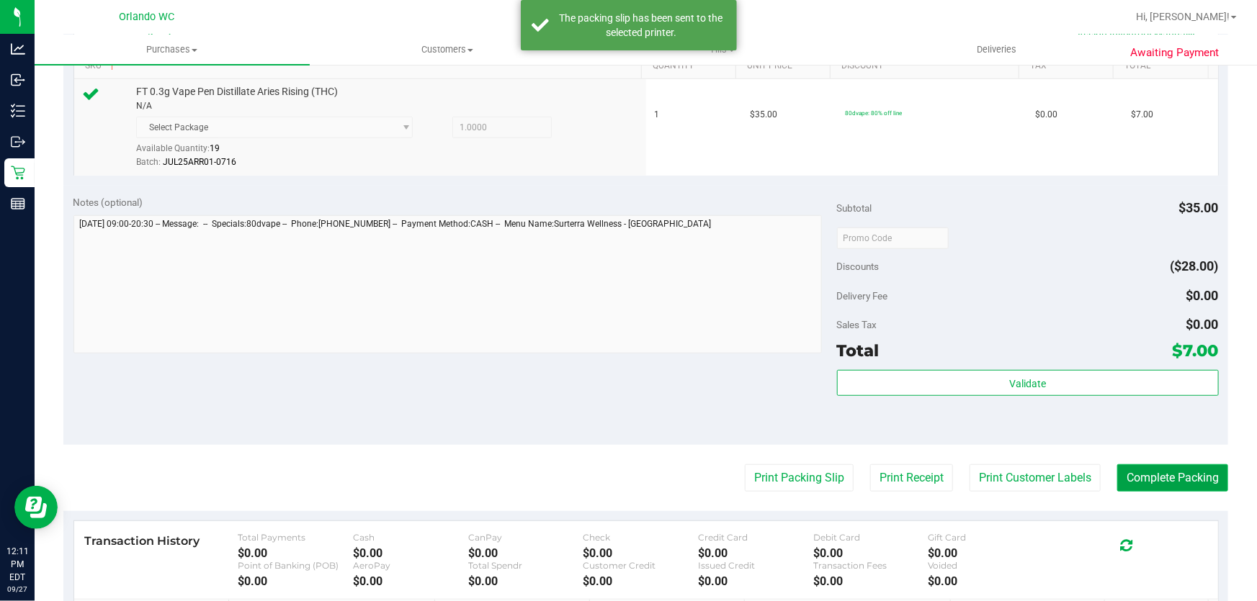
click at [1188, 475] on button "Complete Packing" at bounding box center [1172, 478] width 111 height 27
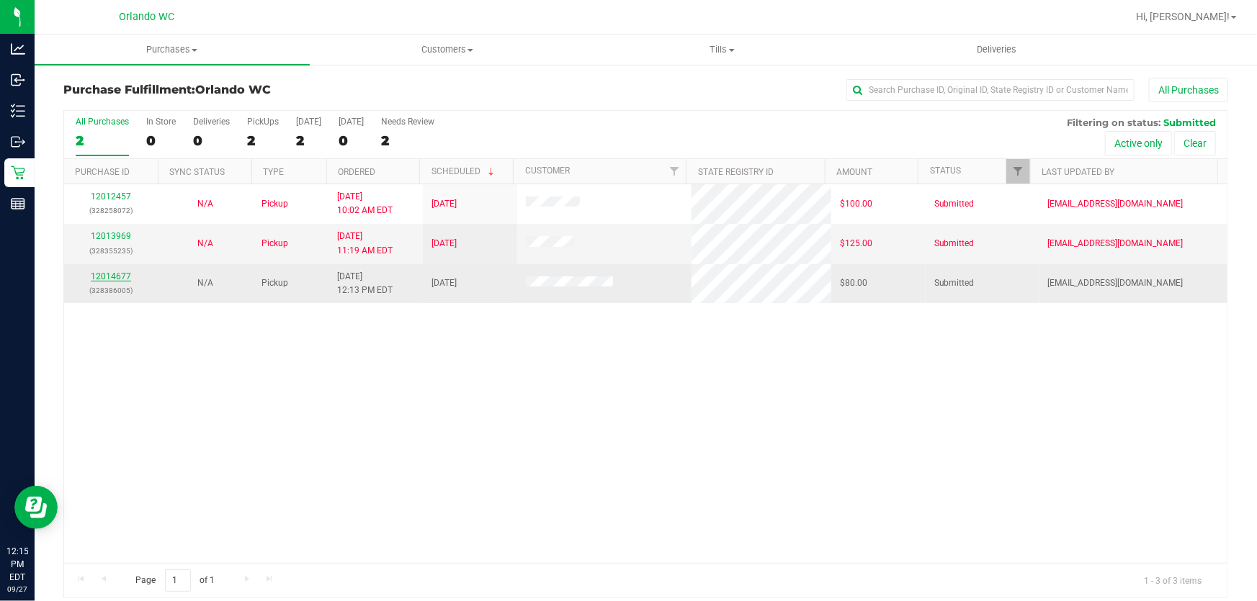
click at [108, 272] on link "12014677" at bounding box center [111, 277] width 40 height 10
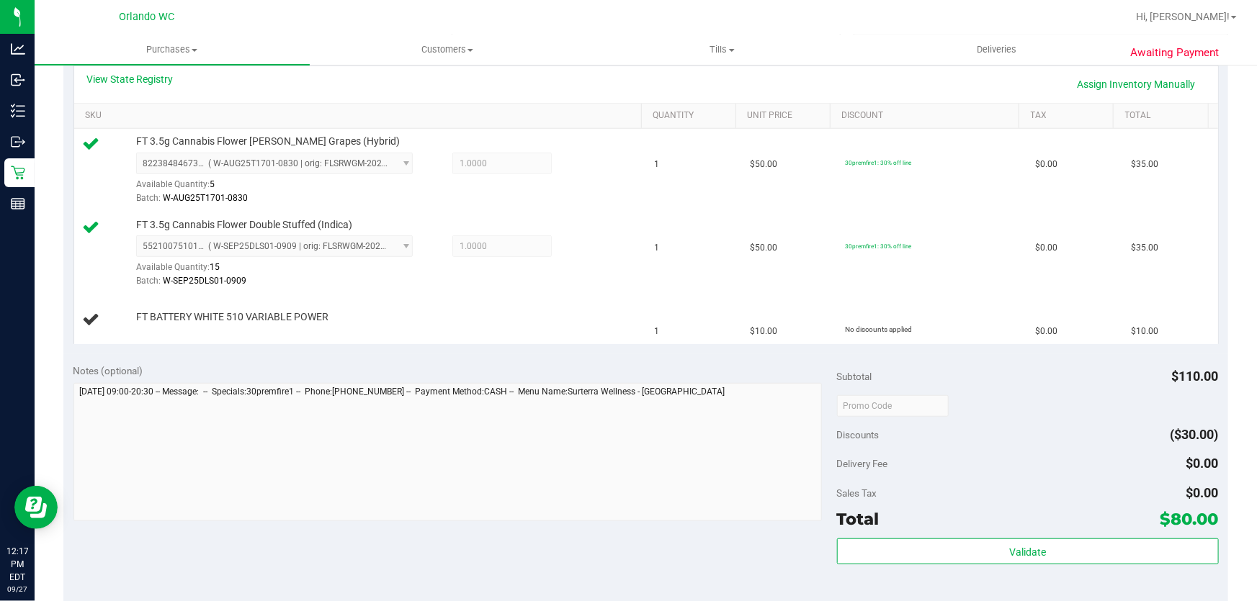
scroll to position [334, 0]
click at [1115, 81] on link "Assign Inventory Manually" at bounding box center [1136, 83] width 137 height 24
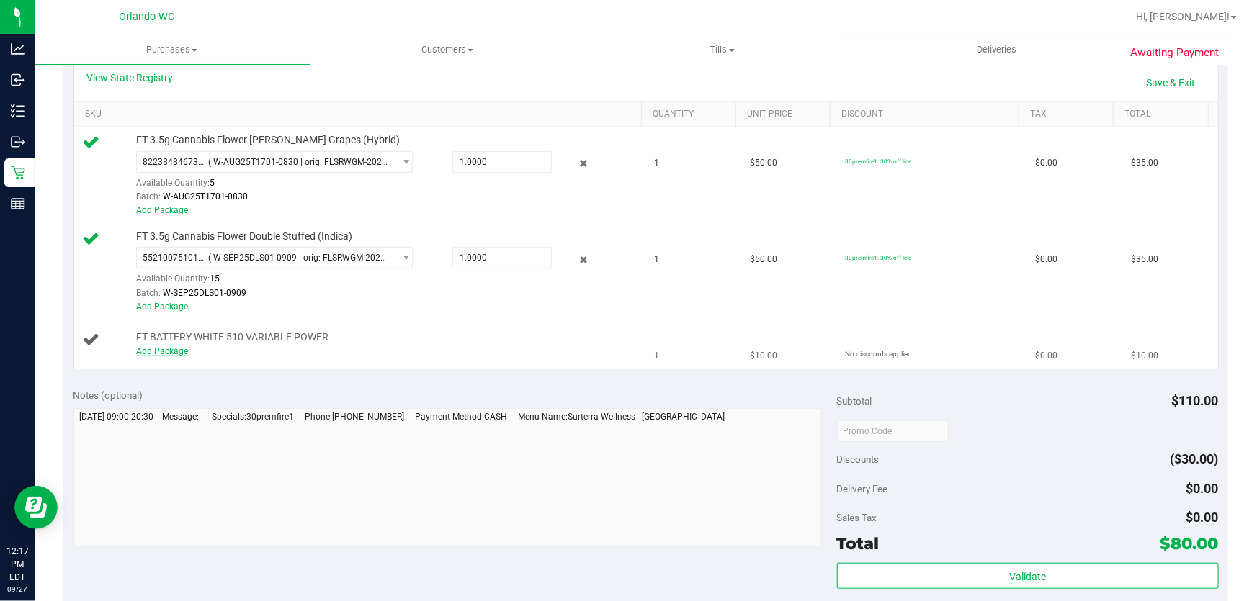
click at [153, 351] on link "Add Package" at bounding box center [162, 351] width 52 height 10
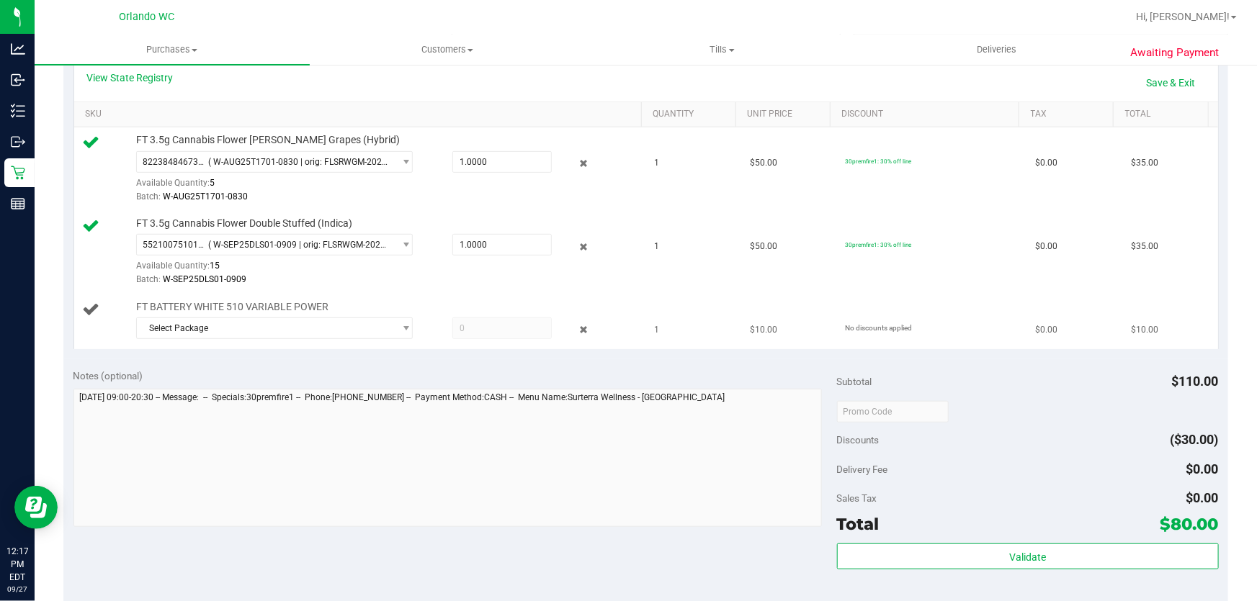
click at [299, 345] on td "FT BATTERY WHITE 510 VARIABLE POWER Select Package 0621046481063401 37729326063…" at bounding box center [360, 322] width 572 height 55
click at [305, 328] on span "Select Package" at bounding box center [265, 328] width 257 height 20
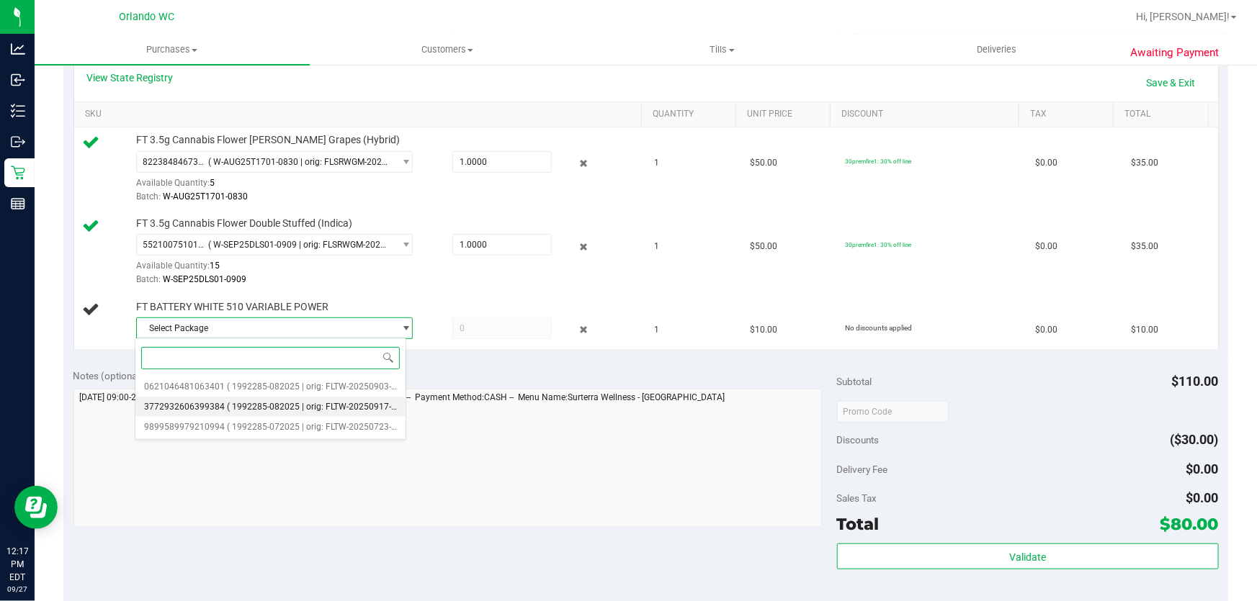
click at [308, 403] on span "( 1992285-082025 | orig: FLTW-20250917-018 )" at bounding box center [319, 407] width 184 height 10
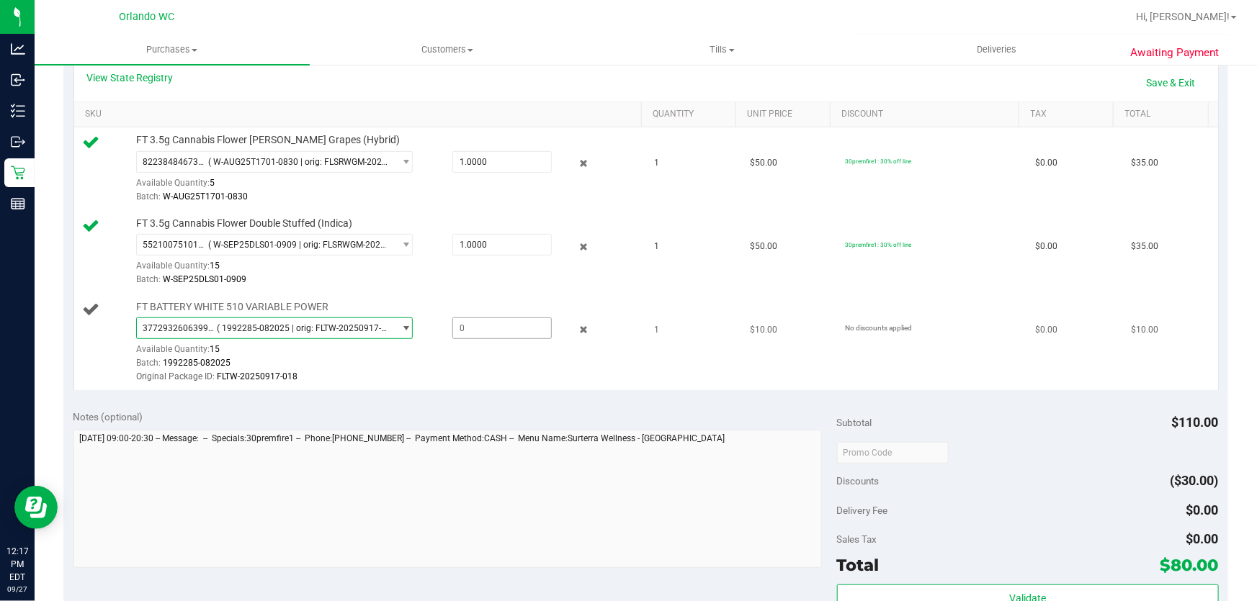
click at [514, 323] on span at bounding box center [502, 329] width 100 height 22
type input "1"
type input "1.0000"
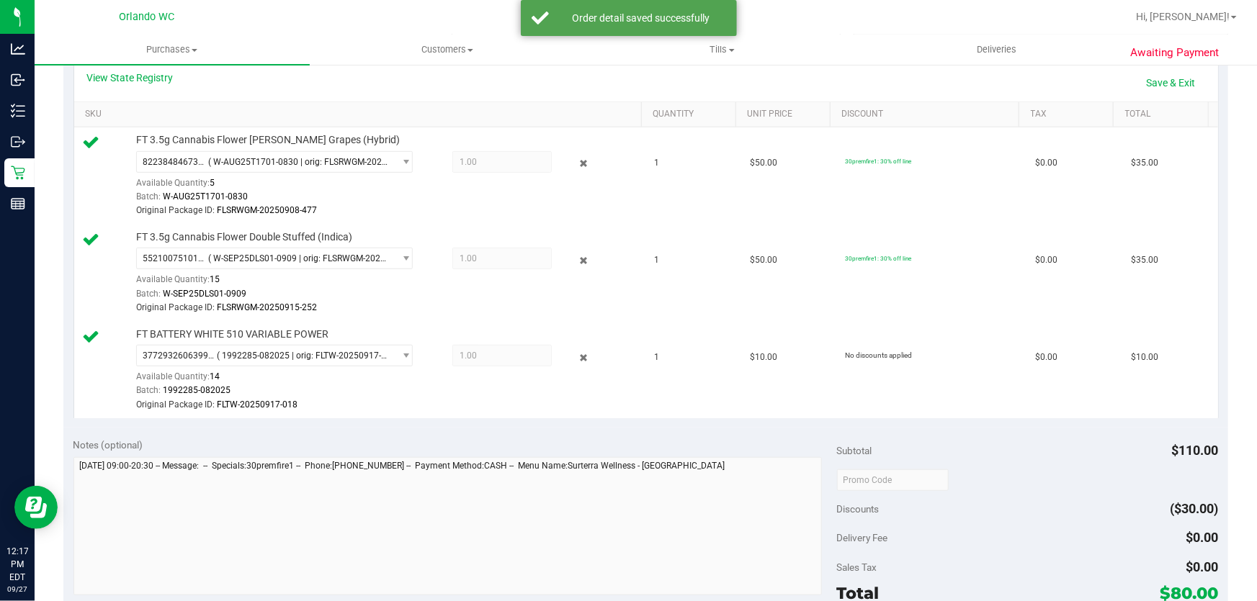
scroll to position [648, 0]
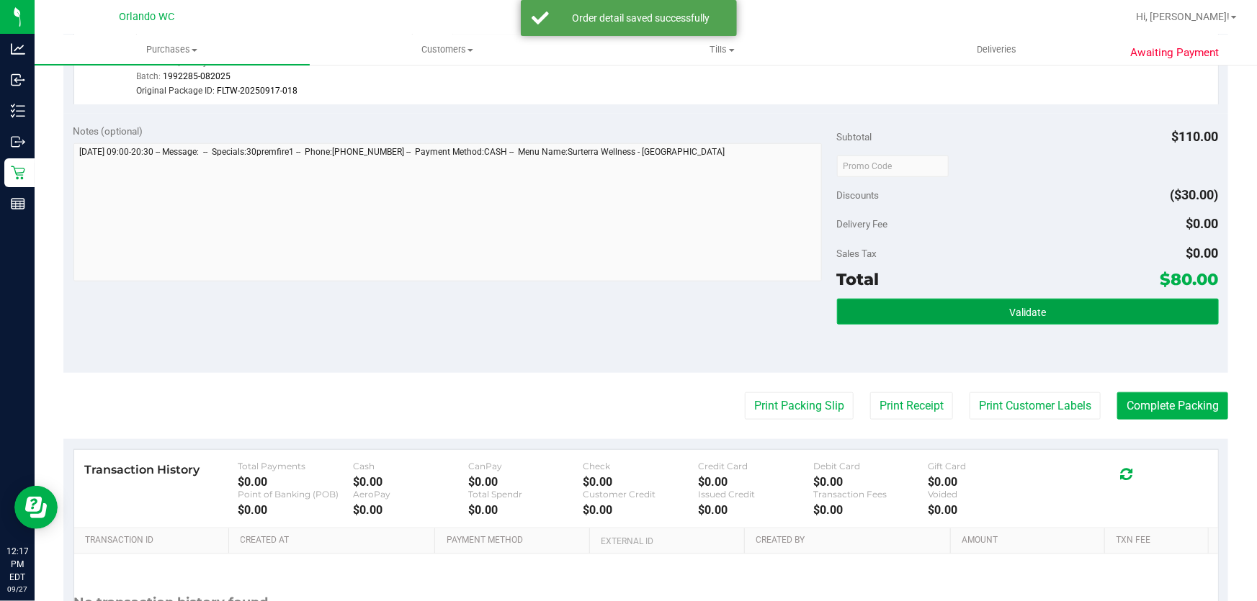
click at [1015, 308] on span "Validate" at bounding box center [1027, 313] width 37 height 12
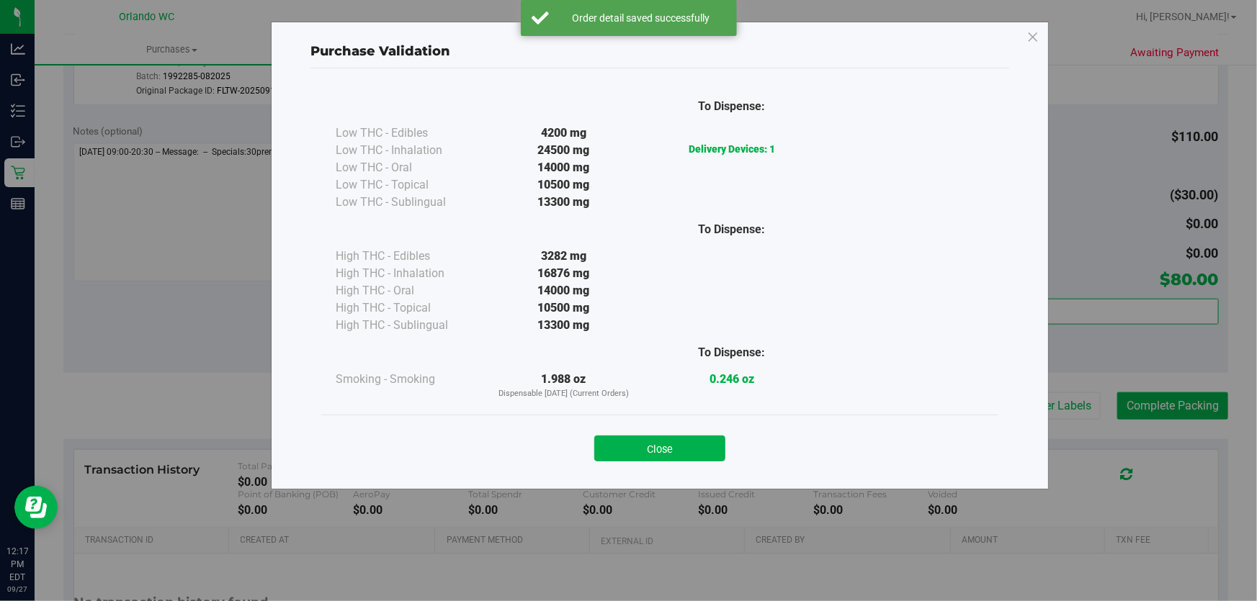
click at [660, 465] on div "Close" at bounding box center [659, 444] width 677 height 58
drag, startPoint x: 669, startPoint y: 436, endPoint x: 661, endPoint y: 451, distance: 16.4
click at [669, 437] on button "Close" at bounding box center [659, 449] width 131 height 26
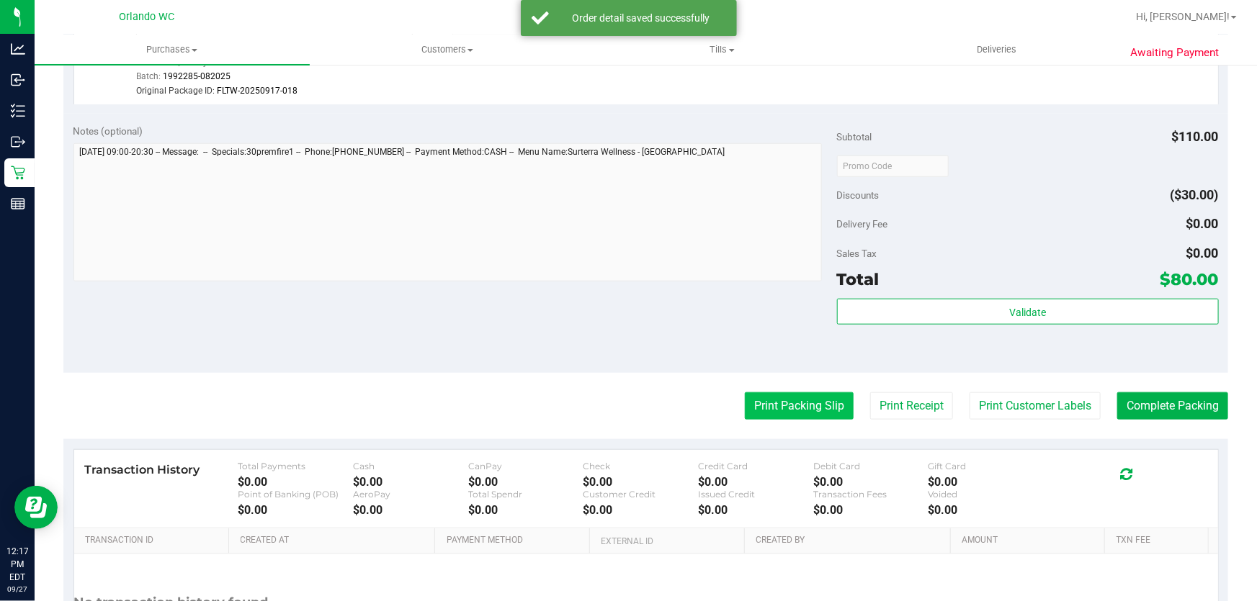
click at [789, 408] on button "Print Packing Slip" at bounding box center [799, 405] width 109 height 27
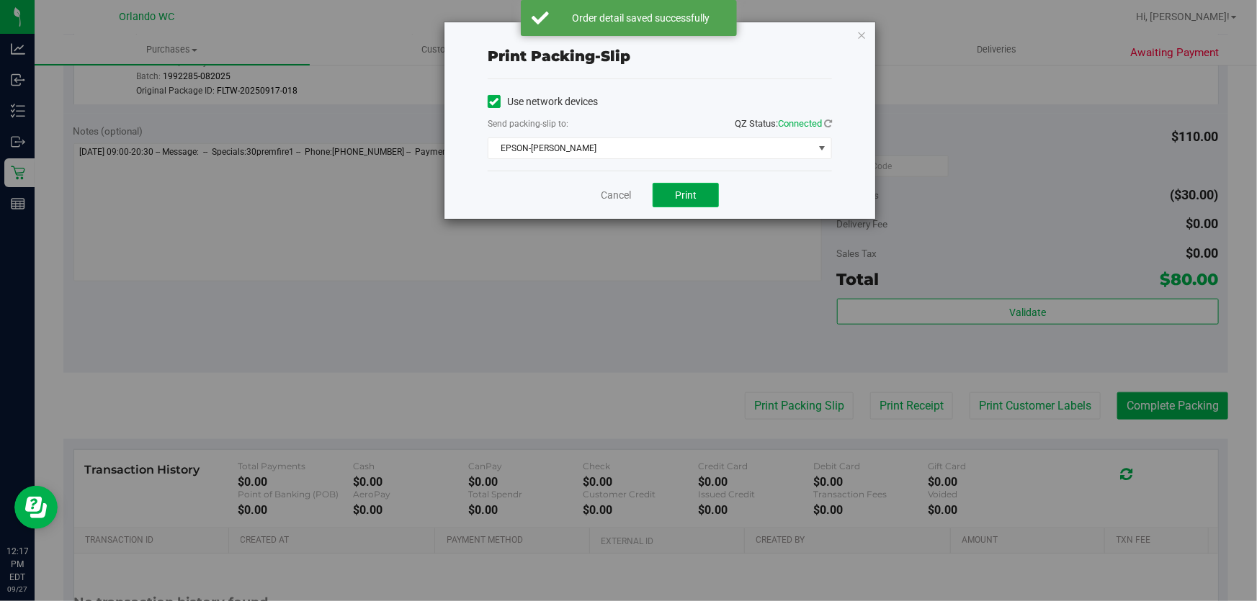
click at [699, 206] on button "Print" at bounding box center [685, 195] width 66 height 24
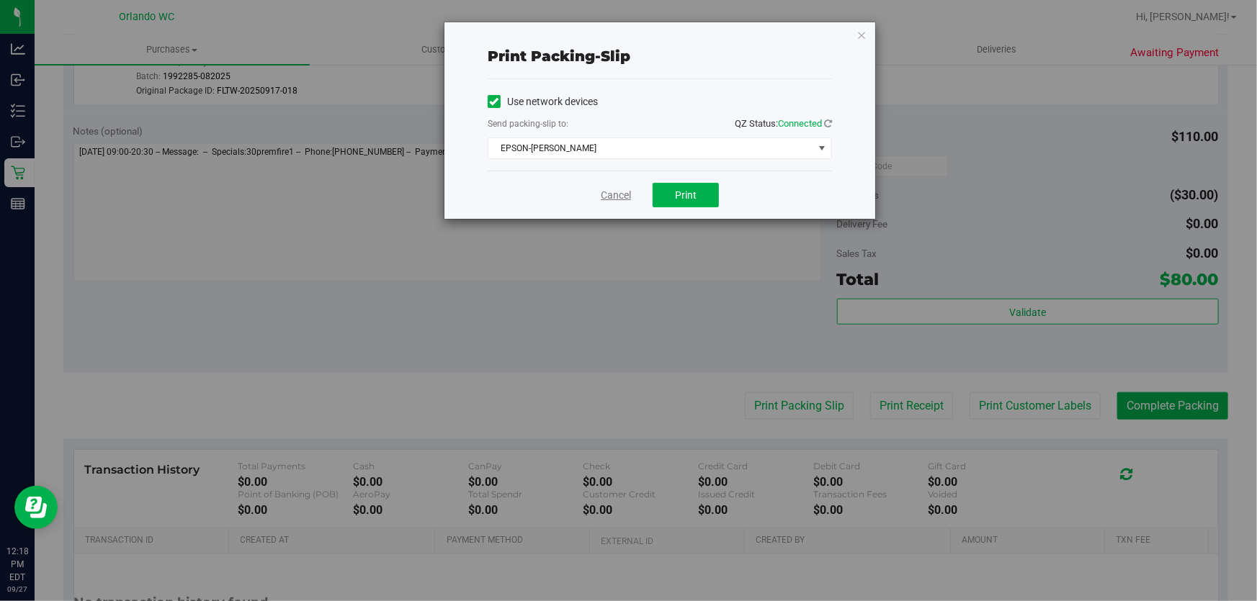
click at [602, 194] on link "Cancel" at bounding box center [616, 195] width 30 height 15
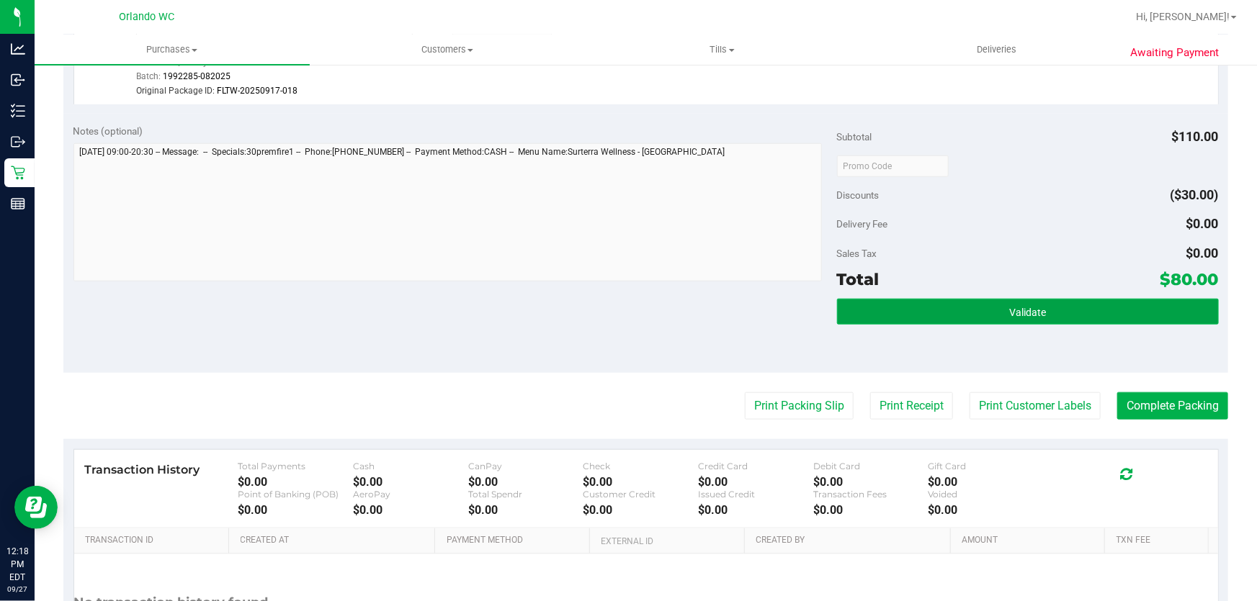
click at [1108, 309] on button "Validate" at bounding box center [1028, 312] width 382 height 26
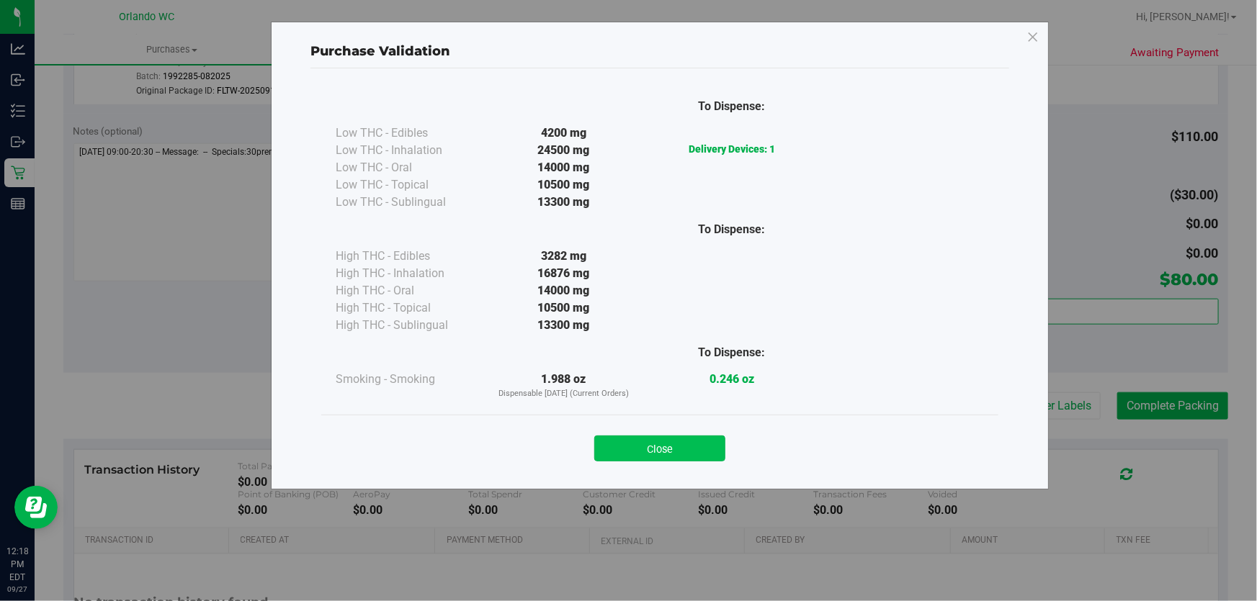
click at [673, 446] on button "Close" at bounding box center [659, 449] width 131 height 26
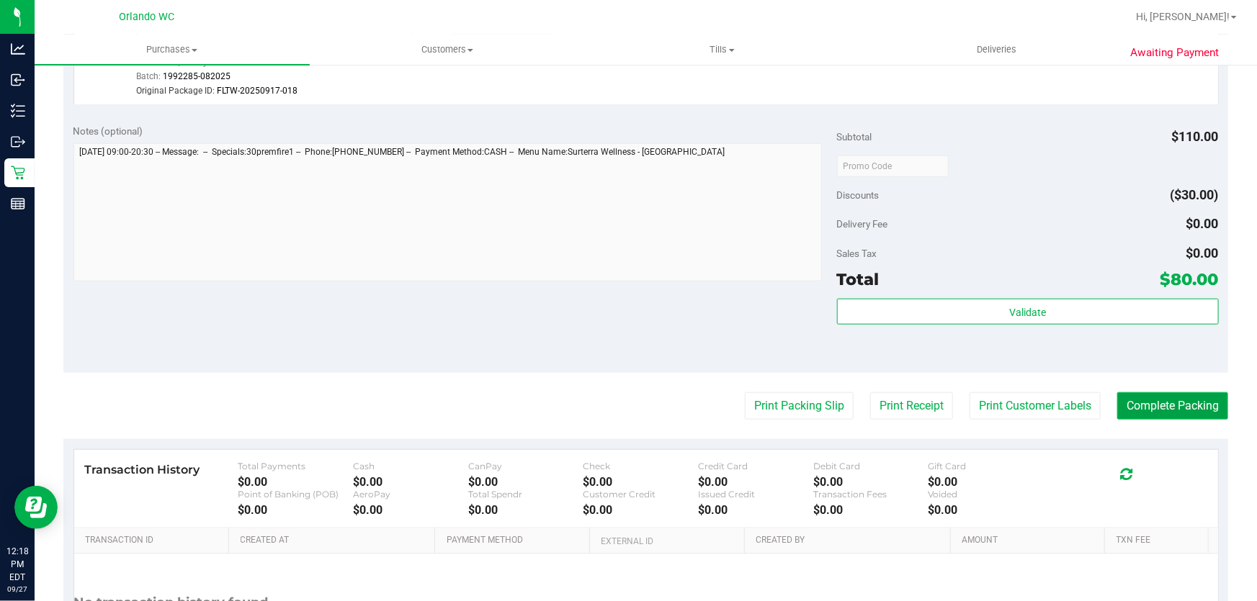
click at [1159, 408] on button "Complete Packing" at bounding box center [1172, 405] width 111 height 27
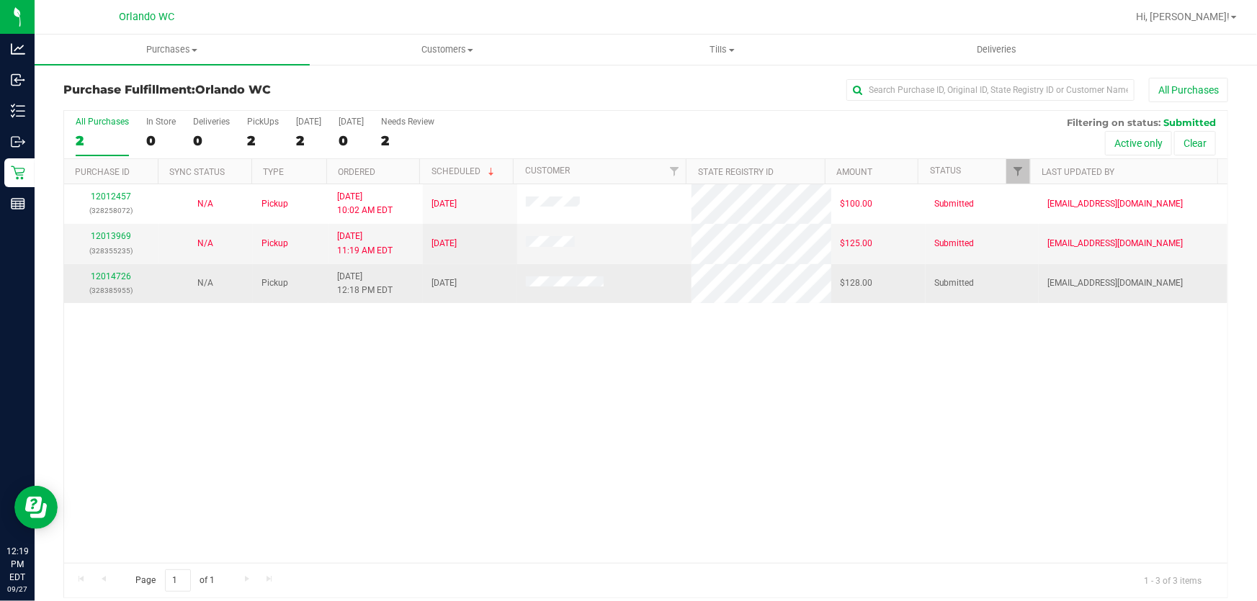
click at [109, 270] on div "12014726 (328385955)" at bounding box center [111, 283] width 77 height 27
click at [104, 279] on link "12014726" at bounding box center [111, 277] width 40 height 10
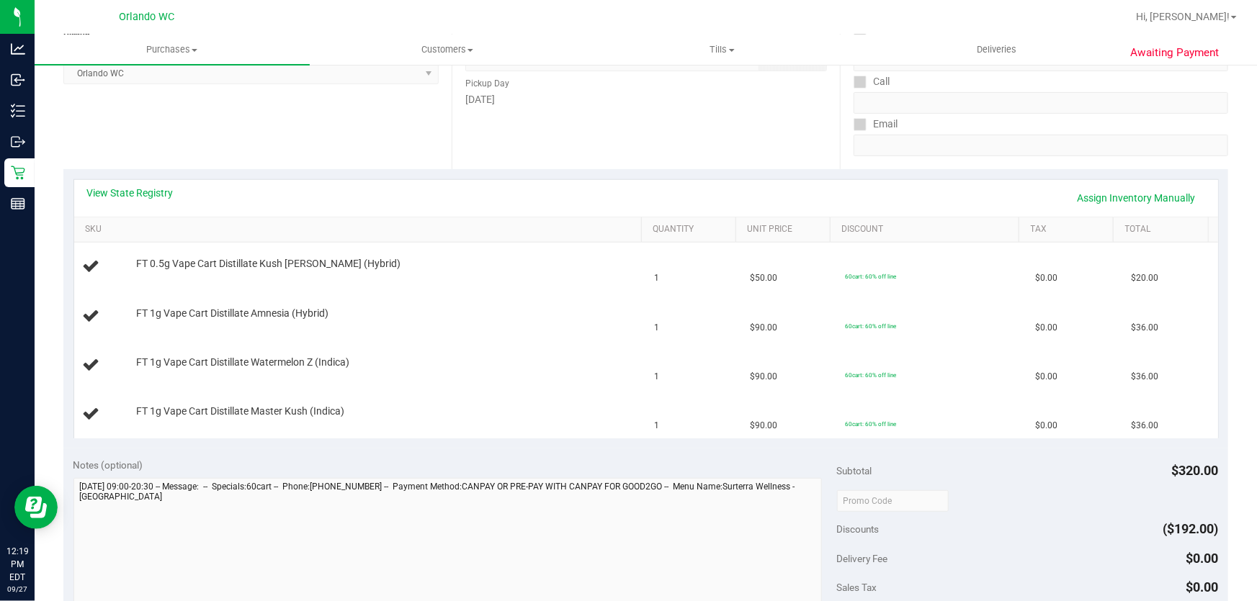
scroll to position [222, 0]
click at [151, 193] on link "View State Registry" at bounding box center [130, 190] width 86 height 14
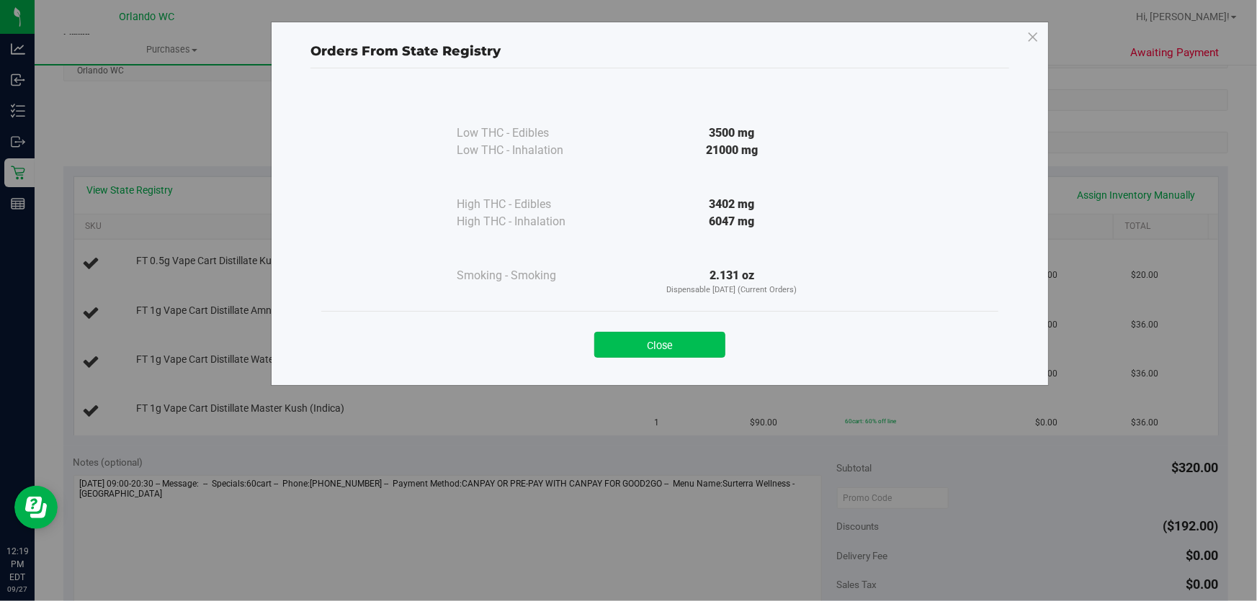
click at [701, 346] on button "Close" at bounding box center [659, 345] width 131 height 26
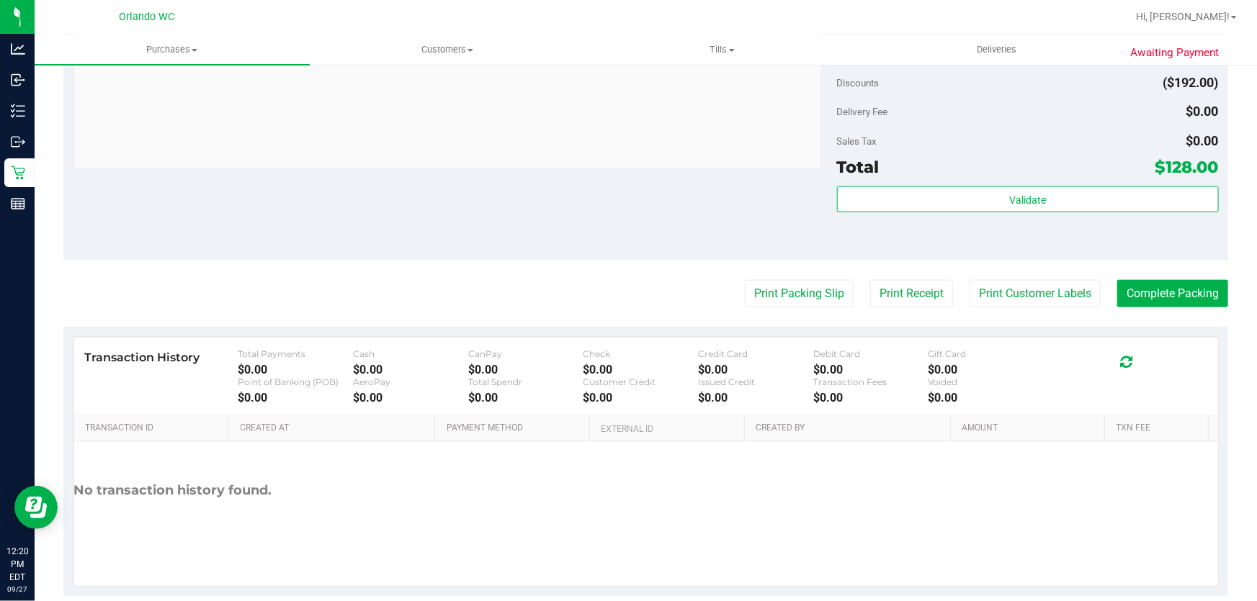
scroll to position [807, 0]
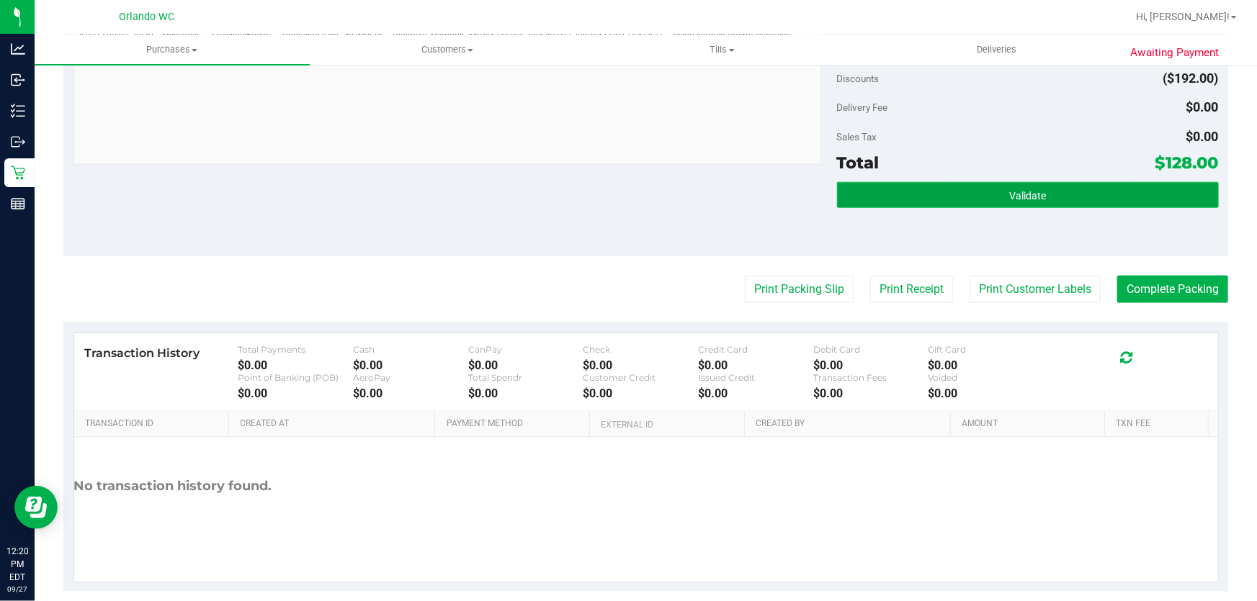
click at [971, 186] on button "Validate" at bounding box center [1028, 195] width 382 height 26
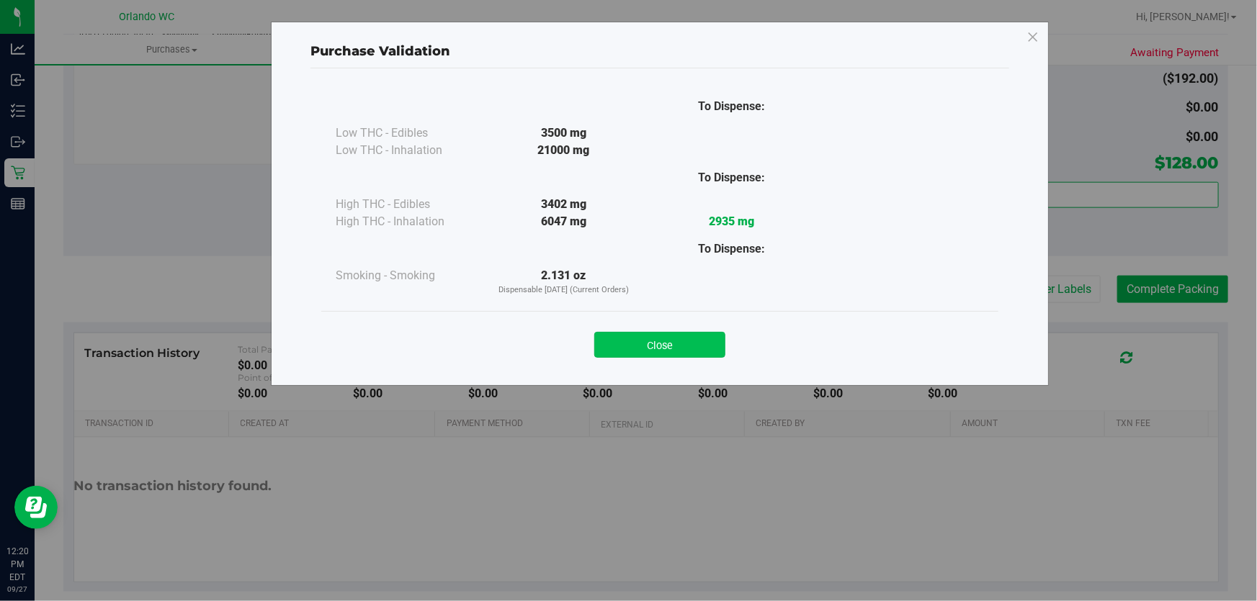
click at [653, 338] on button "Close" at bounding box center [659, 345] width 131 height 26
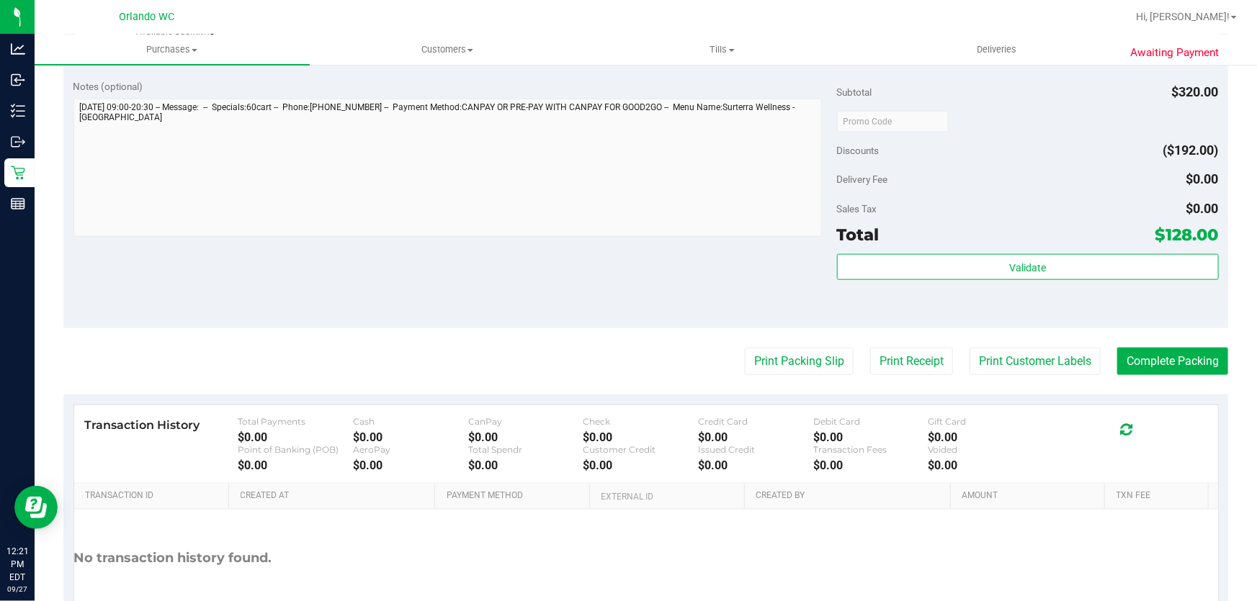
scroll to position [756, 0]
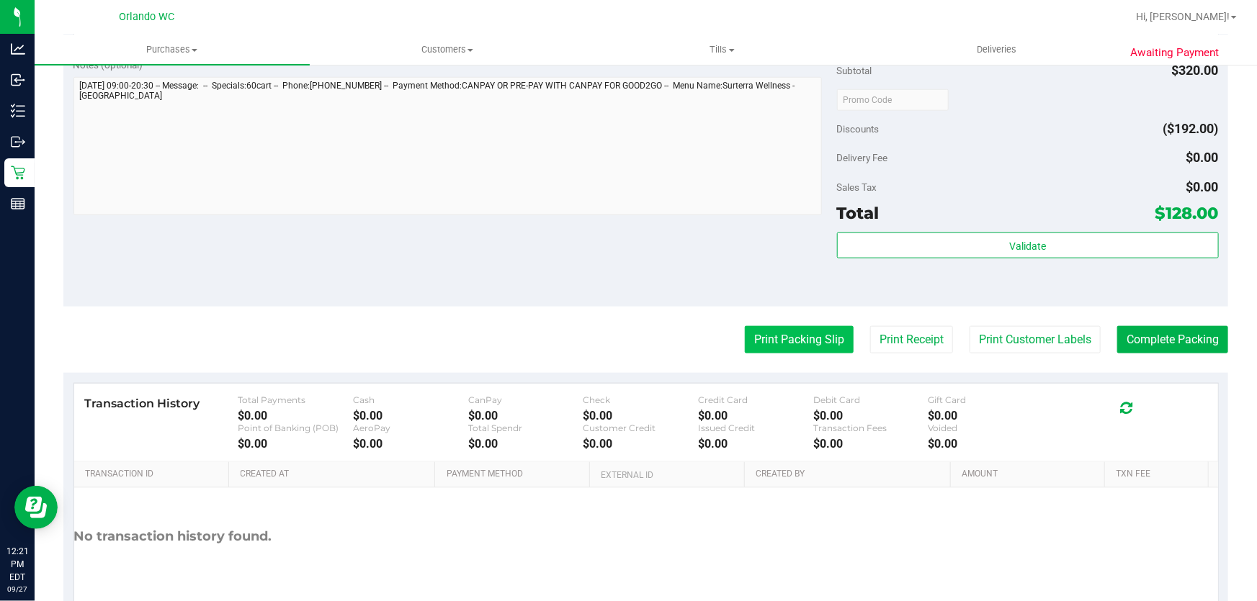
click at [783, 336] on button "Print Packing Slip" at bounding box center [799, 339] width 109 height 27
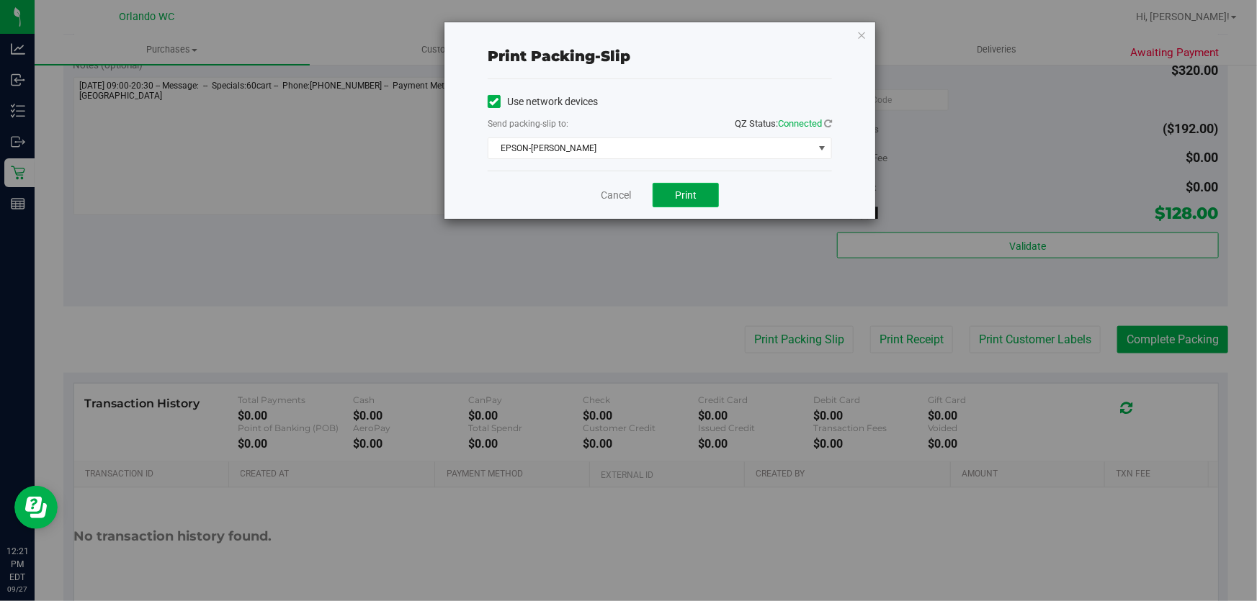
click at [702, 195] on button "Print" at bounding box center [685, 195] width 66 height 24
click at [614, 201] on link "Cancel" at bounding box center [616, 195] width 30 height 15
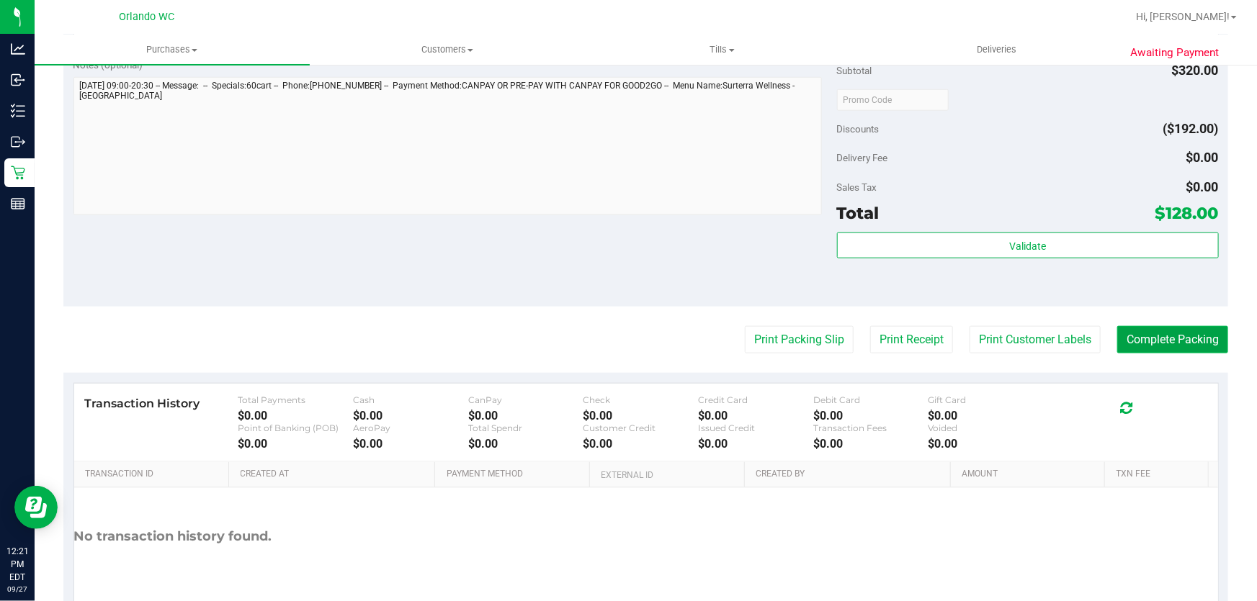
click at [1208, 348] on button "Complete Packing" at bounding box center [1172, 339] width 111 height 27
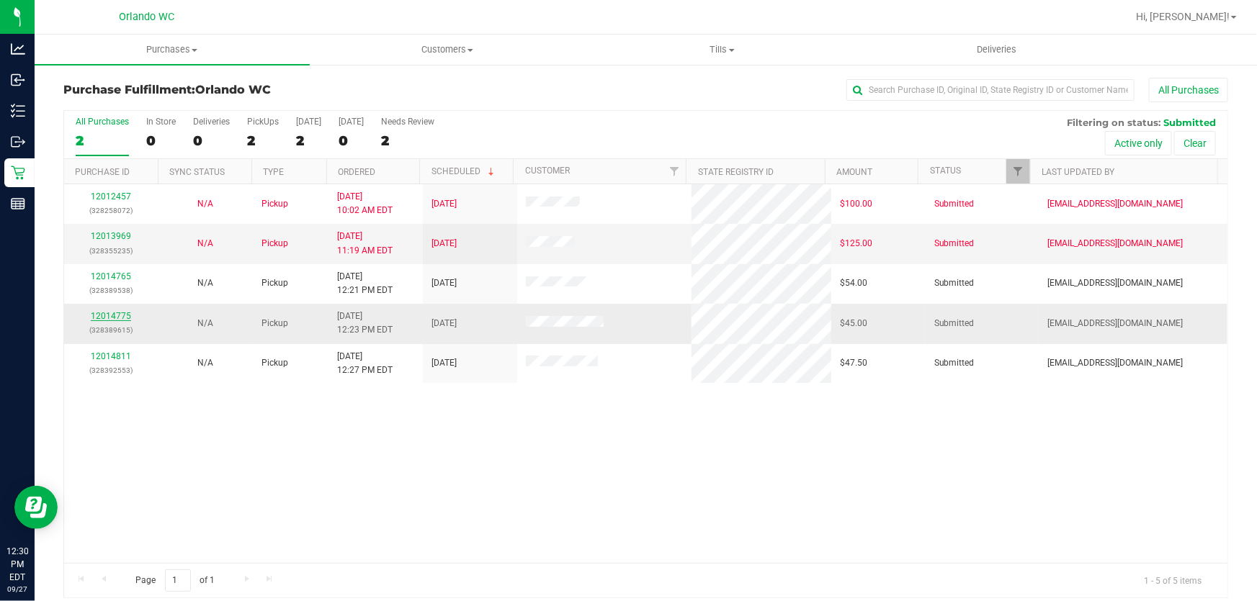
click at [110, 314] on link "12014775" at bounding box center [111, 316] width 40 height 10
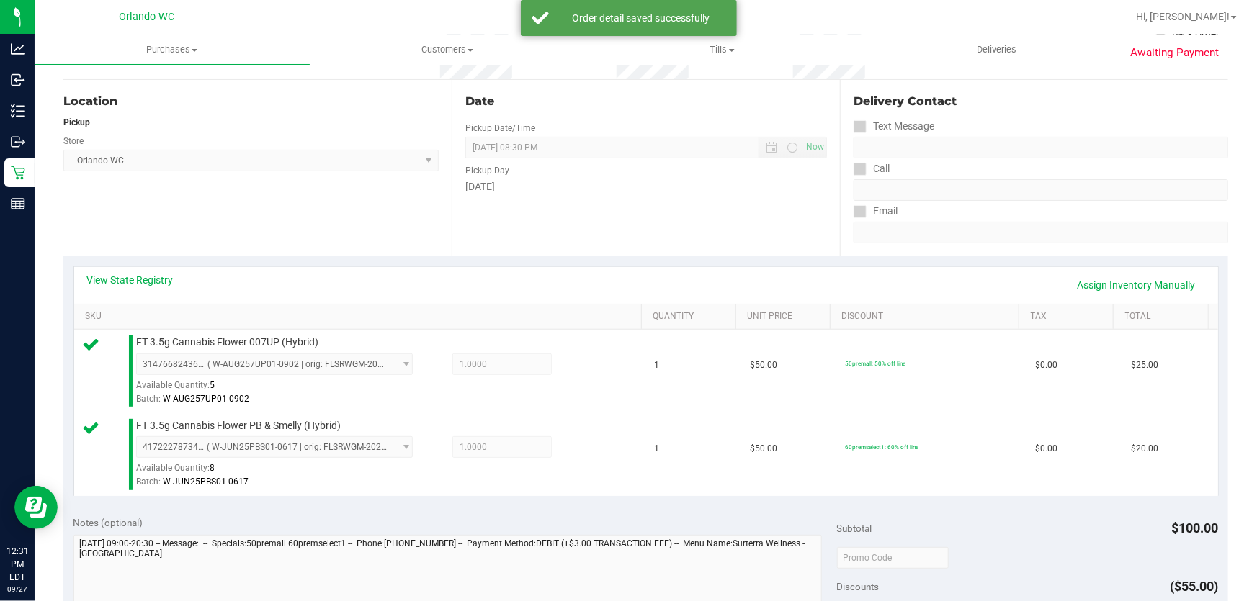
scroll to position [332, 0]
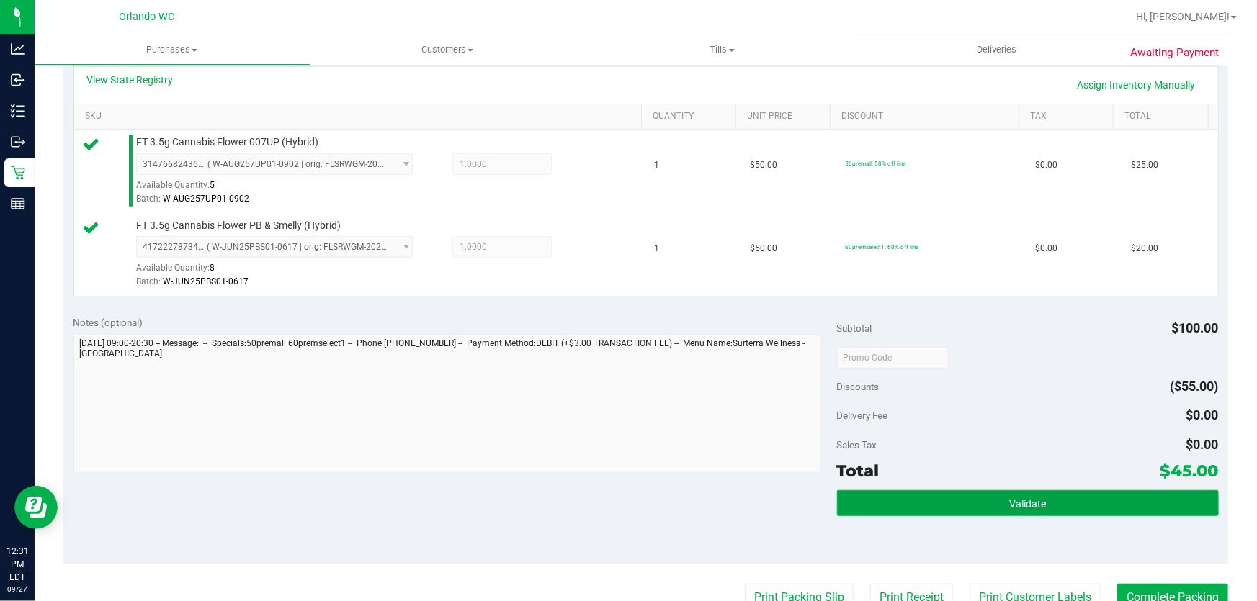
click at [1047, 511] on button "Validate" at bounding box center [1028, 503] width 382 height 26
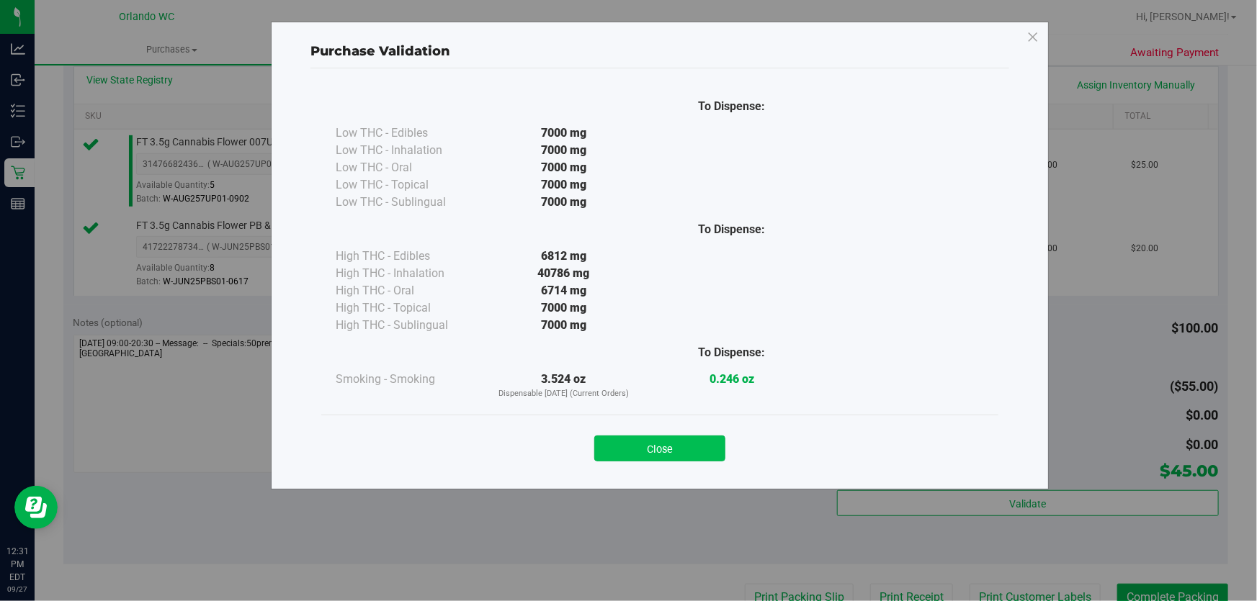
click at [668, 446] on button "Close" at bounding box center [659, 449] width 131 height 26
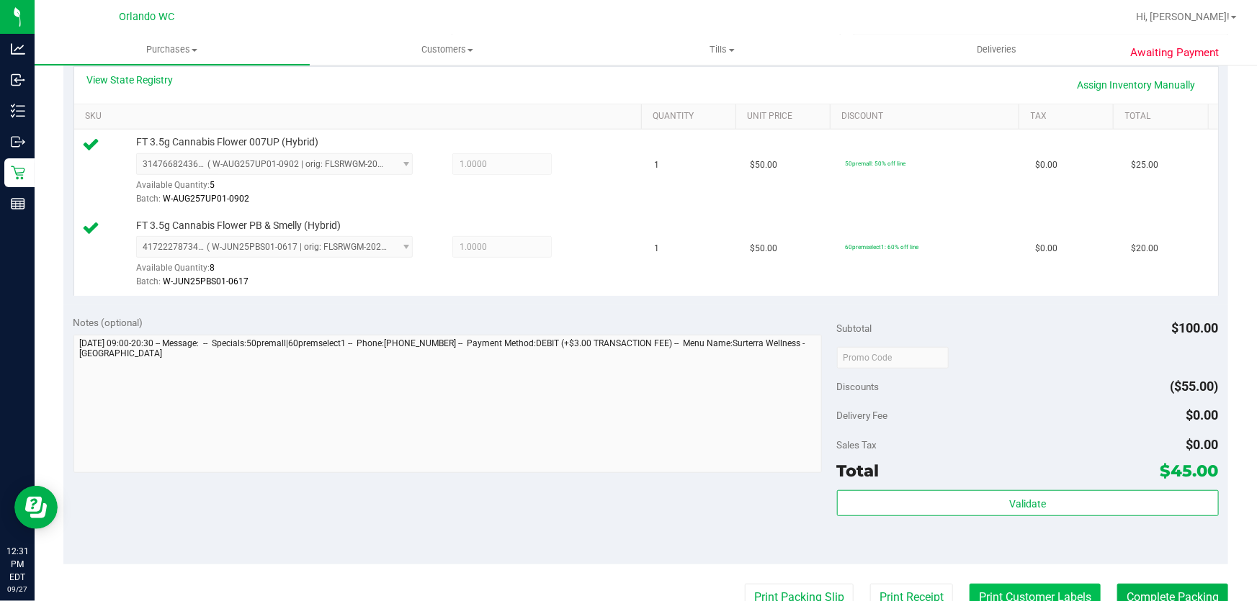
click at [1073, 595] on button "Print Customer Labels" at bounding box center [1034, 597] width 131 height 27
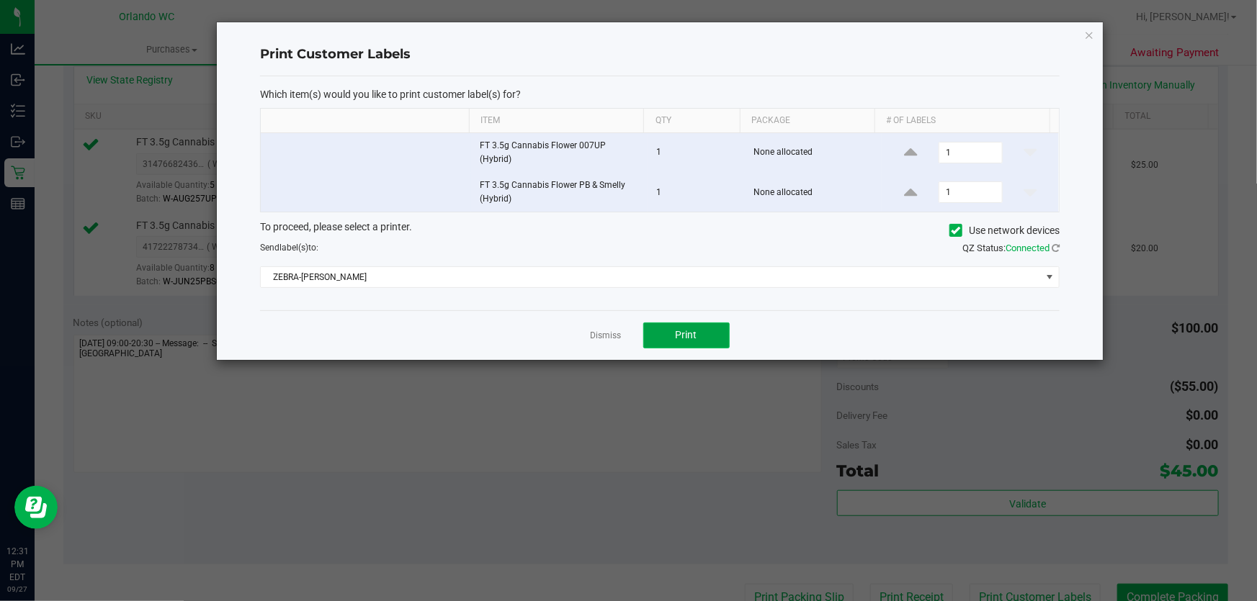
click at [725, 329] on button "Print" at bounding box center [686, 336] width 86 height 26
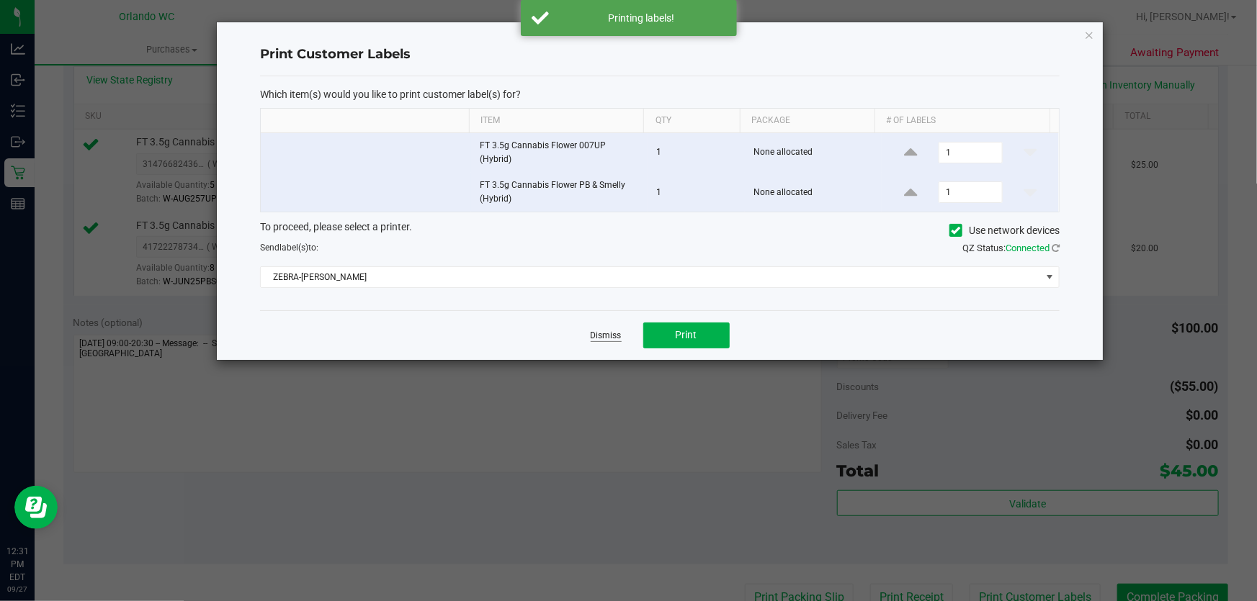
click at [595, 331] on link "Dismiss" at bounding box center [606, 336] width 31 height 12
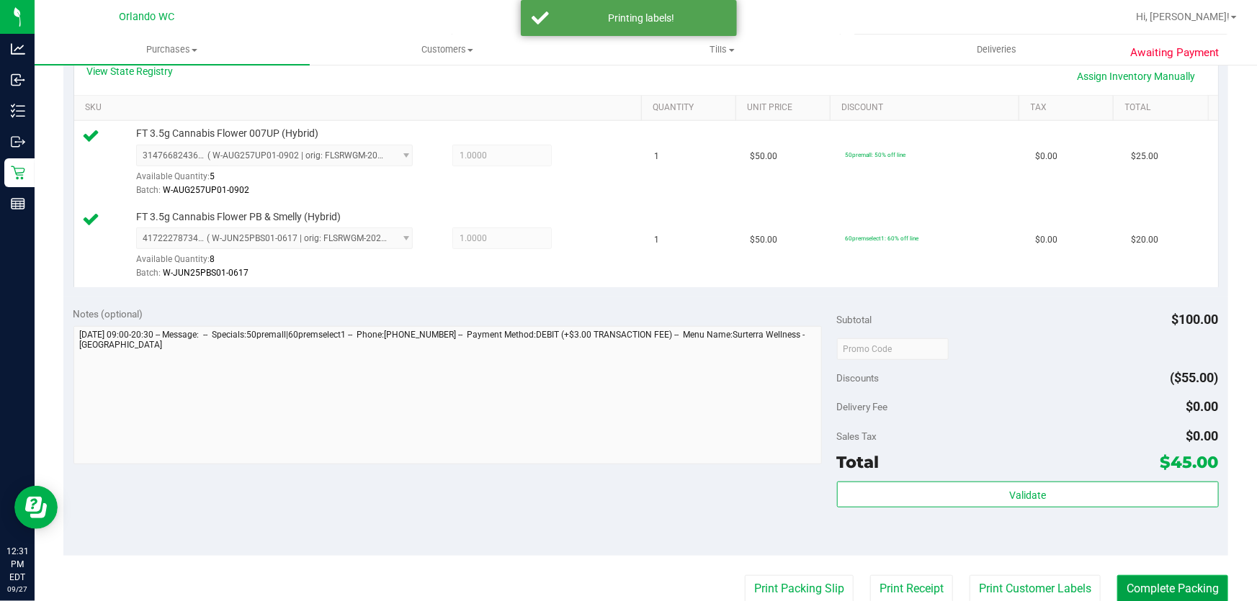
click at [1180, 581] on button "Complete Packing" at bounding box center [1172, 588] width 111 height 27
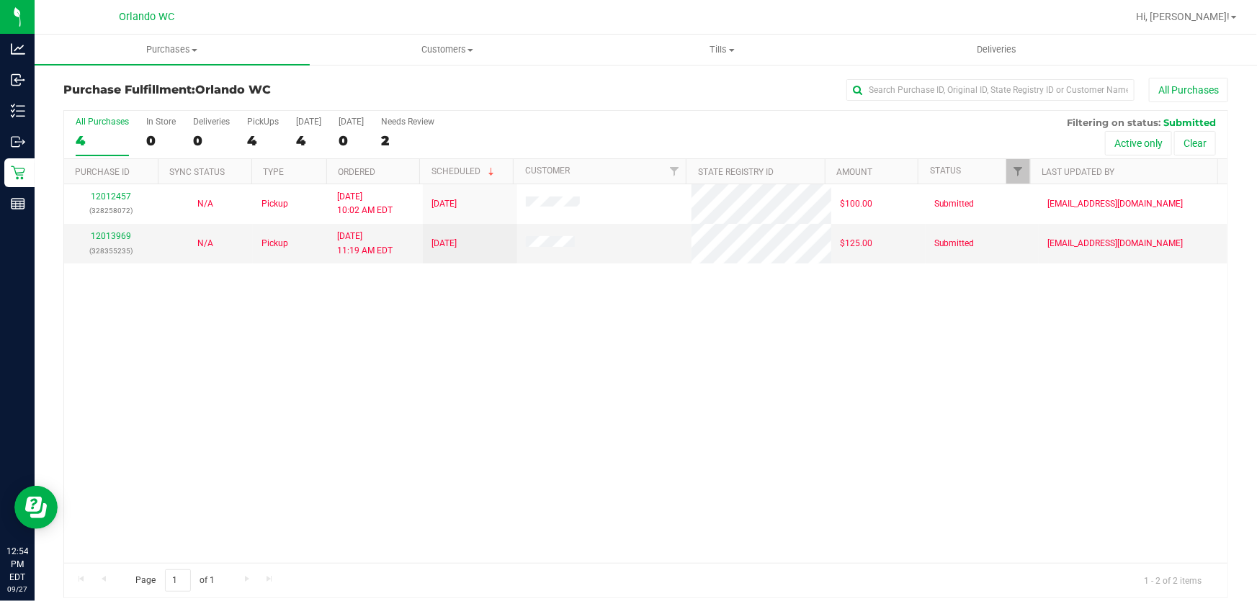
click at [594, 439] on div "12012457 (328258072) N/A Pickup [DATE] 10:02 AM EDT 9/27/2025 $100.00 Submitted…" at bounding box center [645, 373] width 1163 height 379
click at [115, 233] on link "12013969" at bounding box center [111, 236] width 40 height 10
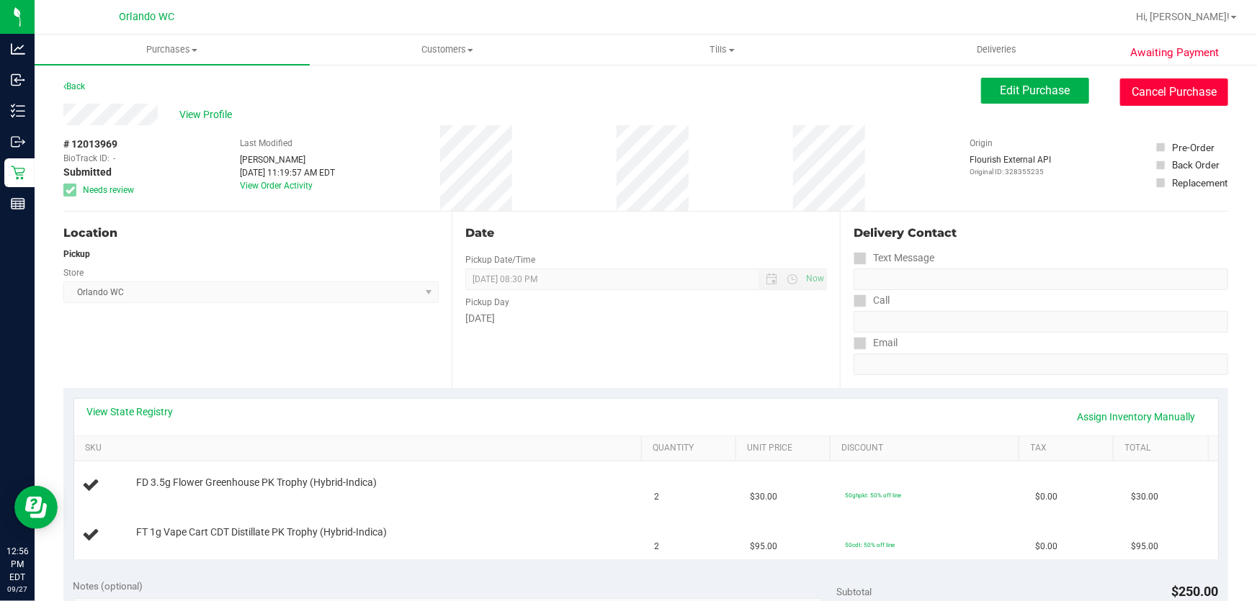
click at [1163, 93] on button "Cancel Purchase" at bounding box center [1174, 91] width 108 height 27
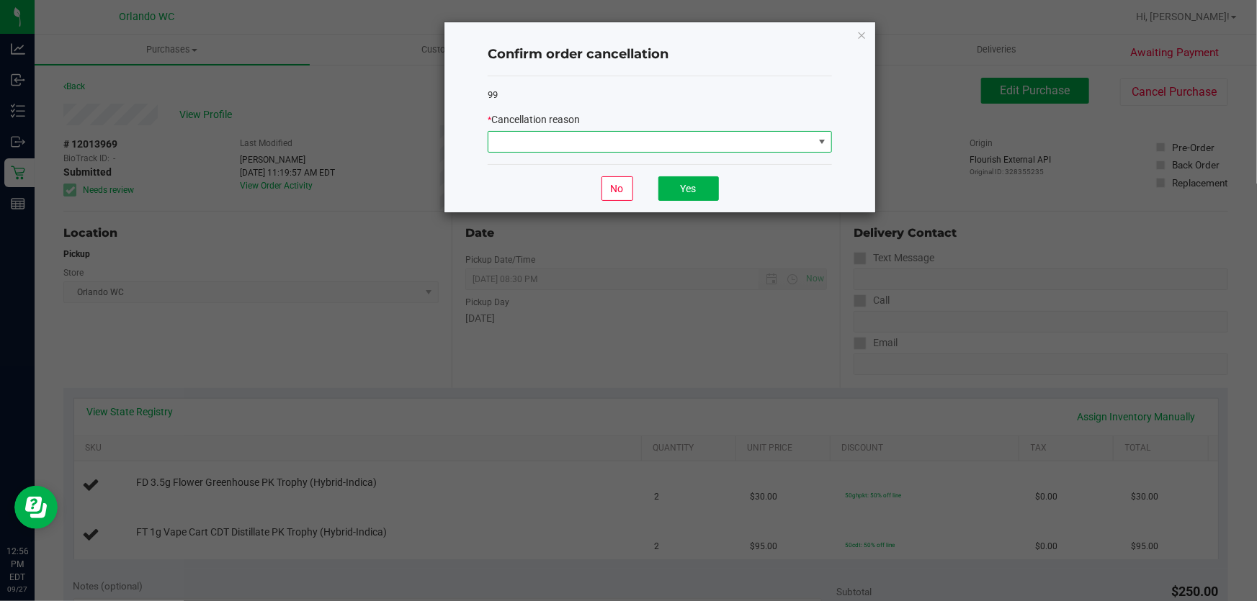
click at [732, 144] on span at bounding box center [650, 142] width 325 height 20
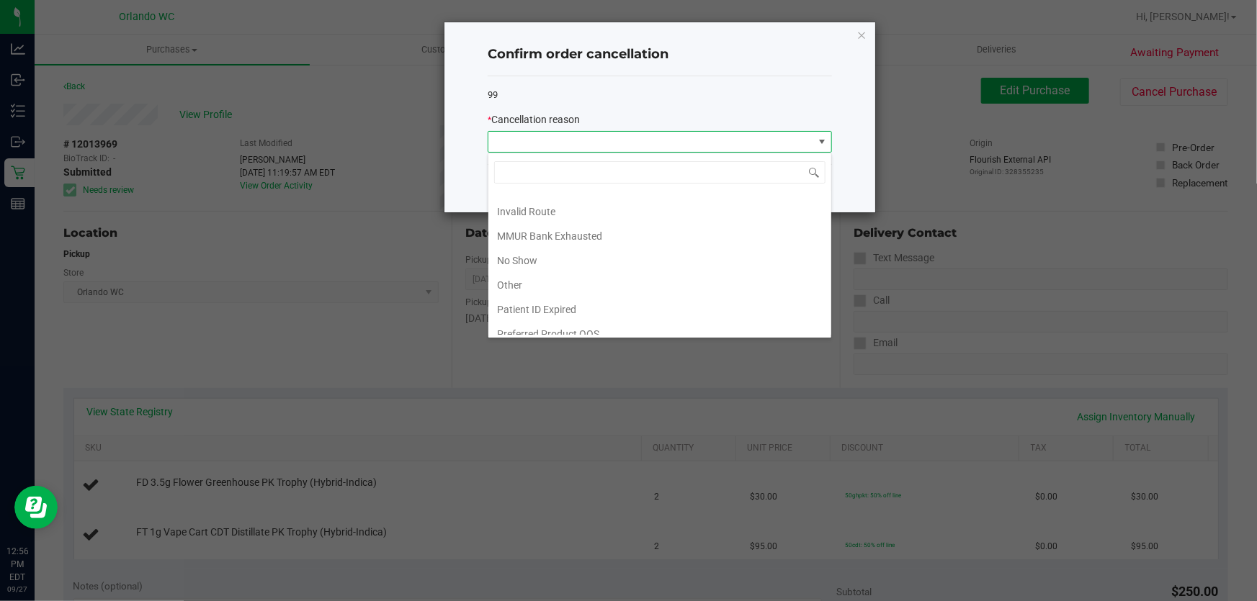
scroll to position [74, 0]
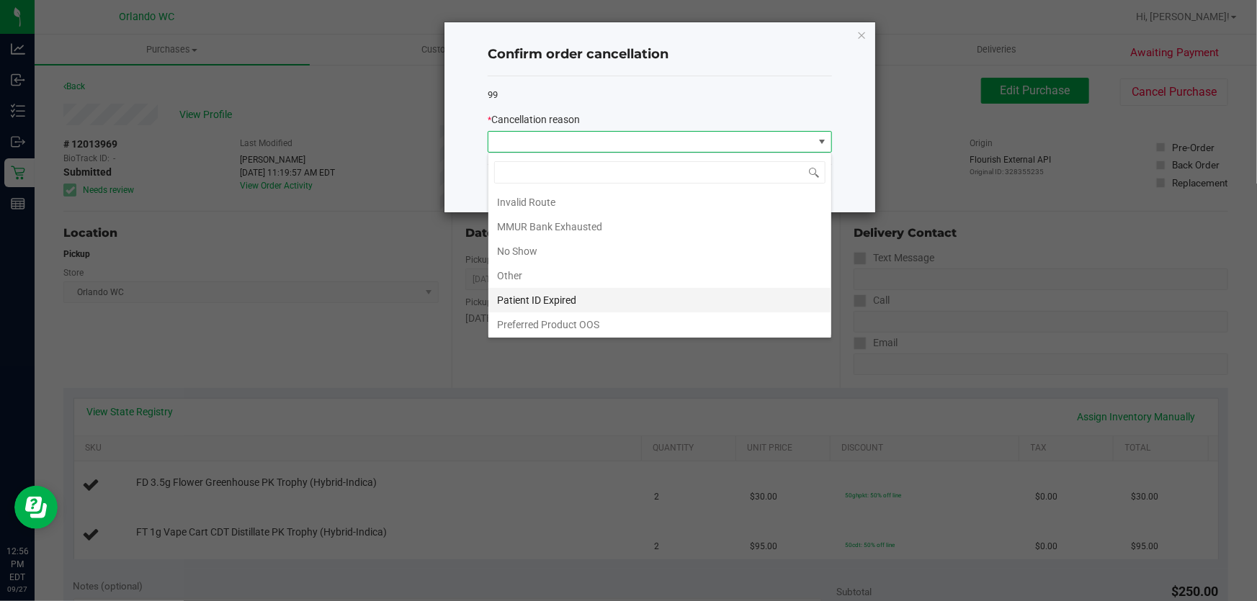
click at [742, 289] on li "Patient ID Expired" at bounding box center [659, 300] width 343 height 24
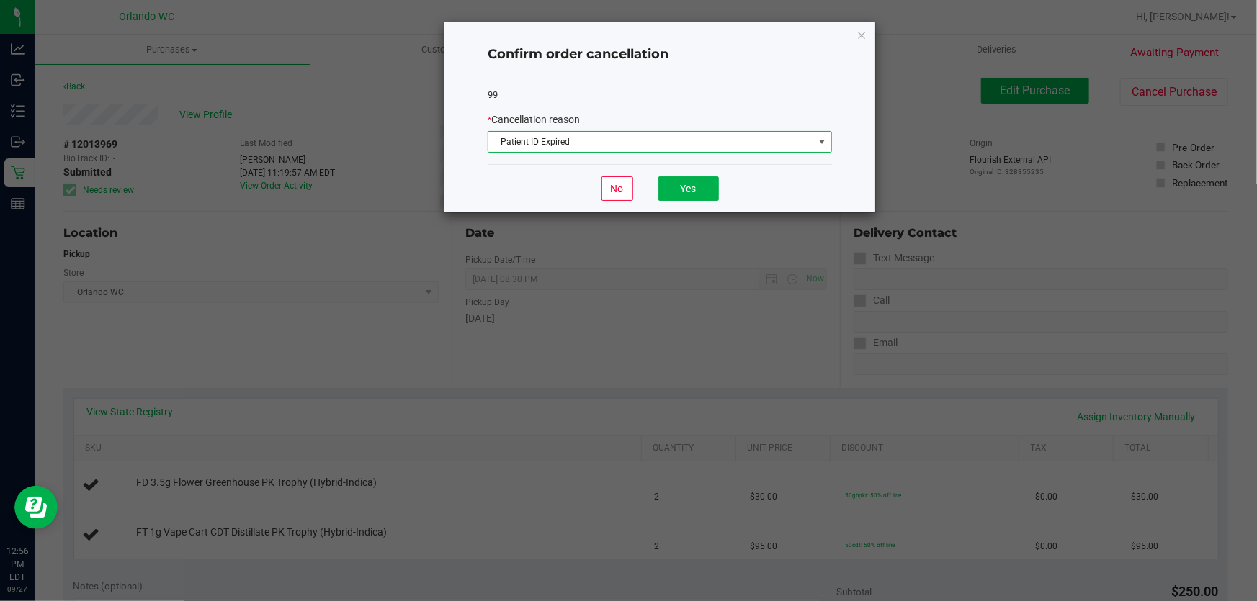
click at [732, 143] on span "Patient ID Expired" at bounding box center [650, 142] width 325 height 20
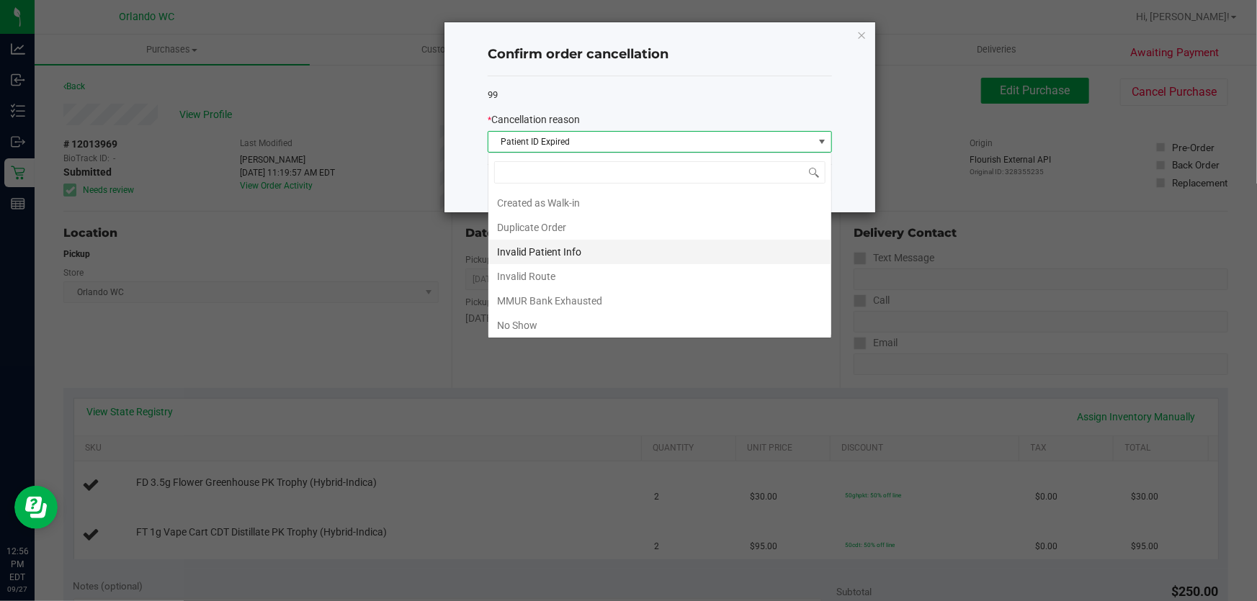
scroll to position [50, 0]
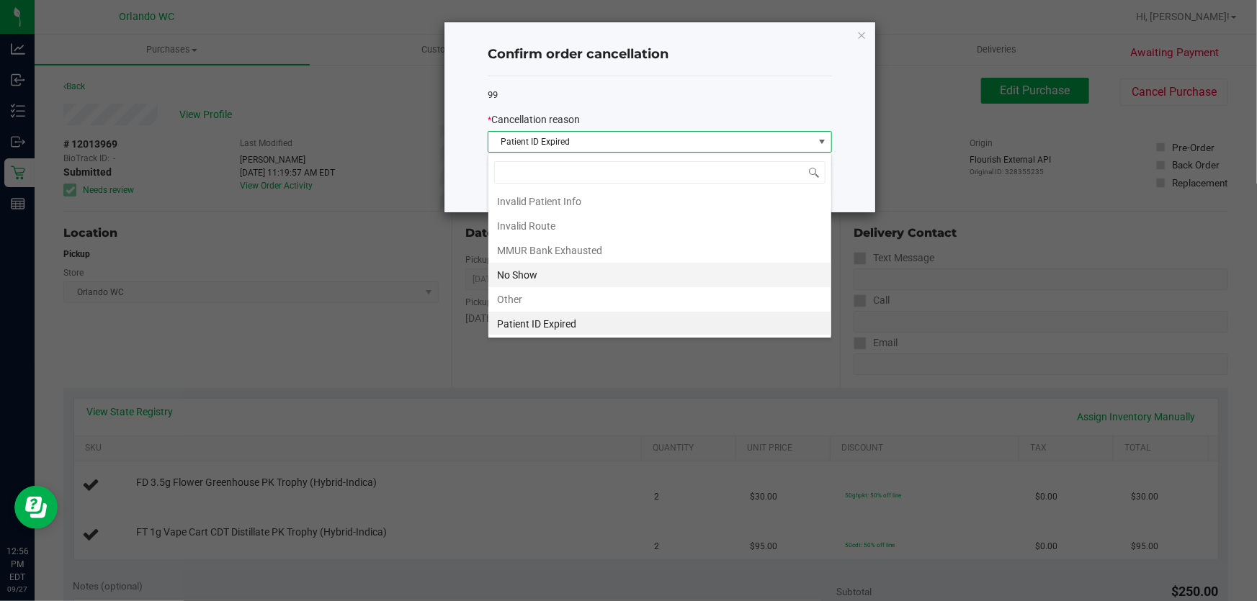
click at [639, 283] on li "No Show" at bounding box center [659, 275] width 343 height 24
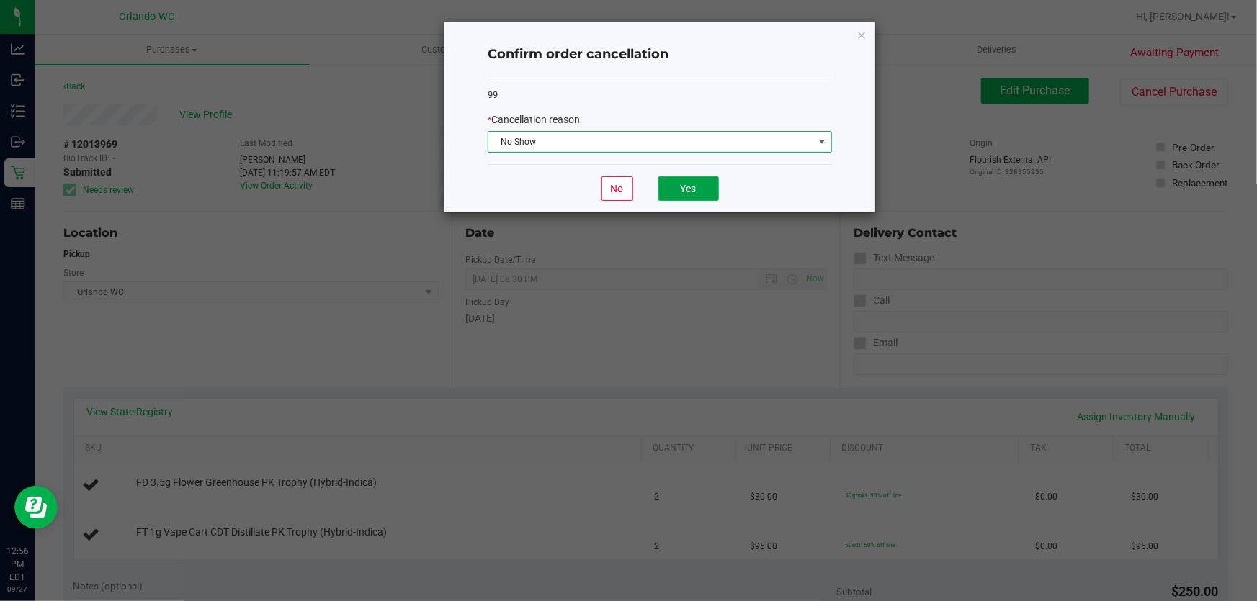
click at [701, 194] on button "Yes" at bounding box center [688, 188] width 60 height 24
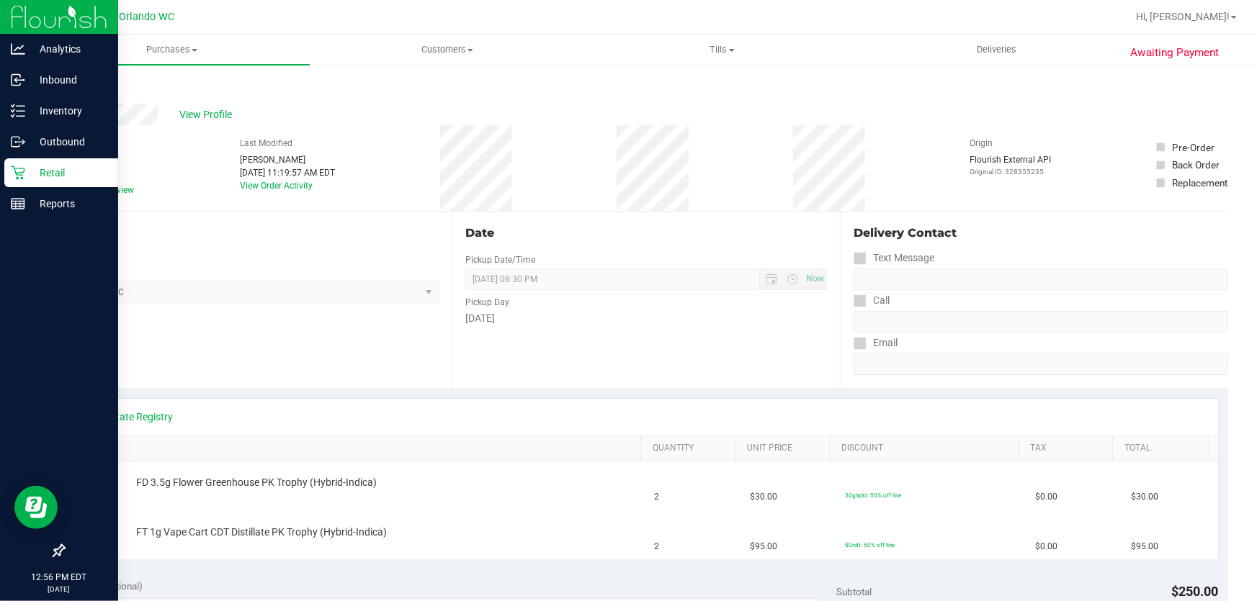
click at [42, 174] on p "Retail" at bounding box center [68, 172] width 86 height 17
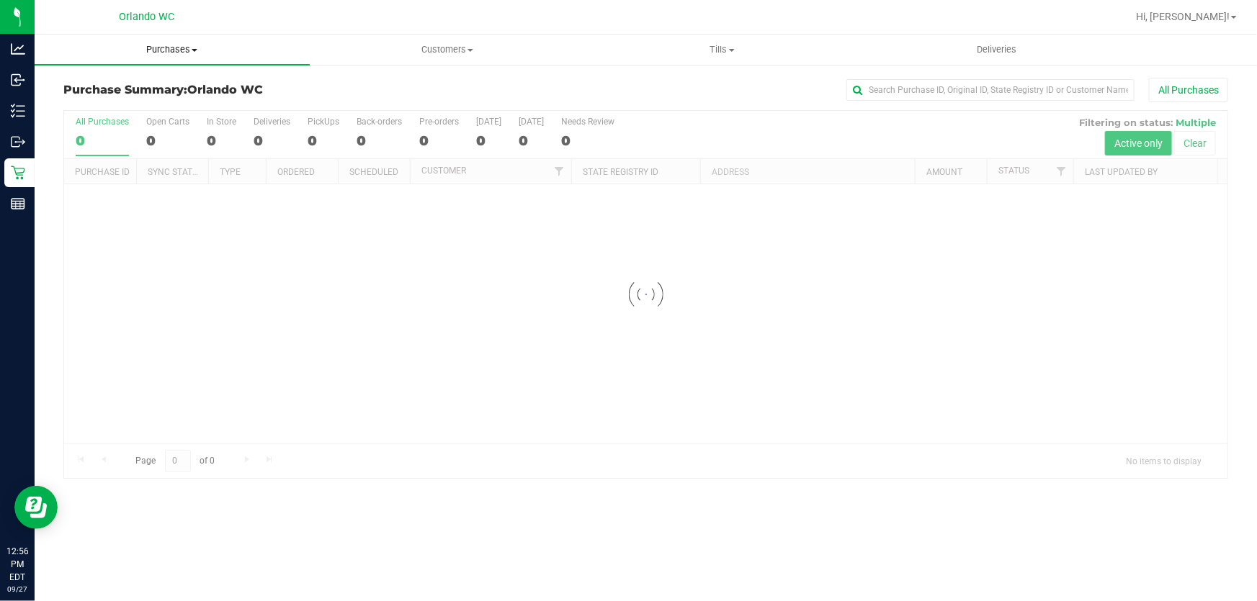
click at [173, 45] on span "Purchases" at bounding box center [172, 49] width 275 height 13
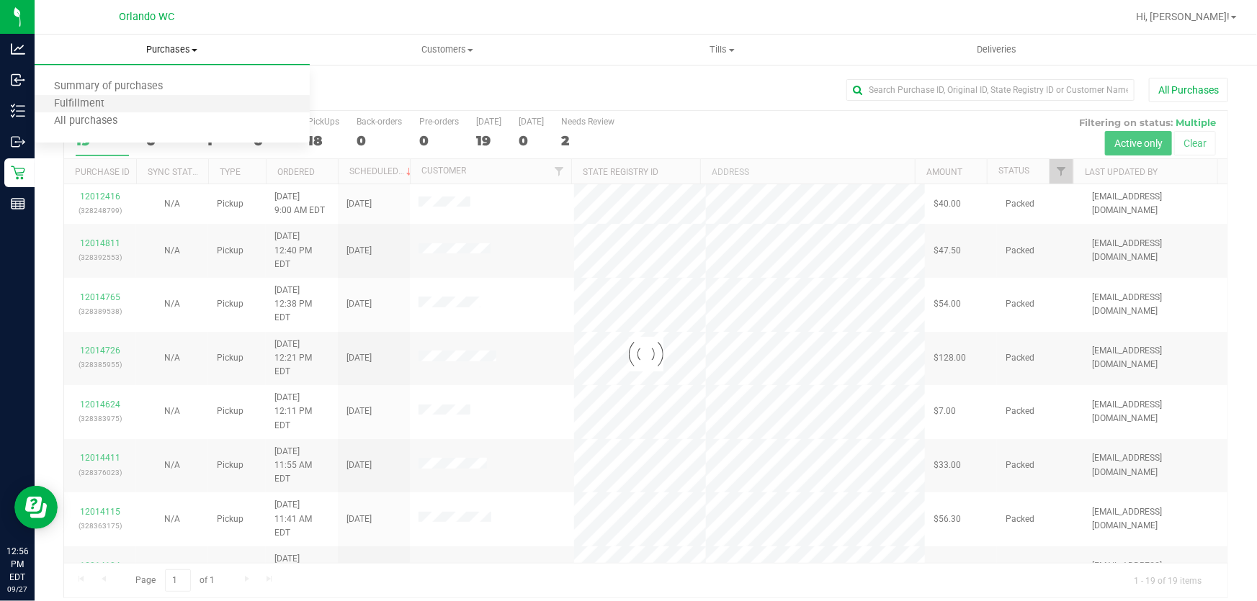
click at [156, 101] on li "Fulfillment" at bounding box center [172, 104] width 275 height 17
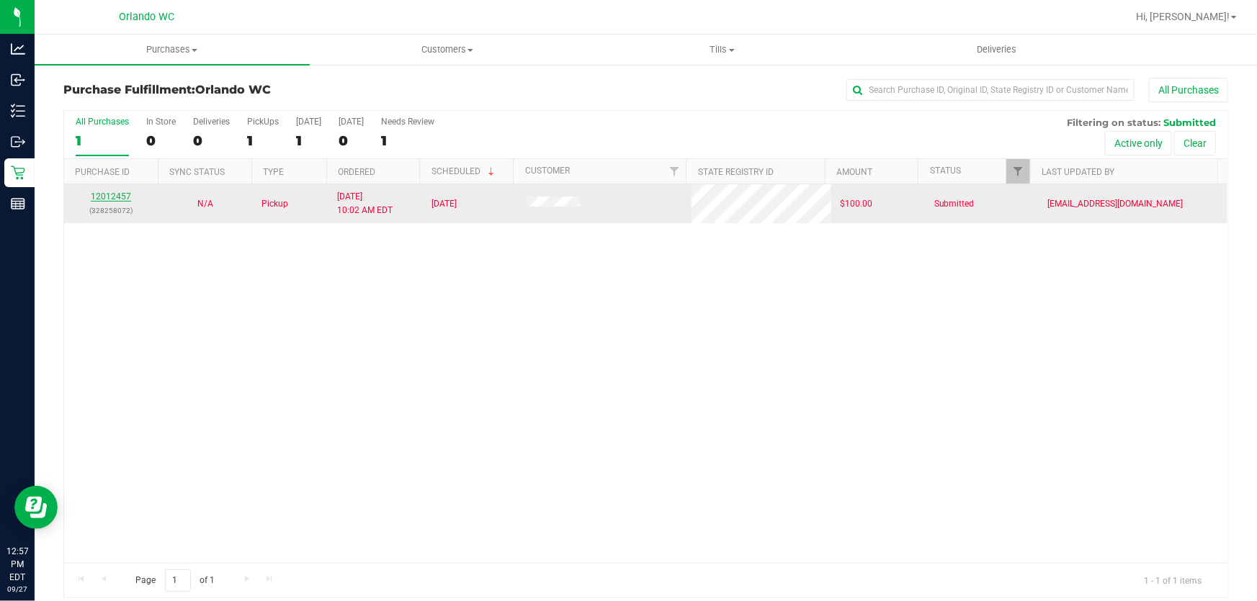
click at [116, 197] on link "12012457" at bounding box center [111, 197] width 40 height 10
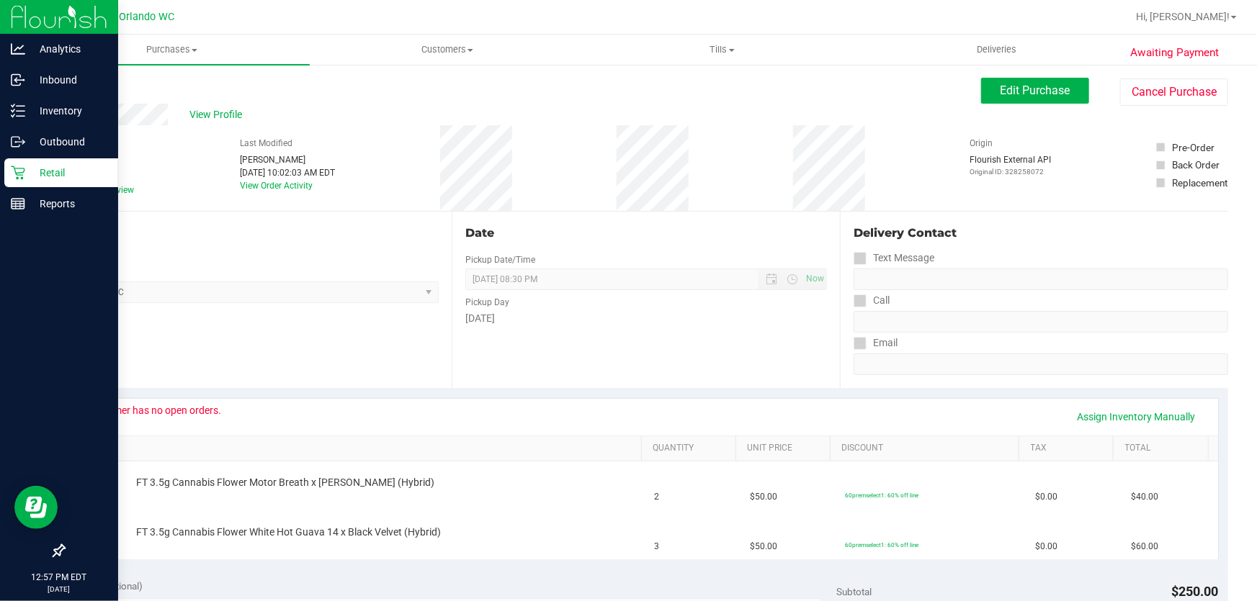
click at [15, 168] on icon at bounding box center [18, 173] width 14 height 14
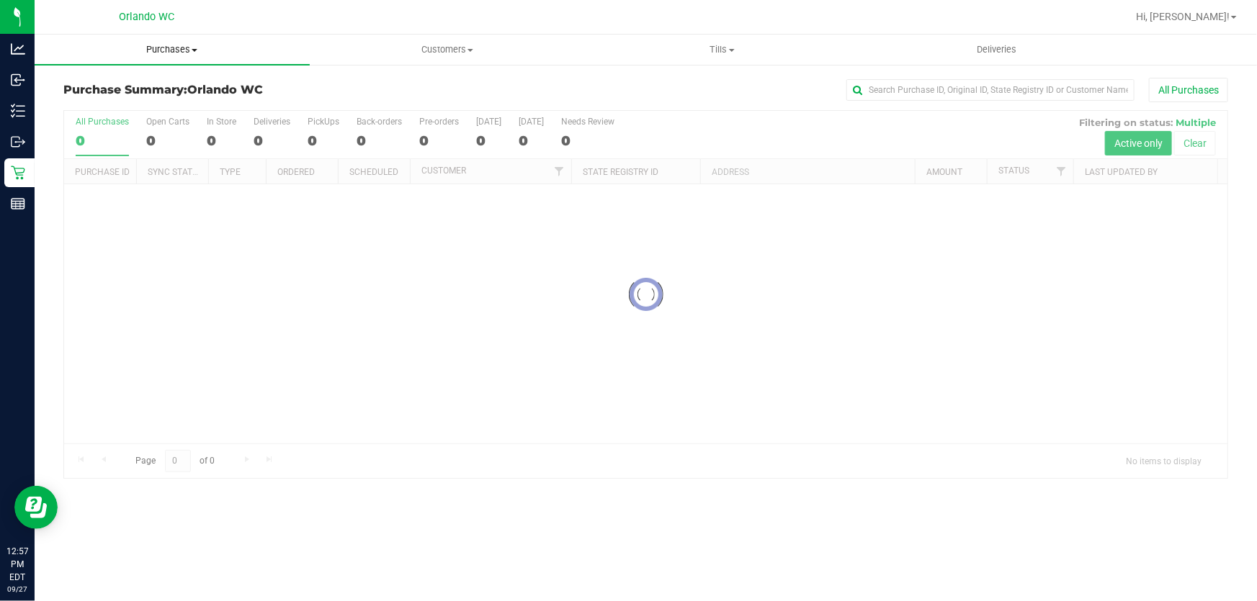
click at [178, 47] on span "Purchases" at bounding box center [172, 49] width 275 height 13
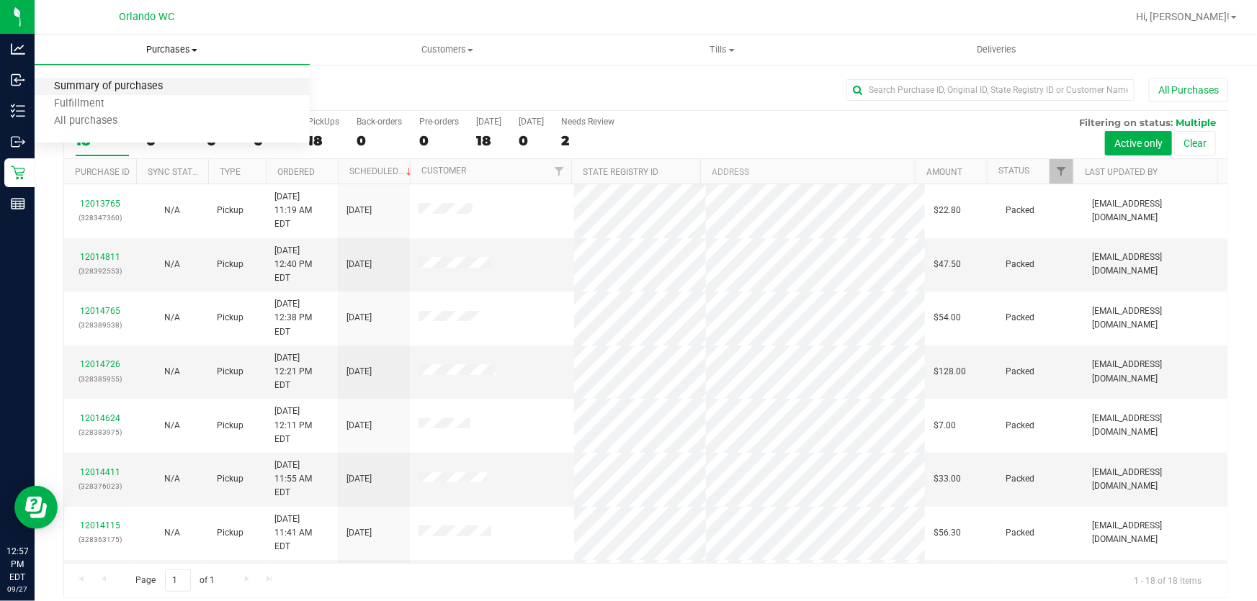
click at [130, 86] on span "Summary of purchases" at bounding box center [109, 87] width 148 height 12
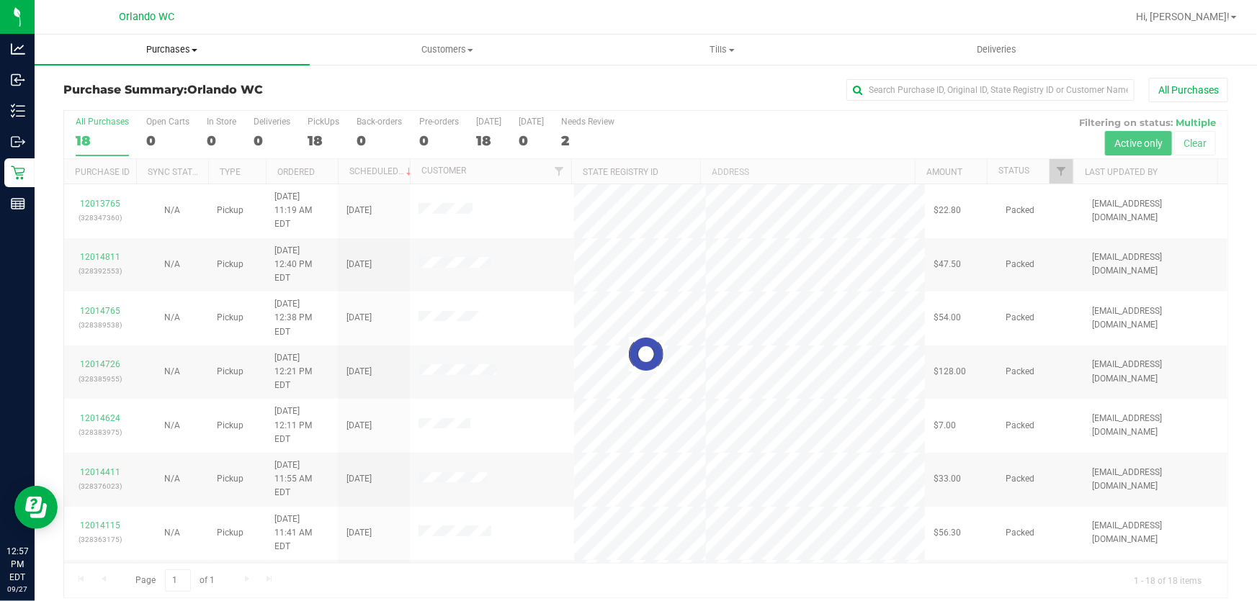
click at [170, 47] on span "Purchases" at bounding box center [172, 49] width 275 height 13
click at [115, 118] on span "All purchases" at bounding box center [86, 121] width 102 height 12
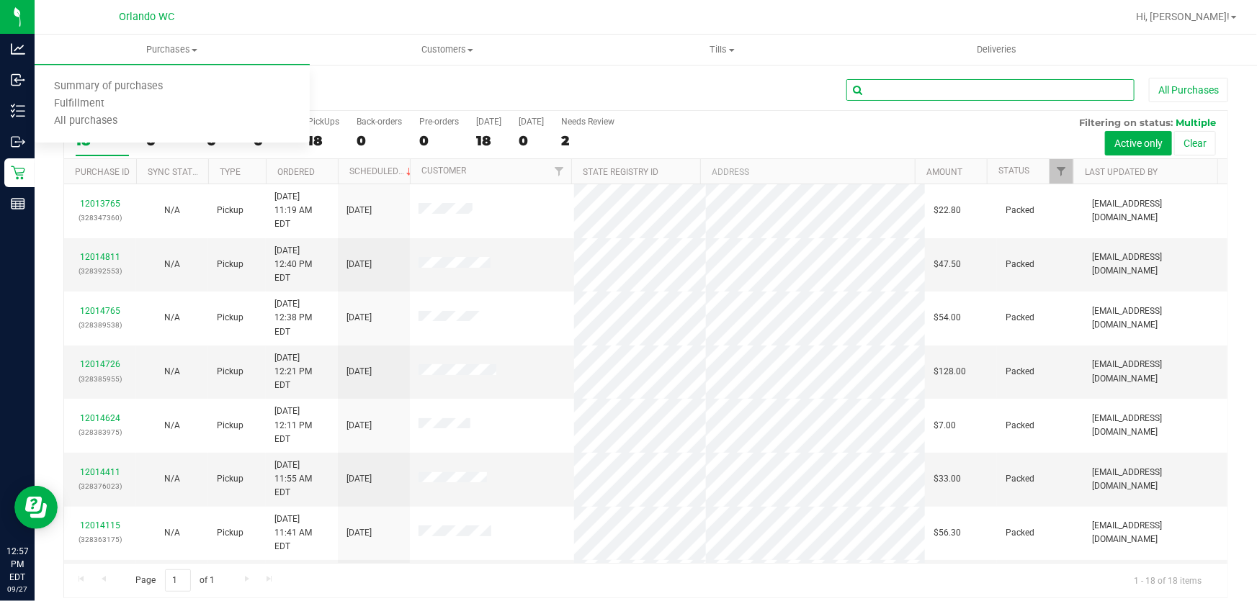
click at [889, 91] on input "text" at bounding box center [990, 90] width 288 height 22
type input "3969"
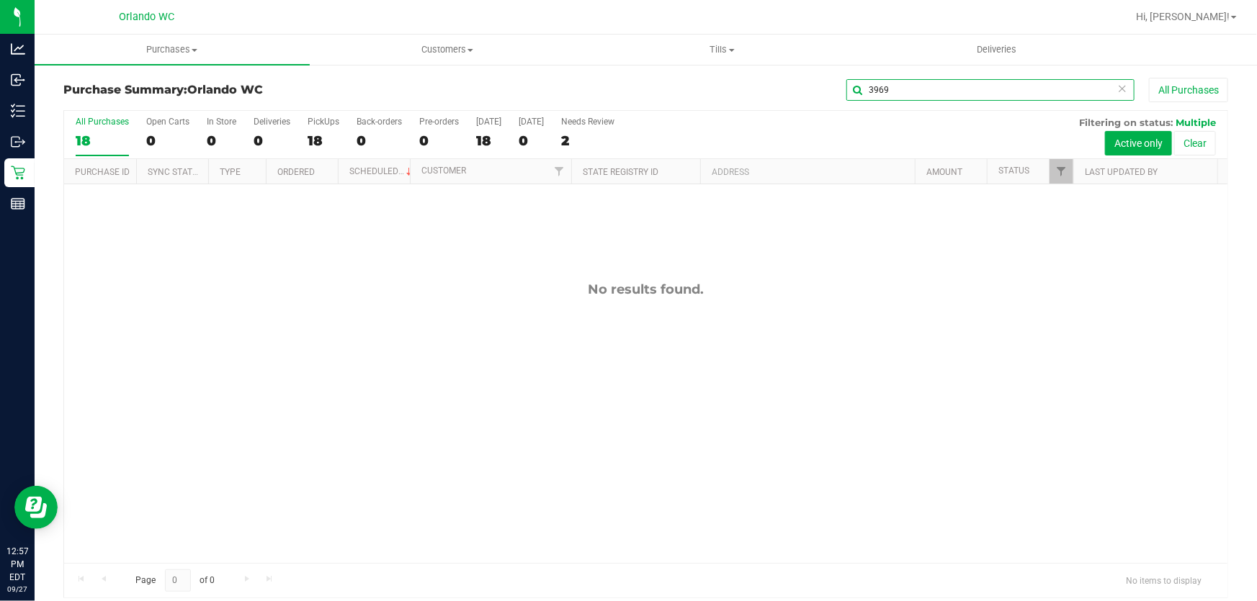
drag, startPoint x: 920, startPoint y: 88, endPoint x: 762, endPoint y: 88, distance: 157.7
click at [762, 88] on div "3969 All Purchases" at bounding box center [840, 90] width 776 height 24
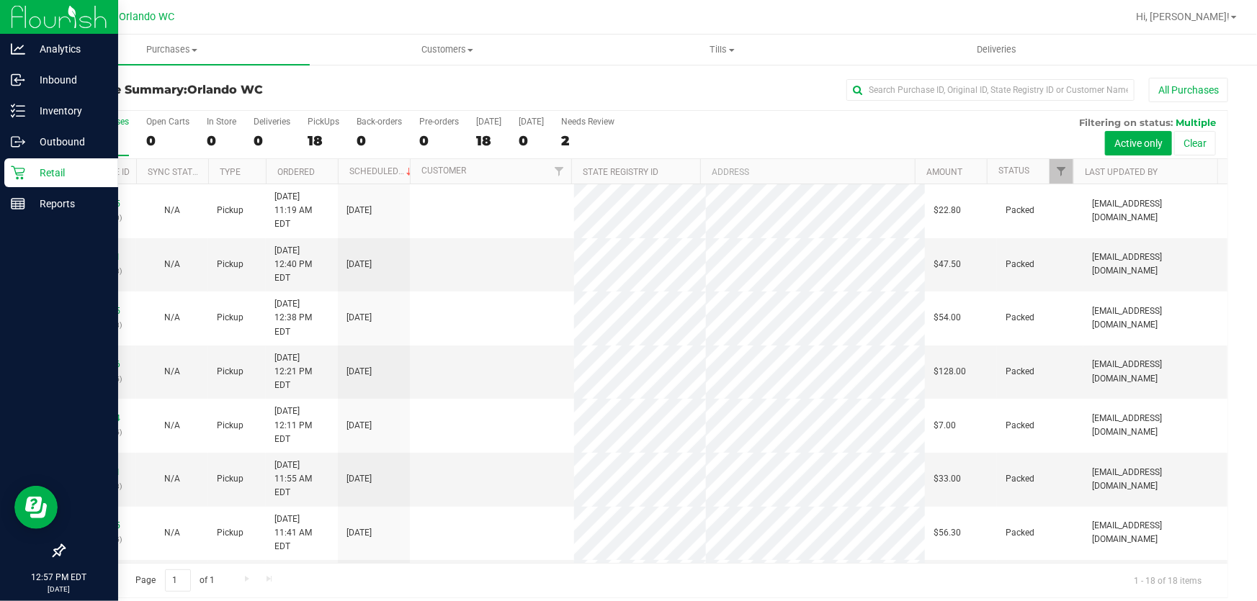
click at [19, 171] on icon at bounding box center [18, 173] width 14 height 14
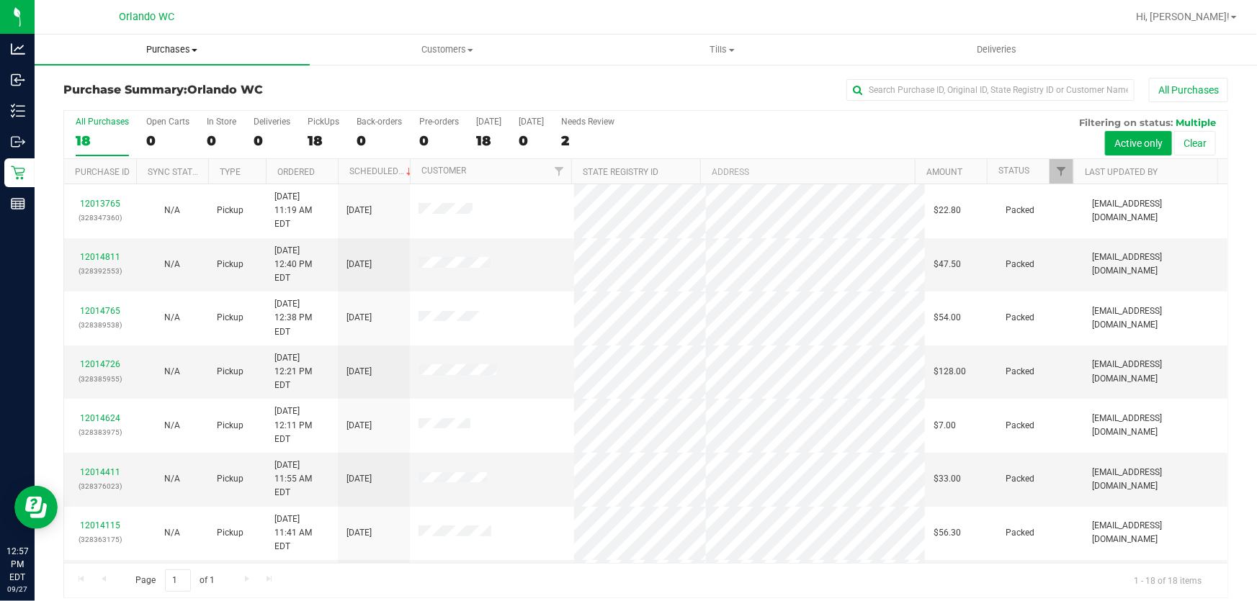
click at [171, 48] on span "Purchases" at bounding box center [172, 49] width 275 height 13
click at [129, 116] on span "All purchases" at bounding box center [86, 121] width 102 height 12
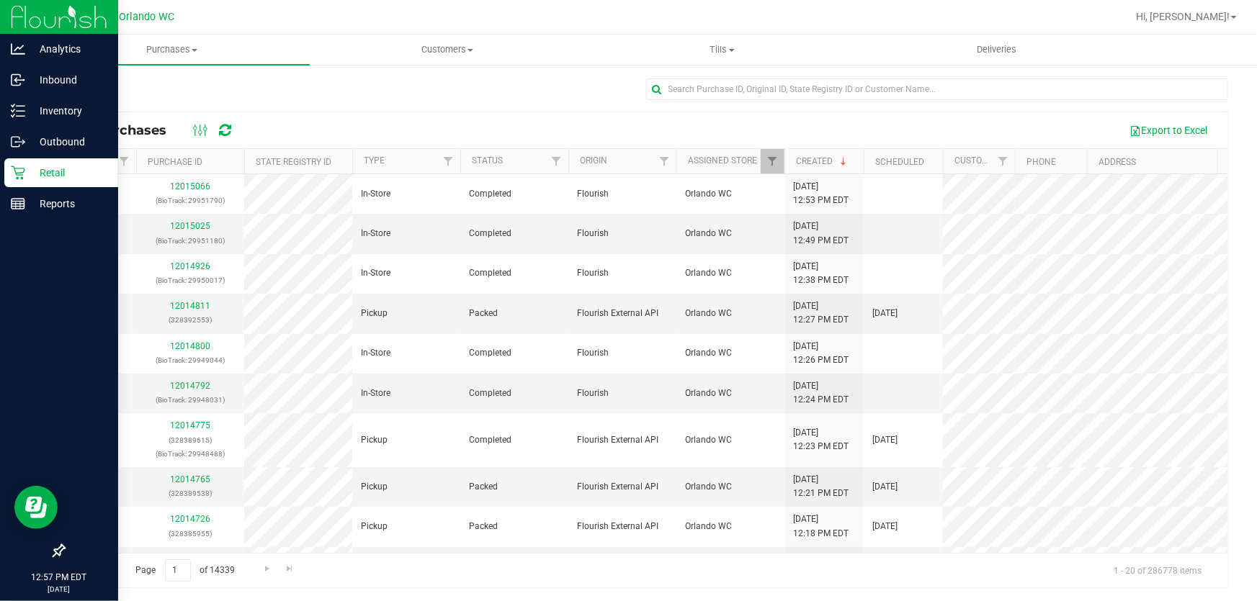
click at [14, 174] on icon at bounding box center [18, 173] width 14 height 14
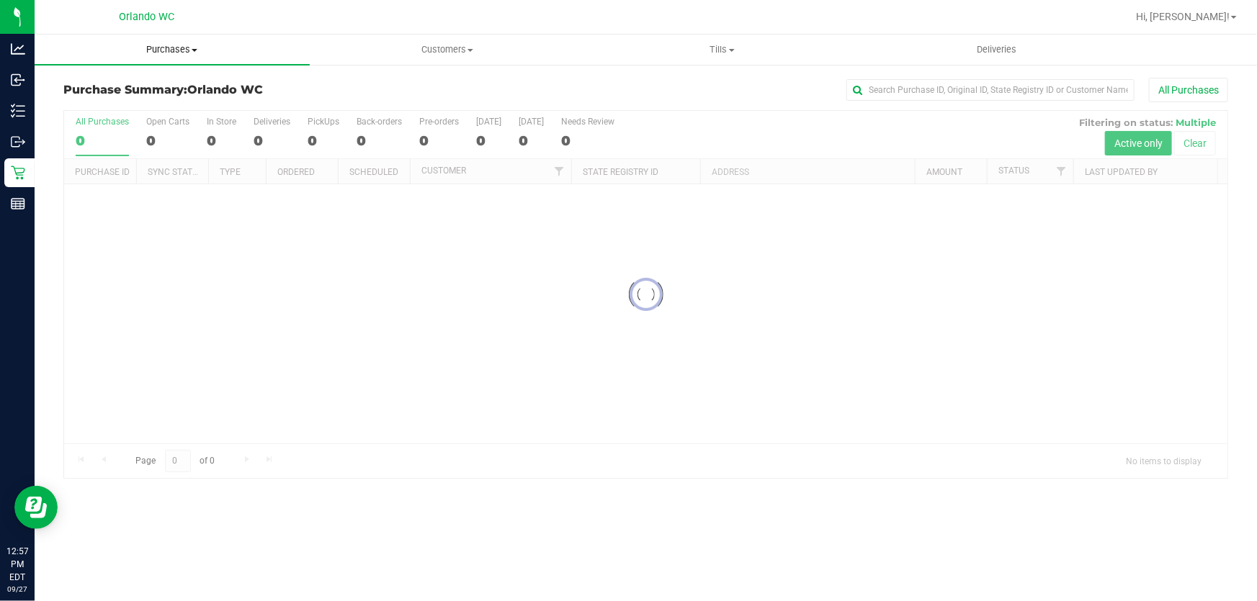
click at [181, 43] on span "Purchases" at bounding box center [172, 49] width 275 height 13
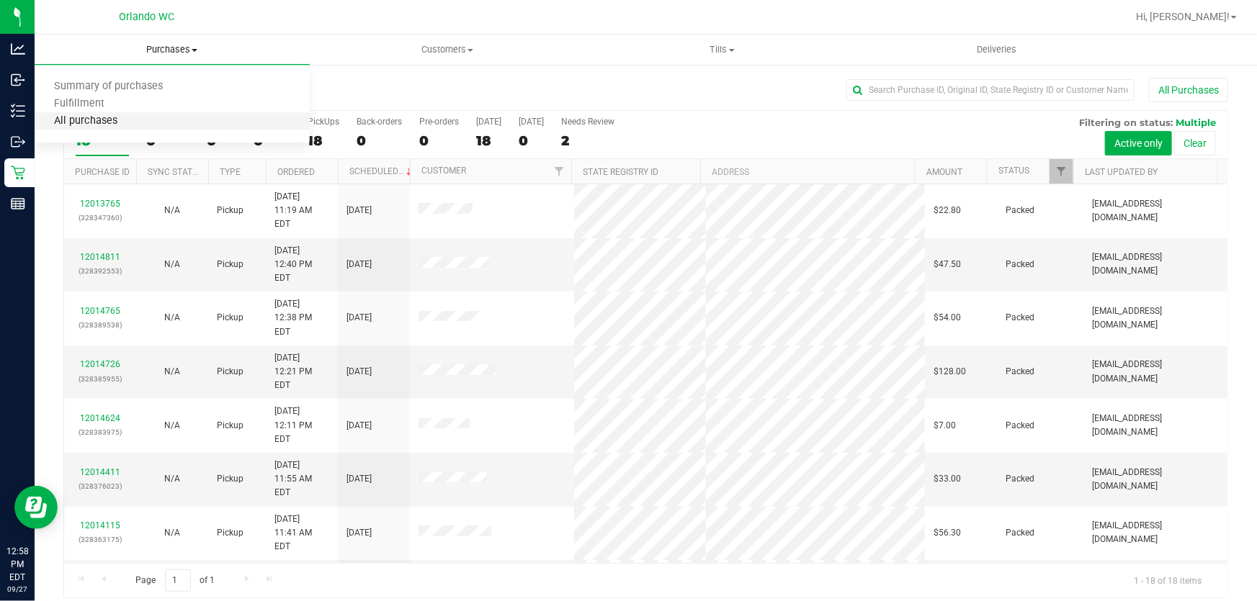
click at [128, 120] on span "All purchases" at bounding box center [86, 121] width 102 height 12
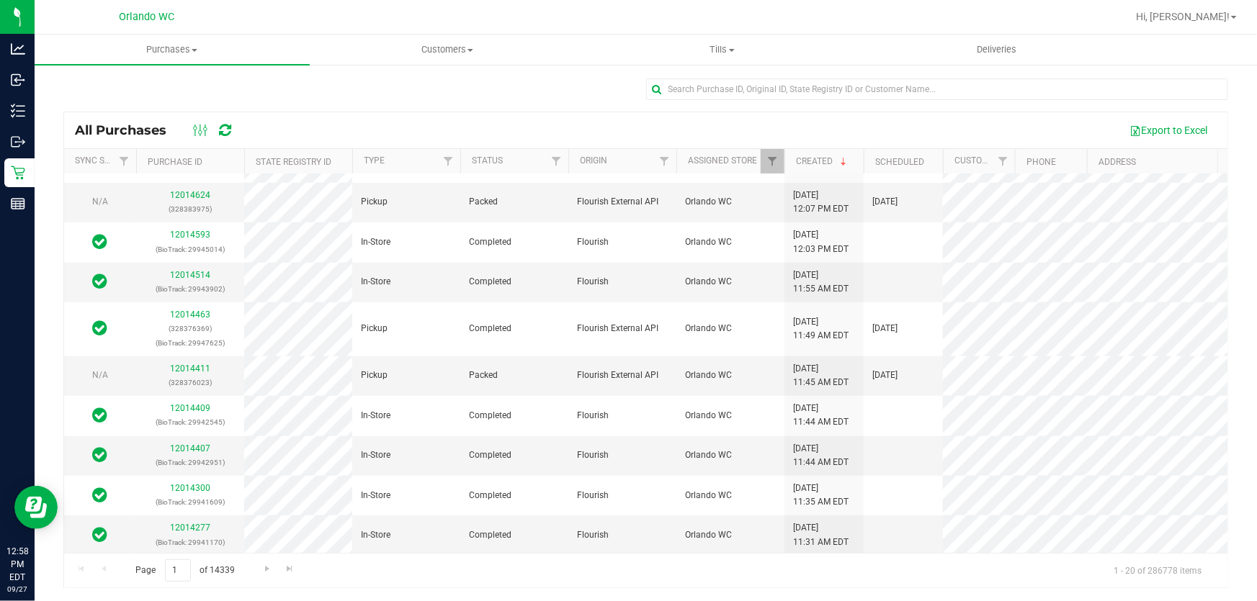
scroll to position [468, 0]
click at [264, 563] on span "Go to the next page" at bounding box center [267, 569] width 12 height 12
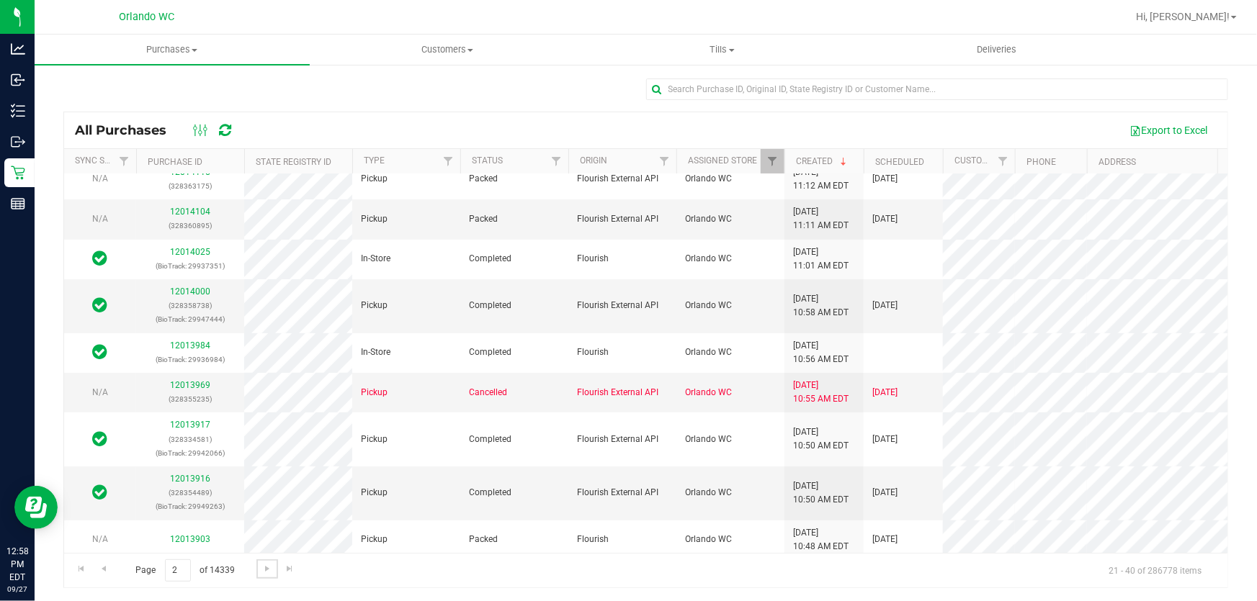
scroll to position [102, 0]
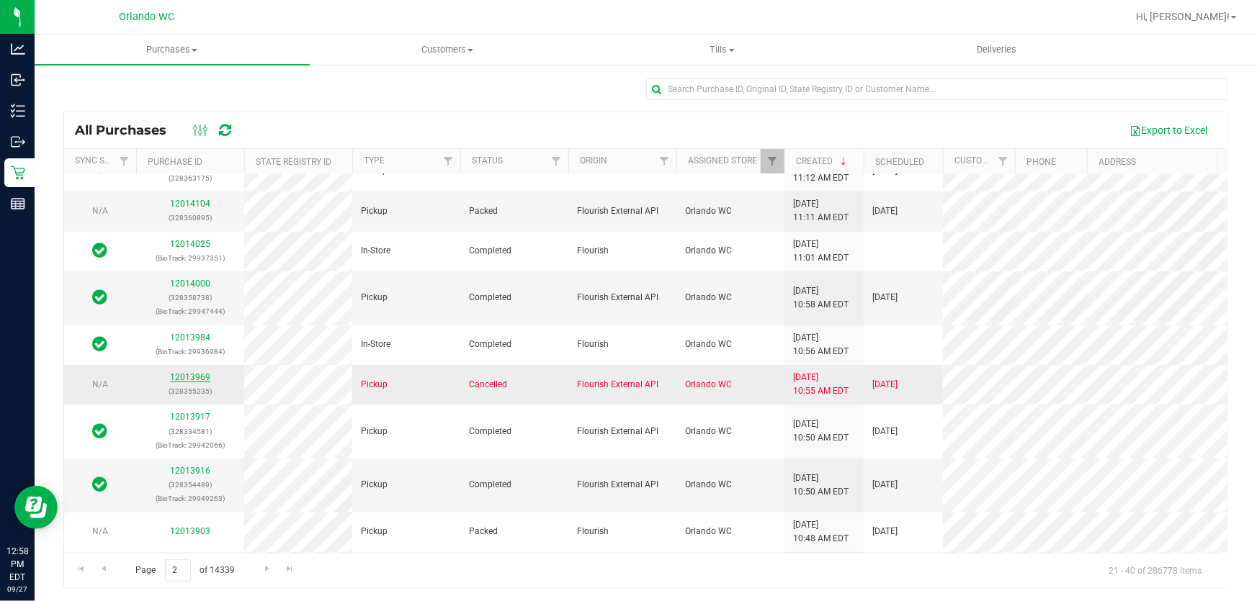
click at [194, 382] on link "12013969" at bounding box center [190, 377] width 40 height 10
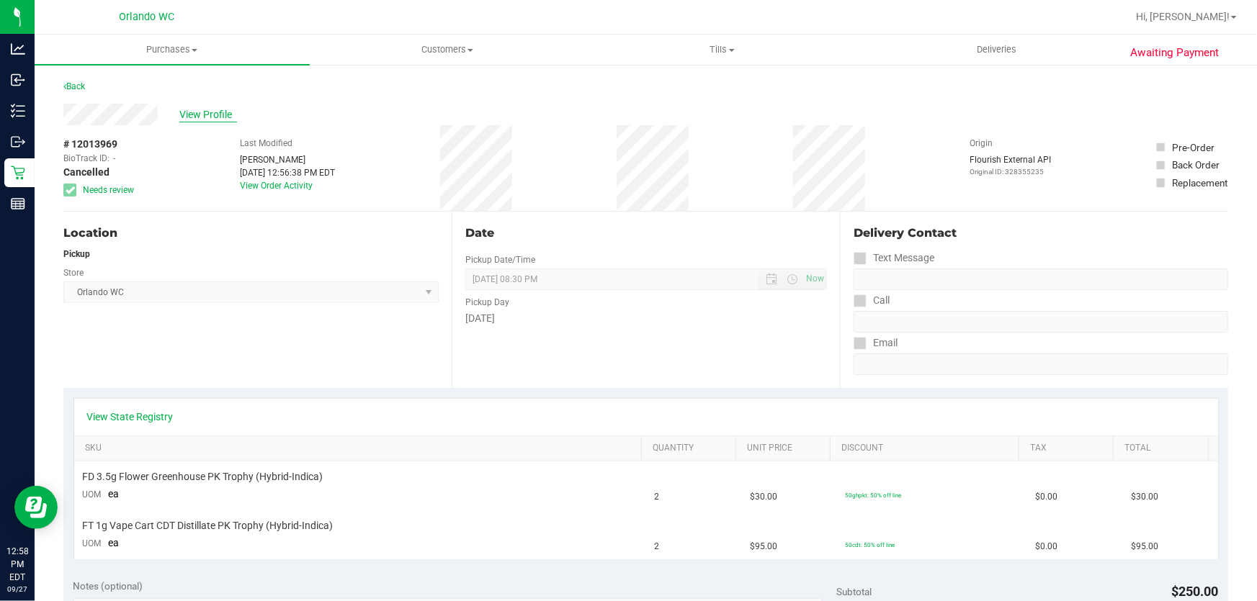
click at [207, 110] on span "View Profile" at bounding box center [208, 114] width 58 height 15
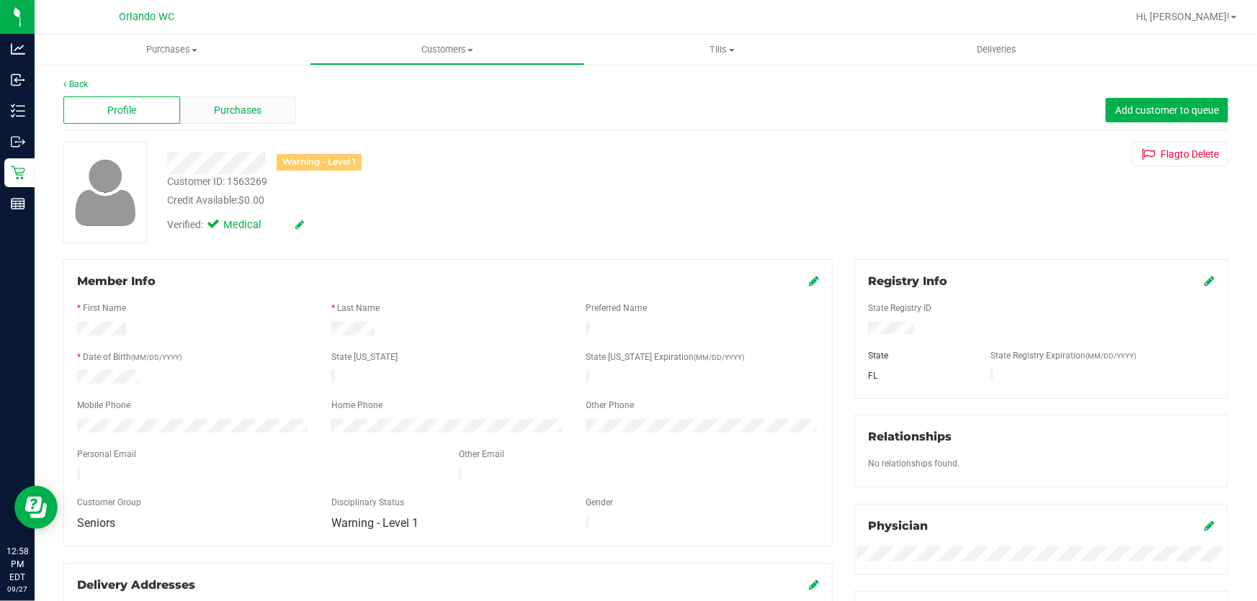
click at [215, 101] on div "Purchases" at bounding box center [238, 110] width 117 height 27
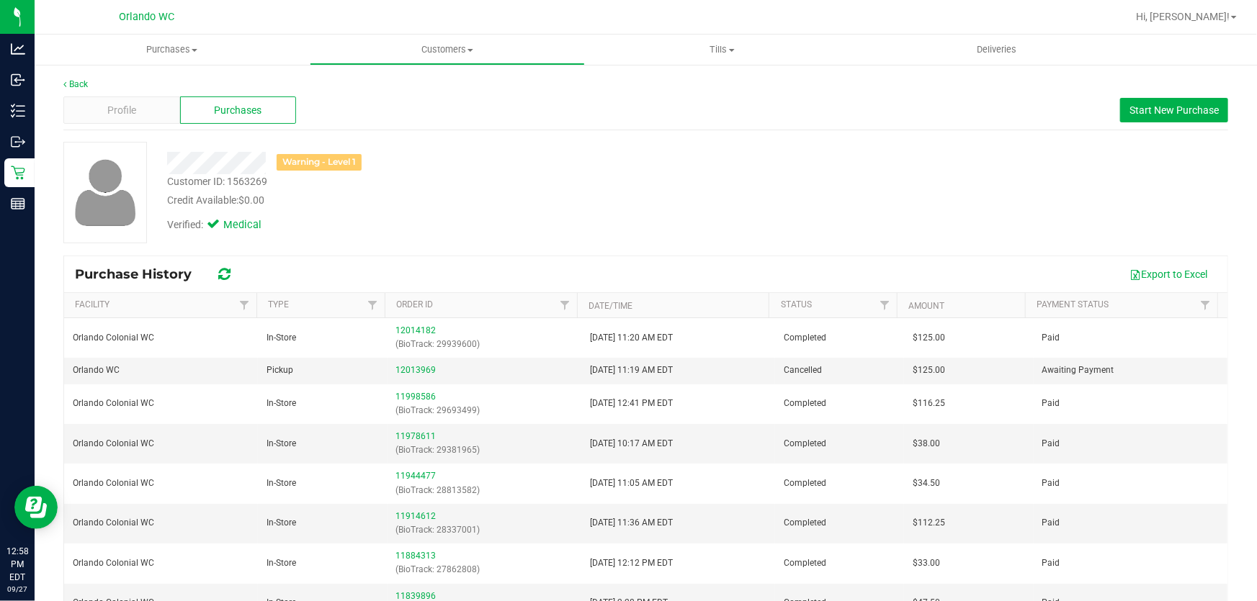
click at [775, 241] on div "Warning - Level 1 Customer ID: 1563269 Credit Available: $0.00 Verified: Medical" at bounding box center [646, 193] width 1186 height 102
click at [135, 119] on div "Profile" at bounding box center [121, 110] width 117 height 27
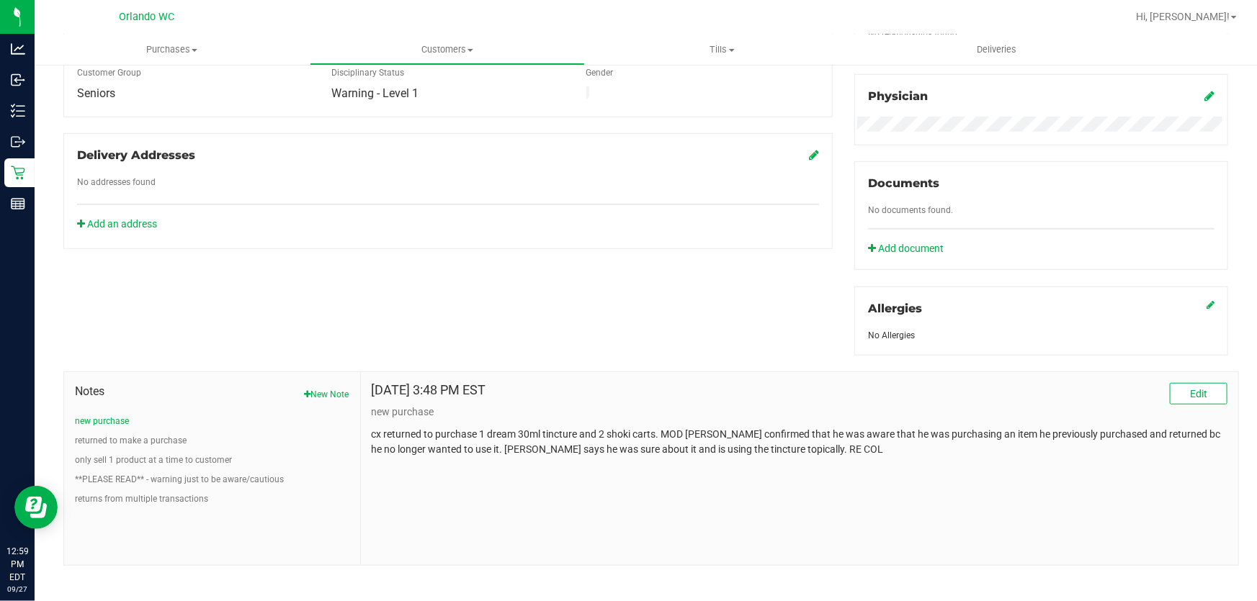
scroll to position [439, 0]
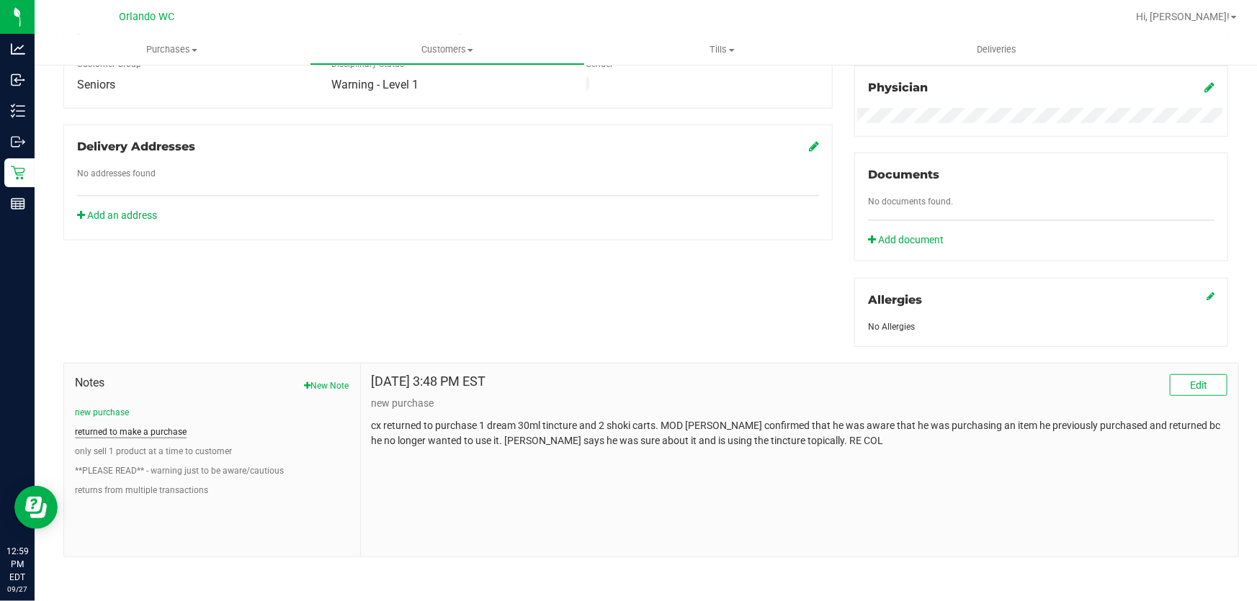
click at [152, 426] on button "returned to make a purchase" at bounding box center [131, 432] width 112 height 13
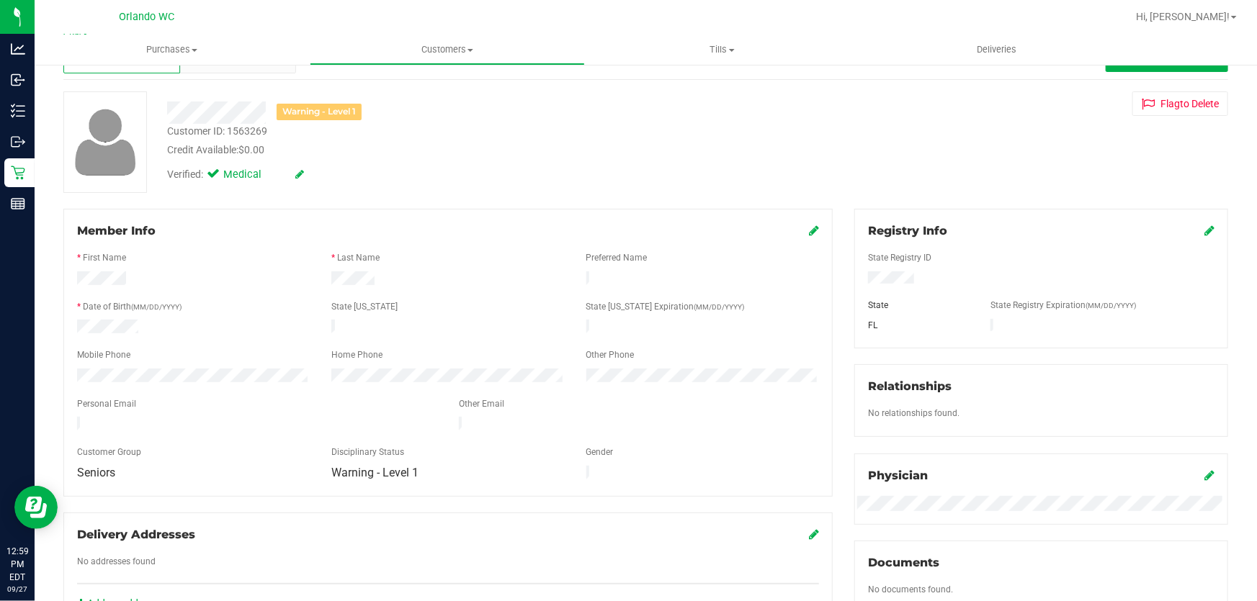
scroll to position [0, 0]
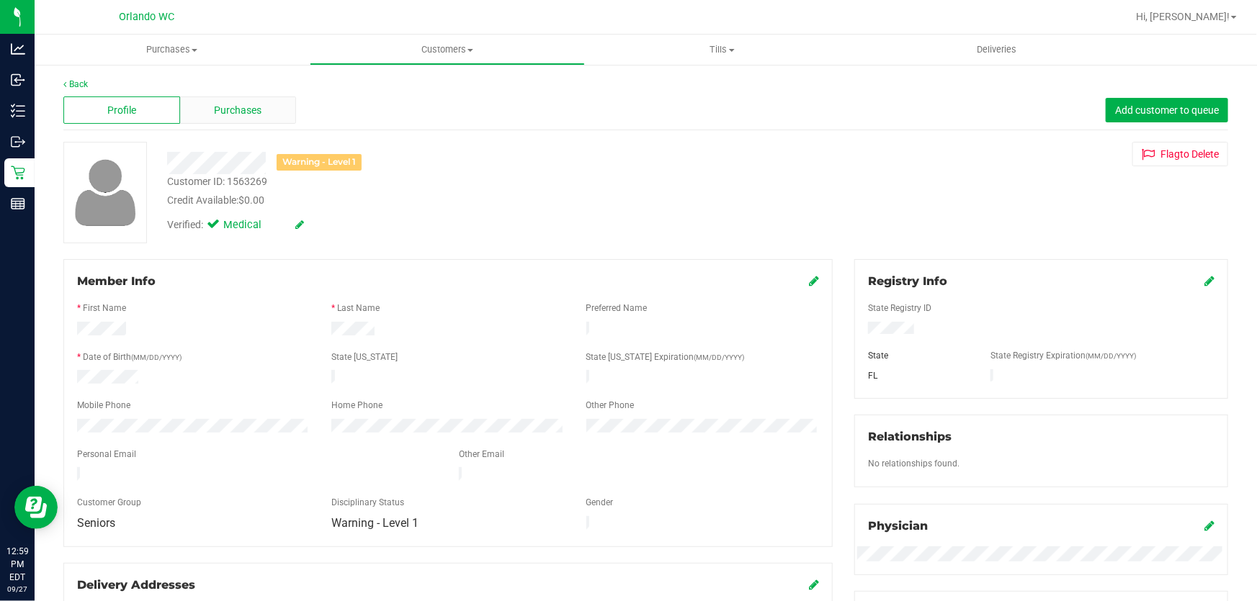
click at [225, 106] on span "Purchases" at bounding box center [239, 110] width 48 height 15
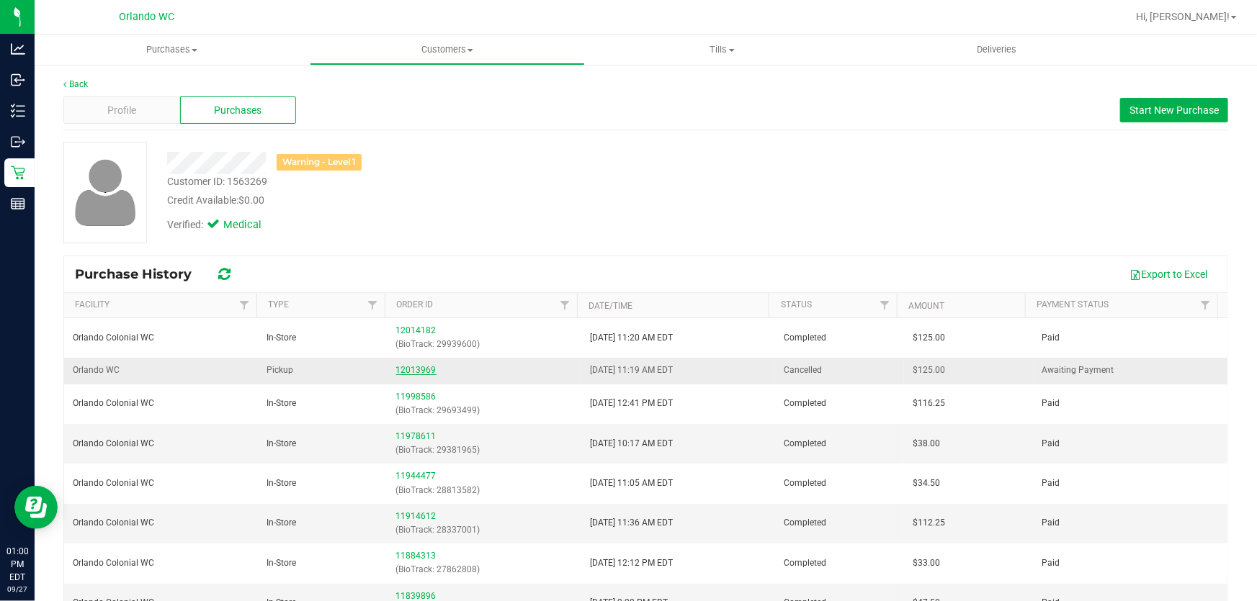
click at [411, 371] on link "12013969" at bounding box center [416, 370] width 40 height 10
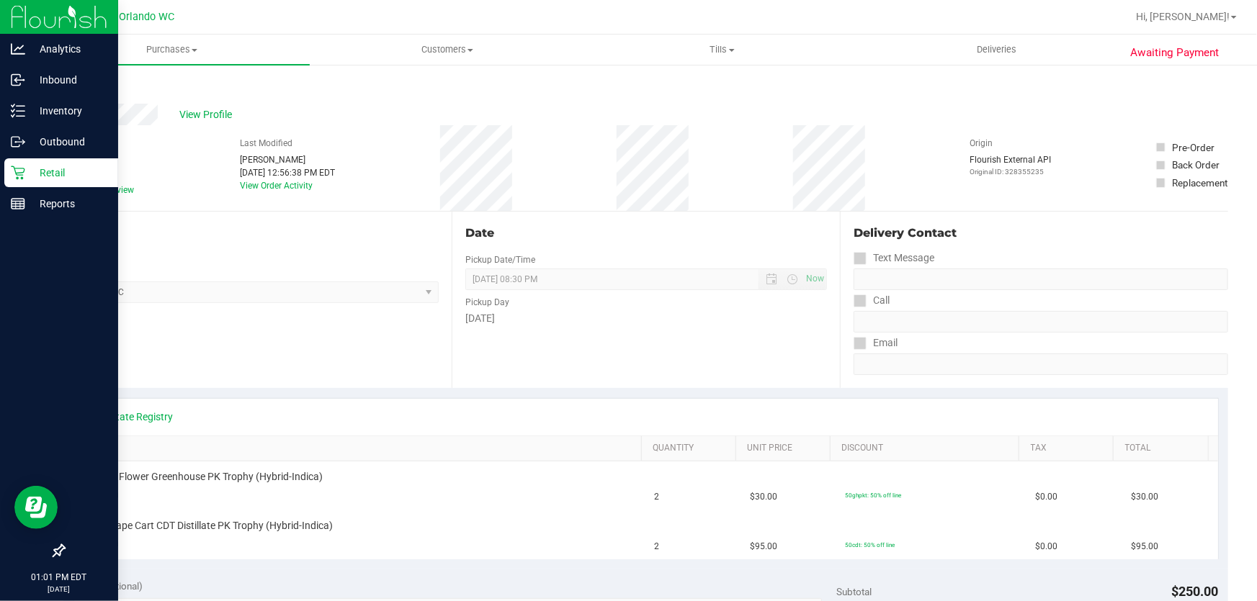
click at [14, 172] on icon at bounding box center [18, 173] width 14 height 14
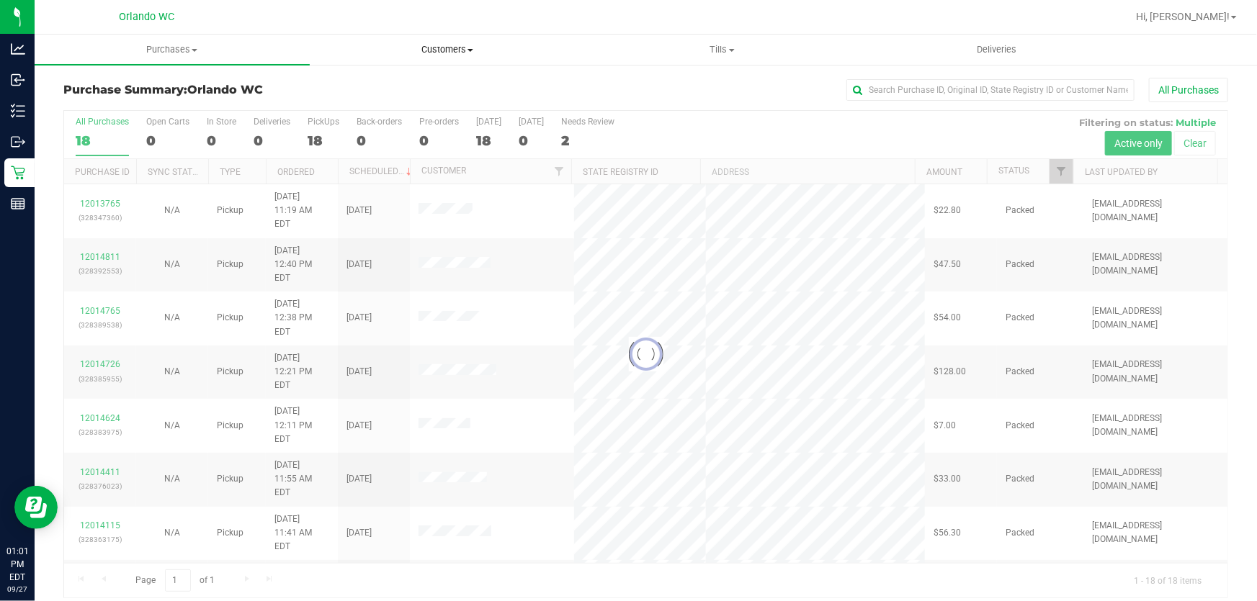
click at [472, 49] on span at bounding box center [470, 50] width 6 height 3
click at [426, 81] on li "All customers" at bounding box center [447, 86] width 275 height 17
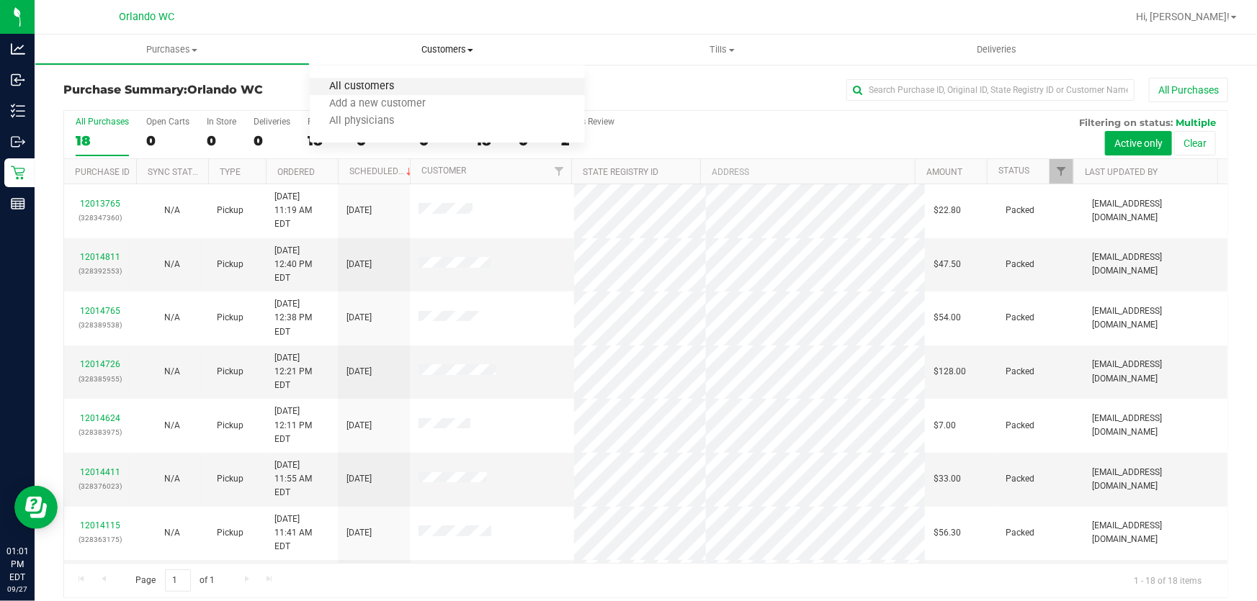
click at [393, 83] on span "All customers" at bounding box center [362, 87] width 104 height 12
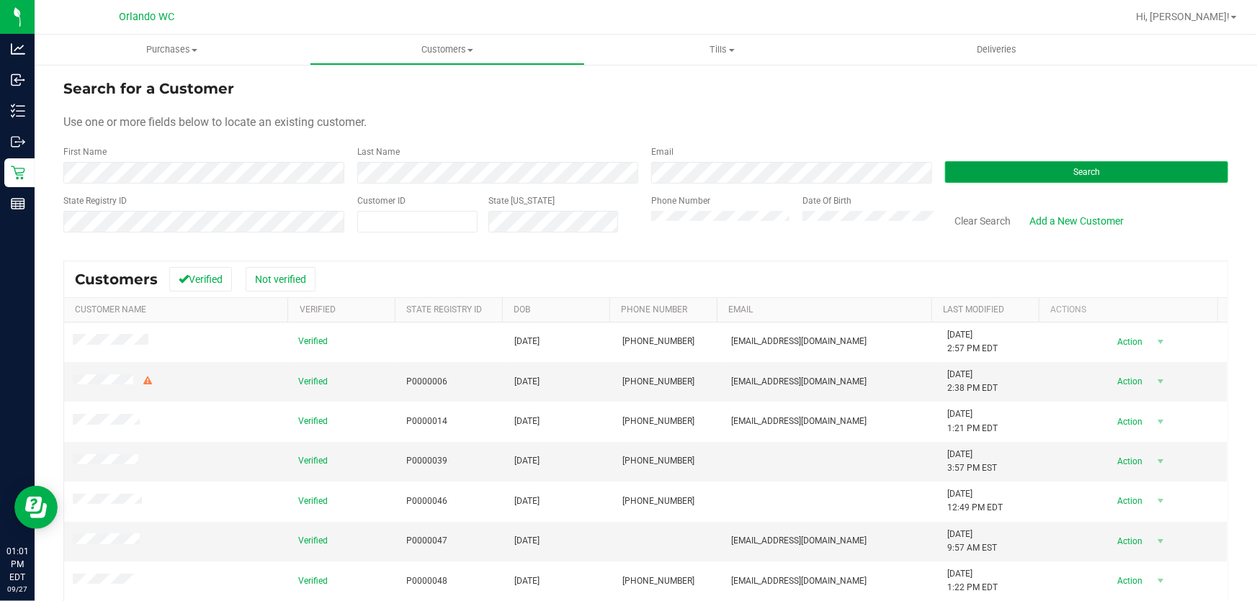
click at [1018, 162] on button "Search" at bounding box center [1086, 172] width 283 height 22
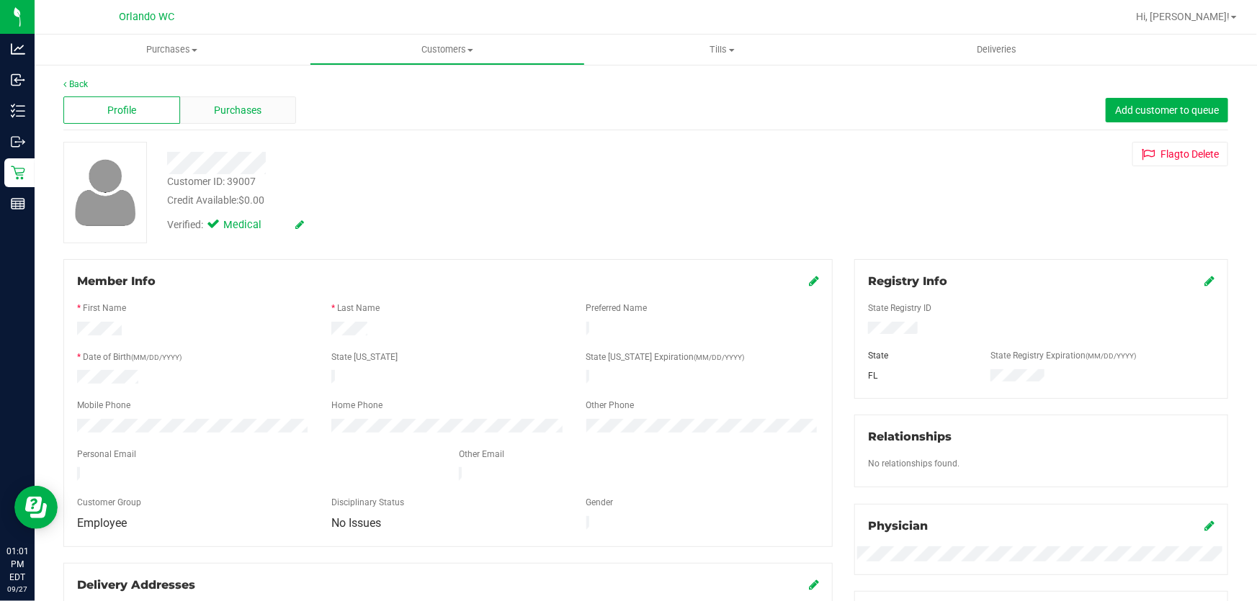
click at [245, 109] on span "Purchases" at bounding box center [239, 110] width 48 height 15
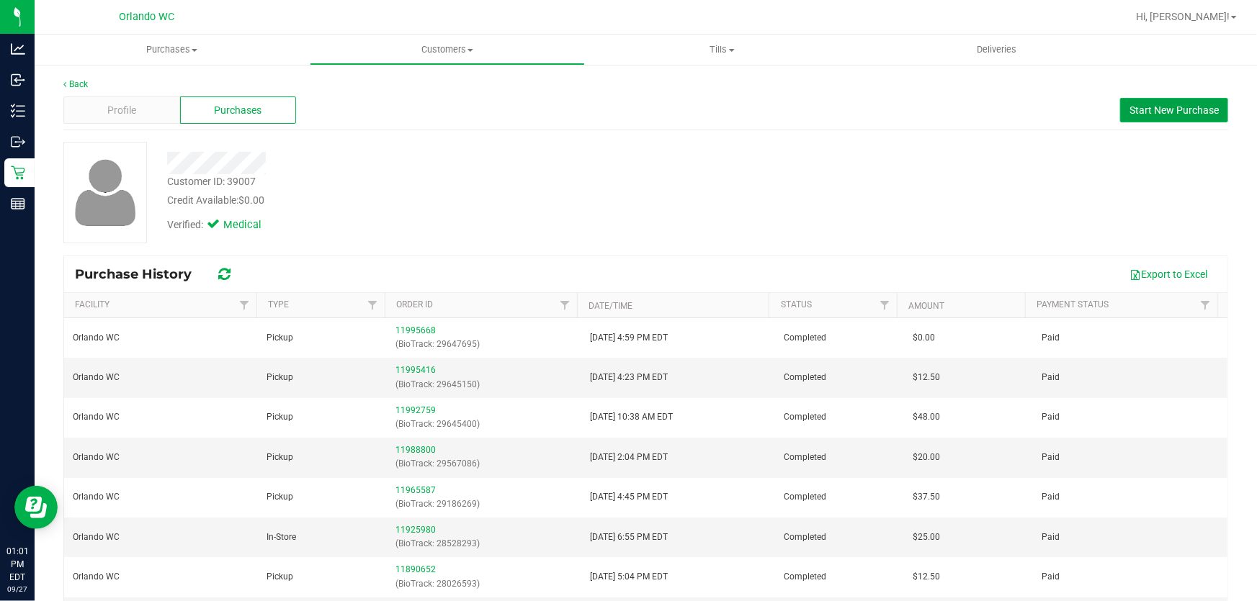
click at [1149, 111] on span "Start New Purchase" at bounding box center [1173, 110] width 89 height 12
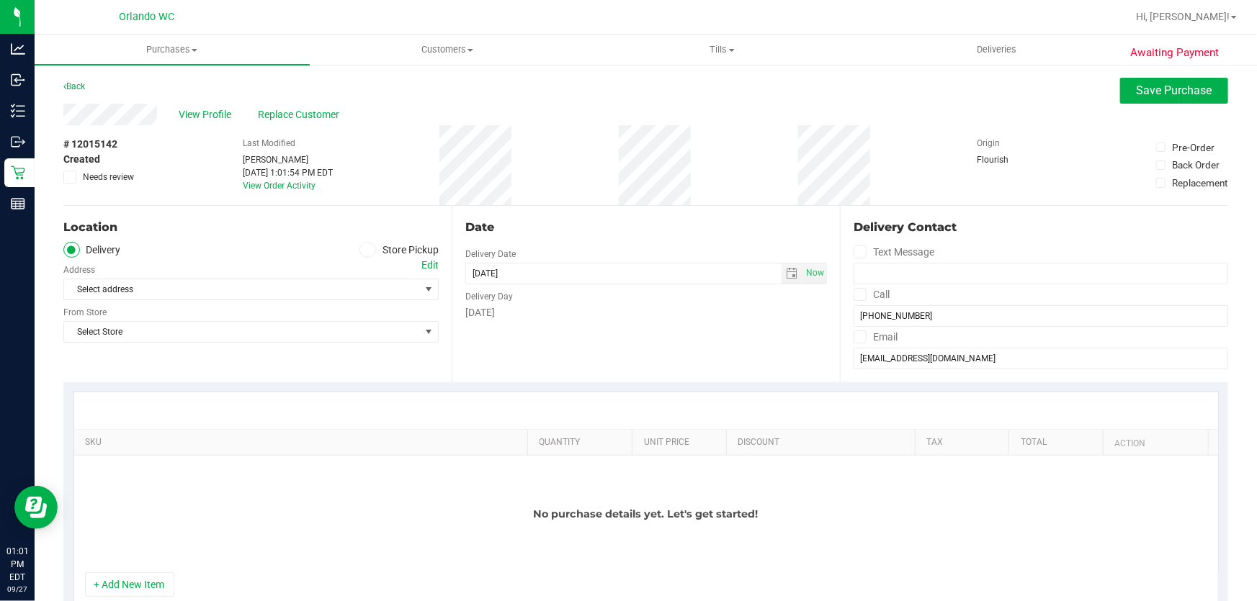
click at [364, 250] on icon at bounding box center [368, 250] width 9 height 0
click at [0, 0] on input "Store Pickup" at bounding box center [0, 0] width 0 height 0
click at [344, 296] on span "Select Store" at bounding box center [242, 289] width 356 height 20
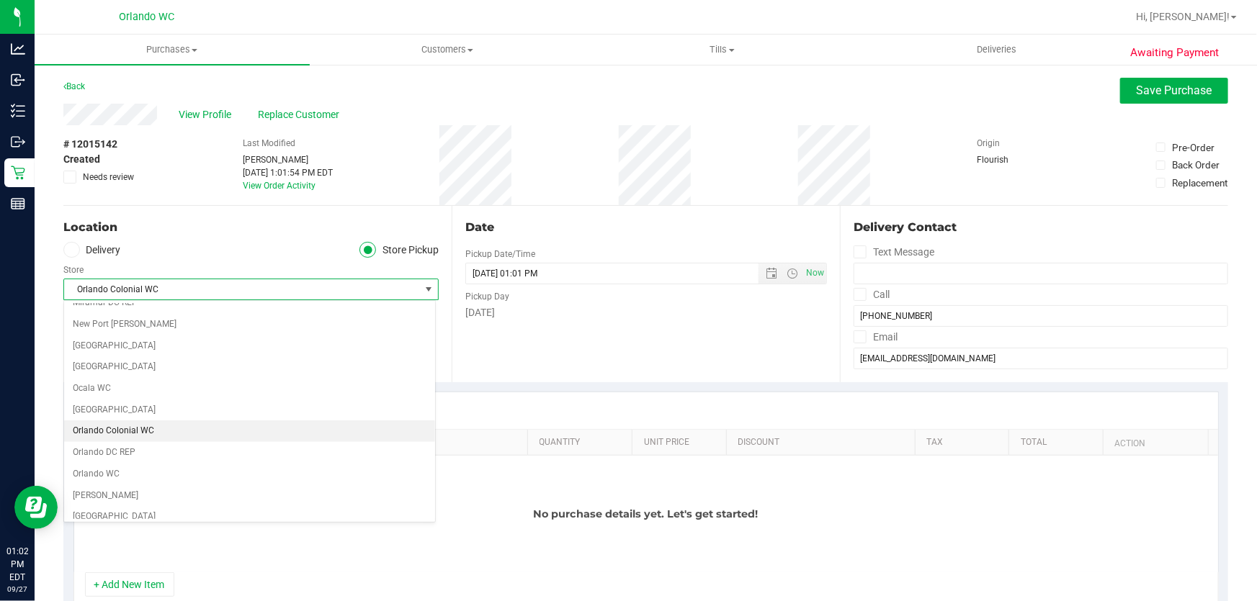
scroll to position [589, 0]
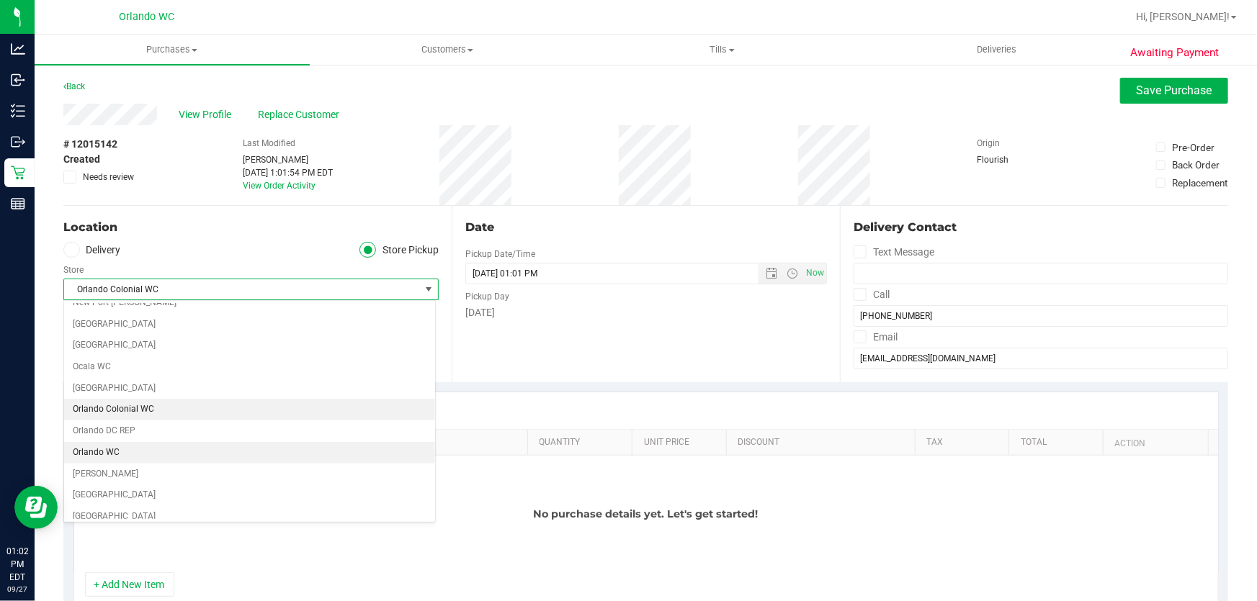
click at [228, 449] on li "Orlando WC" at bounding box center [249, 453] width 371 height 22
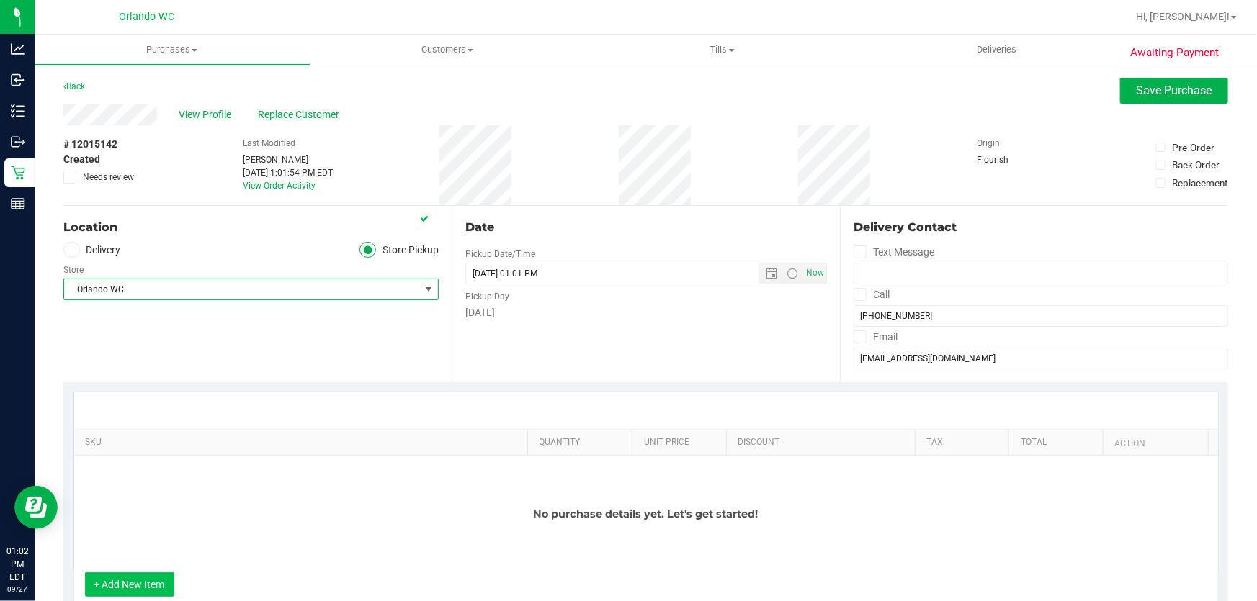
click at [145, 583] on button "+ Add New Item" at bounding box center [129, 585] width 89 height 24
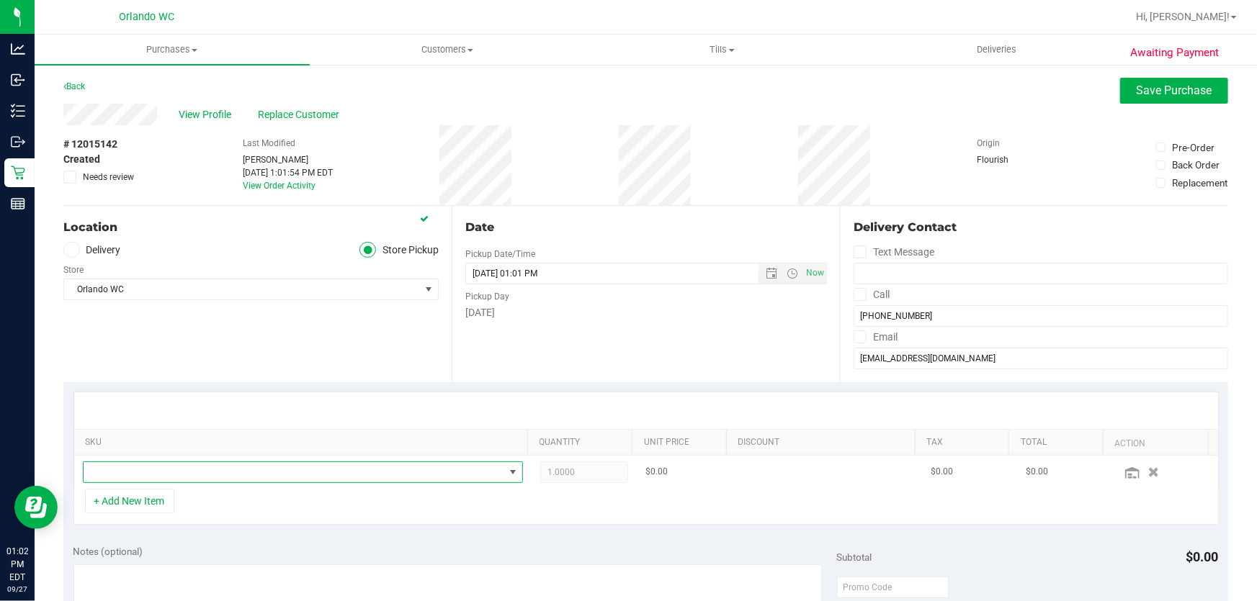
click at [210, 472] on span "NO DATA FOUND" at bounding box center [294, 472] width 421 height 20
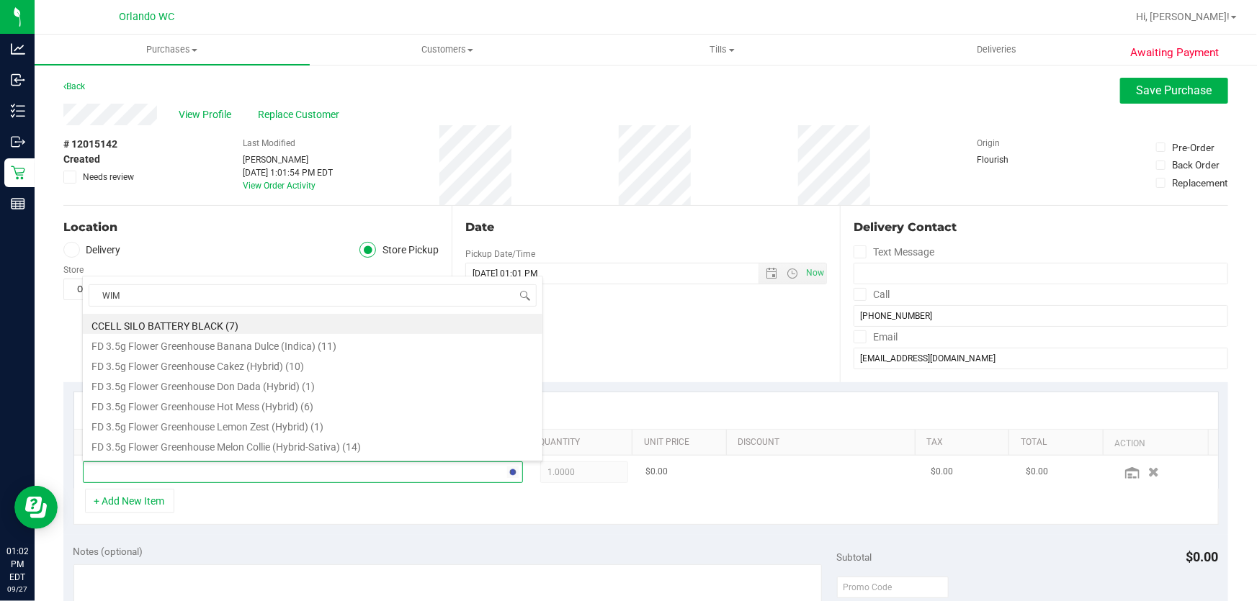
type input "WIMA"
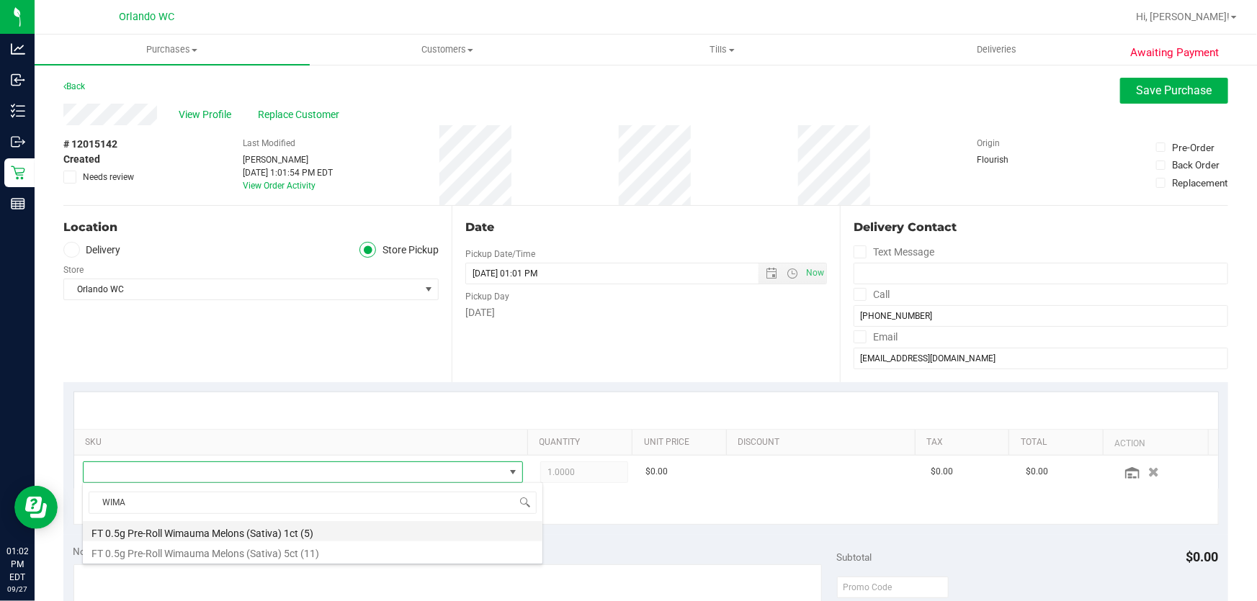
click at [223, 537] on li "FT 0.5g Pre-Roll Wimauma Melons (Sativa) 1ct (5)" at bounding box center [312, 531] width 459 height 20
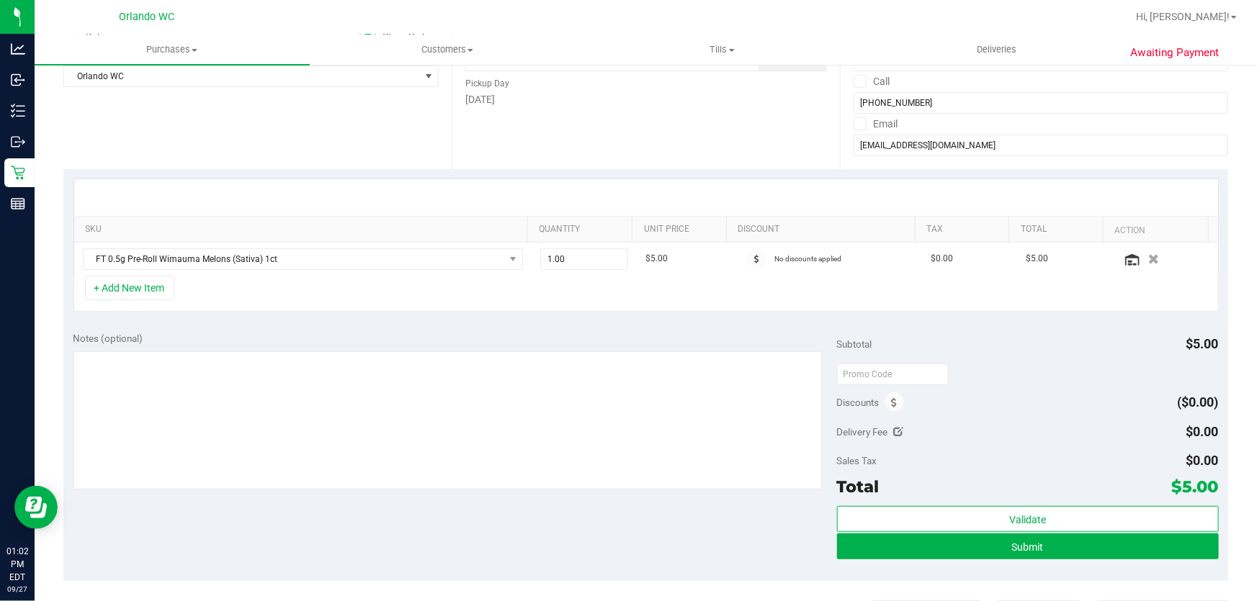
scroll to position [221, 0]
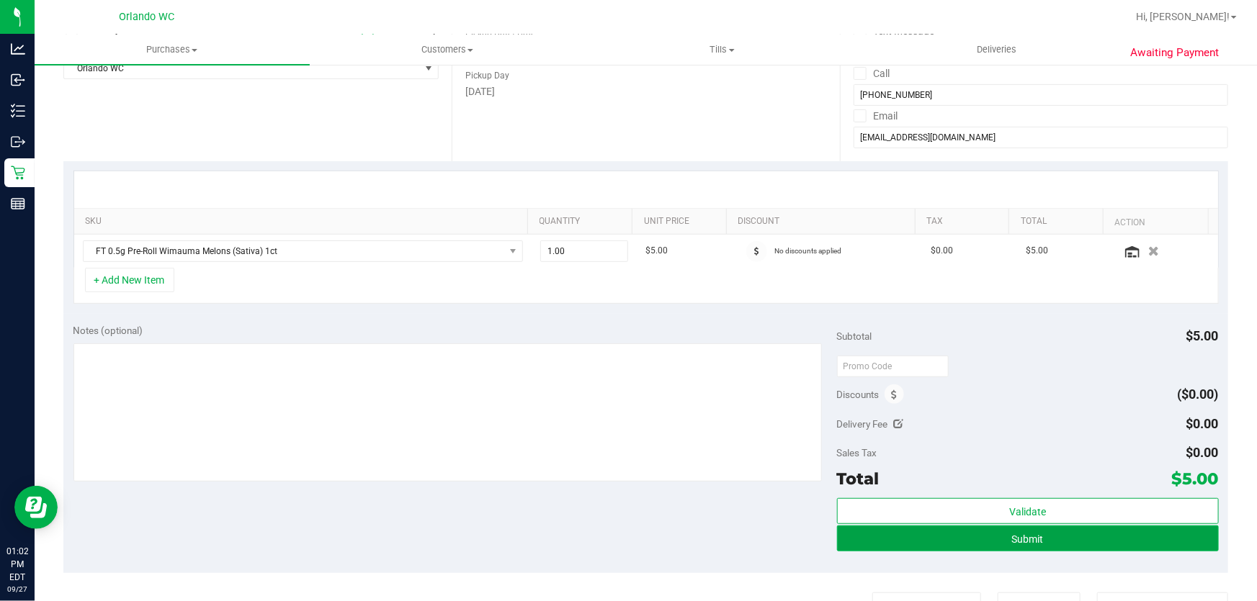
click at [1051, 541] on button "Submit" at bounding box center [1028, 539] width 382 height 26
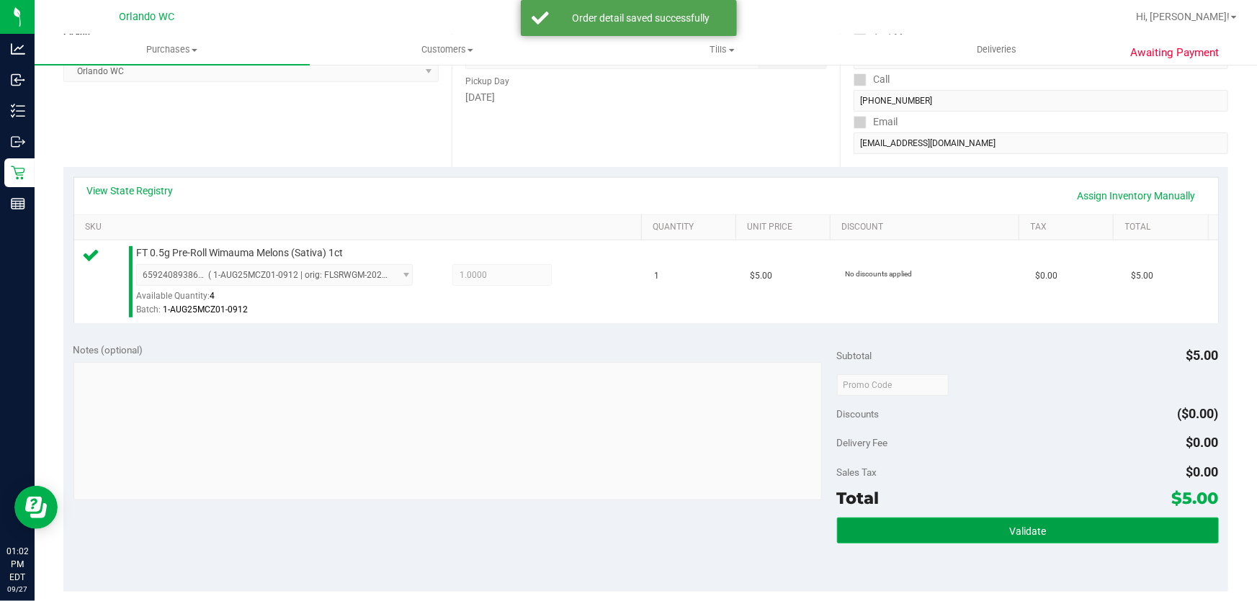
click at [1054, 531] on button "Validate" at bounding box center [1028, 531] width 382 height 26
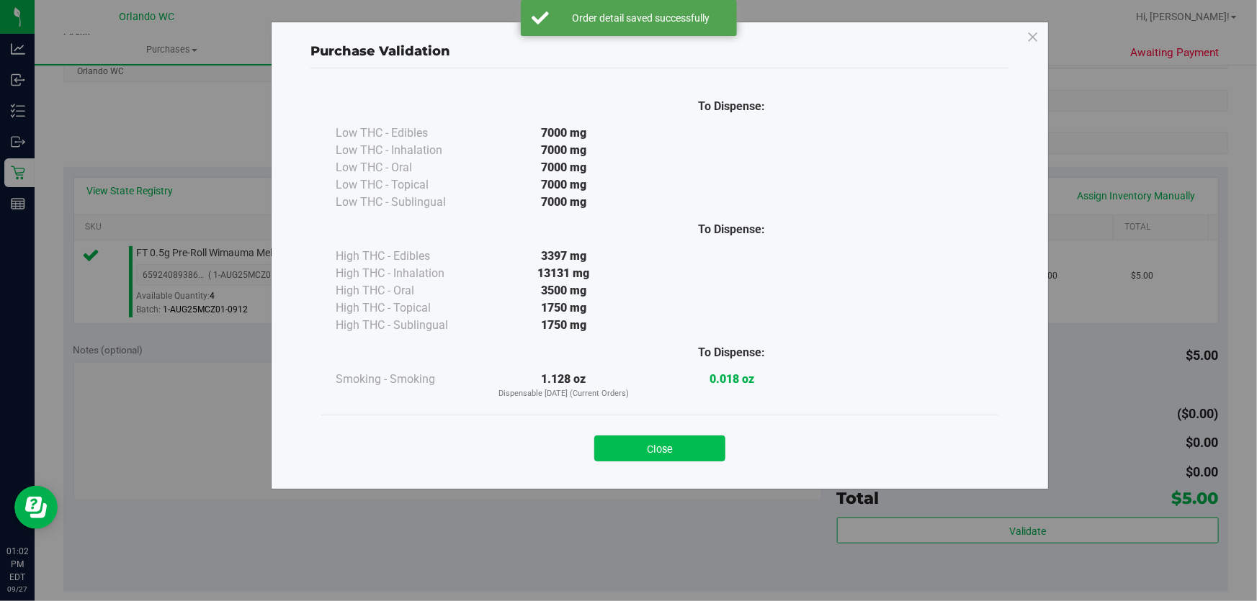
click at [650, 447] on button "Close" at bounding box center [659, 449] width 131 height 26
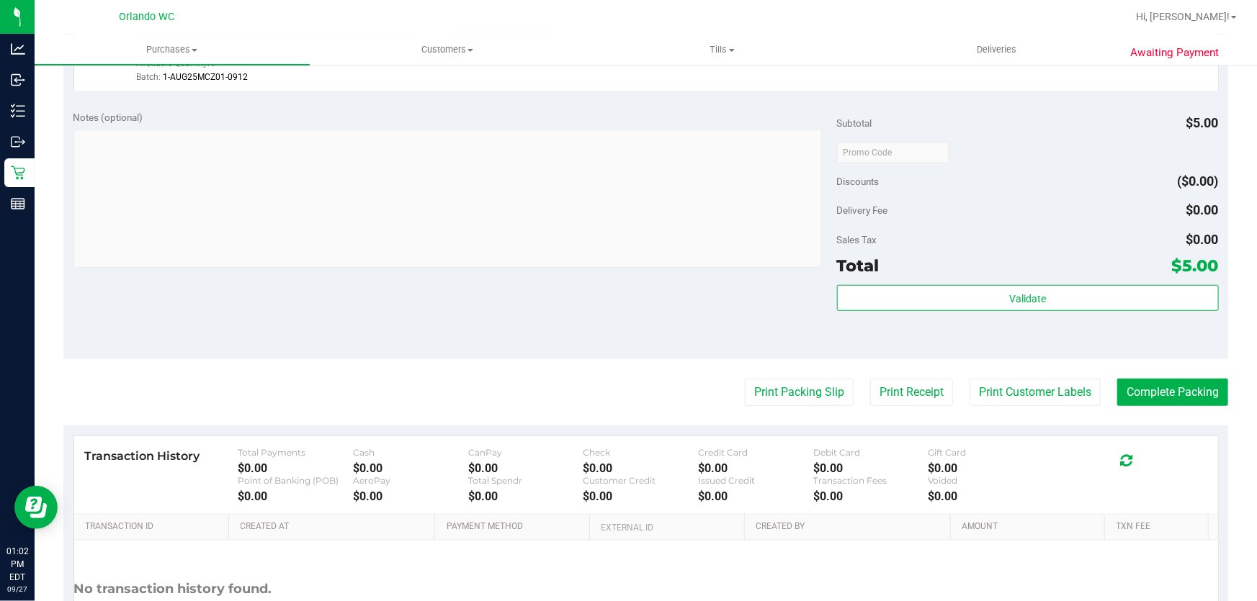
scroll to position [461, 0]
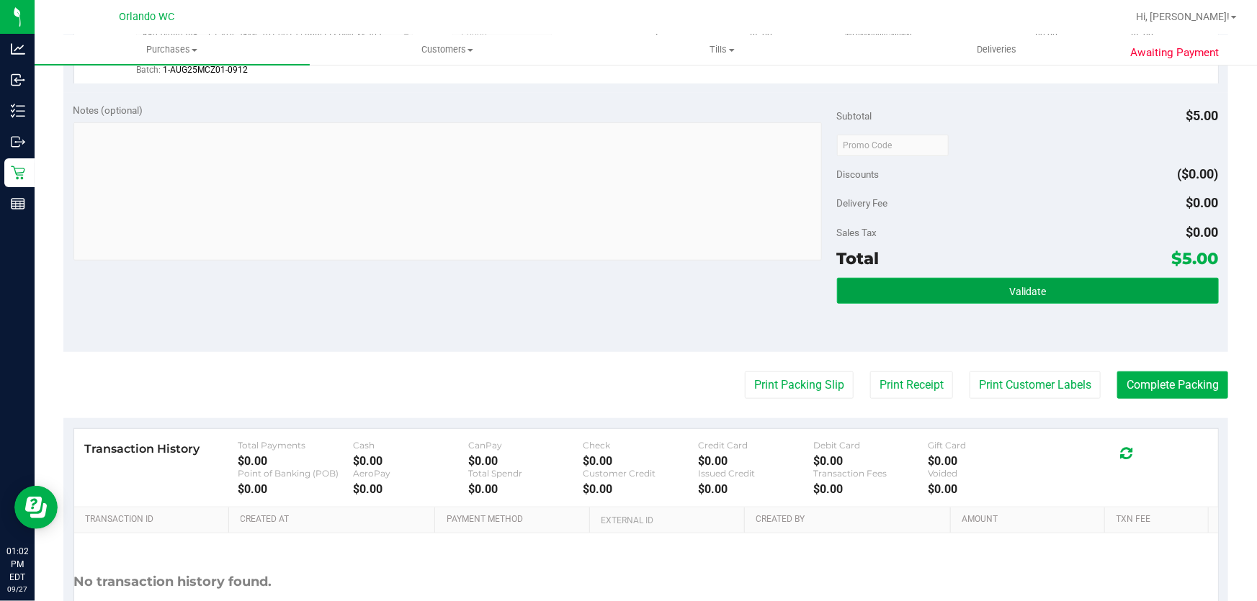
click at [1068, 292] on button "Validate" at bounding box center [1028, 291] width 382 height 26
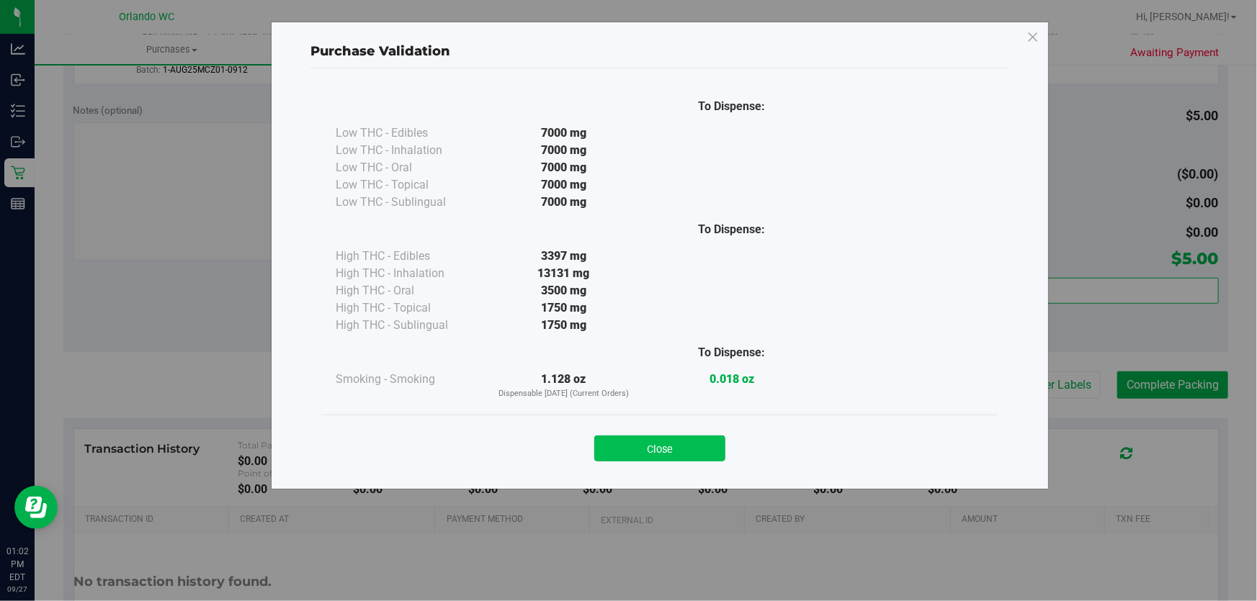
click at [655, 443] on button "Close" at bounding box center [659, 449] width 131 height 26
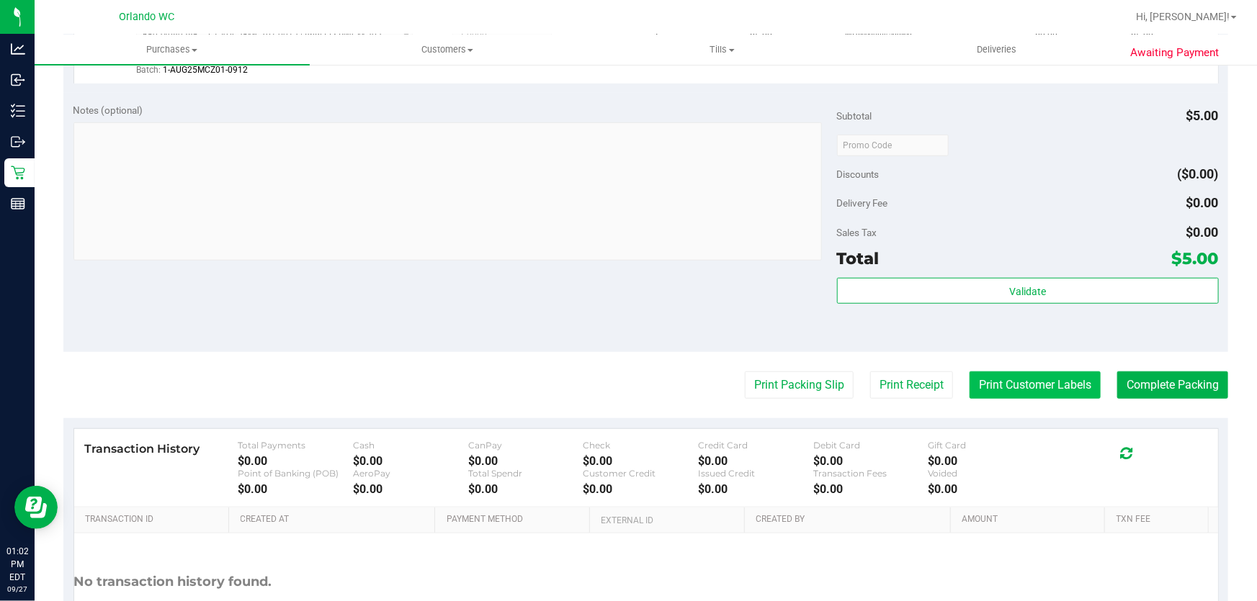
click at [1020, 382] on button "Print Customer Labels" at bounding box center [1034, 385] width 131 height 27
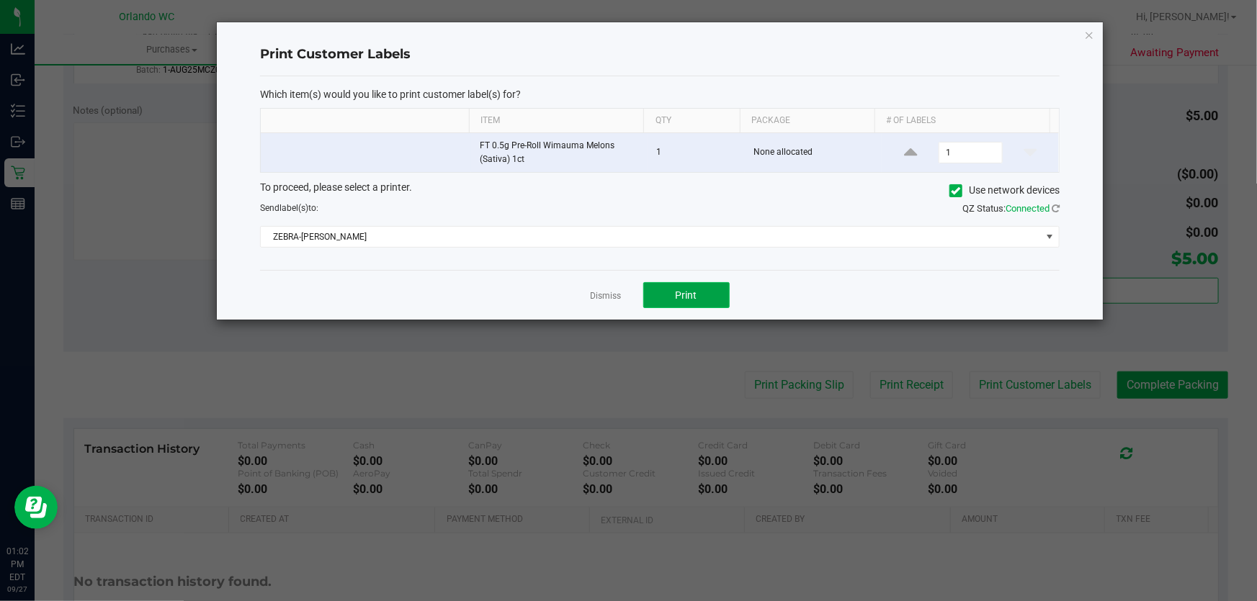
click at [704, 297] on button "Print" at bounding box center [686, 295] width 86 height 26
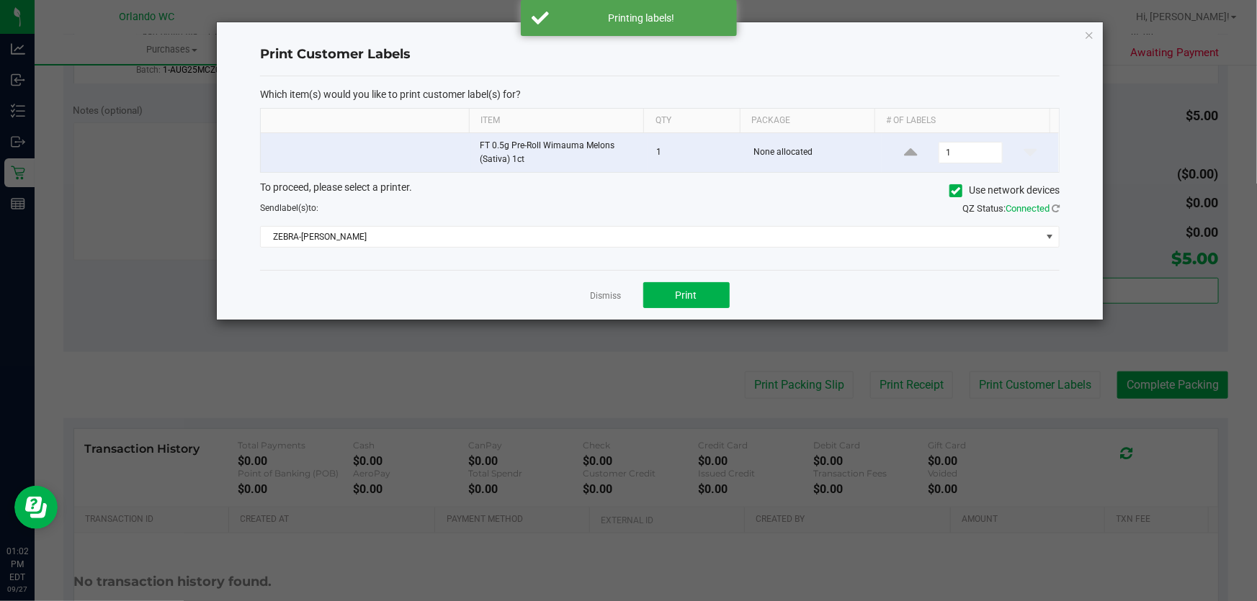
click at [609, 288] on app-cancel-button "Dismiss" at bounding box center [606, 295] width 31 height 15
drag, startPoint x: 603, startPoint y: 293, endPoint x: 1019, endPoint y: 296, distance: 416.3
click at [608, 293] on link "Dismiss" at bounding box center [606, 296] width 31 height 12
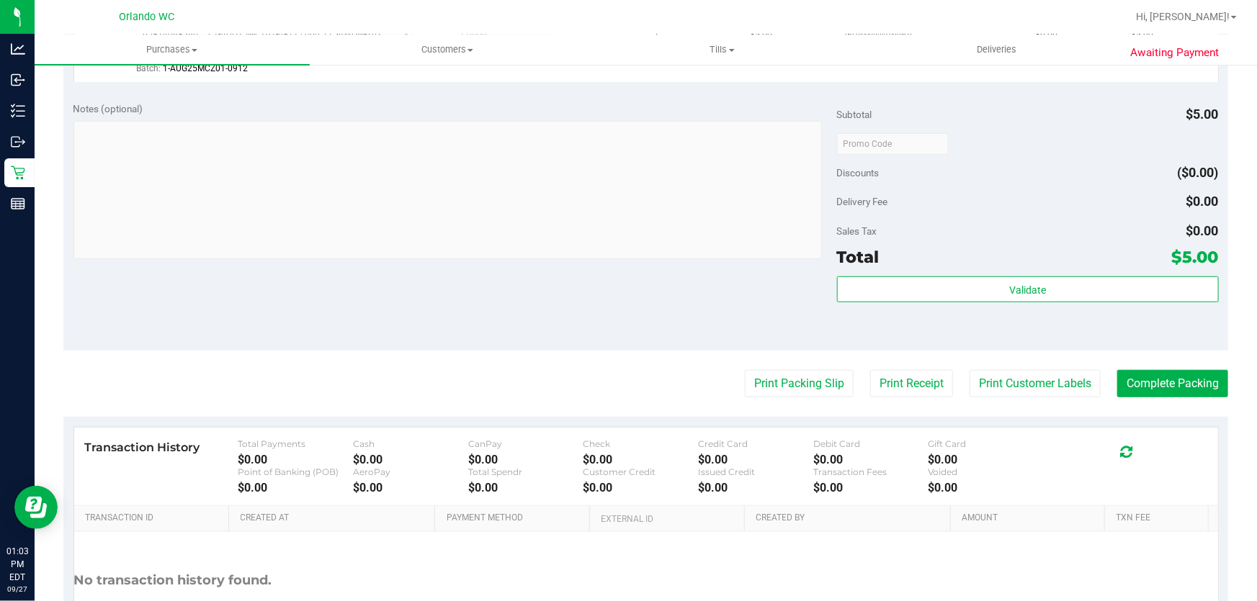
scroll to position [457, 0]
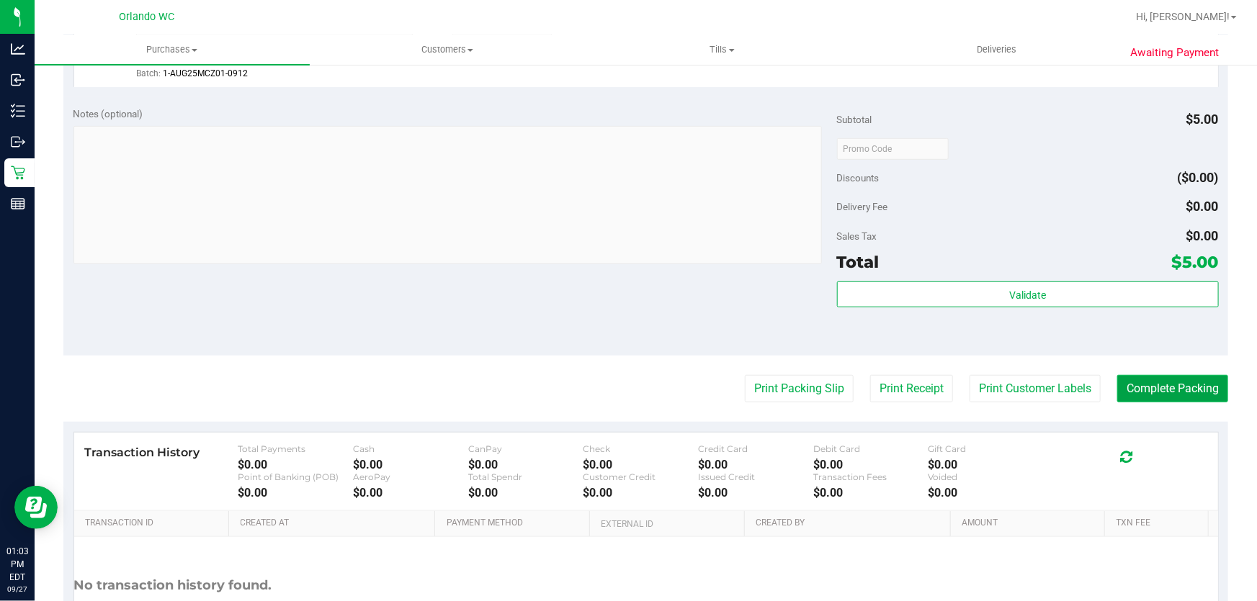
click at [1183, 390] on button "Complete Packing" at bounding box center [1172, 388] width 111 height 27
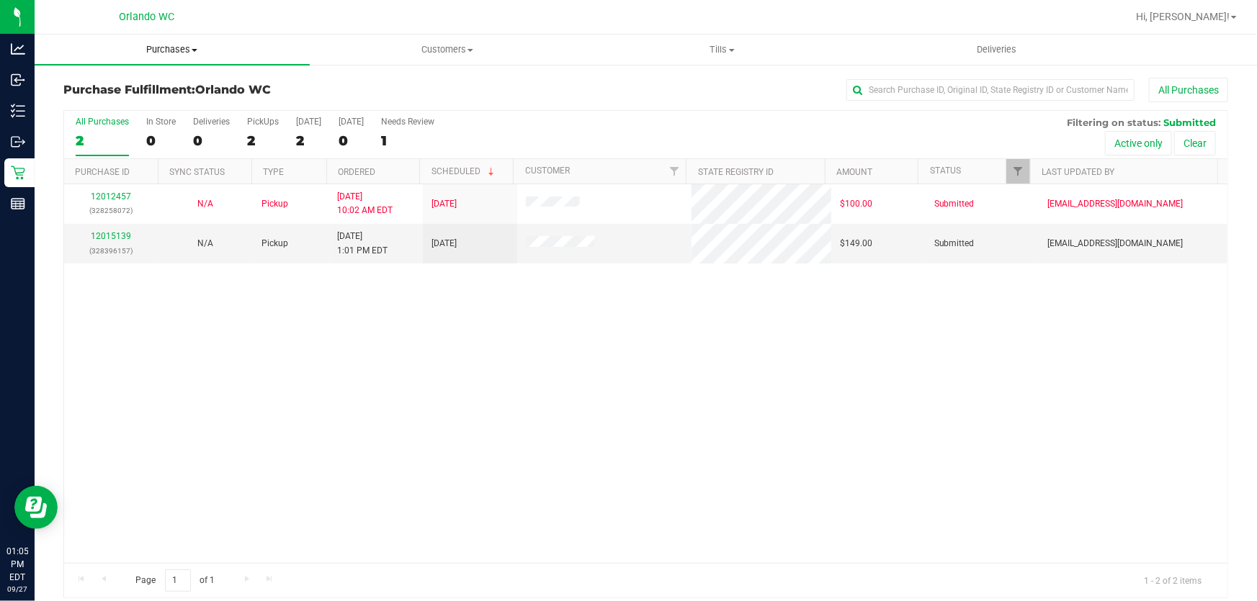
click at [176, 49] on span "Purchases" at bounding box center [172, 49] width 275 height 13
click at [159, 81] on span "Summary of purchases" at bounding box center [109, 87] width 148 height 12
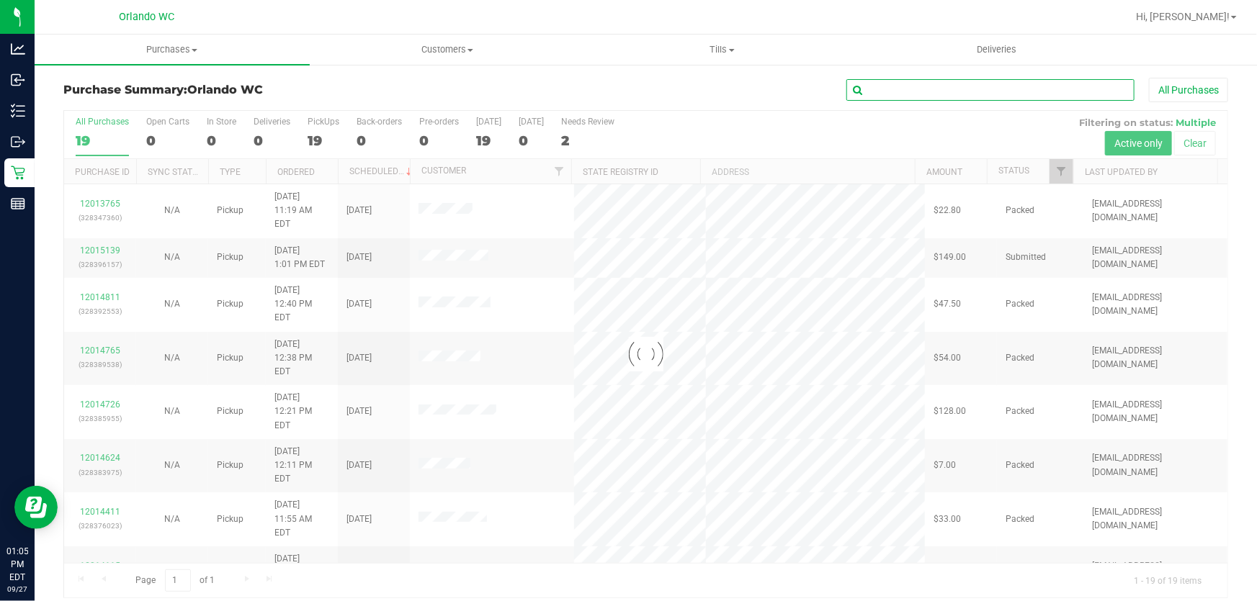
click at [914, 91] on input "text" at bounding box center [990, 90] width 288 height 22
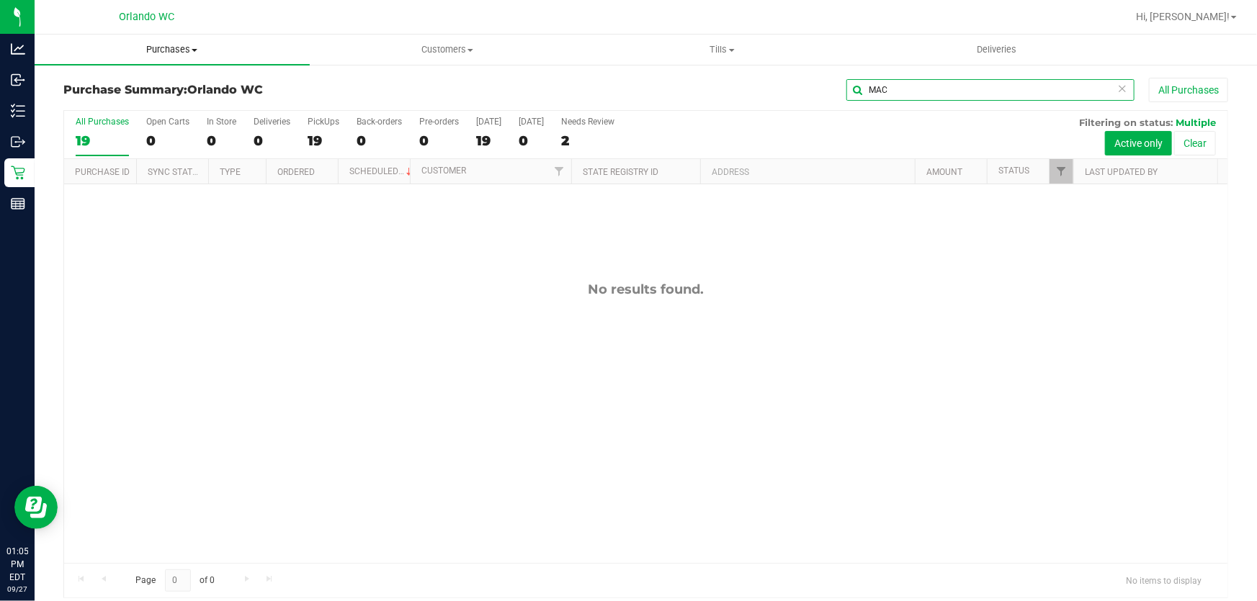
type input "MAC"
click at [177, 46] on span "Purchases" at bounding box center [172, 49] width 275 height 13
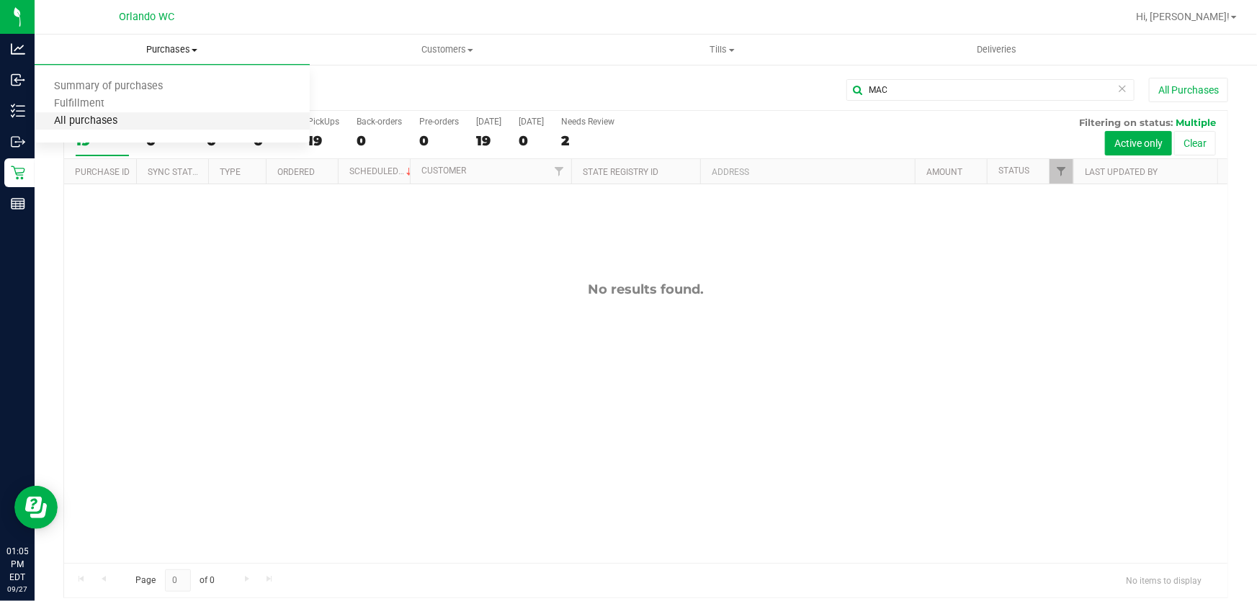
click at [109, 119] on span "All purchases" at bounding box center [86, 121] width 102 height 12
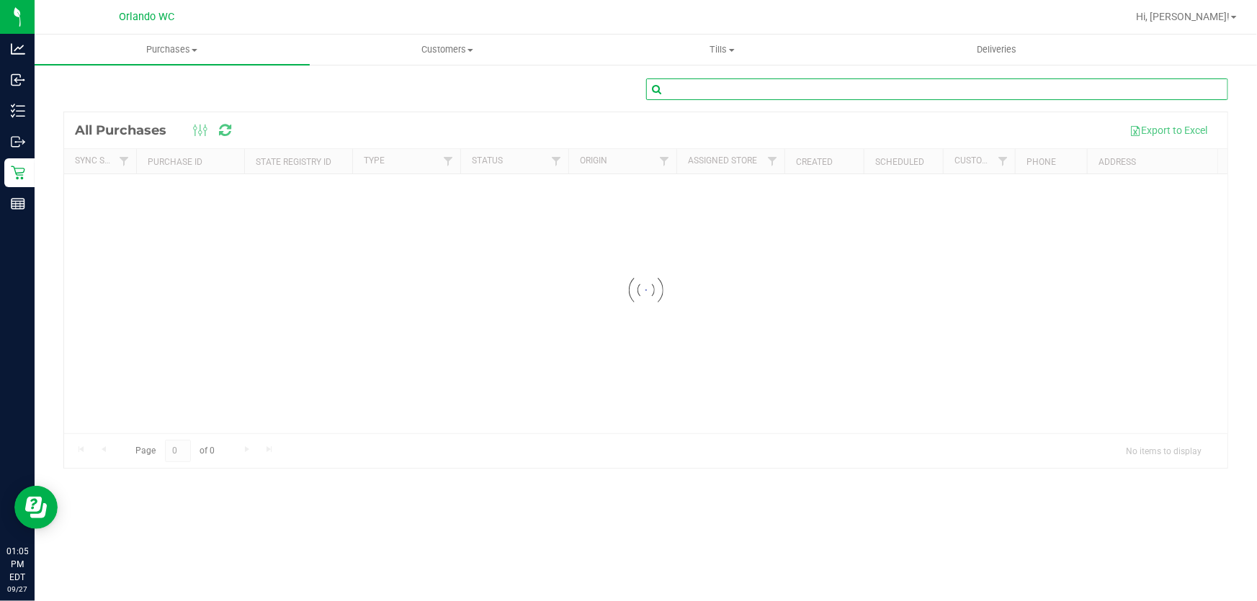
click at [886, 91] on input "text" at bounding box center [937, 89] width 583 height 22
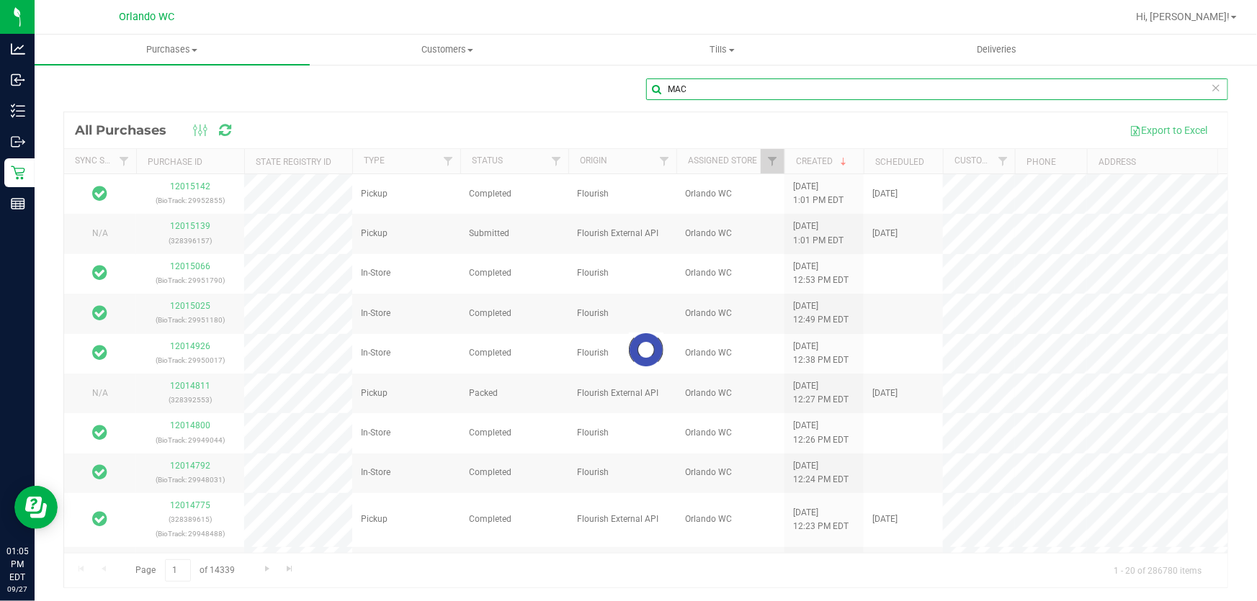
type input "MAC"
click at [194, 187] on div at bounding box center [645, 349] width 1163 height 475
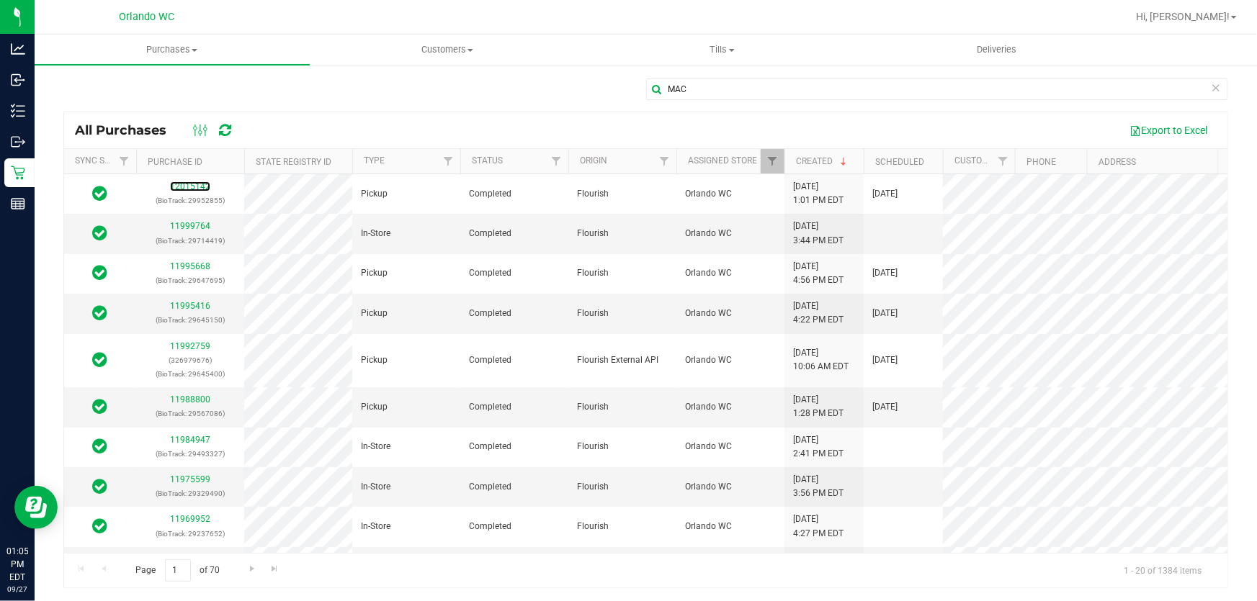
click at [196, 184] on link "12015142" at bounding box center [190, 186] width 40 height 10
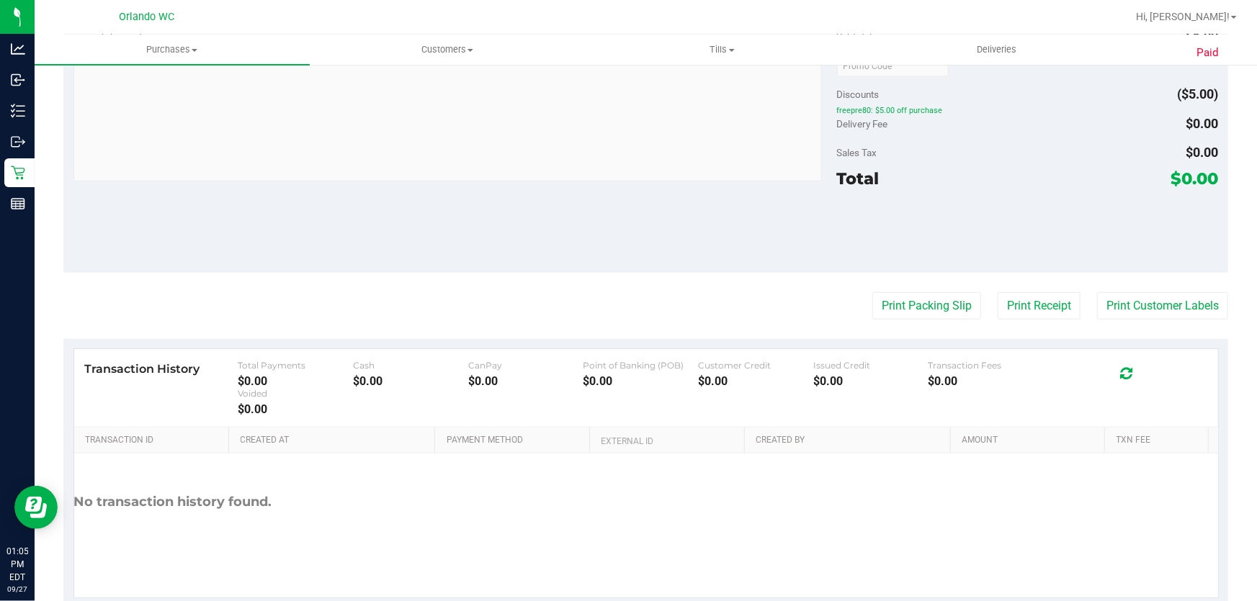
scroll to position [582, 0]
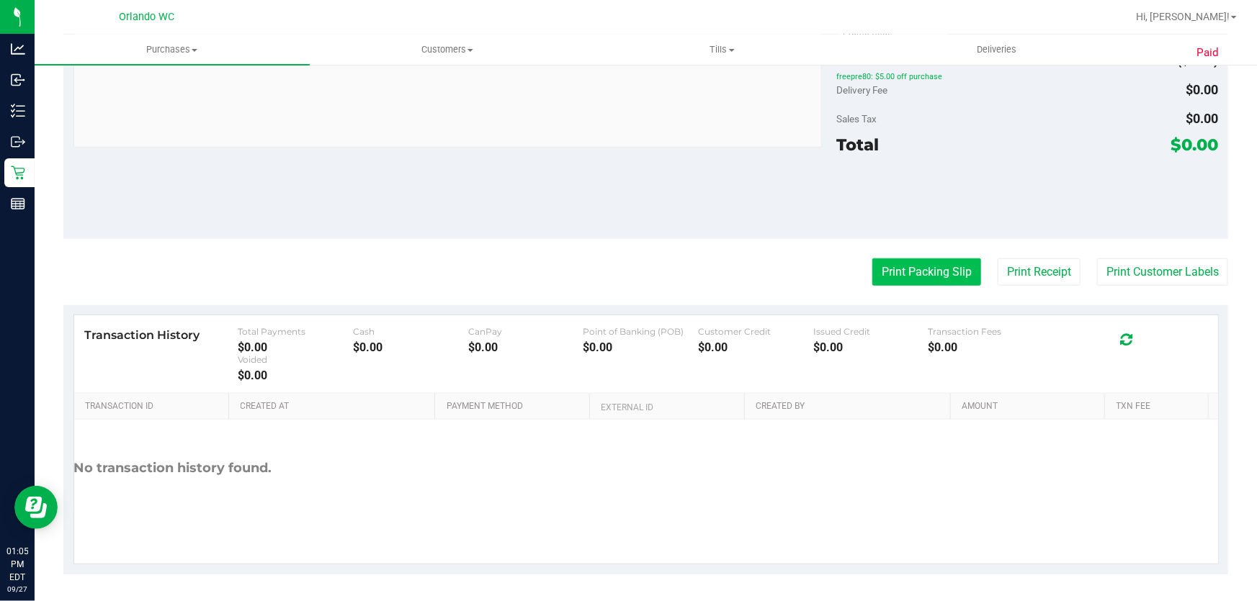
click at [941, 272] on button "Print Packing Slip" at bounding box center [926, 272] width 109 height 27
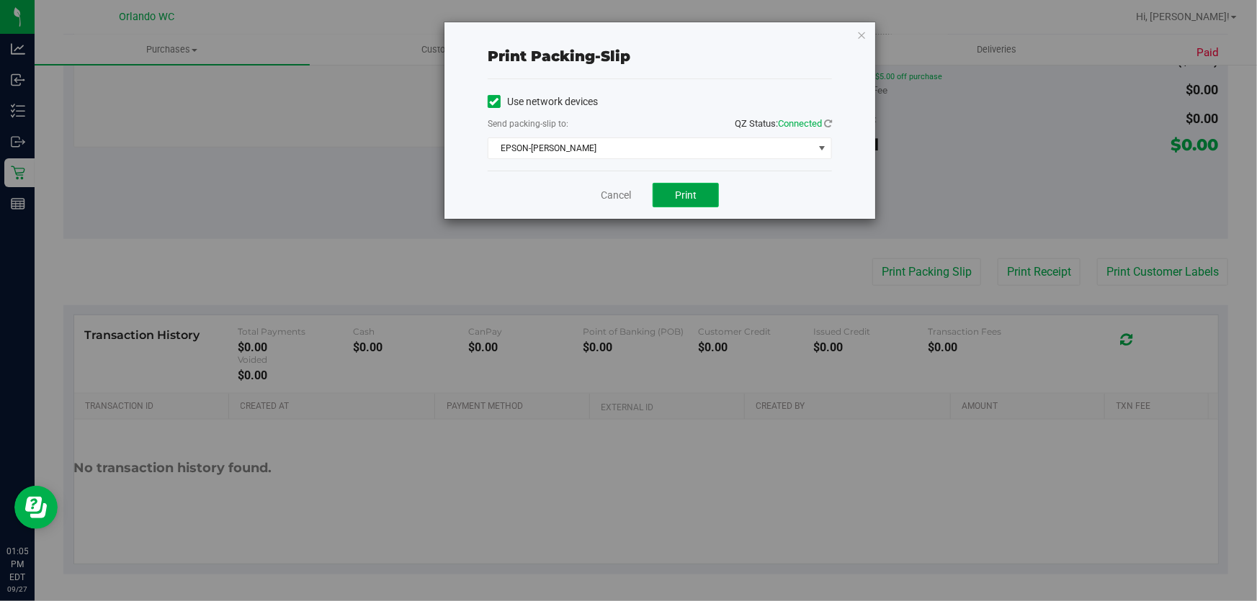
click at [700, 199] on button "Print" at bounding box center [685, 195] width 66 height 24
click at [616, 196] on link "Cancel" at bounding box center [616, 195] width 30 height 15
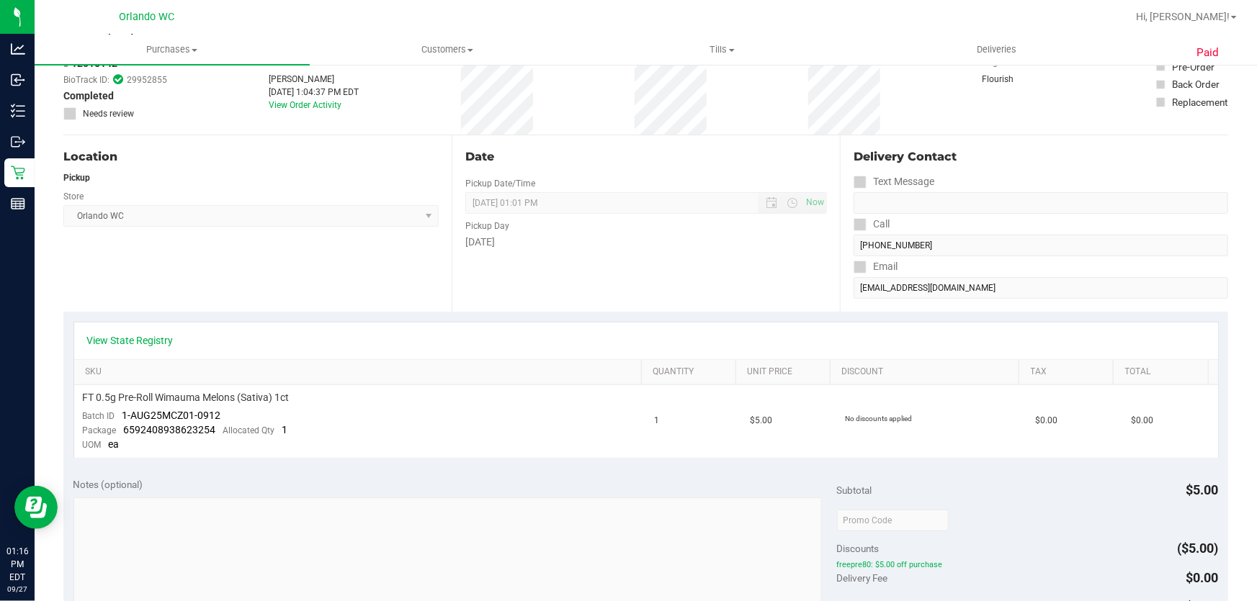
scroll to position [0, 0]
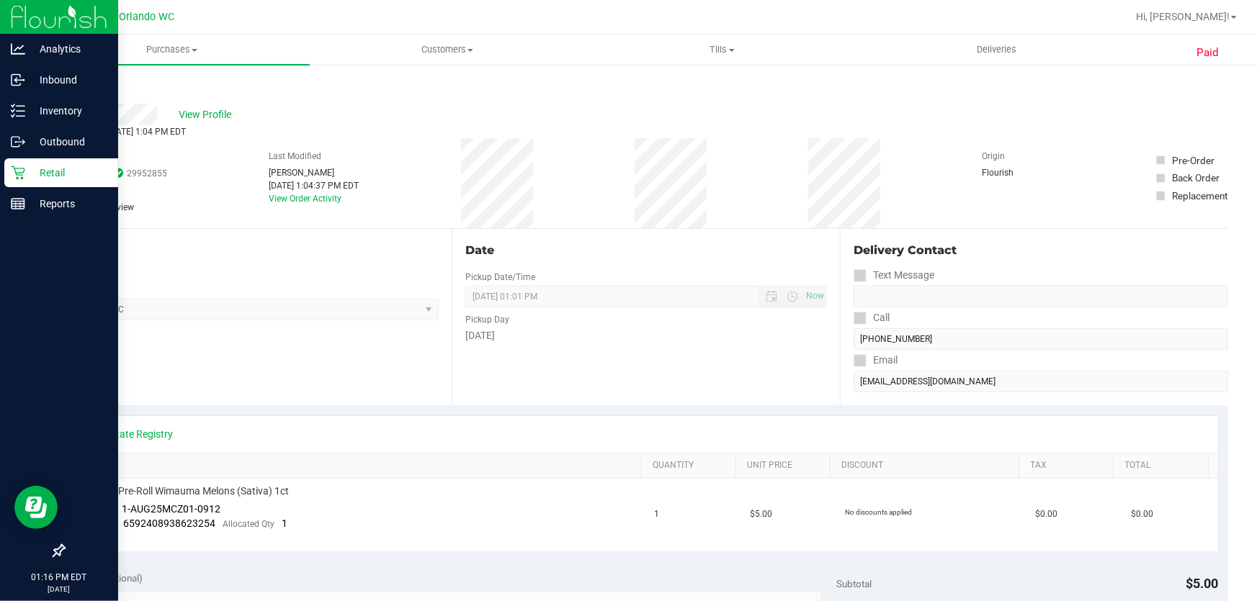
click at [50, 172] on p "Retail" at bounding box center [68, 172] width 86 height 17
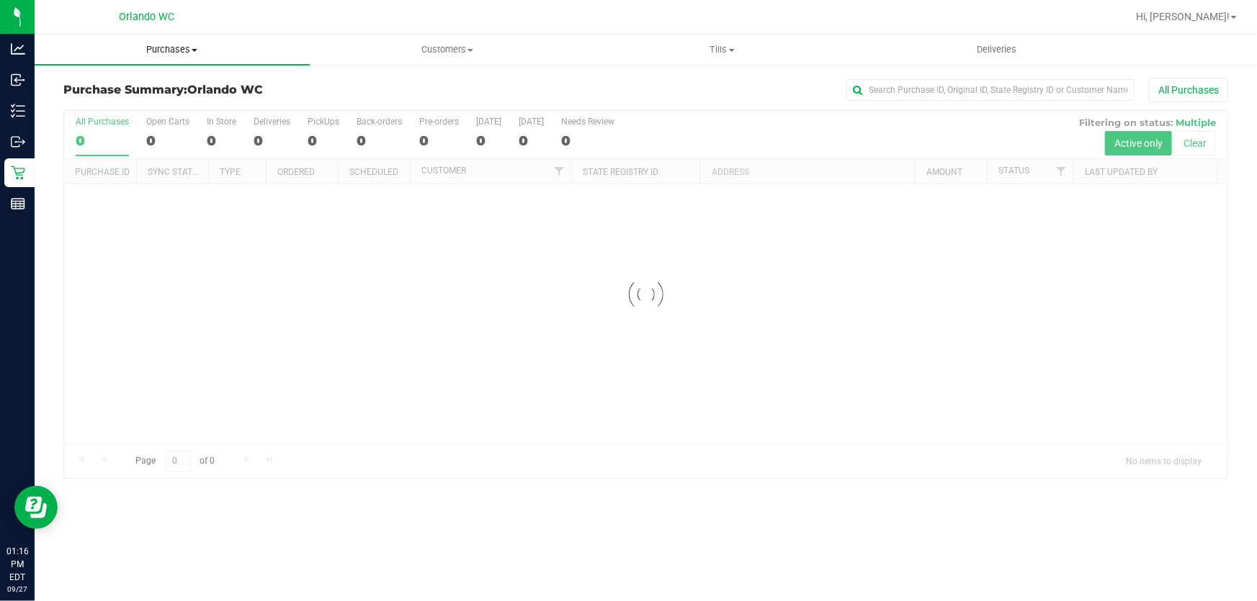
click at [169, 49] on span "Purchases" at bounding box center [172, 49] width 275 height 13
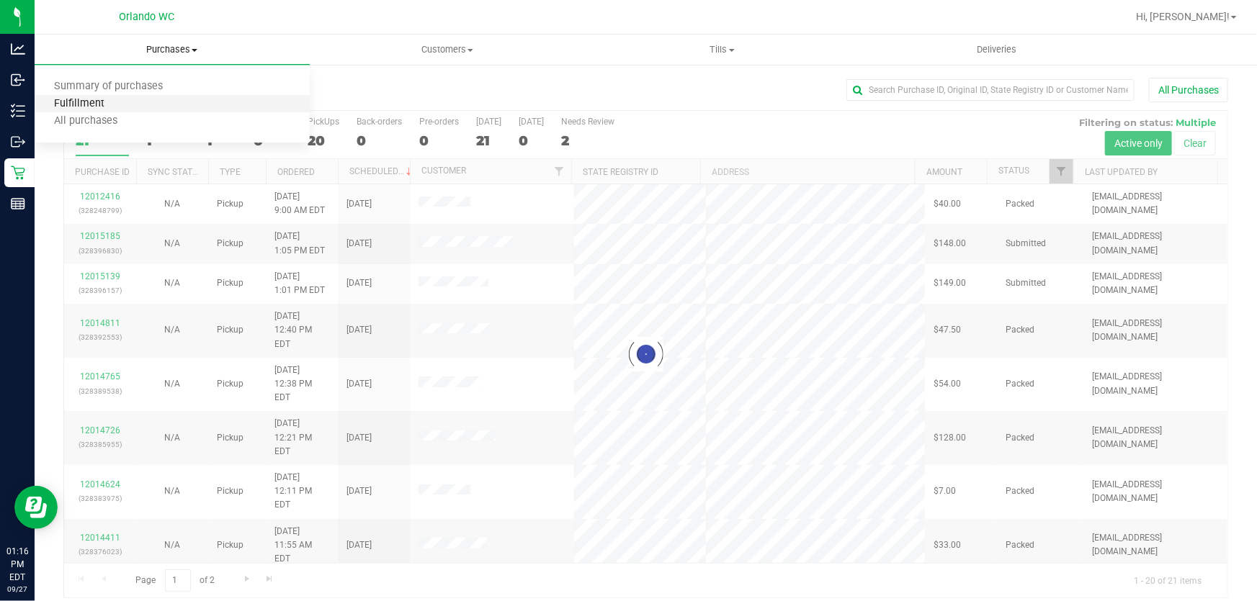
click at [100, 104] on span "Fulfillment" at bounding box center [79, 104] width 89 height 12
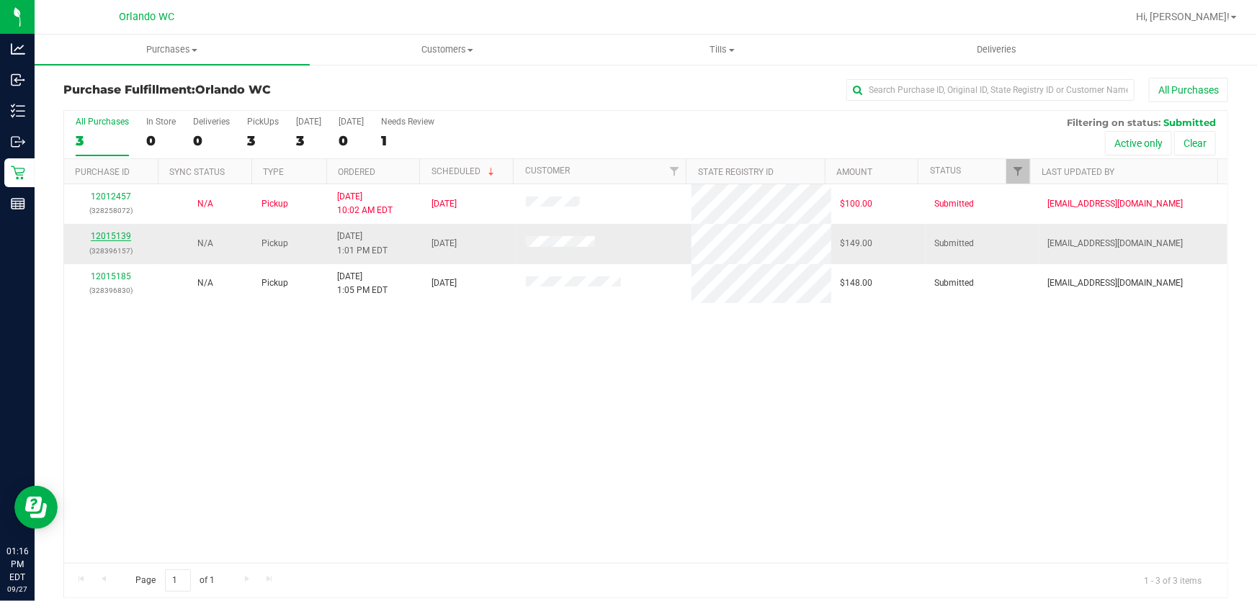
click at [112, 236] on link "12015139" at bounding box center [111, 236] width 40 height 10
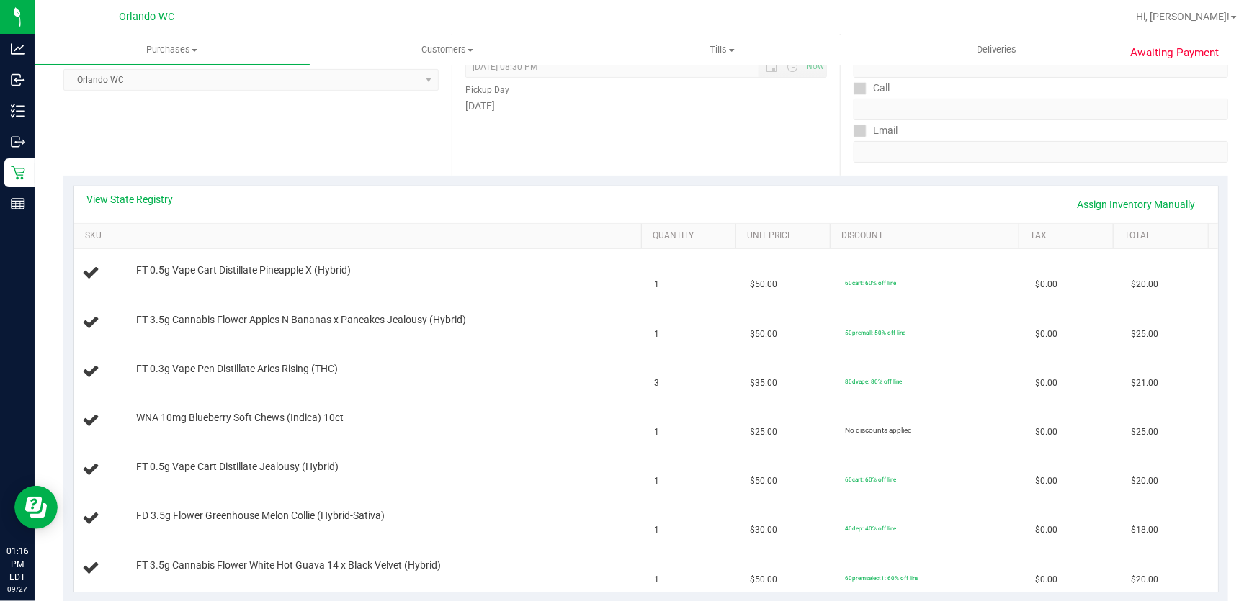
scroll to position [202, 0]
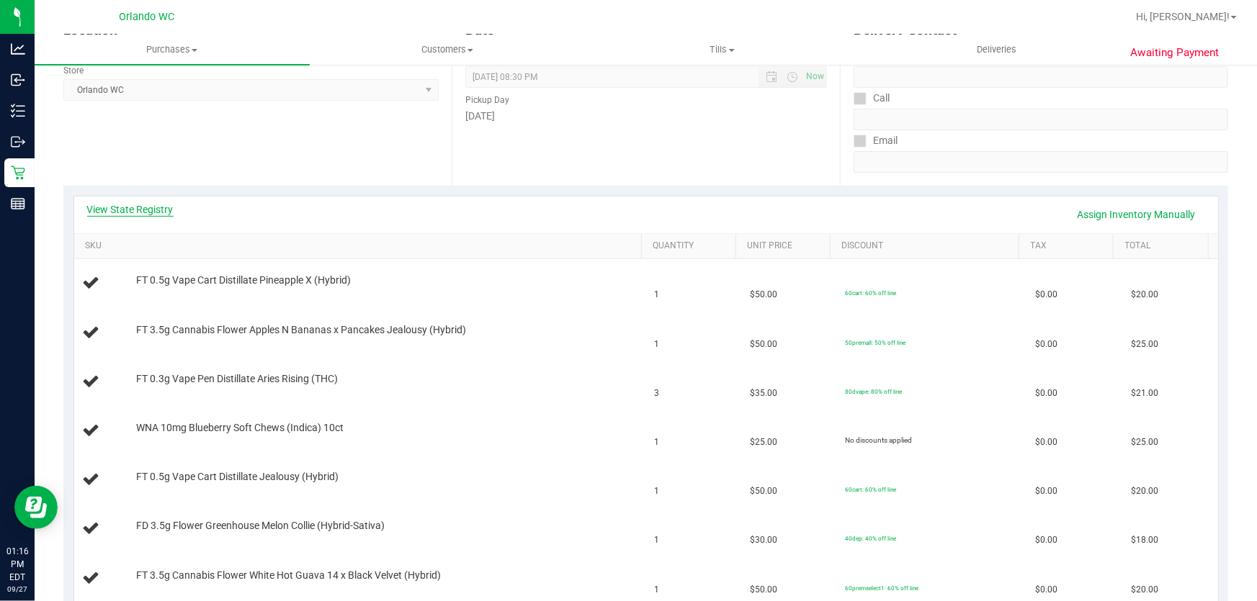
click at [152, 208] on link "View State Registry" at bounding box center [130, 209] width 86 height 14
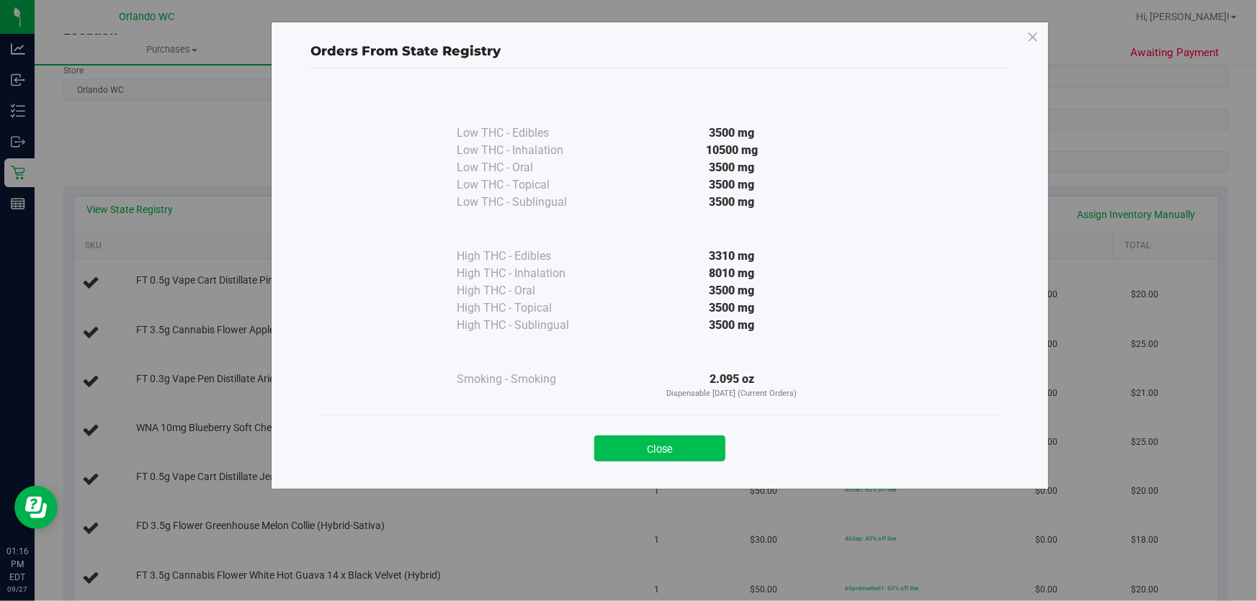
click at [686, 444] on button "Close" at bounding box center [659, 449] width 131 height 26
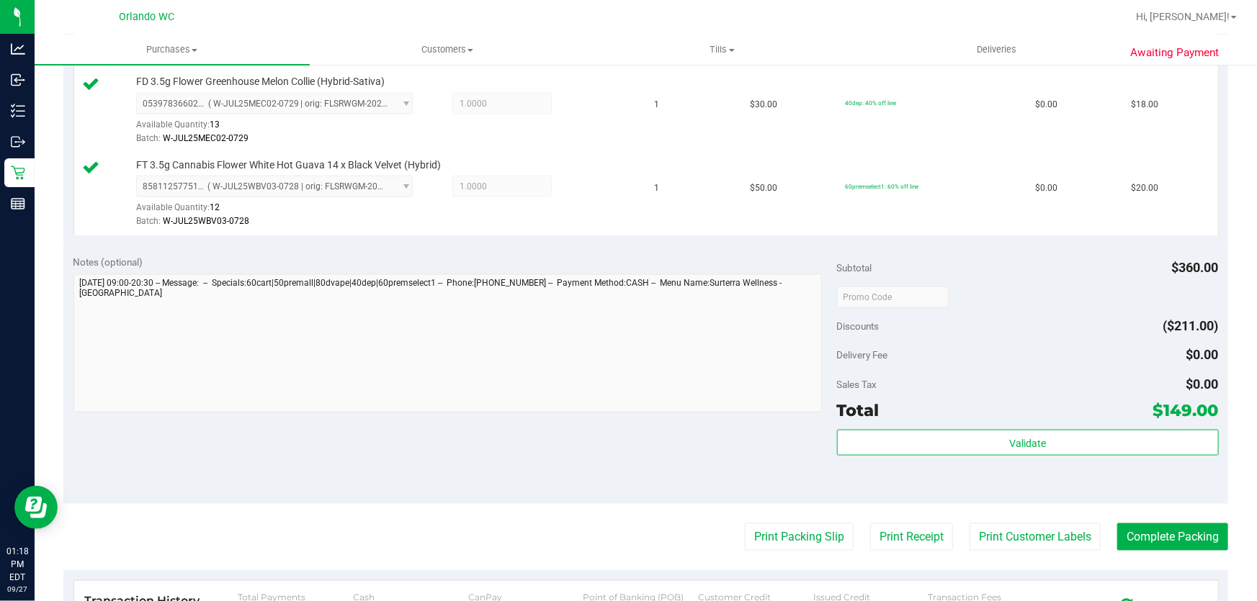
scroll to position [815, 0]
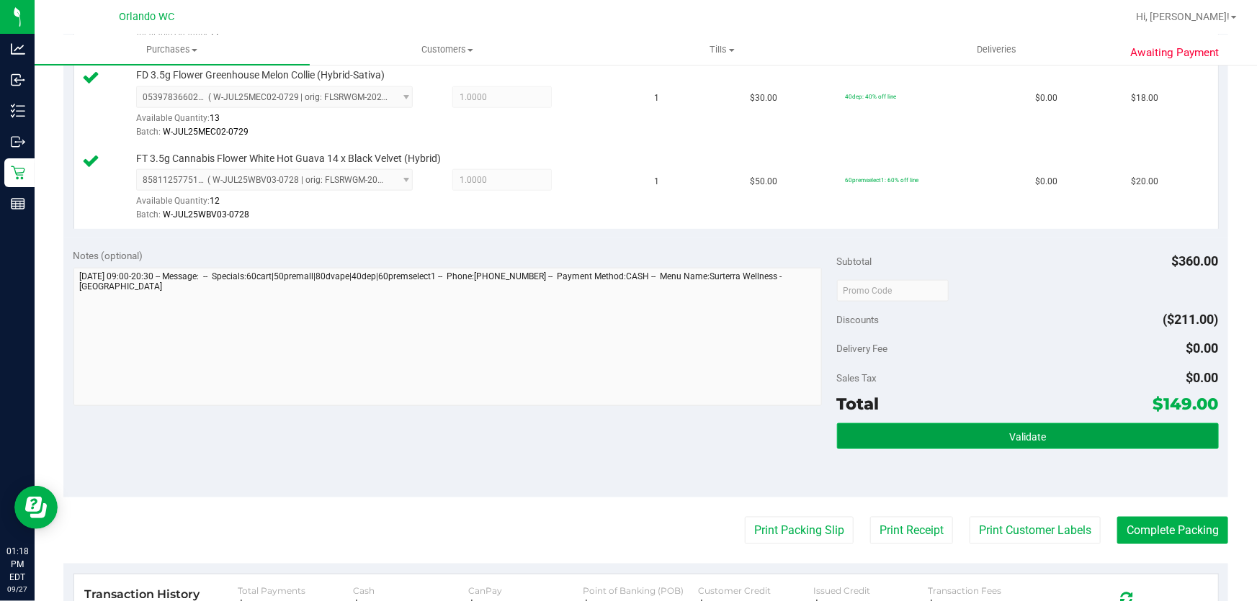
click at [1073, 431] on button "Validate" at bounding box center [1028, 436] width 382 height 26
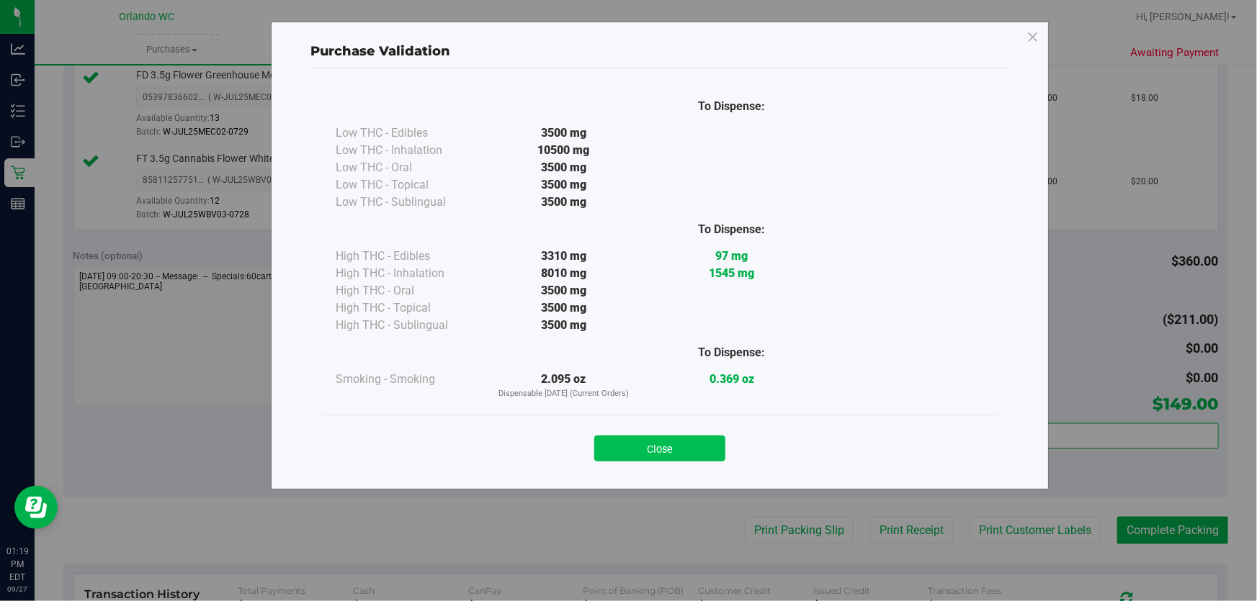
click at [691, 447] on button "Close" at bounding box center [659, 449] width 131 height 26
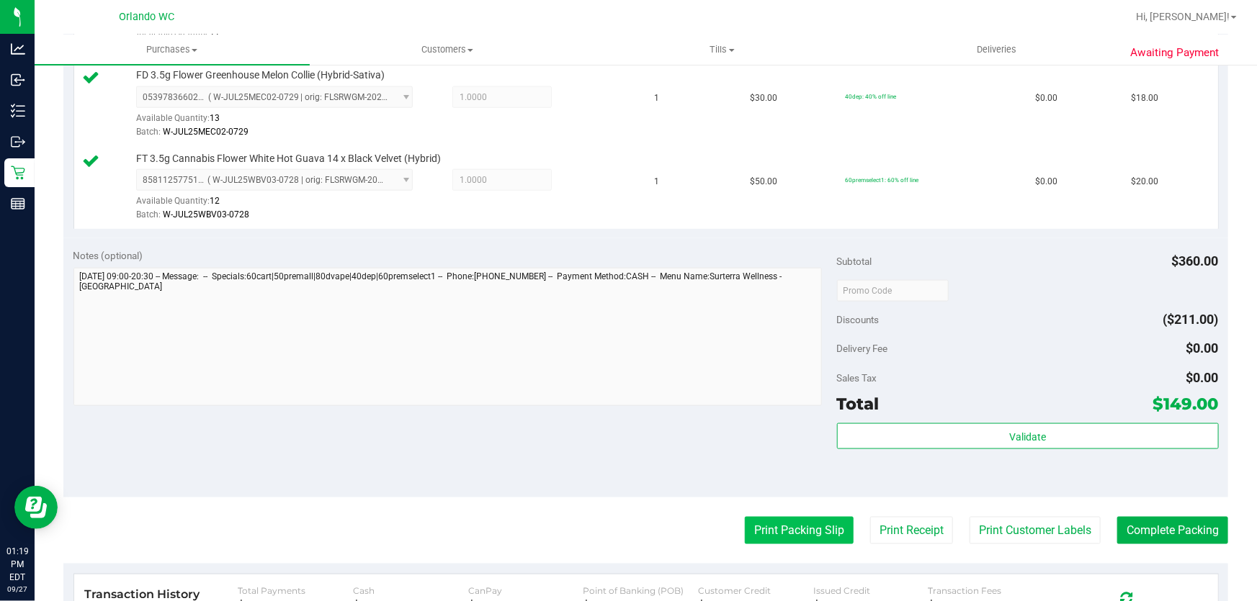
click at [807, 531] on button "Print Packing Slip" at bounding box center [799, 530] width 109 height 27
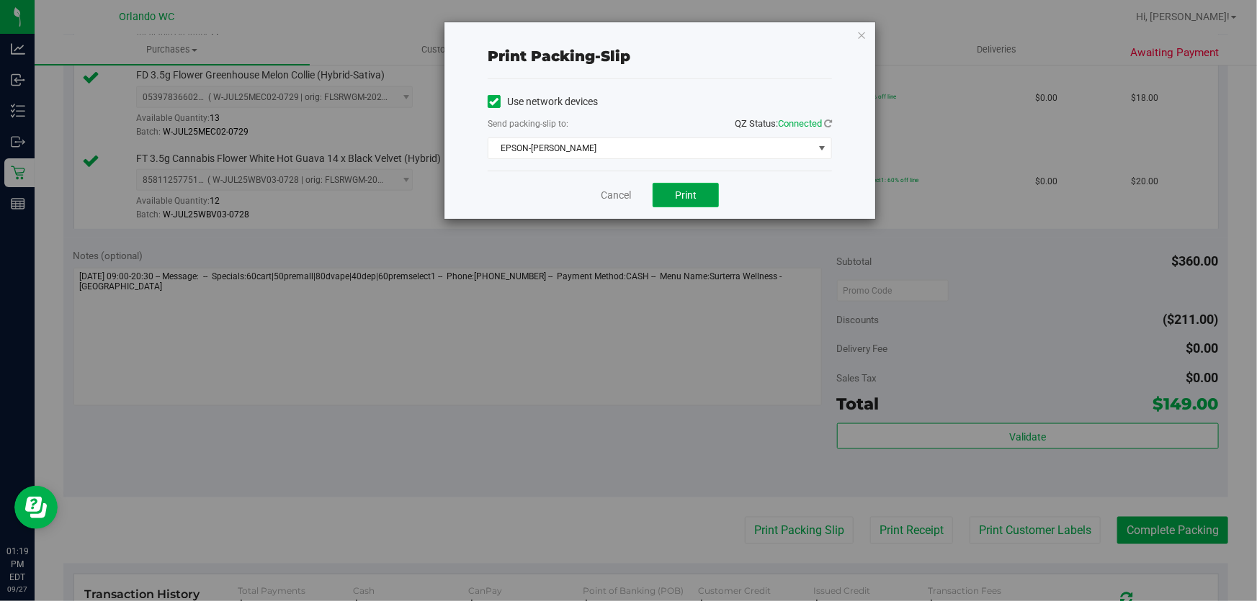
click at [691, 194] on span "Print" at bounding box center [686, 195] width 22 height 12
click at [615, 192] on link "Cancel" at bounding box center [616, 195] width 30 height 15
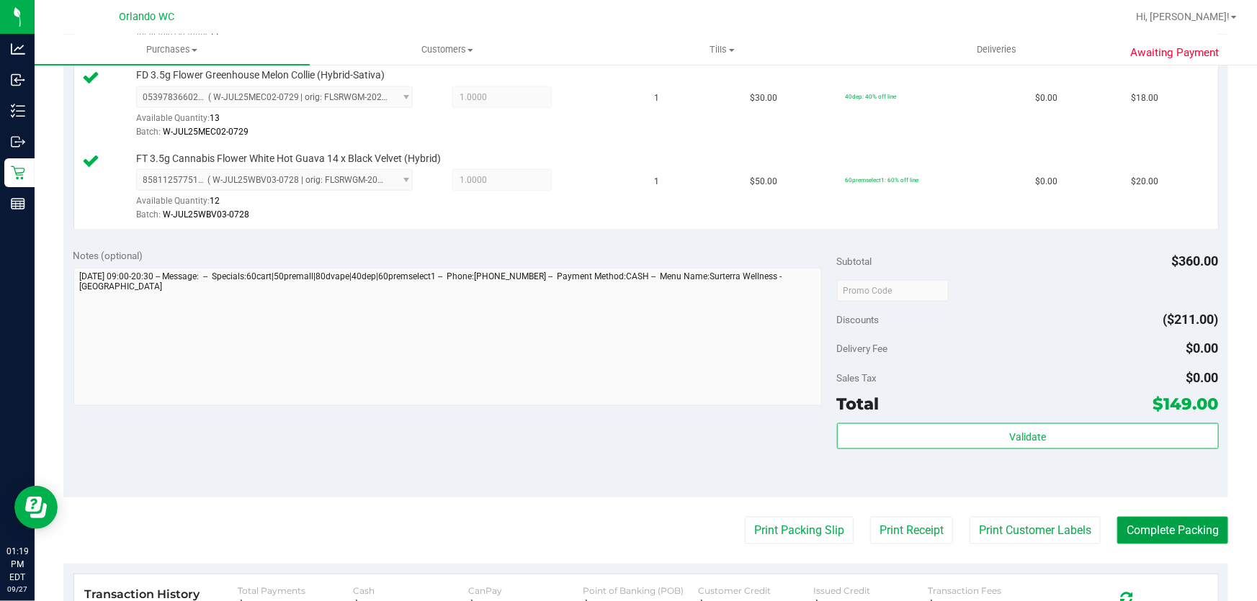
click at [1172, 540] on button "Complete Packing" at bounding box center [1172, 530] width 111 height 27
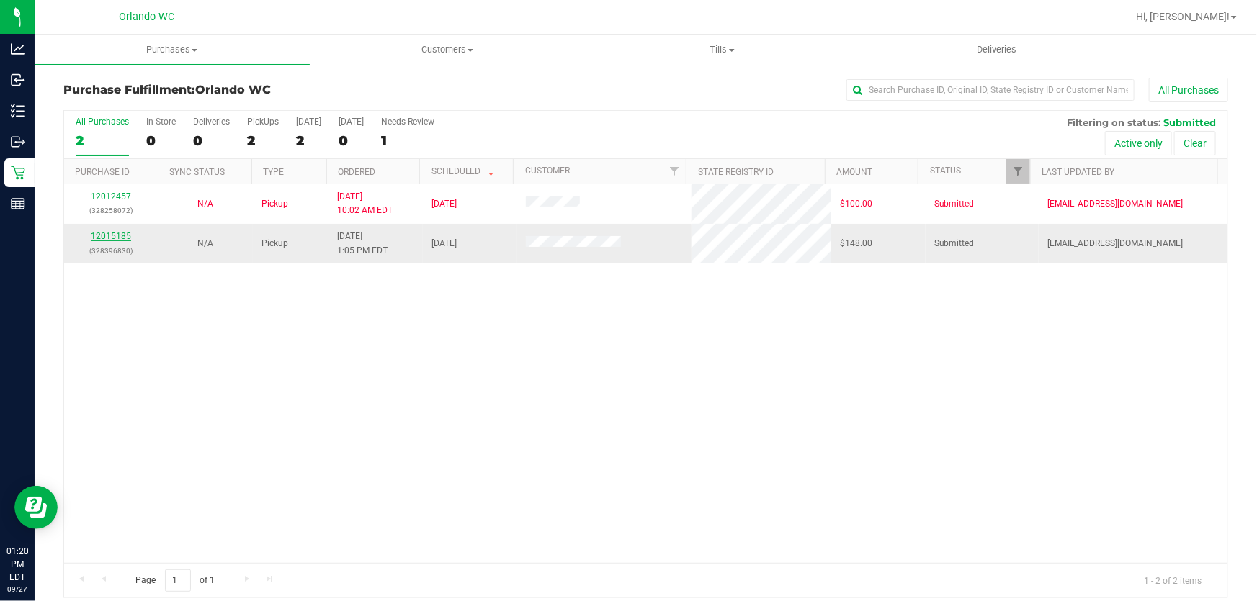
click at [107, 234] on link "12015185" at bounding box center [111, 236] width 40 height 10
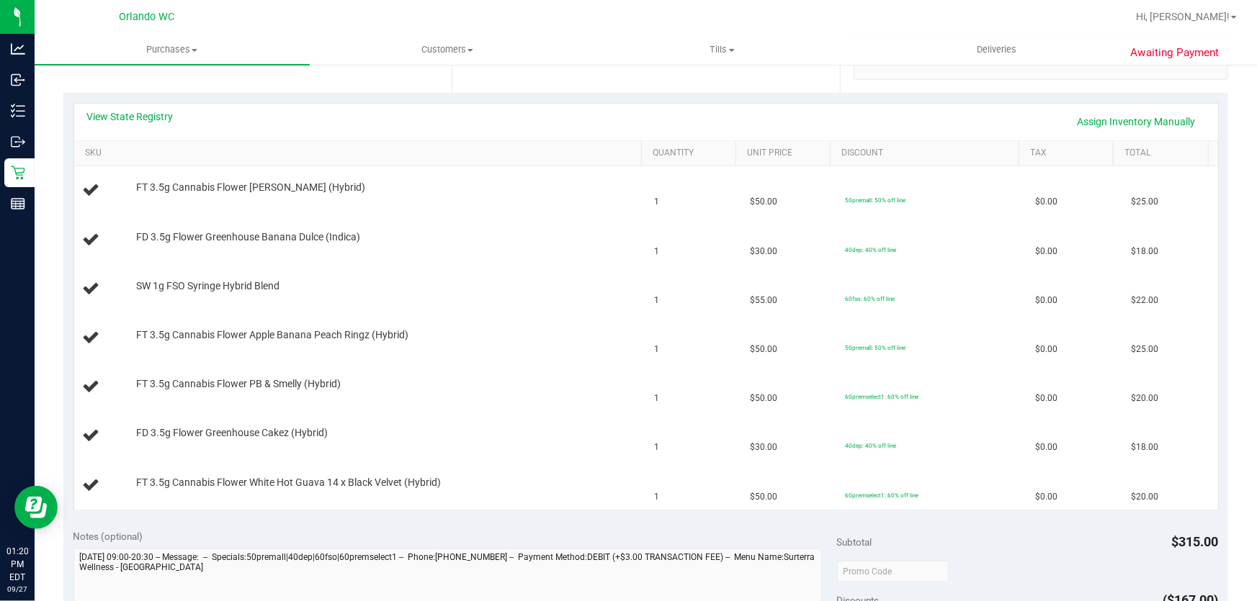
scroll to position [302, 0]
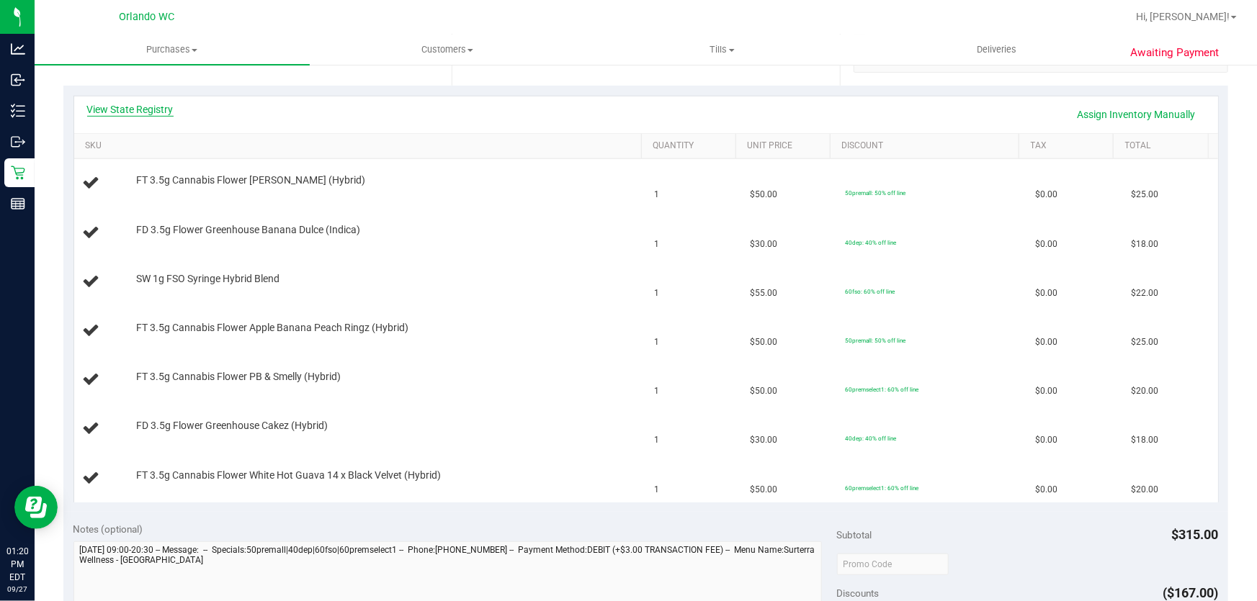
click at [159, 109] on link "View State Registry" at bounding box center [130, 109] width 86 height 14
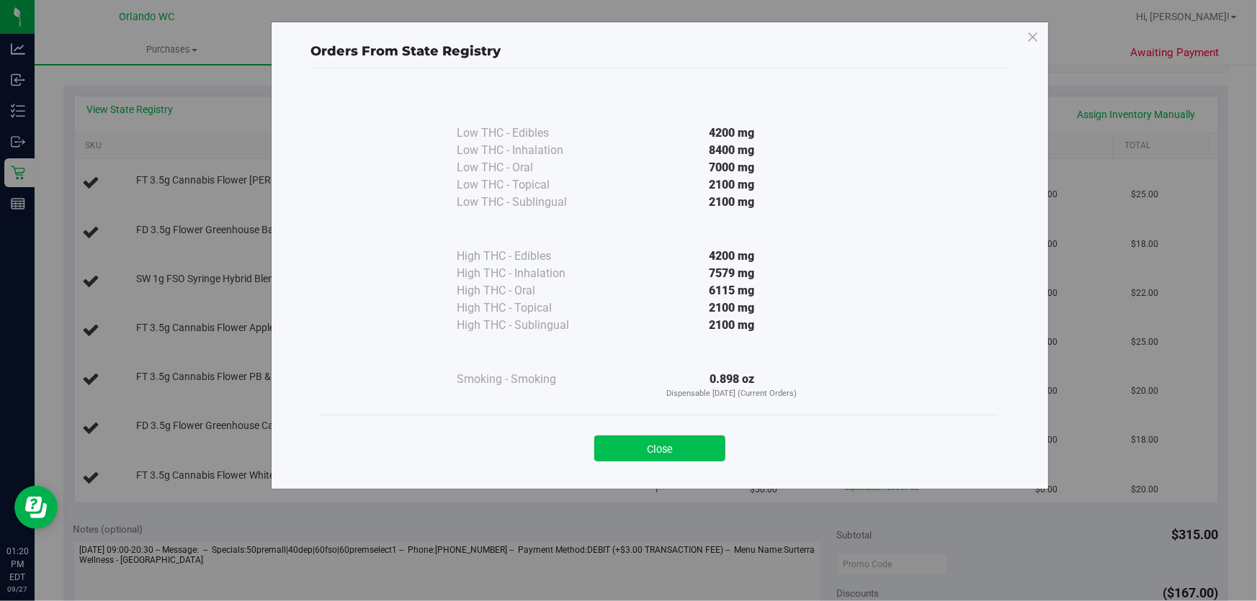
click at [669, 446] on button "Close" at bounding box center [659, 449] width 131 height 26
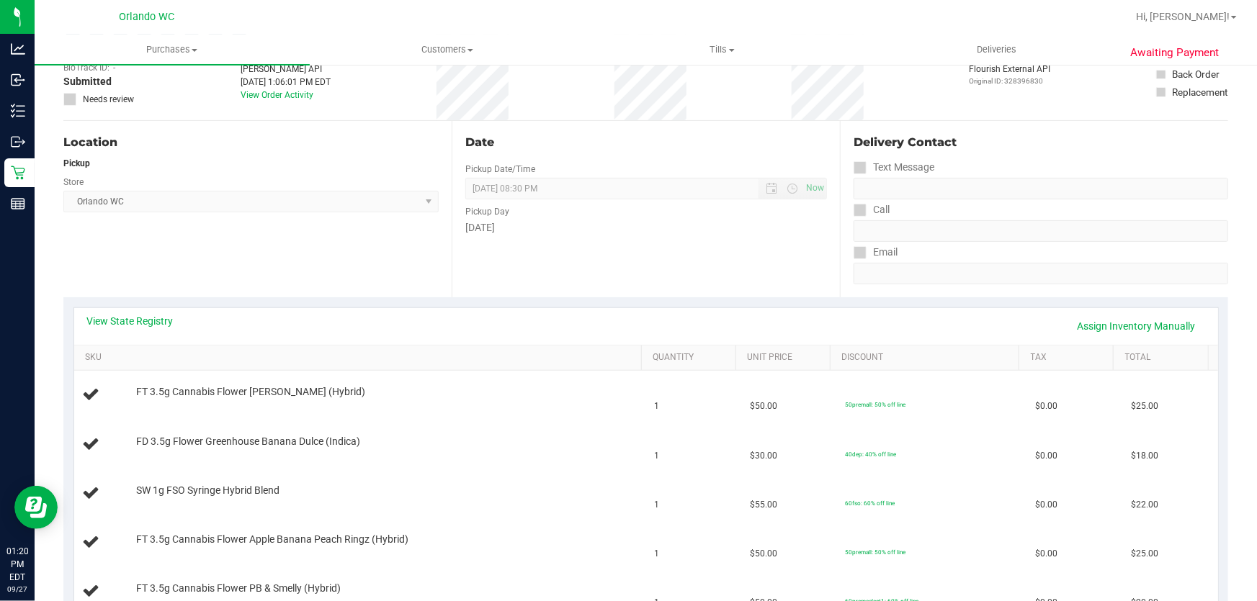
scroll to position [89, 0]
click at [164, 323] on link "View State Registry" at bounding box center [130, 322] width 86 height 14
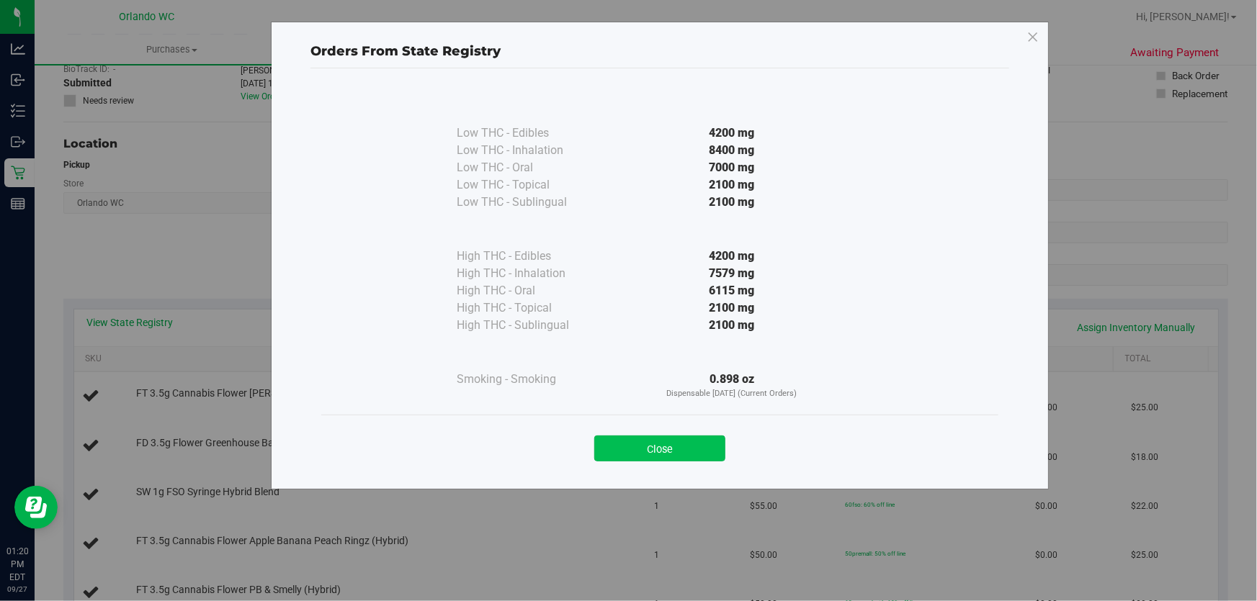
click at [671, 447] on button "Close" at bounding box center [659, 449] width 131 height 26
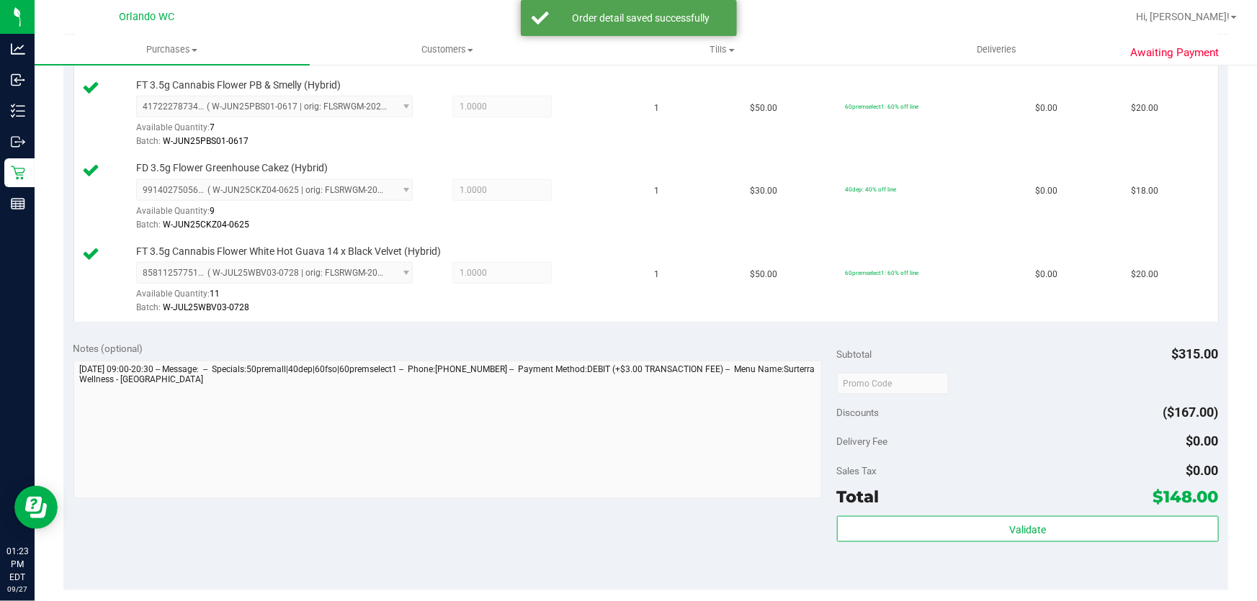
scroll to position [797, 0]
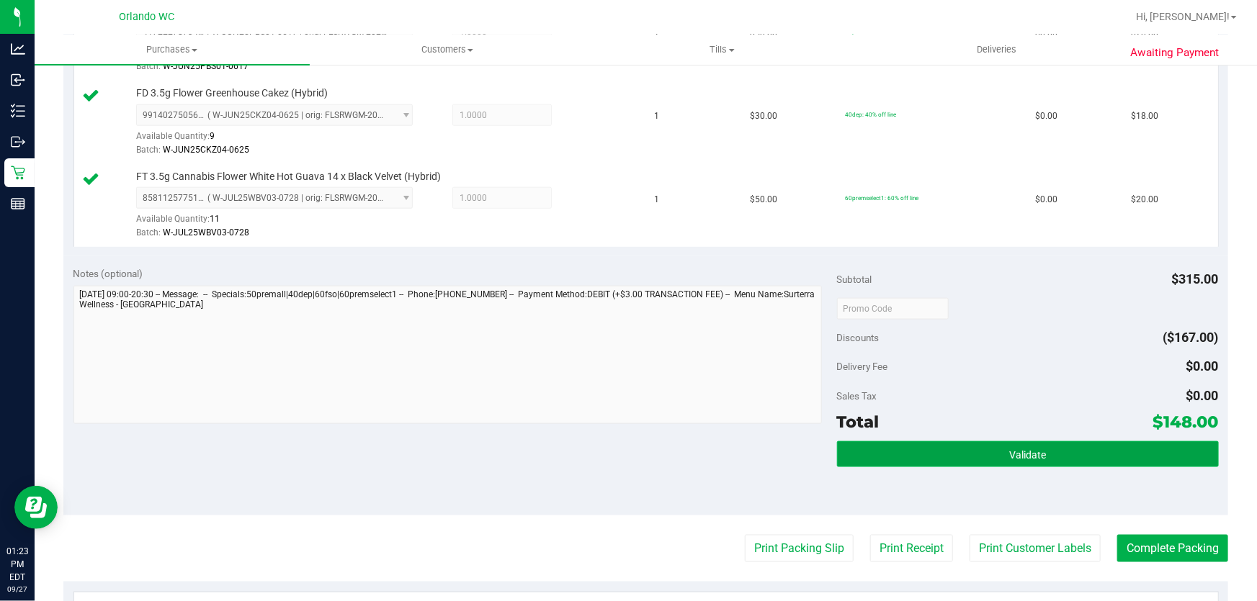
click at [1021, 457] on span "Validate" at bounding box center [1027, 455] width 37 height 12
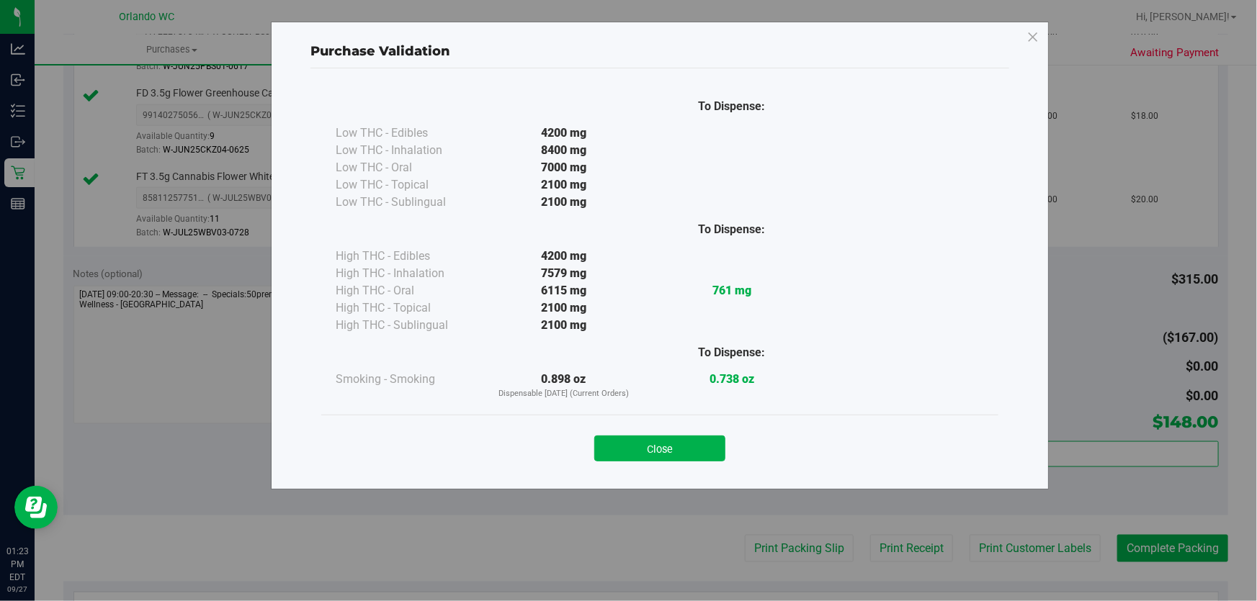
drag, startPoint x: 657, startPoint y: 439, endPoint x: 816, endPoint y: 507, distance: 173.0
click at [657, 443] on button "Close" at bounding box center [659, 449] width 131 height 26
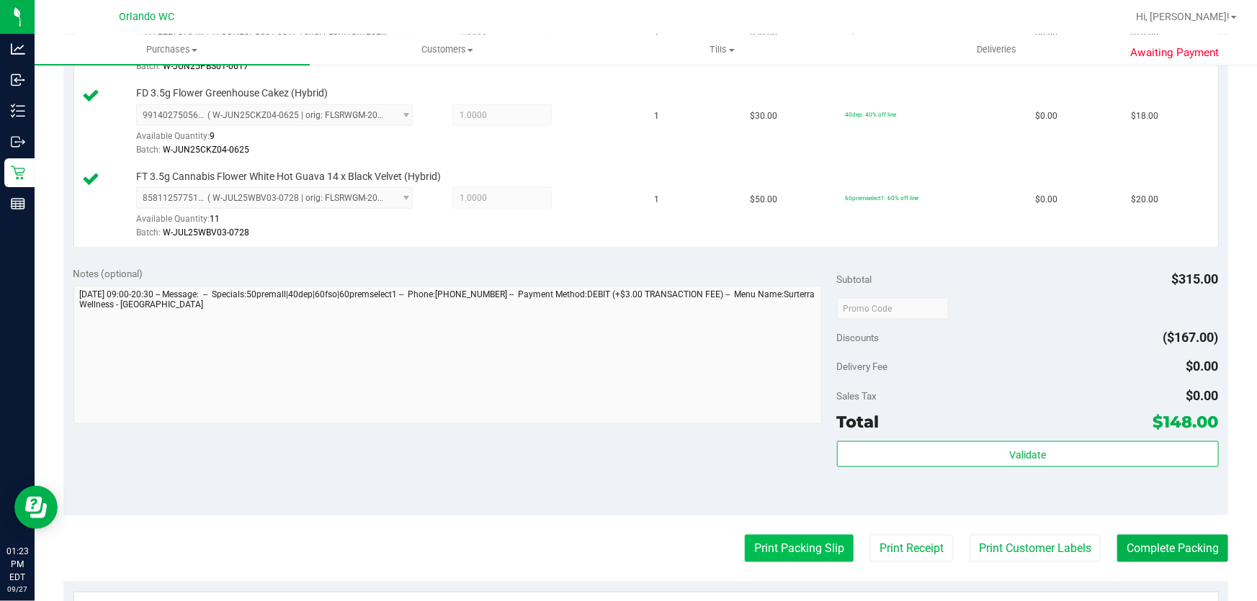
click at [799, 542] on button "Print Packing Slip" at bounding box center [799, 548] width 109 height 27
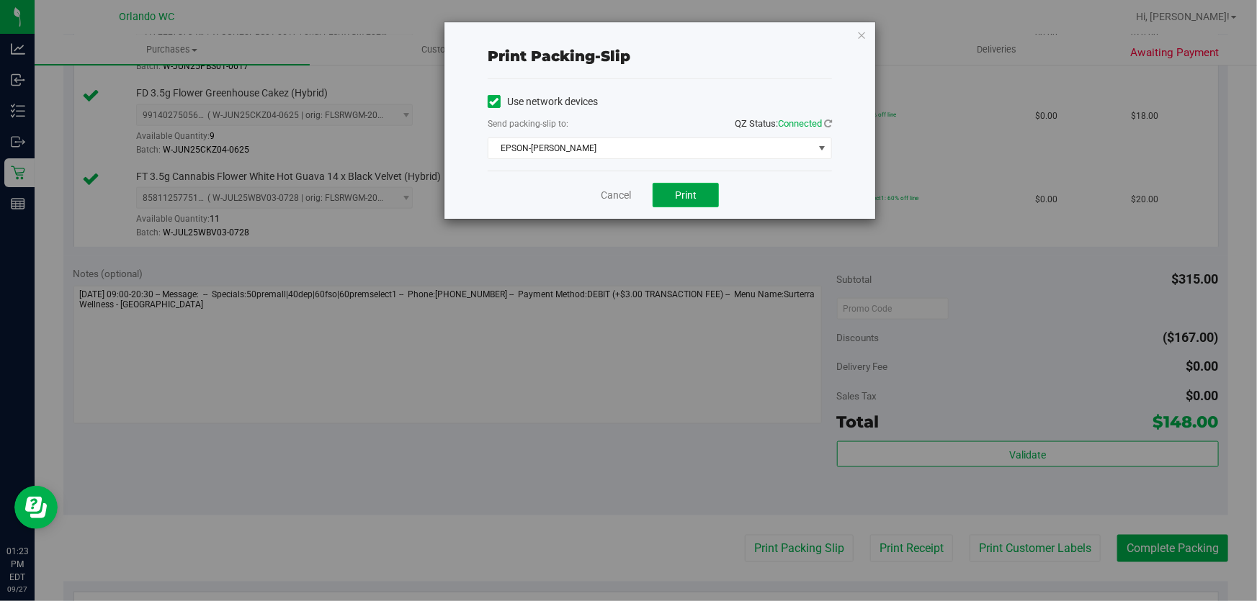
click at [683, 190] on span "Print" at bounding box center [686, 195] width 22 height 12
click at [621, 192] on link "Cancel" at bounding box center [616, 195] width 30 height 15
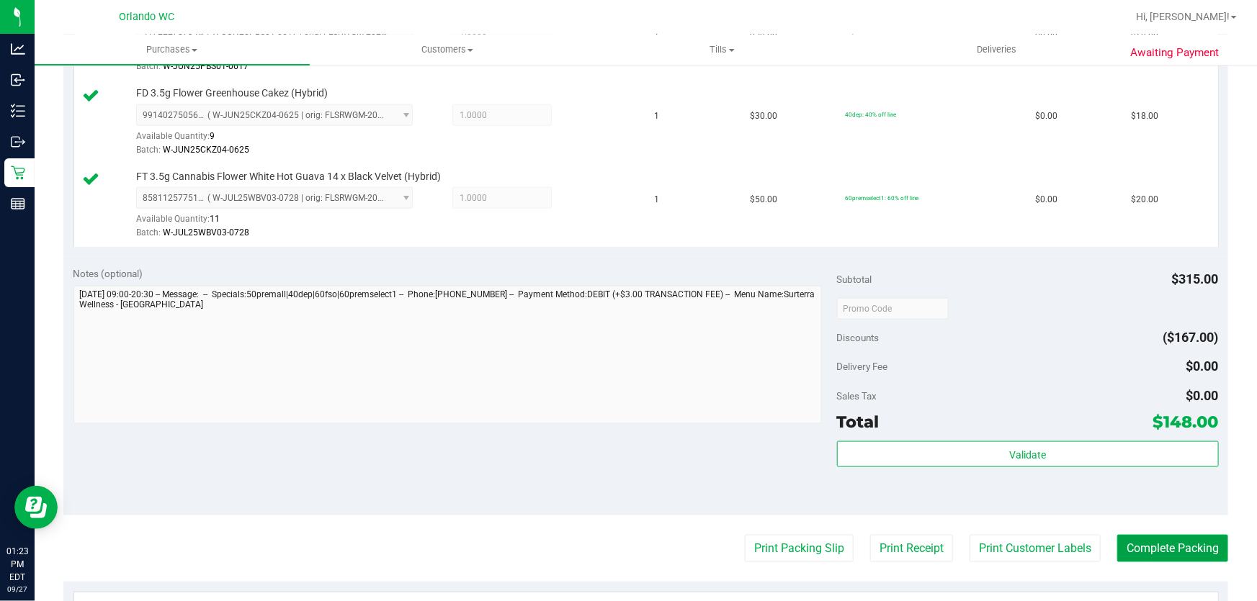
click at [1182, 541] on button "Complete Packing" at bounding box center [1172, 548] width 111 height 27
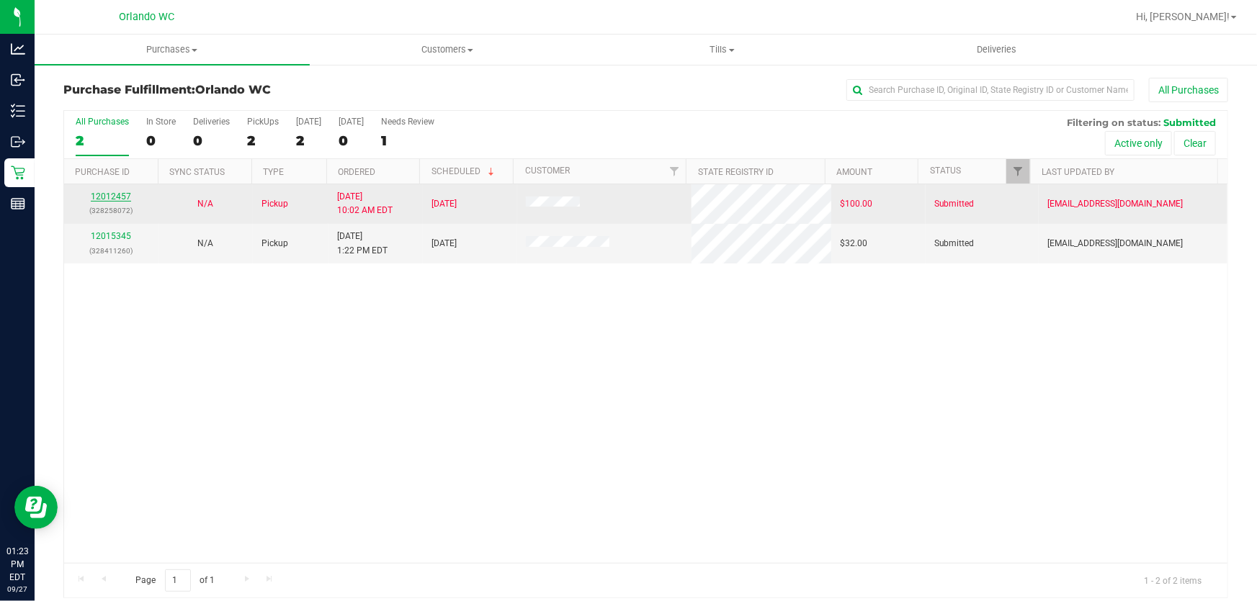
click at [120, 194] on link "12012457" at bounding box center [111, 197] width 40 height 10
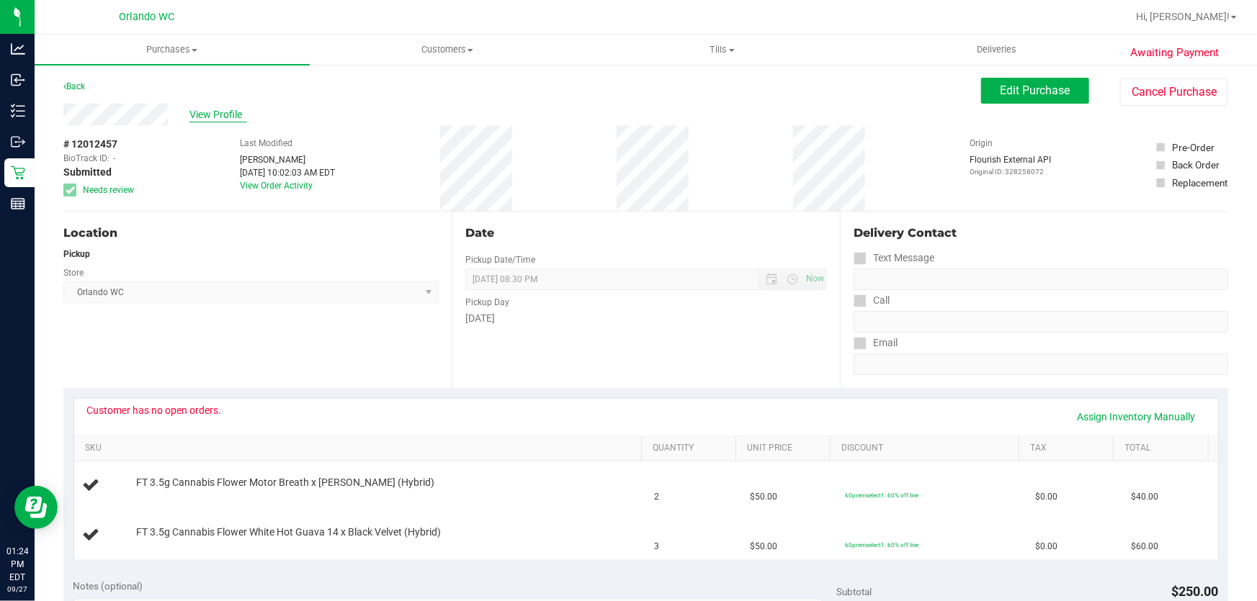
click at [230, 112] on span "View Profile" at bounding box center [218, 114] width 58 height 15
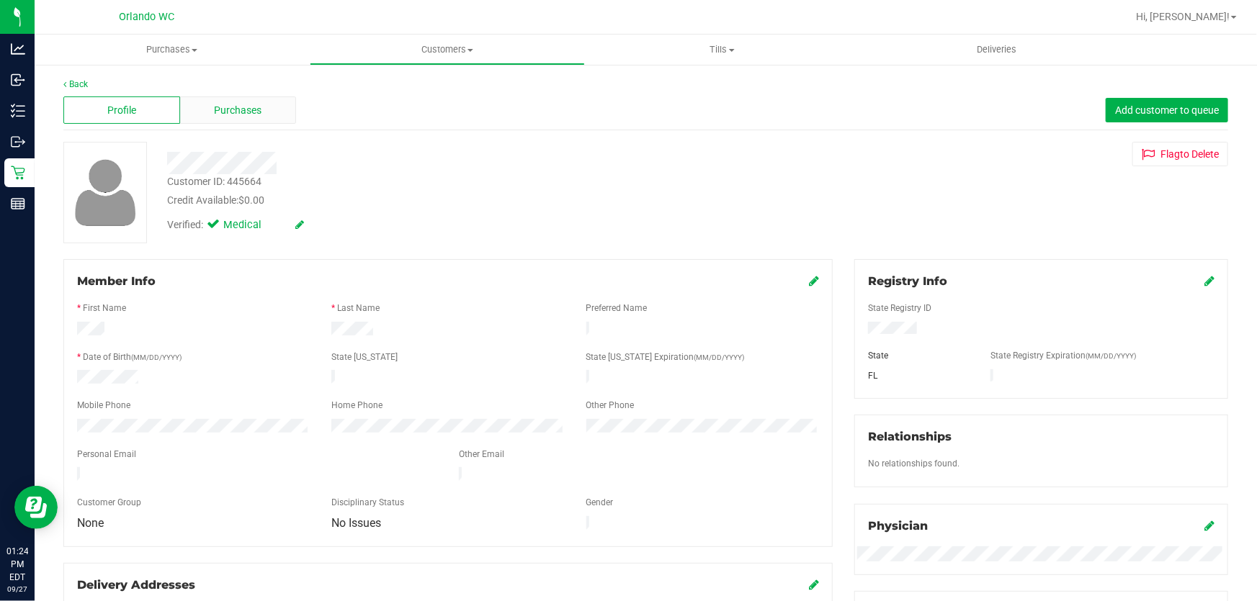
click at [264, 113] on div "Purchases" at bounding box center [238, 110] width 117 height 27
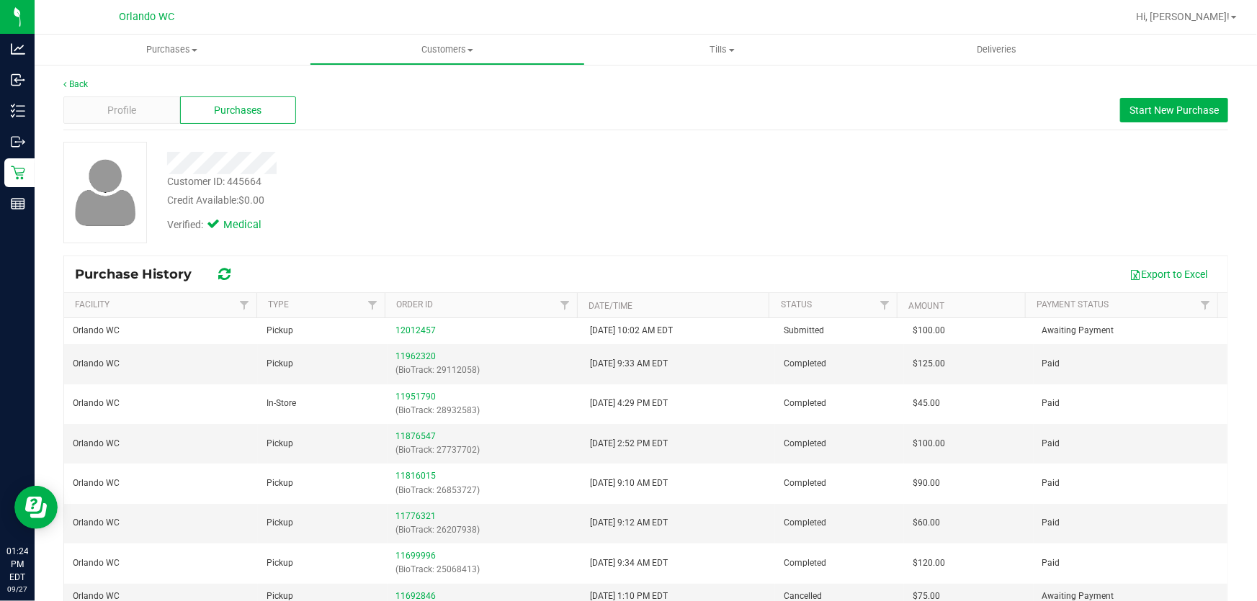
click at [73, 78] on div "Back" at bounding box center [645, 84] width 1165 height 13
click at [78, 81] on link "Back" at bounding box center [75, 84] width 24 height 10
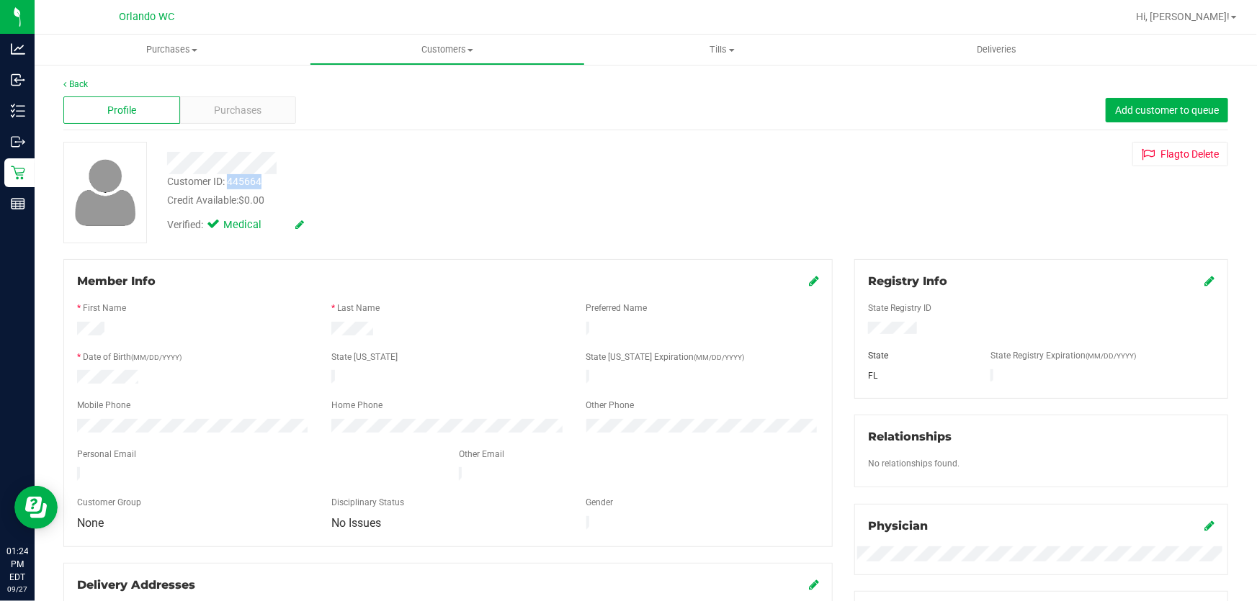
drag, startPoint x: 266, startPoint y: 184, endPoint x: 230, endPoint y: 184, distance: 36.0
click at [230, 184] on div "Customer ID: 445664 Credit Available: $0.00" at bounding box center [452, 191] width 593 height 34
copy div "445664"
click at [247, 111] on span "Purchases" at bounding box center [239, 110] width 48 height 15
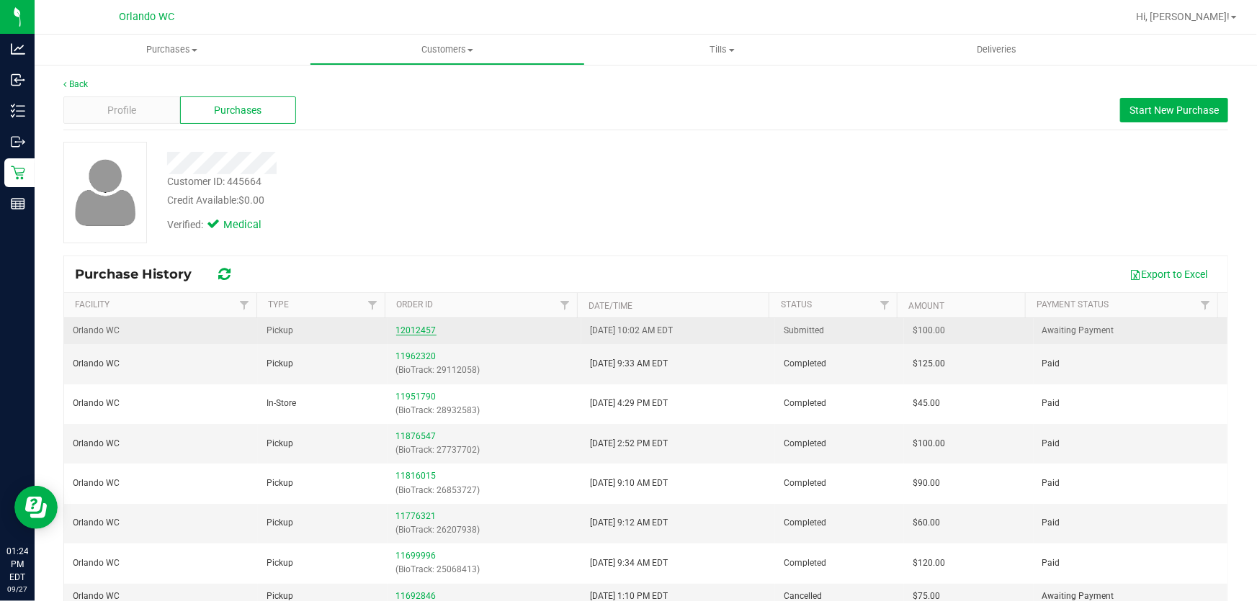
click at [411, 331] on link "12012457" at bounding box center [416, 331] width 40 height 10
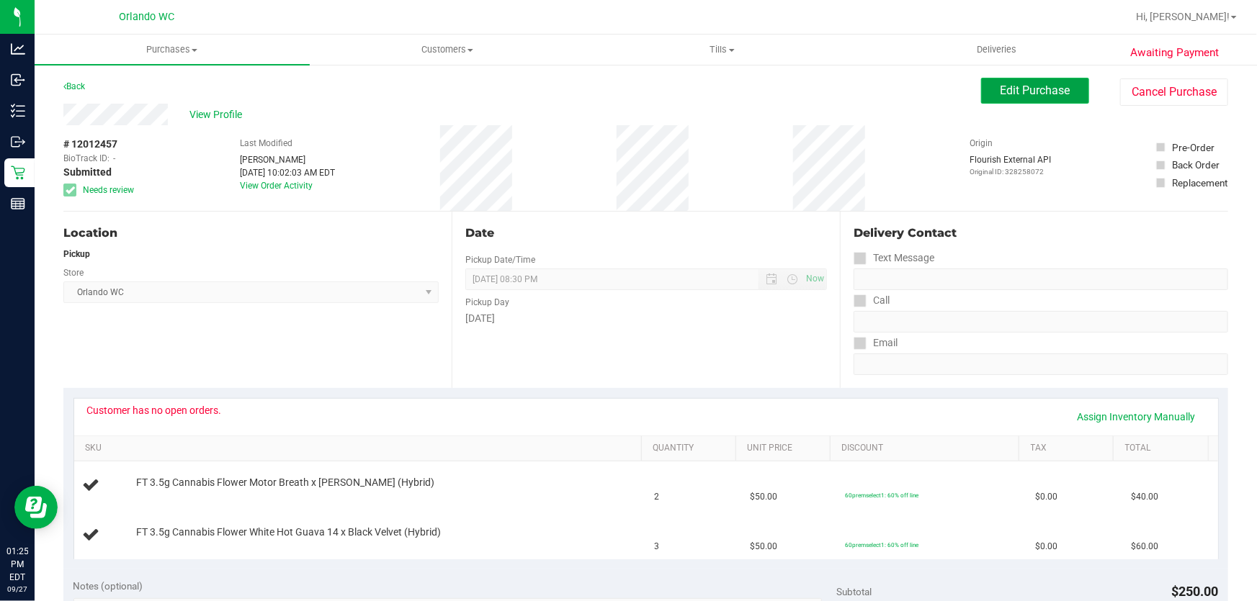
click at [1033, 88] on span "Edit Purchase" at bounding box center [1035, 91] width 70 height 14
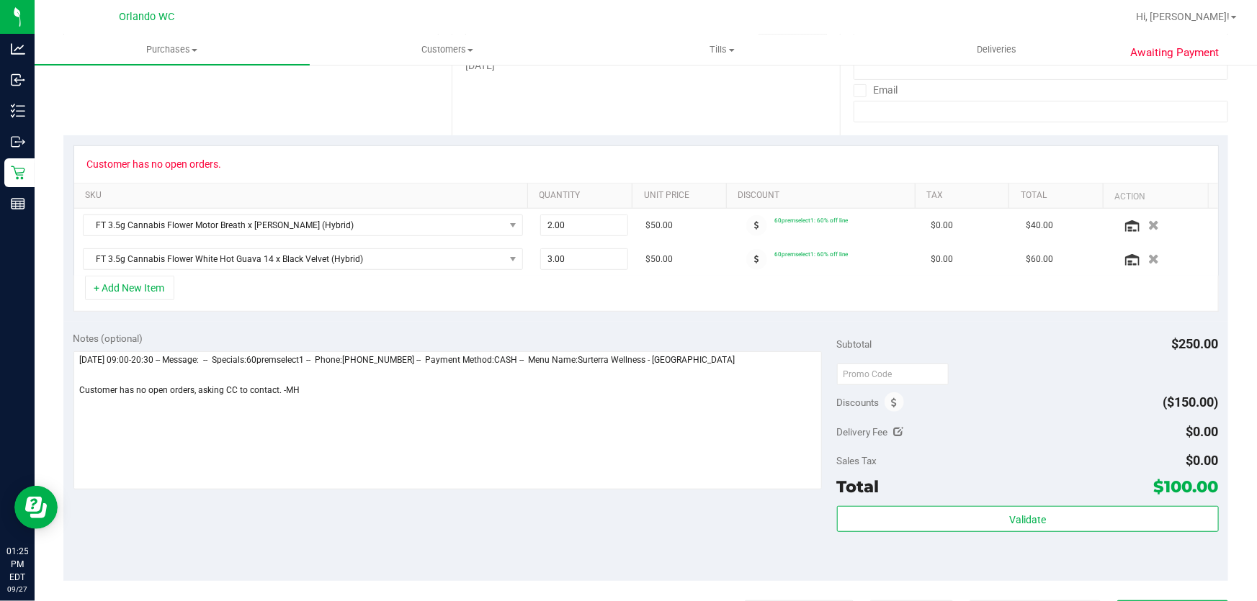
scroll to position [275, 0]
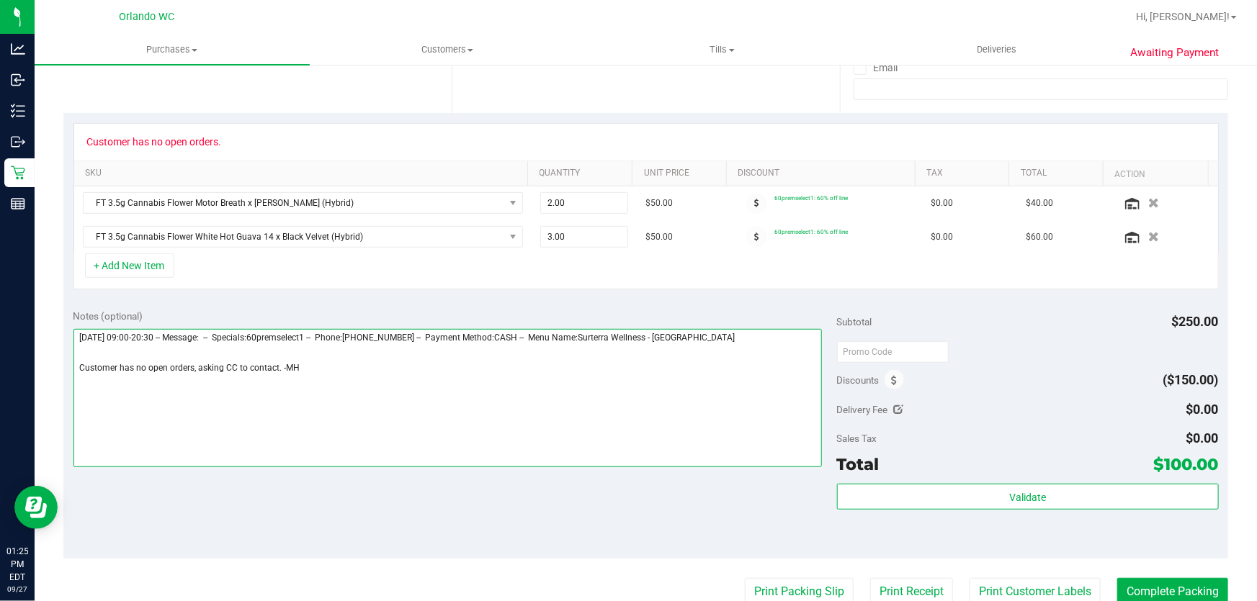
click at [357, 364] on textarea at bounding box center [447, 398] width 749 height 138
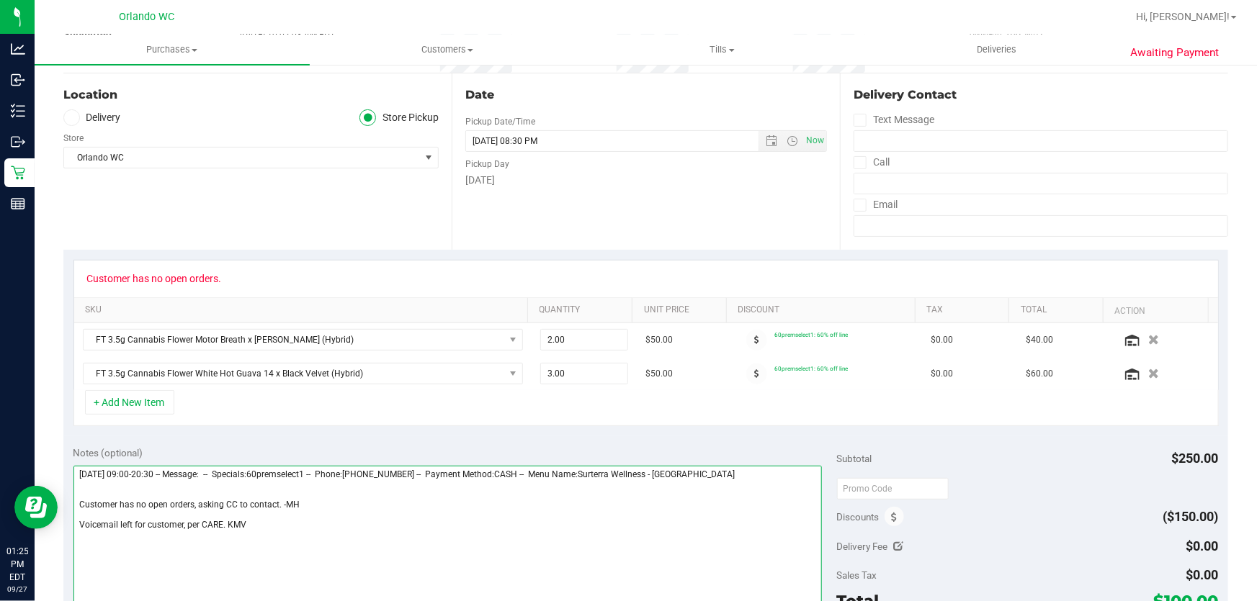
scroll to position [0, 0]
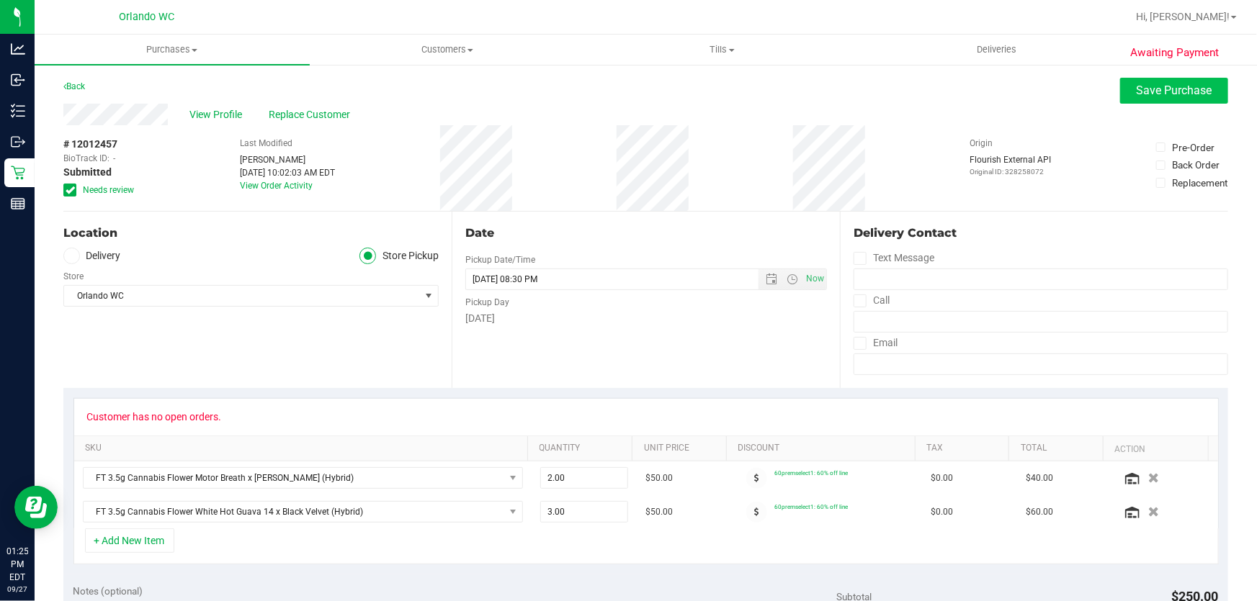
type textarea "Saturday 09/27/2025 09:00-20:30 -- Message: -- Specials:60premselect1 -- Phone:…"
click at [1143, 84] on span "Save Purchase" at bounding box center [1174, 91] width 76 height 14
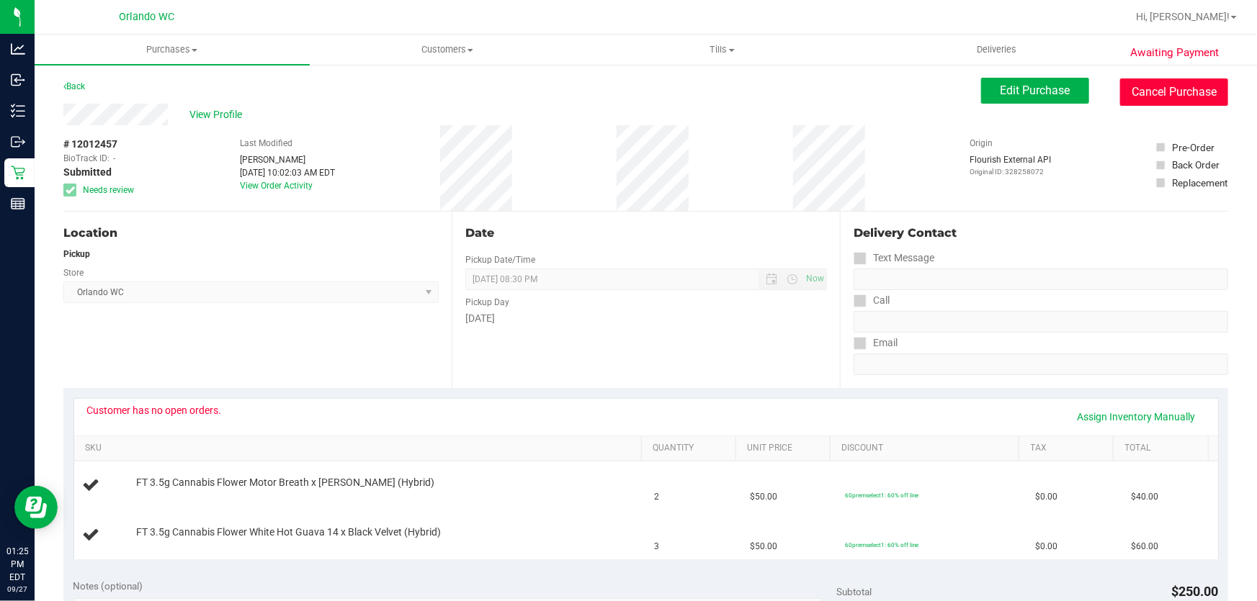
click at [1188, 94] on button "Cancel Purchase" at bounding box center [1174, 91] width 108 height 27
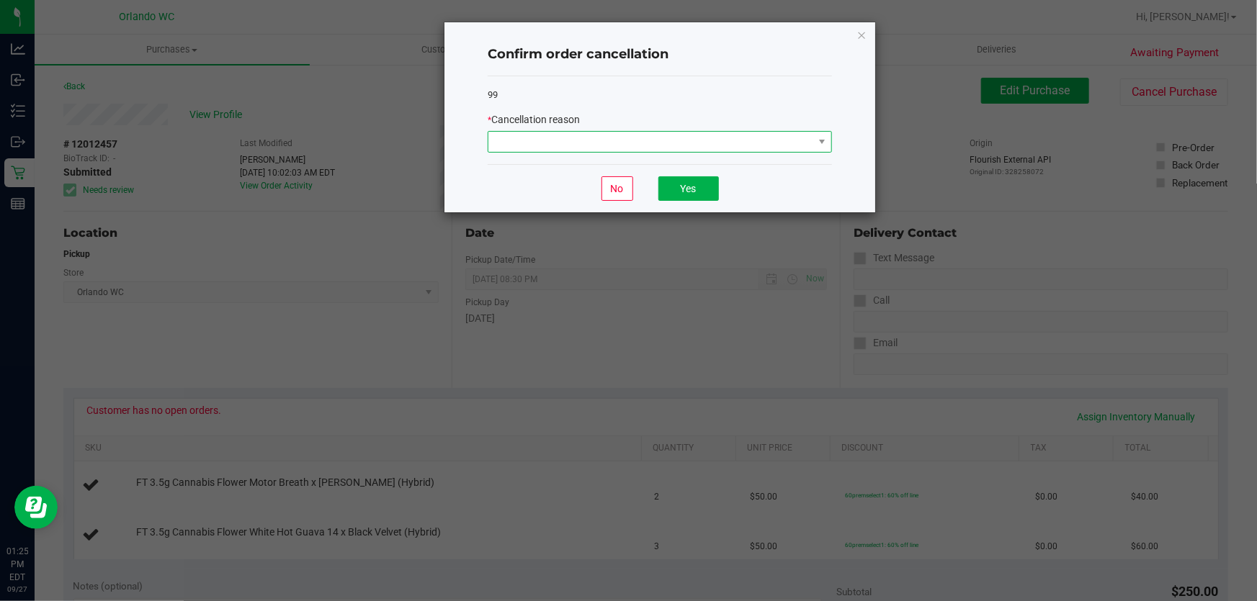
click at [795, 143] on span at bounding box center [650, 142] width 325 height 20
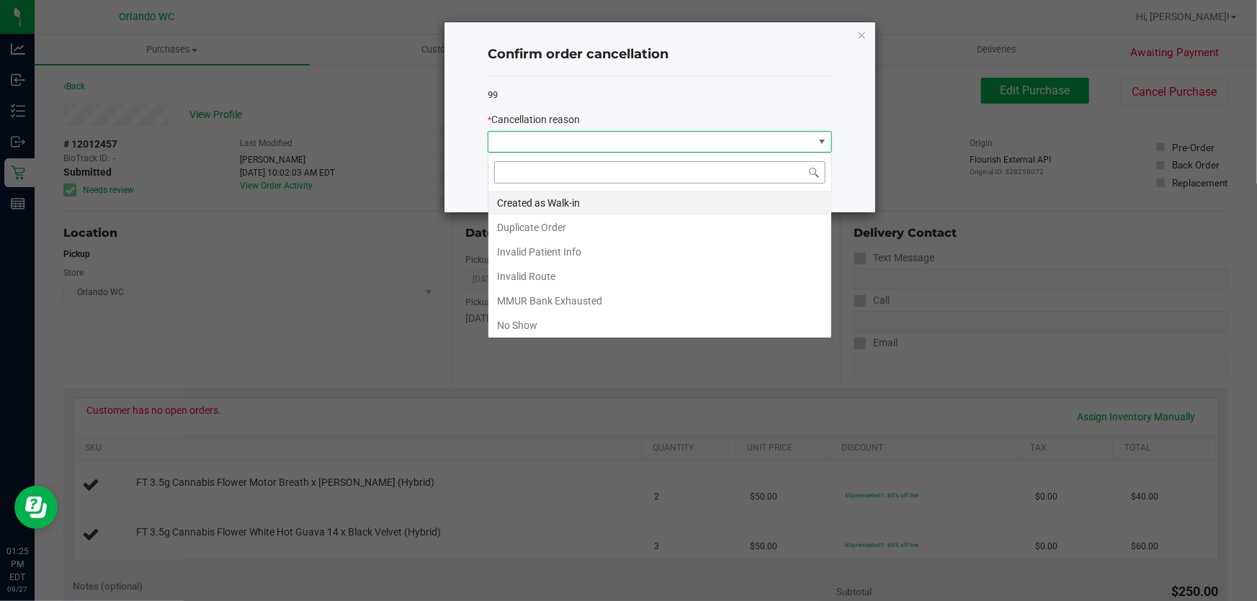
scroll to position [22, 344]
click at [594, 302] on li "MMUR Bank Exhausted" at bounding box center [659, 301] width 343 height 24
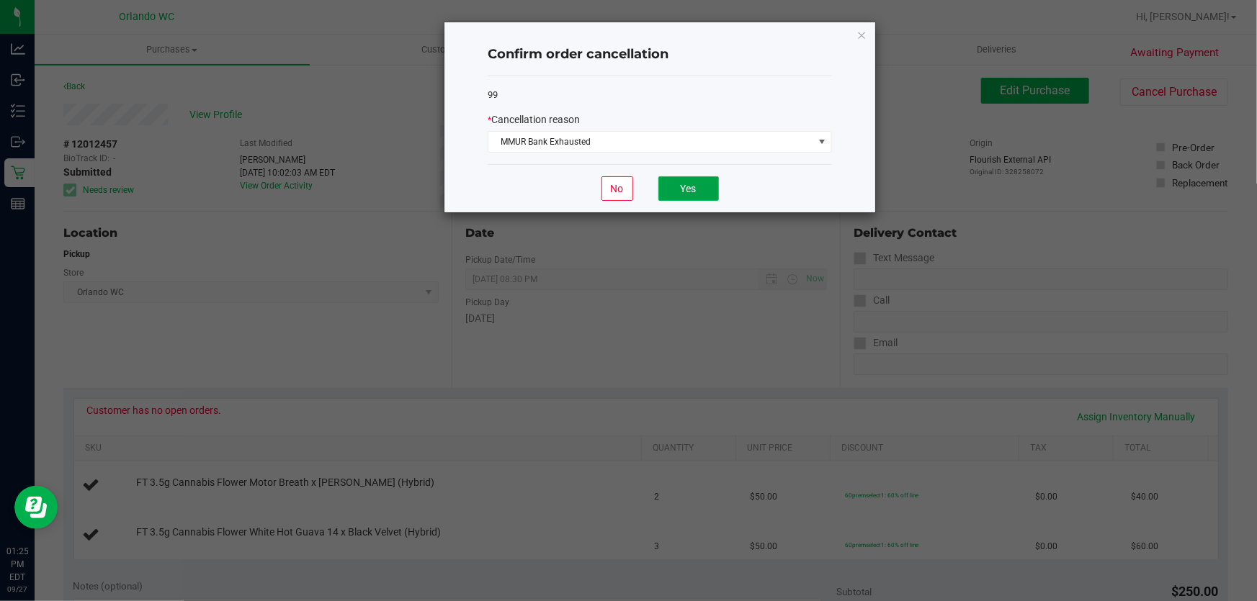
click at [701, 188] on button "Yes" at bounding box center [688, 188] width 60 height 24
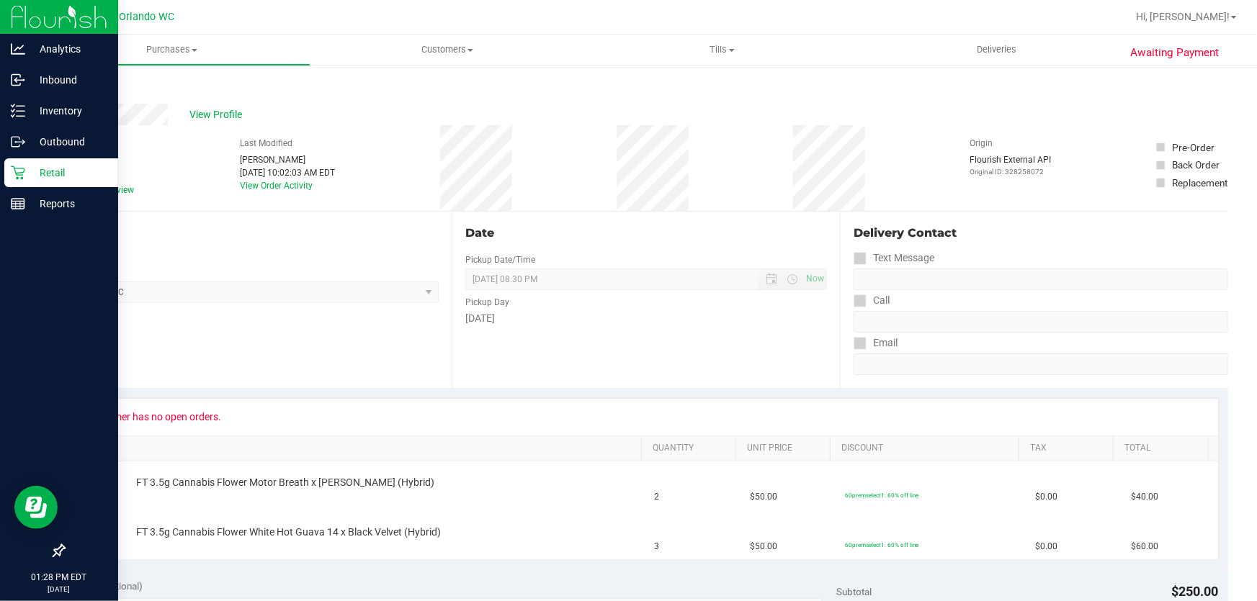
click at [19, 169] on icon at bounding box center [18, 173] width 14 height 14
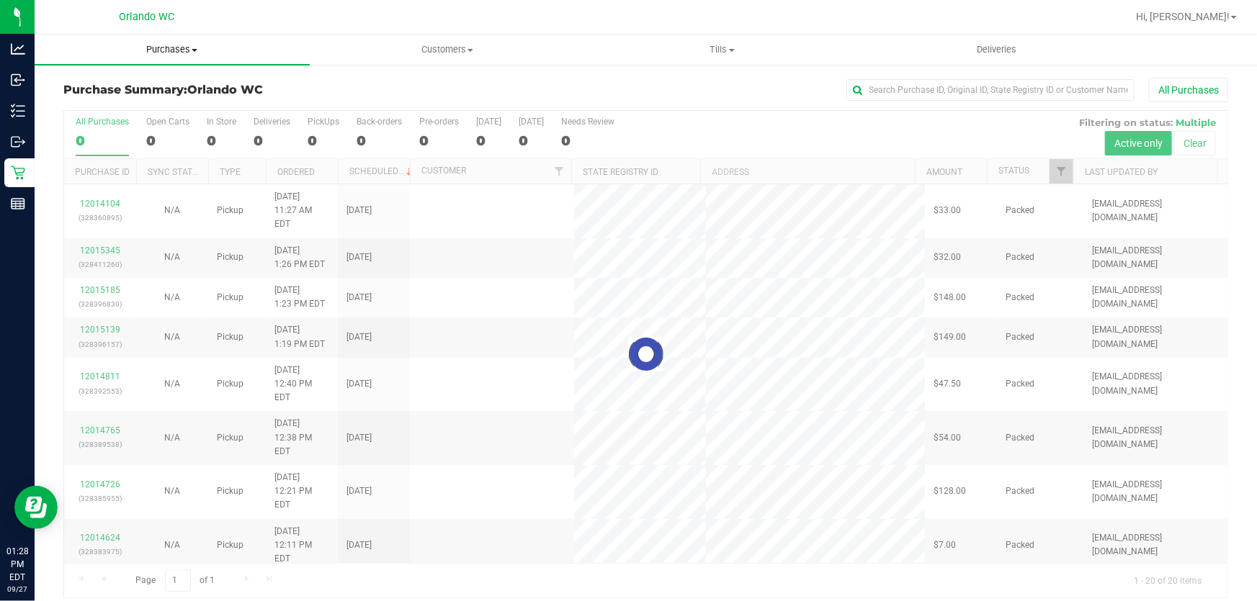
click at [166, 48] on span "Purchases" at bounding box center [172, 49] width 275 height 13
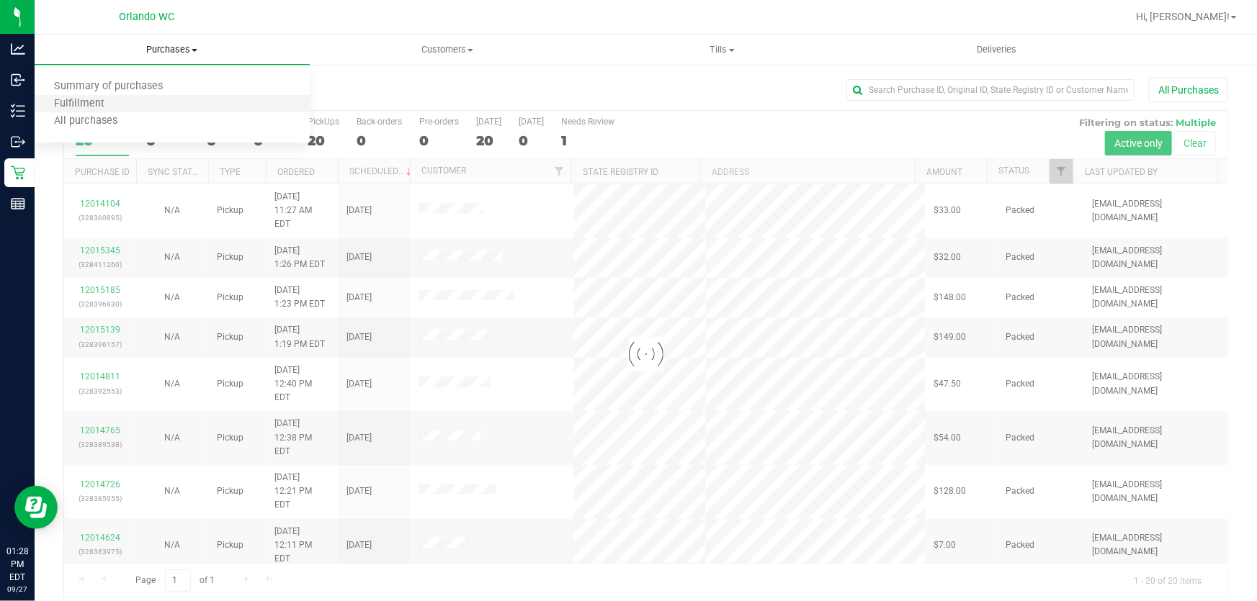
click at [139, 101] on li "Fulfillment" at bounding box center [172, 104] width 275 height 17
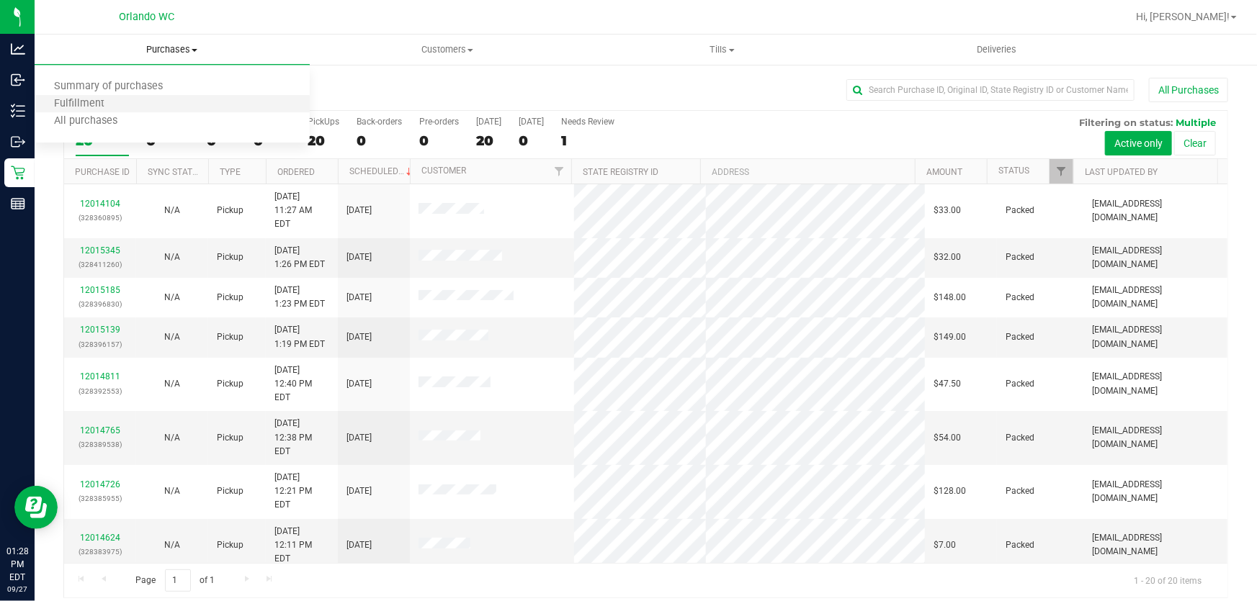
click at [139, 101] on li "Fulfillment" at bounding box center [172, 104] width 275 height 17
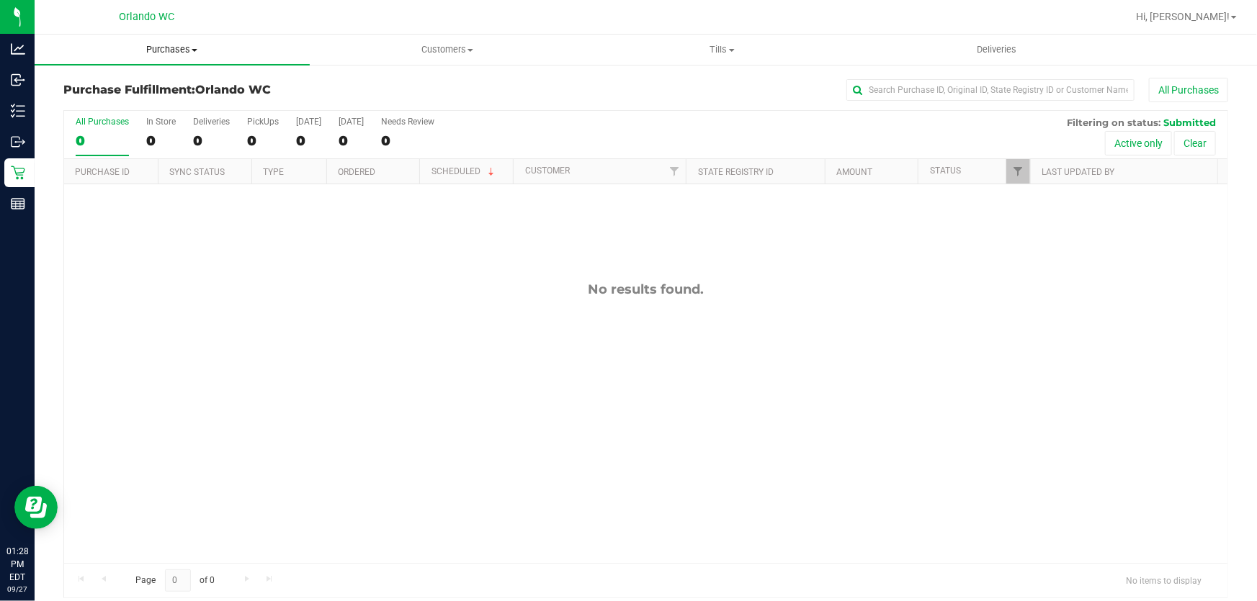
click at [190, 48] on span "Purchases" at bounding box center [172, 49] width 275 height 13
click at [187, 87] on li "Summary of purchases" at bounding box center [172, 86] width 275 height 17
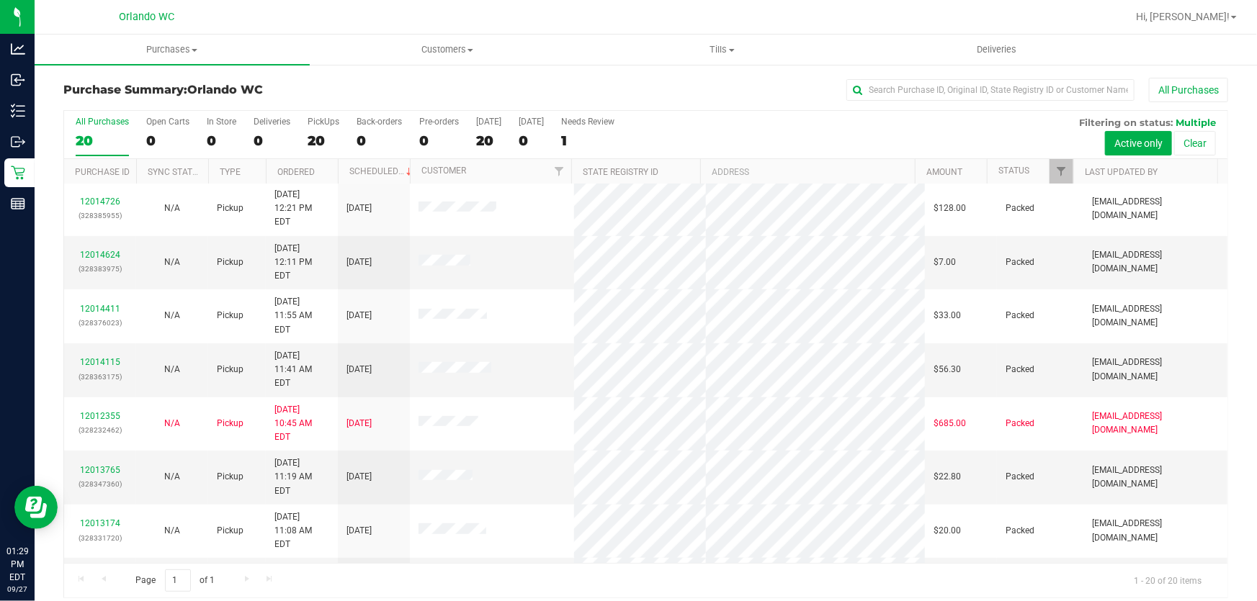
scroll to position [288, 0]
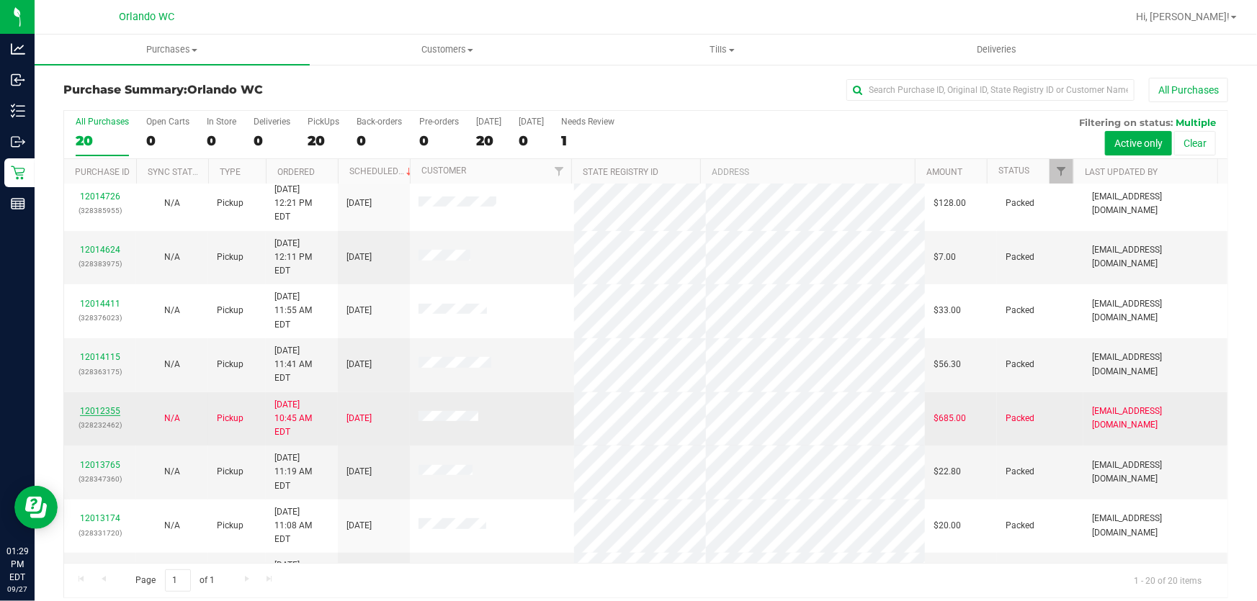
click at [104, 406] on link "12012355" at bounding box center [100, 411] width 40 height 10
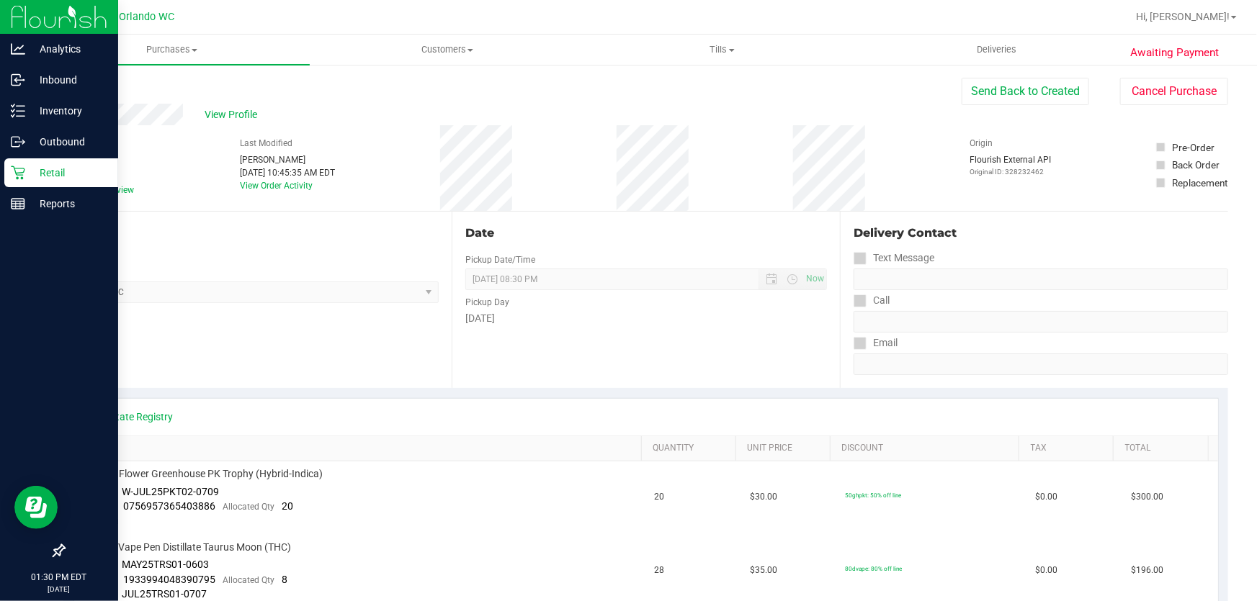
click at [22, 172] on icon at bounding box center [18, 173] width 14 height 14
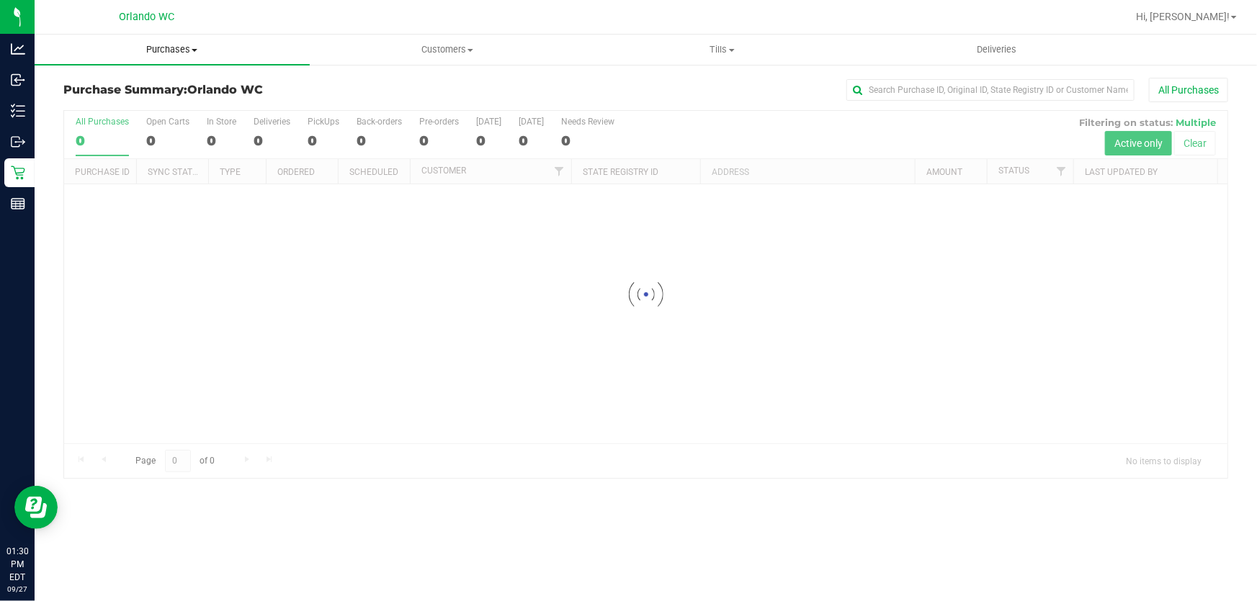
click at [176, 48] on span "Purchases" at bounding box center [172, 49] width 275 height 13
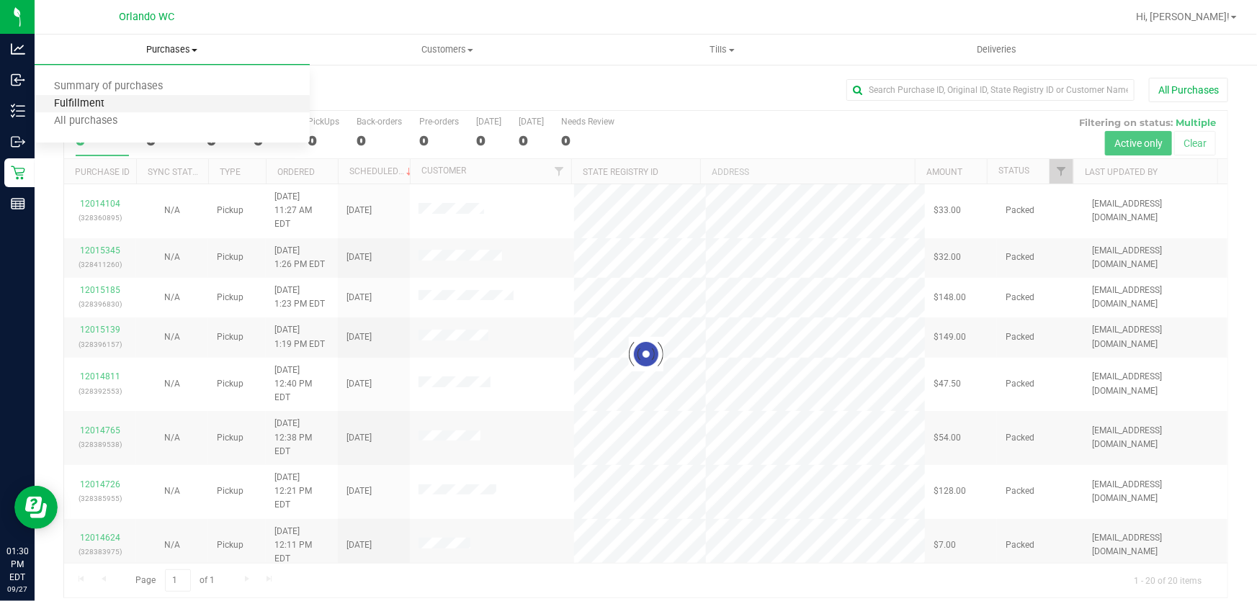
click at [94, 101] on span "Fulfillment" at bounding box center [79, 104] width 89 height 12
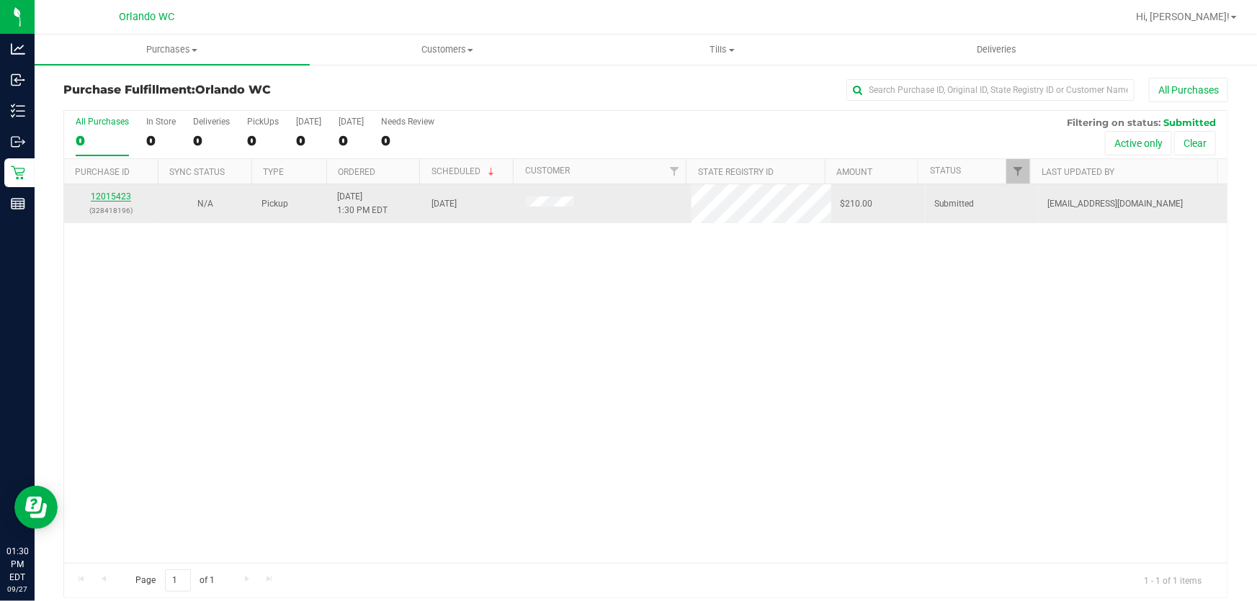
click at [112, 197] on link "12015423" at bounding box center [111, 197] width 40 height 10
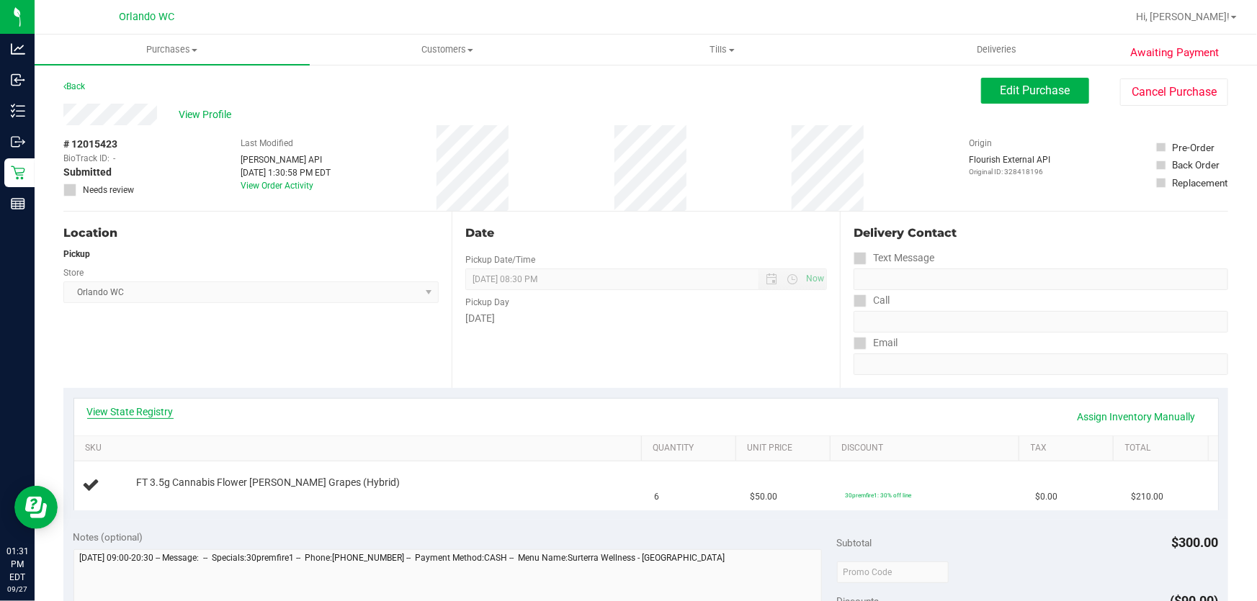
click at [140, 412] on link "View State Registry" at bounding box center [130, 412] width 86 height 14
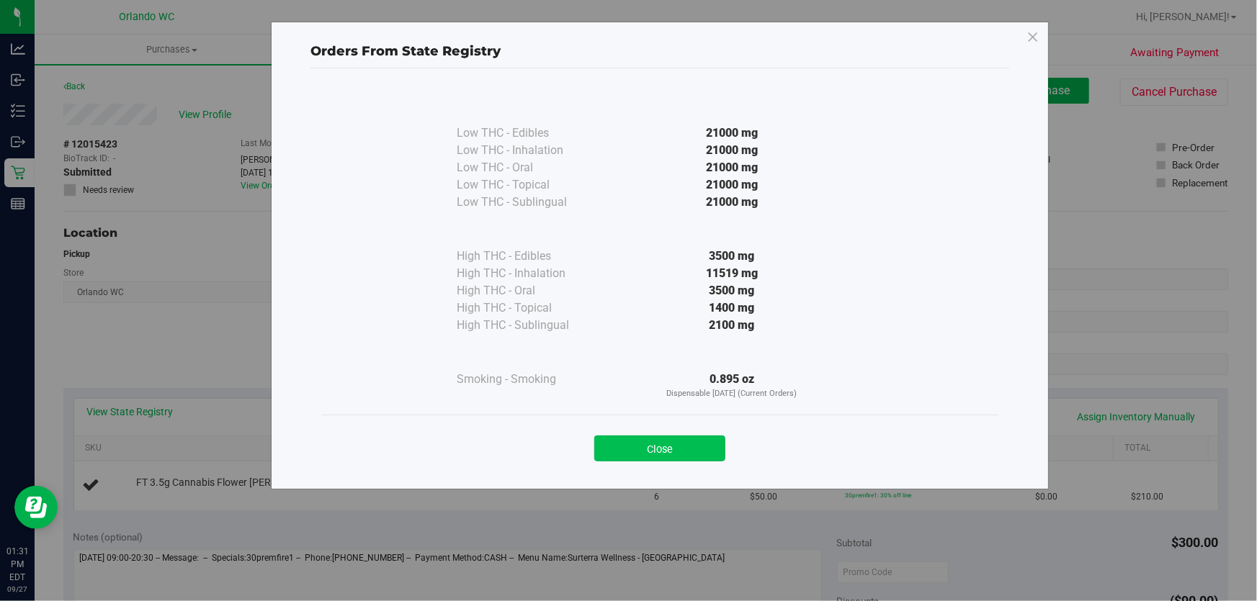
click at [668, 450] on button "Close" at bounding box center [659, 449] width 131 height 26
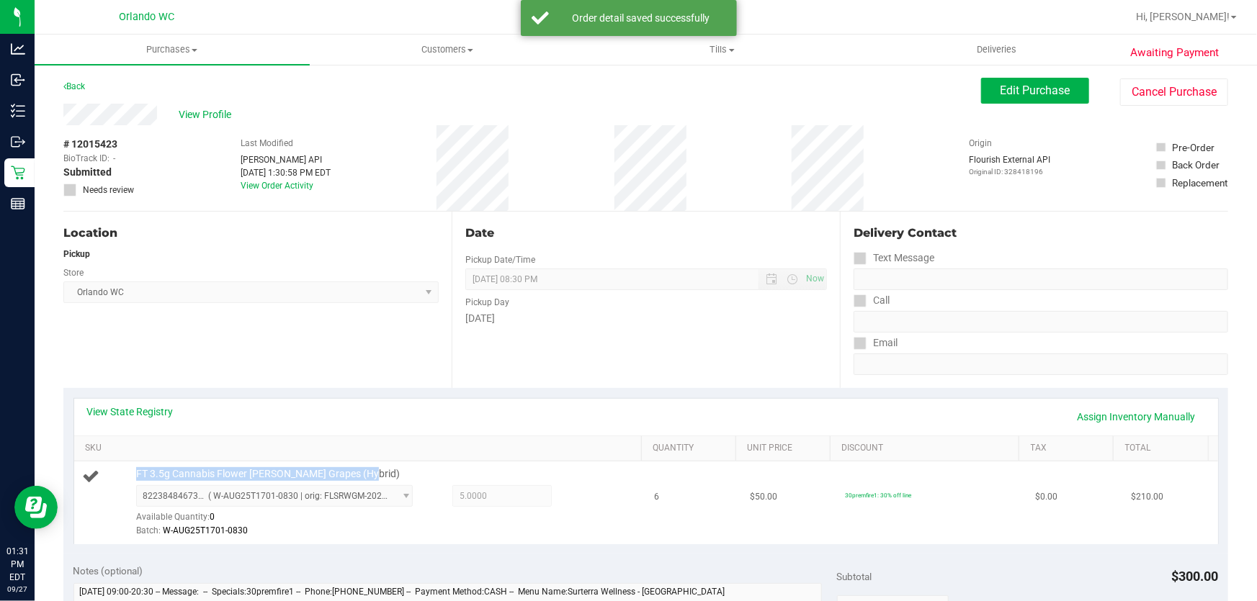
drag, startPoint x: 374, startPoint y: 475, endPoint x: 122, endPoint y: 480, distance: 251.4
click at [122, 480] on div "FT 3.5g Cannabis Flower Gaspar's Grapes (Hybrid) 8223848467352920 ( W-AUG25T170…" at bounding box center [360, 502] width 555 height 71
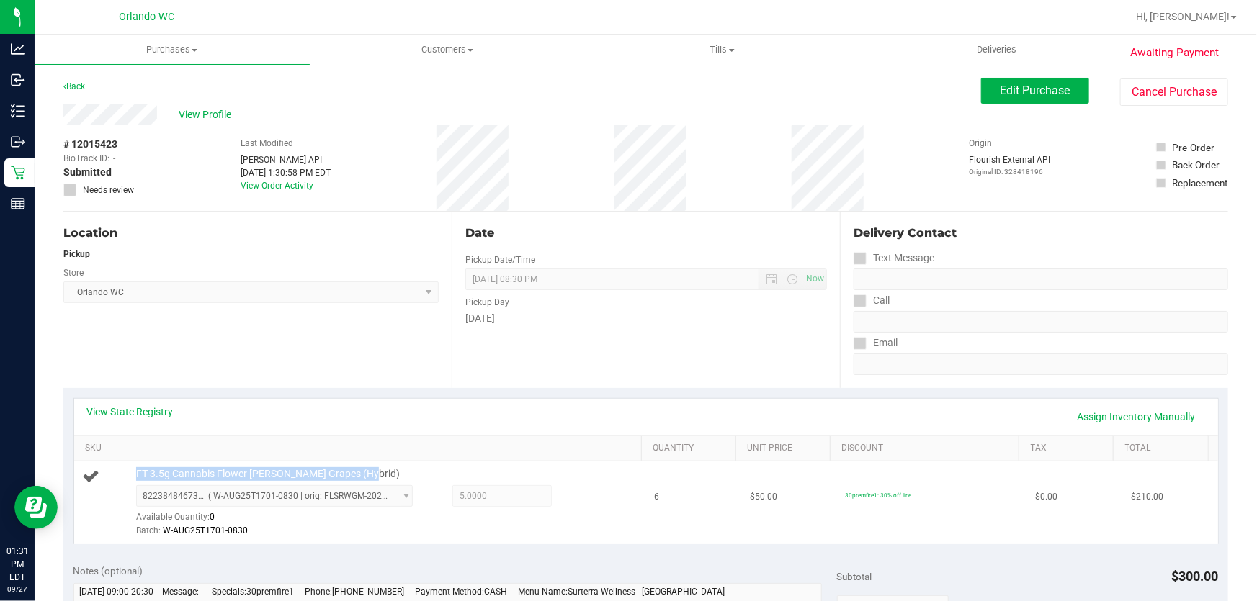
copy div "FT 3.5g Cannabis Flower [PERSON_NAME] Grapes (Hybrid)"
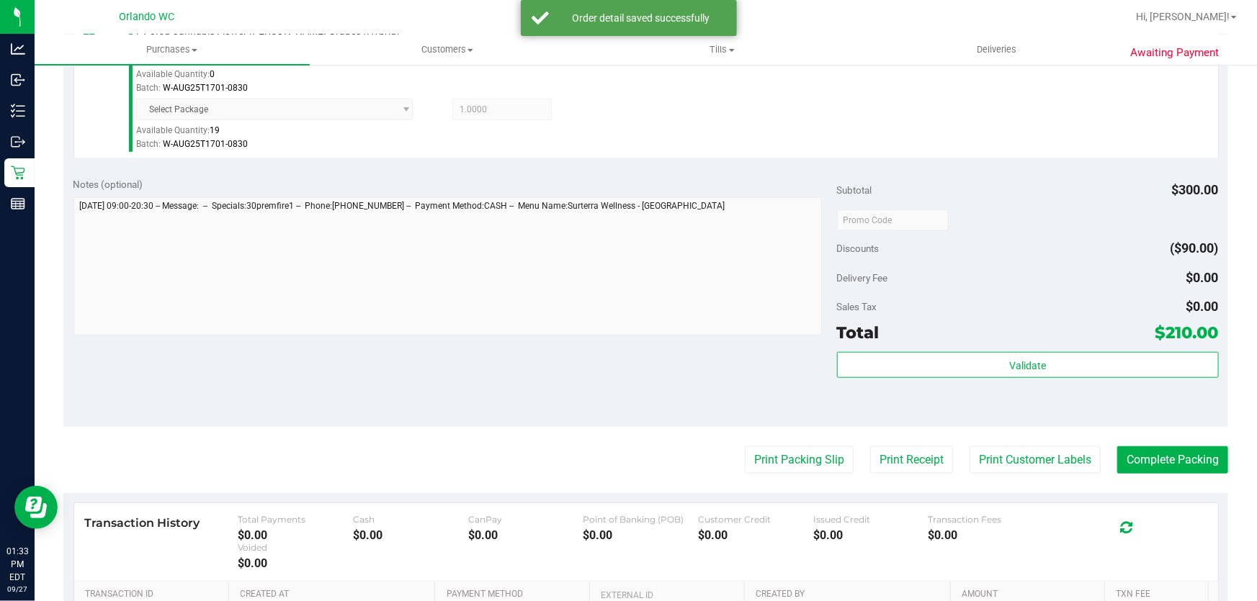
scroll to position [461, 0]
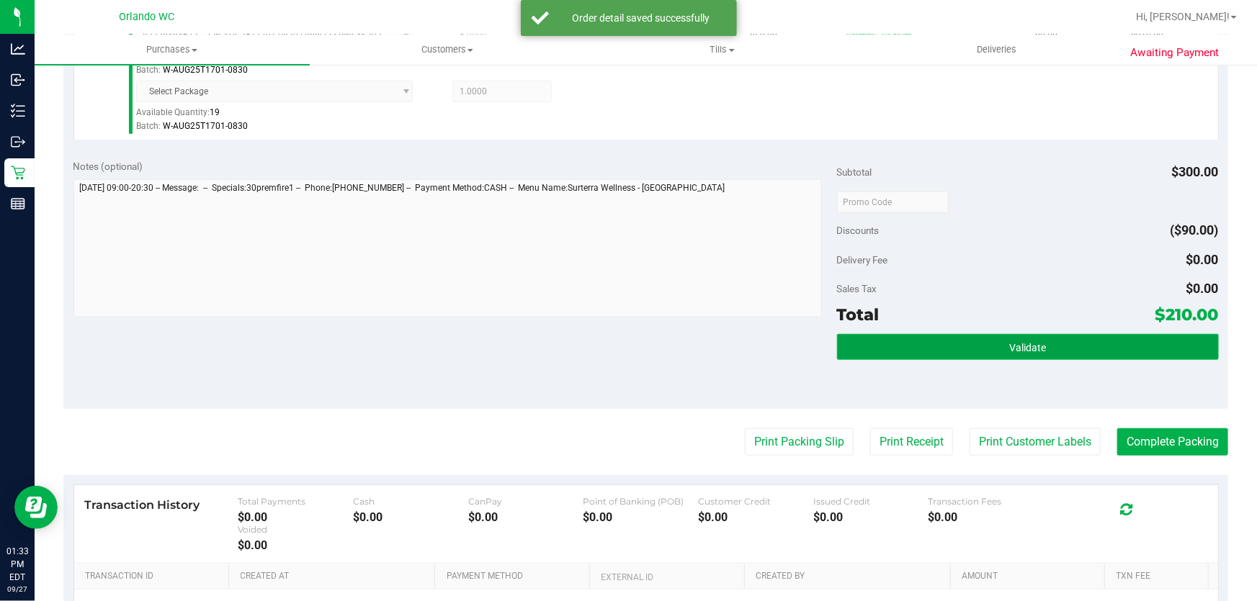
click at [999, 336] on button "Validate" at bounding box center [1028, 347] width 382 height 26
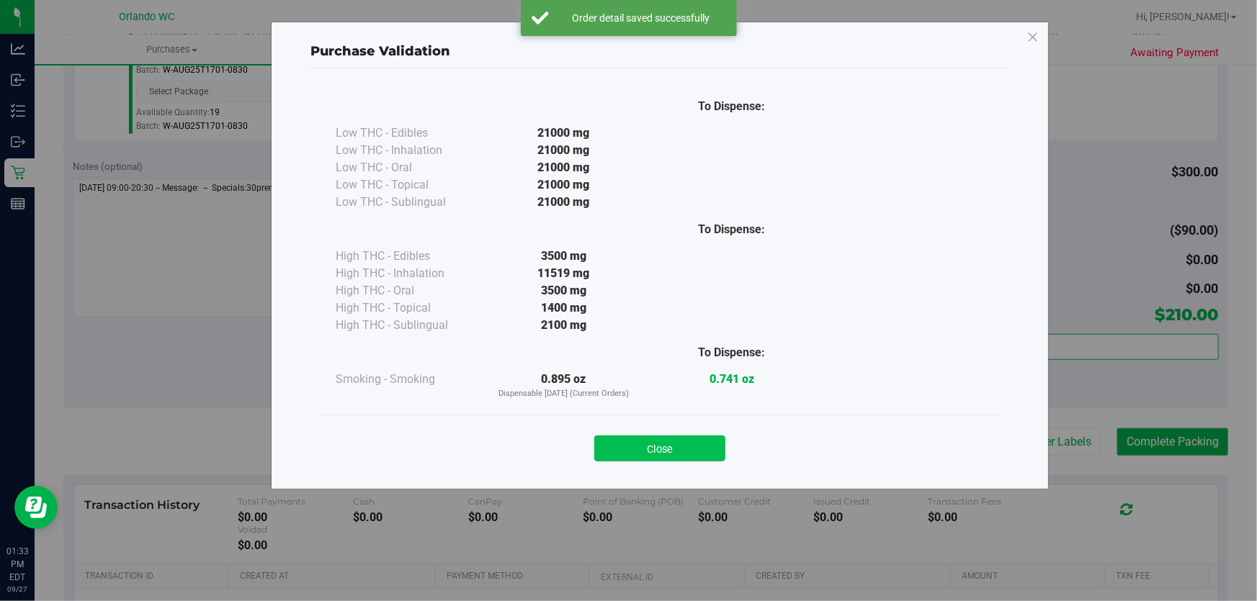
click at [679, 439] on button "Close" at bounding box center [659, 449] width 131 height 26
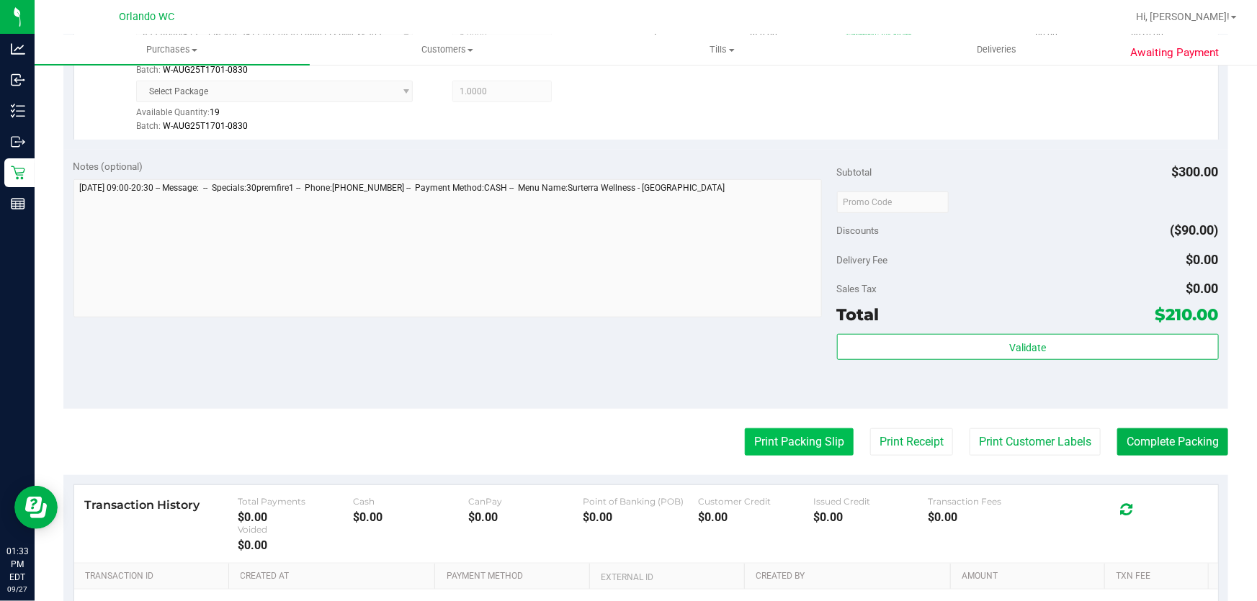
click at [762, 434] on button "Print Packing Slip" at bounding box center [799, 442] width 109 height 27
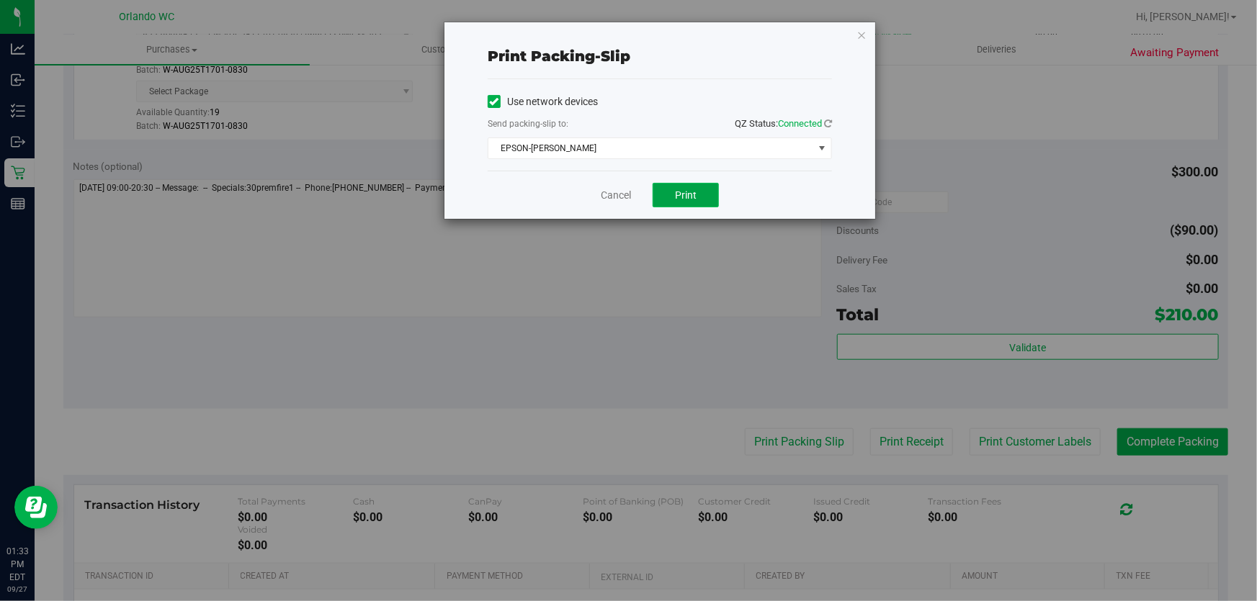
click at [669, 188] on button "Print" at bounding box center [685, 195] width 66 height 24
click at [610, 191] on link "Cancel" at bounding box center [616, 195] width 30 height 15
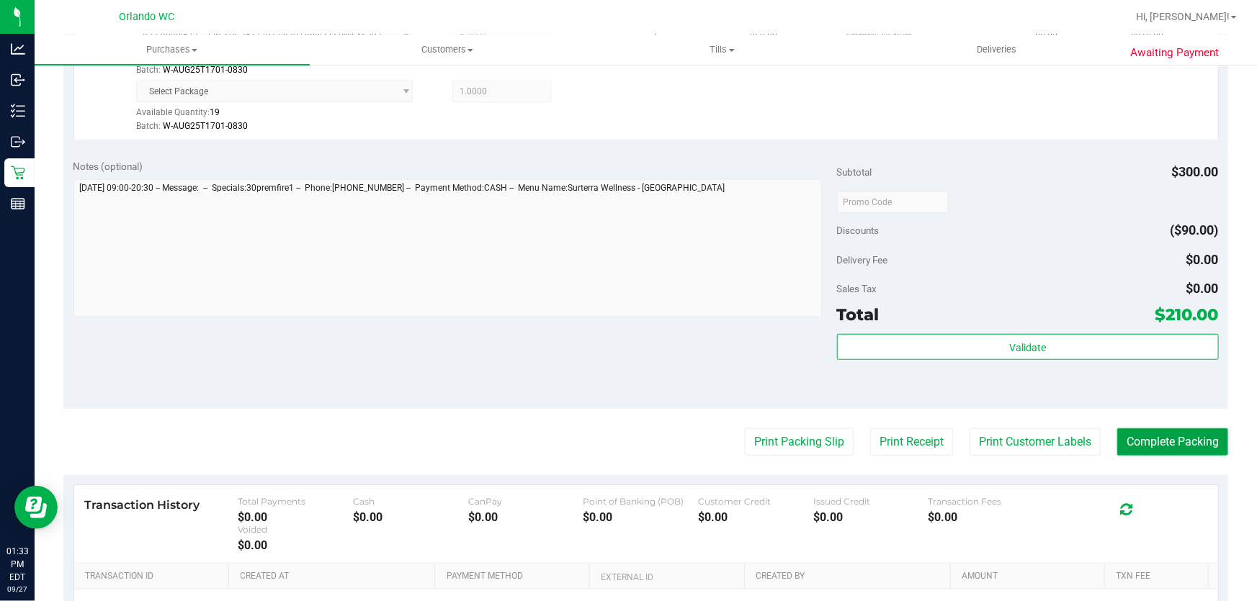
click at [1149, 437] on button "Complete Packing" at bounding box center [1172, 442] width 111 height 27
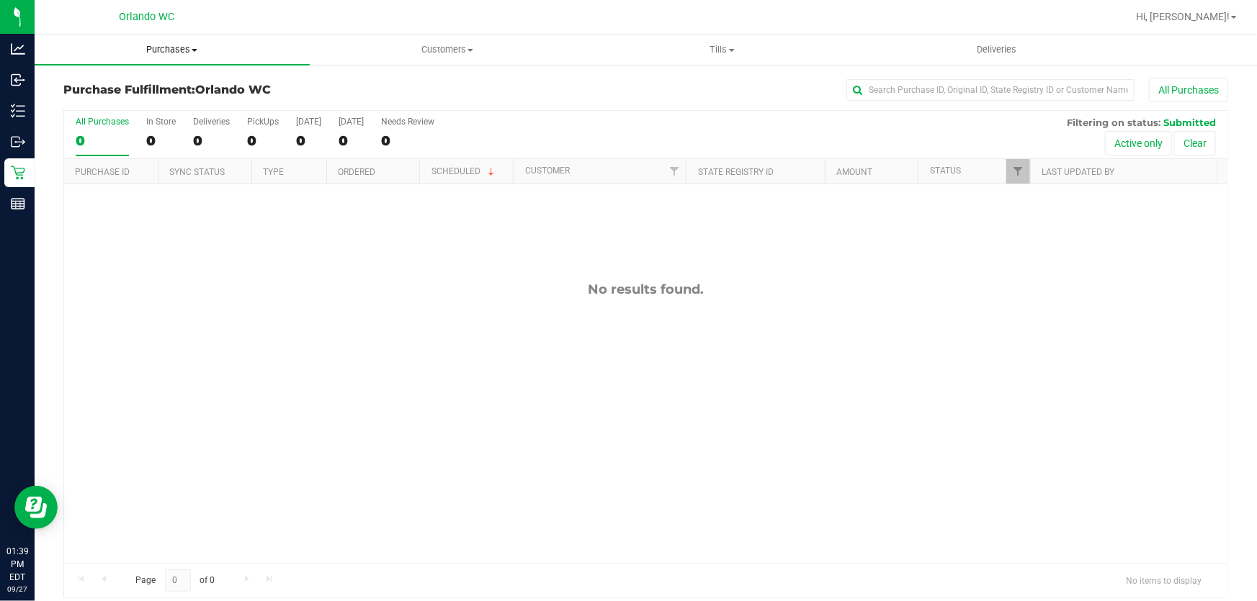
click at [178, 45] on span "Purchases" at bounding box center [172, 49] width 275 height 13
click at [107, 104] on span "Fulfillment" at bounding box center [79, 104] width 89 height 12
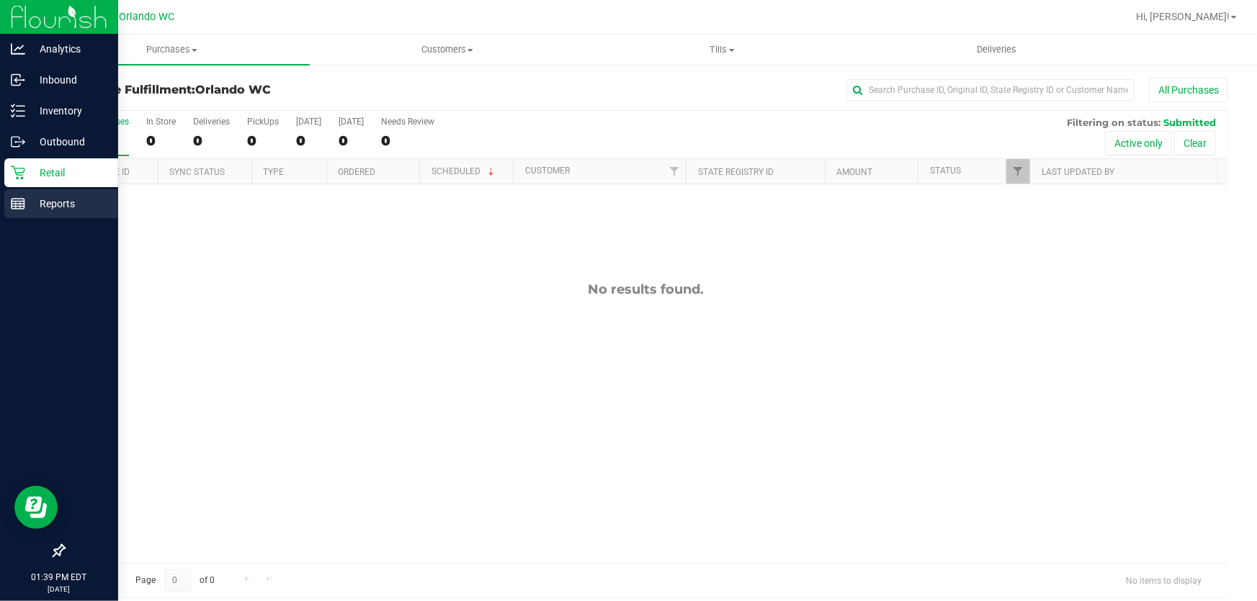
click at [18, 202] on line at bounding box center [18, 202] width 13 height 0
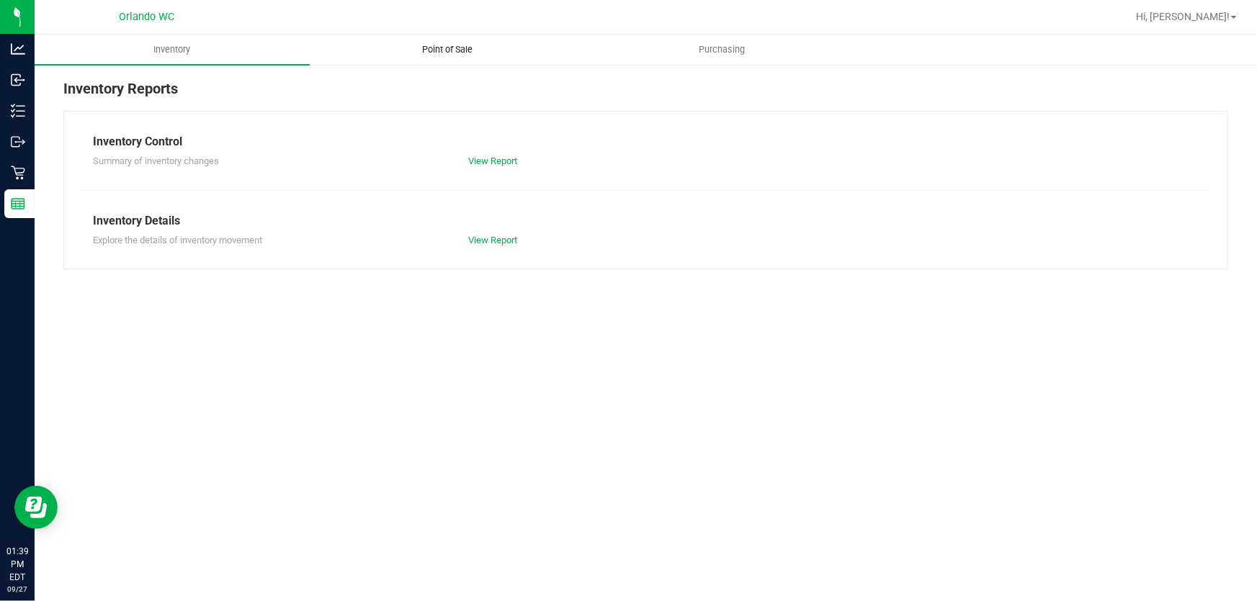
click at [454, 48] on span "Point of Sale" at bounding box center [447, 49] width 89 height 13
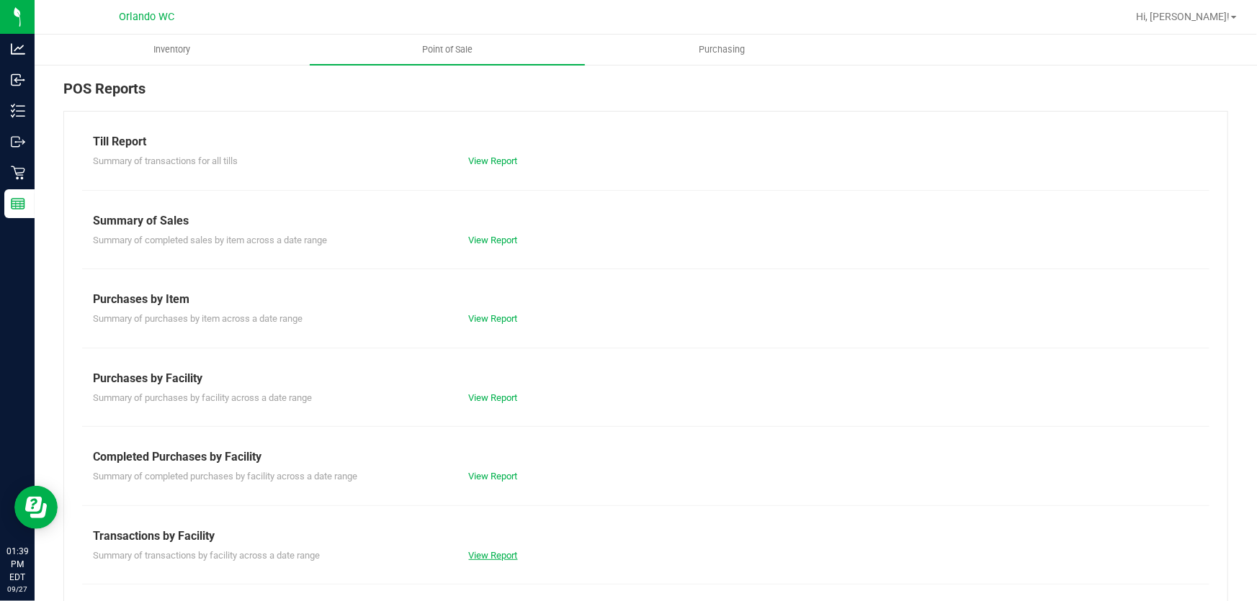
click at [503, 555] on link "View Report" at bounding box center [493, 555] width 49 height 11
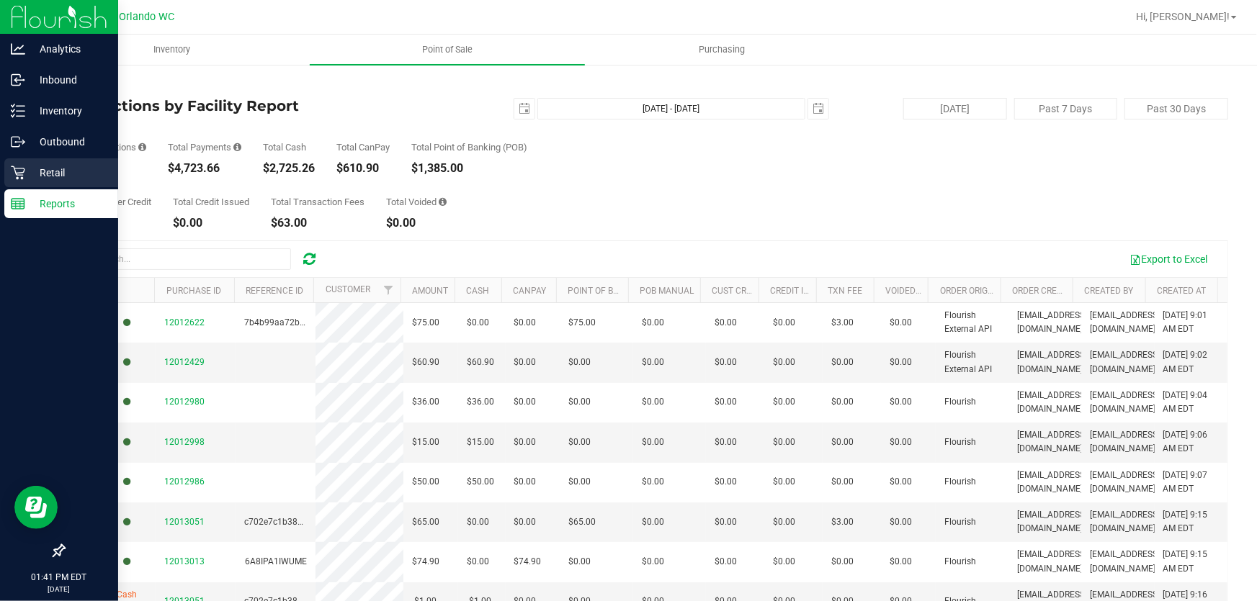
click at [21, 171] on icon at bounding box center [18, 173] width 14 height 14
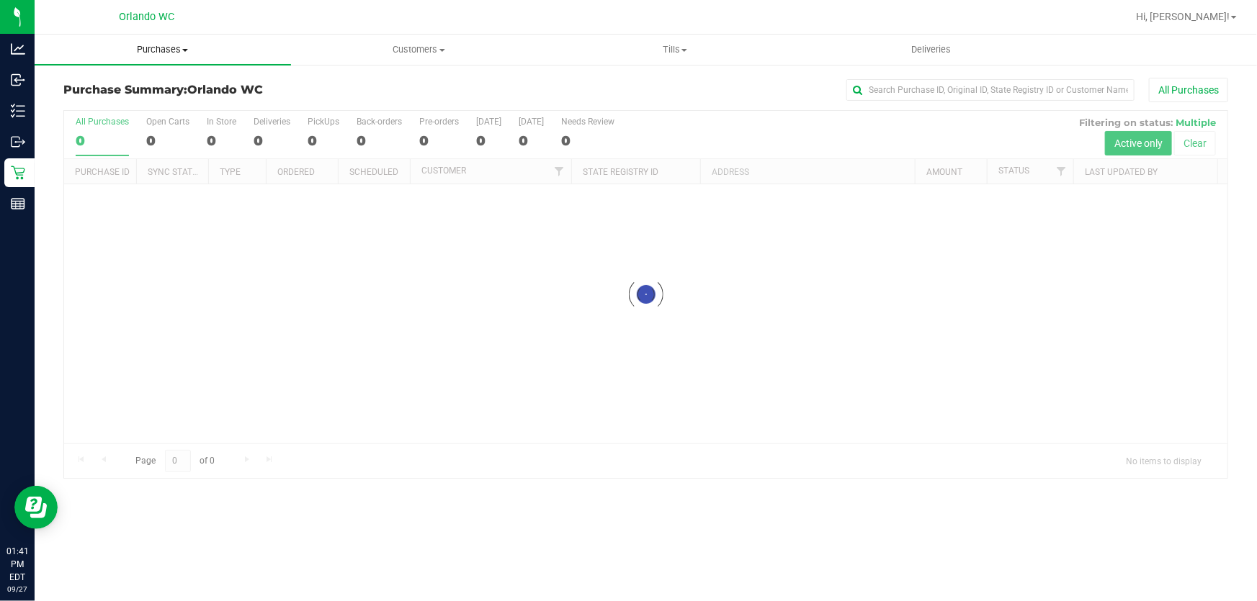
click at [176, 49] on span "Purchases" at bounding box center [163, 49] width 256 height 13
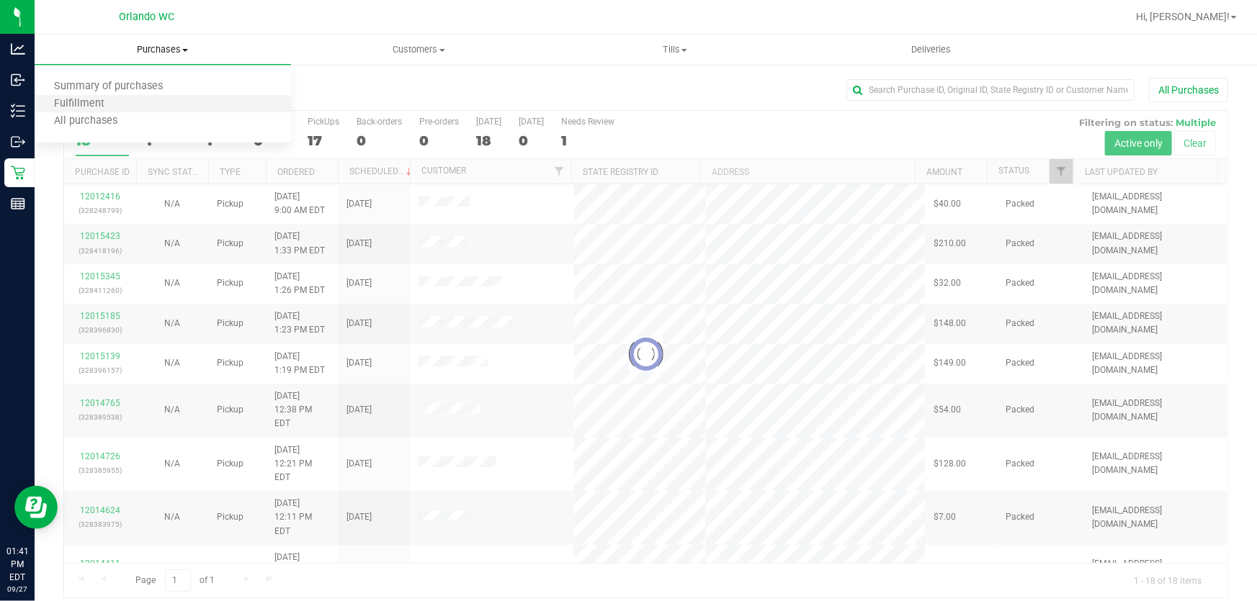
click at [136, 102] on li "Fulfillment" at bounding box center [163, 104] width 256 height 17
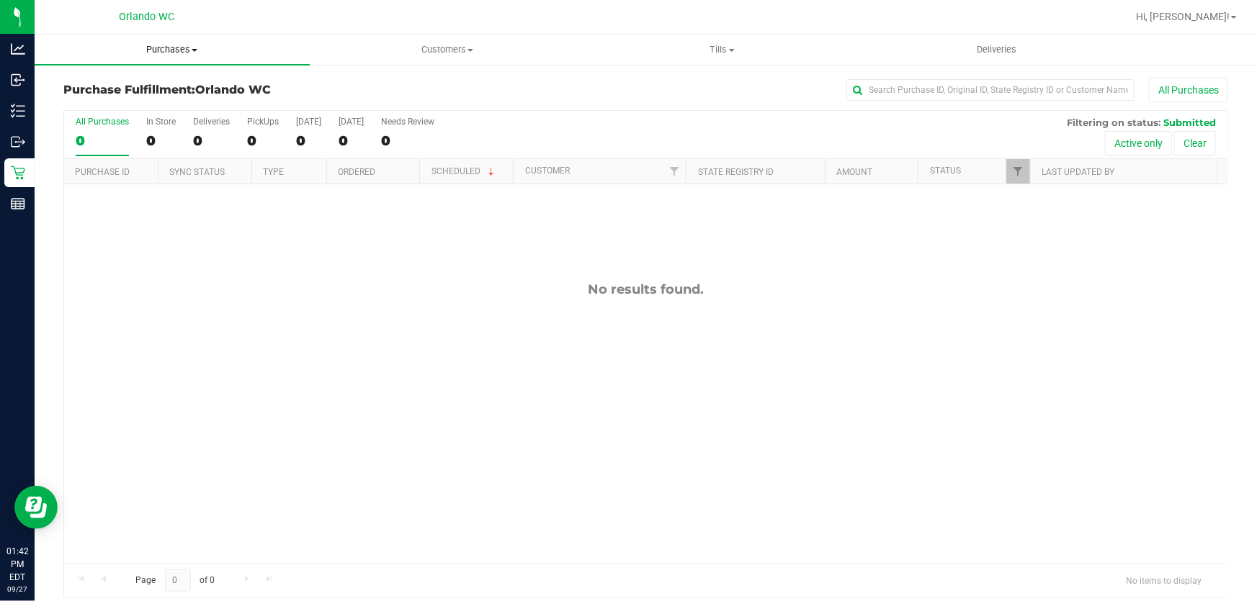
click at [172, 49] on span "Purchases" at bounding box center [172, 49] width 275 height 13
click at [79, 105] on span "Fulfillment" at bounding box center [79, 104] width 89 height 12
click at [170, 48] on span "Purchases" at bounding box center [172, 49] width 275 height 13
click at [117, 101] on span "Fulfillment" at bounding box center [79, 104] width 89 height 12
click at [175, 48] on span "Purchases" at bounding box center [172, 49] width 275 height 13
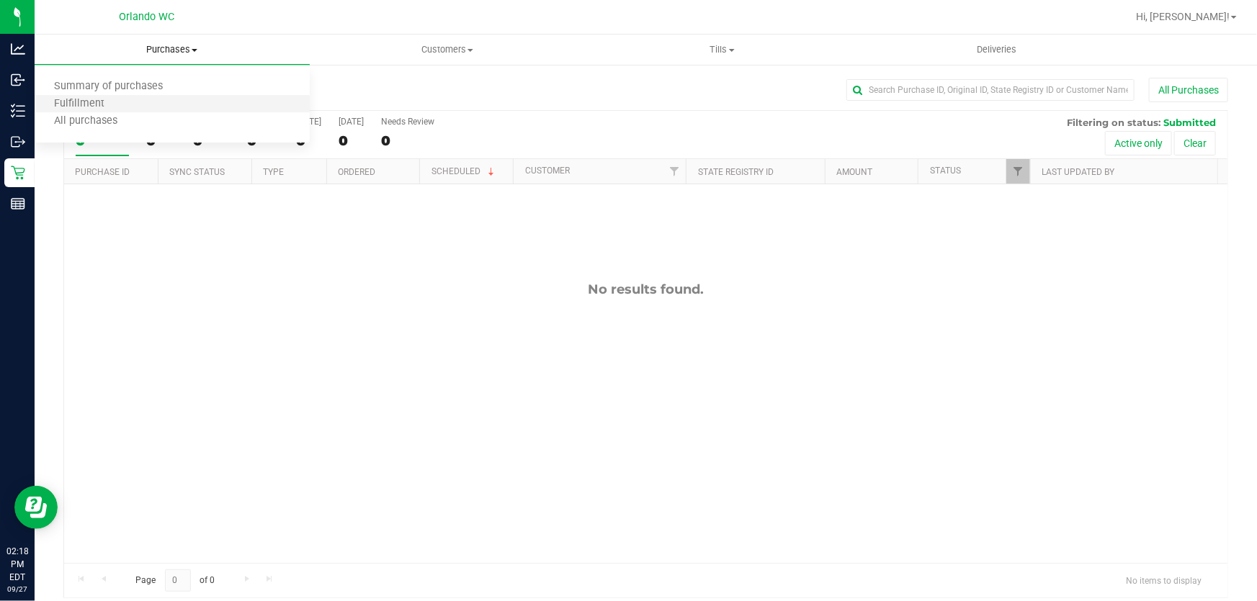
click at [124, 104] on li "Fulfillment" at bounding box center [172, 104] width 275 height 17
click at [409, 399] on div "No results found." at bounding box center [645, 422] width 1163 height 476
click at [183, 47] on span "Purchases" at bounding box center [172, 49] width 275 height 13
click at [79, 106] on span "Fulfillment" at bounding box center [79, 104] width 89 height 12
click at [166, 50] on span "Purchases" at bounding box center [172, 49] width 275 height 13
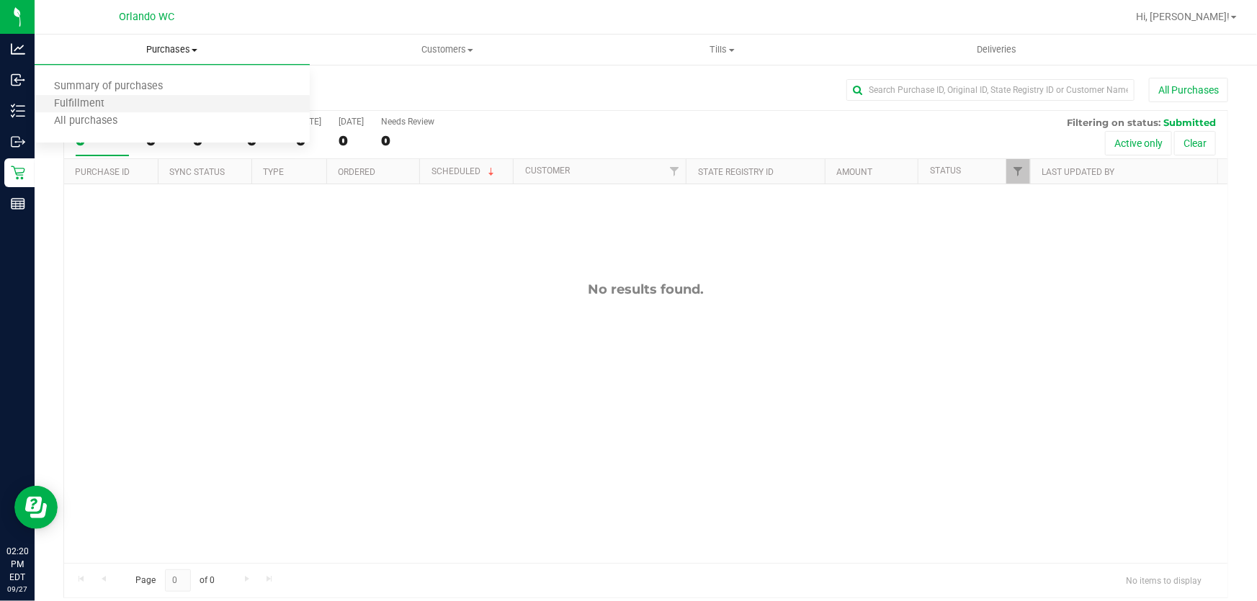
click at [109, 112] on li "Fulfillment" at bounding box center [172, 104] width 275 height 17
click at [174, 46] on span "Purchases" at bounding box center [172, 49] width 275 height 13
click at [132, 102] on li "Fulfillment" at bounding box center [172, 104] width 275 height 17
click at [176, 44] on span "Purchases" at bounding box center [172, 49] width 275 height 13
click at [115, 98] on span "Fulfillment" at bounding box center [79, 104] width 89 height 12
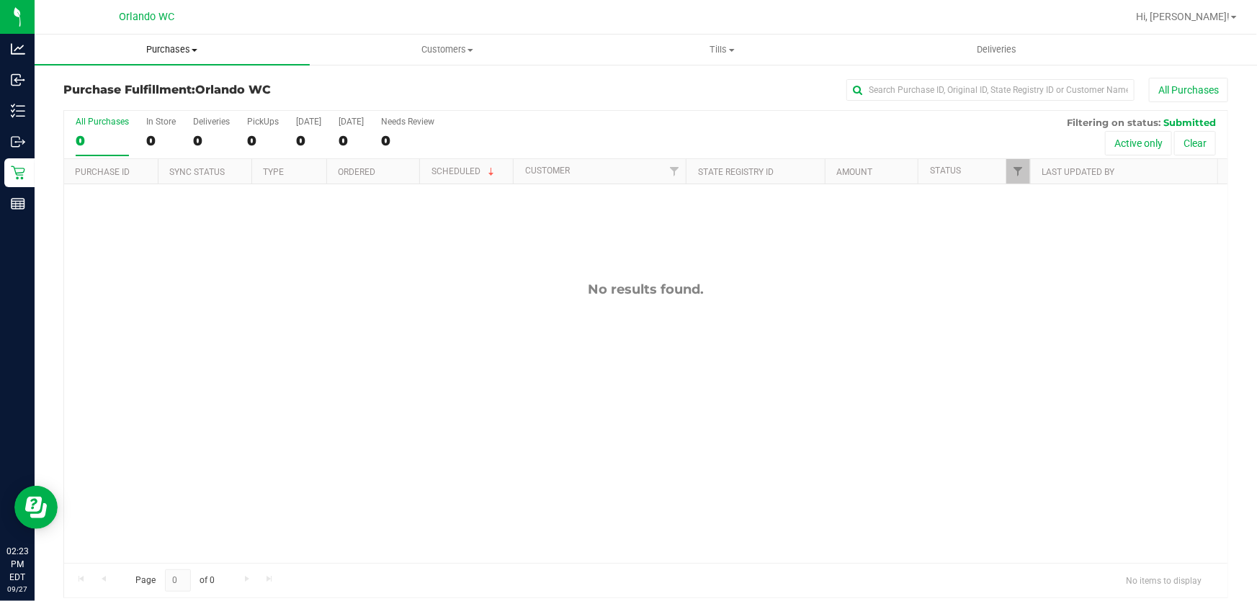
click at [176, 45] on span "Purchases" at bounding box center [172, 49] width 275 height 13
click at [171, 86] on span "Summary of purchases" at bounding box center [109, 87] width 148 height 12
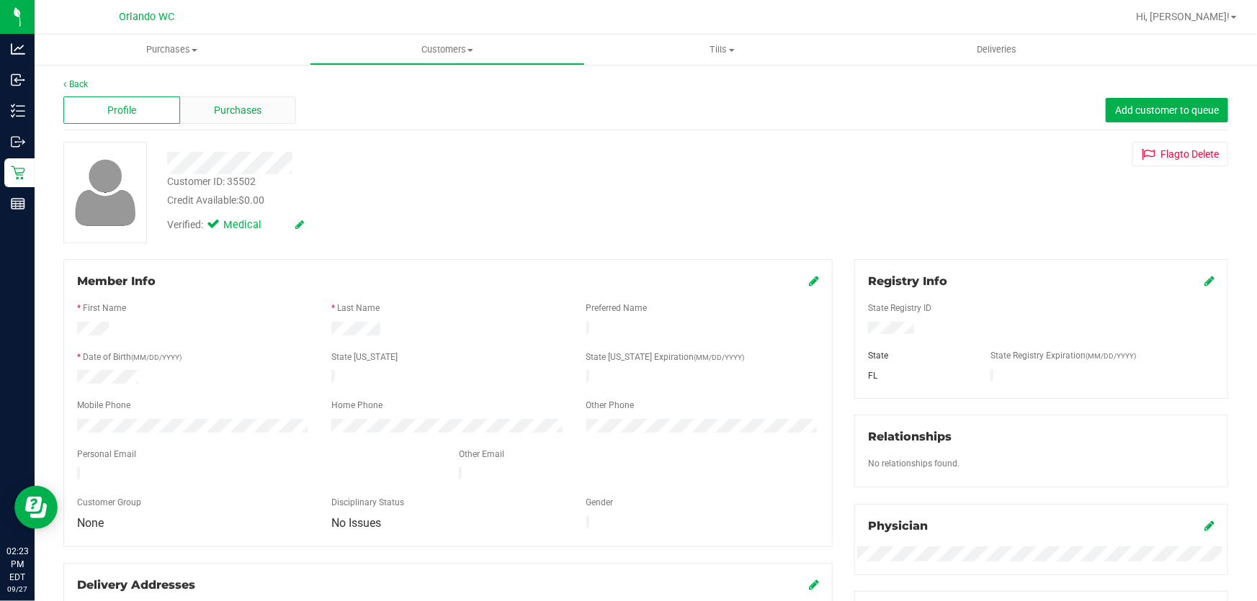
click at [246, 103] on span "Purchases" at bounding box center [239, 110] width 48 height 15
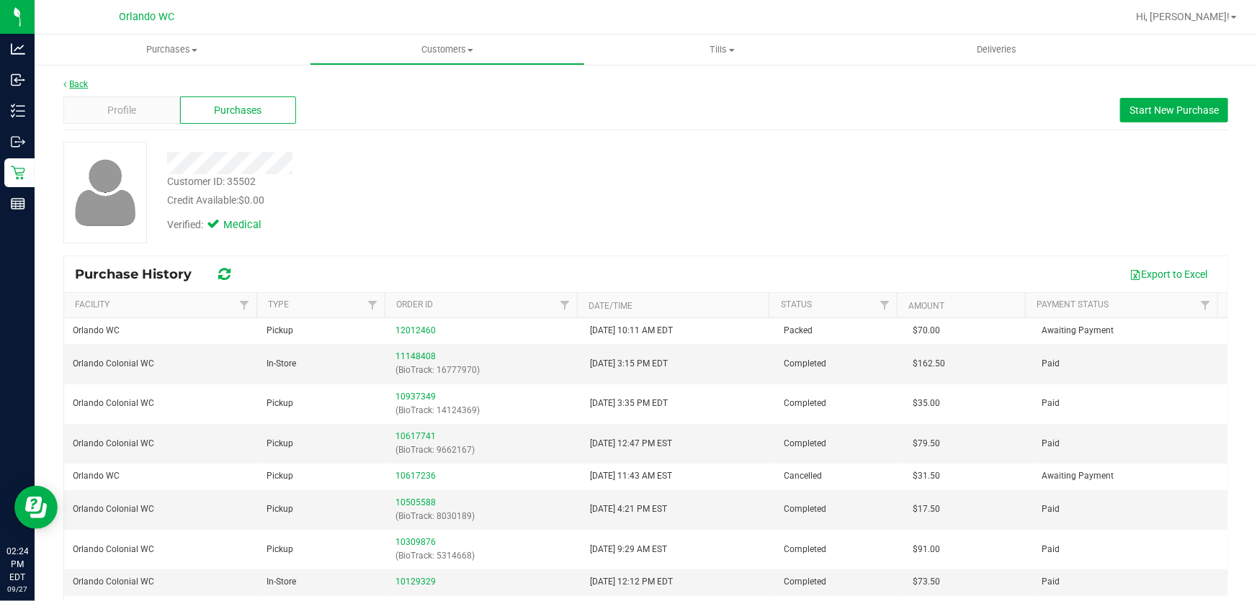
click at [81, 82] on link "Back" at bounding box center [75, 84] width 24 height 10
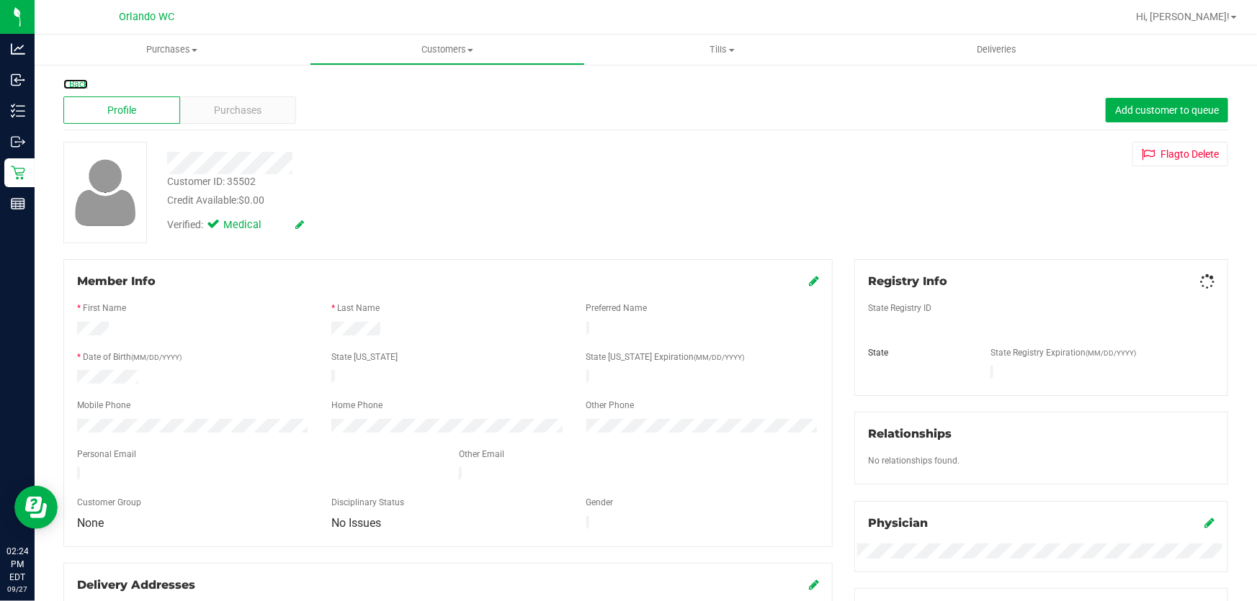
click at [81, 82] on link "Back" at bounding box center [75, 84] width 24 height 10
click at [266, 112] on div "Purchases" at bounding box center [238, 110] width 117 height 27
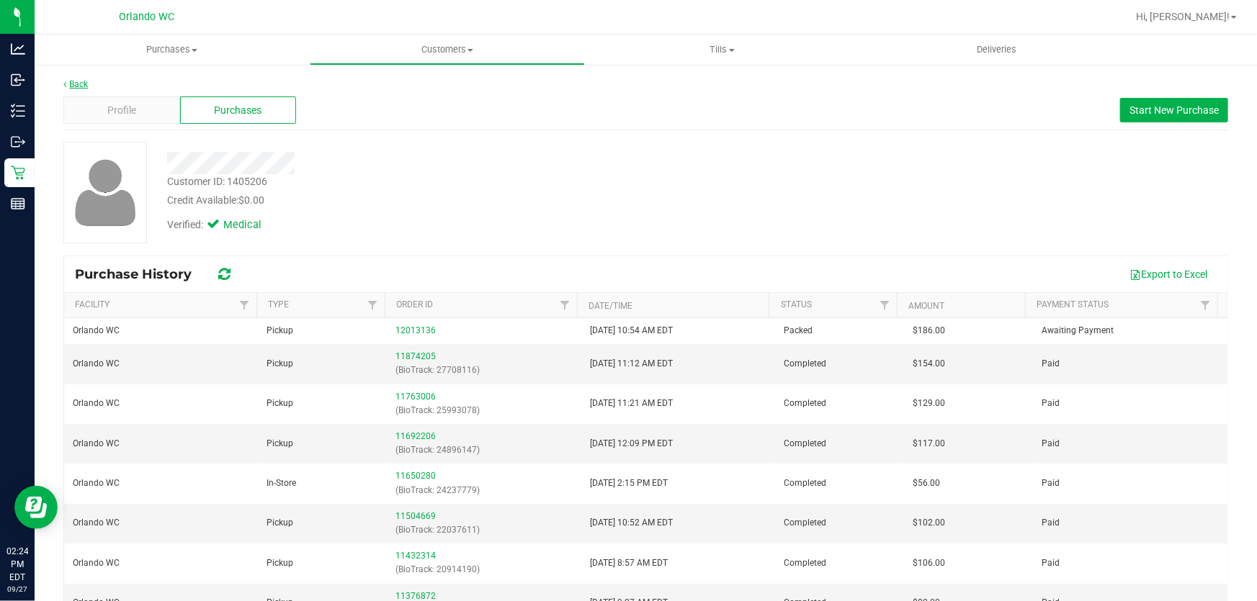
click at [78, 80] on link "Back" at bounding box center [75, 84] width 24 height 10
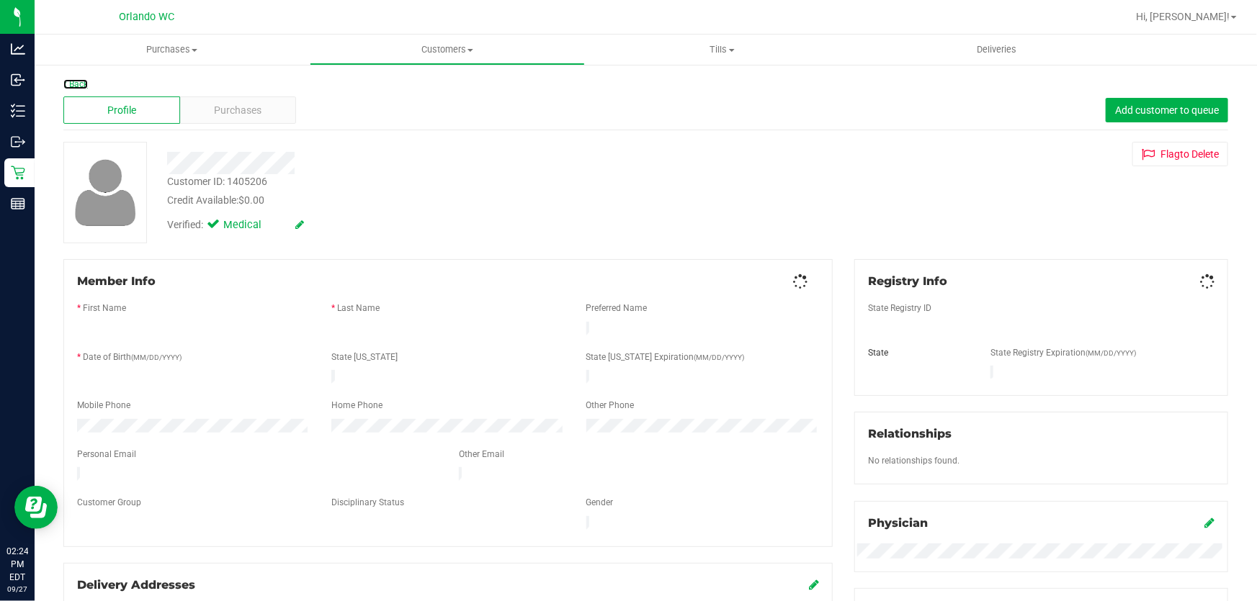
click at [78, 83] on link "Back" at bounding box center [75, 84] width 24 height 10
click at [249, 107] on span "Purchases" at bounding box center [239, 110] width 48 height 15
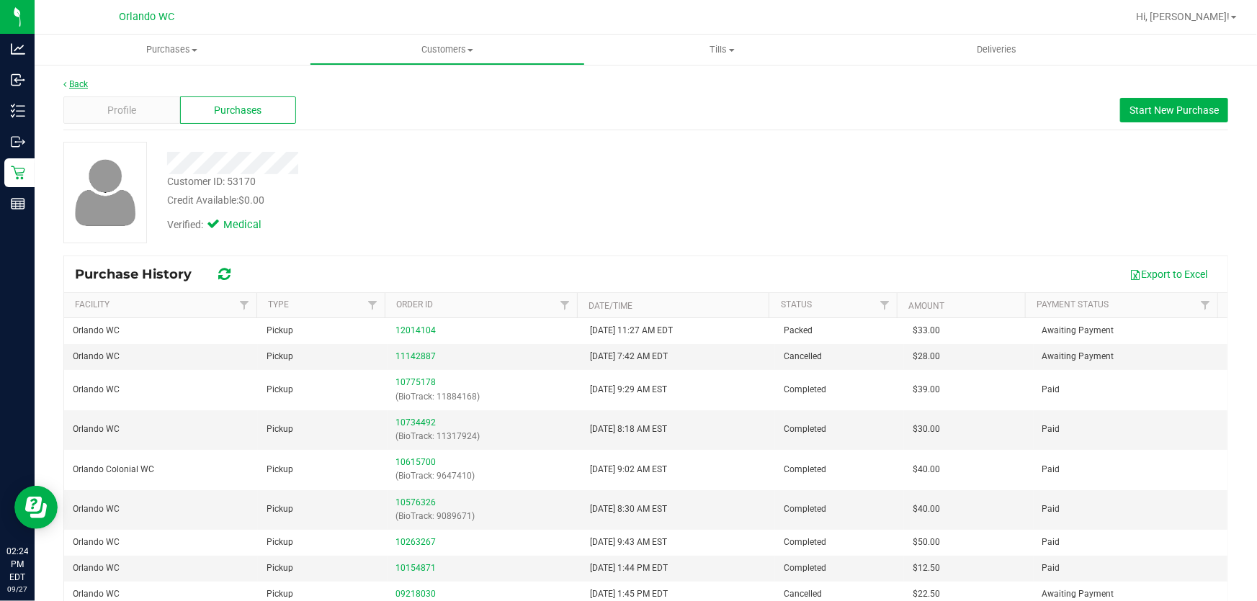
click at [81, 81] on link "Back" at bounding box center [75, 84] width 24 height 10
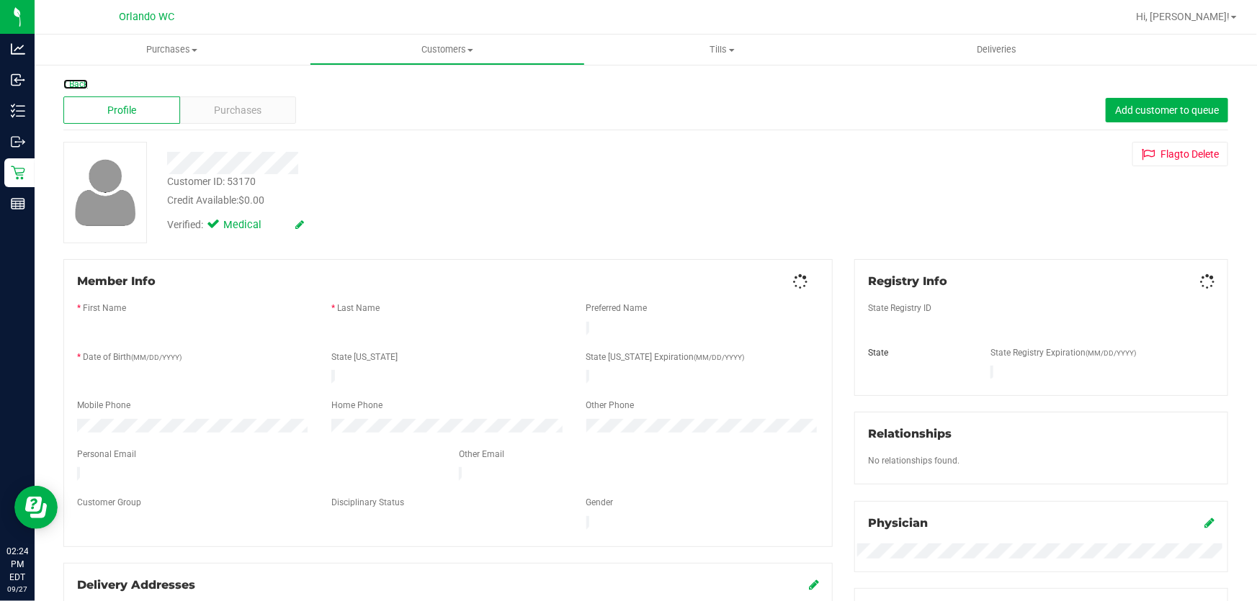
click at [76, 81] on link "Back" at bounding box center [75, 84] width 24 height 10
click at [245, 112] on span "Purchases" at bounding box center [239, 110] width 48 height 15
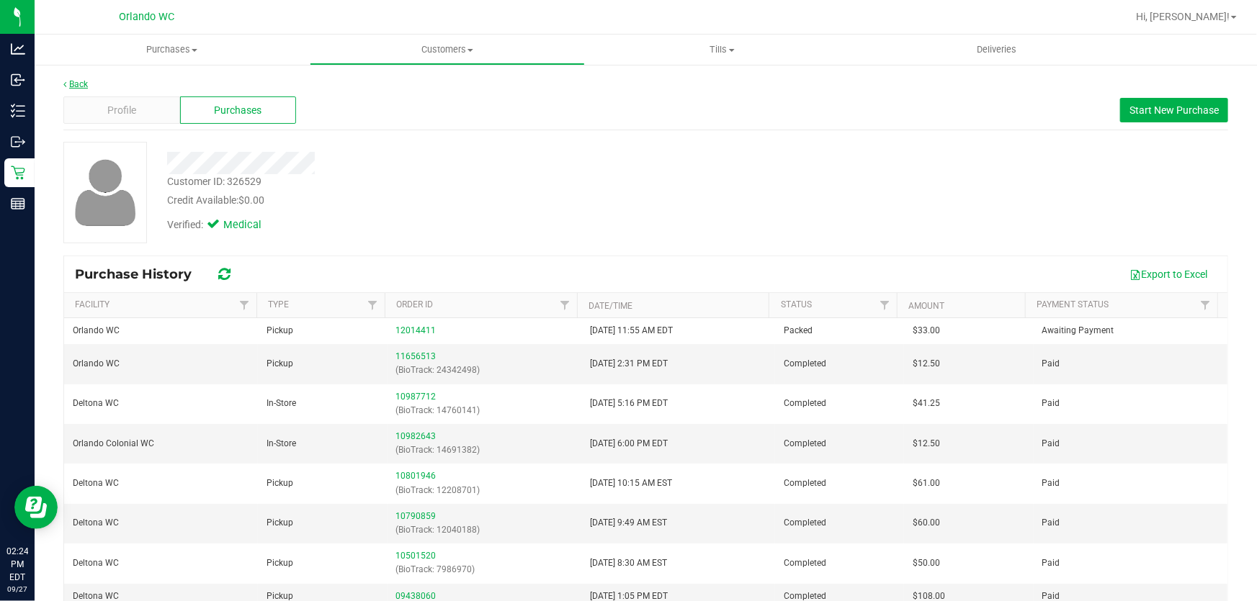
click at [85, 79] on link "Back" at bounding box center [75, 84] width 24 height 10
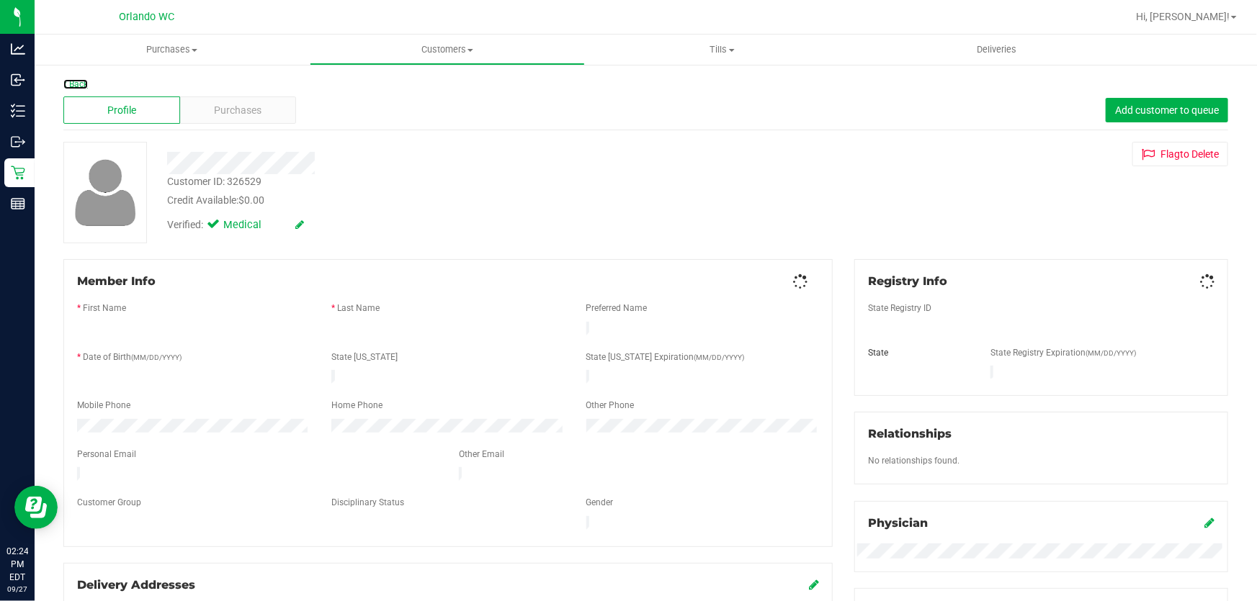
click at [77, 83] on link "Back" at bounding box center [75, 84] width 24 height 10
click at [267, 101] on div "Purchases" at bounding box center [238, 110] width 117 height 27
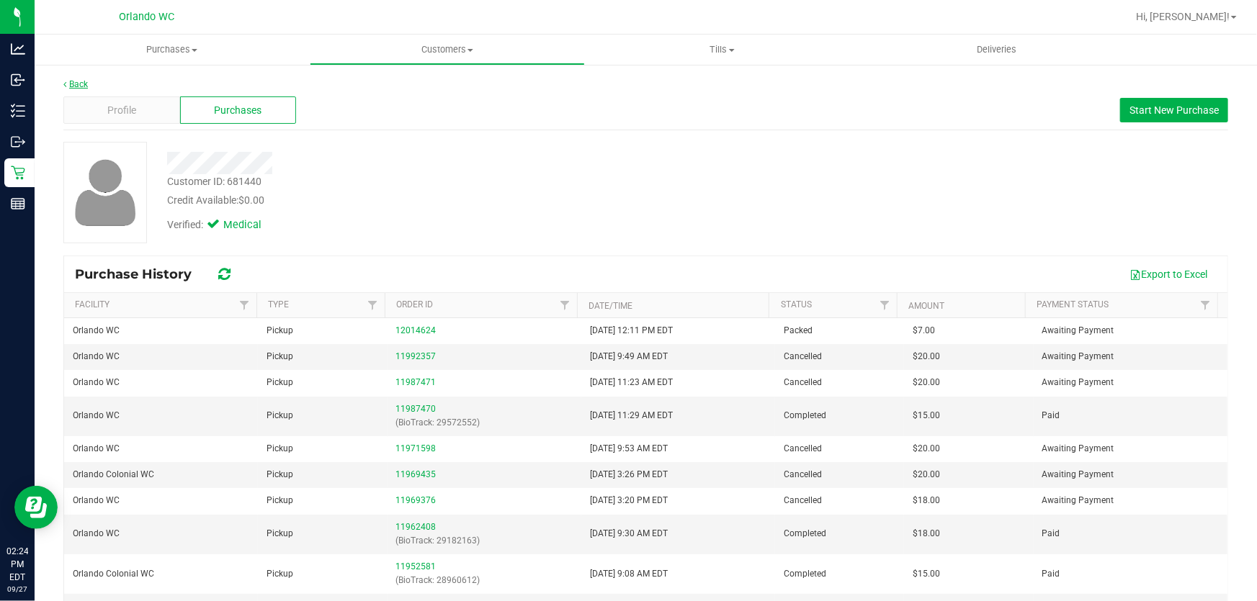
click at [81, 82] on link "Back" at bounding box center [75, 84] width 24 height 10
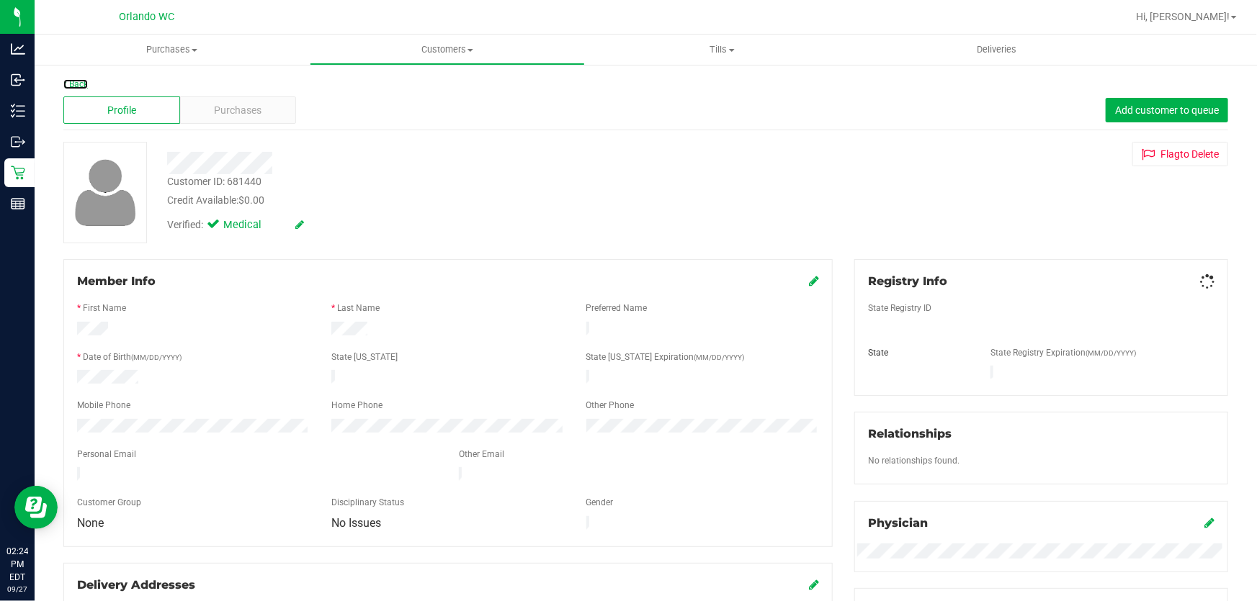
click at [81, 82] on link "Back" at bounding box center [75, 84] width 24 height 10
click at [242, 108] on span "Purchases" at bounding box center [239, 110] width 48 height 15
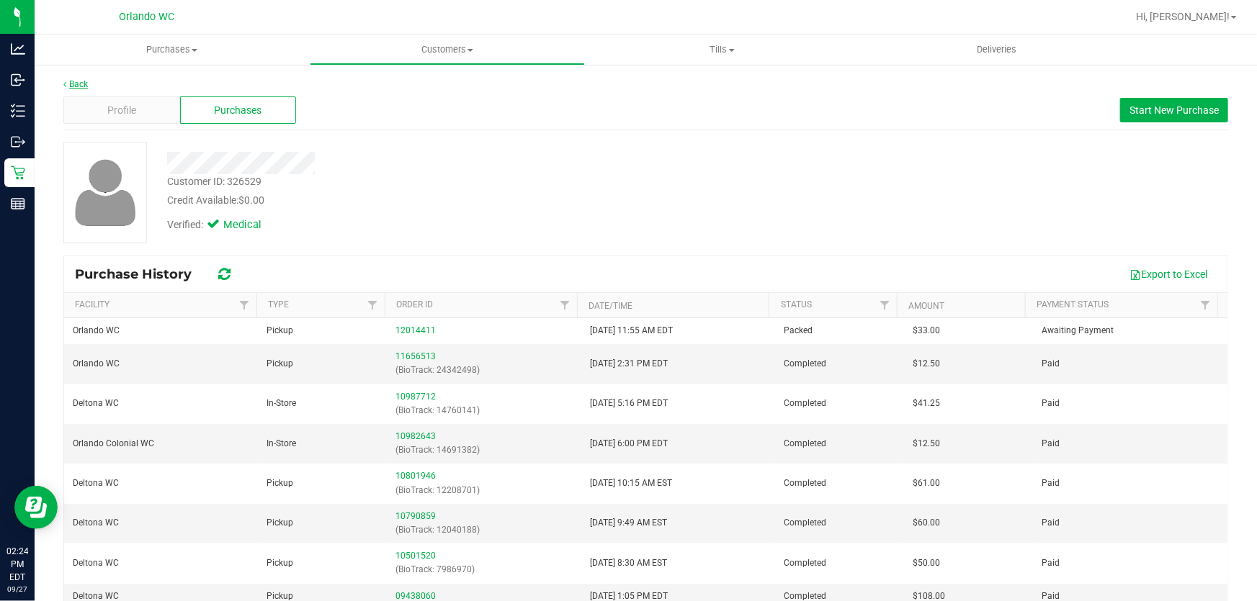
click at [80, 81] on link "Back" at bounding box center [75, 84] width 24 height 10
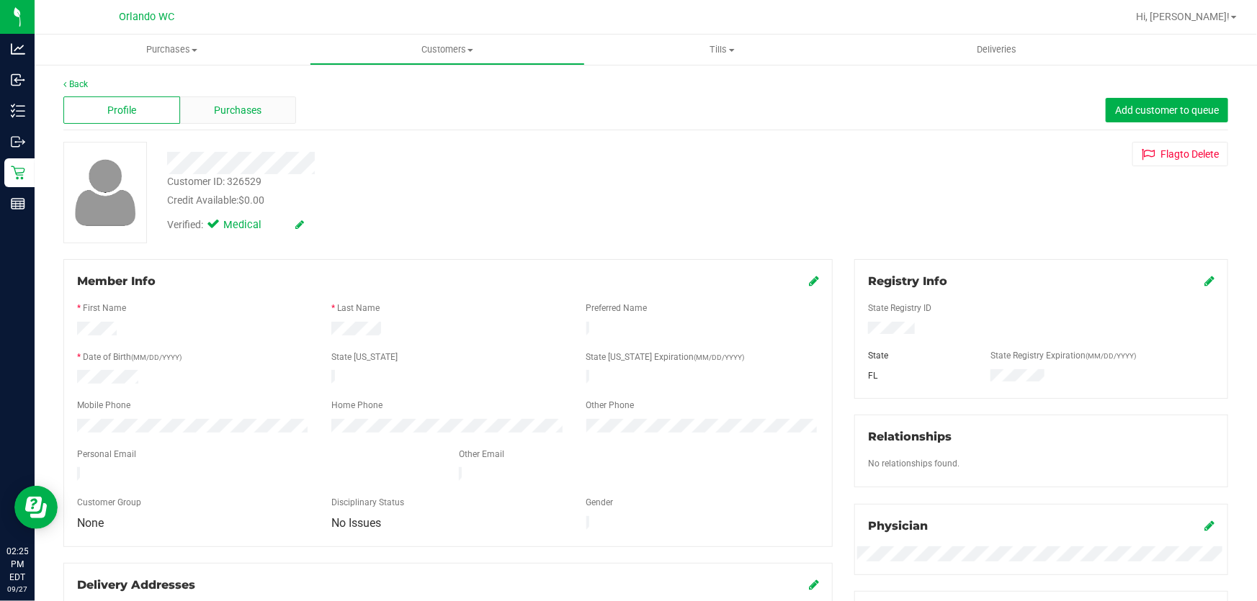
click at [248, 111] on span "Purchases" at bounding box center [239, 110] width 48 height 15
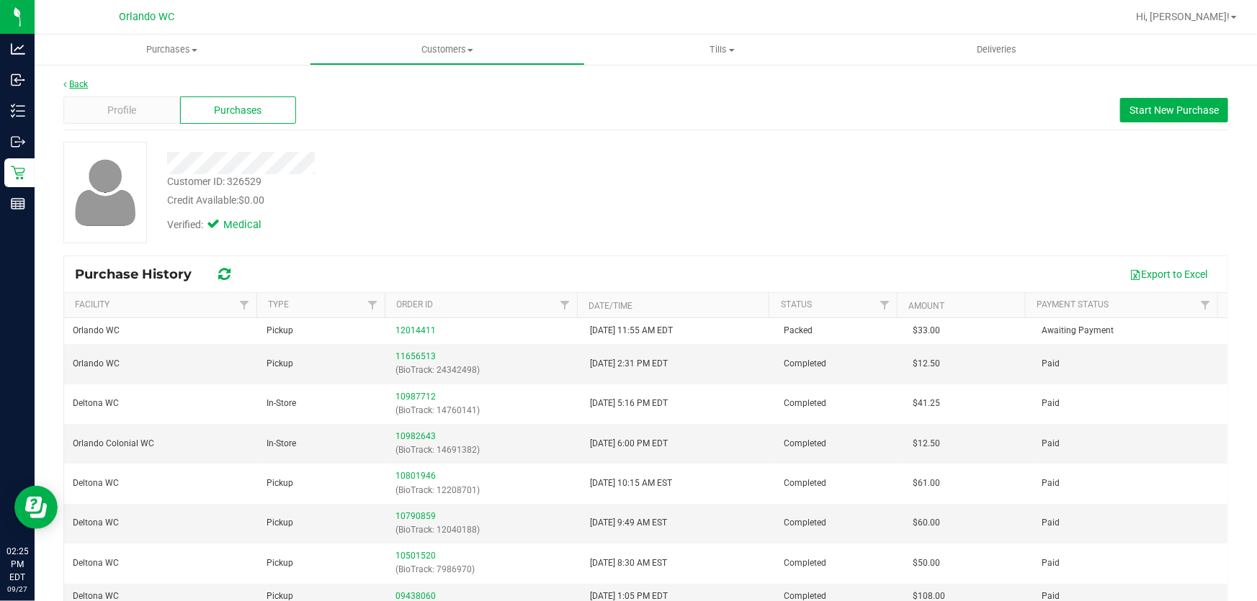
click at [80, 84] on link "Back" at bounding box center [75, 84] width 24 height 10
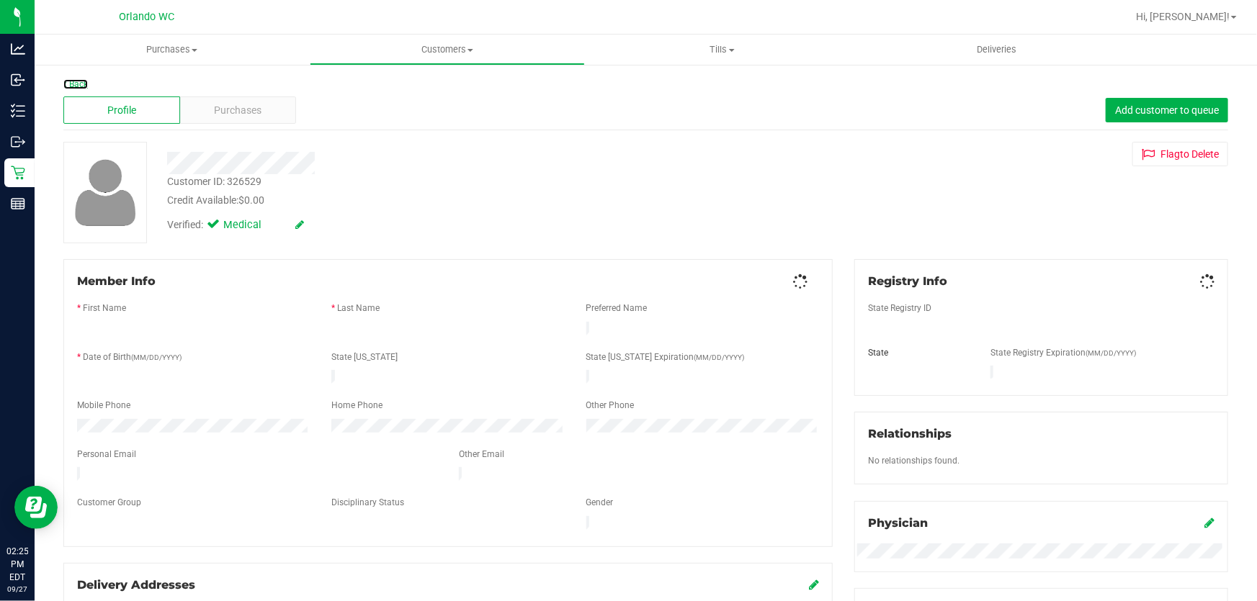
click at [80, 84] on link "Back" at bounding box center [75, 84] width 24 height 10
click at [249, 101] on div "Purchases" at bounding box center [238, 110] width 117 height 27
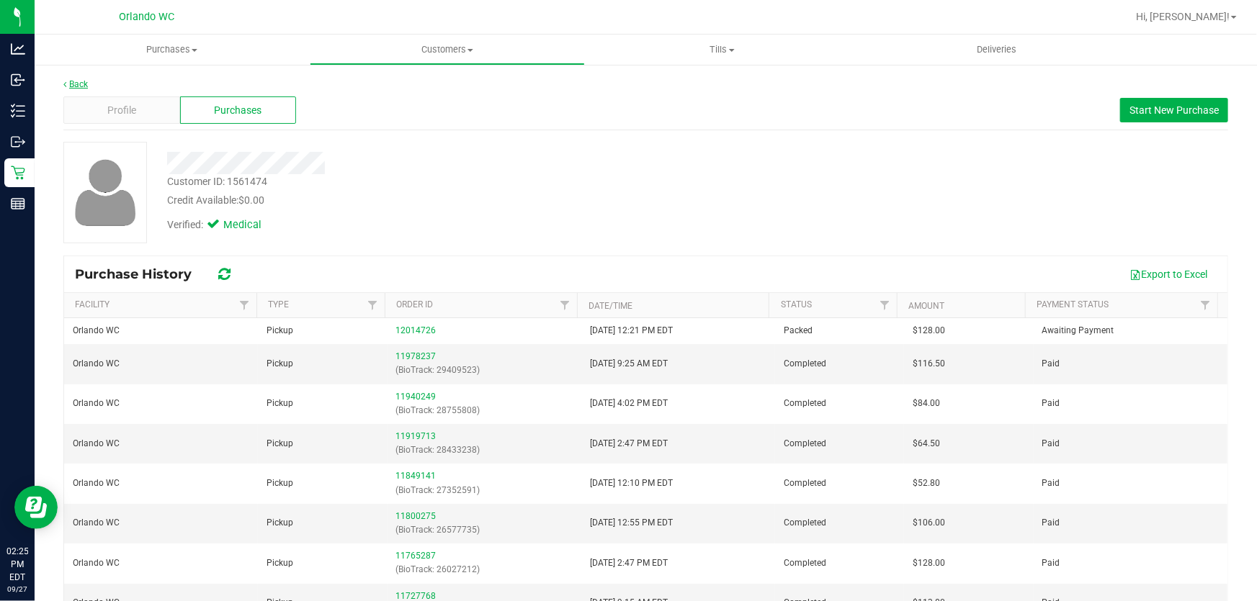
click at [81, 84] on link "Back" at bounding box center [75, 84] width 24 height 10
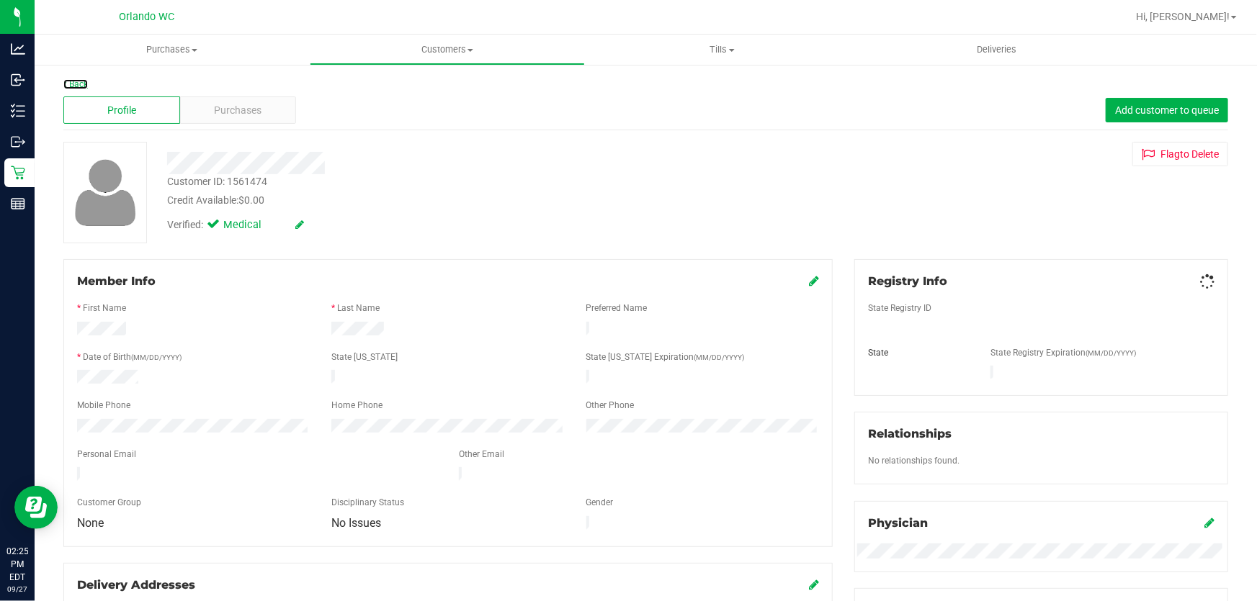
click at [81, 84] on link "Back" at bounding box center [75, 84] width 24 height 10
click at [230, 104] on span "Purchases" at bounding box center [239, 110] width 48 height 15
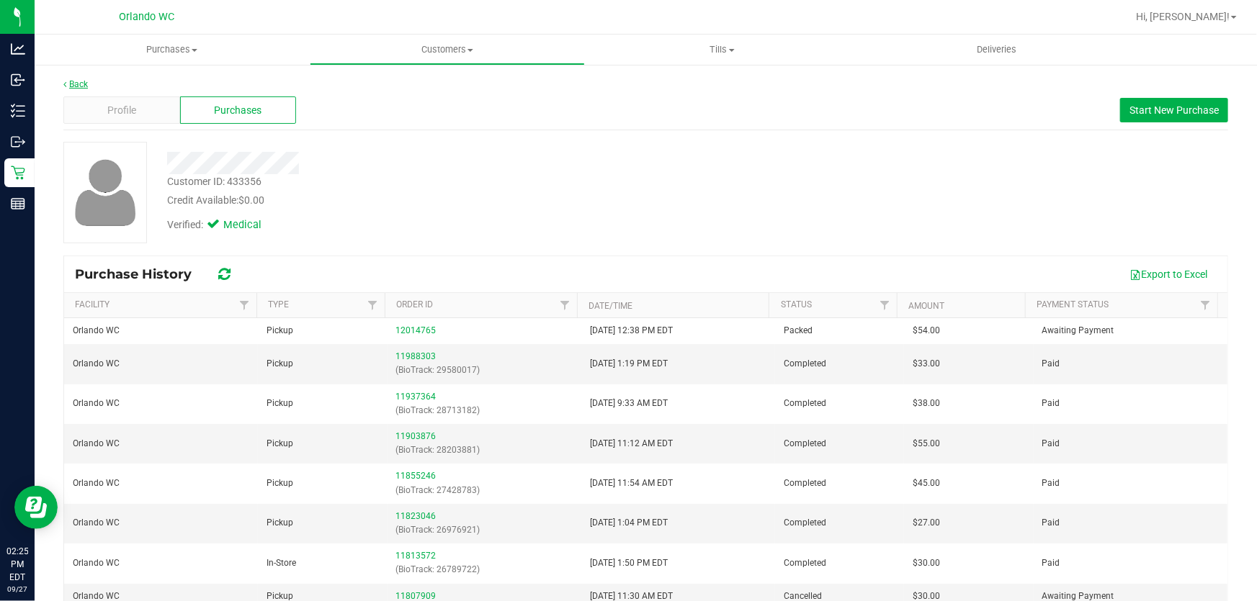
click at [79, 80] on link "Back" at bounding box center [75, 84] width 24 height 10
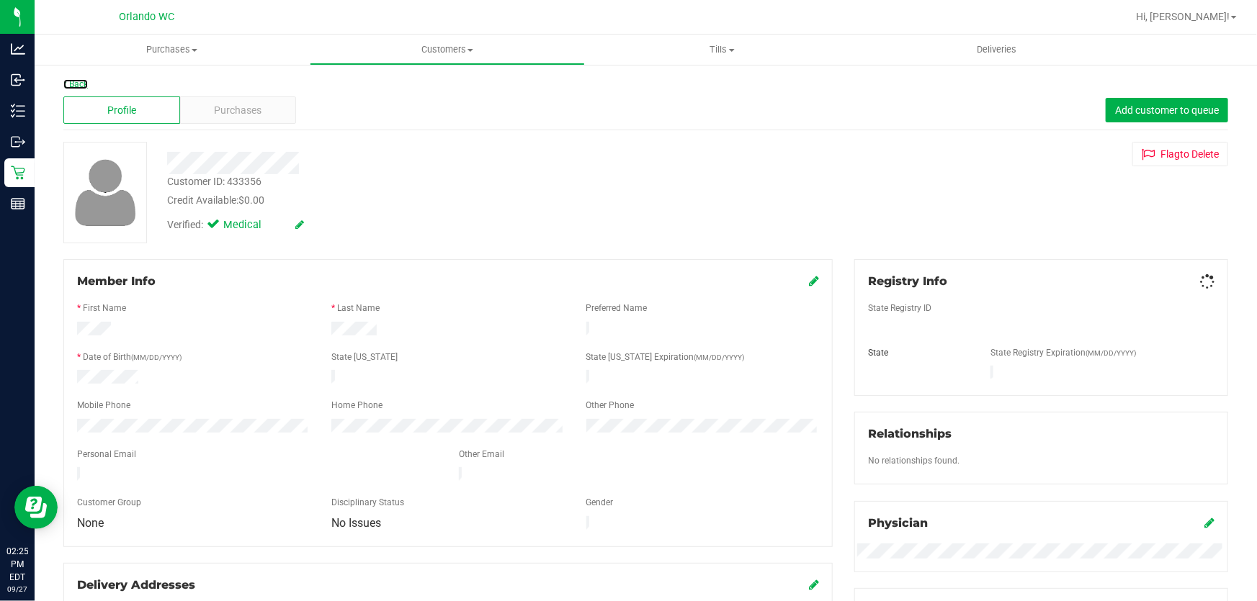
click at [74, 86] on link "Back" at bounding box center [75, 84] width 24 height 10
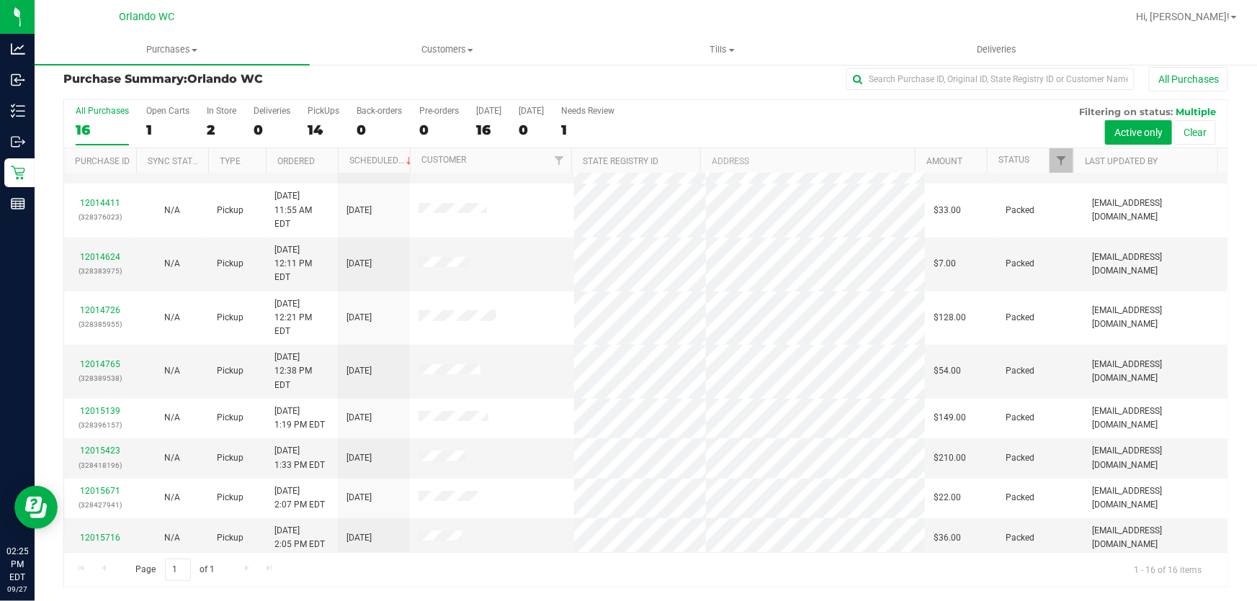
scroll to position [223, 0]
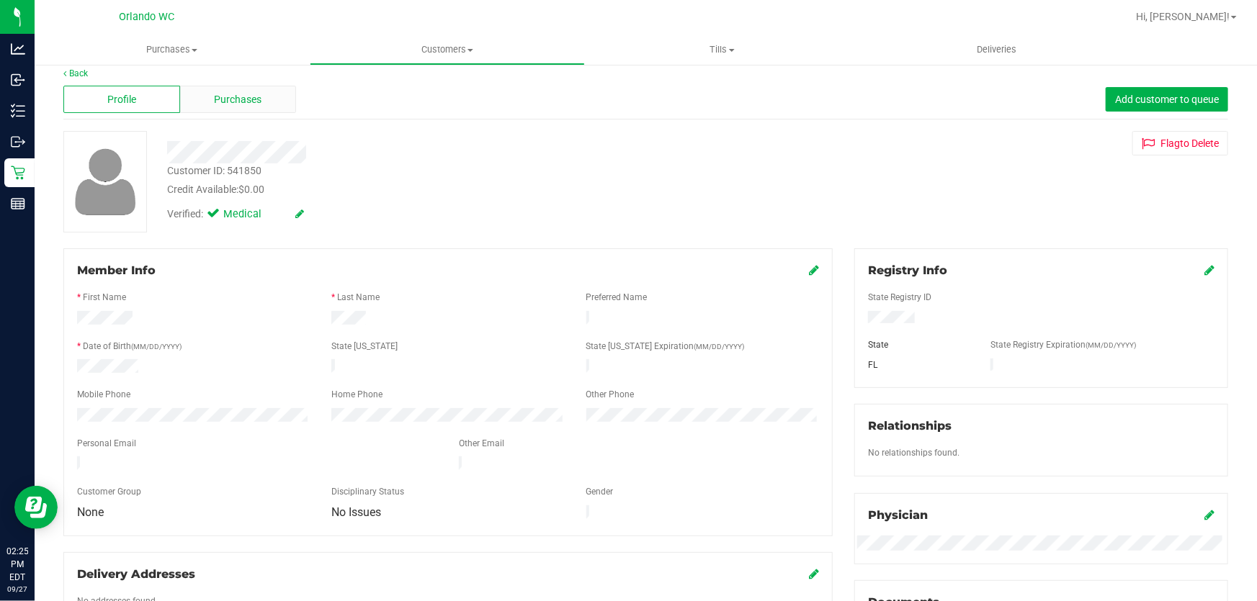
click at [235, 98] on span "Purchases" at bounding box center [239, 99] width 48 height 15
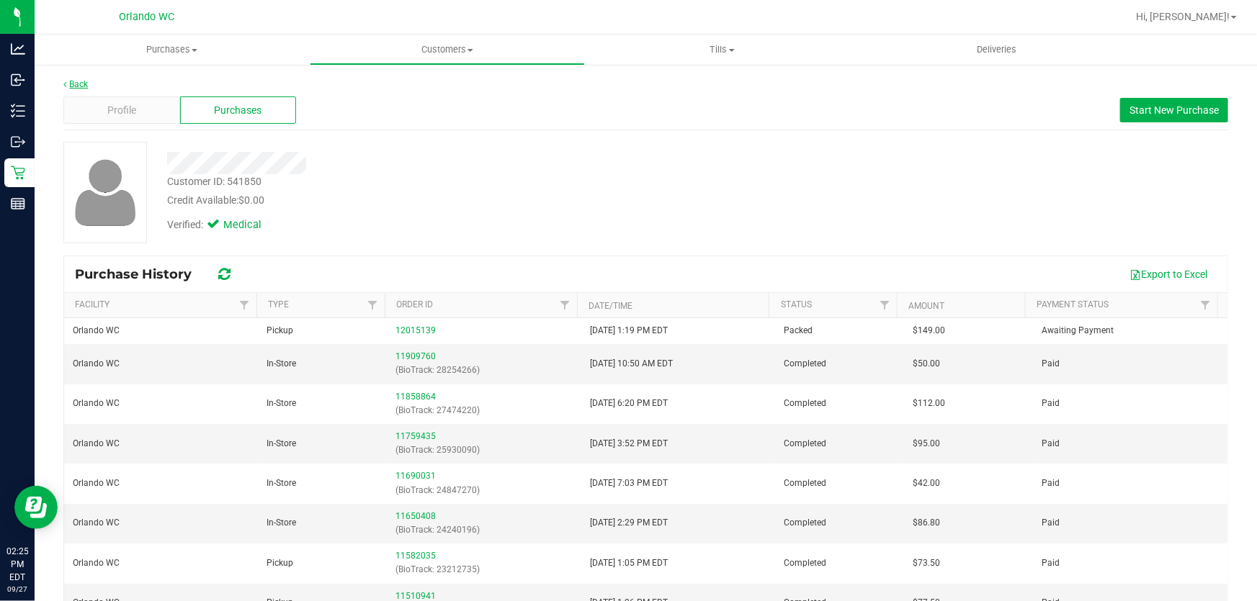
click at [82, 81] on link "Back" at bounding box center [75, 84] width 24 height 10
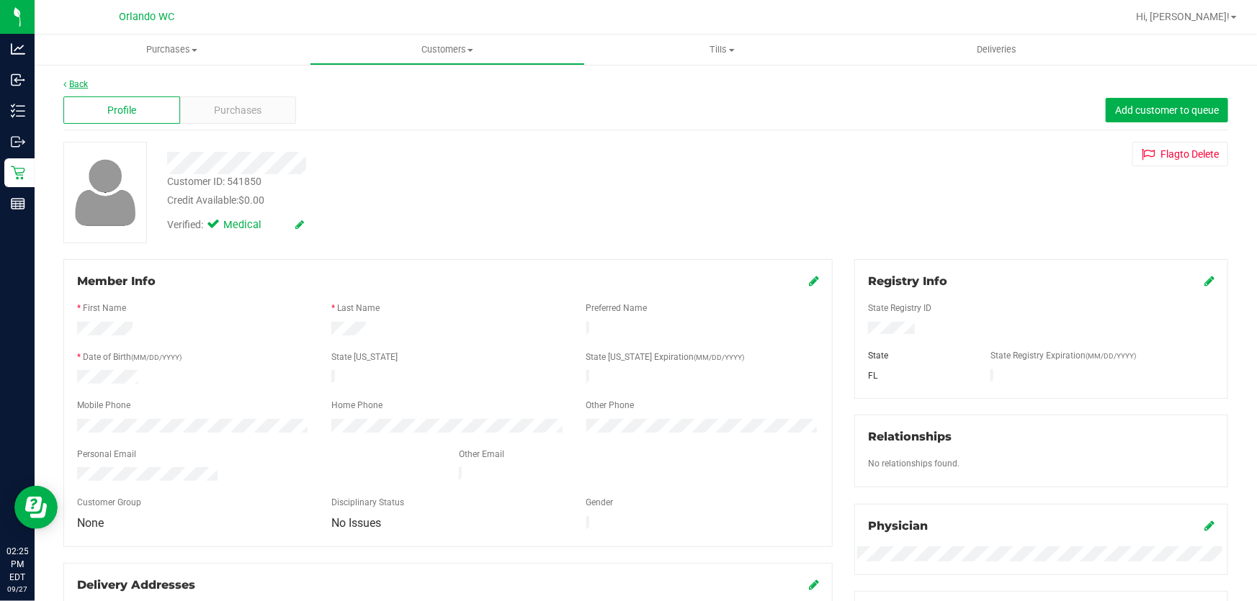
click at [73, 81] on link "Back" at bounding box center [75, 84] width 24 height 10
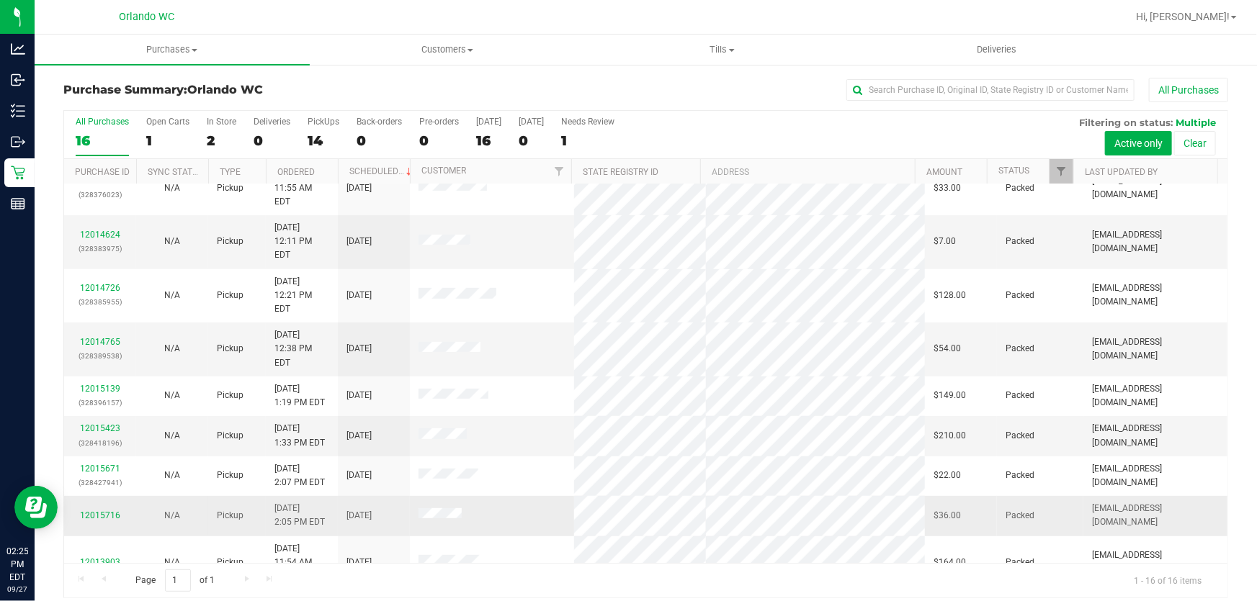
scroll to position [244, 0]
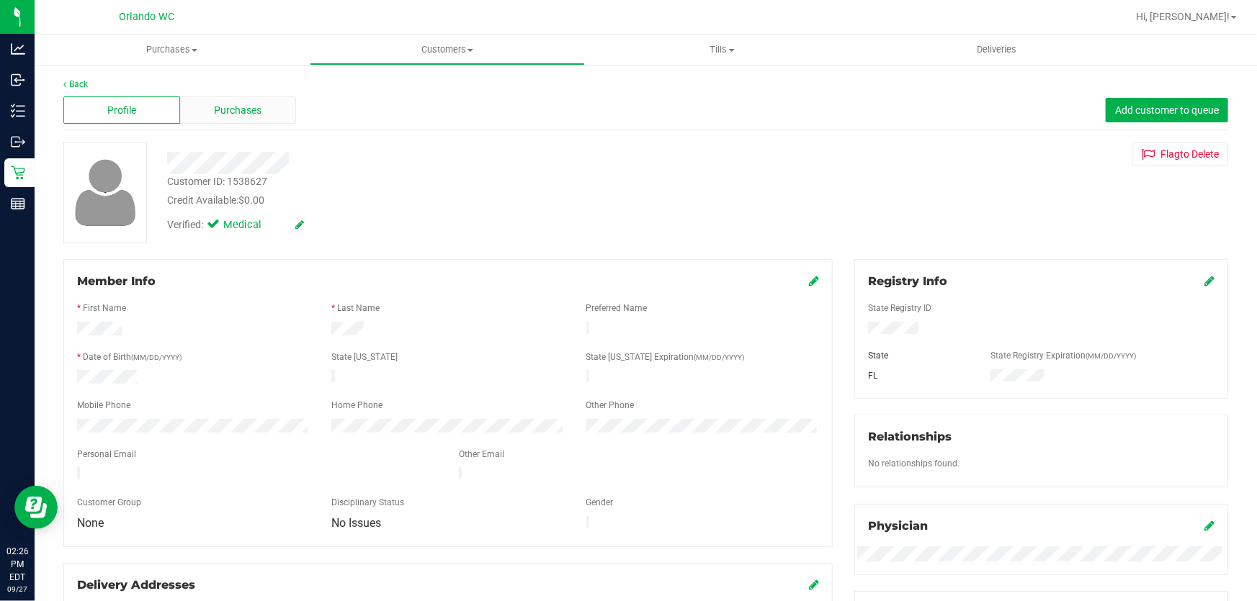
click at [223, 109] on span "Purchases" at bounding box center [239, 110] width 48 height 15
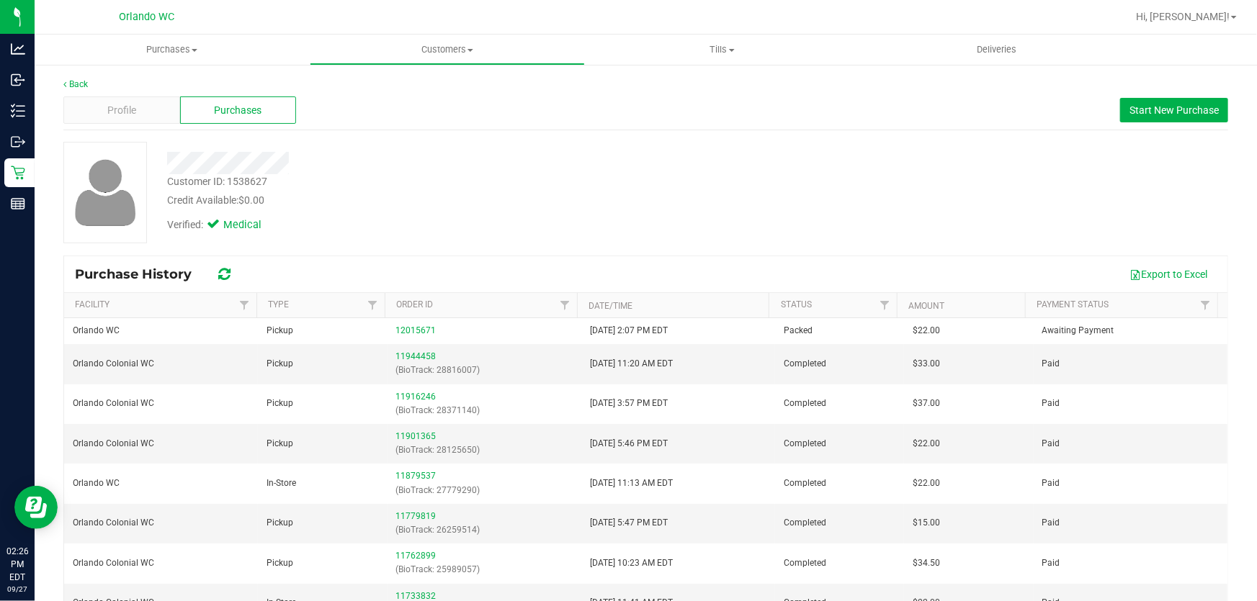
click at [76, 76] on div "Back Profile Purchases Start New Purchase Customer ID: 1538627 Credit Available…" at bounding box center [646, 359] width 1222 height 593
click at [73, 82] on link "Back" at bounding box center [75, 84] width 24 height 10
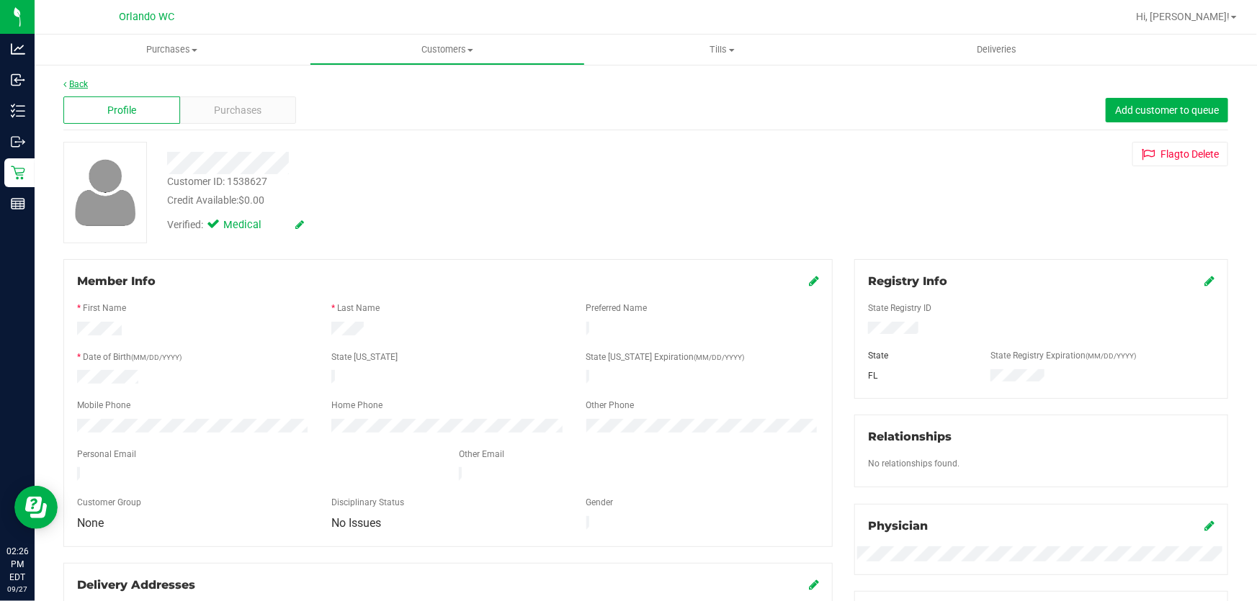
click at [69, 81] on link "Back" at bounding box center [75, 84] width 24 height 10
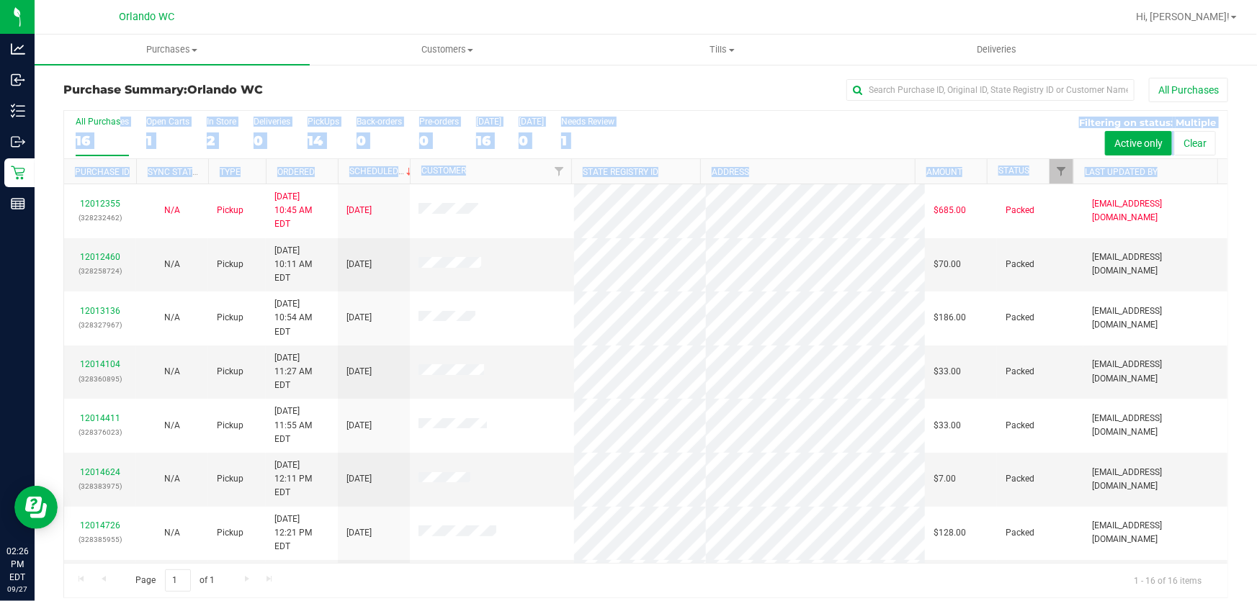
drag, startPoint x: 1212, startPoint y: 316, endPoint x: 1227, endPoint y: 419, distance: 104.1
click at [1232, 313] on div "Purchase Summary: Orlando WC All Purchases All Purchases 16 Open Carts 1 In Sto…" at bounding box center [646, 337] width 1222 height 549
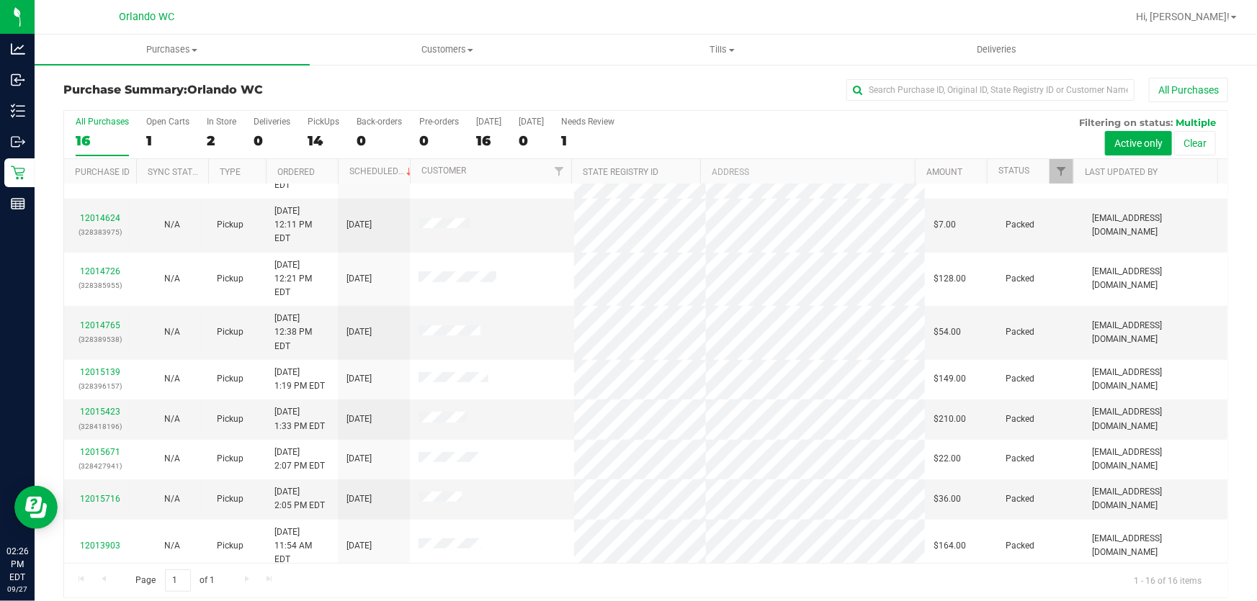
scroll to position [256, 0]
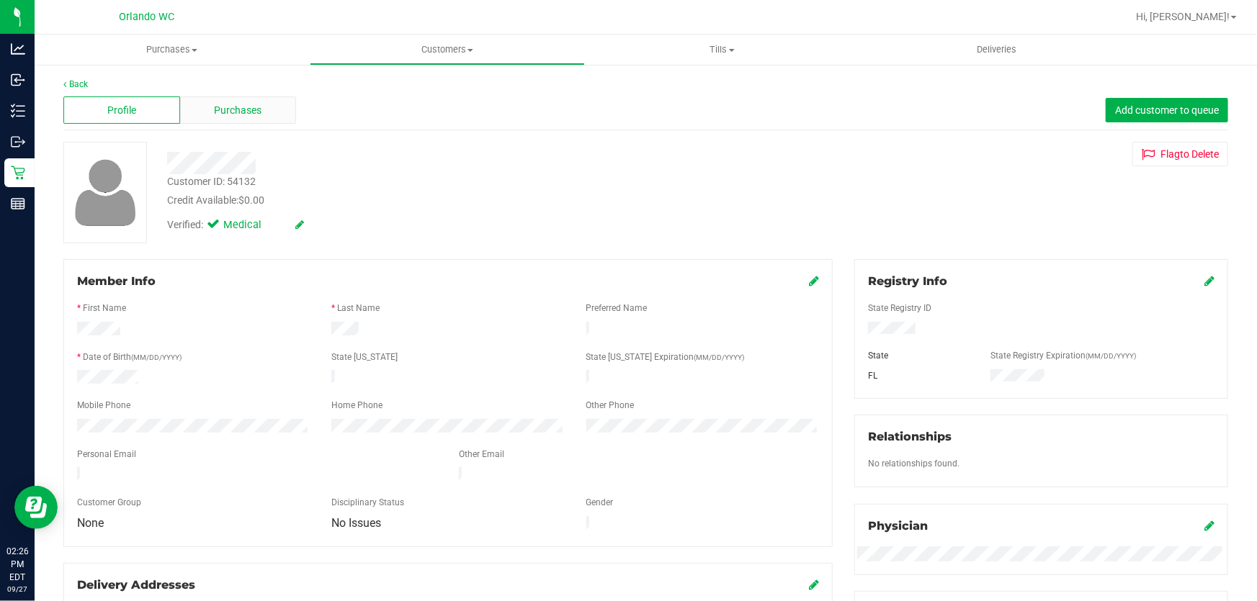
click at [238, 106] on span "Purchases" at bounding box center [239, 110] width 48 height 15
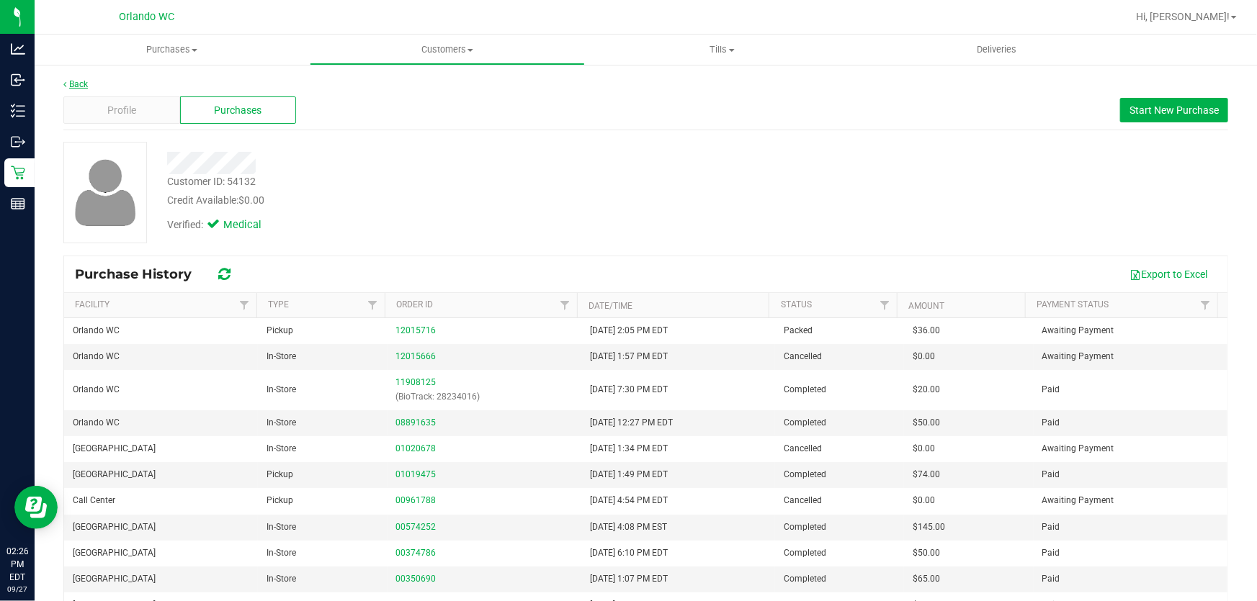
click at [75, 79] on link "Back" at bounding box center [75, 84] width 24 height 10
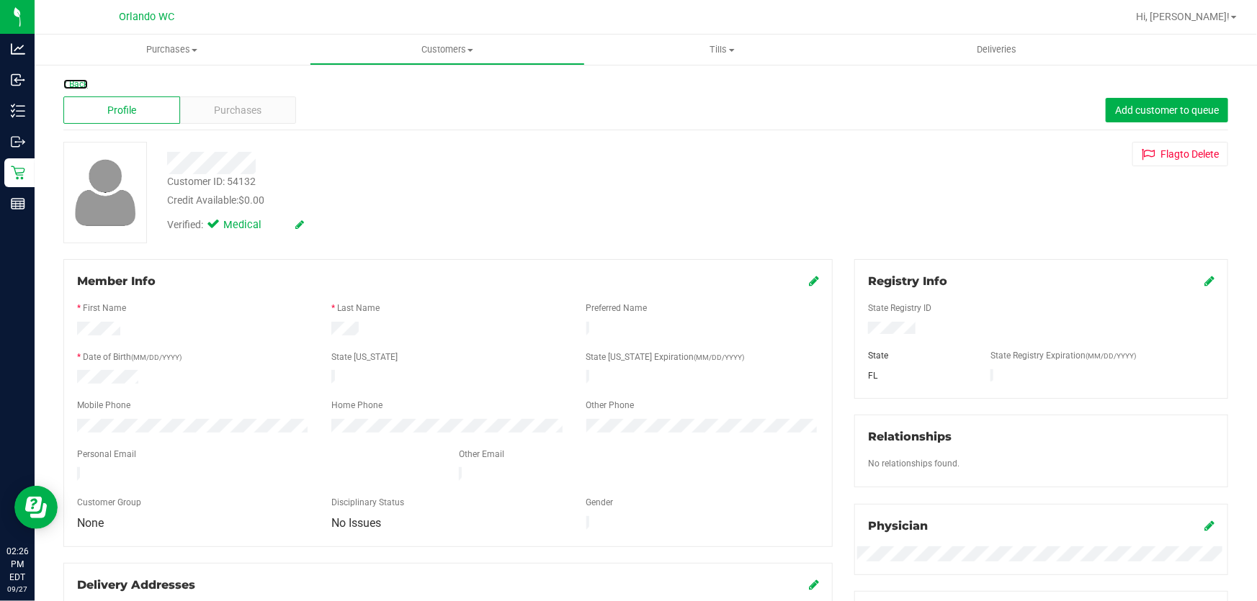
click at [76, 79] on link "Back" at bounding box center [75, 84] width 24 height 10
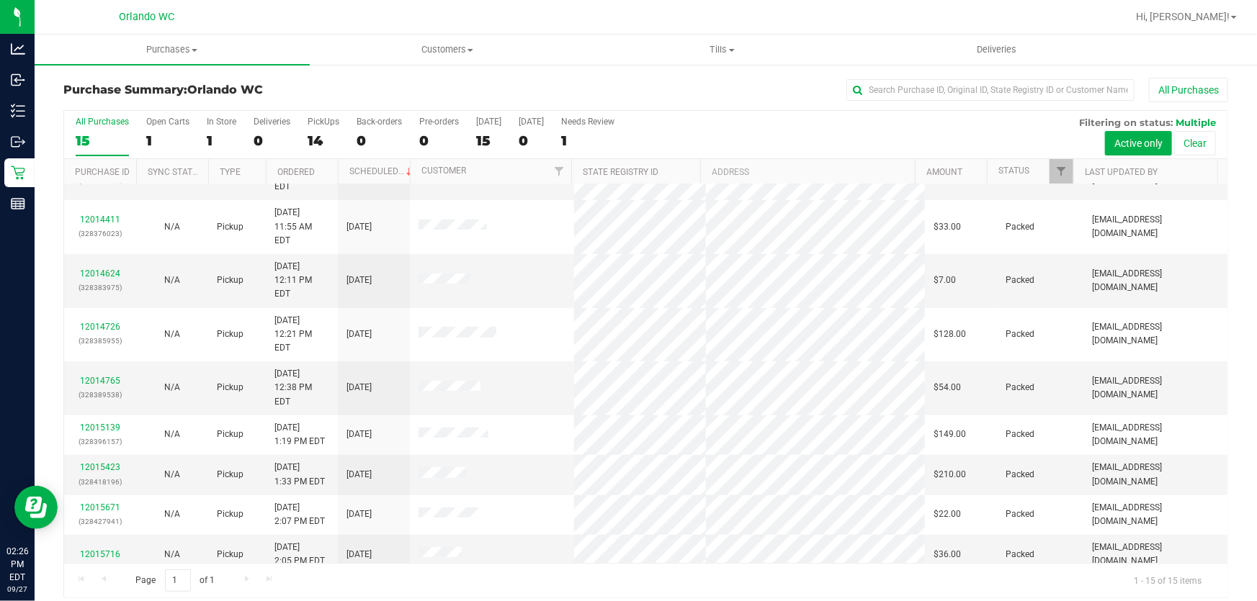
scroll to position [217, 0]
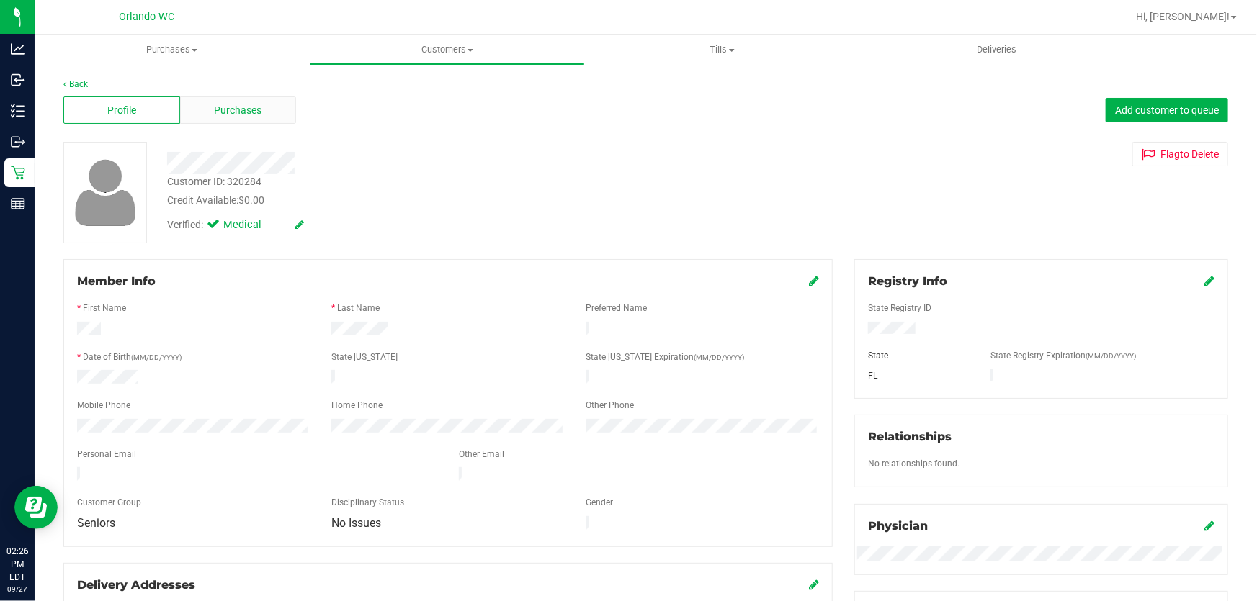
click at [245, 113] on span "Purchases" at bounding box center [239, 110] width 48 height 15
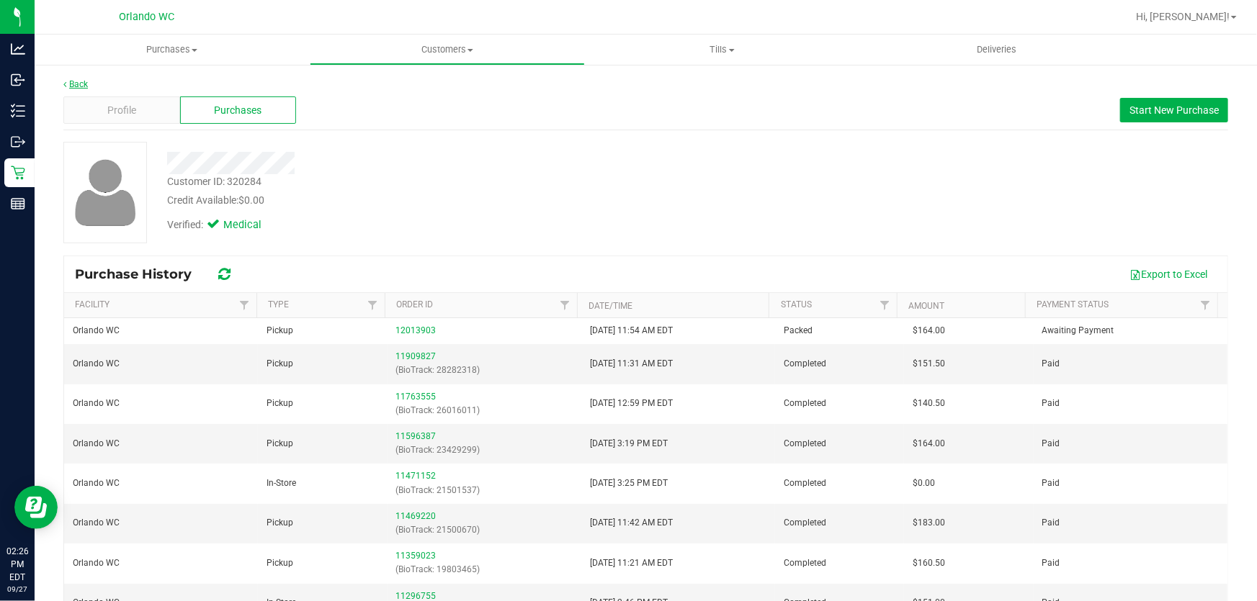
click at [76, 83] on link "Back" at bounding box center [75, 84] width 24 height 10
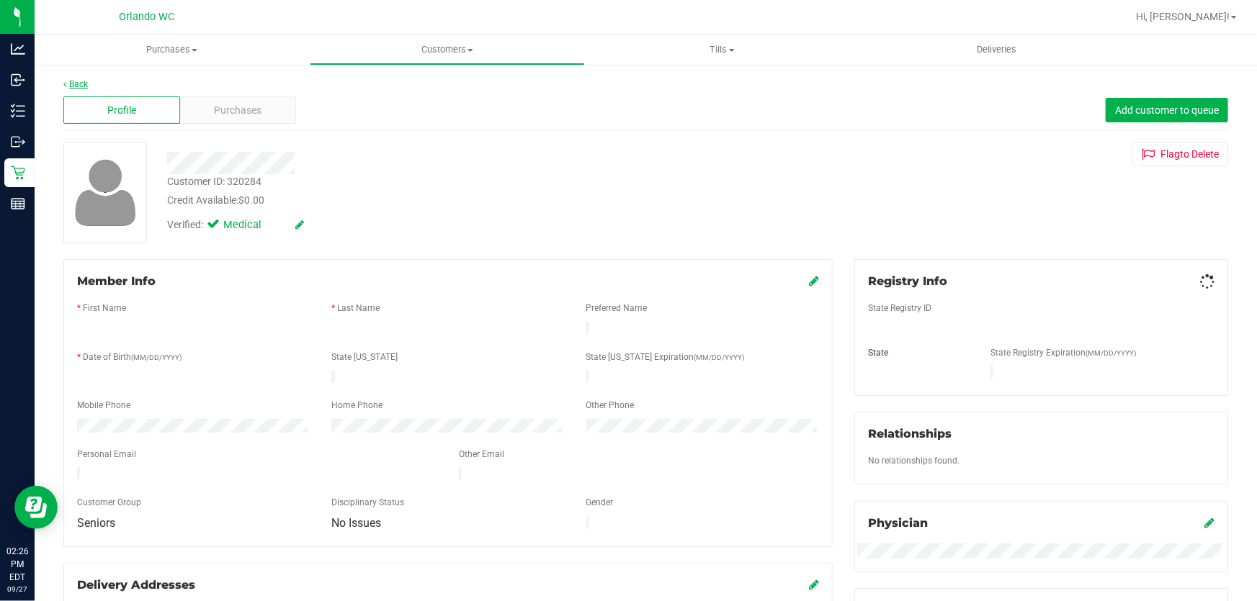
click at [75, 83] on link "Back" at bounding box center [75, 84] width 24 height 10
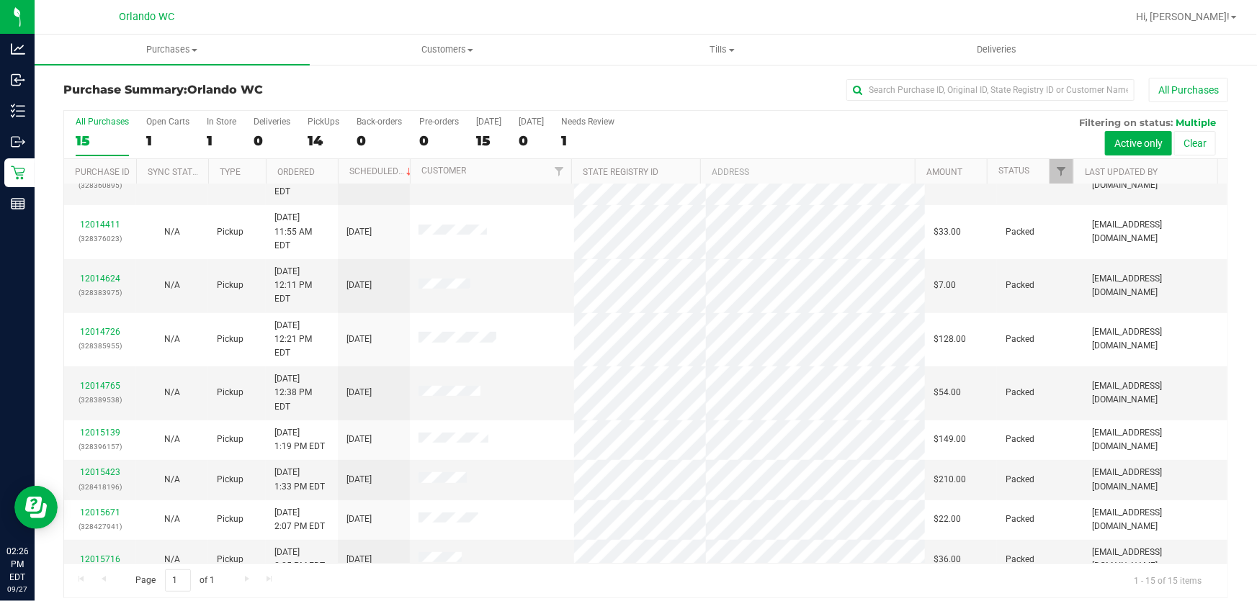
scroll to position [217, 0]
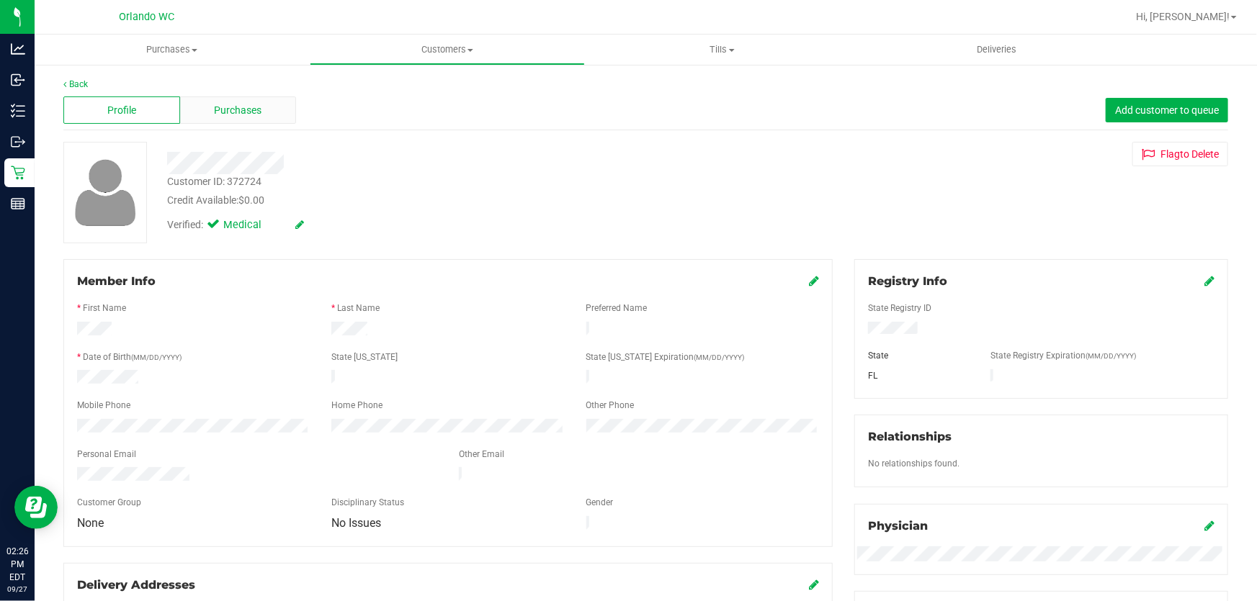
click at [228, 111] on span "Purchases" at bounding box center [239, 110] width 48 height 15
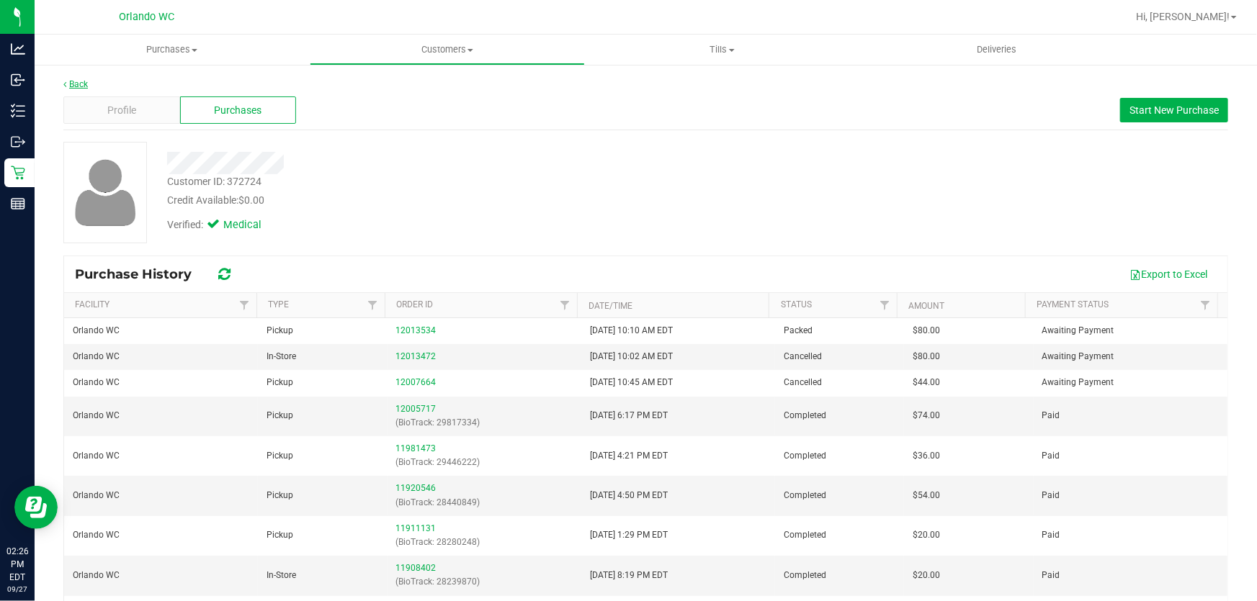
click at [73, 84] on link "Back" at bounding box center [75, 84] width 24 height 10
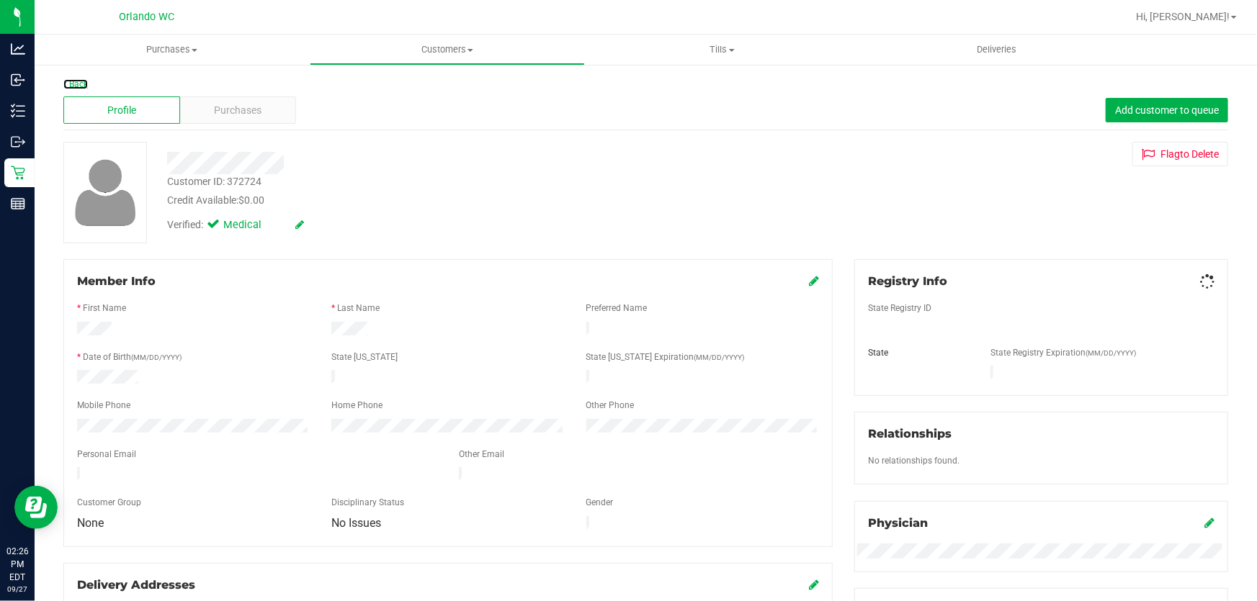
click at [73, 84] on link "Back" at bounding box center [75, 84] width 24 height 10
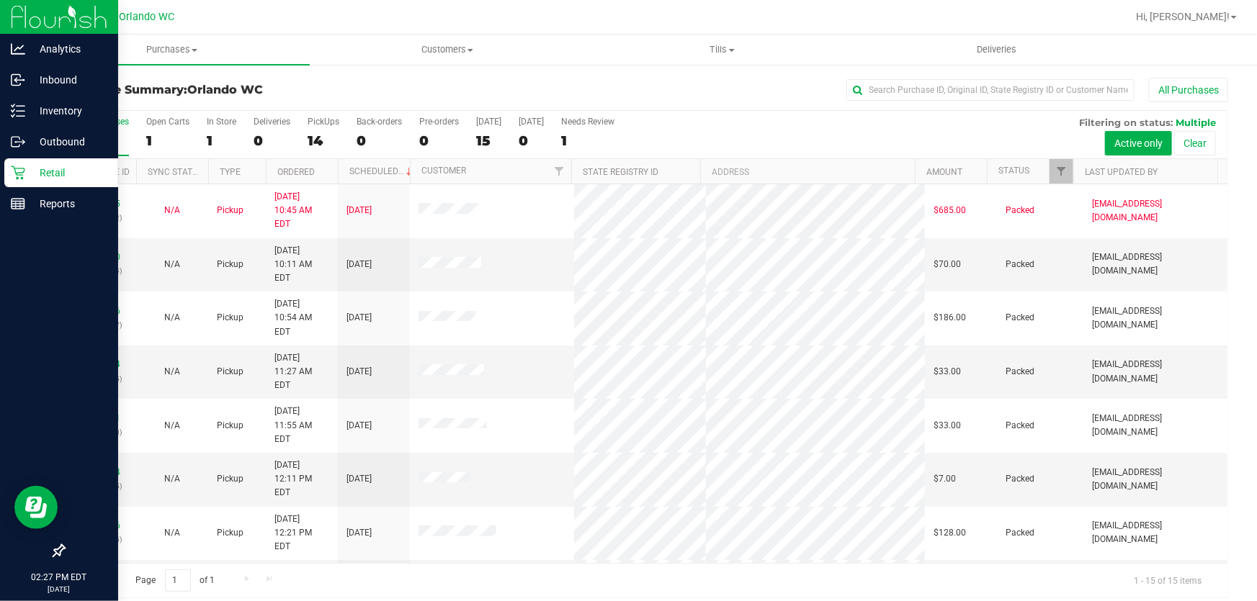
click at [14, 171] on icon at bounding box center [18, 173] width 14 height 14
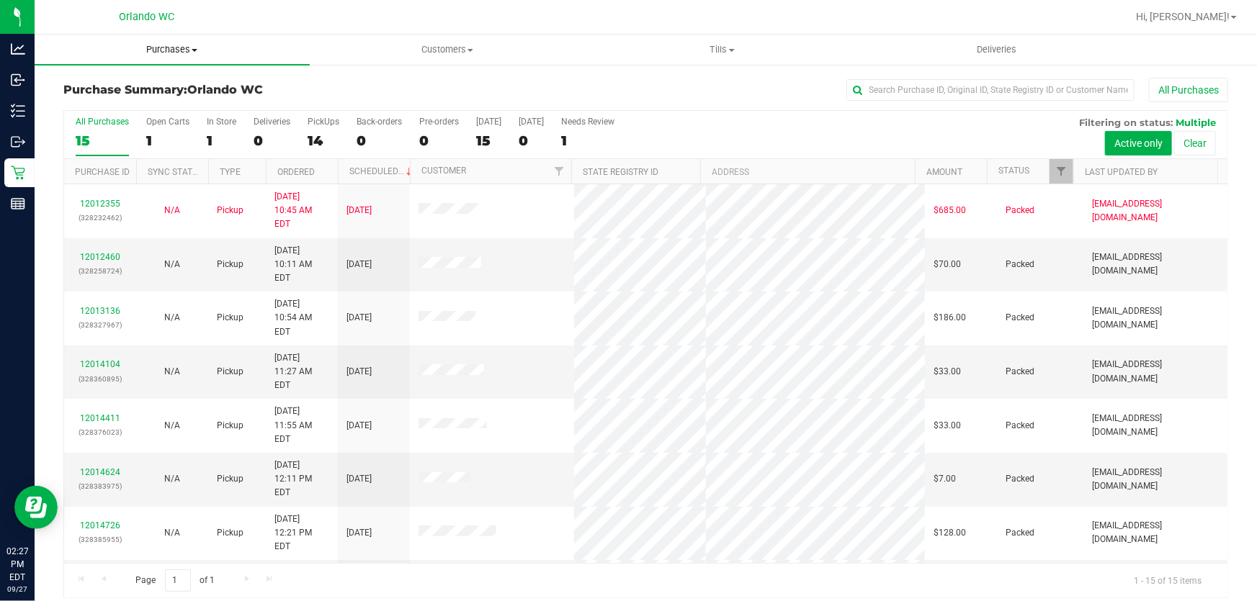
click at [172, 46] on span "Purchases" at bounding box center [172, 49] width 275 height 13
click at [108, 104] on span "Fulfillment" at bounding box center [79, 104] width 89 height 12
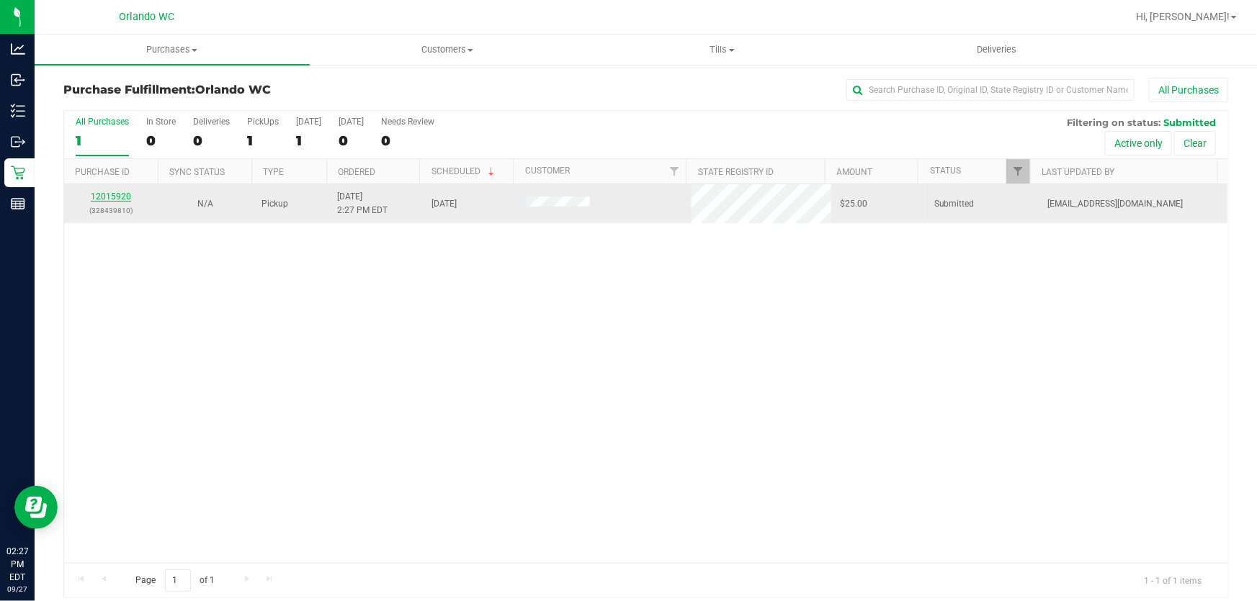
click at [122, 199] on link "12015920" at bounding box center [111, 197] width 40 height 10
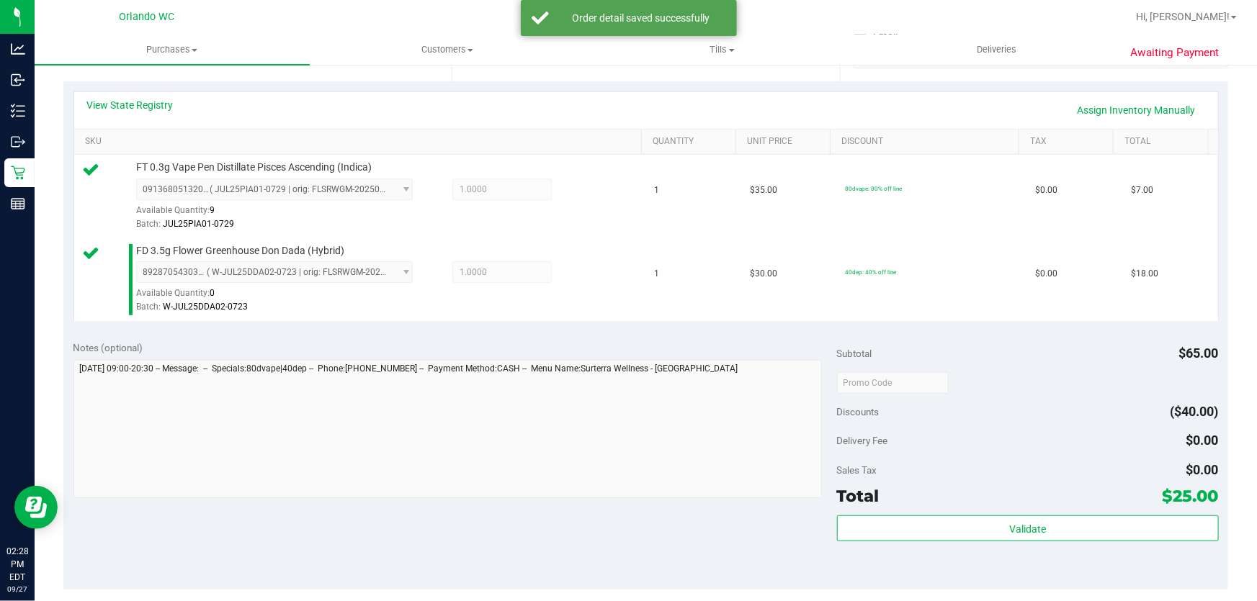
scroll to position [475, 0]
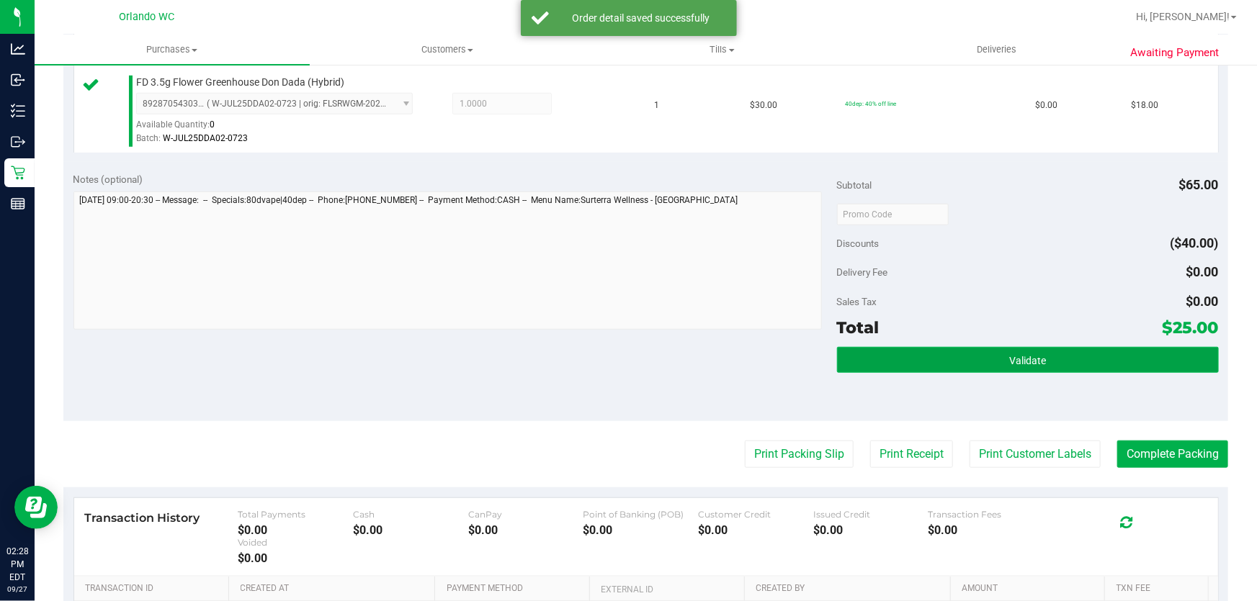
click at [1009, 364] on span "Validate" at bounding box center [1027, 361] width 37 height 12
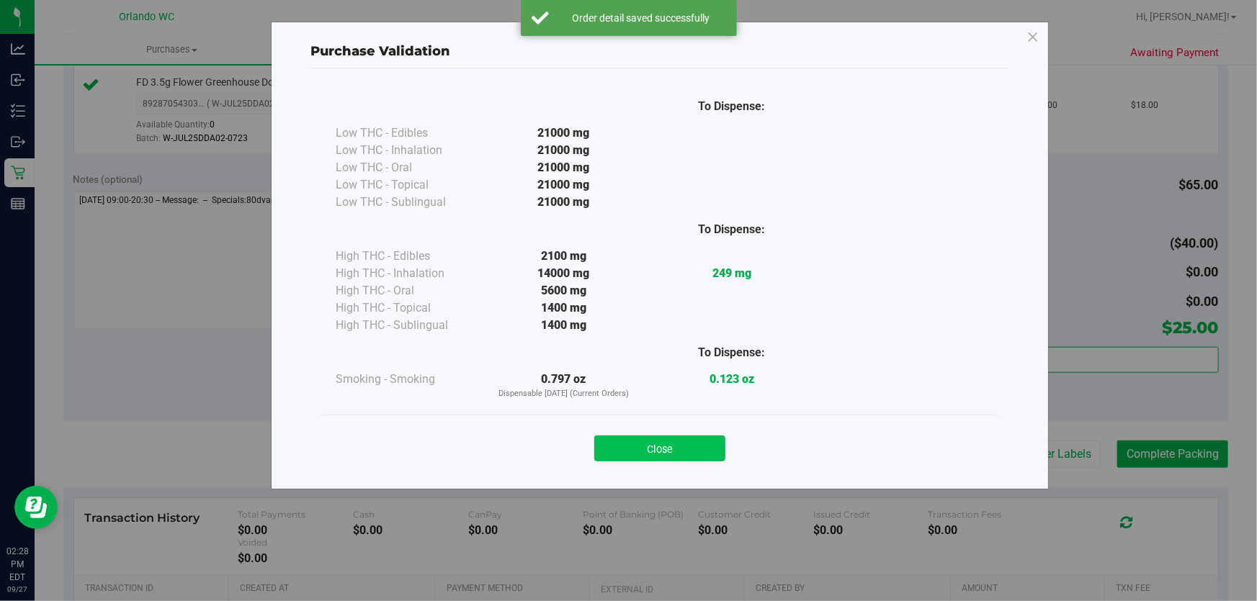
click at [691, 439] on button "Close" at bounding box center [659, 449] width 131 height 26
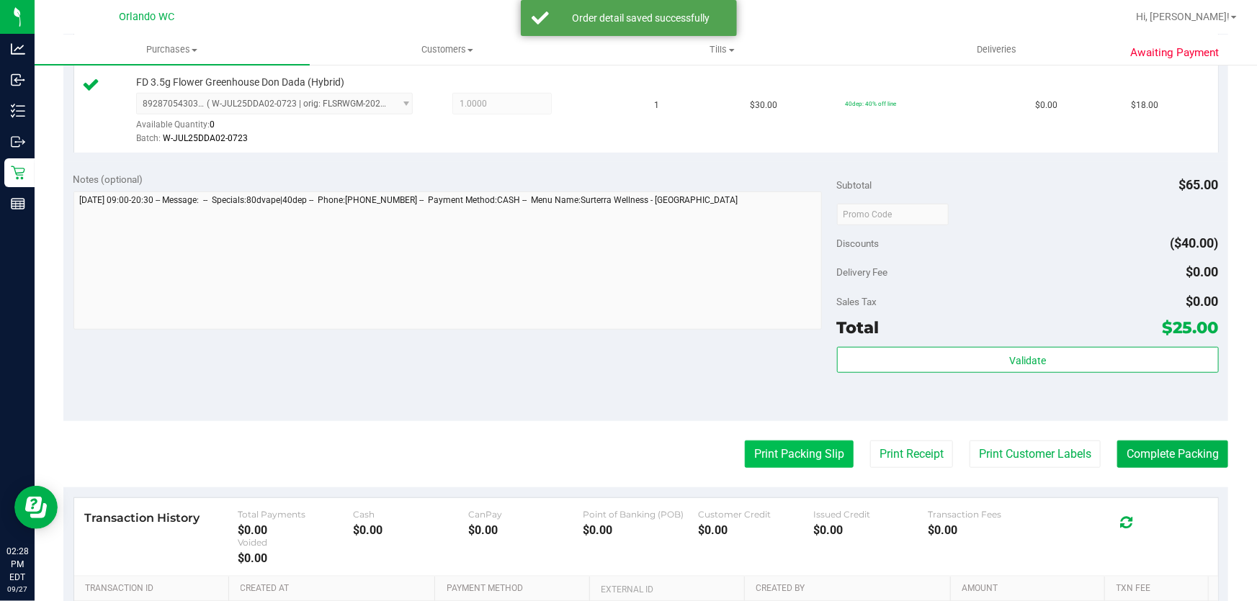
click at [800, 454] on button "Print Packing Slip" at bounding box center [799, 454] width 109 height 27
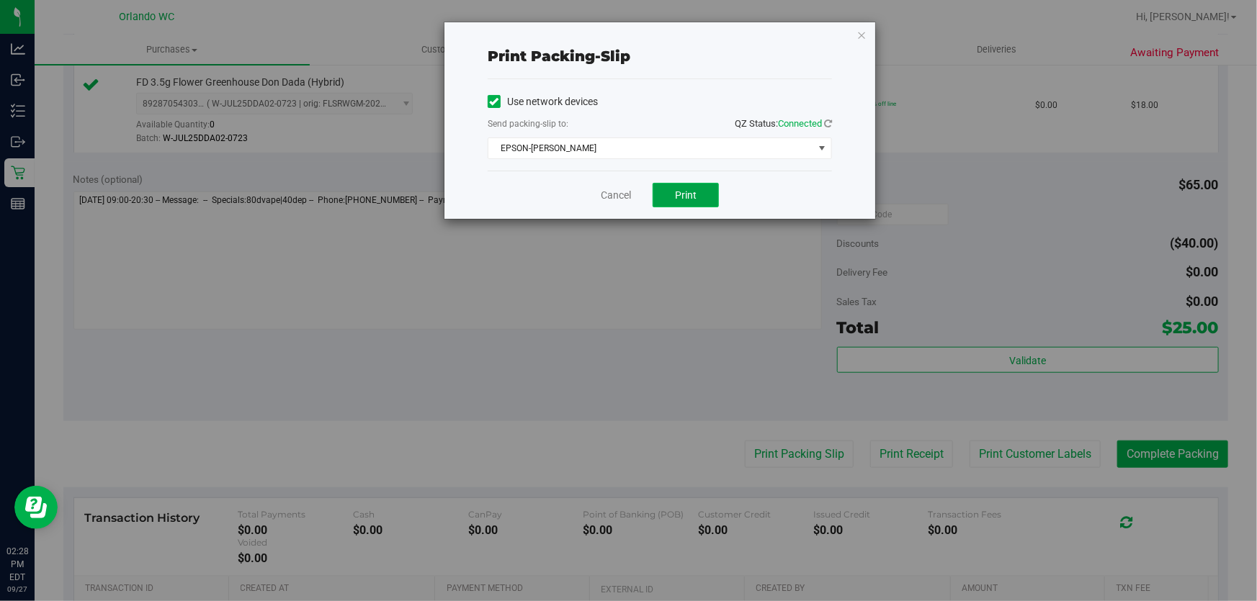
click at [699, 196] on button "Print" at bounding box center [685, 195] width 66 height 24
click at [619, 193] on link "Cancel" at bounding box center [616, 195] width 30 height 15
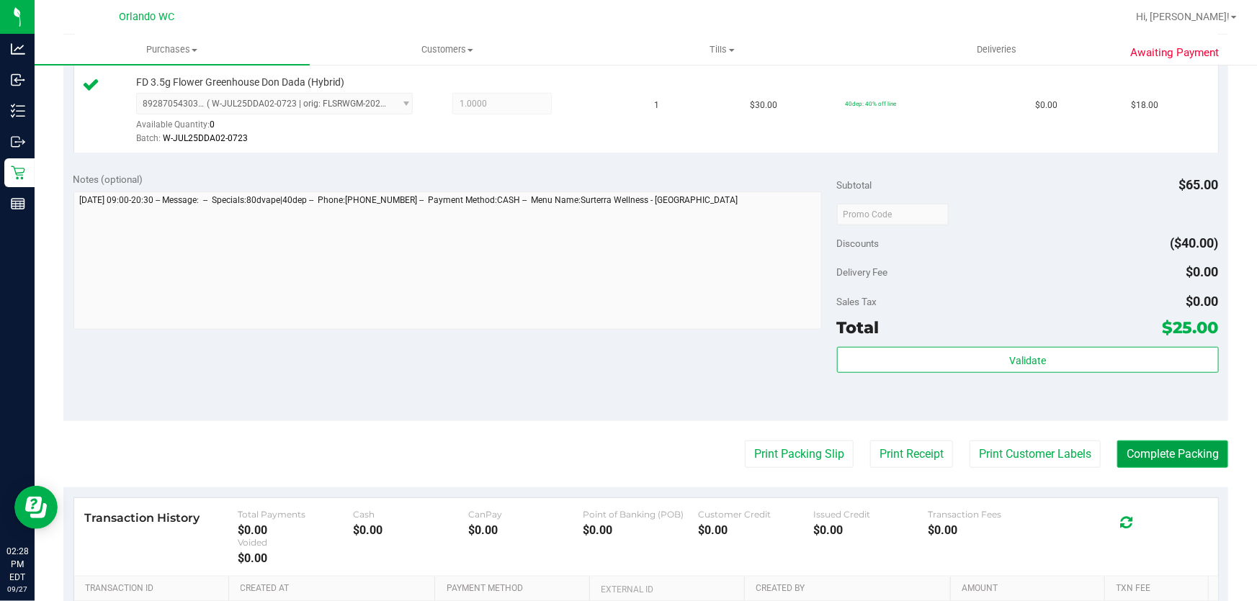
click at [1179, 451] on button "Complete Packing" at bounding box center [1172, 454] width 111 height 27
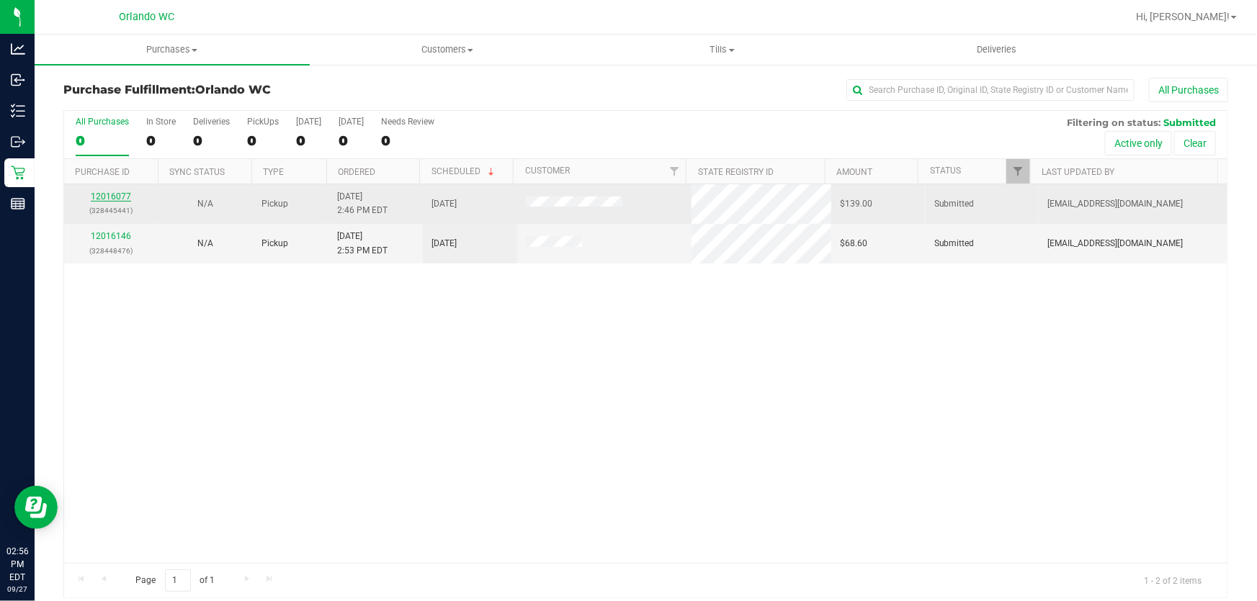
click at [117, 197] on link "12016077" at bounding box center [111, 197] width 40 height 10
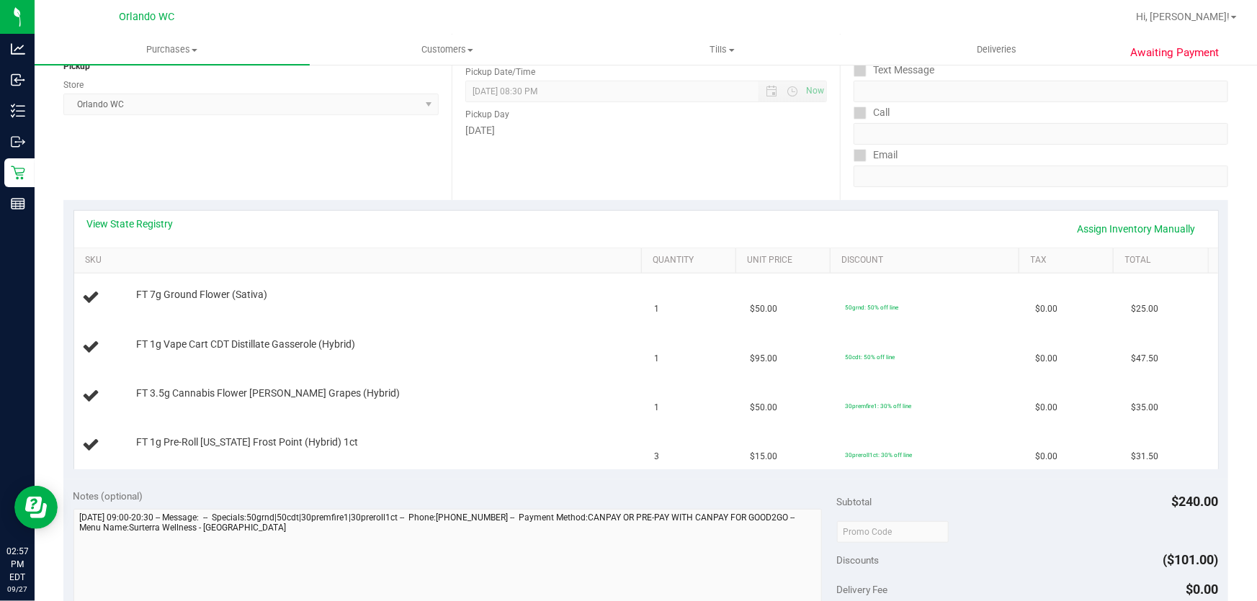
scroll to position [222, 0]
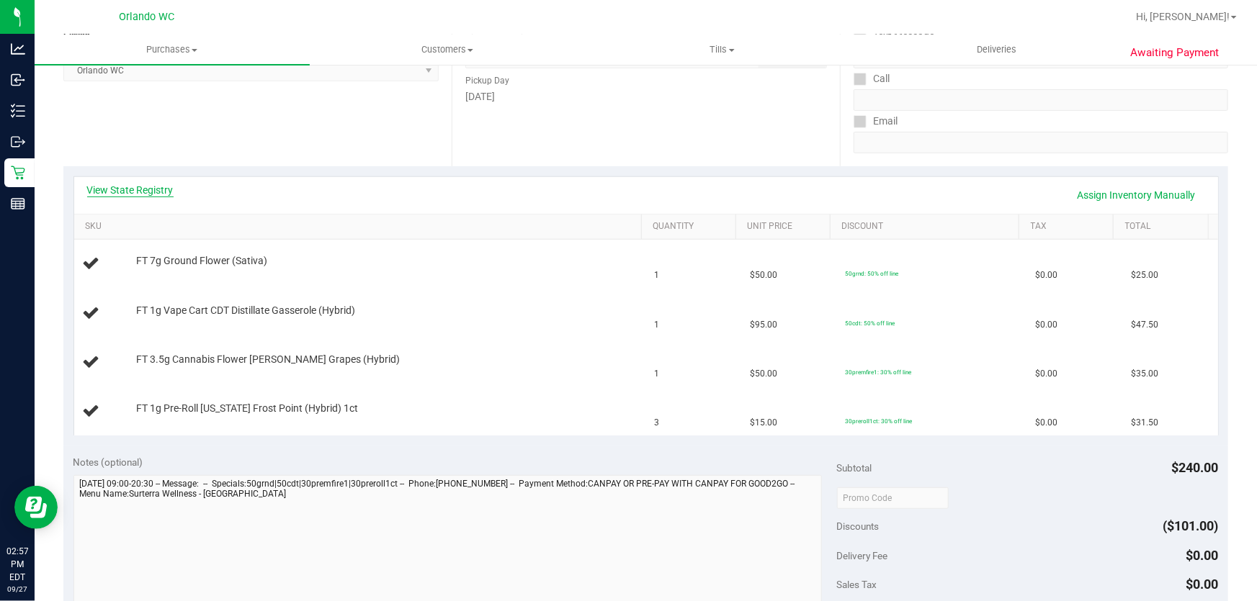
click at [155, 189] on link "View State Registry" at bounding box center [130, 190] width 86 height 14
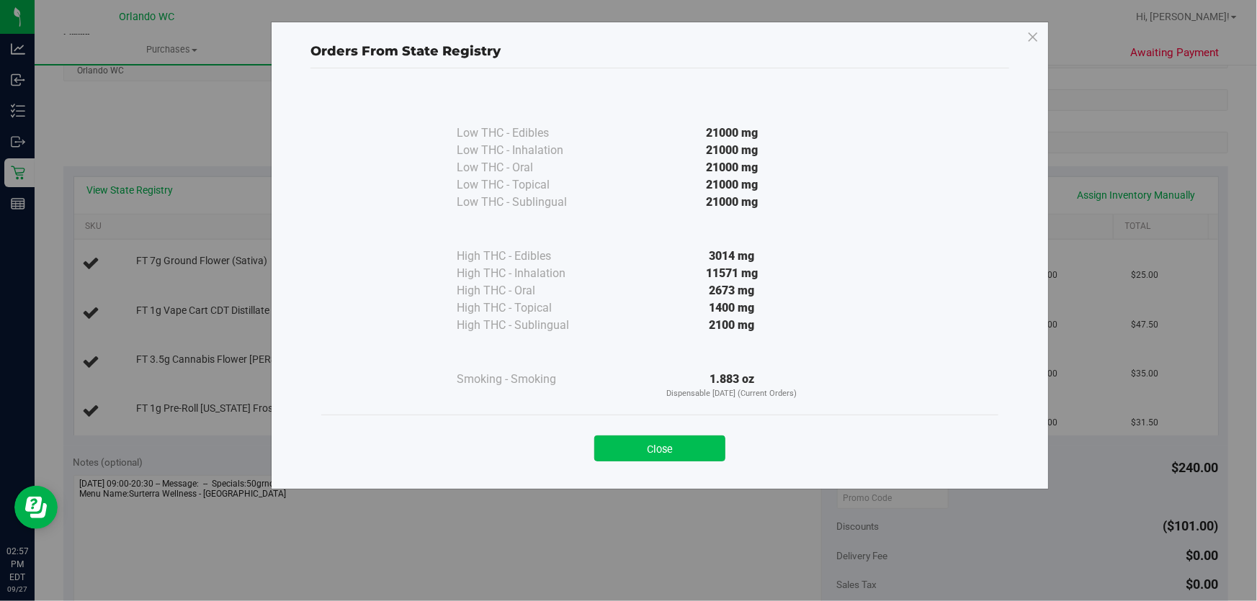
click at [681, 443] on button "Close" at bounding box center [659, 449] width 131 height 26
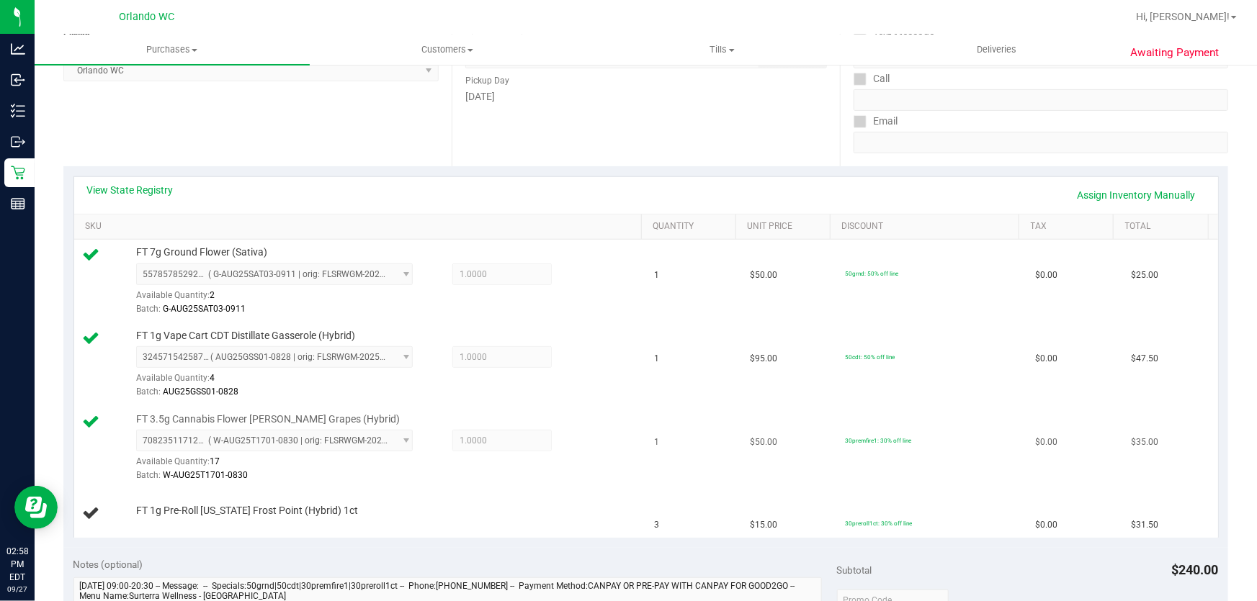
drag, startPoint x: 413, startPoint y: 519, endPoint x: 519, endPoint y: 482, distance: 112.1
click at [413, 517] on div "FT 1g Pre-Roll Florida Frost Point (Hybrid) 1ct" at bounding box center [360, 513] width 555 height 19
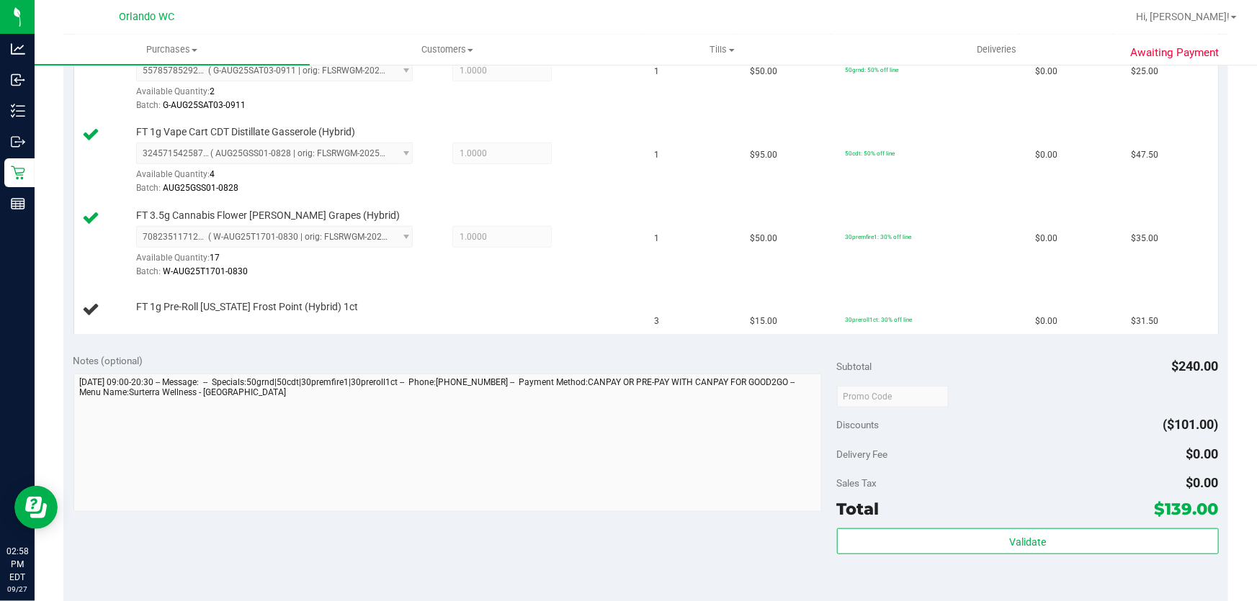
scroll to position [442, 0]
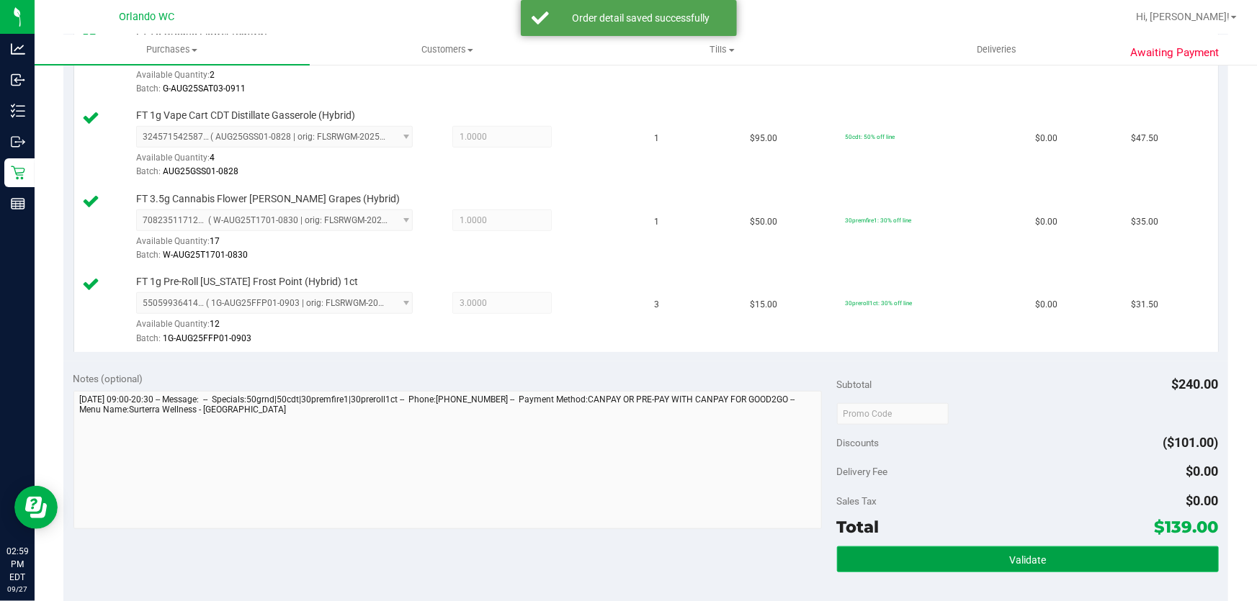
click at [941, 555] on button "Validate" at bounding box center [1028, 560] width 382 height 26
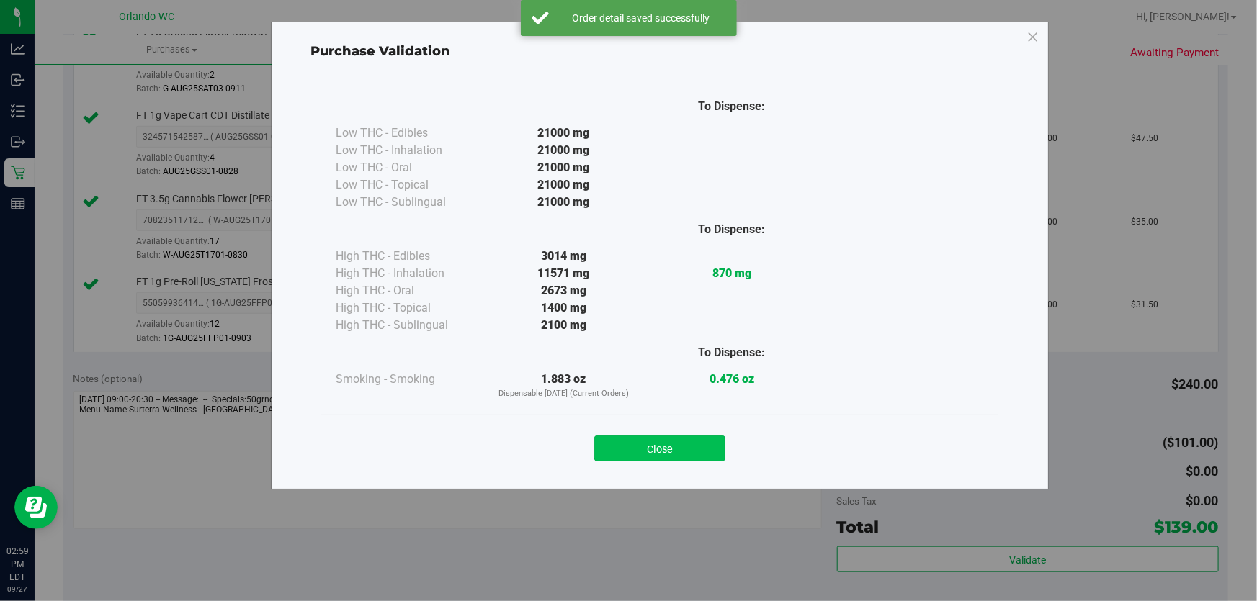
click at [674, 446] on button "Close" at bounding box center [659, 449] width 131 height 26
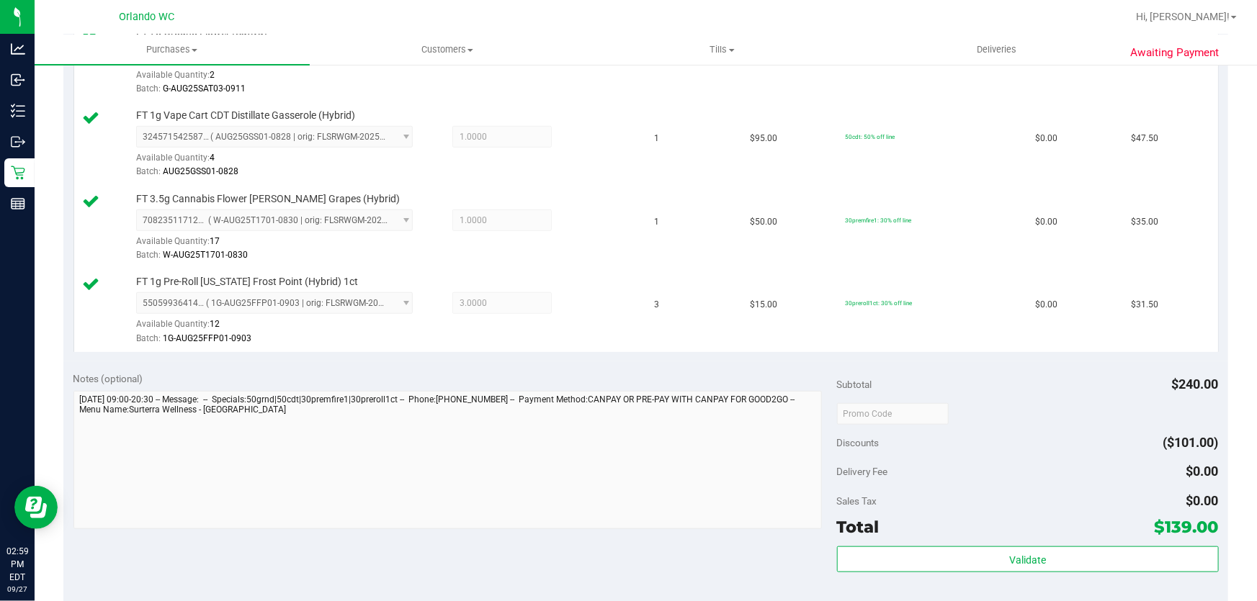
scroll to position [667, 0]
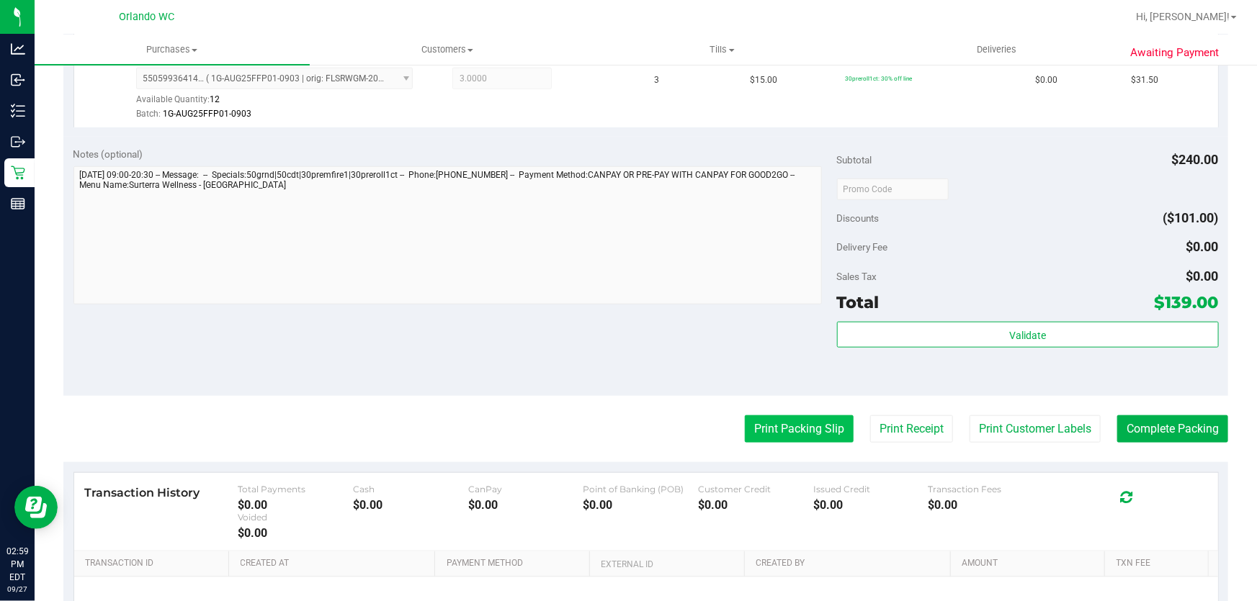
click at [776, 429] on button "Print Packing Slip" at bounding box center [799, 429] width 109 height 27
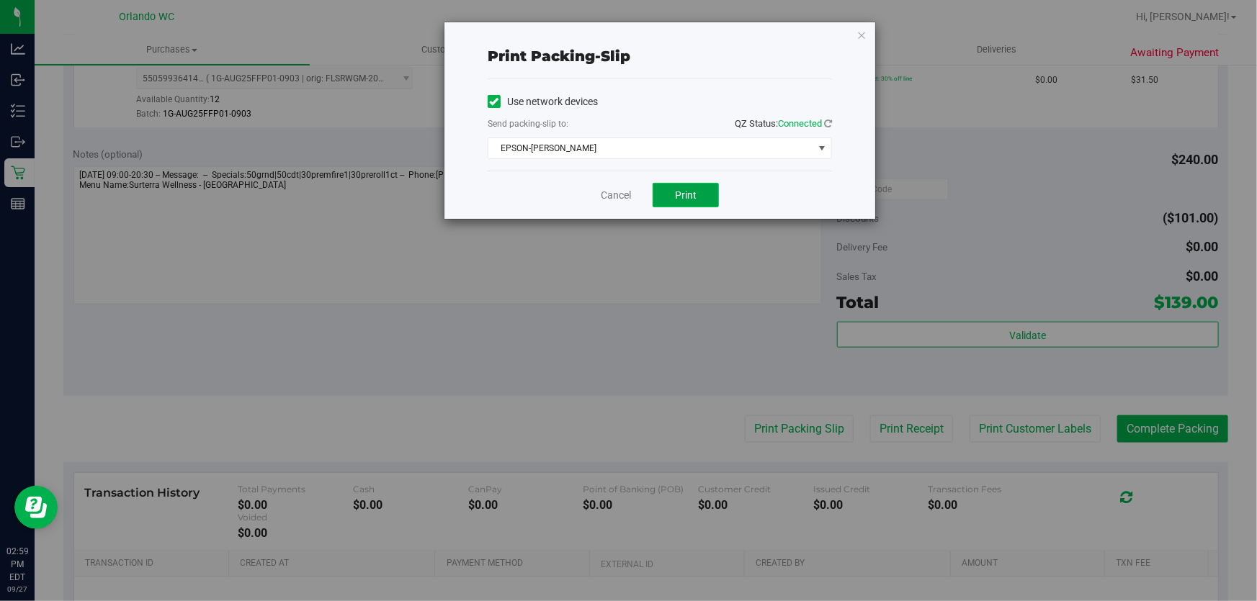
click at [690, 206] on button "Print" at bounding box center [685, 195] width 66 height 24
click at [610, 188] on link "Cancel" at bounding box center [616, 195] width 30 height 15
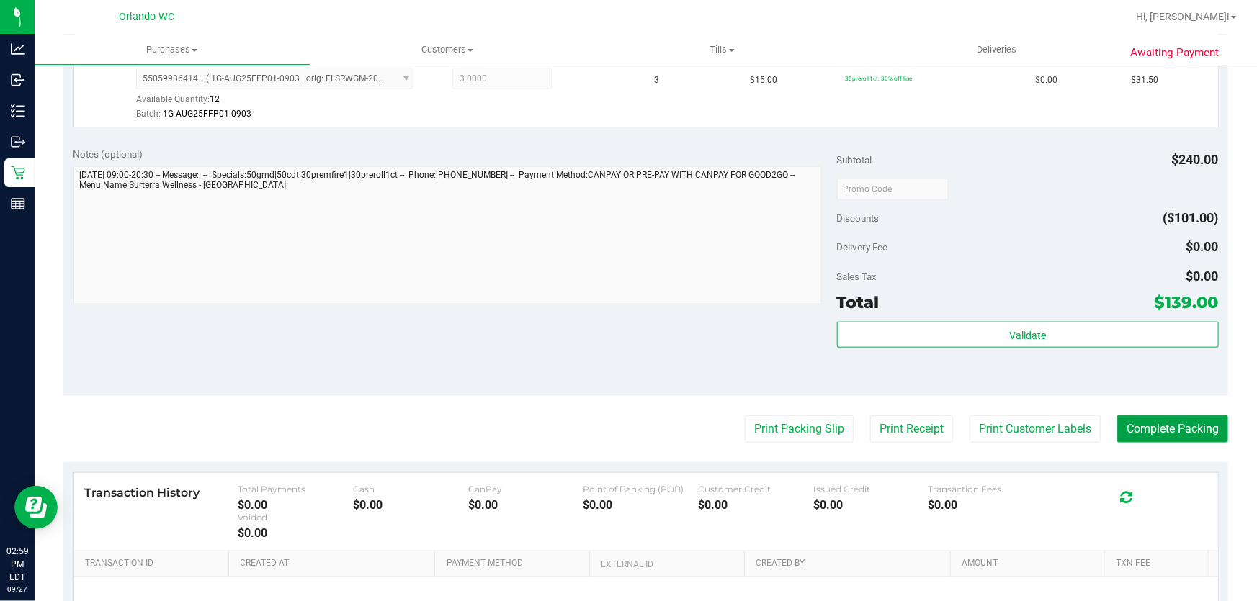
click at [1189, 424] on button "Complete Packing" at bounding box center [1172, 429] width 111 height 27
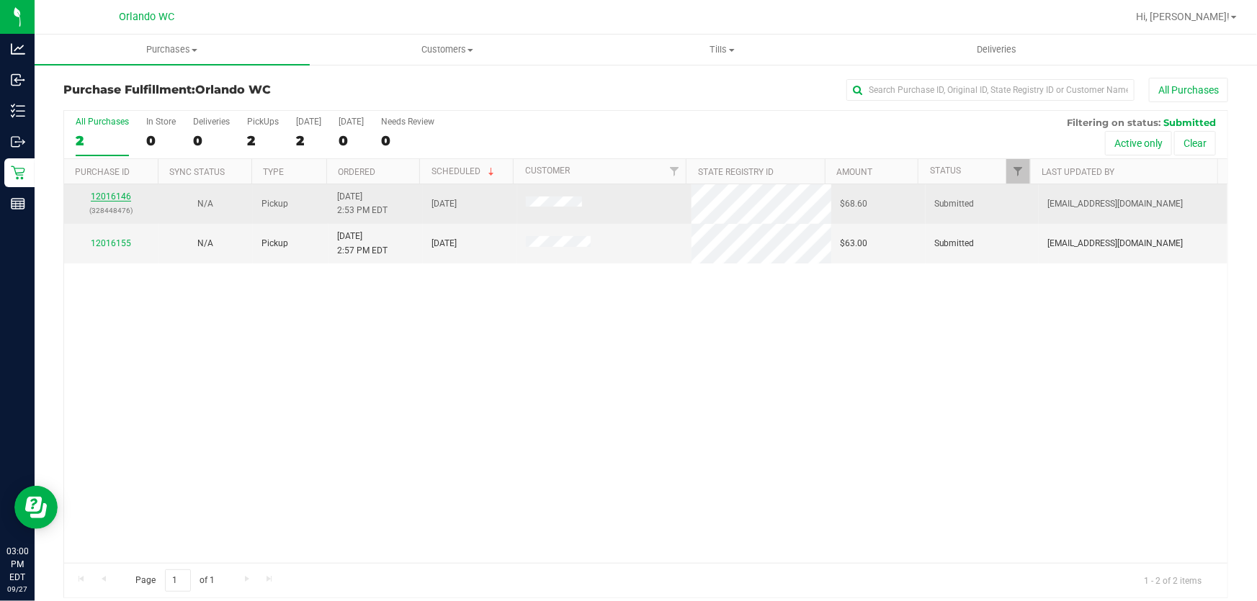
click at [112, 196] on link "12016146" at bounding box center [111, 197] width 40 height 10
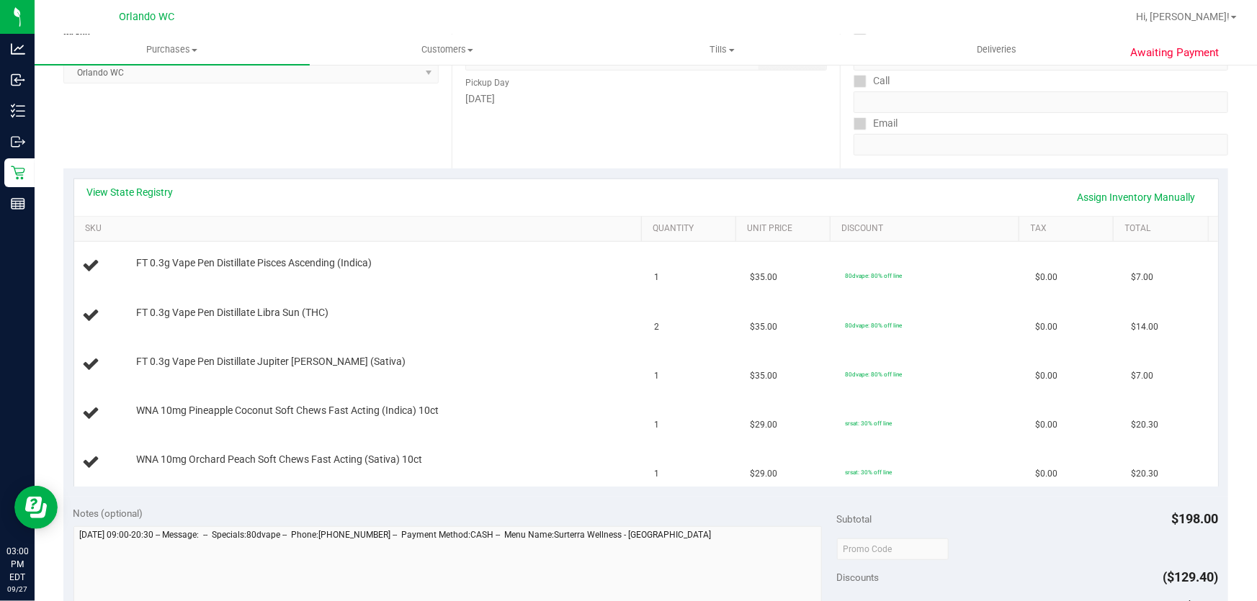
scroll to position [223, 0]
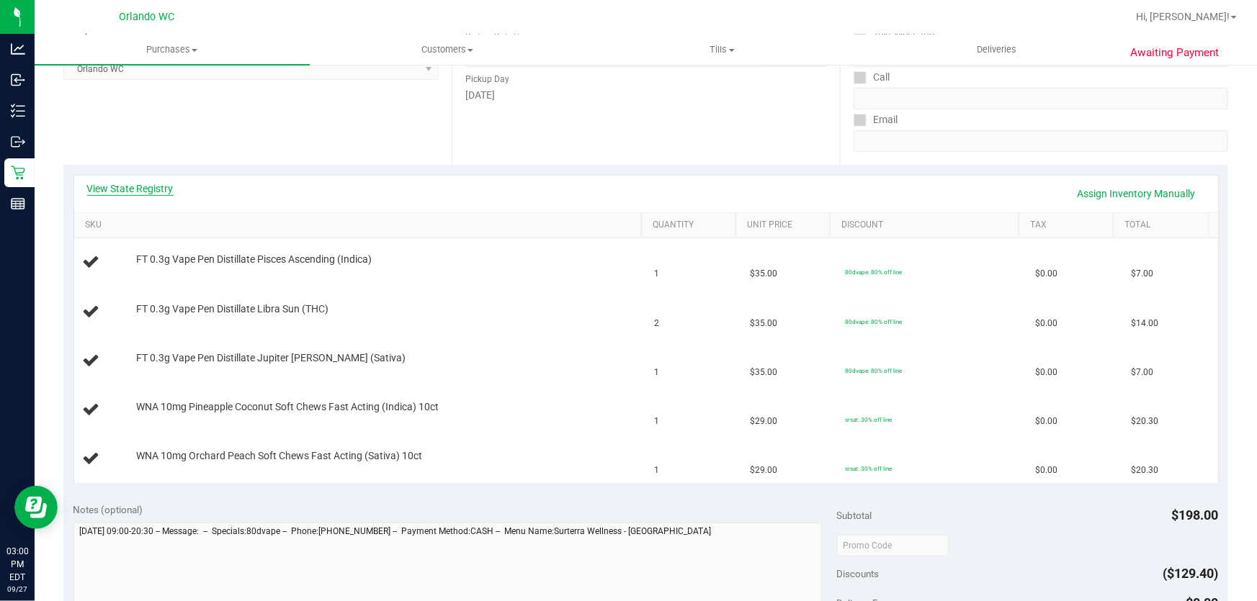
click at [156, 187] on link "View State Registry" at bounding box center [130, 188] width 86 height 14
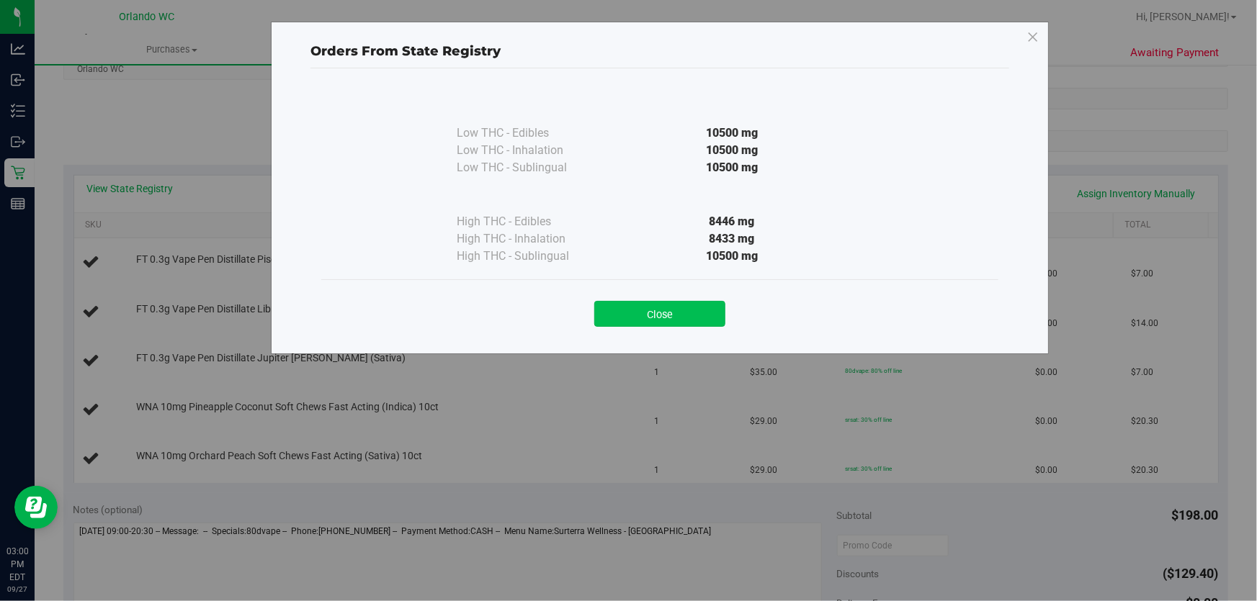
click at [652, 311] on button "Close" at bounding box center [659, 314] width 131 height 26
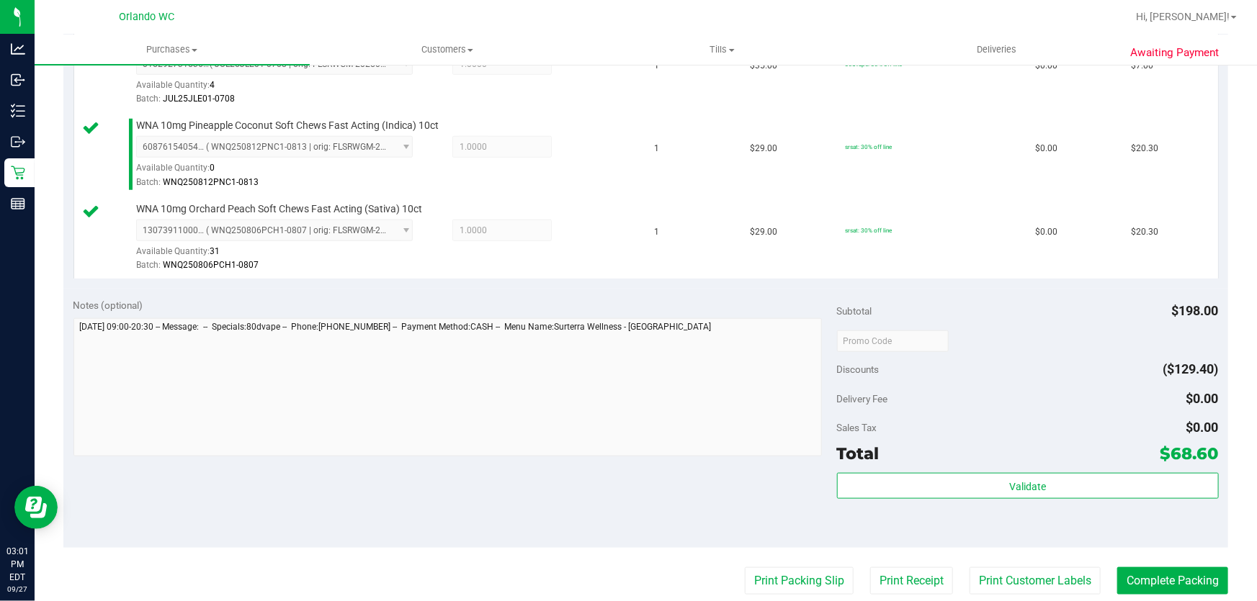
scroll to position [658, 0]
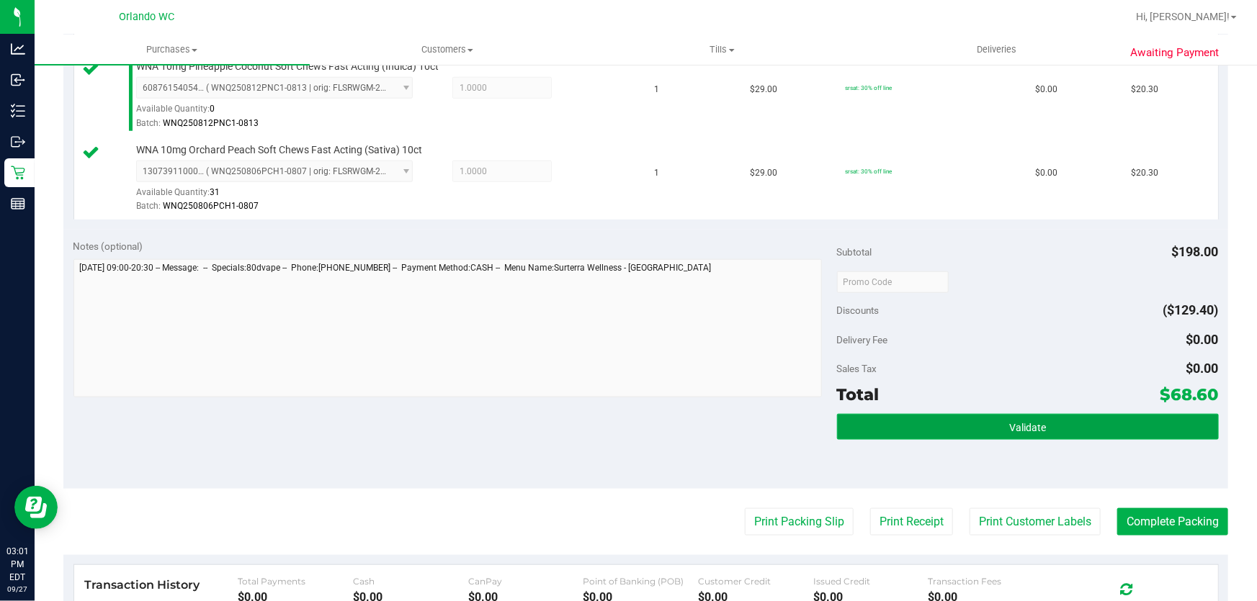
click at [1046, 426] on button "Validate" at bounding box center [1028, 427] width 382 height 26
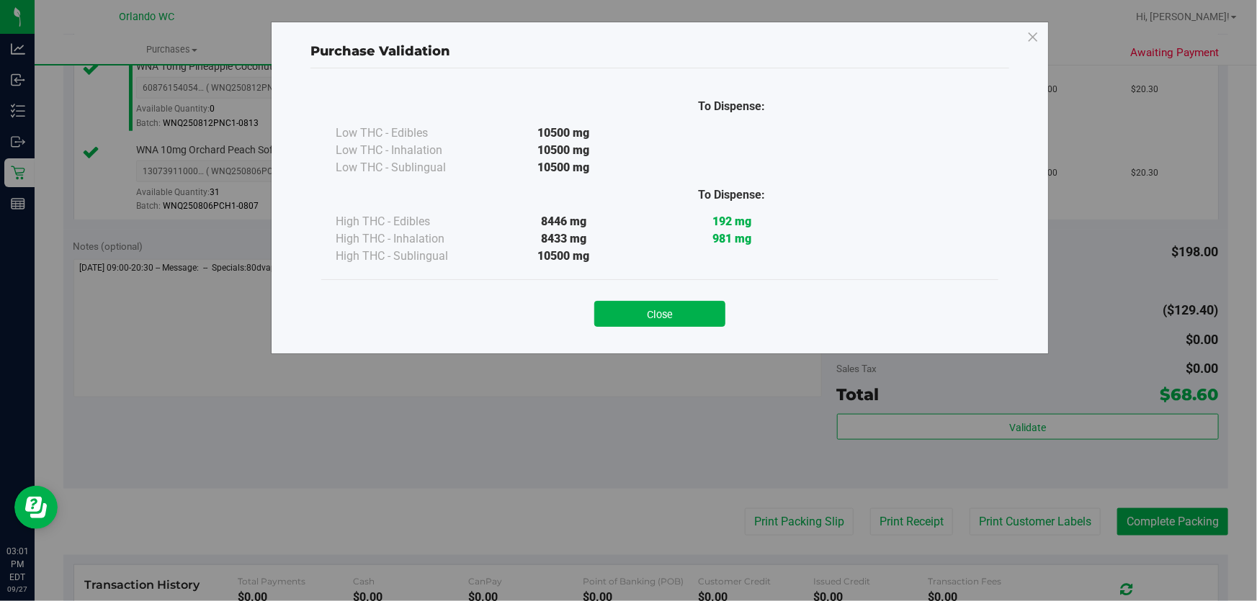
click at [649, 315] on button "Close" at bounding box center [659, 314] width 131 height 26
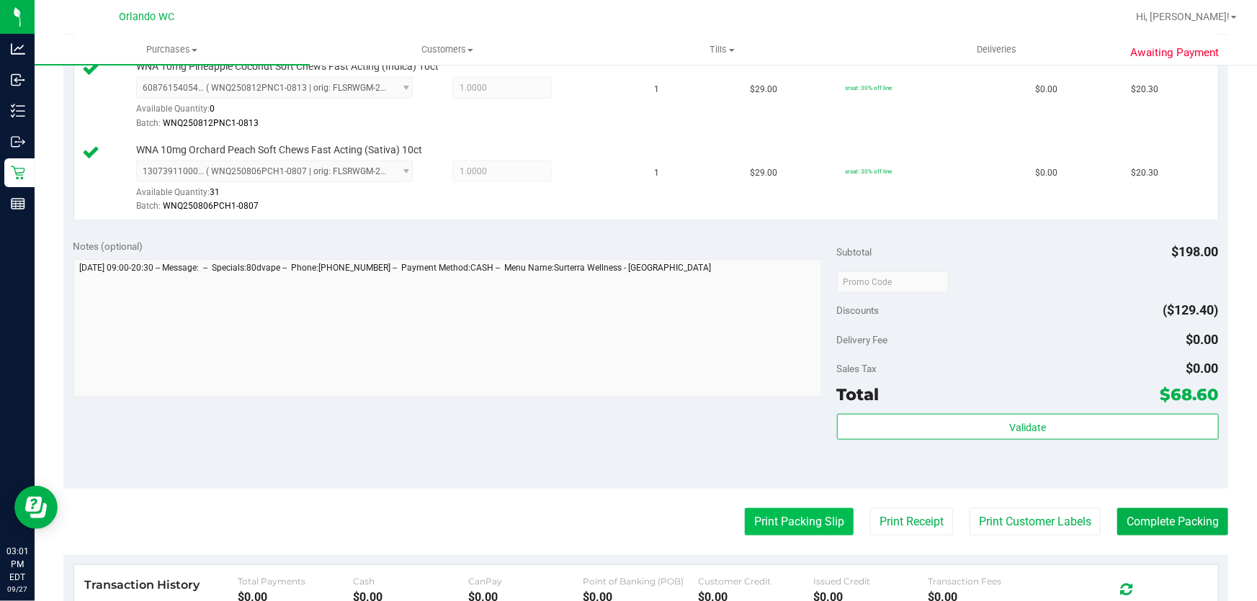
click at [810, 519] on button "Print Packing Slip" at bounding box center [799, 521] width 109 height 27
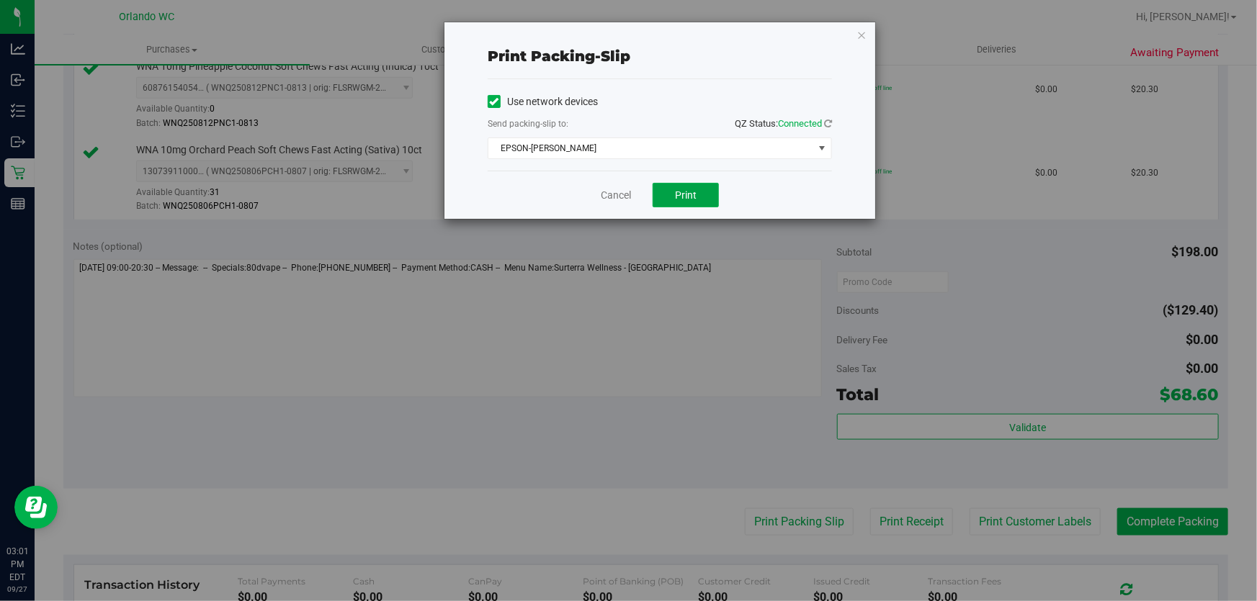
click at [662, 199] on button "Print" at bounding box center [685, 195] width 66 height 24
click at [610, 197] on link "Cancel" at bounding box center [616, 195] width 30 height 15
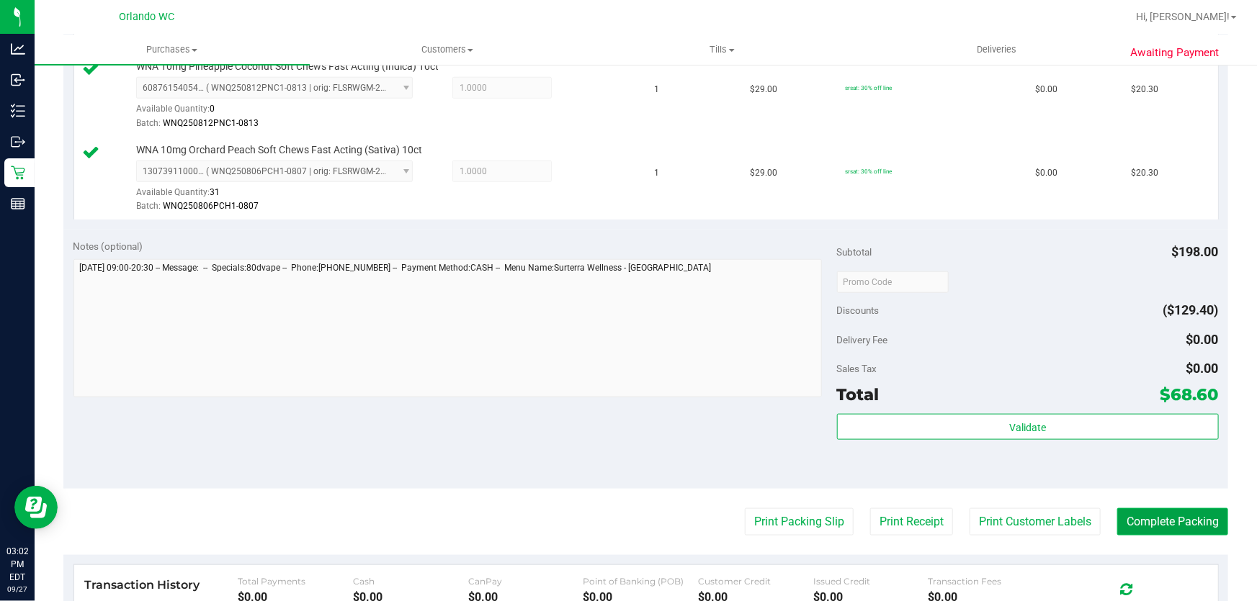
click at [1190, 532] on button "Complete Packing" at bounding box center [1172, 521] width 111 height 27
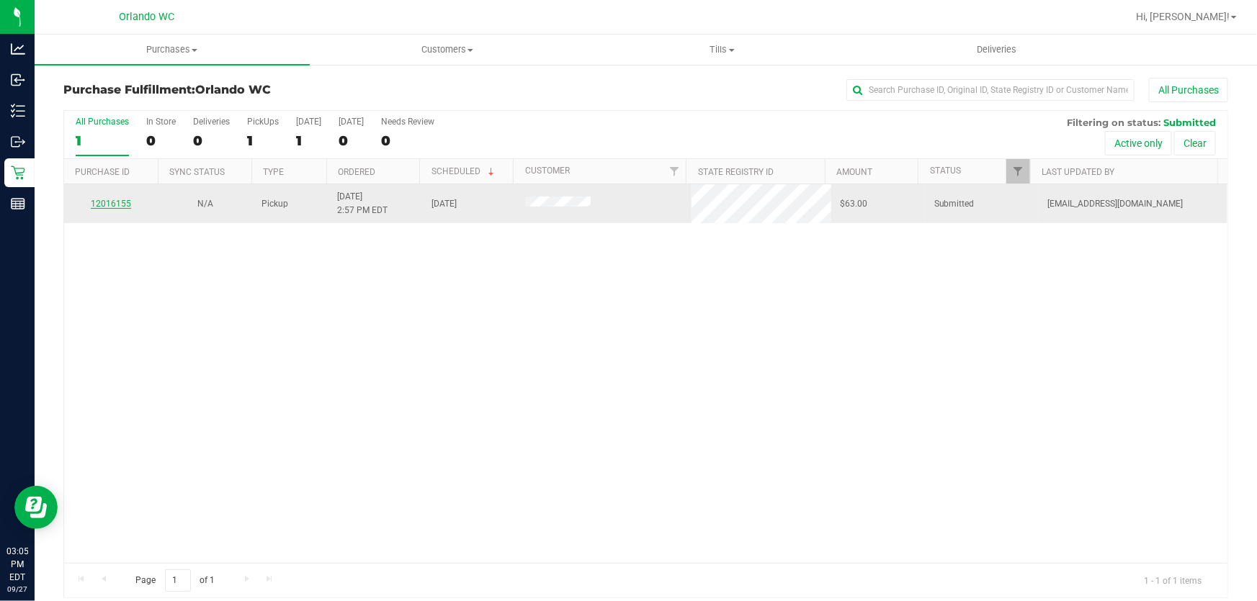
click at [109, 208] on link "12016155" at bounding box center [111, 204] width 40 height 10
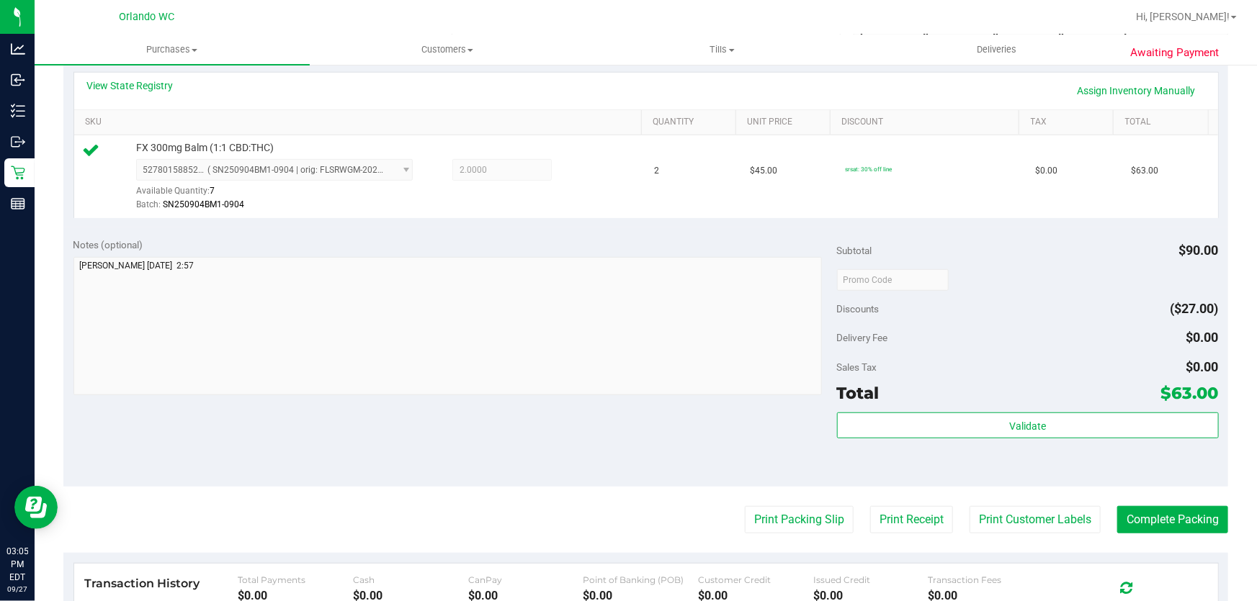
scroll to position [332, 0]
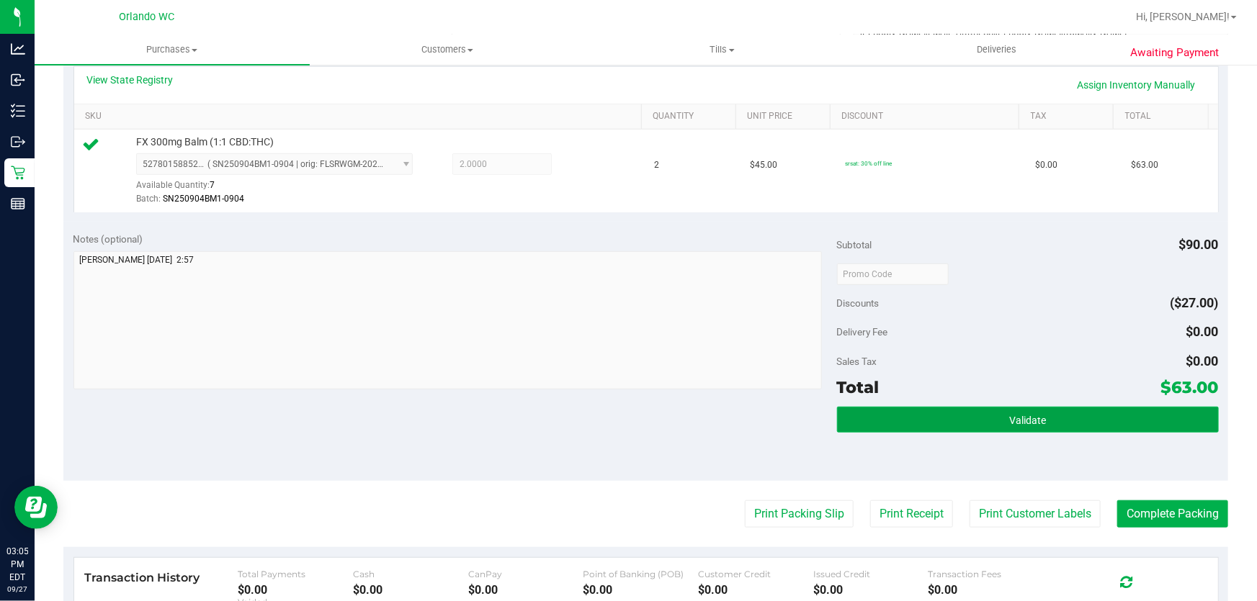
click at [1038, 424] on button "Validate" at bounding box center [1028, 420] width 382 height 26
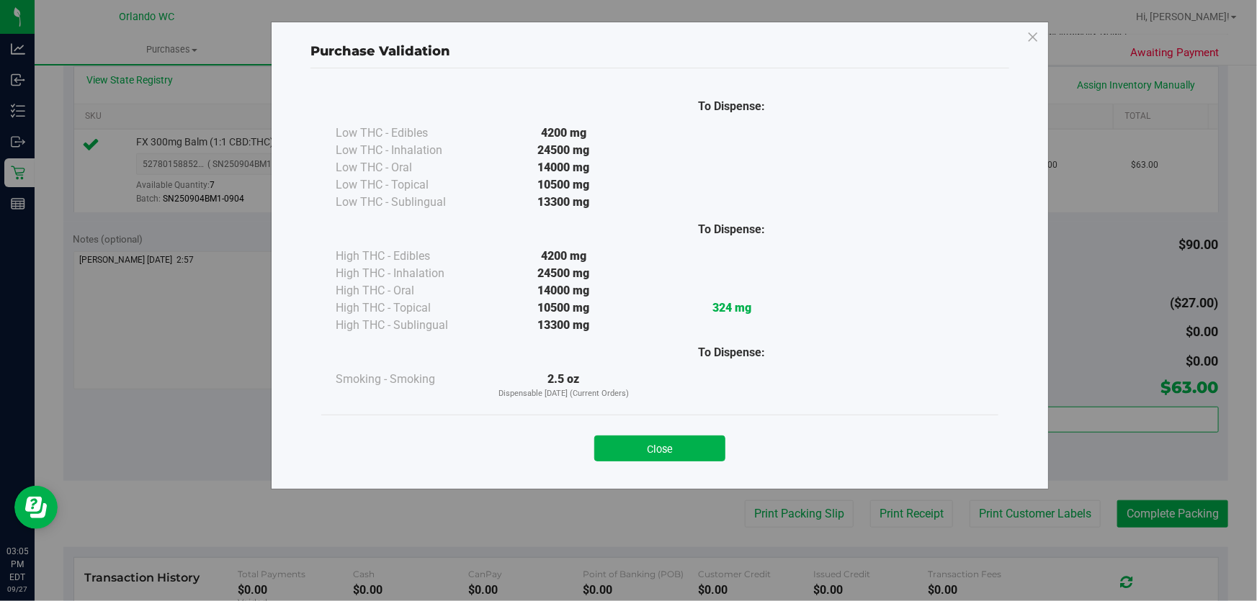
click at [705, 443] on button "Close" at bounding box center [659, 449] width 131 height 26
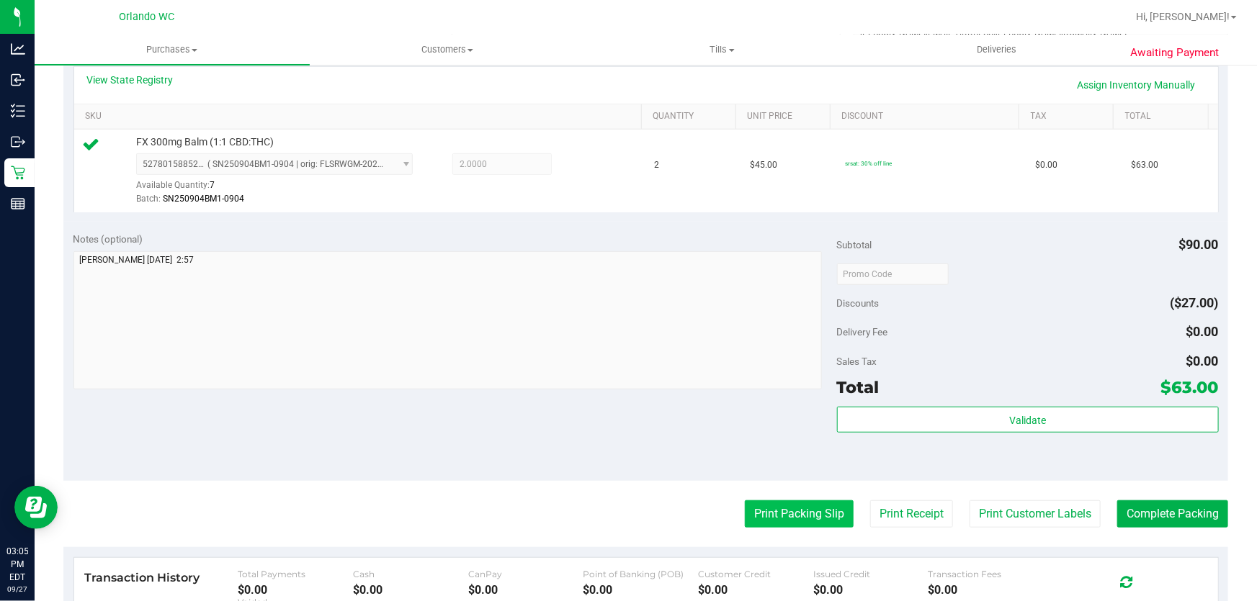
click at [795, 519] on button "Print Packing Slip" at bounding box center [799, 514] width 109 height 27
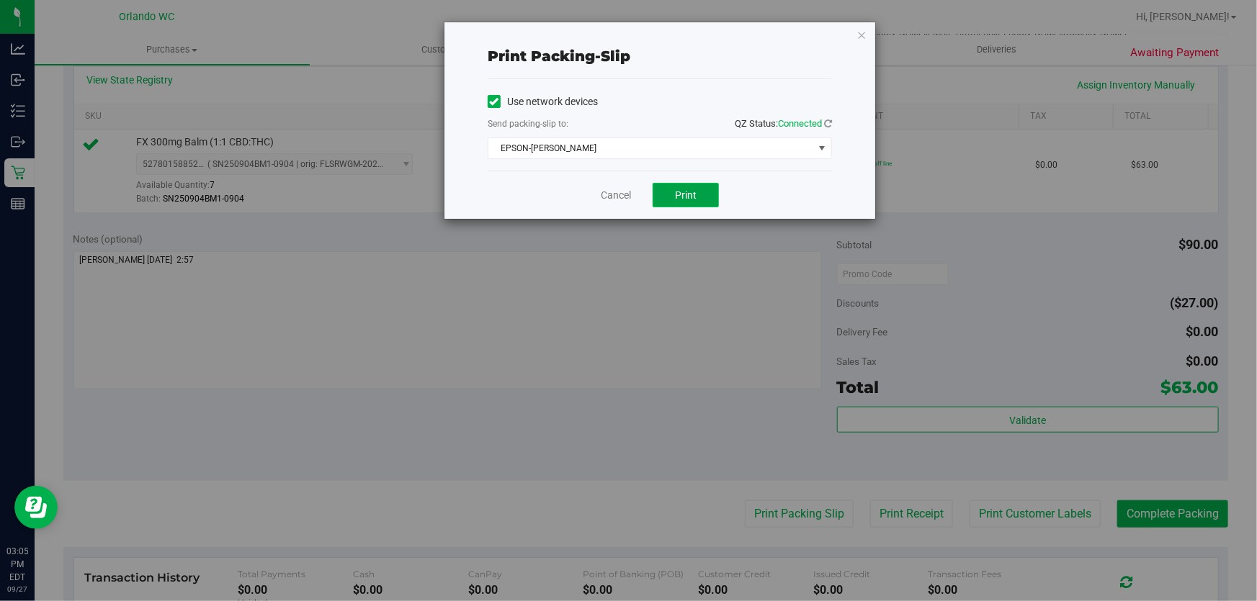
click at [685, 202] on button "Print" at bounding box center [685, 195] width 66 height 24
click at [609, 198] on link "Cancel" at bounding box center [616, 195] width 30 height 15
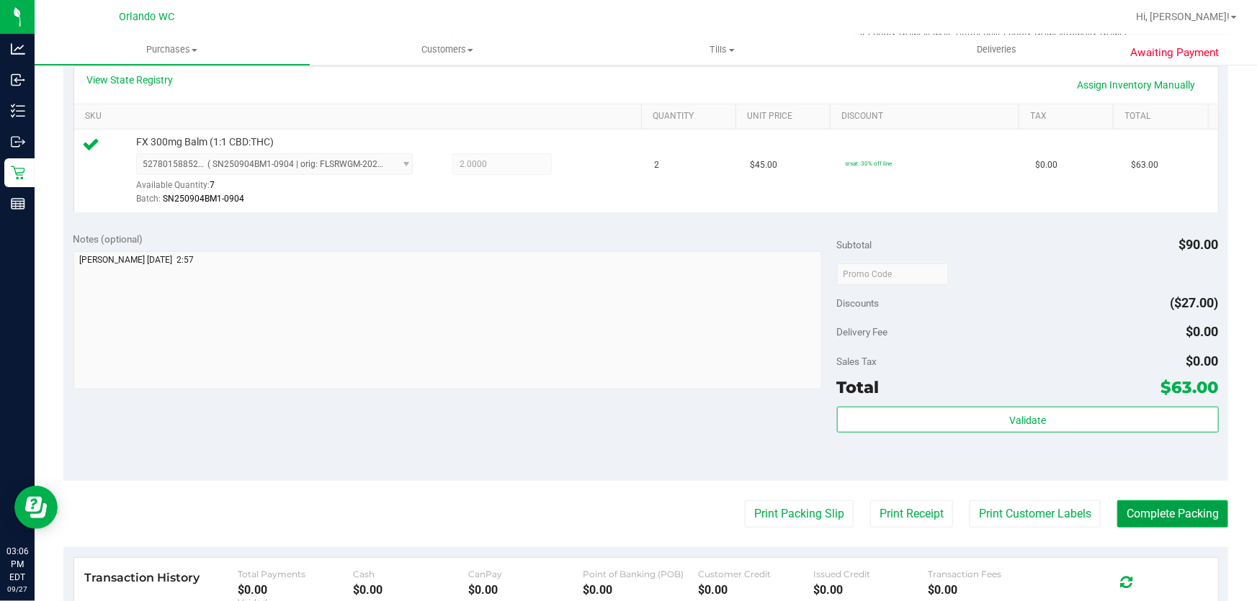
click at [1179, 525] on button "Complete Packing" at bounding box center [1172, 514] width 111 height 27
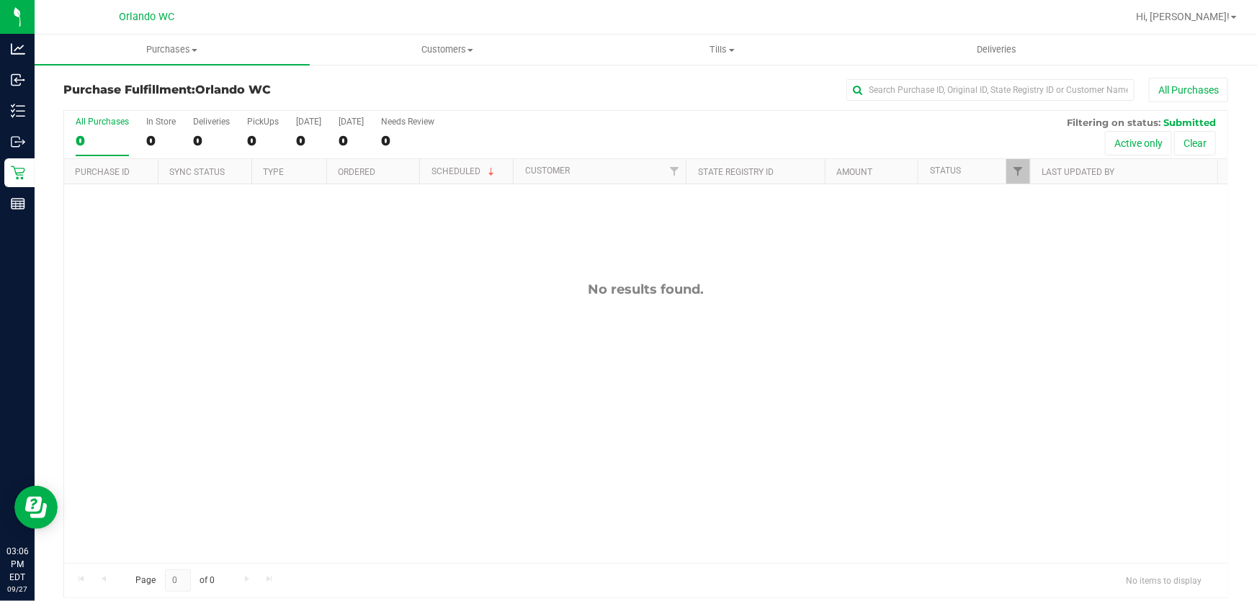
click at [411, 300] on div "No results found." at bounding box center [645, 422] width 1163 height 476
click at [182, 48] on span "Purchases" at bounding box center [172, 49] width 275 height 13
click at [144, 104] on li "Fulfillment" at bounding box center [172, 104] width 275 height 17
click at [172, 50] on span "Purchases" at bounding box center [172, 49] width 275 height 13
click at [110, 98] on span "Fulfillment" at bounding box center [79, 104] width 89 height 12
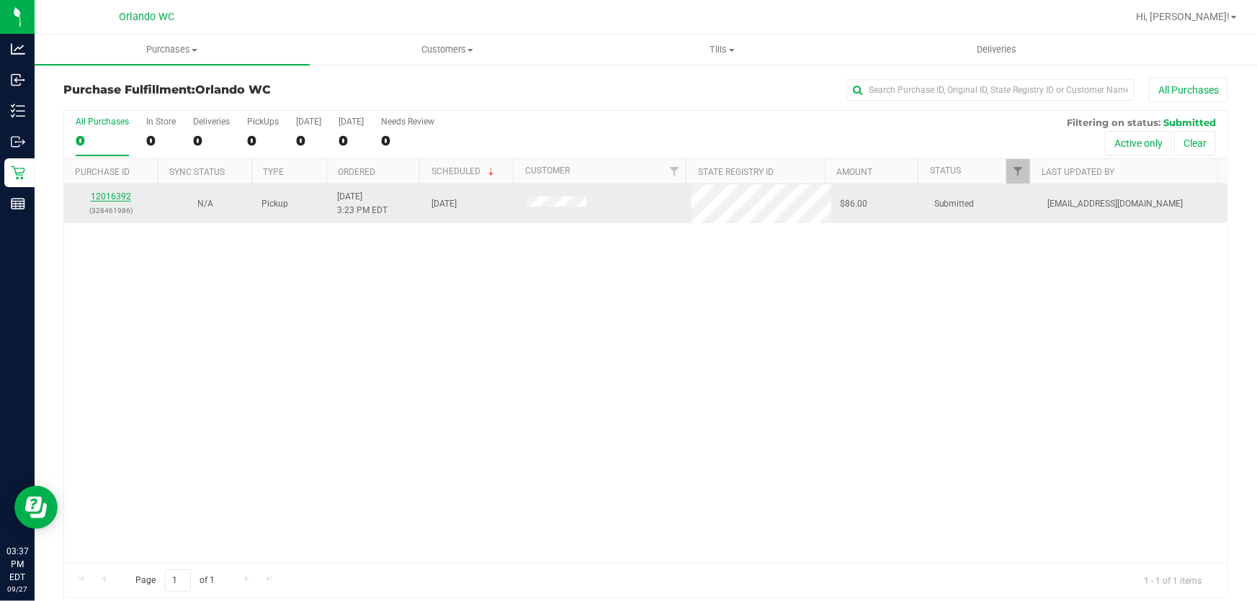
click at [120, 197] on link "12016392" at bounding box center [111, 197] width 40 height 10
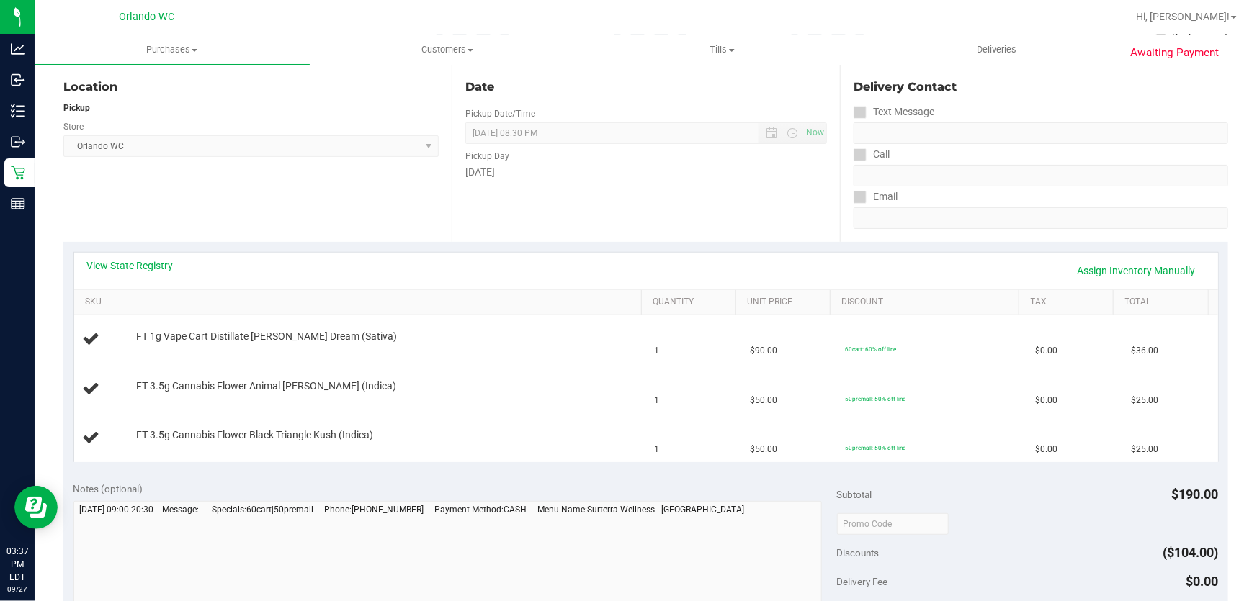
scroll to position [206, 0]
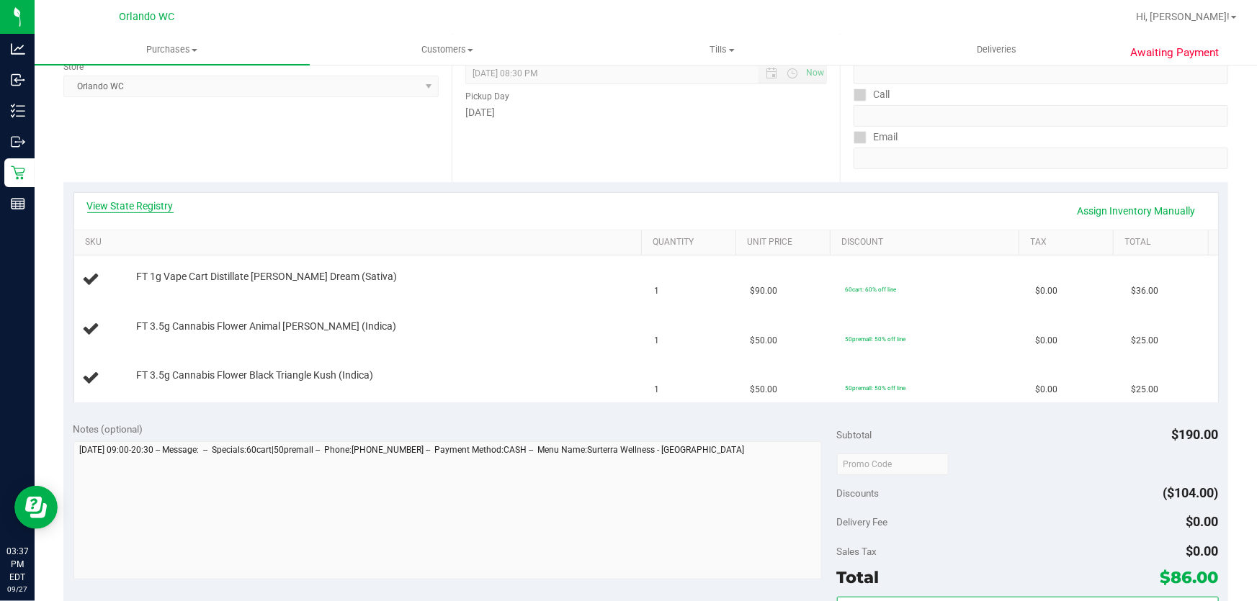
click at [145, 204] on link "View State Registry" at bounding box center [130, 206] width 86 height 14
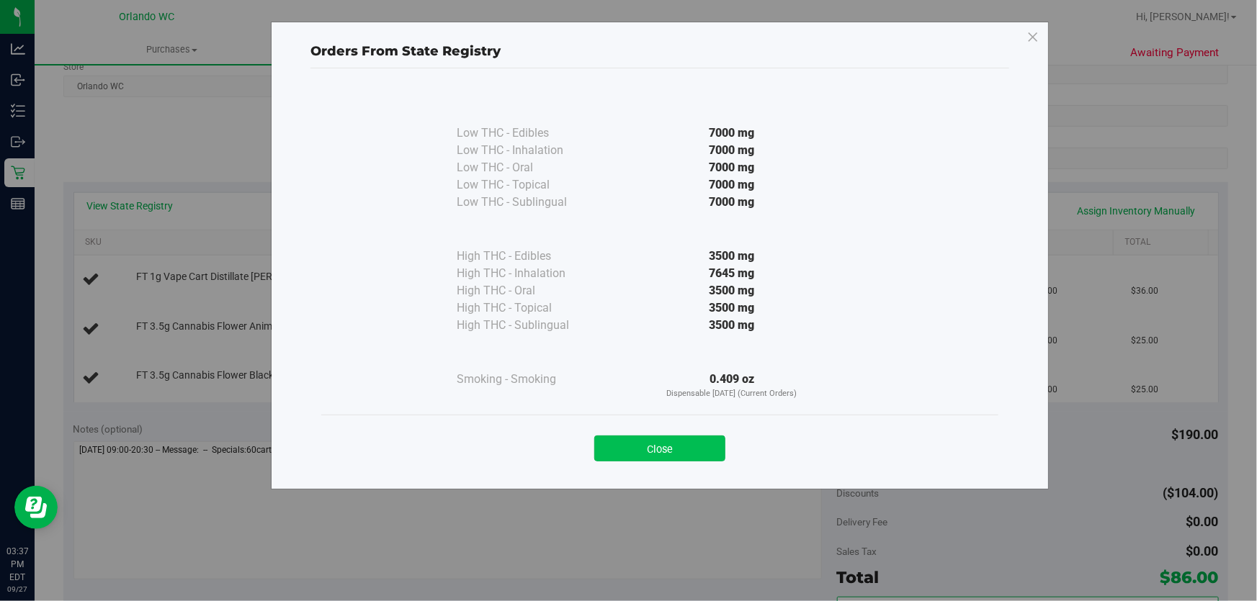
click at [673, 440] on button "Close" at bounding box center [659, 449] width 131 height 26
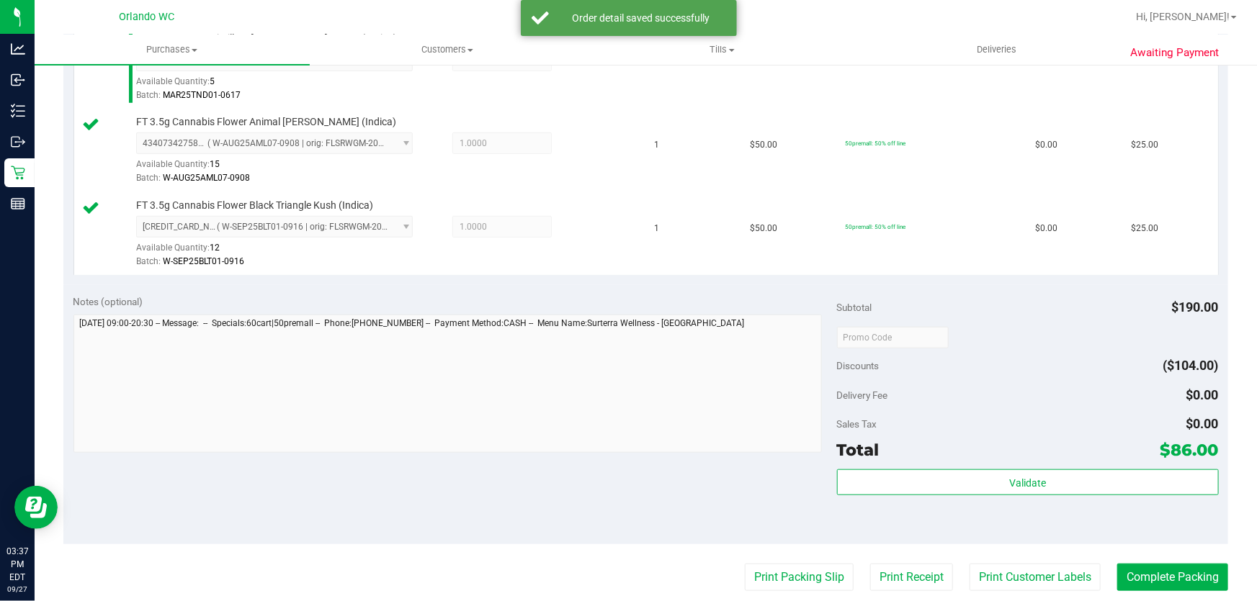
scroll to position [551, 0]
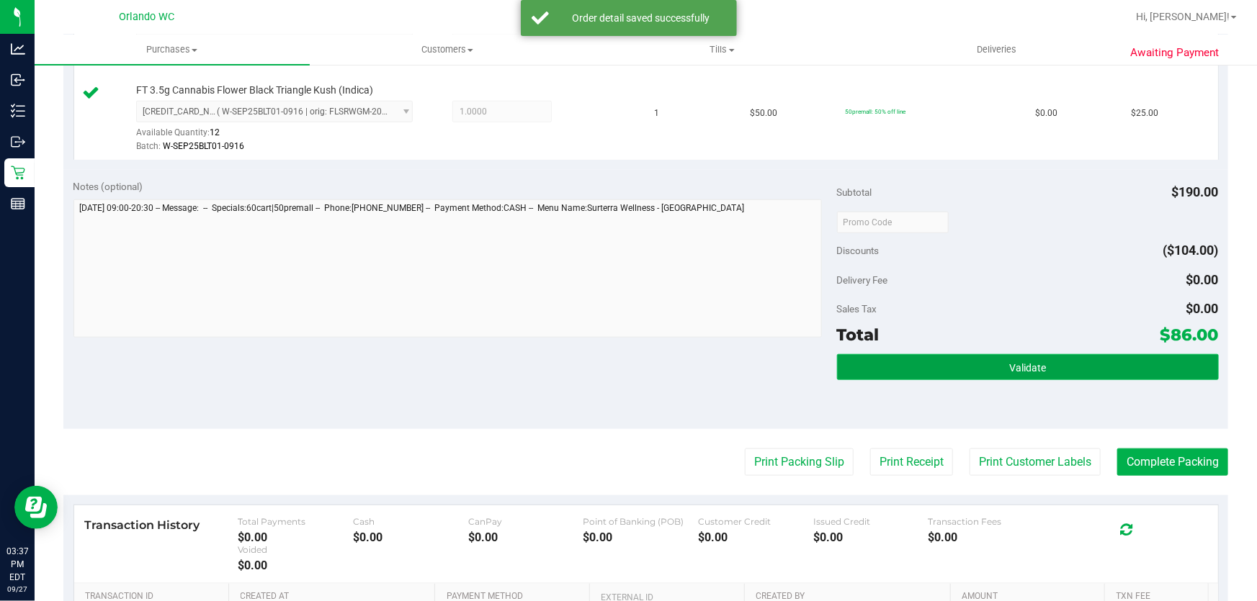
click at [1044, 366] on button "Validate" at bounding box center [1028, 367] width 382 height 26
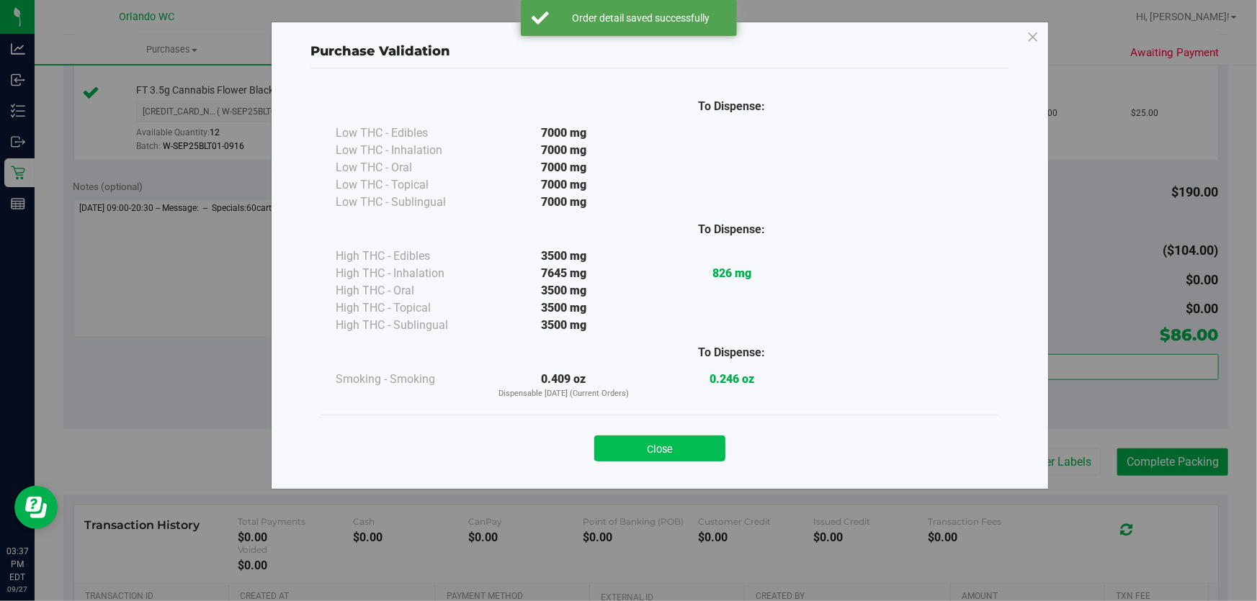
click at [686, 436] on button "Close" at bounding box center [659, 449] width 131 height 26
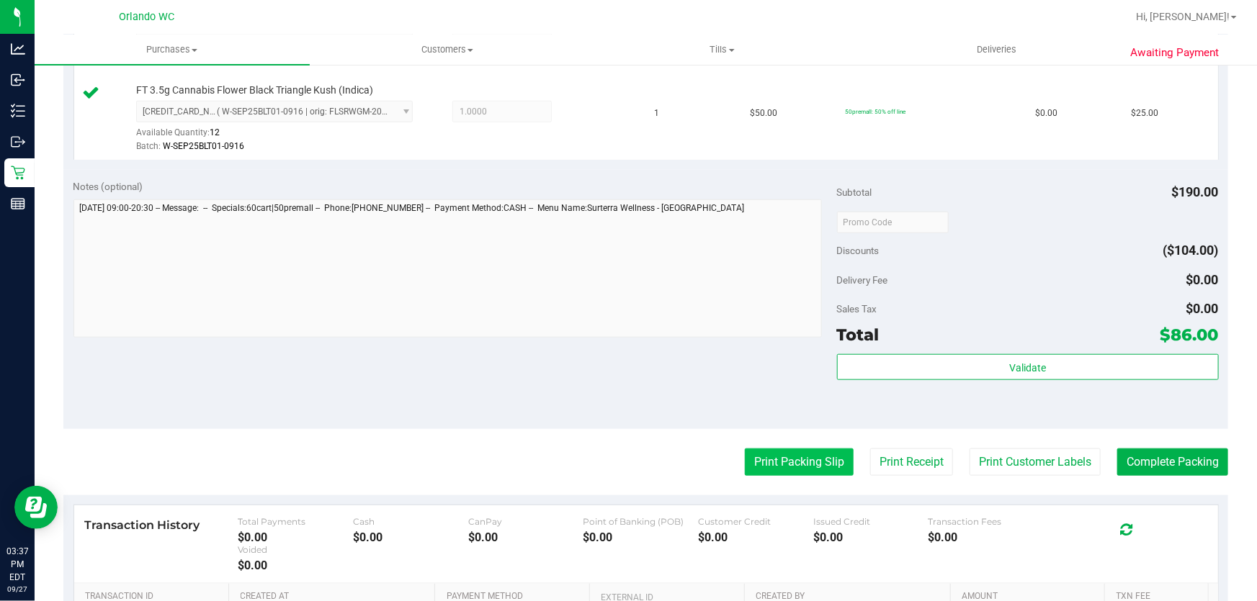
click at [768, 468] on button "Print Packing Slip" at bounding box center [799, 462] width 109 height 27
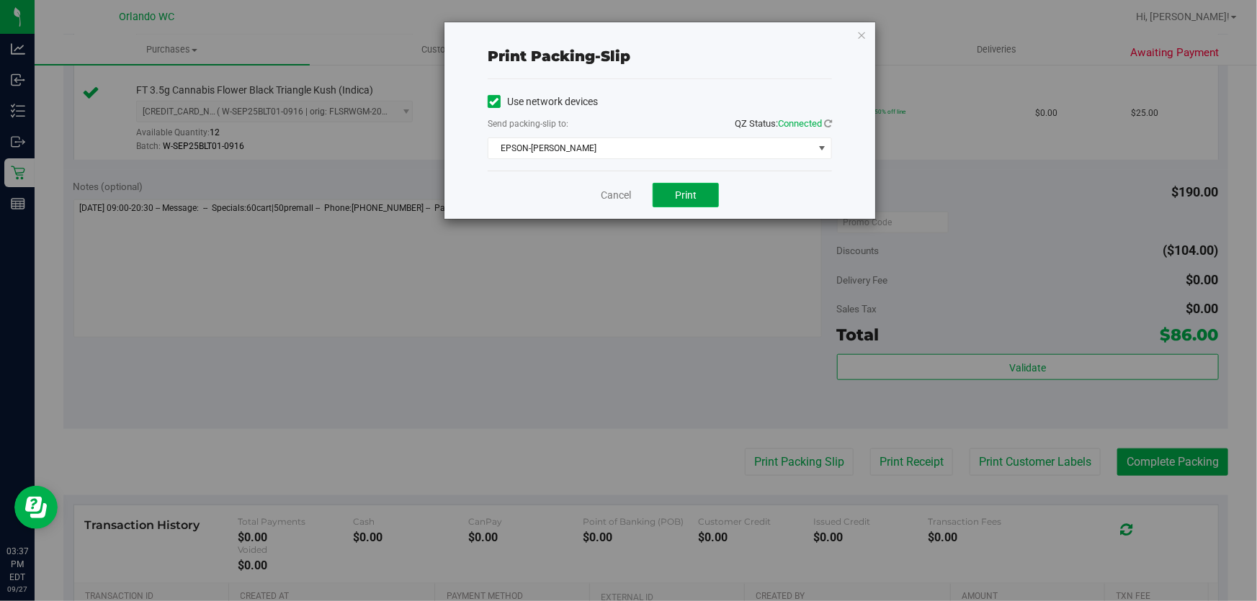
click at [707, 199] on button "Print" at bounding box center [685, 195] width 66 height 24
click at [612, 199] on link "Cancel" at bounding box center [616, 195] width 30 height 15
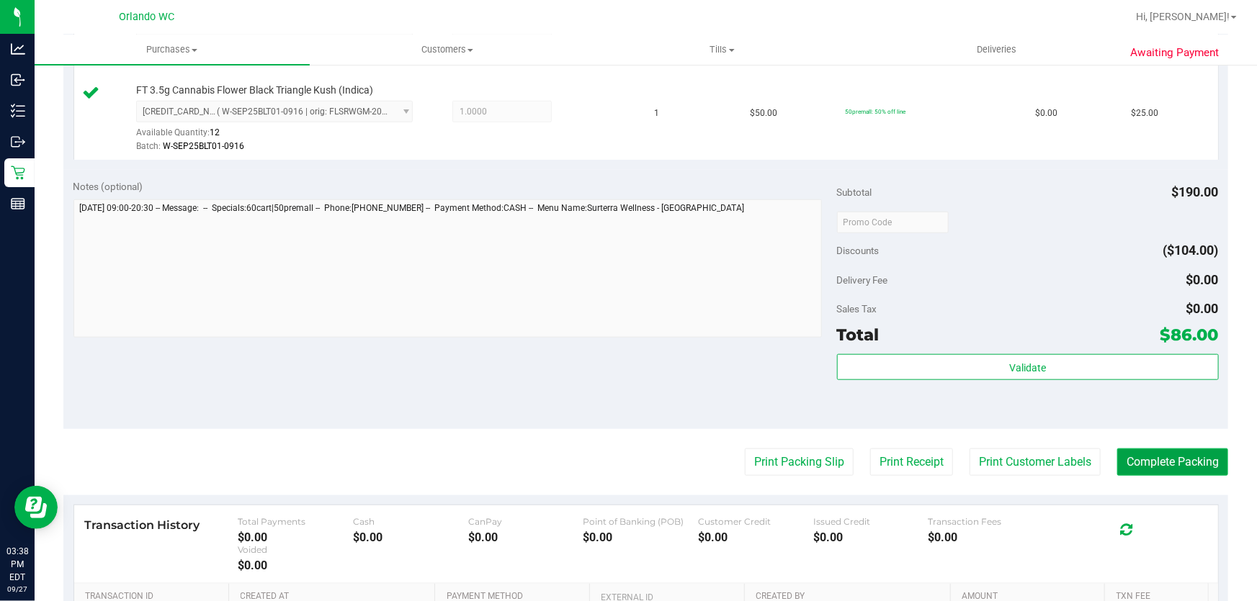
click at [1169, 467] on button "Complete Packing" at bounding box center [1172, 462] width 111 height 27
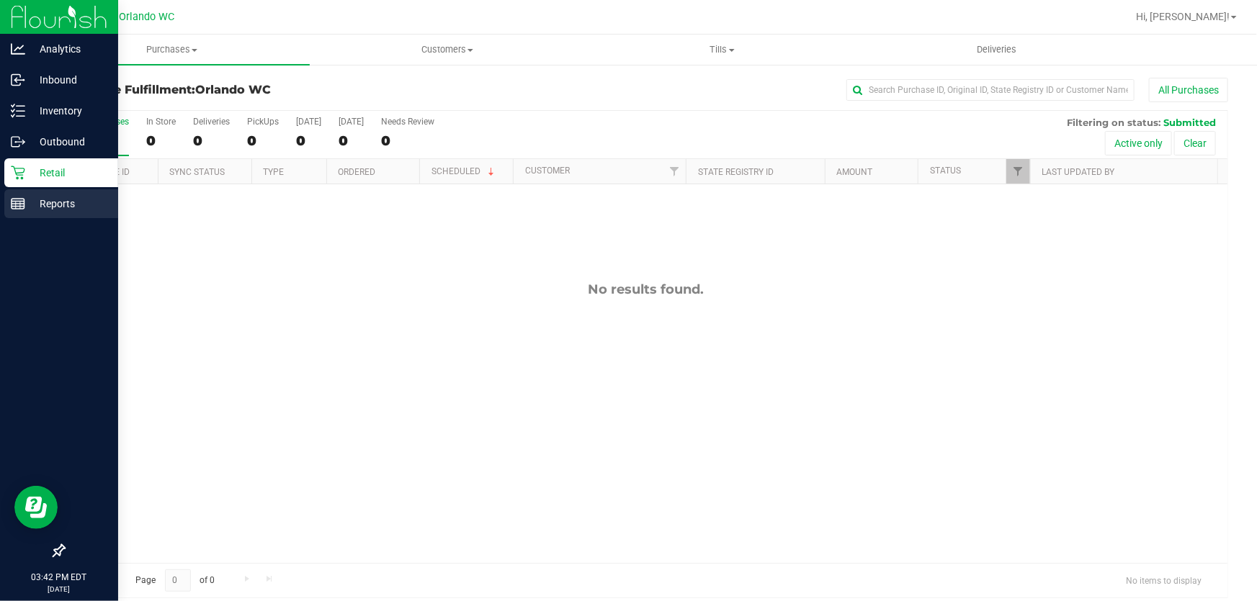
click at [17, 205] on icon at bounding box center [18, 204] width 14 height 14
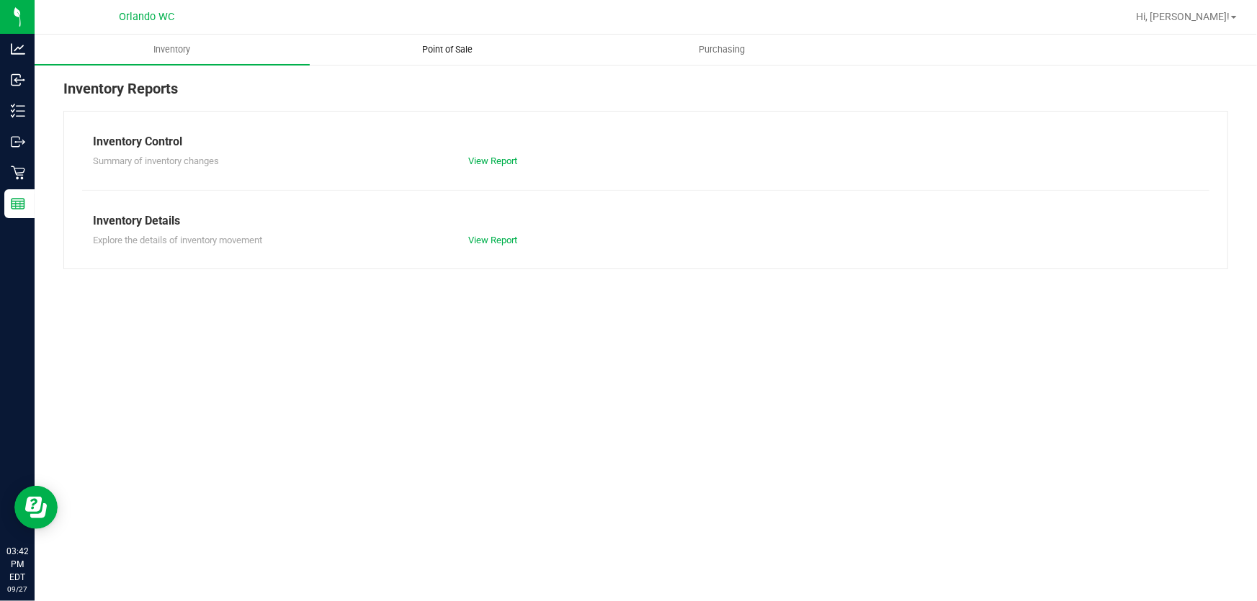
click at [462, 49] on span "Point of Sale" at bounding box center [447, 49] width 89 height 13
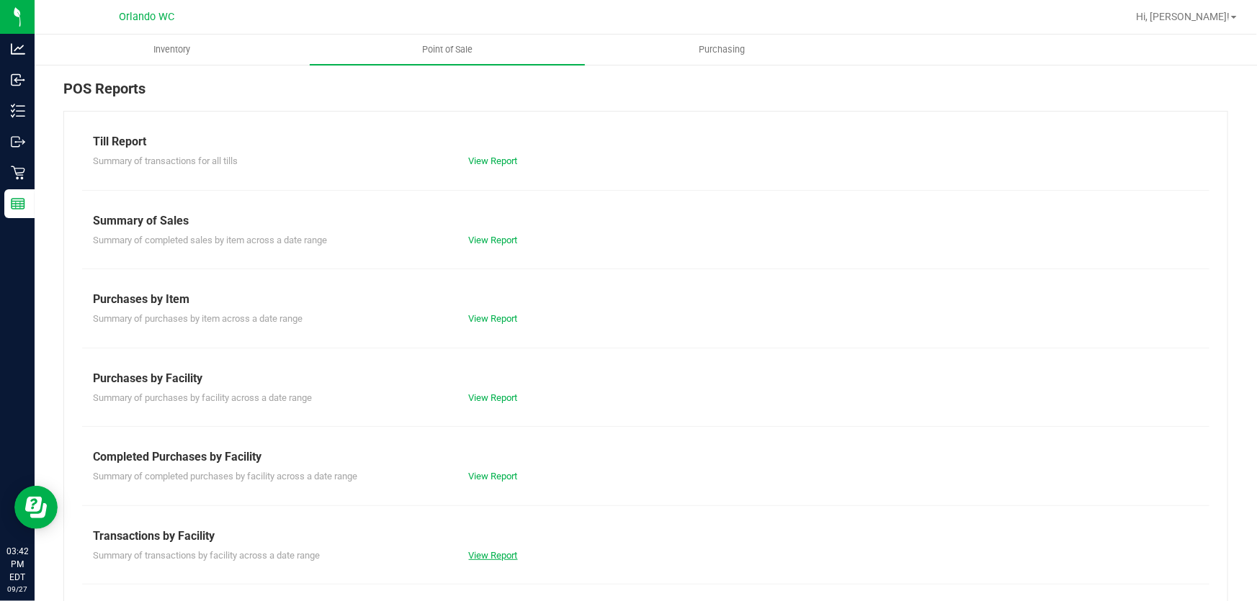
click at [477, 554] on link "View Report" at bounding box center [493, 555] width 49 height 11
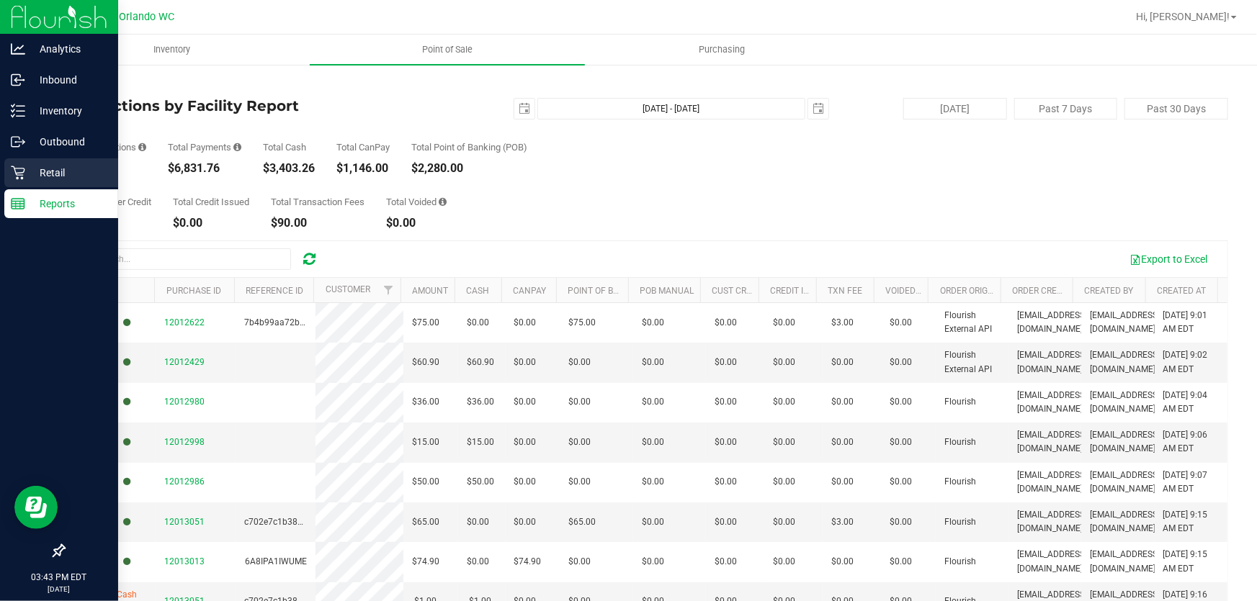
click at [26, 166] on p "Retail" at bounding box center [68, 172] width 86 height 17
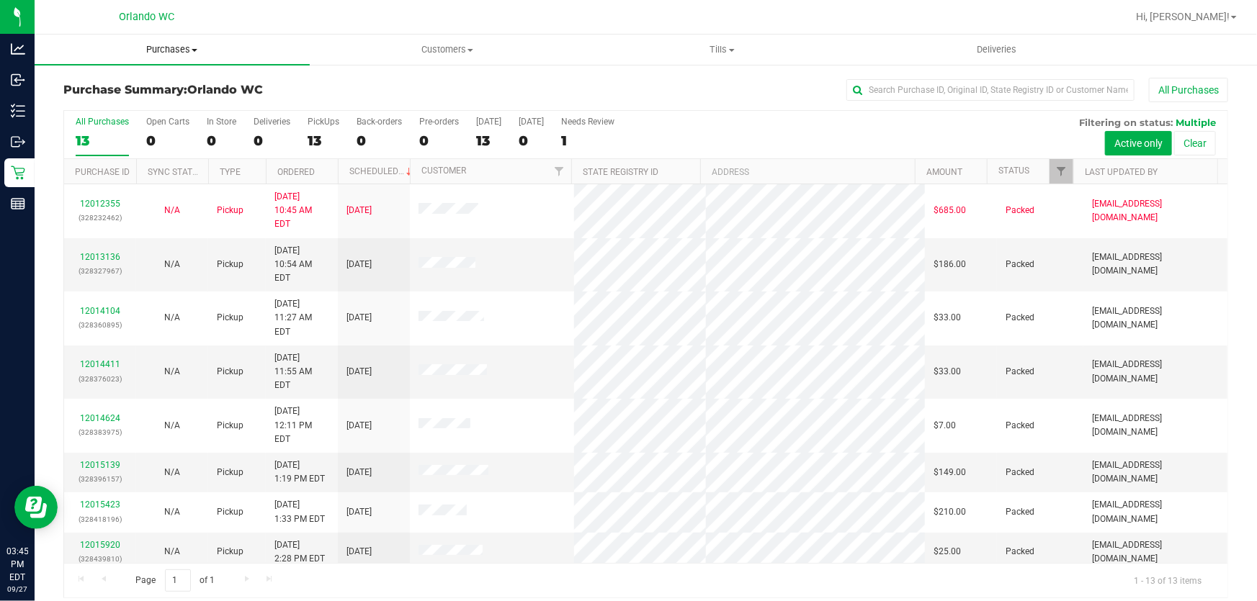
click at [182, 47] on span "Purchases" at bounding box center [172, 49] width 275 height 13
click at [128, 104] on li "Fulfillment" at bounding box center [172, 104] width 275 height 17
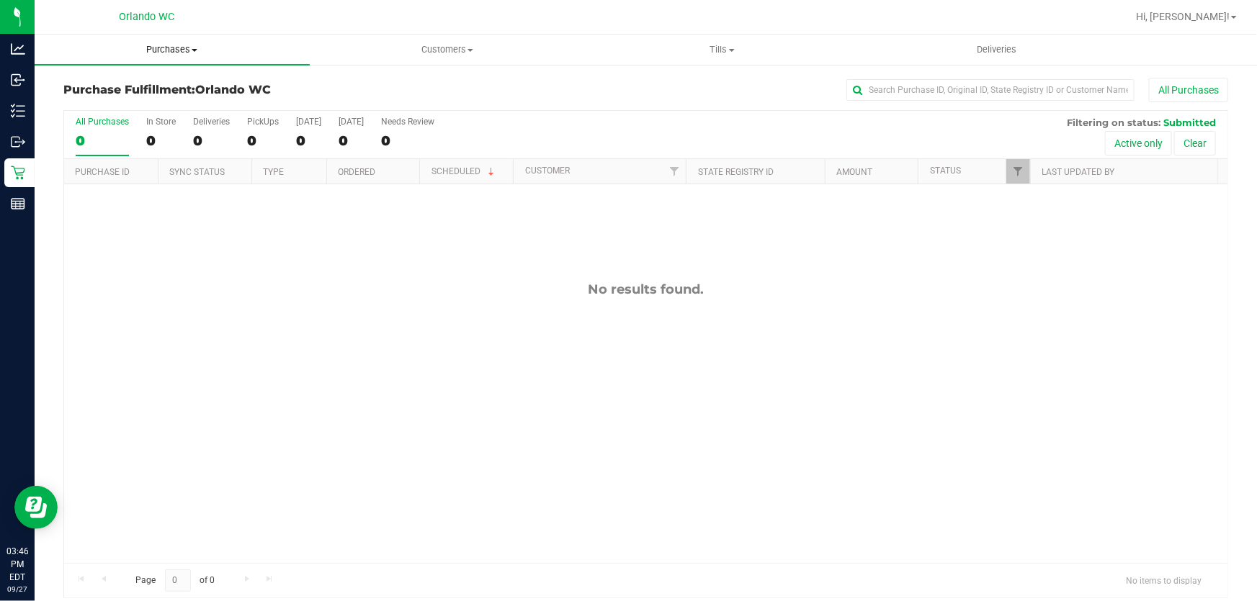
click at [175, 45] on span "Purchases" at bounding box center [172, 49] width 275 height 13
click at [86, 99] on span "Fulfillment" at bounding box center [79, 104] width 89 height 12
click at [184, 44] on span "Purchases" at bounding box center [172, 49] width 275 height 13
click at [127, 102] on li "Fulfillment" at bounding box center [172, 104] width 275 height 17
click at [167, 45] on span "Purchases" at bounding box center [172, 49] width 275 height 13
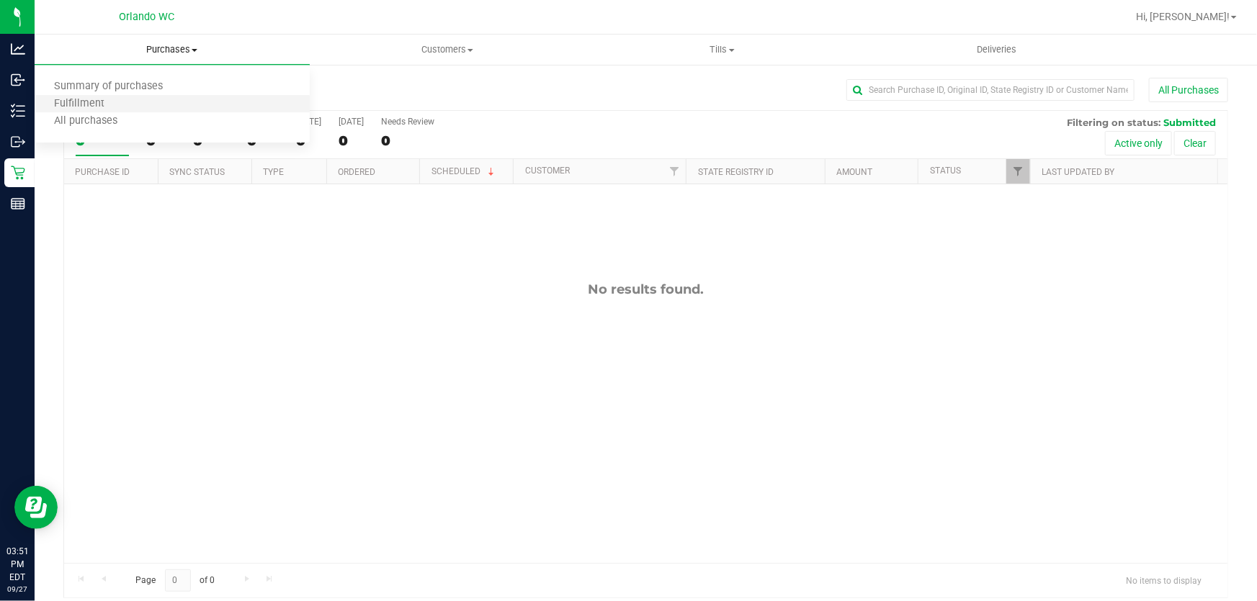
click at [134, 107] on li "Fulfillment" at bounding box center [172, 104] width 275 height 17
click at [176, 49] on span "Purchases" at bounding box center [172, 49] width 275 height 13
click at [150, 107] on li "Fulfillment" at bounding box center [172, 104] width 275 height 17
click at [441, 277] on div "No results found." at bounding box center [645, 422] width 1163 height 476
click at [179, 47] on span "Purchases" at bounding box center [172, 49] width 275 height 13
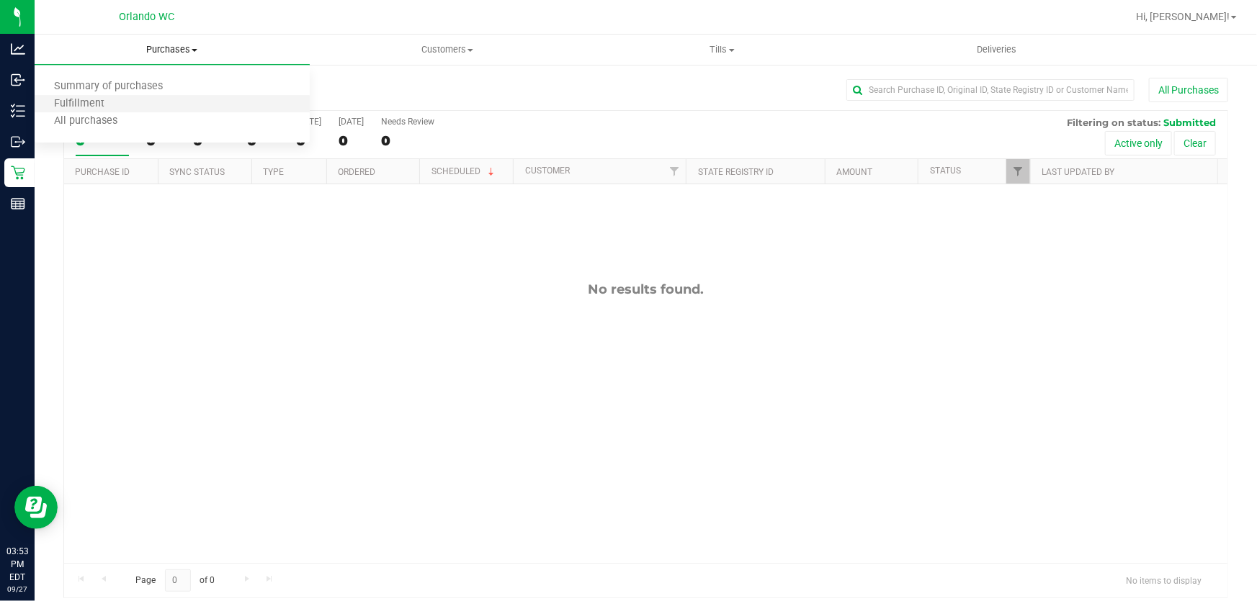
click at [130, 104] on li "Fulfillment" at bounding box center [172, 104] width 275 height 17
click at [178, 48] on span "Purchases" at bounding box center [172, 49] width 275 height 13
click at [151, 81] on span "Summary of purchases" at bounding box center [109, 87] width 148 height 12
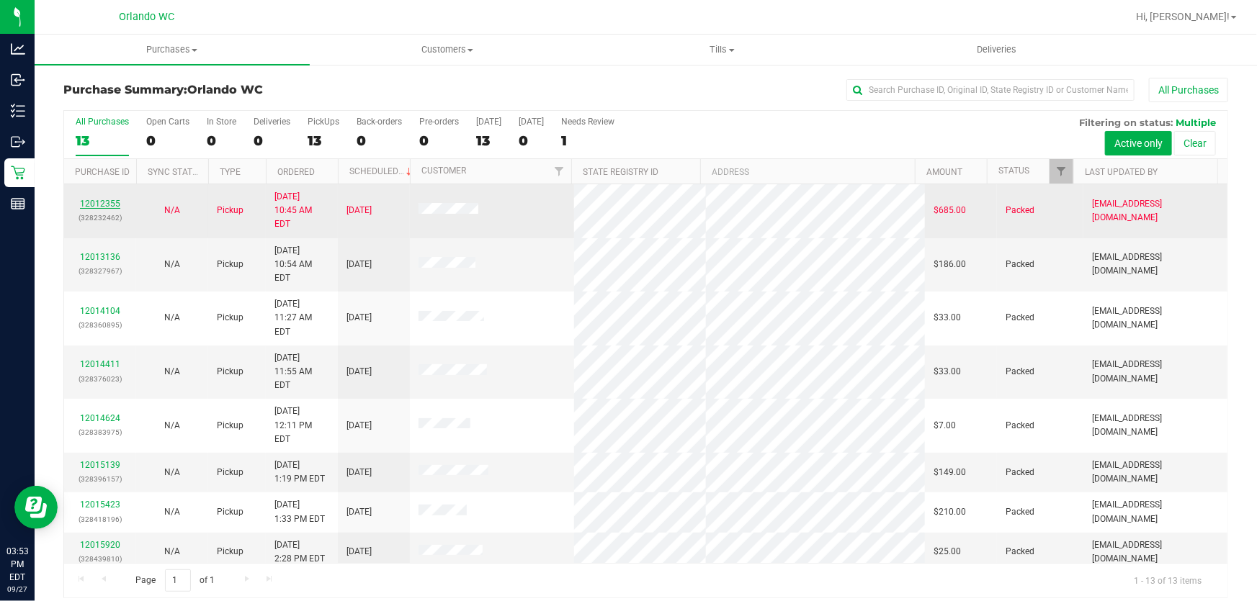
click at [115, 199] on link "12012355" at bounding box center [100, 204] width 40 height 10
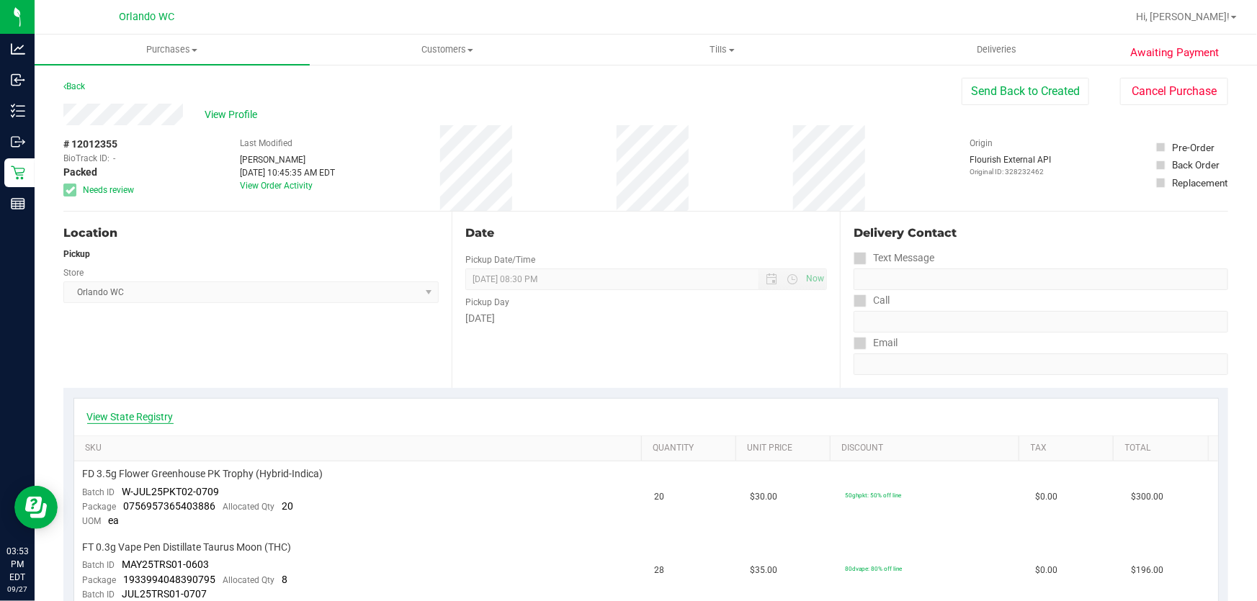
click at [154, 421] on link "View State Registry" at bounding box center [130, 417] width 86 height 14
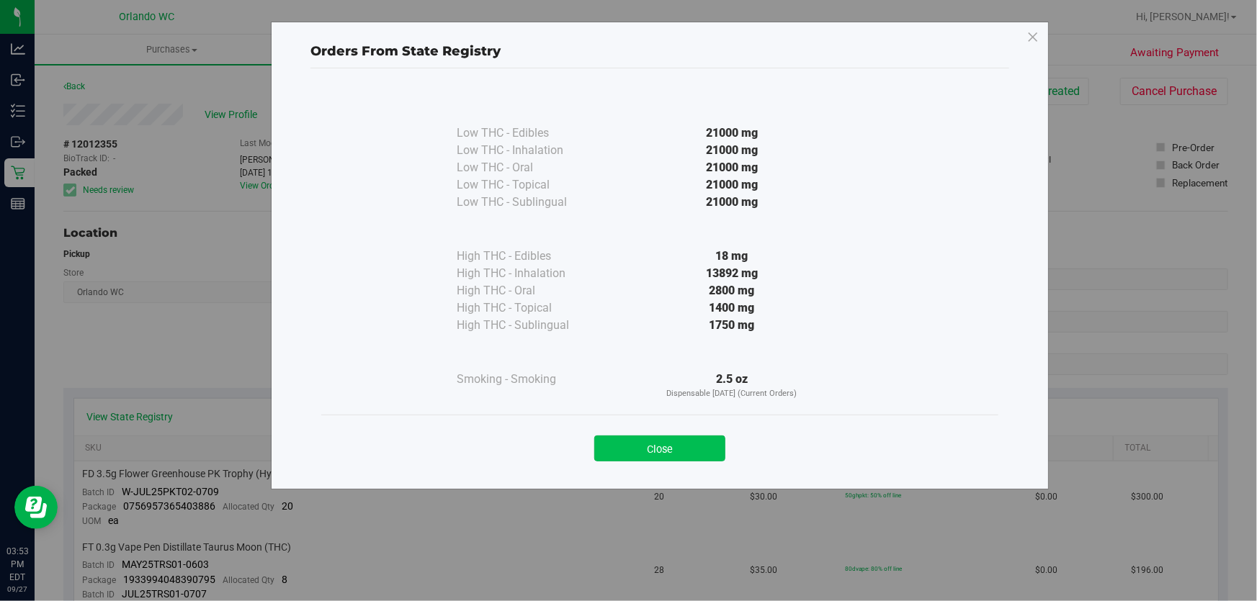
click at [693, 444] on button "Close" at bounding box center [659, 449] width 131 height 26
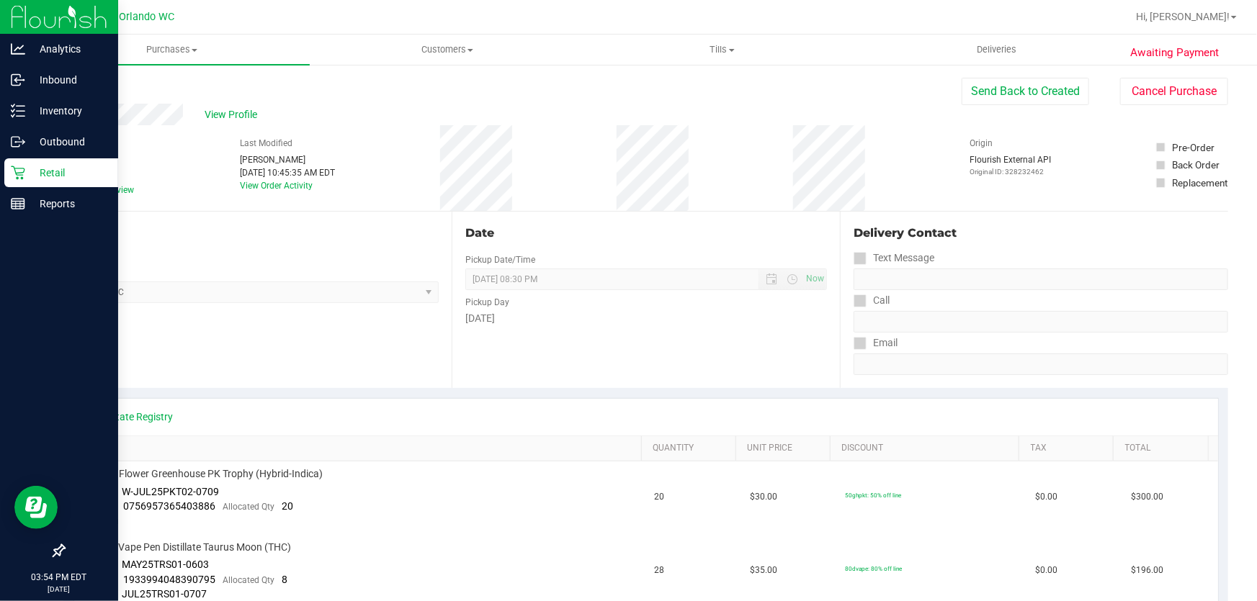
click at [35, 173] on p "Retail" at bounding box center [68, 172] width 86 height 17
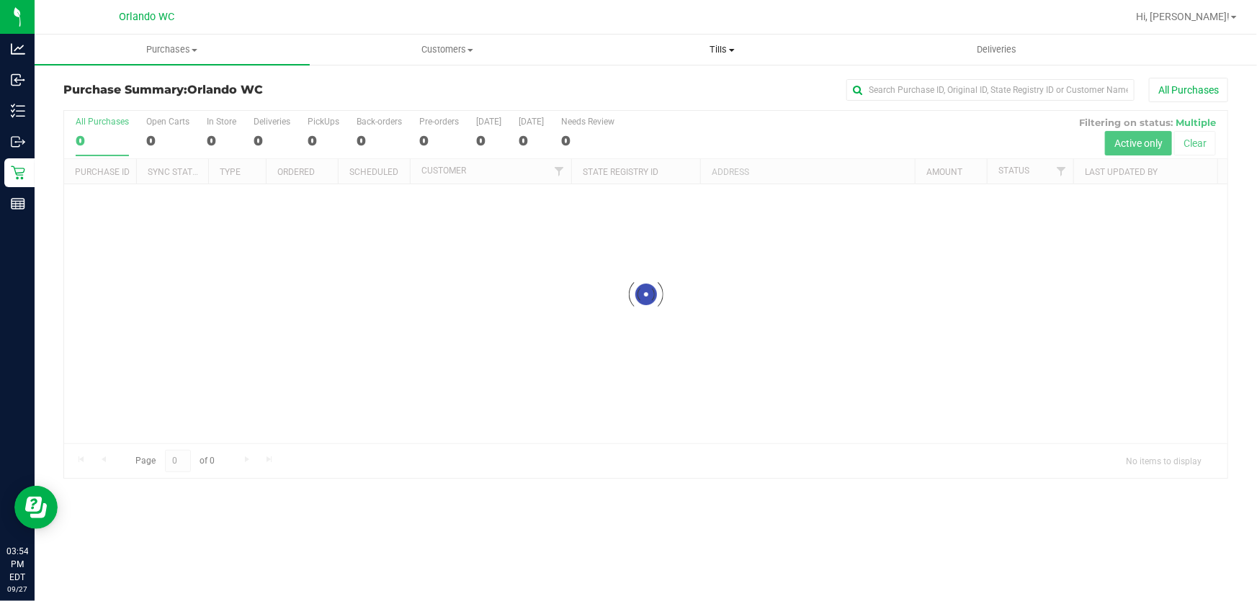
click at [719, 47] on span "Tills" at bounding box center [723, 49] width 274 height 13
click at [668, 87] on span "Manage tills" at bounding box center [633, 87] width 97 height 12
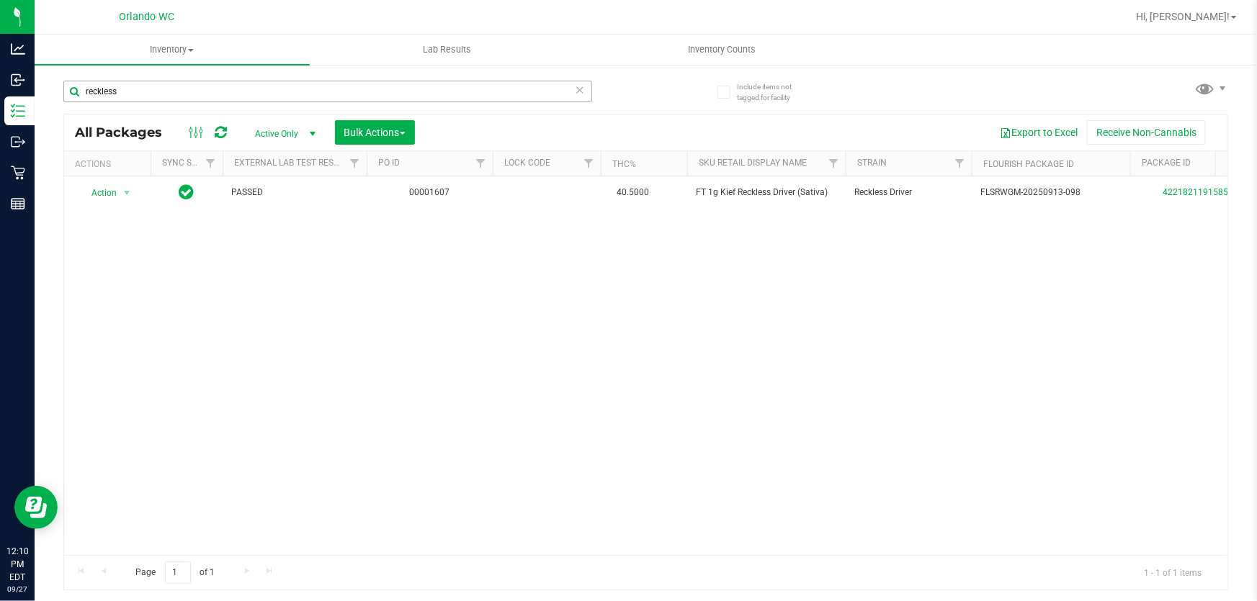
drag, startPoint x: 245, startPoint y: 101, endPoint x: 68, endPoint y: 97, distance: 177.2
click at [70, 97] on input "reckless" at bounding box center [327, 92] width 529 height 22
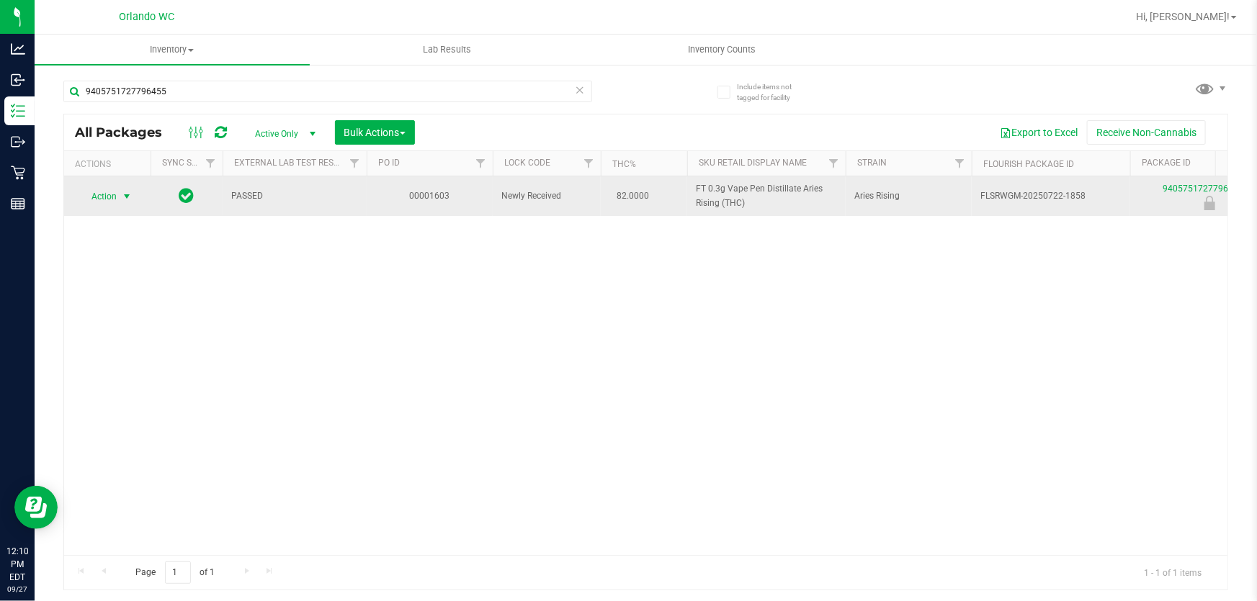
type input "9405751727796455"
click at [129, 195] on span "select" at bounding box center [127, 197] width 12 height 12
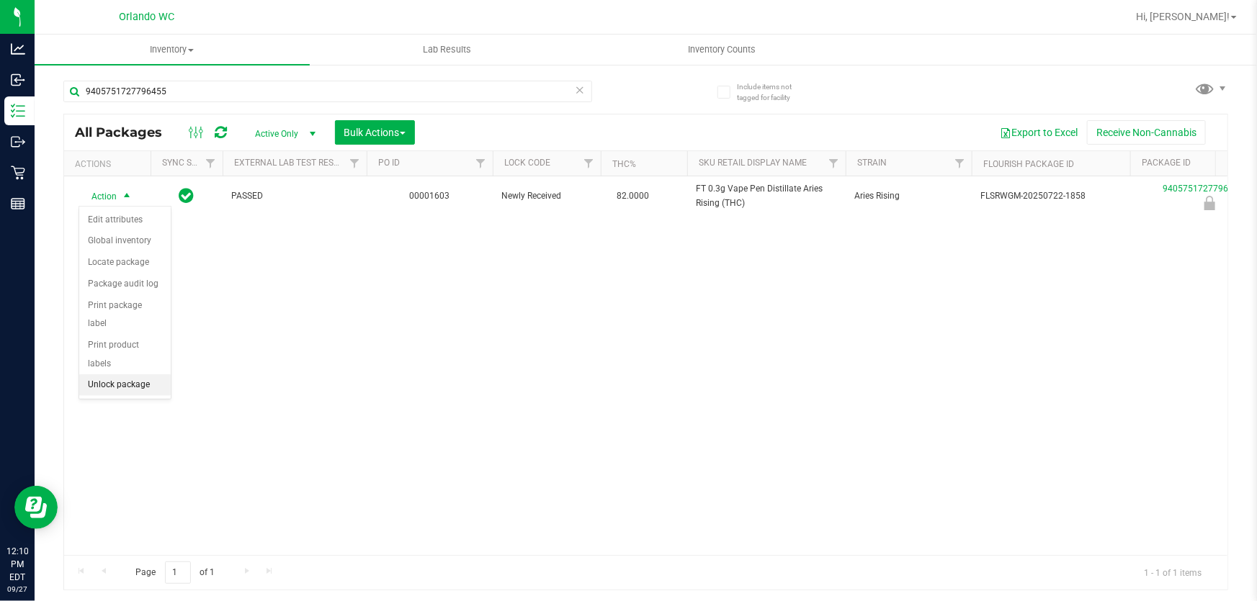
click at [151, 374] on li "Unlock package" at bounding box center [124, 385] width 91 height 22
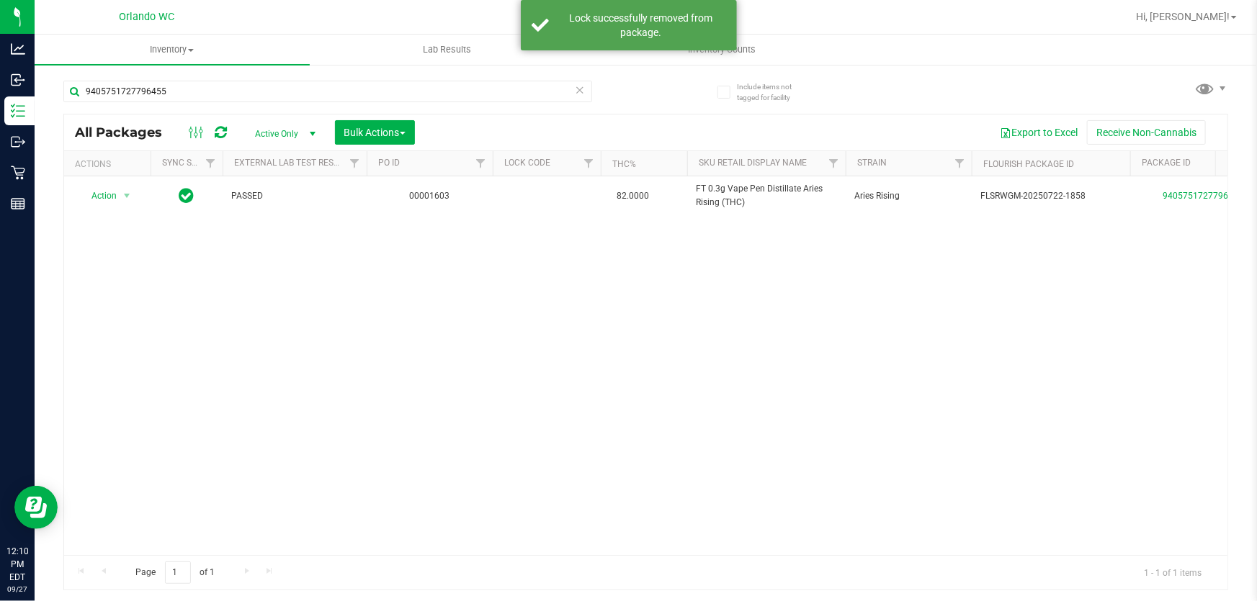
click at [880, 313] on div "Action Action Adjust qty Create package Edit attributes Global inventory Locate…" at bounding box center [645, 365] width 1163 height 379
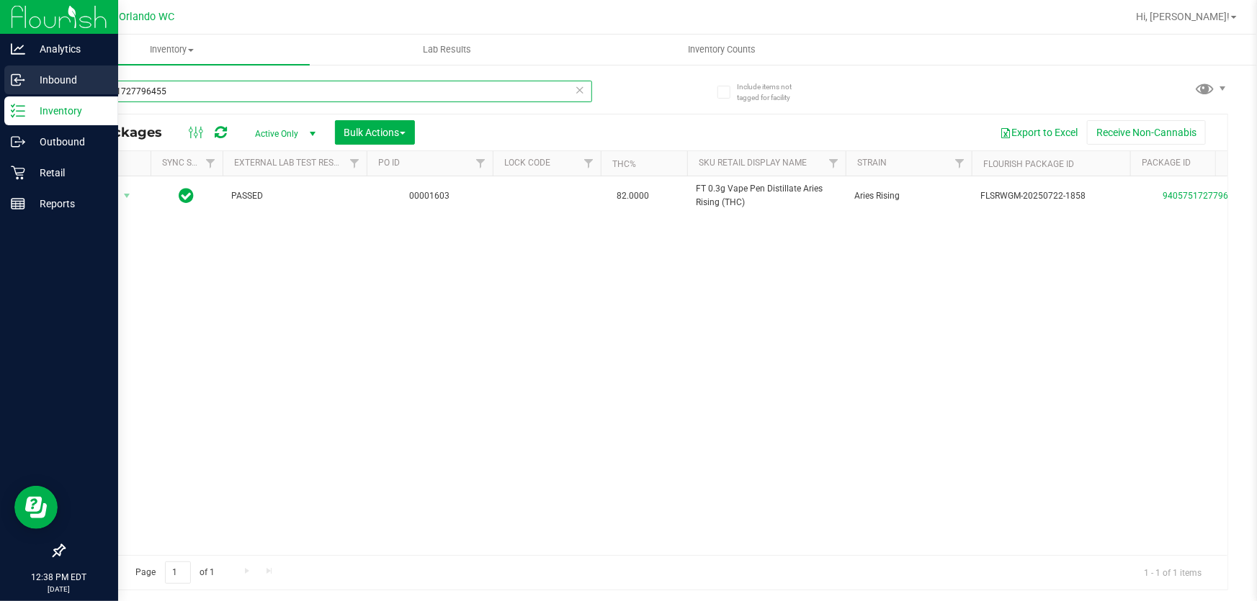
drag, startPoint x: 196, startPoint y: 88, endPoint x: 0, endPoint y: 86, distance: 195.9
click at [0, 86] on div "Analytics Inbound Inventory Outbound Retail Reports 12:38 PM EDT [DATE] 09/27 O…" at bounding box center [628, 300] width 1257 height 601
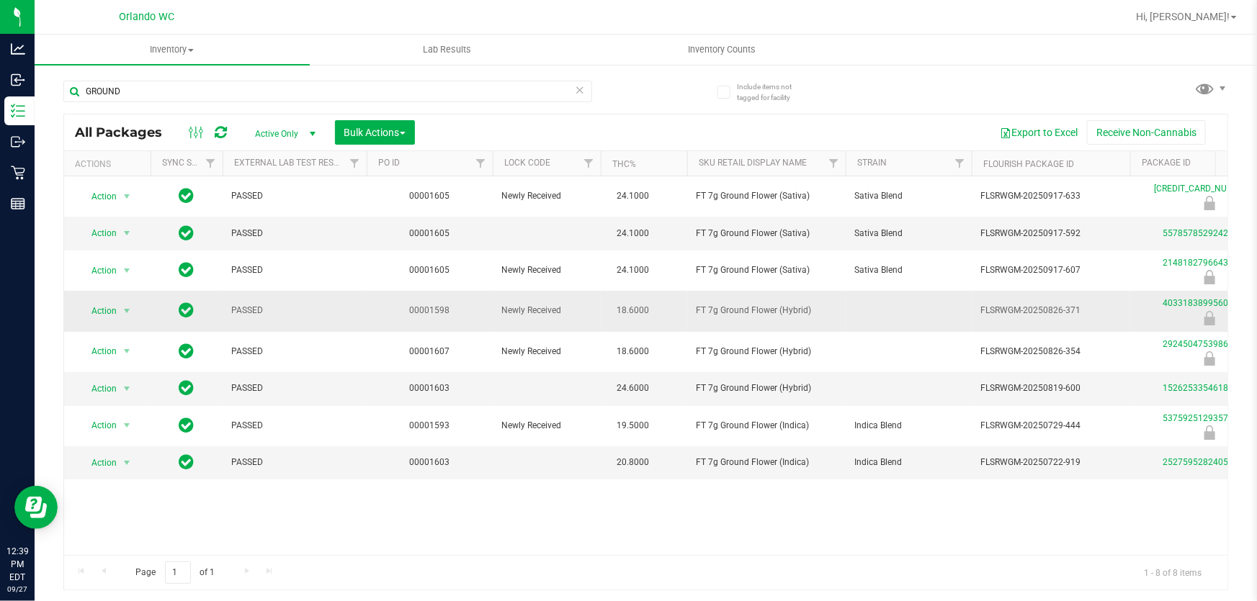
drag, startPoint x: 696, startPoint y: 305, endPoint x: 836, endPoint y: 313, distance: 140.6
click at [836, 313] on tr "Action Action Edit attributes Global inventory Locate package Package audit log…" at bounding box center [1119, 311] width 2110 height 40
copy tr "FT 7g Ground Flower (Hybrid)"
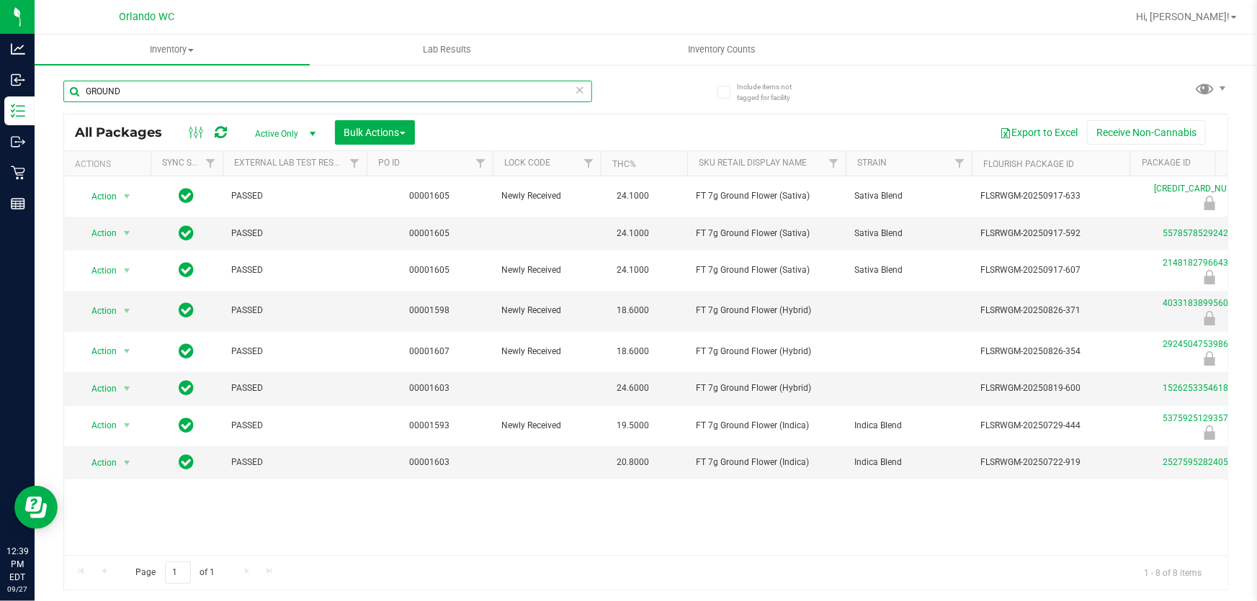
drag, startPoint x: 140, startPoint y: 90, endPoint x: 82, endPoint y: 86, distance: 58.4
click at [82, 86] on input "GROUND" at bounding box center [327, 92] width 529 height 22
paste input "FT 7g Ground Flower (Hybrid)"
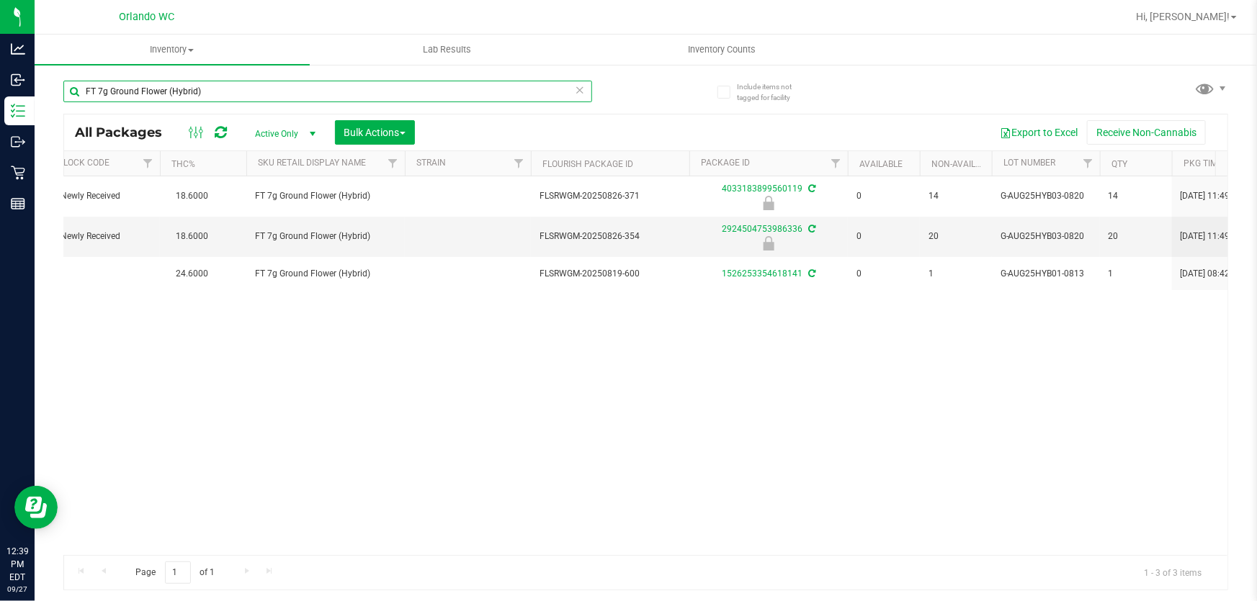
type input "FT 7g Ground Flower (Hybrid)"
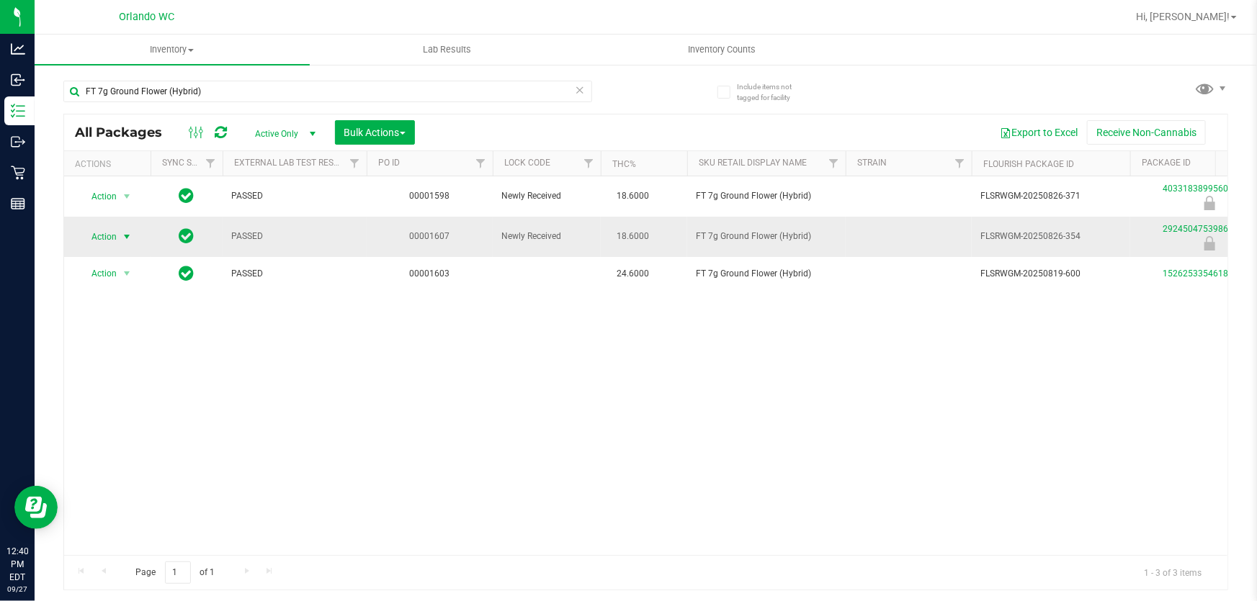
click at [97, 238] on span "Action" at bounding box center [97, 237] width 39 height 20
drag, startPoint x: 104, startPoint y: 408, endPoint x: 78, endPoint y: 458, distance: 56.0
click at [101, 416] on li "Unlock package" at bounding box center [124, 427] width 91 height 22
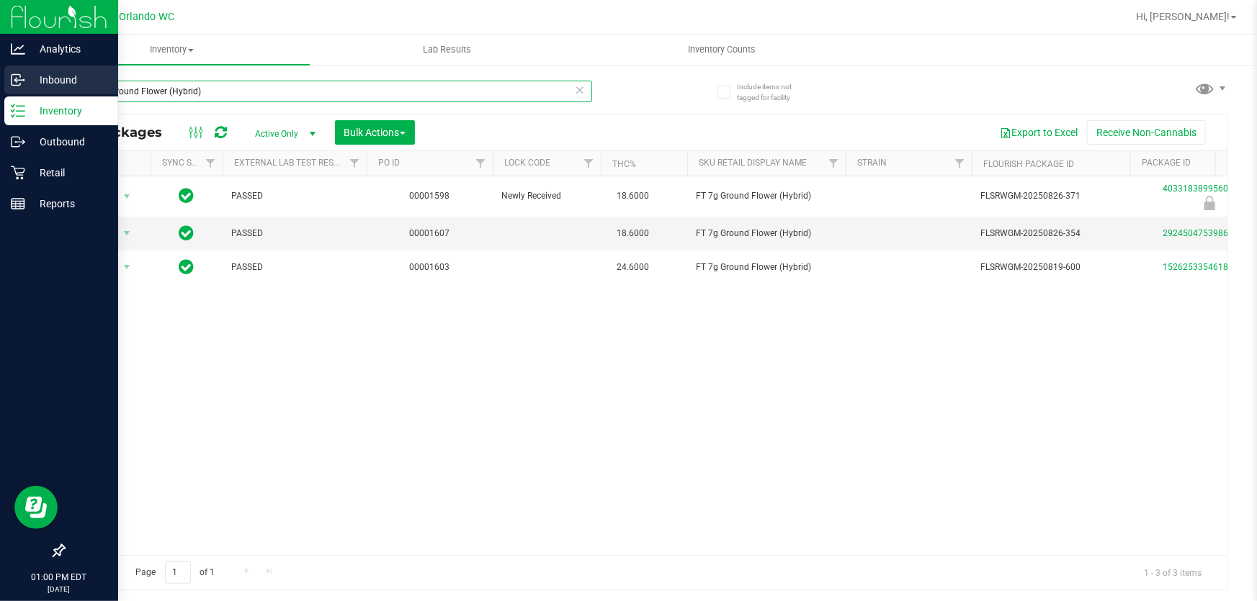
drag, startPoint x: 242, startPoint y: 94, endPoint x: 5, endPoint y: 86, distance: 237.0
click at [5, 86] on div "Analytics Inbound Inventory Outbound Retail Reports 01:00 PM EDT [DATE] 09/27 O…" at bounding box center [628, 300] width 1257 height 601
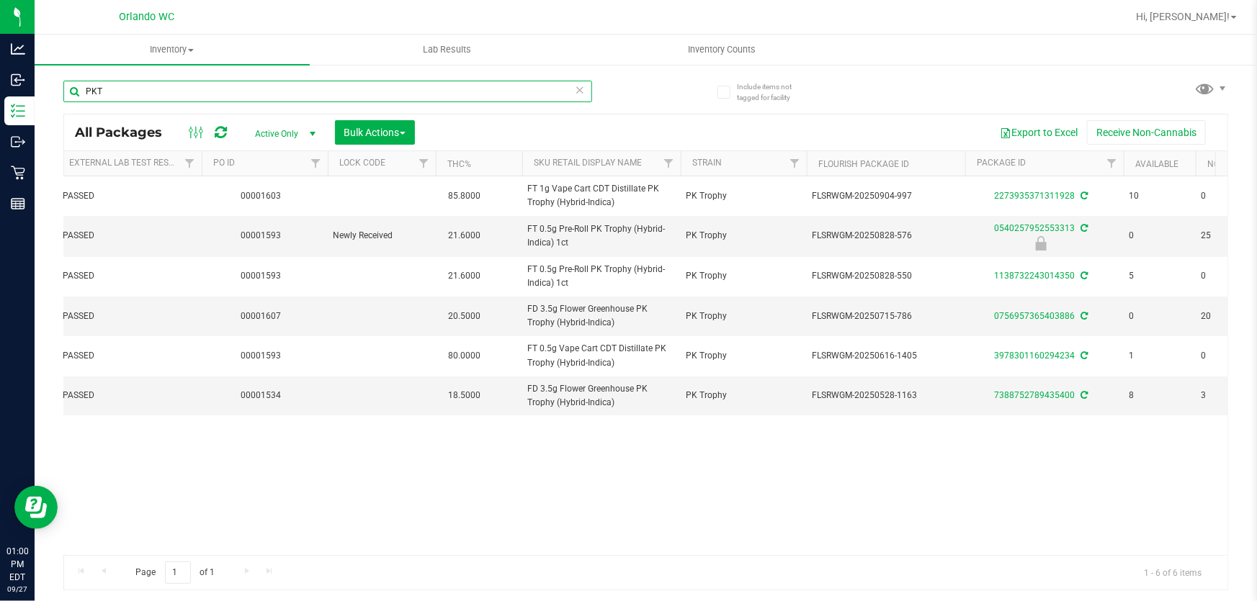
scroll to position [0, 169]
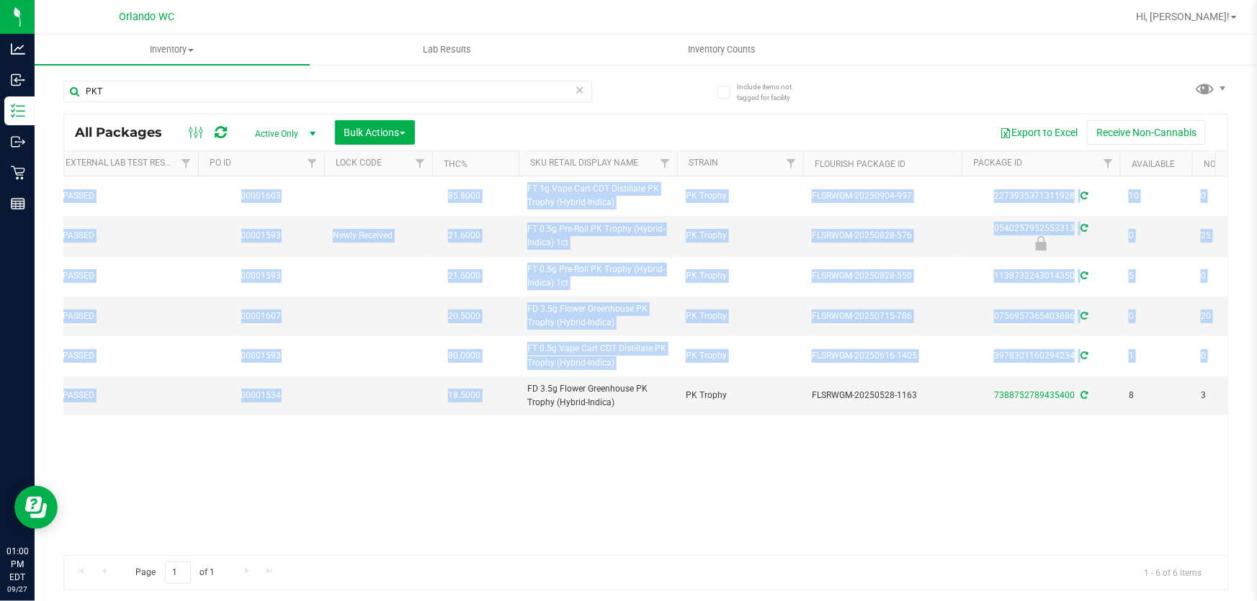
drag, startPoint x: 522, startPoint y: 382, endPoint x: 628, endPoint y: 416, distance: 111.1
click at [628, 416] on div "Action Action Adjust qty Create package Edit attributes Global inventory Locate…" at bounding box center [645, 365] width 1163 height 379
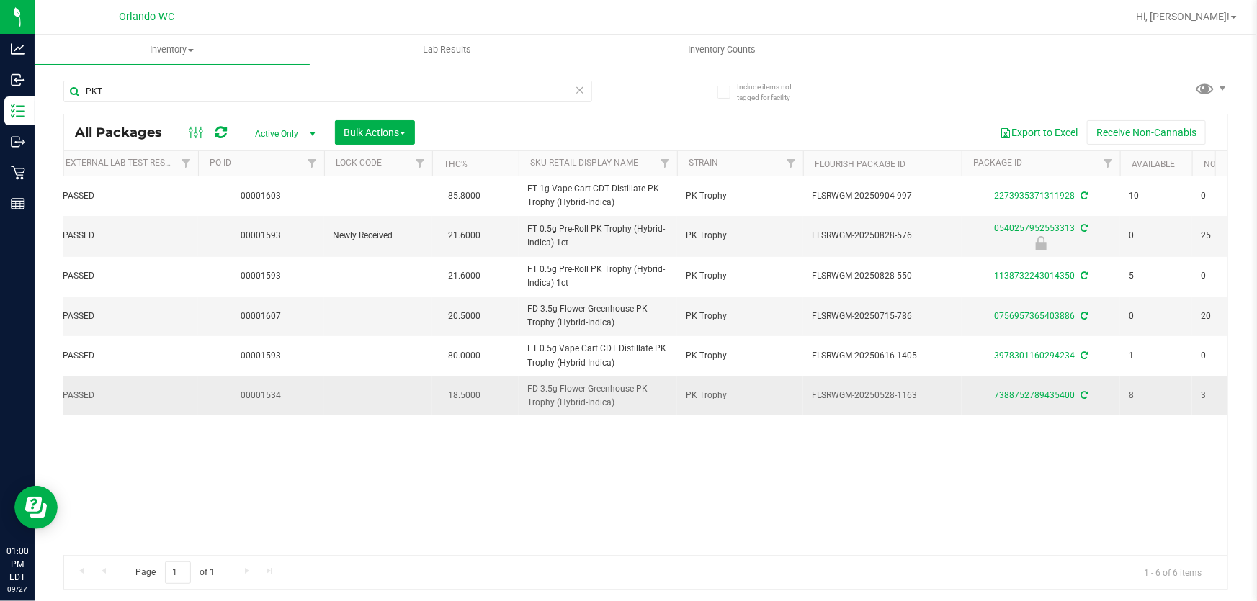
click at [615, 404] on span "FD 3.5g Flower Greenhouse PK Trophy (Hybrid-Indica)" at bounding box center [597, 395] width 141 height 27
drag, startPoint x: 524, startPoint y: 387, endPoint x: 621, endPoint y: 411, distance: 99.2
click at [621, 411] on td "FD 3.5g Flower Greenhouse PK Trophy (Hybrid-Indica)" at bounding box center [598, 396] width 158 height 39
copy span "FD 3.5g Flower Greenhouse PK Trophy (Hybrid-Indica)"
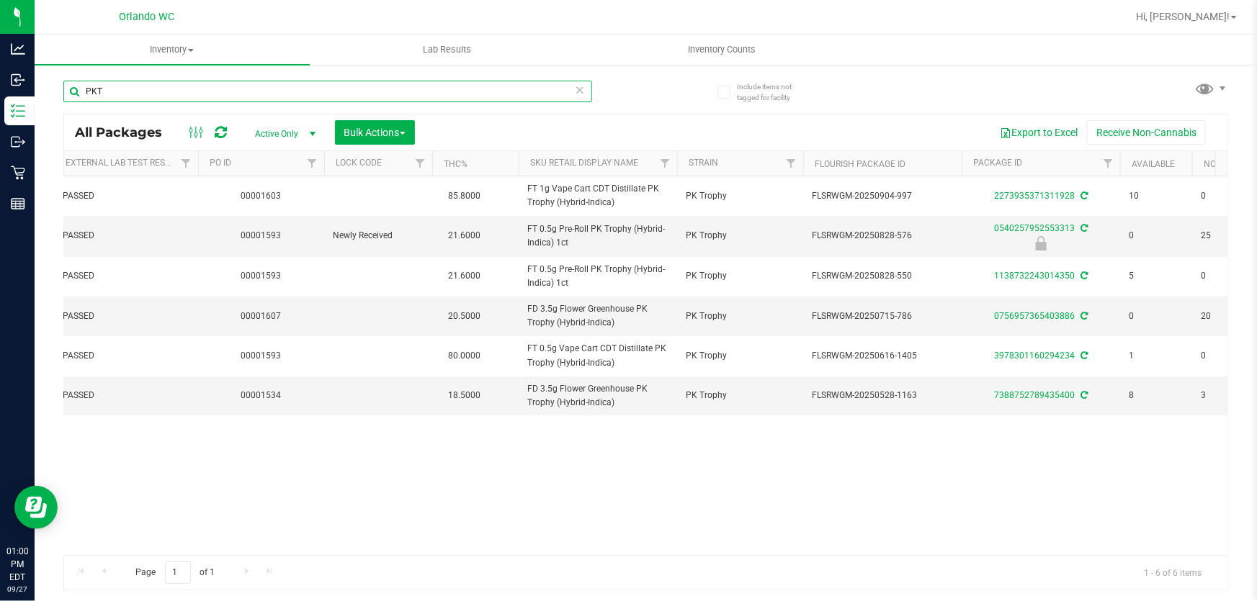
drag, startPoint x: 210, startPoint y: 95, endPoint x: 79, endPoint y: 95, distance: 130.4
click at [79, 95] on input "PKT" at bounding box center [327, 92] width 529 height 22
paste input "FD 3.5g Flower Greenhouse PK Trophy (Hybrid-Indica)"
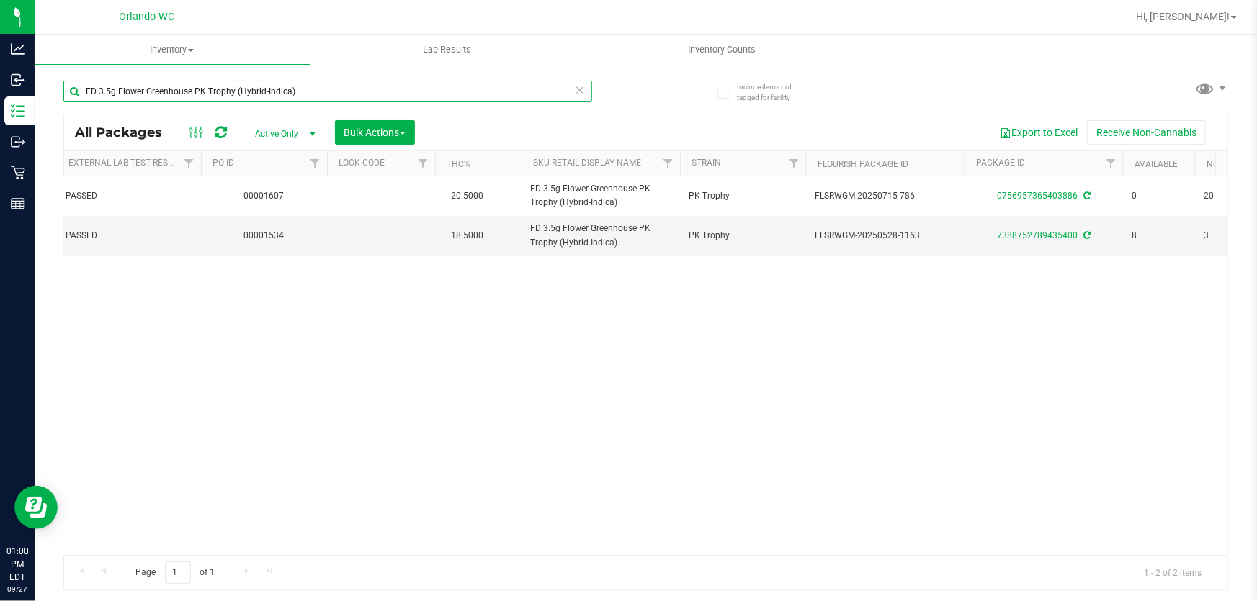
scroll to position [0, 165]
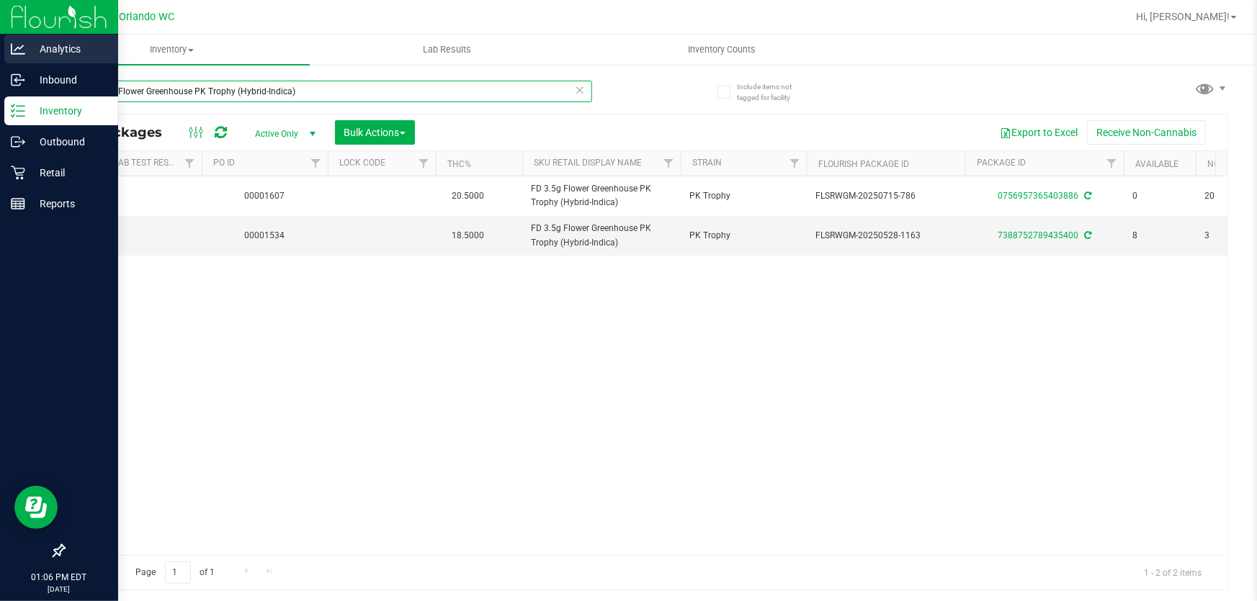
drag, startPoint x: 233, startPoint y: 70, endPoint x: 37, endPoint y: 60, distance: 196.9
click at [39, 59] on inventory "Inventory All packages All inventory Waste log Create inventory Lab Results Inv…" at bounding box center [646, 269] width 1222 height 468
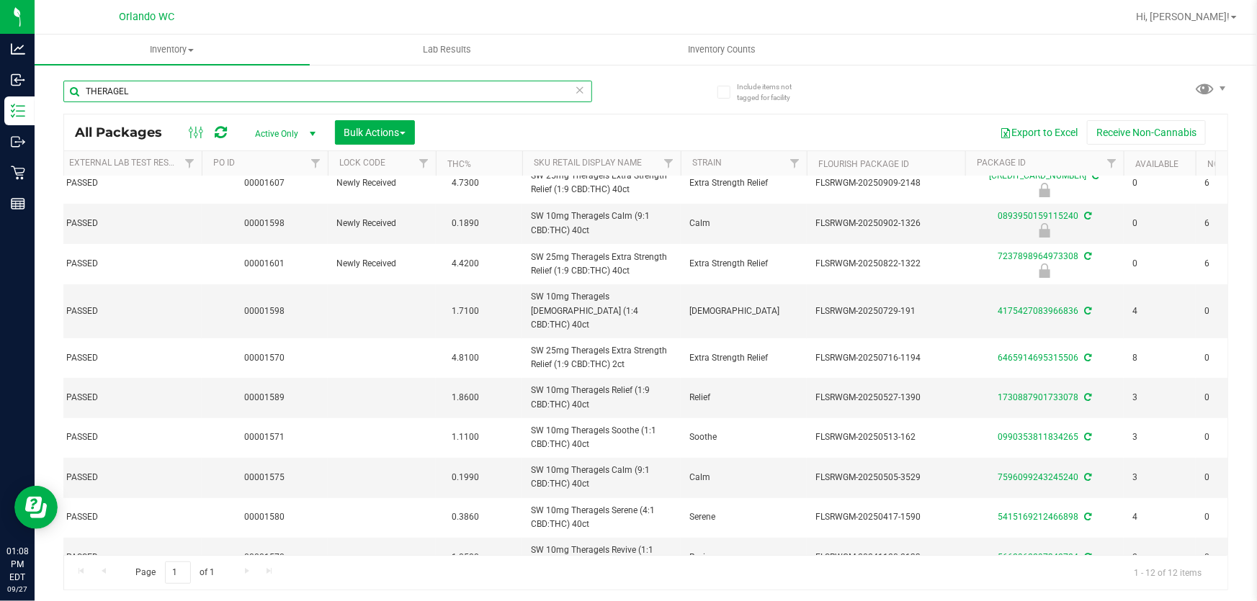
scroll to position [109, 165]
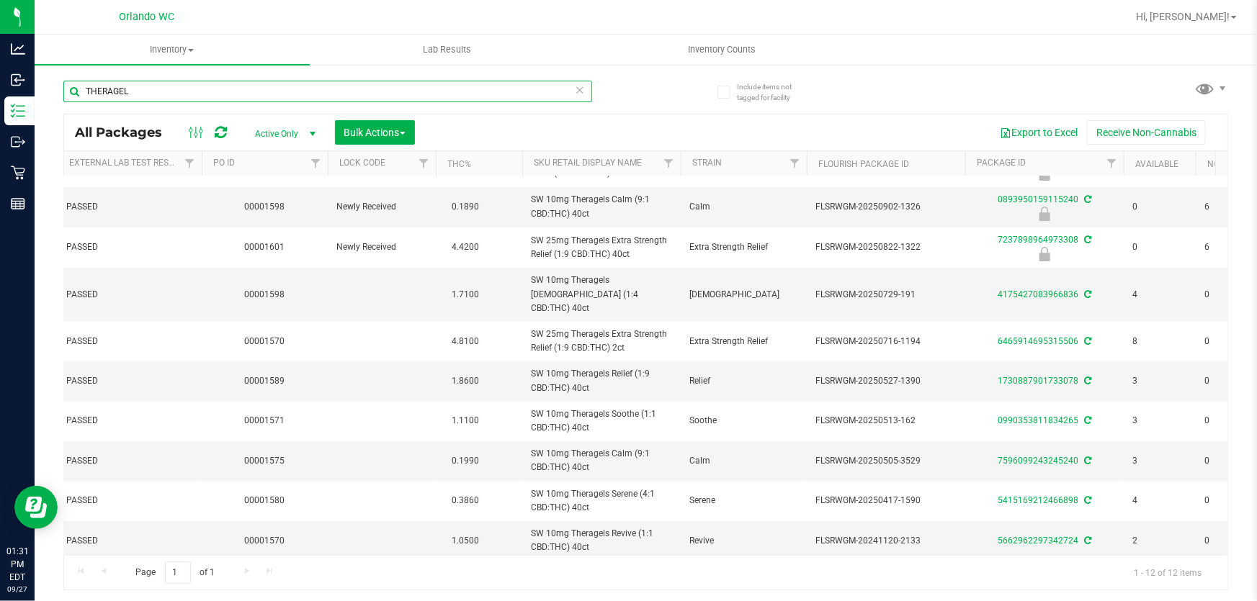
drag, startPoint x: 194, startPoint y: 89, endPoint x: 58, endPoint y: 90, distance: 135.4
click at [58, 90] on div "Include items not tagged for facility THERAGEL All Packages Active Only Active …" at bounding box center [646, 282] width 1222 height 439
paste input "FT 3.5g Cannabis Flower [PERSON_NAME] Grapes (Hybrid)"
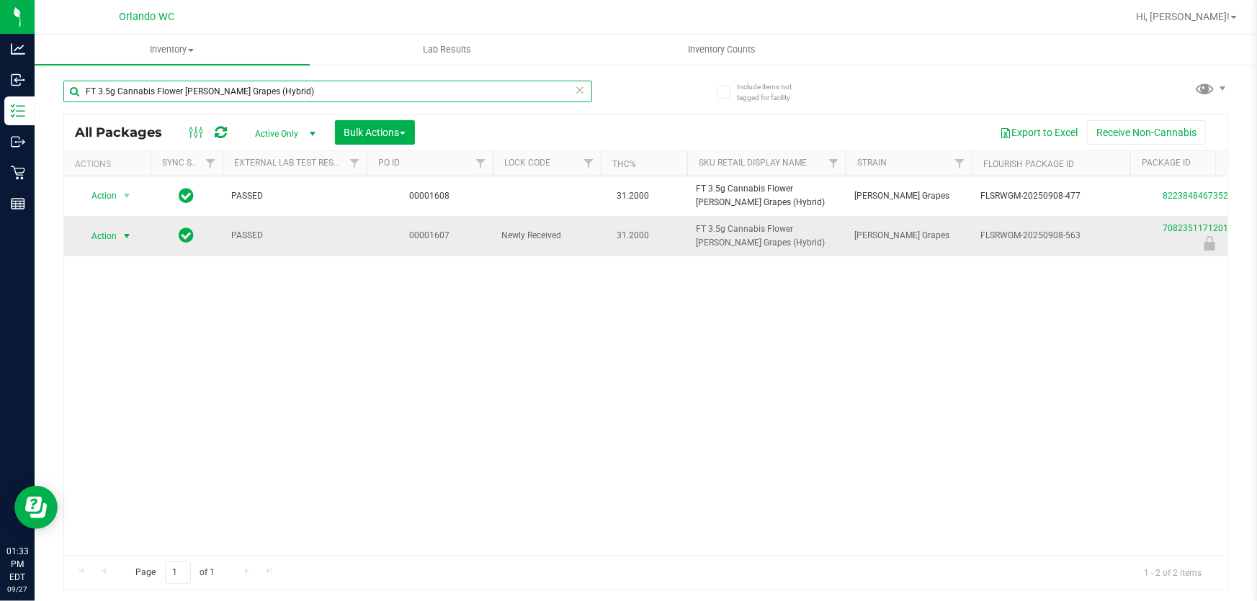
type input "FT 3.5g Cannabis Flower [PERSON_NAME] Grapes (Hybrid)"
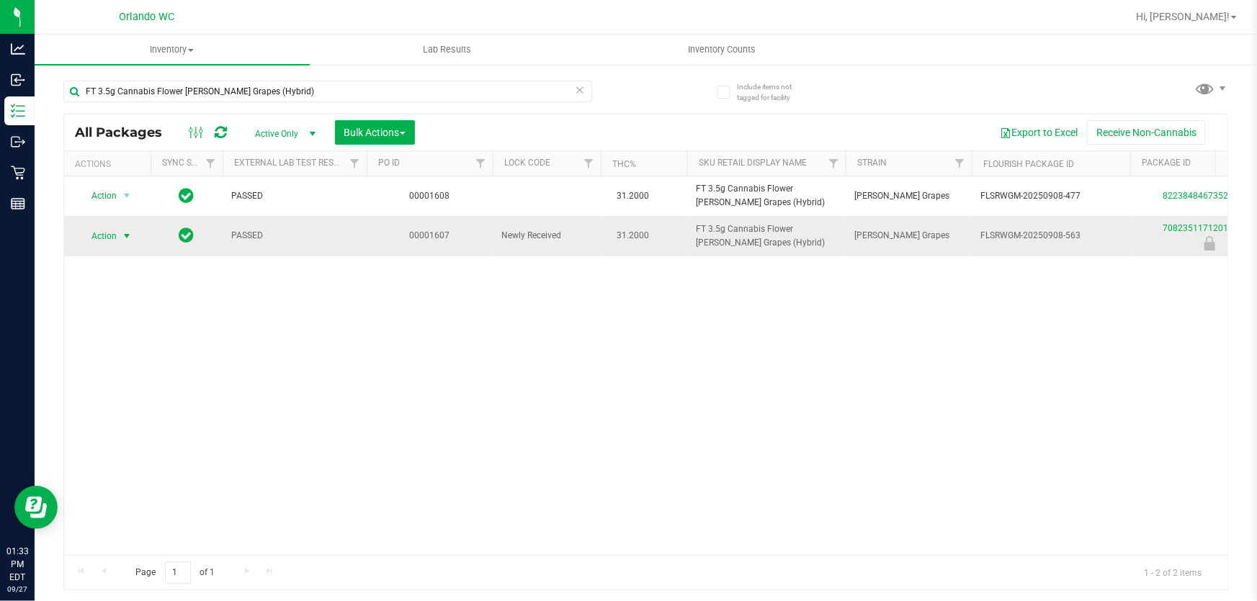
click at [118, 233] on span "select" at bounding box center [127, 236] width 18 height 20
click at [119, 415] on li "Unlock package" at bounding box center [124, 426] width 91 height 22
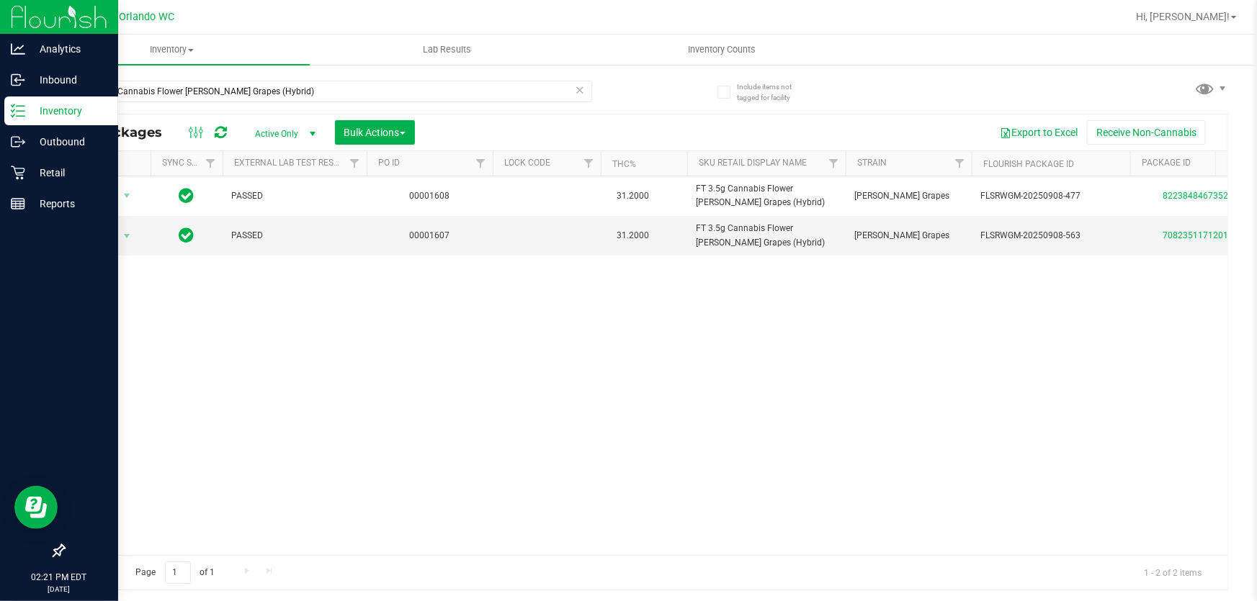
click at [12, 112] on icon at bounding box center [13, 110] width 3 height 2
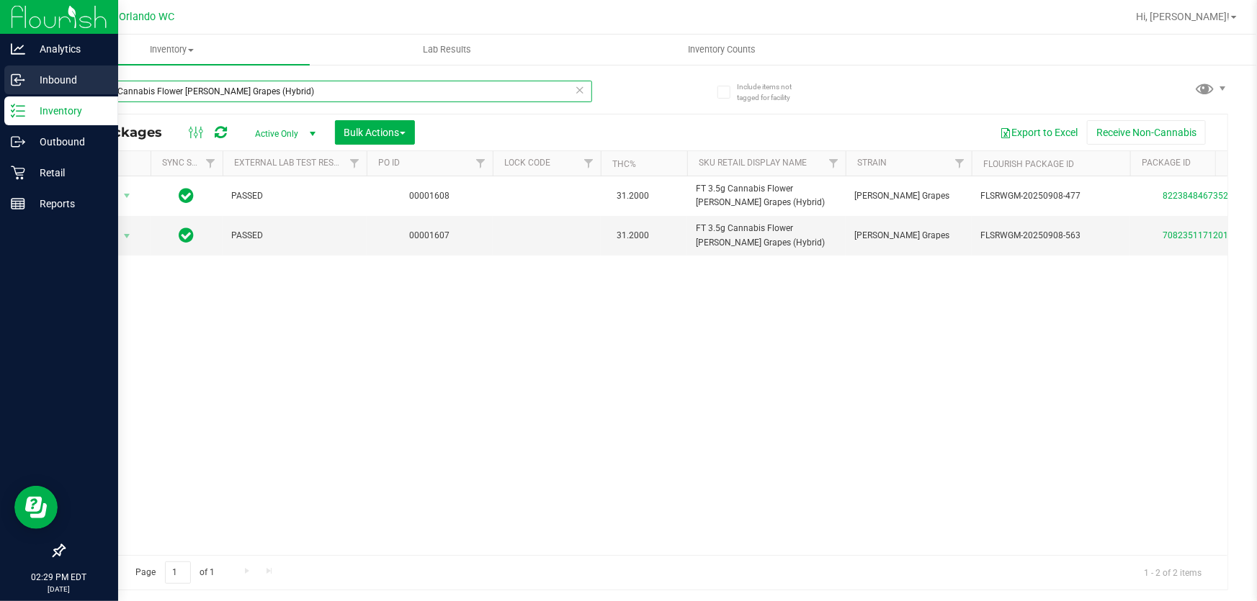
drag, startPoint x: 307, startPoint y: 94, endPoint x: 8, endPoint y: 78, distance: 299.3
click at [0, 81] on div "Analytics Inbound Inventory Outbound Retail Reports 02:29 PM EDT [DATE] 09/27 O…" at bounding box center [628, 300] width 1257 height 601
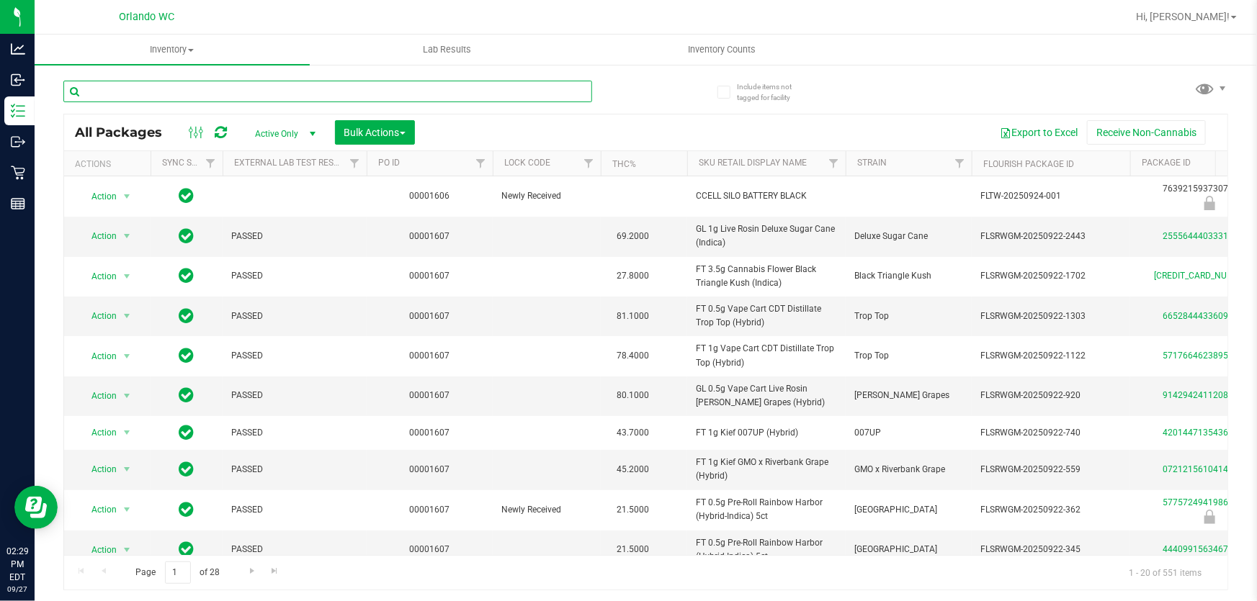
click at [243, 86] on input "text" at bounding box center [327, 92] width 529 height 22
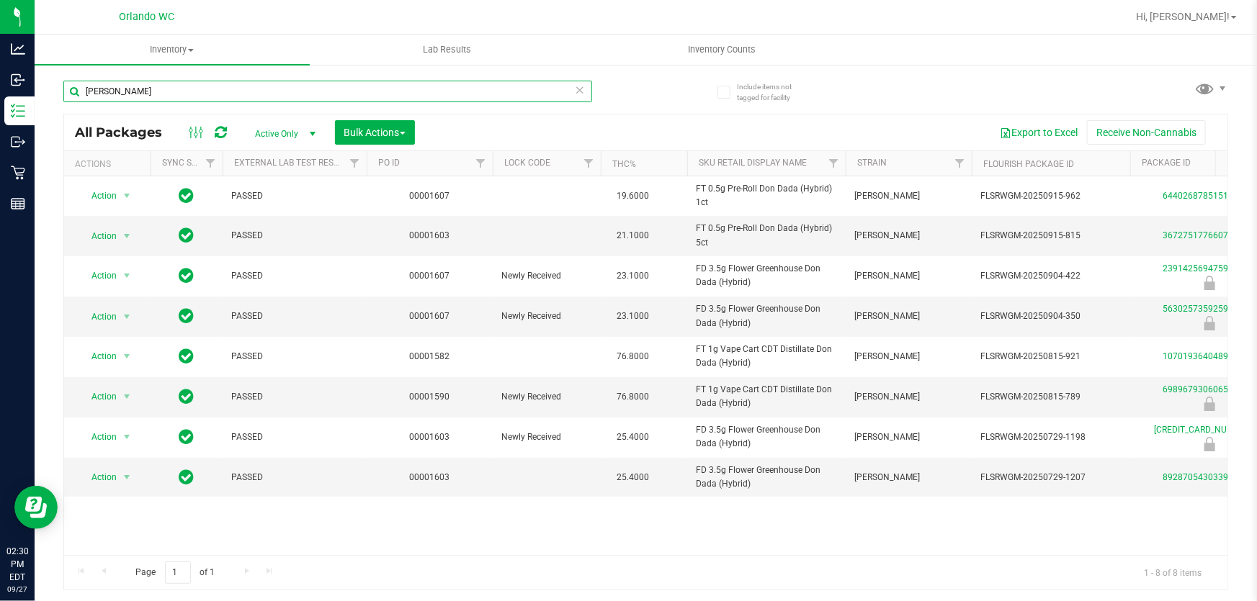
drag, startPoint x: 78, startPoint y: 93, endPoint x: 70, endPoint y: 94, distance: 8.7
click at [72, 93] on input "[PERSON_NAME]" at bounding box center [327, 92] width 529 height 22
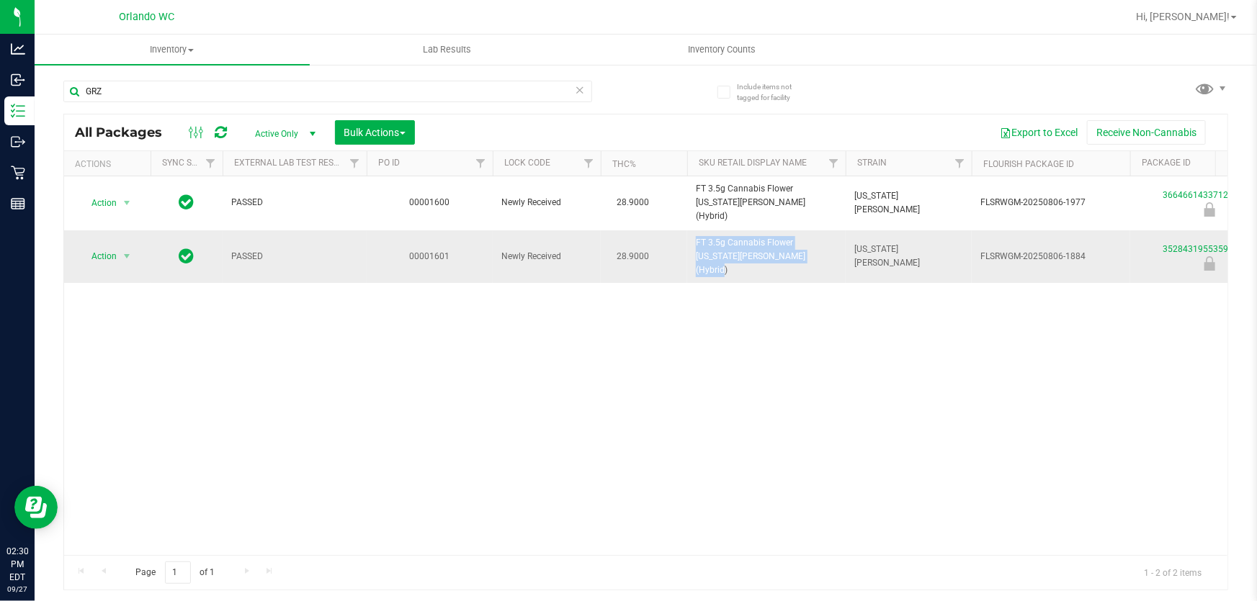
drag, startPoint x: 686, startPoint y: 229, endPoint x: 800, endPoint y: 246, distance: 115.7
click at [800, 246] on tr "Action Action Edit attributes Global inventory Locate package Package audit log…" at bounding box center [1119, 256] width 2110 height 53
copy tr "FT 3.5g Cannabis Flower [US_STATE][PERSON_NAME] (Hybrid)"
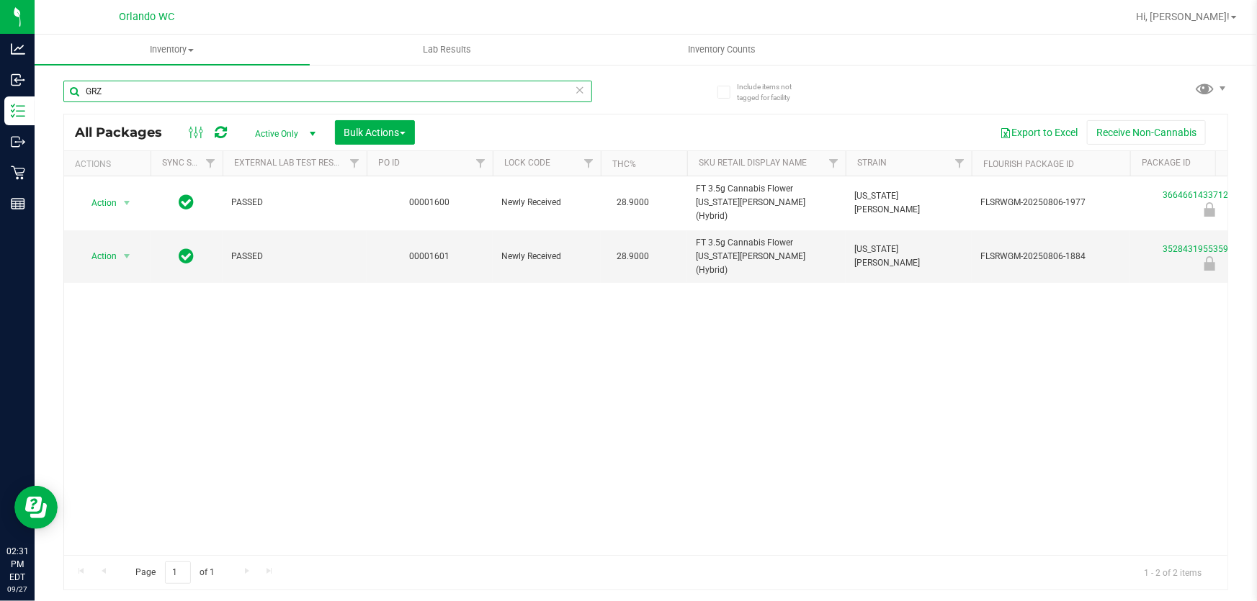
drag, startPoint x: 120, startPoint y: 94, endPoint x: 35, endPoint y: 86, distance: 86.0
click at [50, 89] on div "Include items not tagged for facility GRZ All Packages Active Only Active Only …" at bounding box center [646, 282] width 1222 height 439
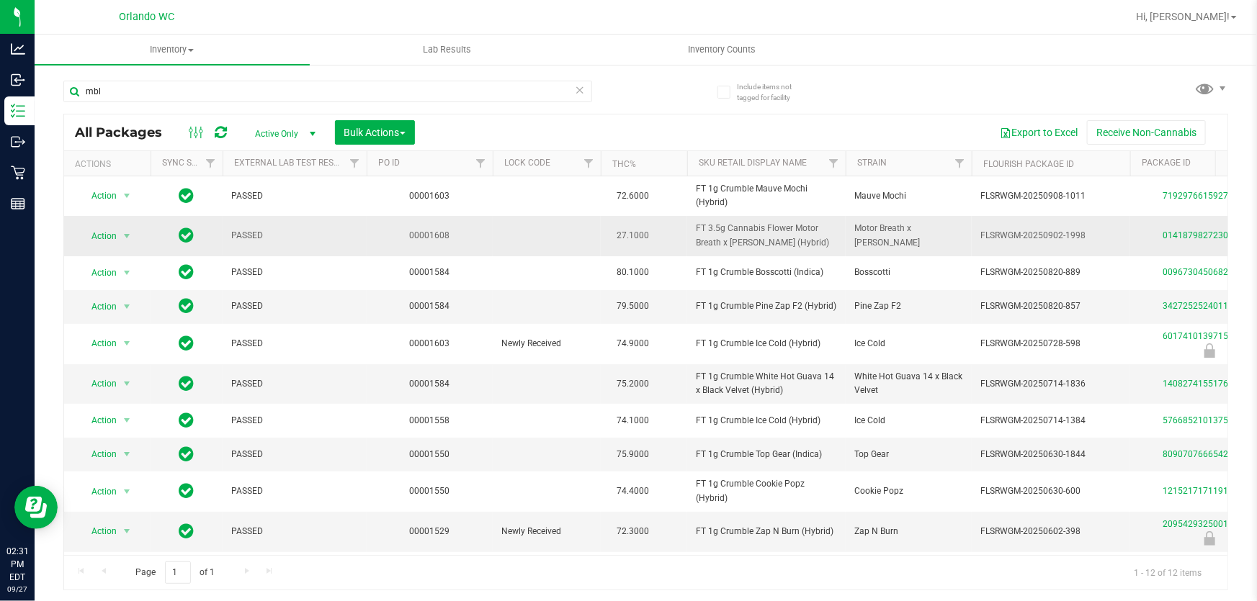
drag, startPoint x: 690, startPoint y: 223, endPoint x: 817, endPoint y: 254, distance: 130.3
click at [817, 254] on td "FT 3.5g Cannabis Flower Motor Breath x [PERSON_NAME] (Hybrid)" at bounding box center [766, 236] width 158 height 40
copy span "FT 3.5g Cannabis Flower Motor Breath x [PERSON_NAME] (Hybrid)"
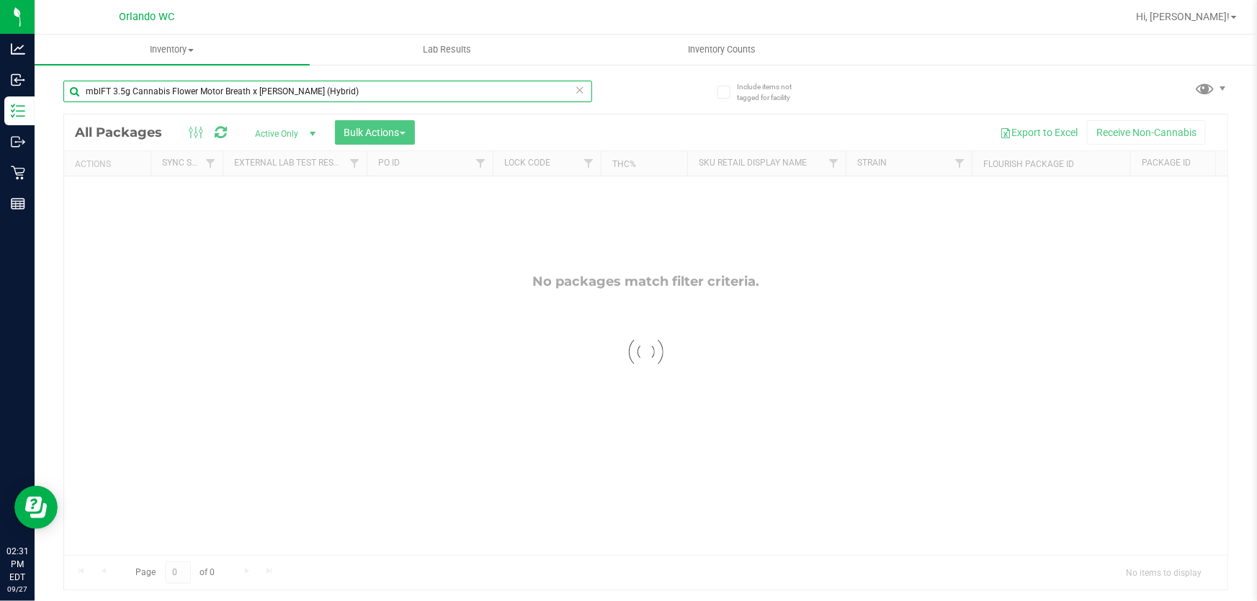
click at [77, 91] on input "mblFT 3.5g Cannabis Flower Motor Breath x [PERSON_NAME] (Hybrid)" at bounding box center [327, 92] width 529 height 22
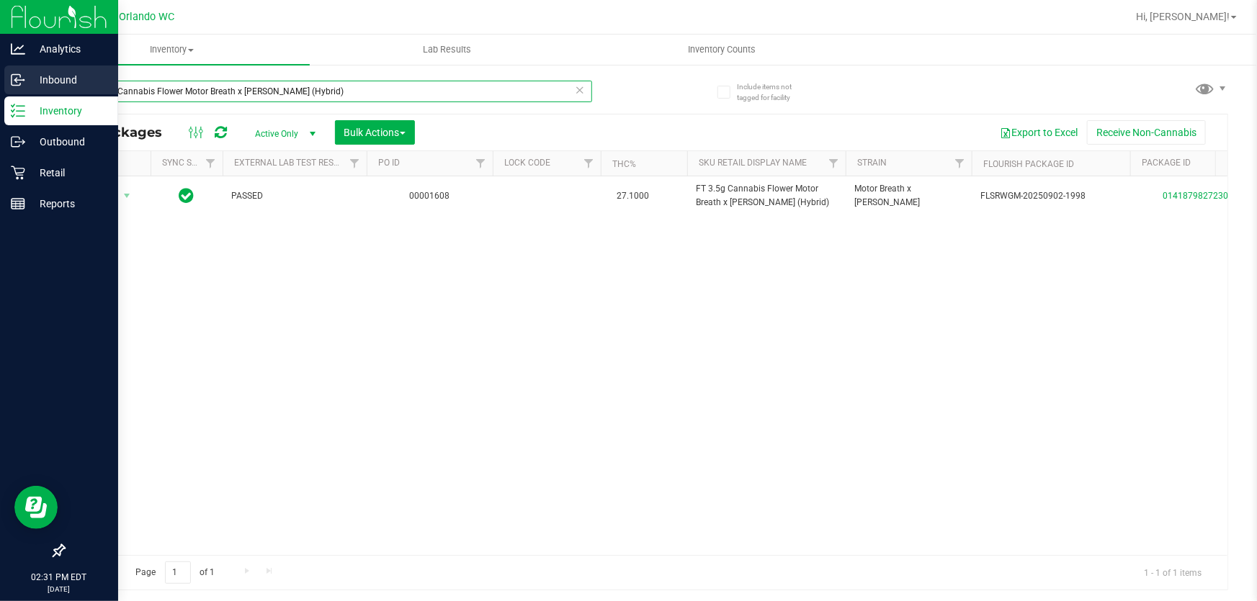
drag, startPoint x: 337, startPoint y: 92, endPoint x: 0, endPoint y: 87, distance: 337.1
click at [0, 87] on div "Analytics Inbound Inventory Outbound Retail Reports 02:31 PM EDT [DATE] 09/27 O…" at bounding box center [628, 300] width 1257 height 601
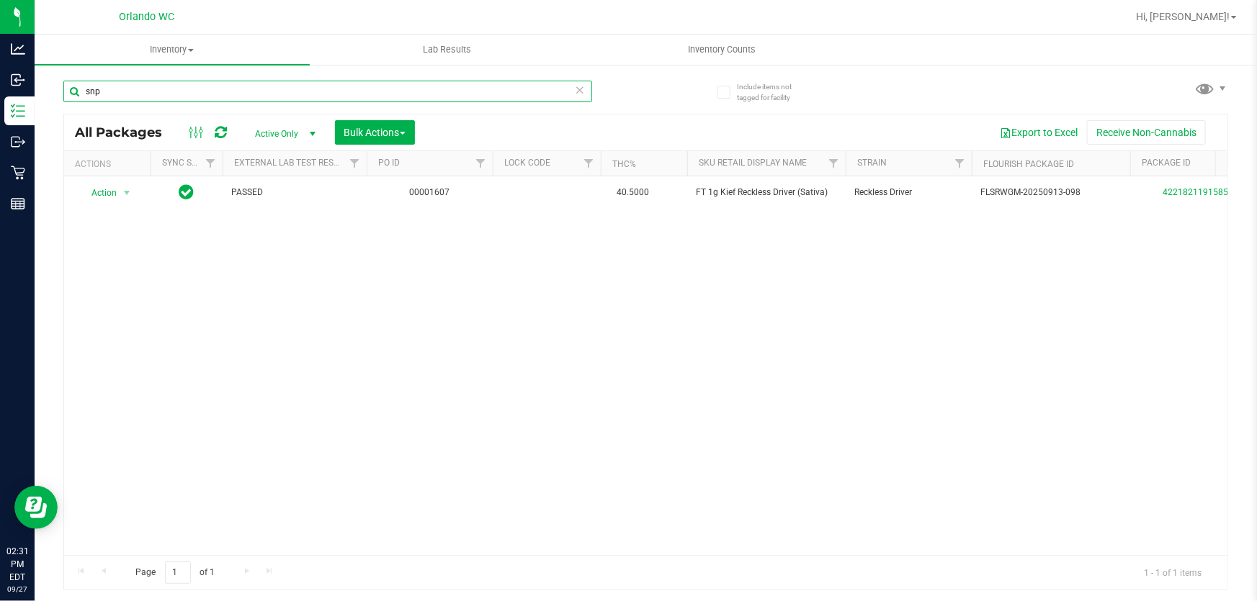
click at [50, 89] on div "Include items not tagged for facility snp All Packages Active Only Active Only …" at bounding box center [646, 282] width 1222 height 439
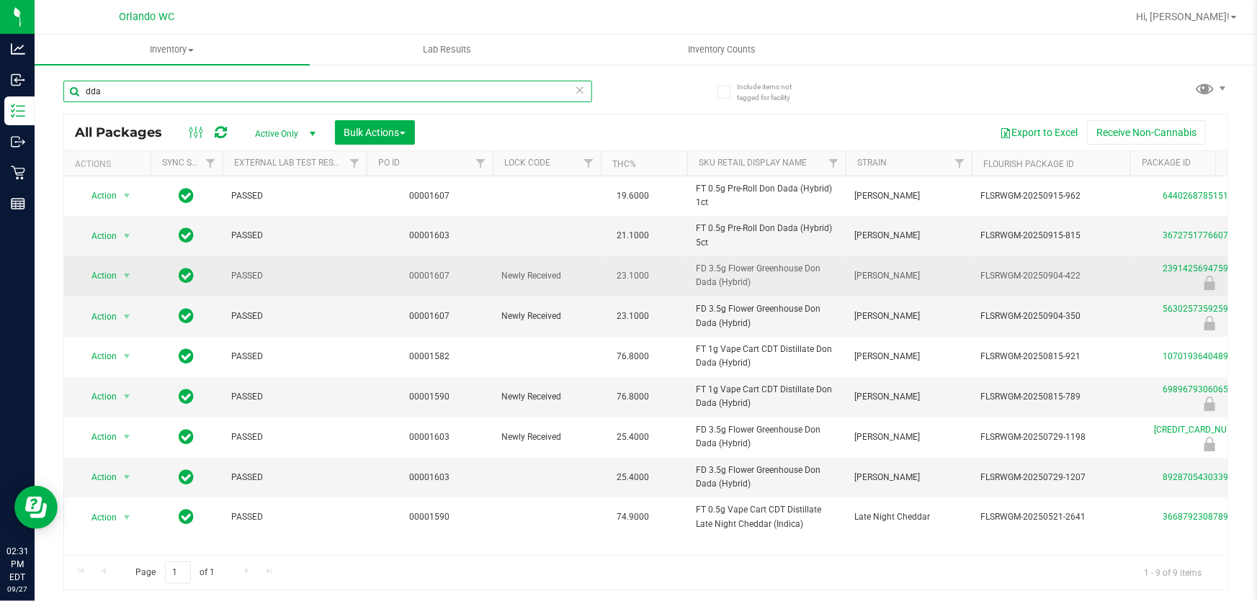
type input "dda"
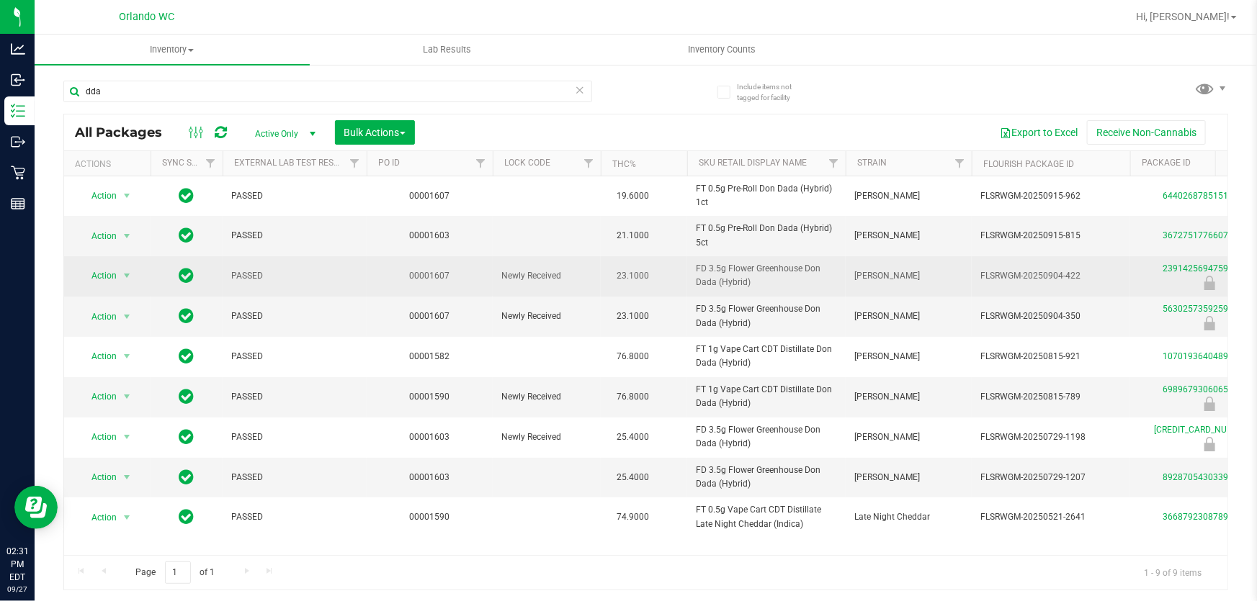
drag, startPoint x: 712, startPoint y: 272, endPoint x: 759, endPoint y: 282, distance: 47.9
click at [759, 282] on td "FD 3.5g Flower Greenhouse Don Dada (Hybrid)" at bounding box center [766, 276] width 158 height 40
copy span "FD 3.5g Flower Greenhouse Don Dada (Hybrid)"
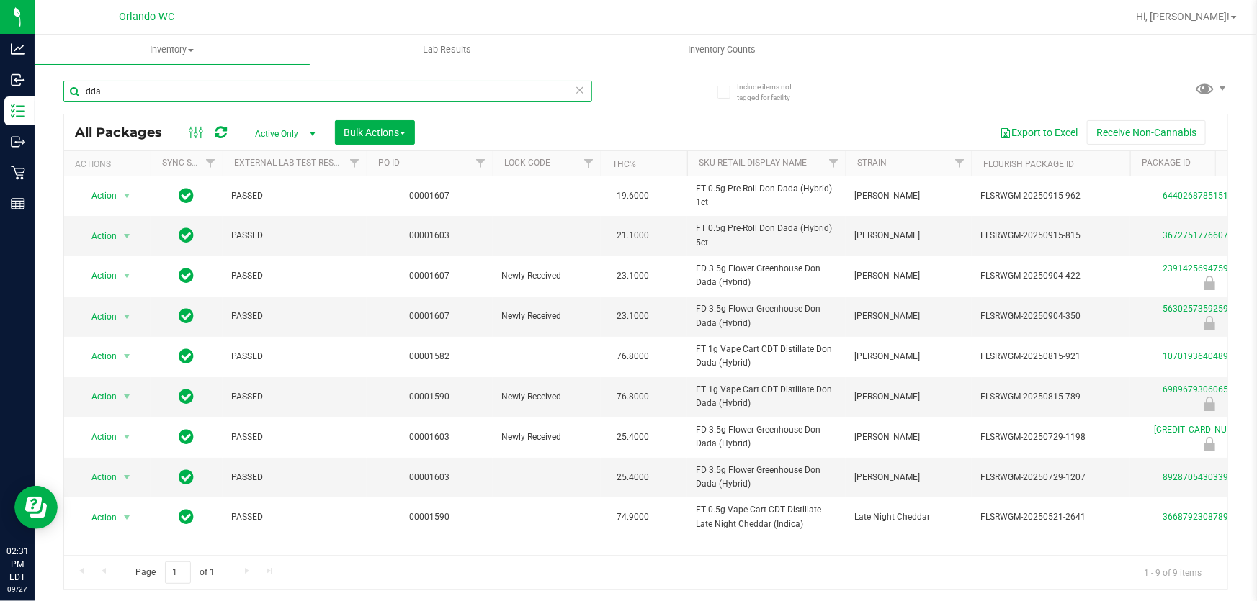
drag, startPoint x: 127, startPoint y: 91, endPoint x: 50, endPoint y: 90, distance: 77.1
click at [50, 90] on div "Include items not tagged for facility dda All Packages Active Only Active Only …" at bounding box center [646, 282] width 1222 height 439
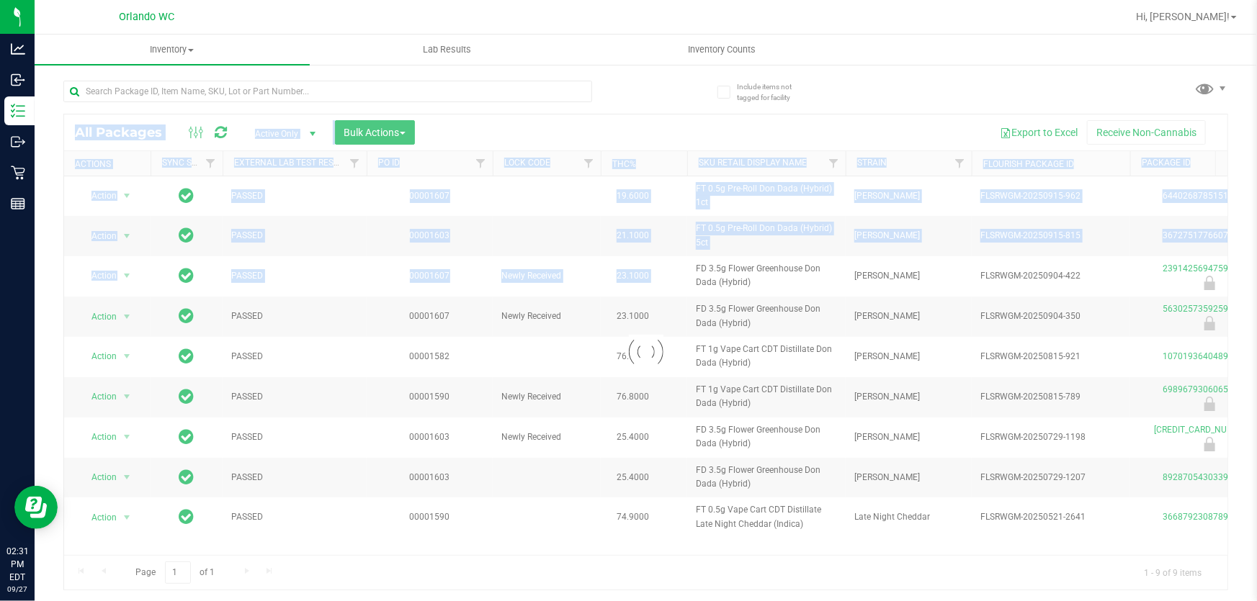
drag, startPoint x: 691, startPoint y: 266, endPoint x: 762, endPoint y: 284, distance: 72.8
click at [762, 284] on div "Loading... All Packages Active Only Active Only Lab Samples Locked All External…" at bounding box center [645, 352] width 1165 height 477
click at [712, 268] on div at bounding box center [645, 352] width 1163 height 475
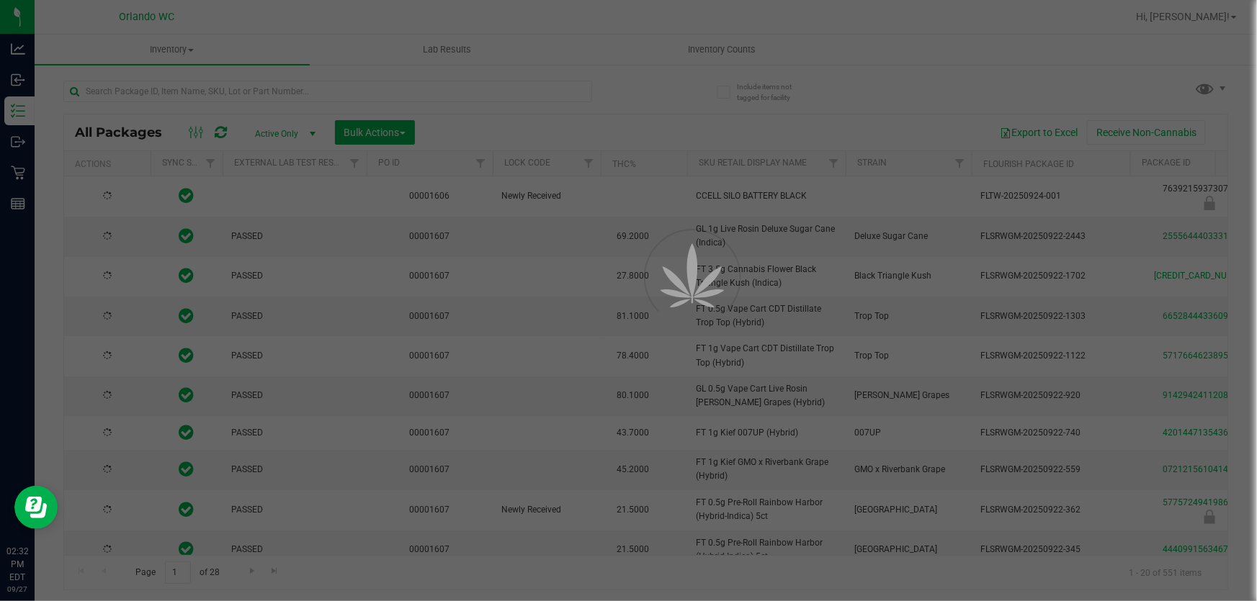
drag, startPoint x: 718, startPoint y: 265, endPoint x: 761, endPoint y: 280, distance: 45.1
click at [761, 279] on div "Inventory All packages All inventory Waste log Create inventory Lab Results Inv…" at bounding box center [646, 318] width 1222 height 567
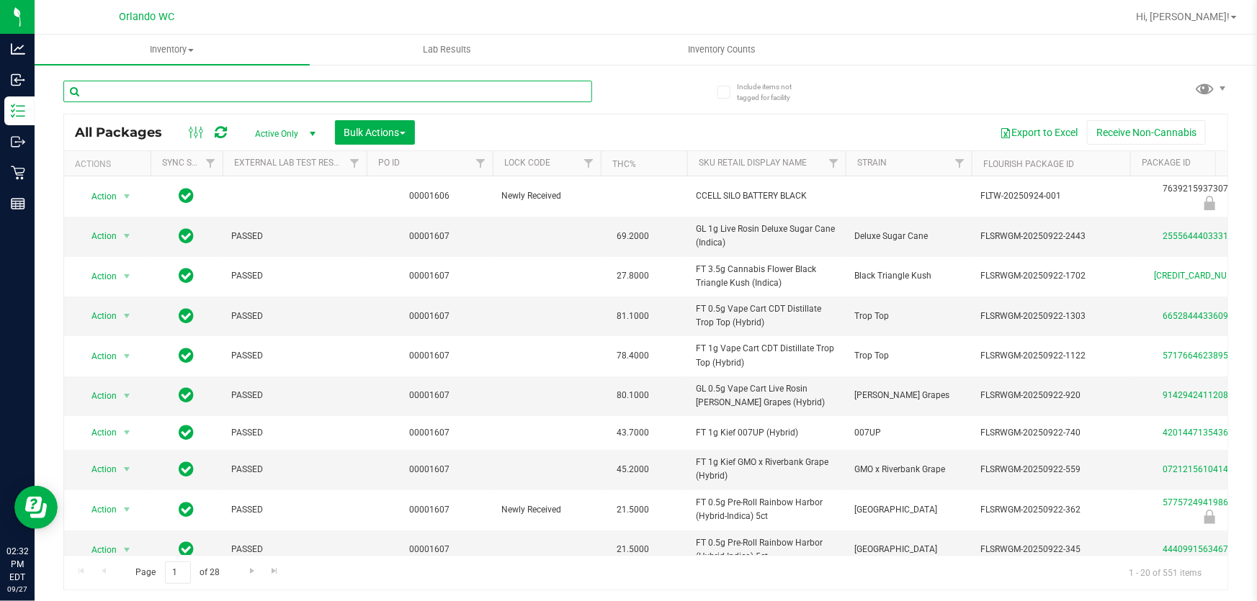
click at [283, 95] on input "text" at bounding box center [327, 92] width 529 height 22
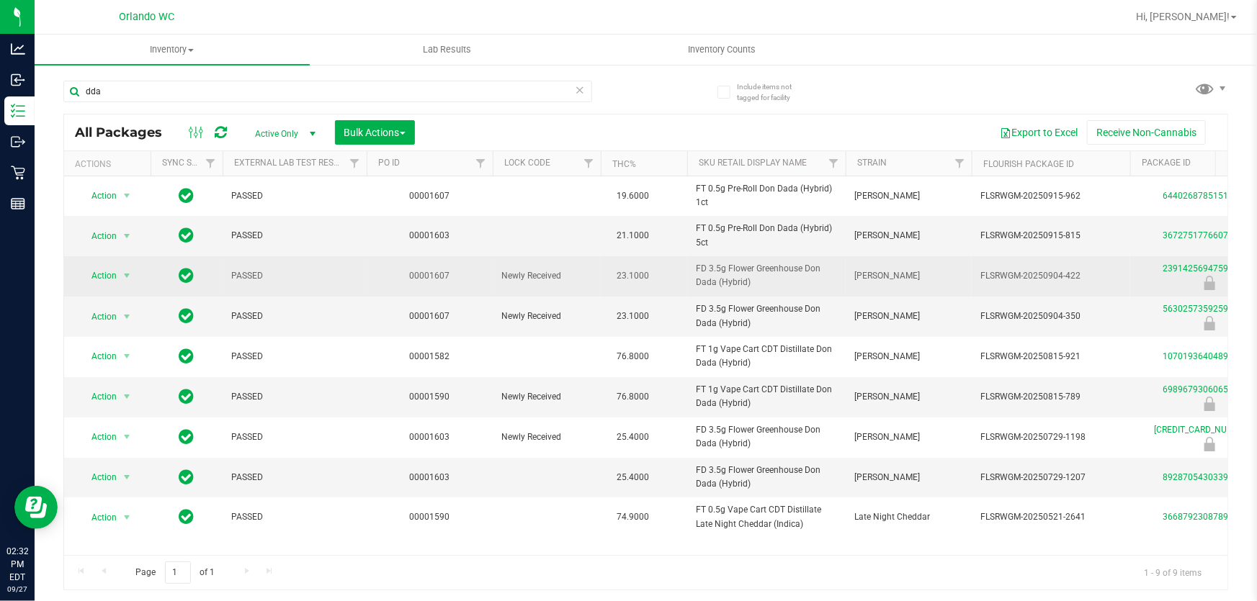
drag, startPoint x: 686, startPoint y: 264, endPoint x: 762, endPoint y: 287, distance: 79.1
click at [762, 287] on td "FD 3.5g Flower Greenhouse Don Dada (Hybrid)" at bounding box center [766, 276] width 158 height 40
copy span "FD 3.5g Flower Greenhouse Don Dada (Hybrid)"
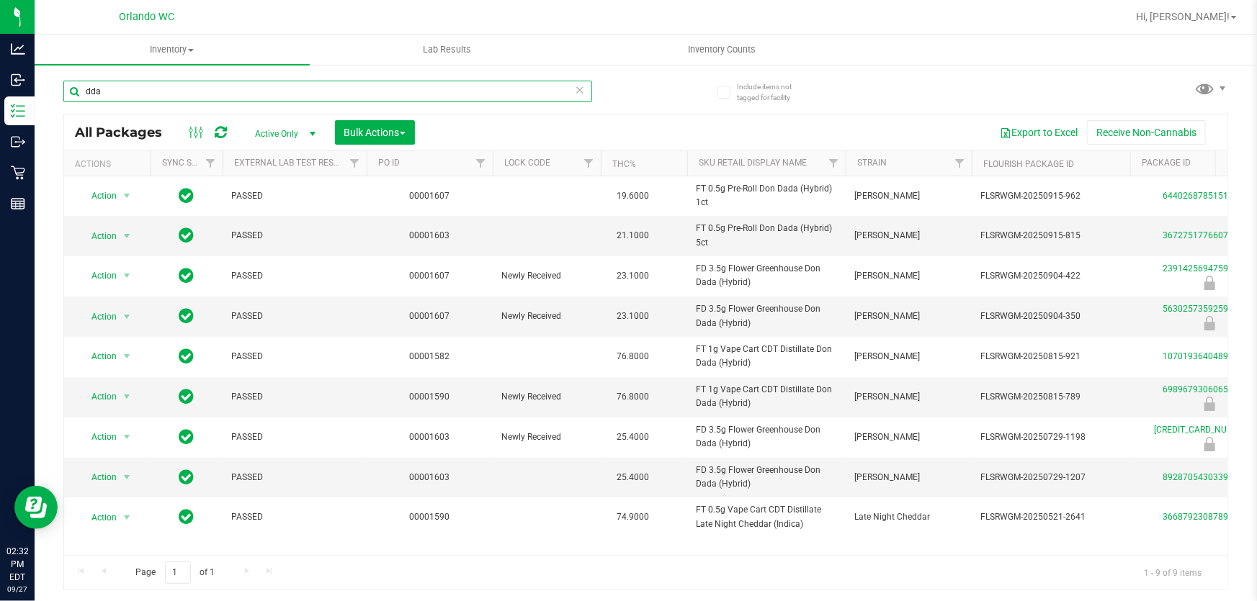
drag, startPoint x: 210, startPoint y: 96, endPoint x: 60, endPoint y: 90, distance: 150.6
click at [60, 90] on div "Include items not tagged for facility dda All Packages Active Only Active Only …" at bounding box center [646, 282] width 1222 height 439
paste input "FD 3.5g Flower Greenhouse Don Dada (Hybrid)"
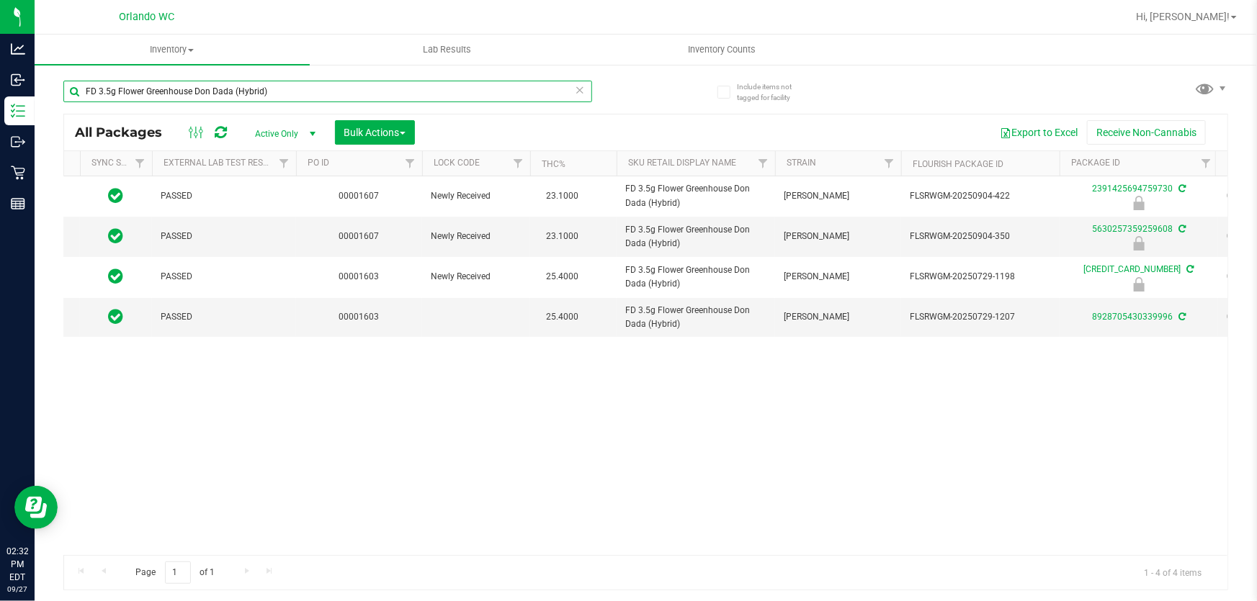
scroll to position [0, 93]
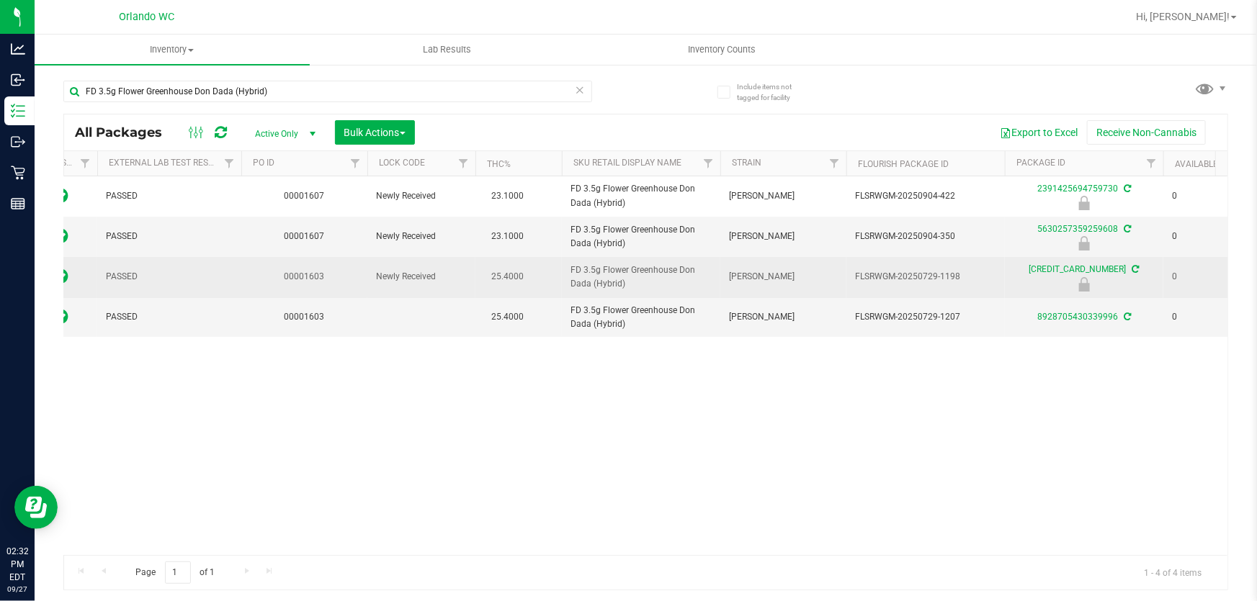
drag, startPoint x: 562, startPoint y: 266, endPoint x: 638, endPoint y: 284, distance: 78.4
click at [638, 284] on td "FD 3.5g Flower Greenhouse Don Dada (Hybrid)" at bounding box center [641, 277] width 158 height 40
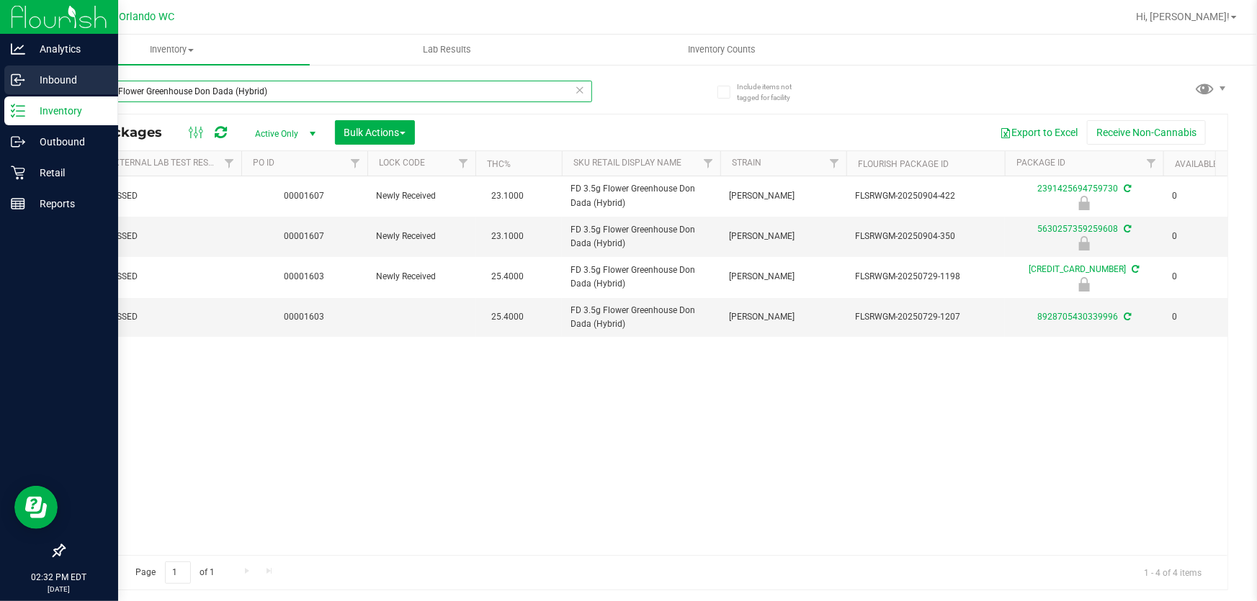
click at [0, 72] on div "Analytics Inbound Inventory Outbound Retail Reports 02:32 PM EDT [DATE] 09/27 O…" at bounding box center [628, 300] width 1257 height 601
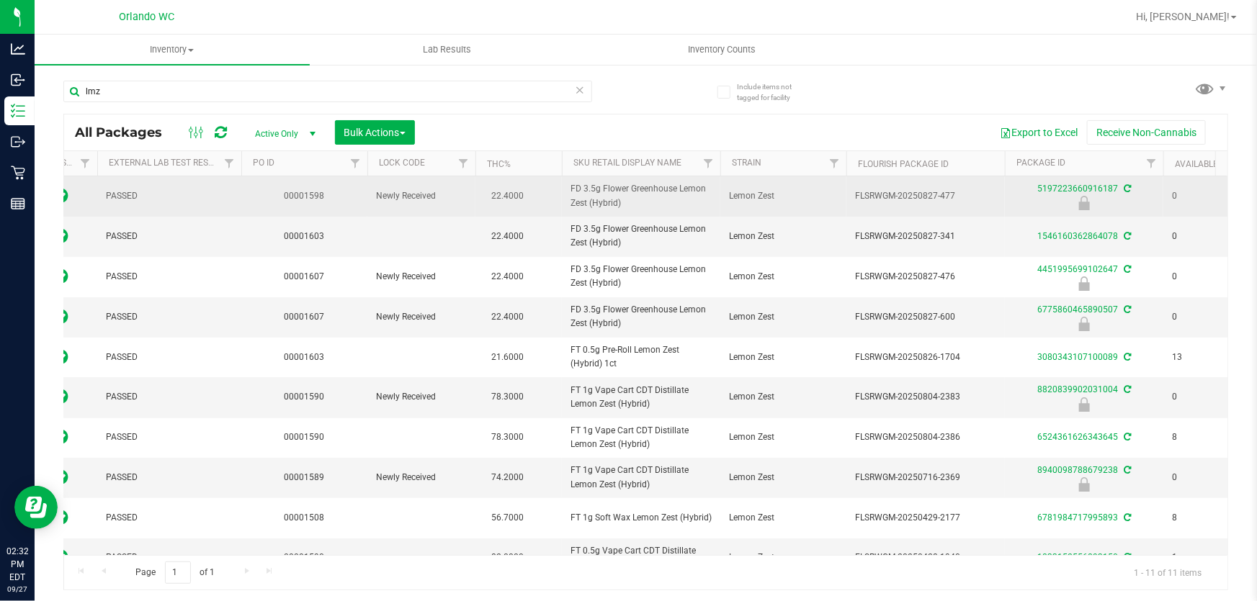
drag, startPoint x: 568, startPoint y: 187, endPoint x: 653, endPoint y: 202, distance: 86.3
click at [653, 202] on td "FD 3.5g Flower Greenhouse Lemon Zest (Hybrid)" at bounding box center [641, 196] width 158 height 40
copy span "FD 3.5g Flower Greenhouse Lemon Zest (Hybrid)"
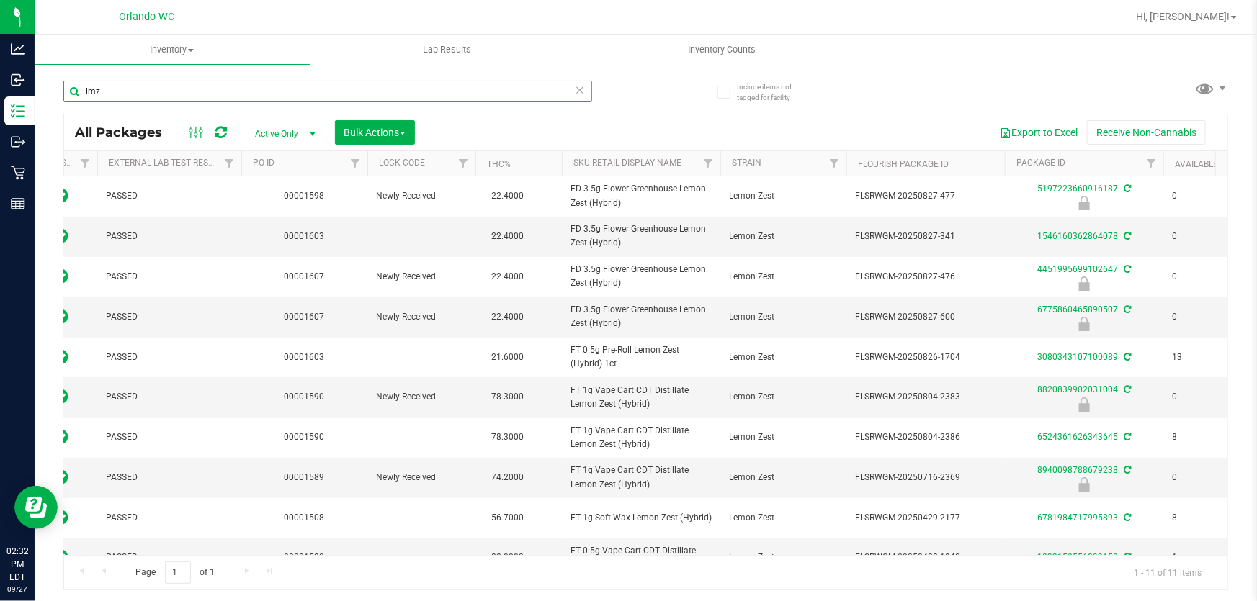
click at [83, 89] on input "lmz" at bounding box center [327, 92] width 529 height 22
paste input "FD 3.5g Flower Greenhouse Lemon Zest (Hybrid)"
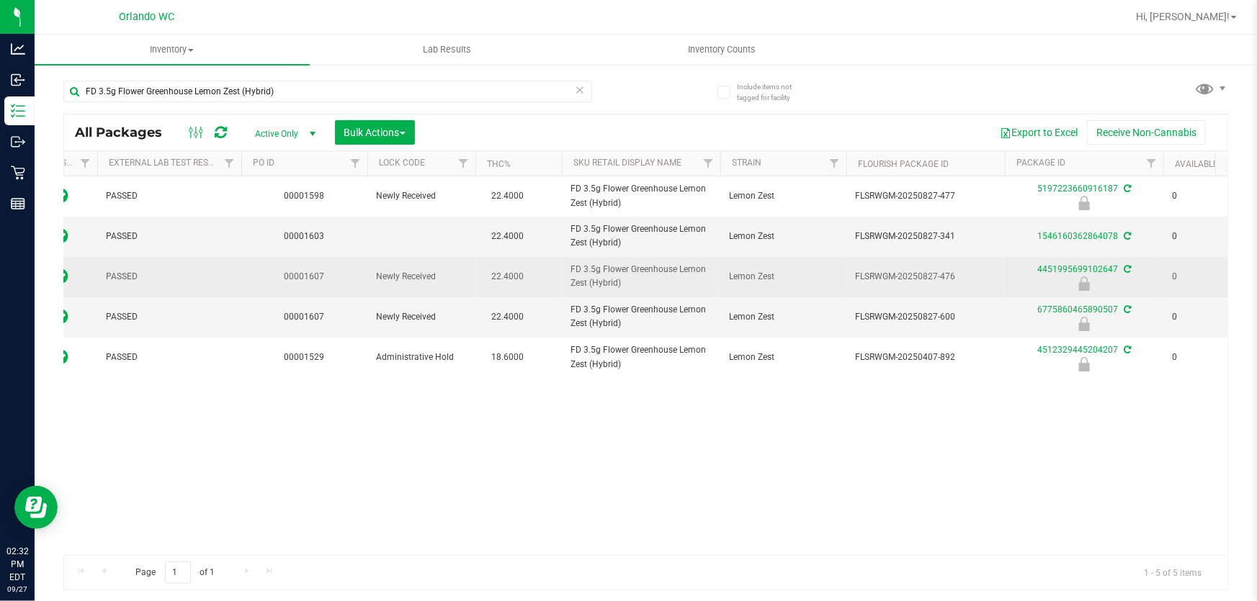
drag, startPoint x: 566, startPoint y: 264, endPoint x: 624, endPoint y: 281, distance: 59.9
click at [624, 281] on tr "Action Action Edit attributes Global inventory Locate package Package audit log…" at bounding box center [994, 277] width 2110 height 40
copy tr "FD 3.5g Flower Greenhouse Lemon Zest (Hybrid)"
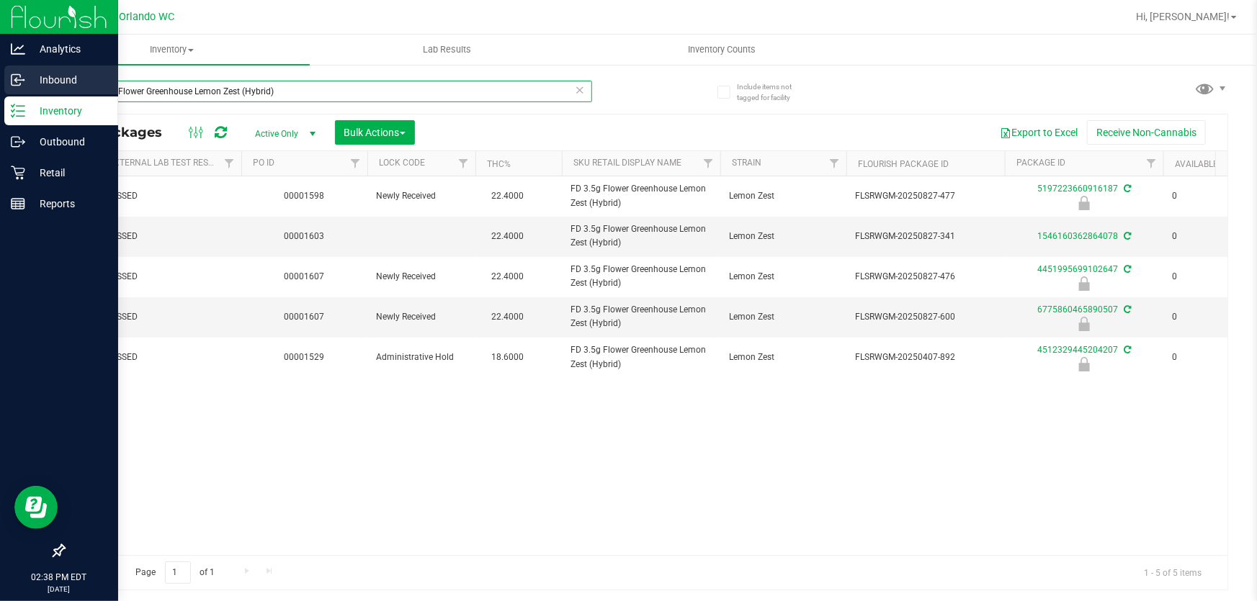
drag, startPoint x: 277, startPoint y: 91, endPoint x: 0, endPoint y: 78, distance: 276.8
click at [0, 81] on div "Analytics Inbound Inventory Outbound Retail Reports 02:38 PM EDT [DATE] 09/27 O…" at bounding box center [628, 300] width 1257 height 601
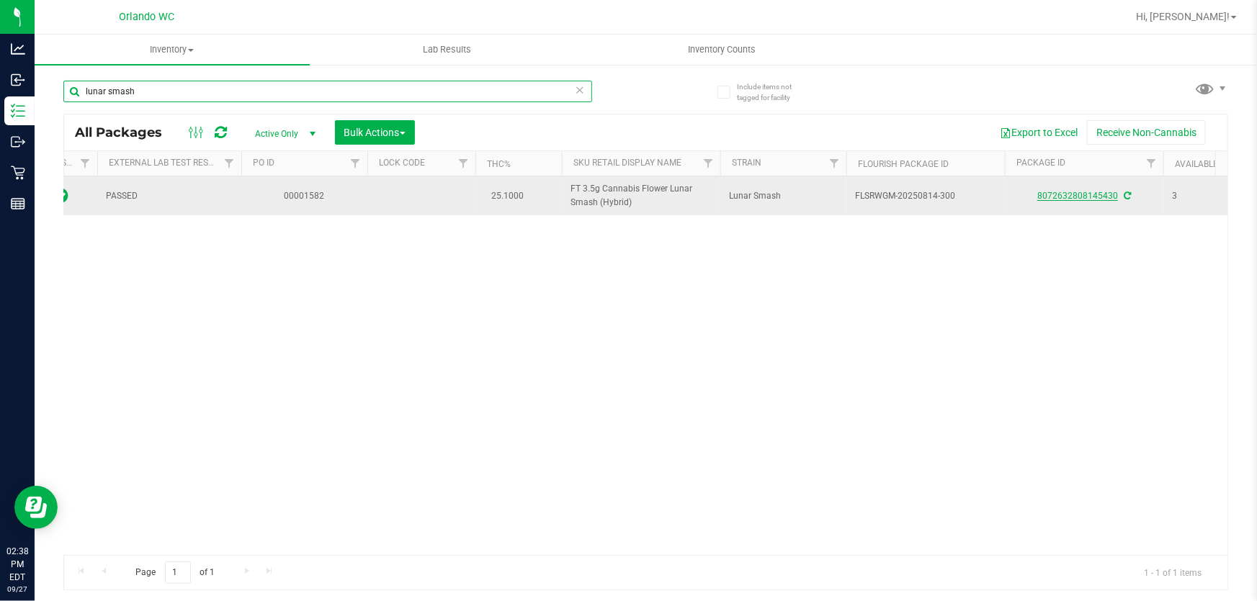
type input "lunar smash"
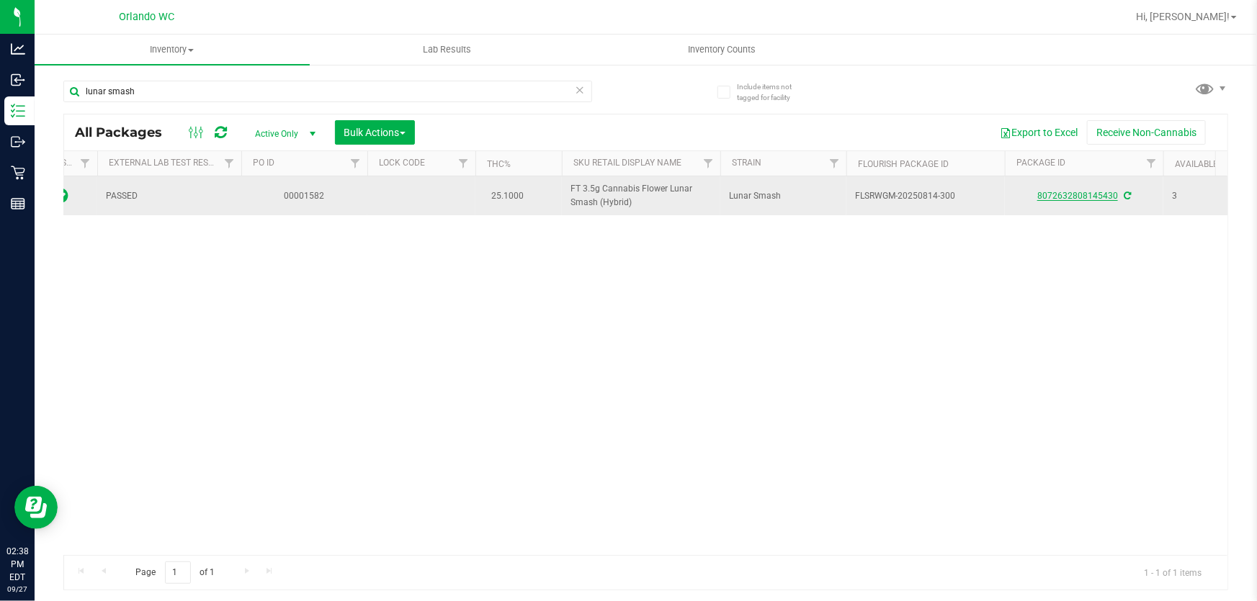
click at [1077, 199] on link "8072632808145430" at bounding box center [1077, 196] width 81 height 10
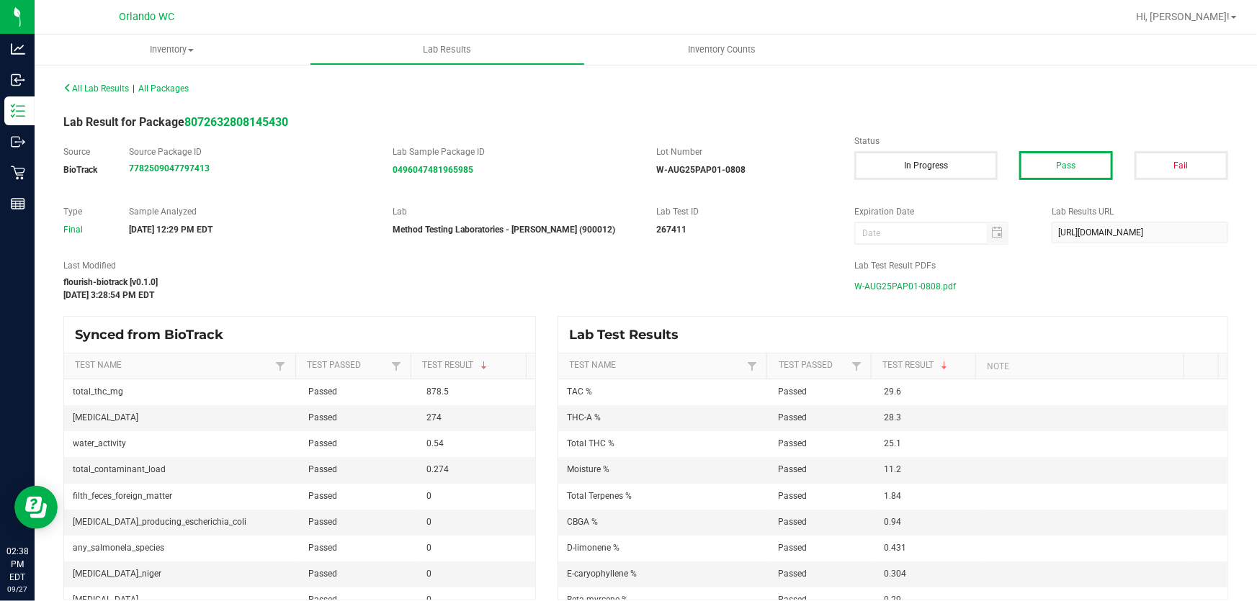
click at [908, 282] on span "W-AUG25PAP01-0808.pdf" at bounding box center [905, 287] width 102 height 22
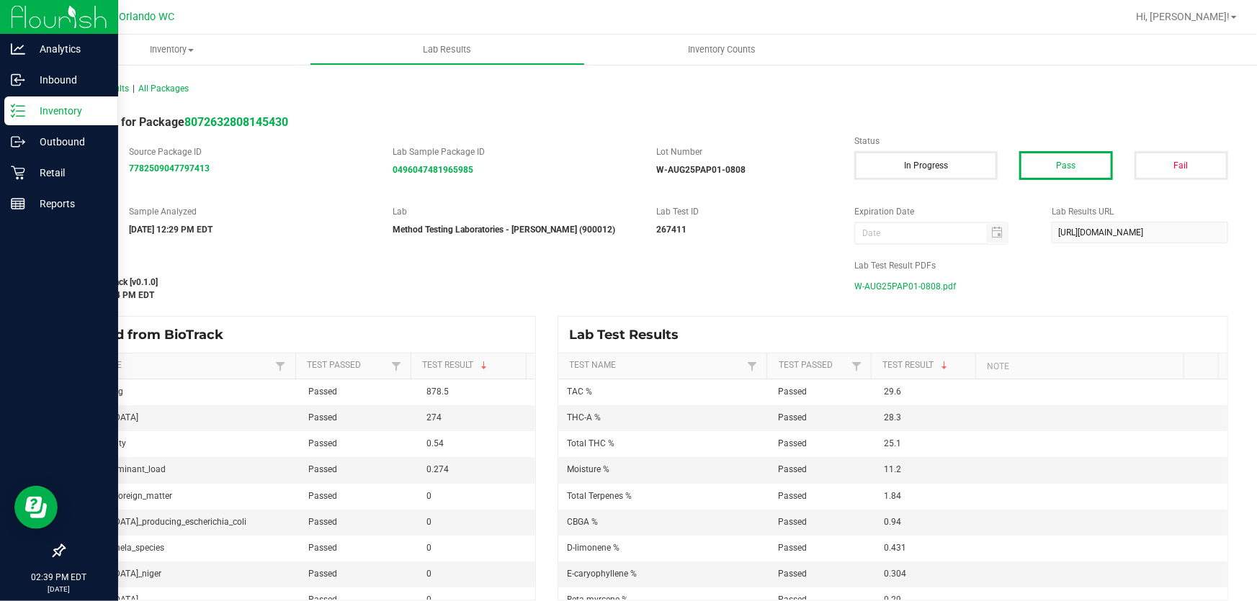
click at [17, 112] on icon at bounding box center [18, 111] width 14 height 14
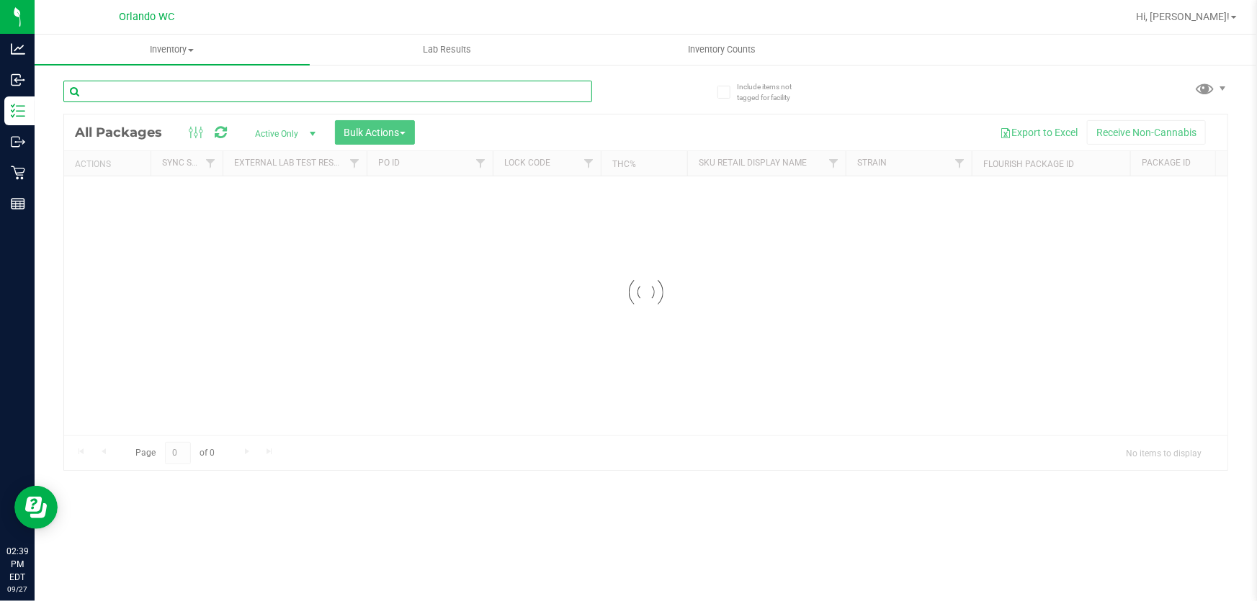
click at [259, 93] on input "text" at bounding box center [327, 92] width 529 height 22
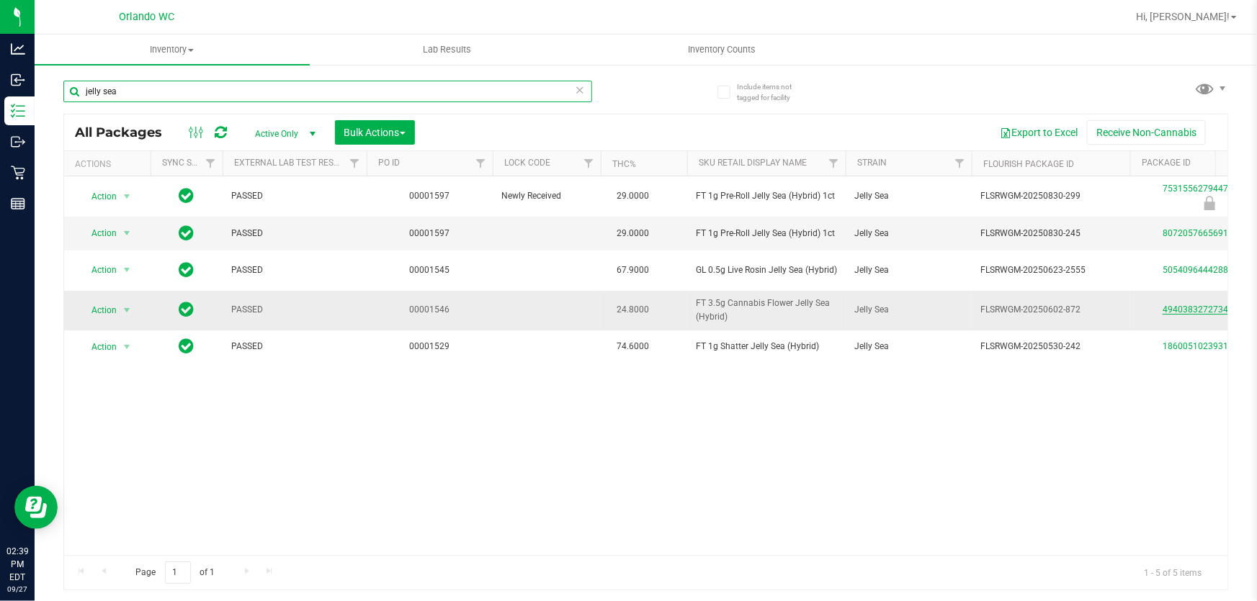
type input "jelly sea"
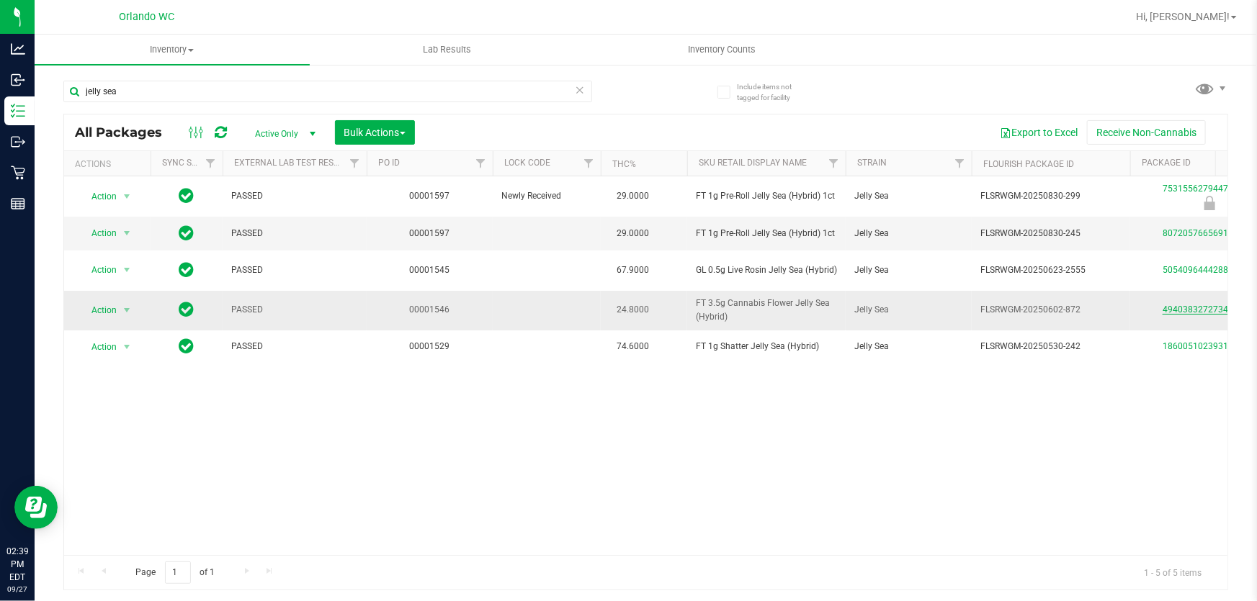
click at [1186, 308] on link "4940383272734868" at bounding box center [1202, 310] width 81 height 10
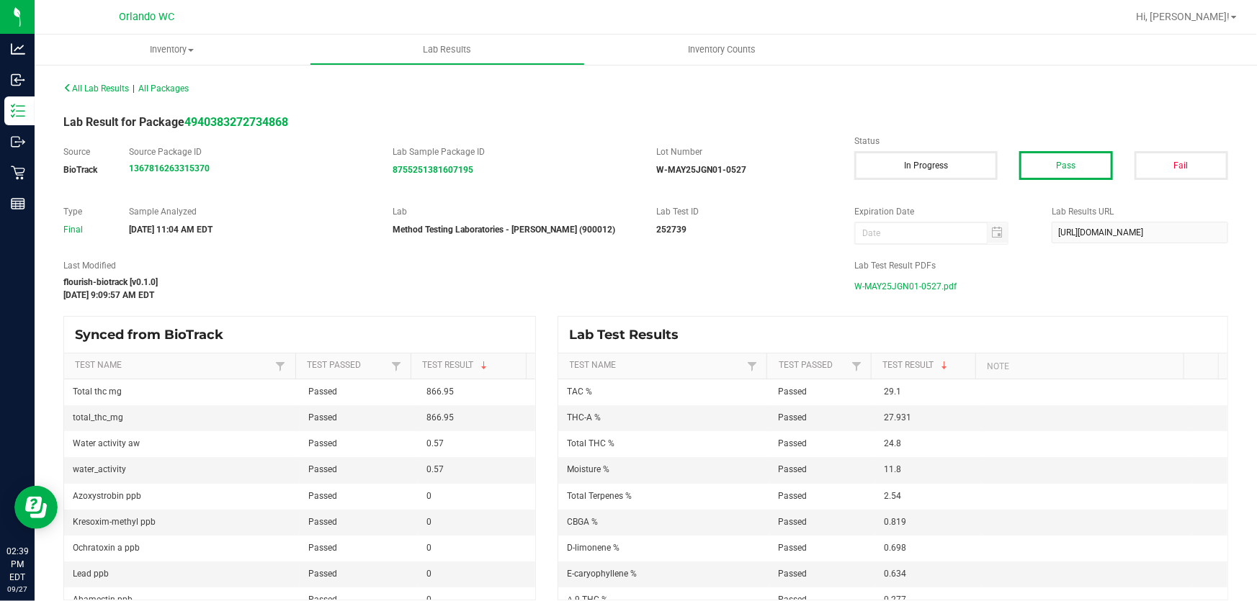
click at [902, 284] on span "W-MAY25JGN01-0527.pdf" at bounding box center [905, 287] width 102 height 22
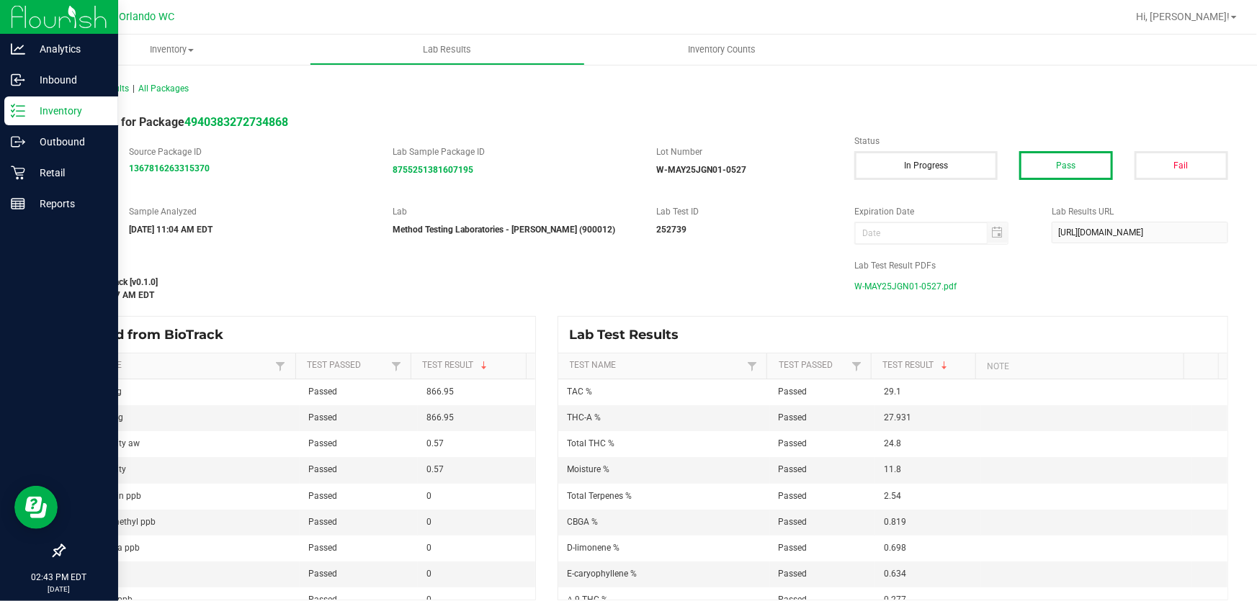
click at [35, 111] on p "Inventory" at bounding box center [68, 110] width 86 height 17
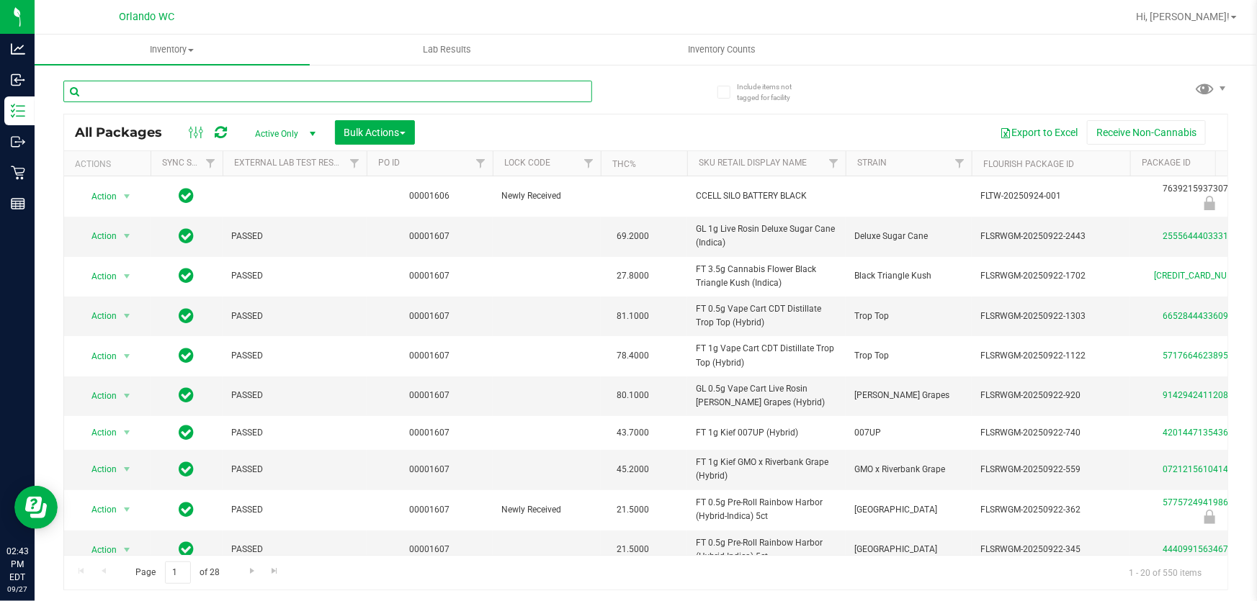
click at [202, 99] on input "text" at bounding box center [327, 92] width 529 height 22
type input "gasserole"
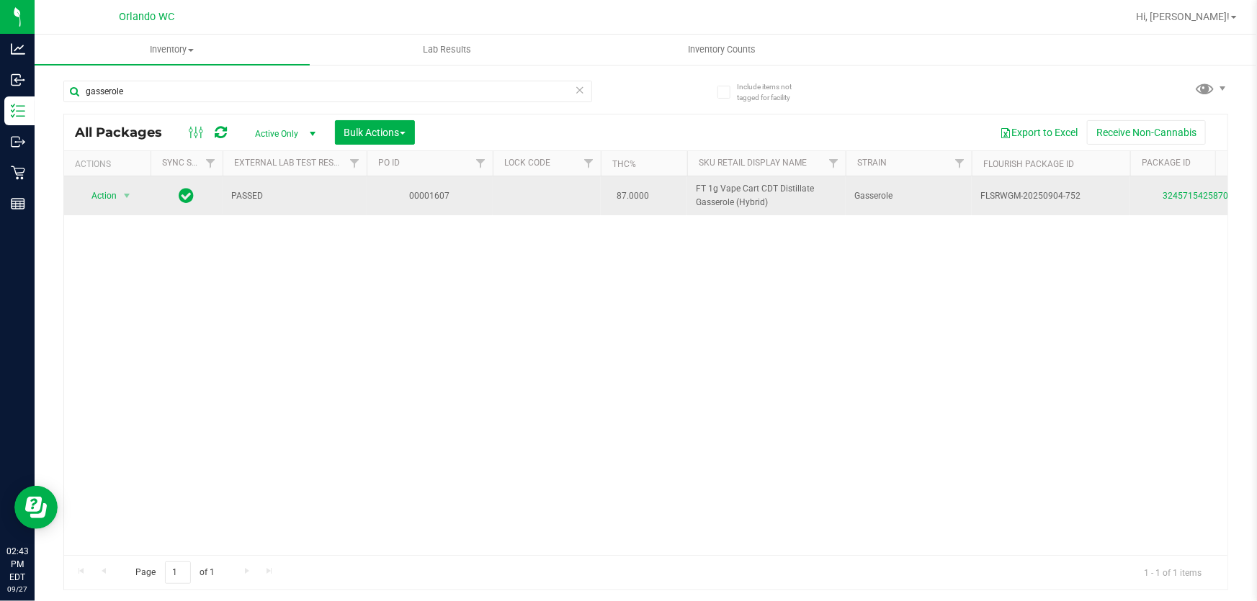
click at [1195, 189] on div "3245715425870354" at bounding box center [1209, 196] width 163 height 14
click at [1190, 194] on link "3245715425870354" at bounding box center [1202, 196] width 81 height 10
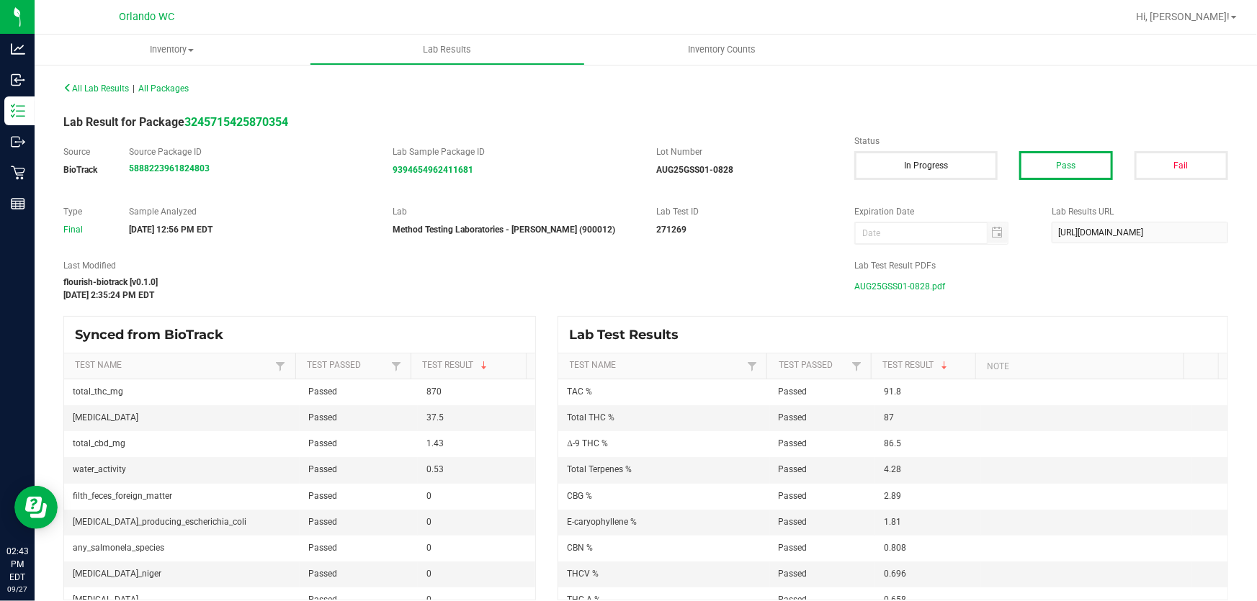
click at [893, 287] on span "AUG25GSS01-0828.pdf" at bounding box center [899, 287] width 91 height 22
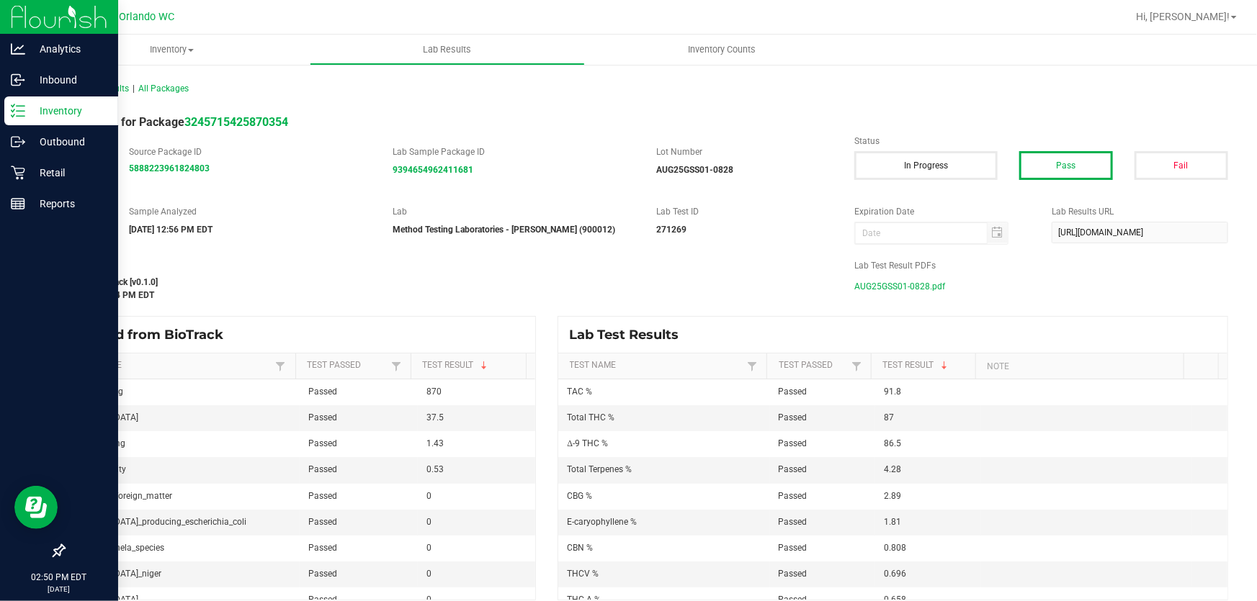
click at [35, 107] on p "Inventory" at bounding box center [68, 110] width 86 height 17
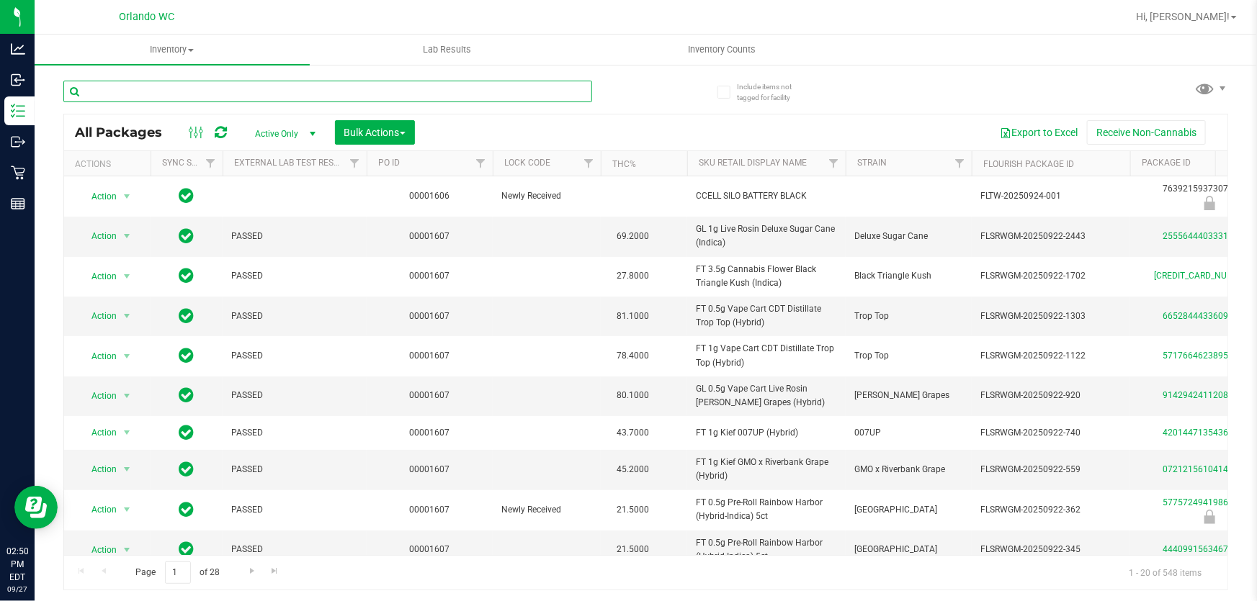
click at [242, 91] on input "text" at bounding box center [327, 92] width 529 height 22
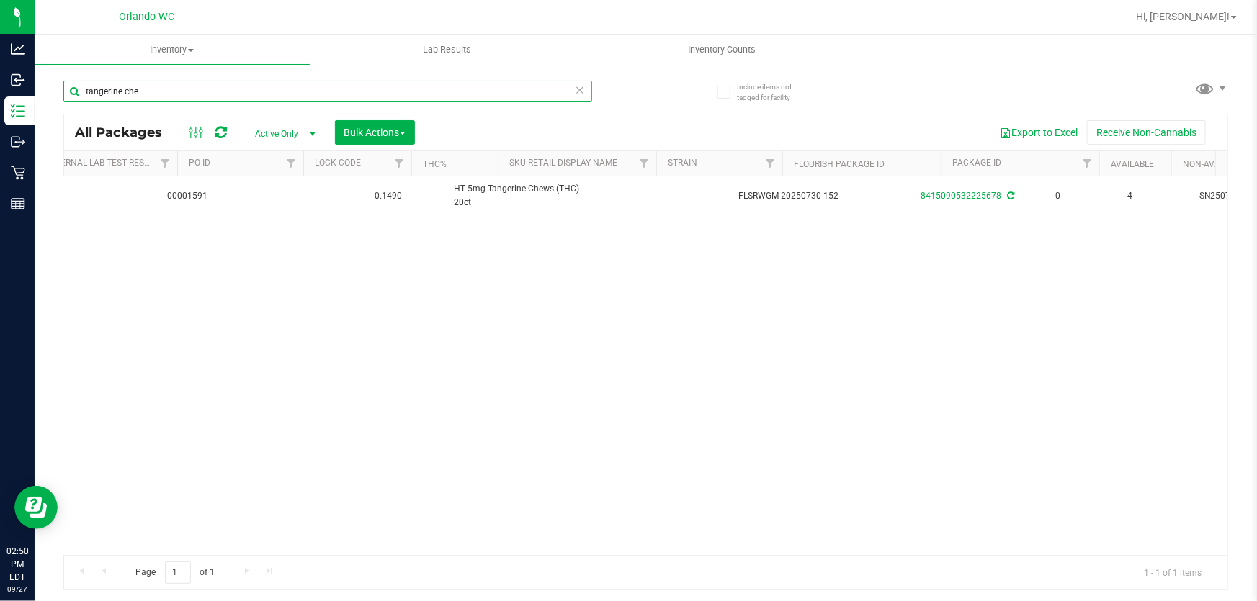
scroll to position [0, 242]
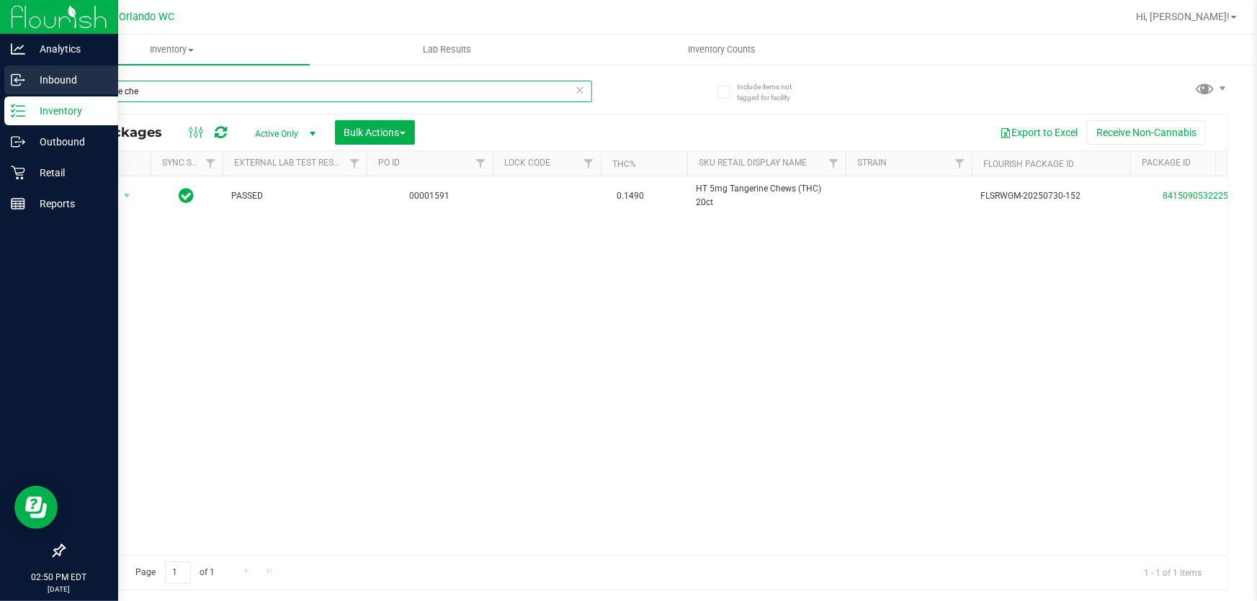
drag, startPoint x: 183, startPoint y: 87, endPoint x: 0, endPoint y: 76, distance: 183.3
click at [0, 76] on div "Analytics Inbound Inventory Outbound Retail Reports 02:50 PM EDT [DATE] 09/27 O…" at bounding box center [628, 300] width 1257 height 601
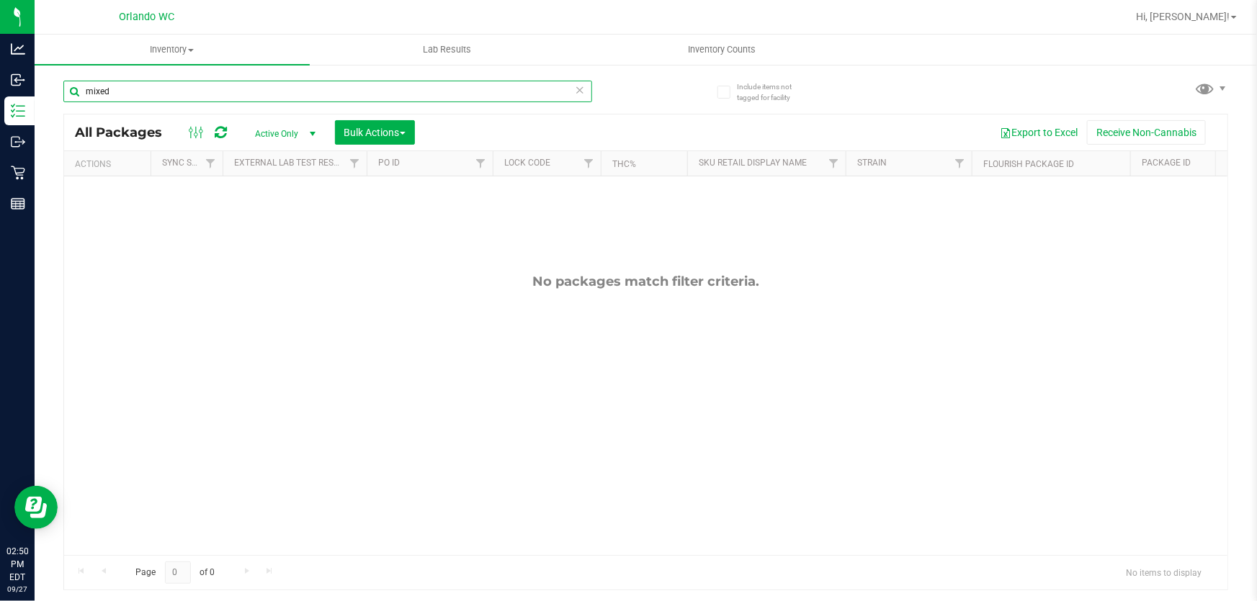
drag, startPoint x: 87, startPoint y: 89, endPoint x: 58, endPoint y: 89, distance: 29.5
click at [58, 89] on div "Include items not tagged for facility mixed All Packages Active Only Active Onl…" at bounding box center [646, 282] width 1222 height 439
type input "mixed"
drag, startPoint x: 130, startPoint y: 91, endPoint x: 86, endPoint y: 91, distance: 44.7
click at [86, 91] on input "mixed" at bounding box center [327, 92] width 529 height 22
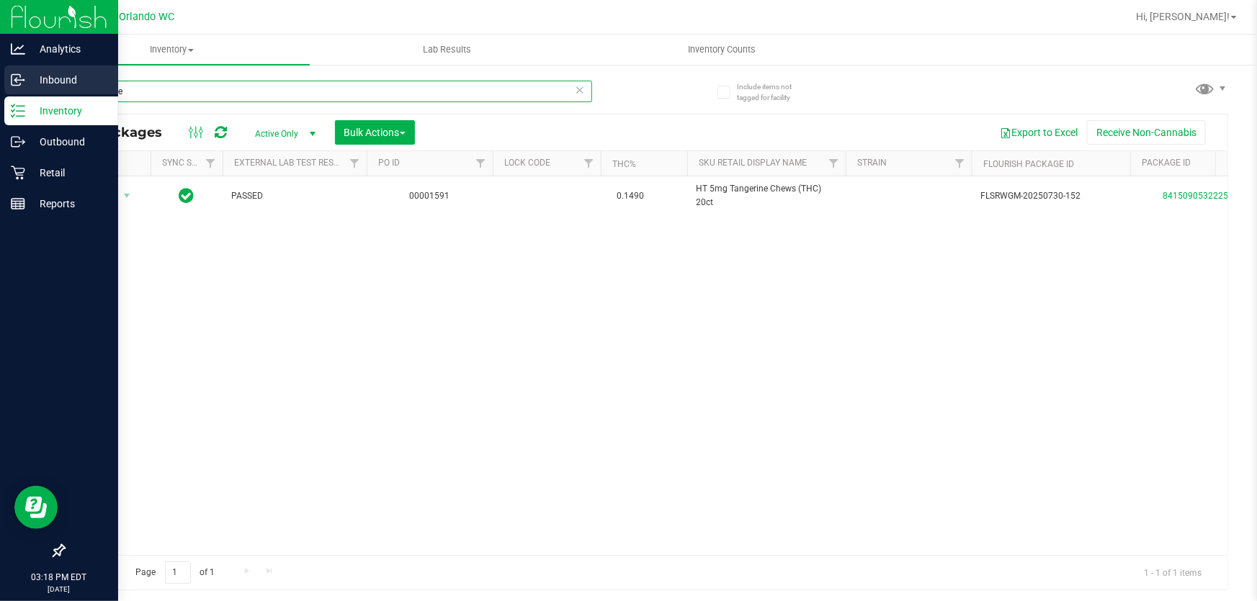
drag, startPoint x: 167, startPoint y: 98, endPoint x: 0, endPoint y: 95, distance: 167.1
click at [0, 95] on div "Analytics Inbound Inventory Outbound Retail Reports 03:18 PM EDT [DATE] 09/27 O…" at bounding box center [628, 300] width 1257 height 601
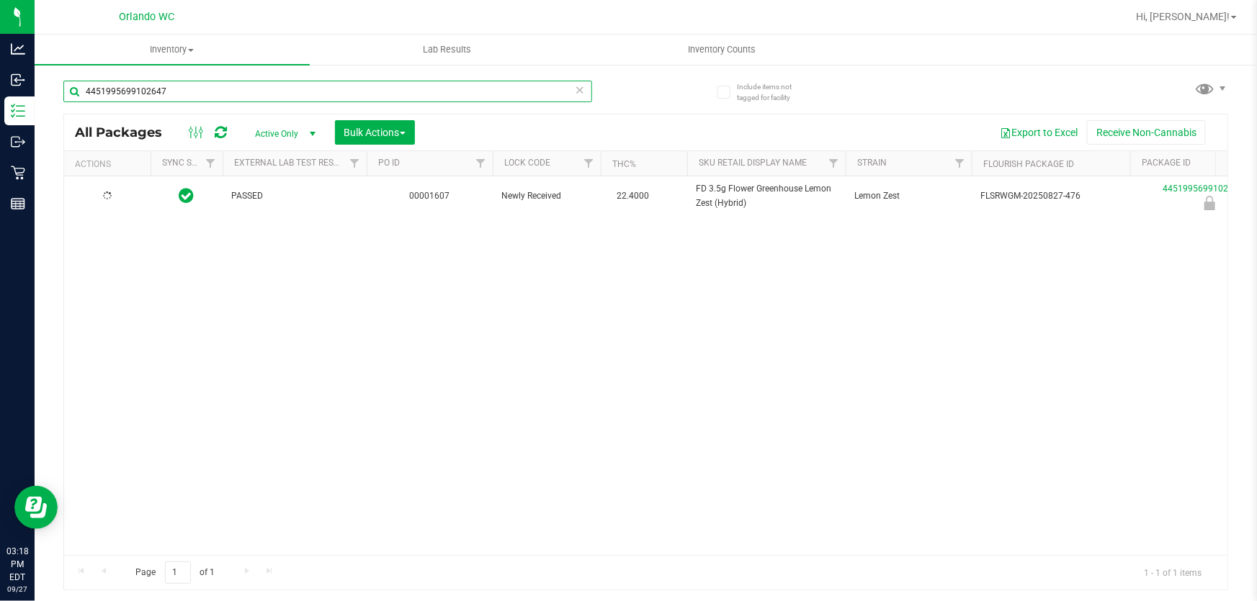
type input "4451995699102647"
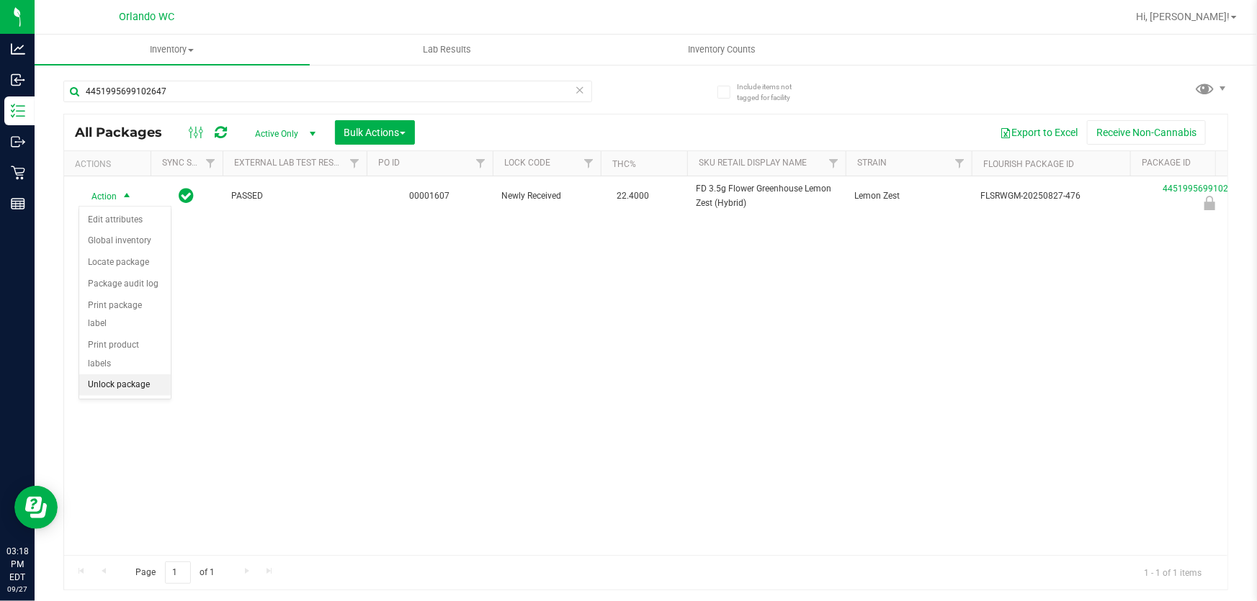
click at [112, 374] on li "Unlock package" at bounding box center [124, 385] width 91 height 22
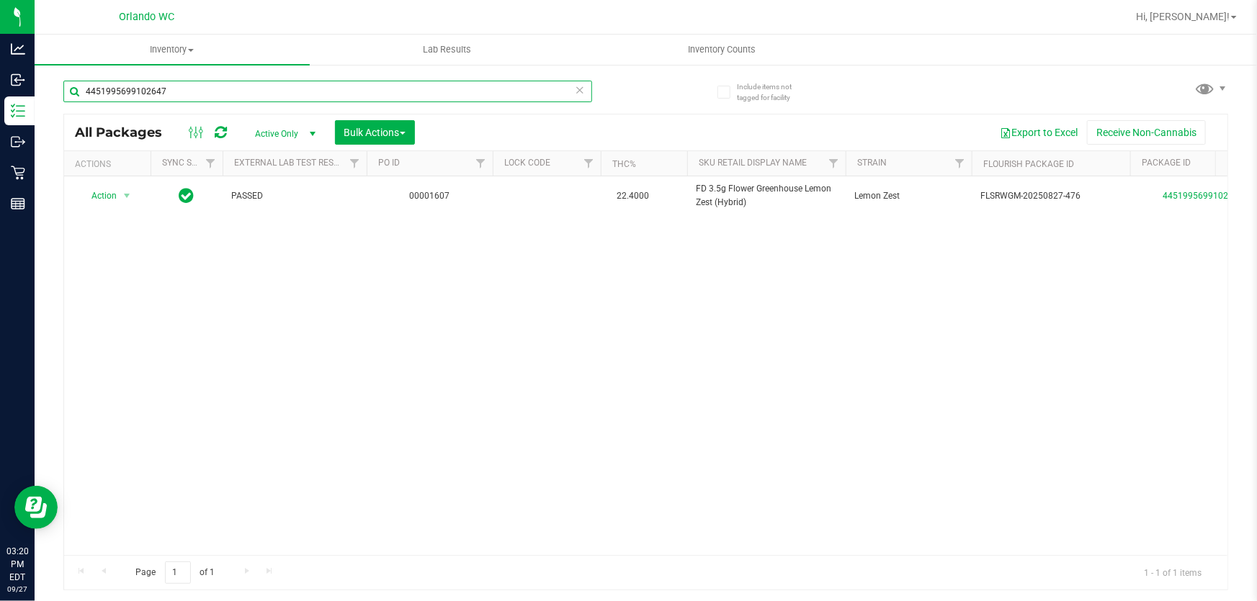
click at [174, 89] on input "4451995699102647" at bounding box center [327, 92] width 529 height 22
type input "4"
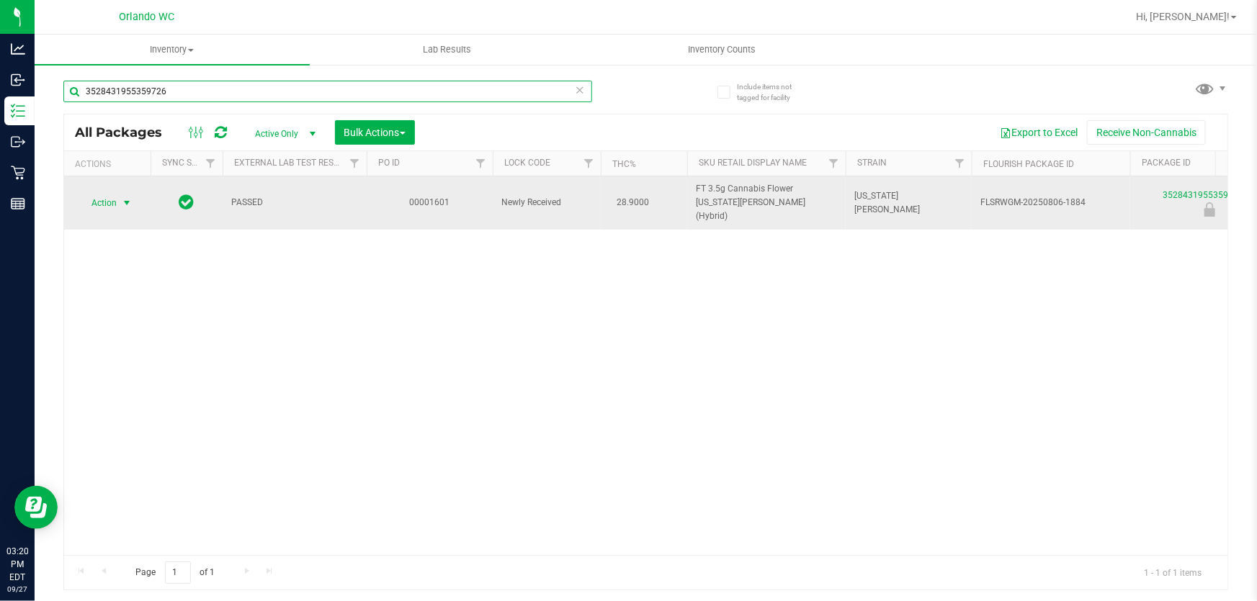
type input "3528431955359726"
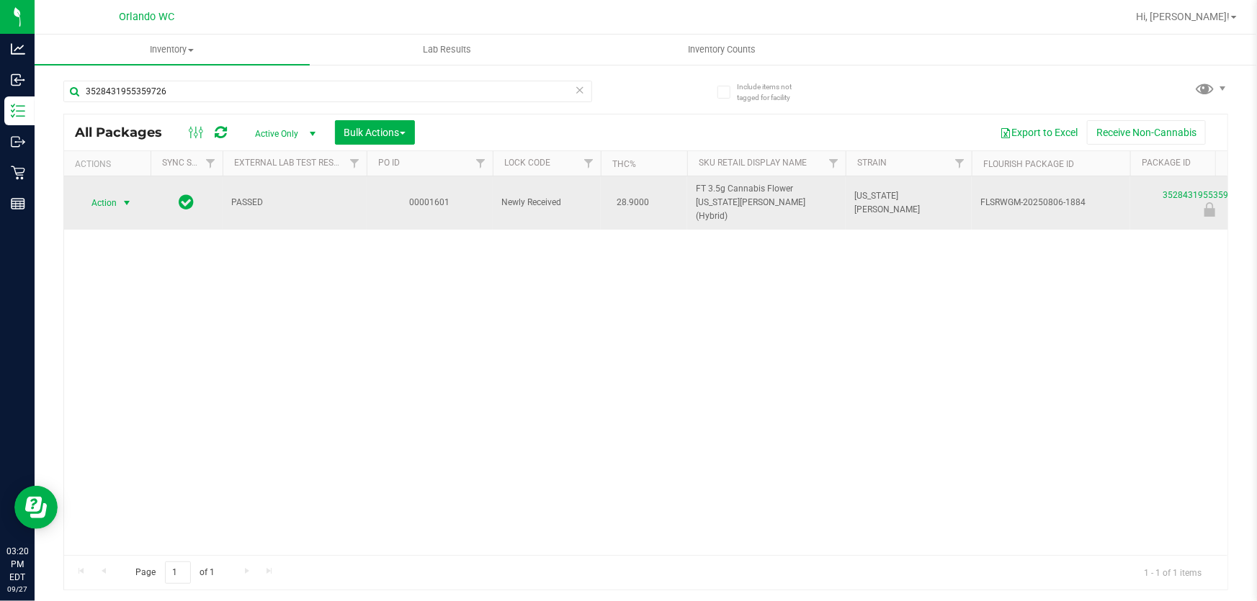
click at [108, 193] on span "Action" at bounding box center [97, 203] width 39 height 20
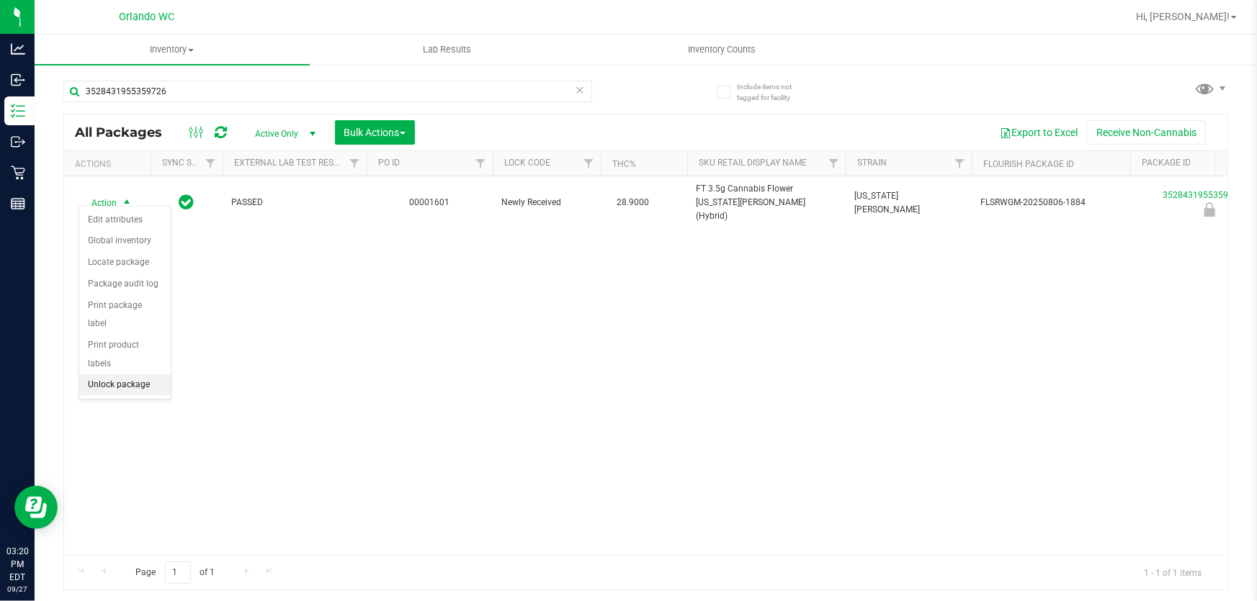
click at [123, 374] on li "Unlock package" at bounding box center [124, 385] width 91 height 22
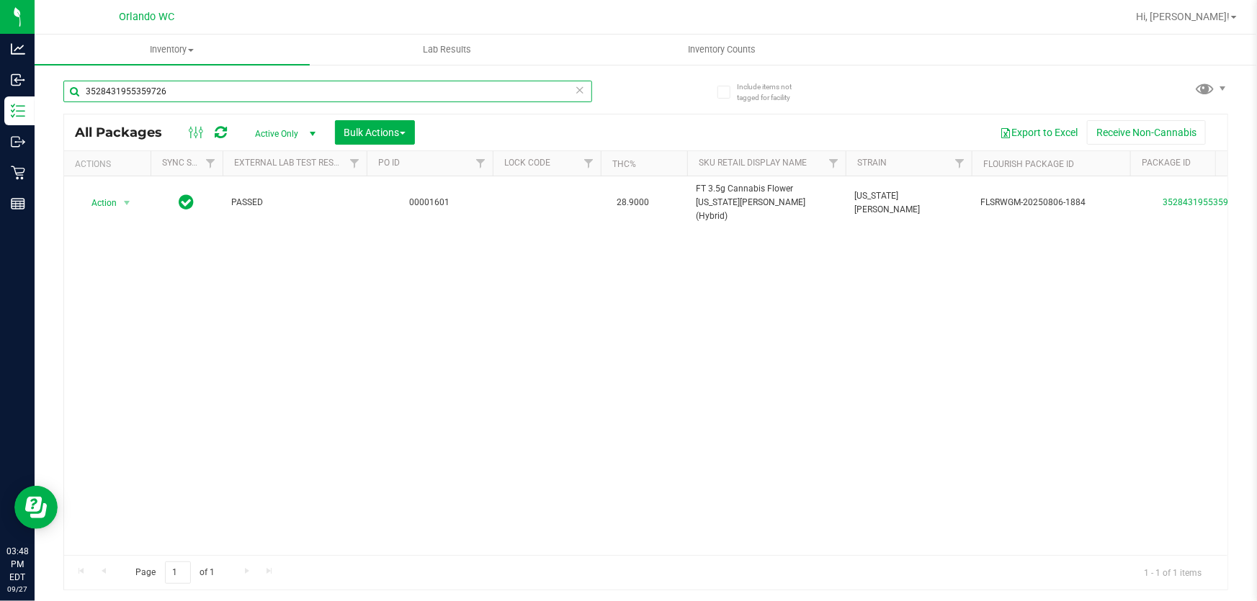
drag, startPoint x: 44, startPoint y: 89, endPoint x: 36, endPoint y: 90, distance: 8.0
click at [37, 90] on div "Include items not tagged for facility 3528431955359726 All Packages Active Only…" at bounding box center [646, 282] width 1222 height 439
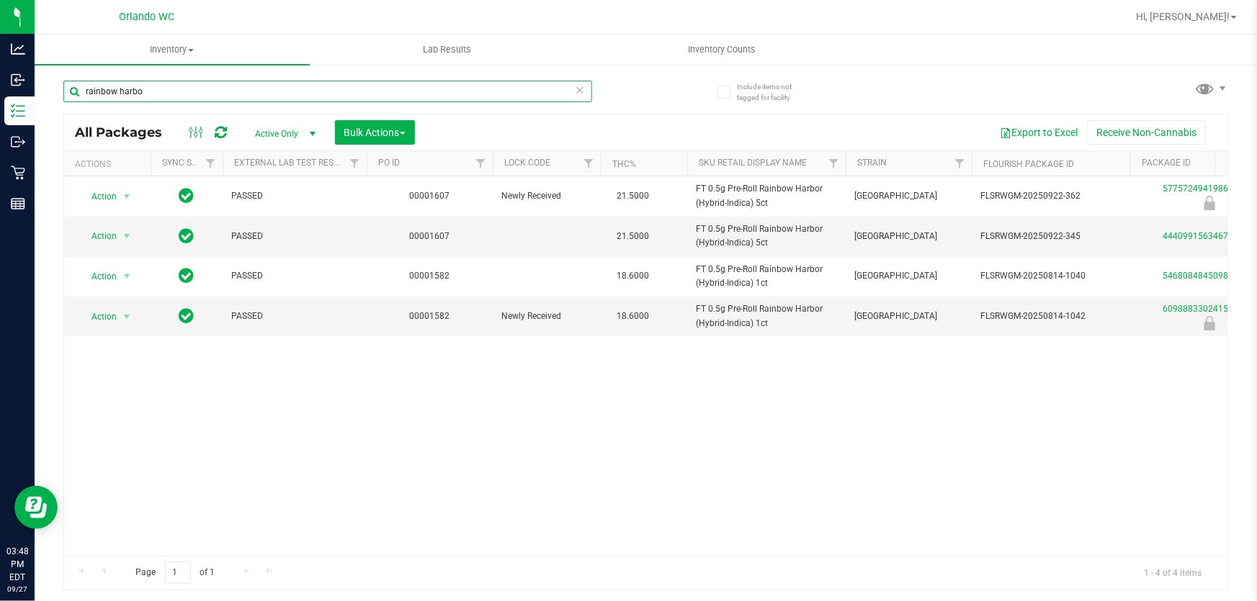
drag, startPoint x: 151, startPoint y: 91, endPoint x: 53, endPoint y: 99, distance: 98.2
click at [53, 98] on div "Include items not tagged for facility rainbow harbo All Packages Active Only Ac…" at bounding box center [646, 282] width 1222 height 439
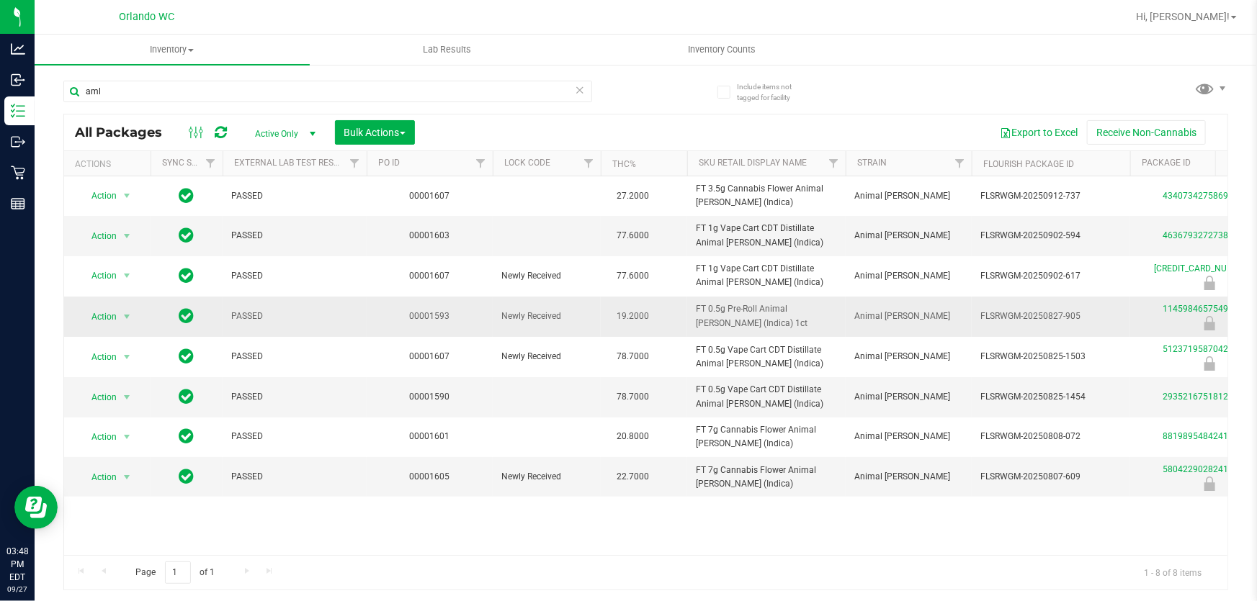
drag, startPoint x: 693, startPoint y: 308, endPoint x: 761, endPoint y: 326, distance: 70.7
click at [761, 326] on td "FT 0.5g Pre-Roll Animal [PERSON_NAME] (Indica) 1ct" at bounding box center [766, 317] width 158 height 40
copy span "FT 0.5g Pre-Roll Animal [PERSON_NAME] (Indica) 1ct"
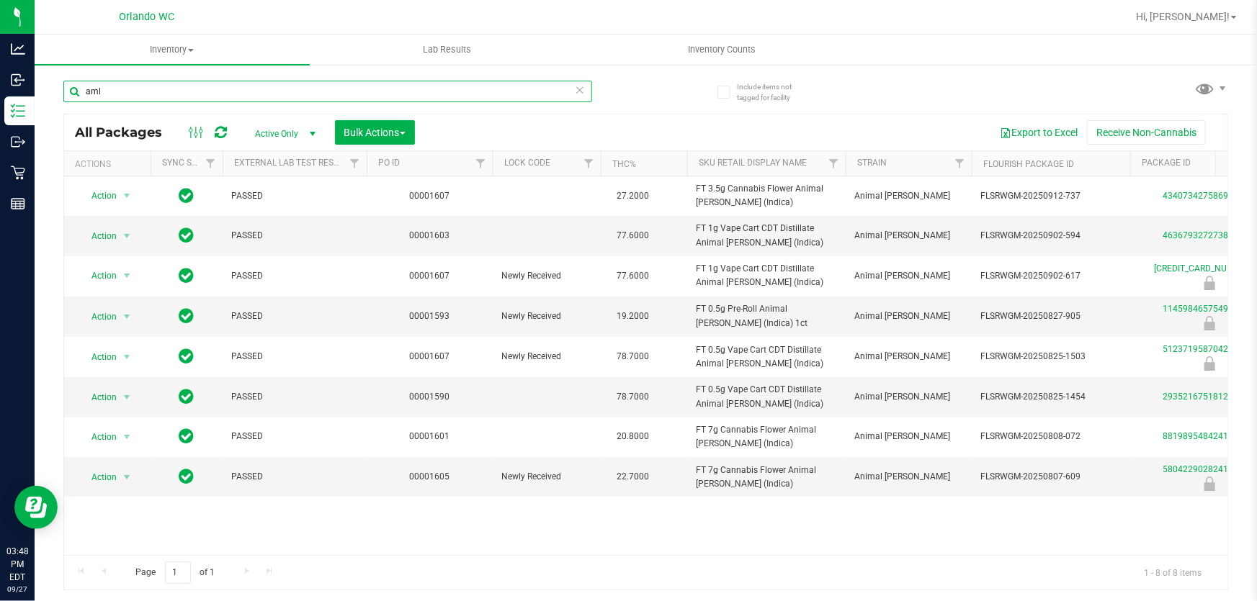
drag, startPoint x: 166, startPoint y: 95, endPoint x: 53, endPoint y: 80, distance: 113.4
click at [53, 80] on div "Include items not tagged for facility aml All Packages Active Only Active Only …" at bounding box center [646, 282] width 1222 height 439
paste input "FT 0.5g Pre-Roll Animal [PERSON_NAME] (Indica) 1ct"
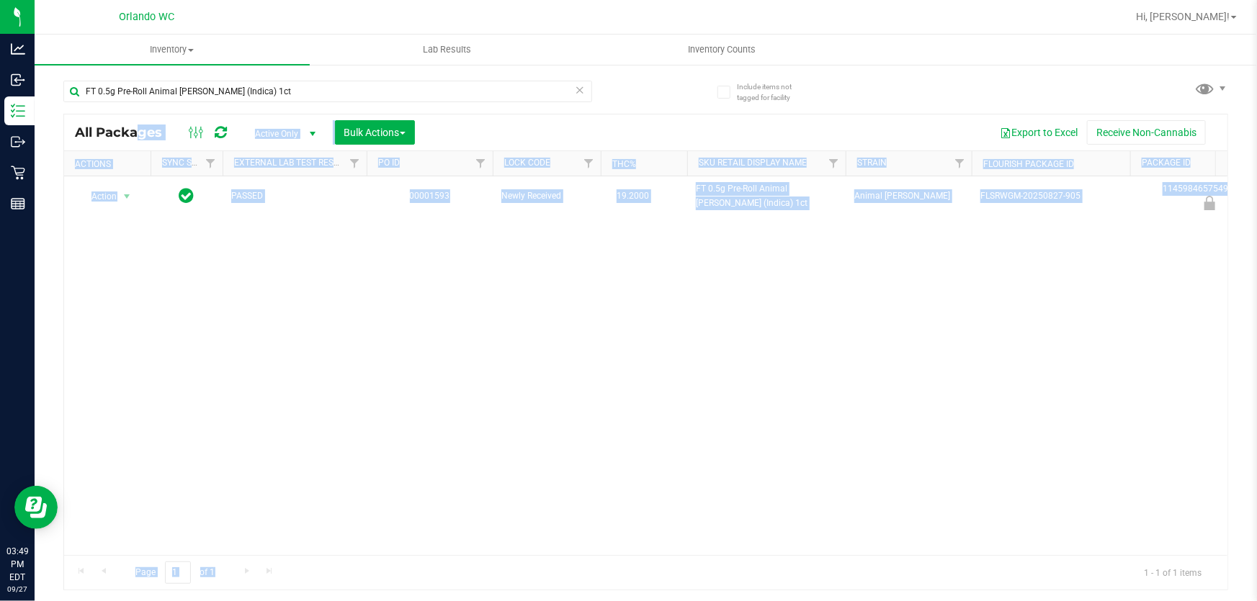
drag, startPoint x: 609, startPoint y: 550, endPoint x: 717, endPoint y: 562, distance: 108.6
click at [664, 522] on div "Action Action Edit attributes Global inventory Locate package Package audit log…" at bounding box center [645, 365] width 1163 height 379
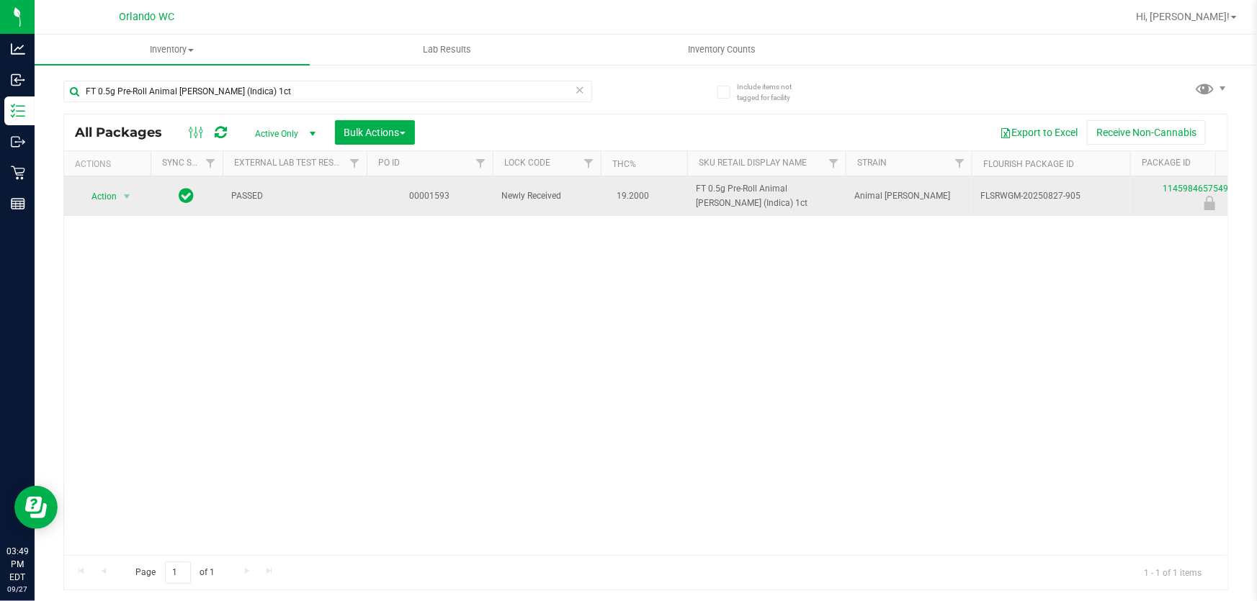
drag, startPoint x: 704, startPoint y: 187, endPoint x: 782, endPoint y: 212, distance: 82.4
click at [782, 212] on tr "Action Action Edit attributes Global inventory Locate package Package audit log…" at bounding box center [1119, 196] width 2110 height 40
copy tr "FT 0.5g Pre-Roll Animal [PERSON_NAME] (Indica) 1ct"
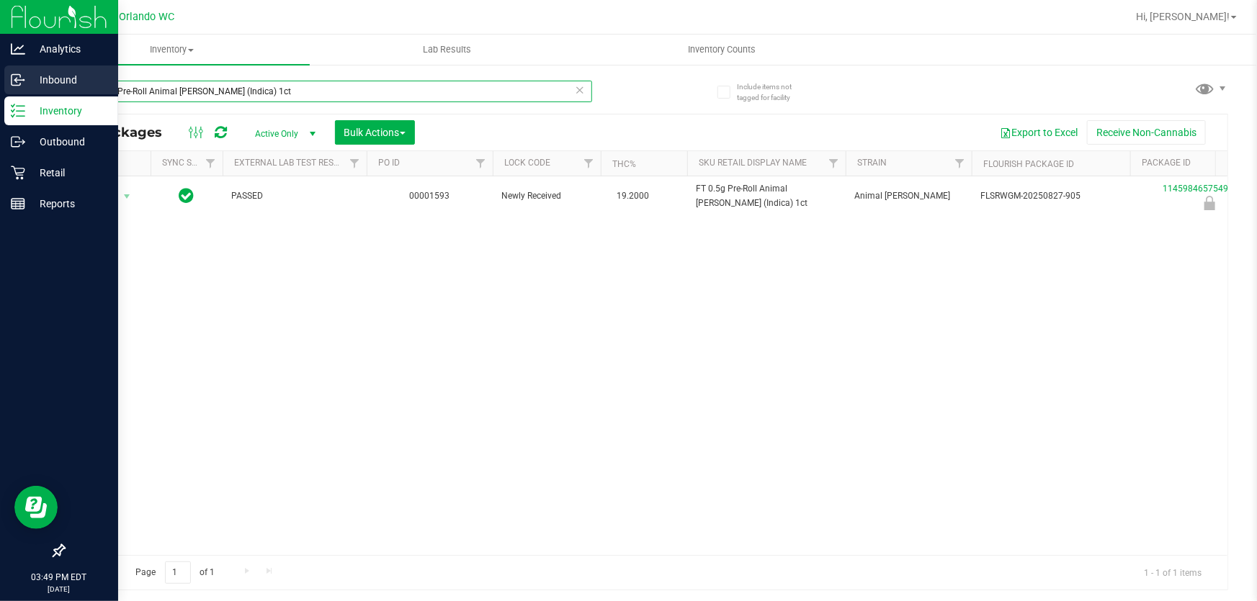
drag, startPoint x: 252, startPoint y: 94, endPoint x: 27, endPoint y: 70, distance: 225.9
click at [35, 78] on div "Include items not tagged for facility FT 0.5g Pre-Roll Animal [PERSON_NAME] (In…" at bounding box center [646, 282] width 1222 height 439
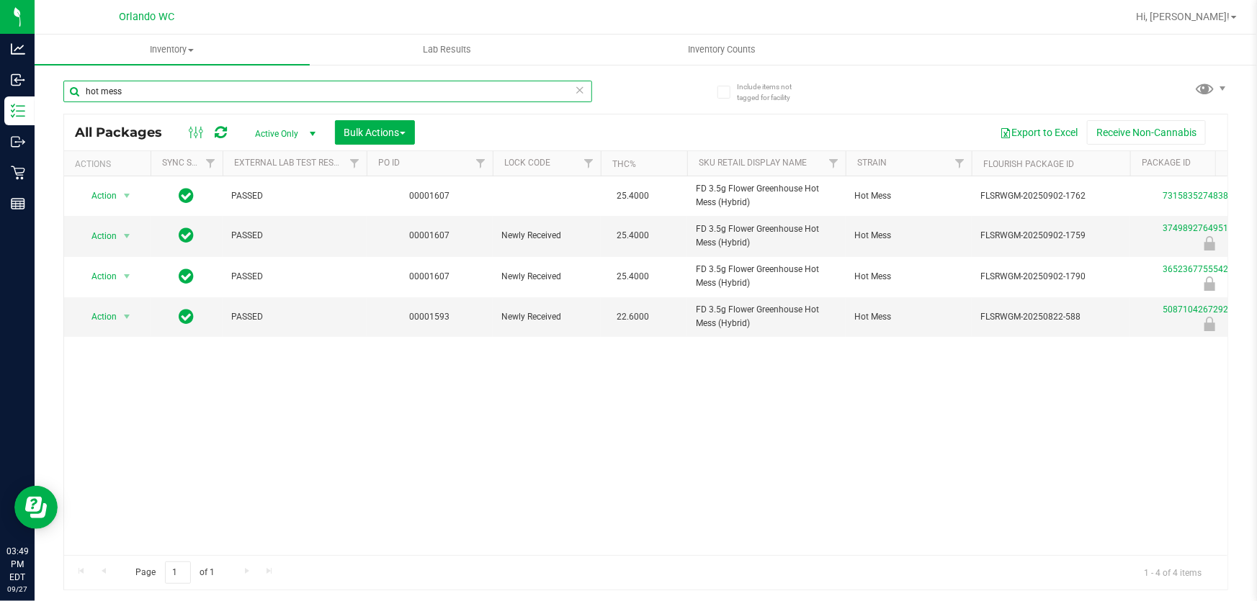
drag, startPoint x: 152, startPoint y: 97, endPoint x: 42, endPoint y: 86, distance: 110.6
click at [42, 86] on div "Include items not tagged for facility hot mess All Packages Active Only Active …" at bounding box center [646, 282] width 1222 height 439
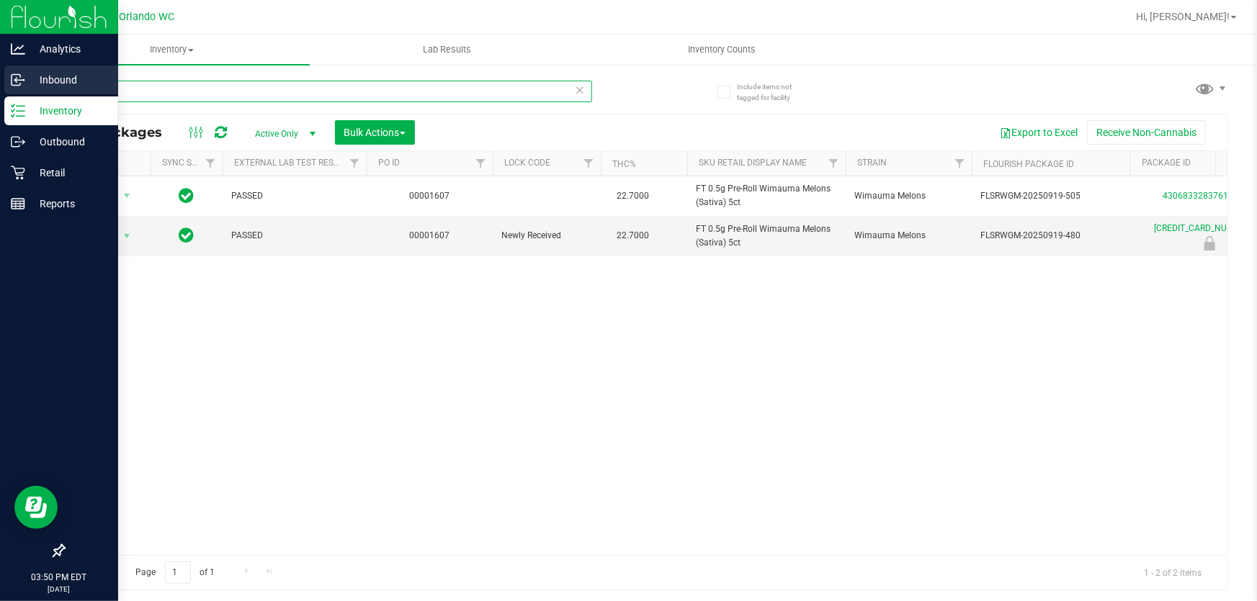
drag, startPoint x: 140, startPoint y: 96, endPoint x: 6, endPoint y: 93, distance: 134.0
click at [7, 92] on div "Analytics Inbound Inventory Outbound Retail Reports 03:50 PM EDT [DATE] 09/27 O…" at bounding box center [628, 300] width 1257 height 601
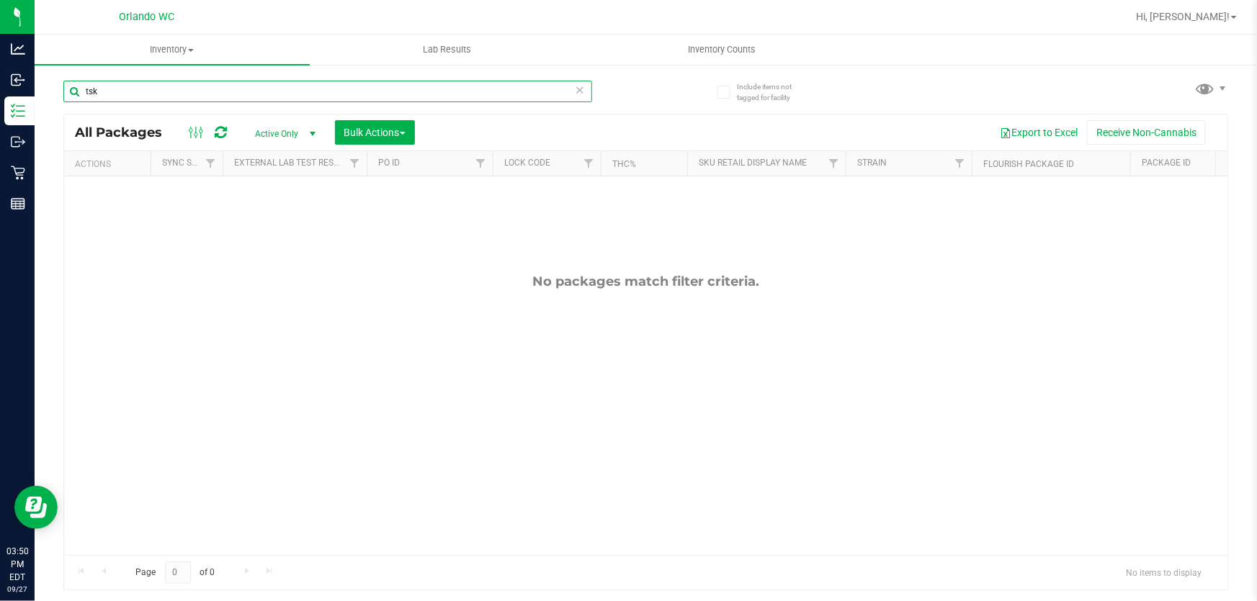
drag, startPoint x: 108, startPoint y: 92, endPoint x: 42, endPoint y: 90, distance: 65.6
click at [41, 90] on div "Include items not tagged for facility tsk All Packages Active Only Active Only …" at bounding box center [646, 282] width 1222 height 439
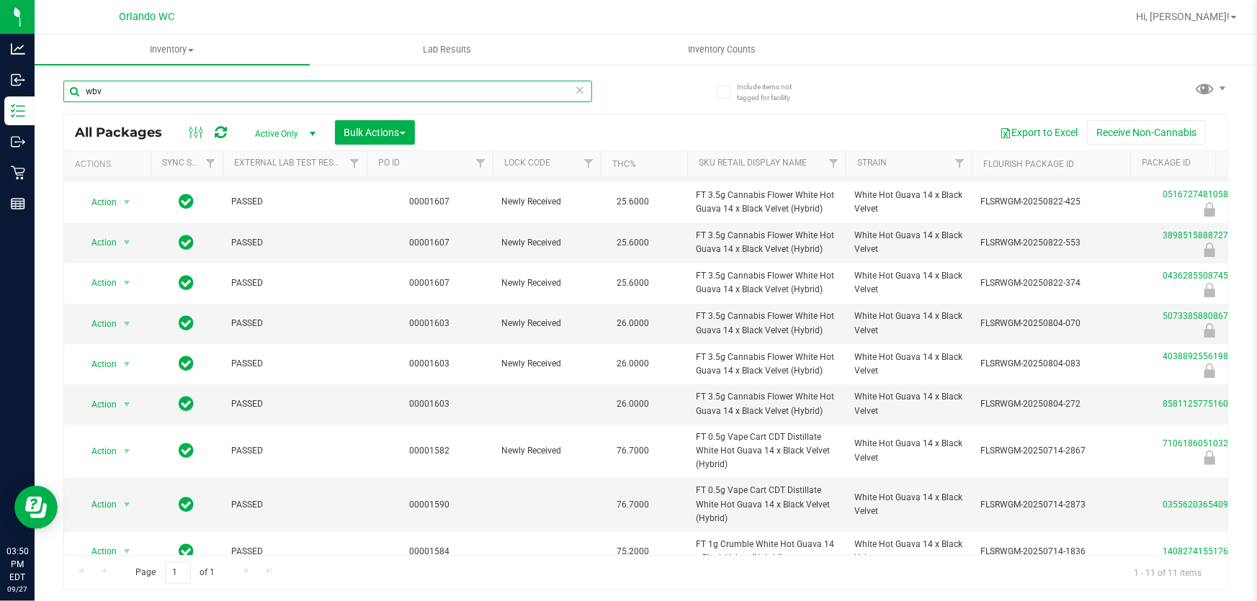
scroll to position [100, 0]
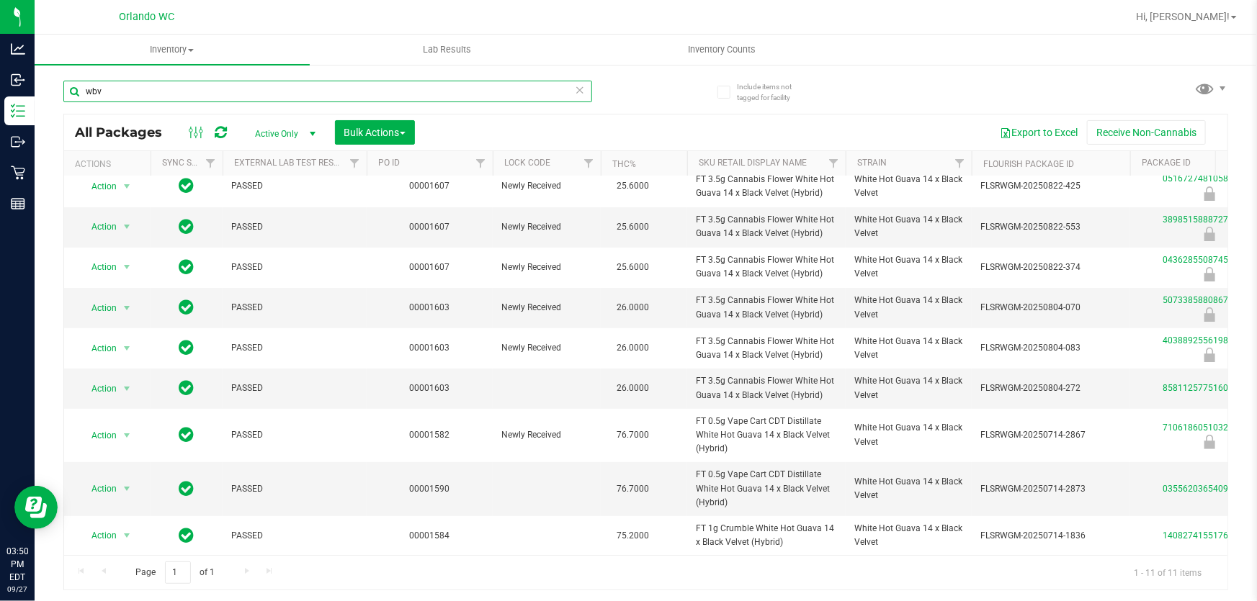
drag, startPoint x: 126, startPoint y: 94, endPoint x: 57, endPoint y: 92, distance: 69.2
click at [59, 92] on div "Include items not tagged for facility wbv All Packages Active Only Active Only …" at bounding box center [646, 282] width 1222 height 439
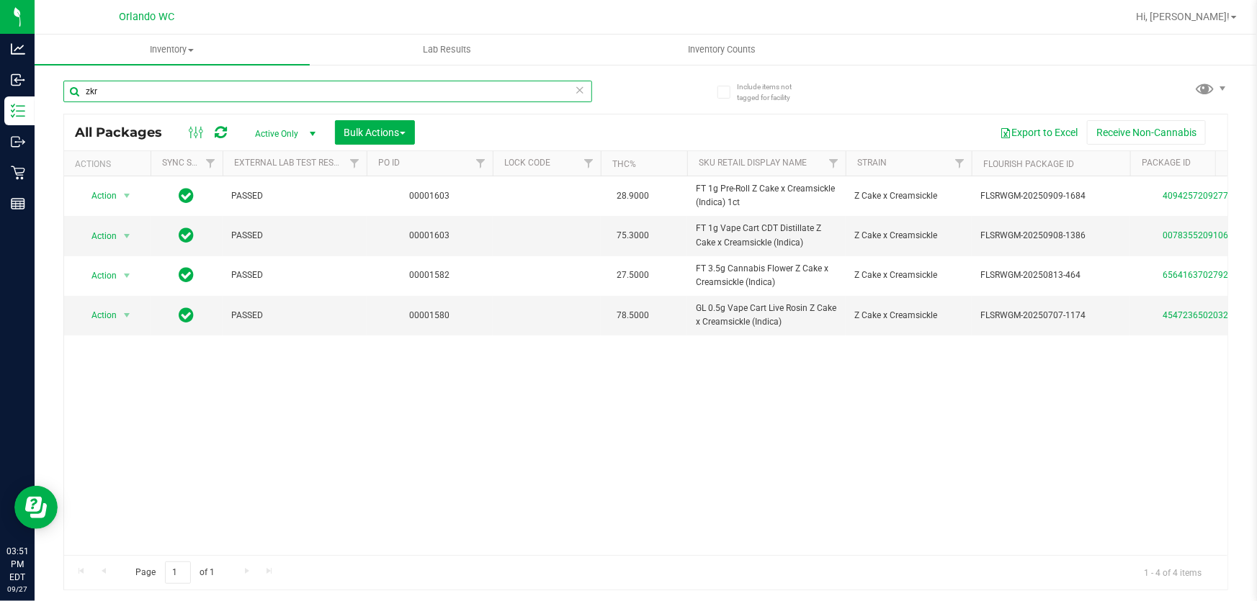
type input "zkr"
